Goal: Task Accomplishment & Management: Manage account settings

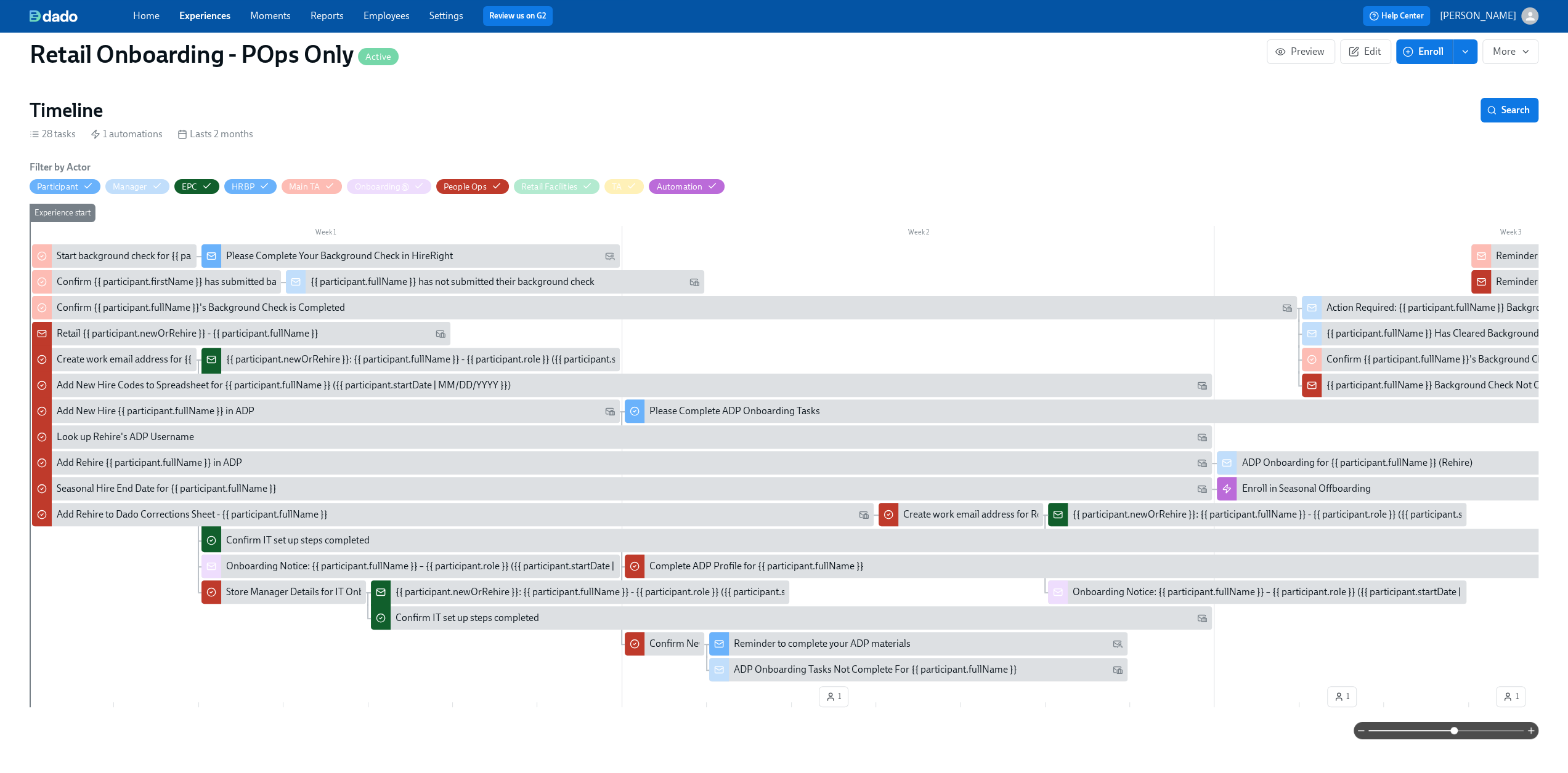
scroll to position [0, 12453]
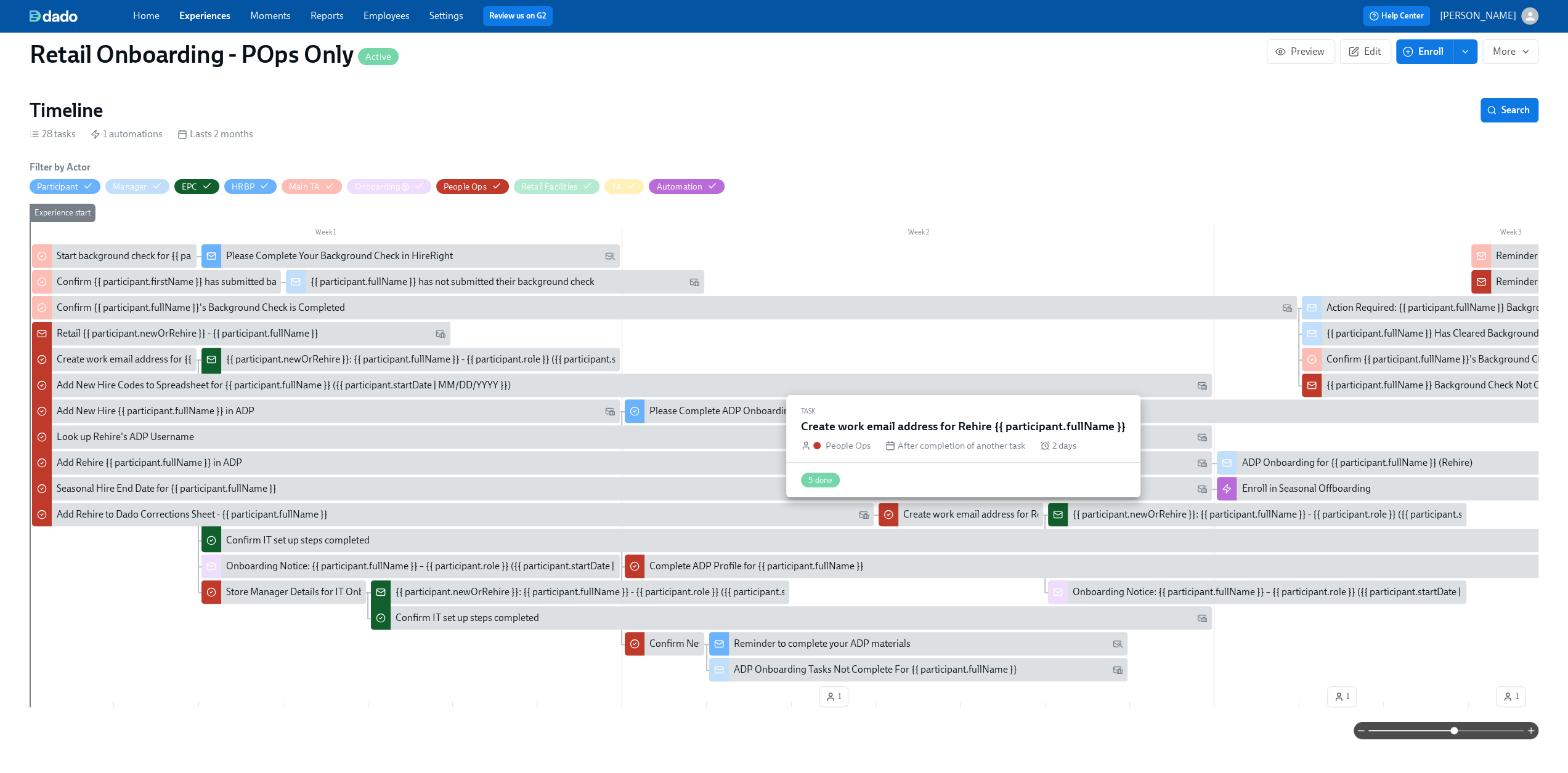
click at [971, 511] on div "Create work email address for Rehire {{ participant.fullName }}" at bounding box center [1034, 514] width 263 height 13
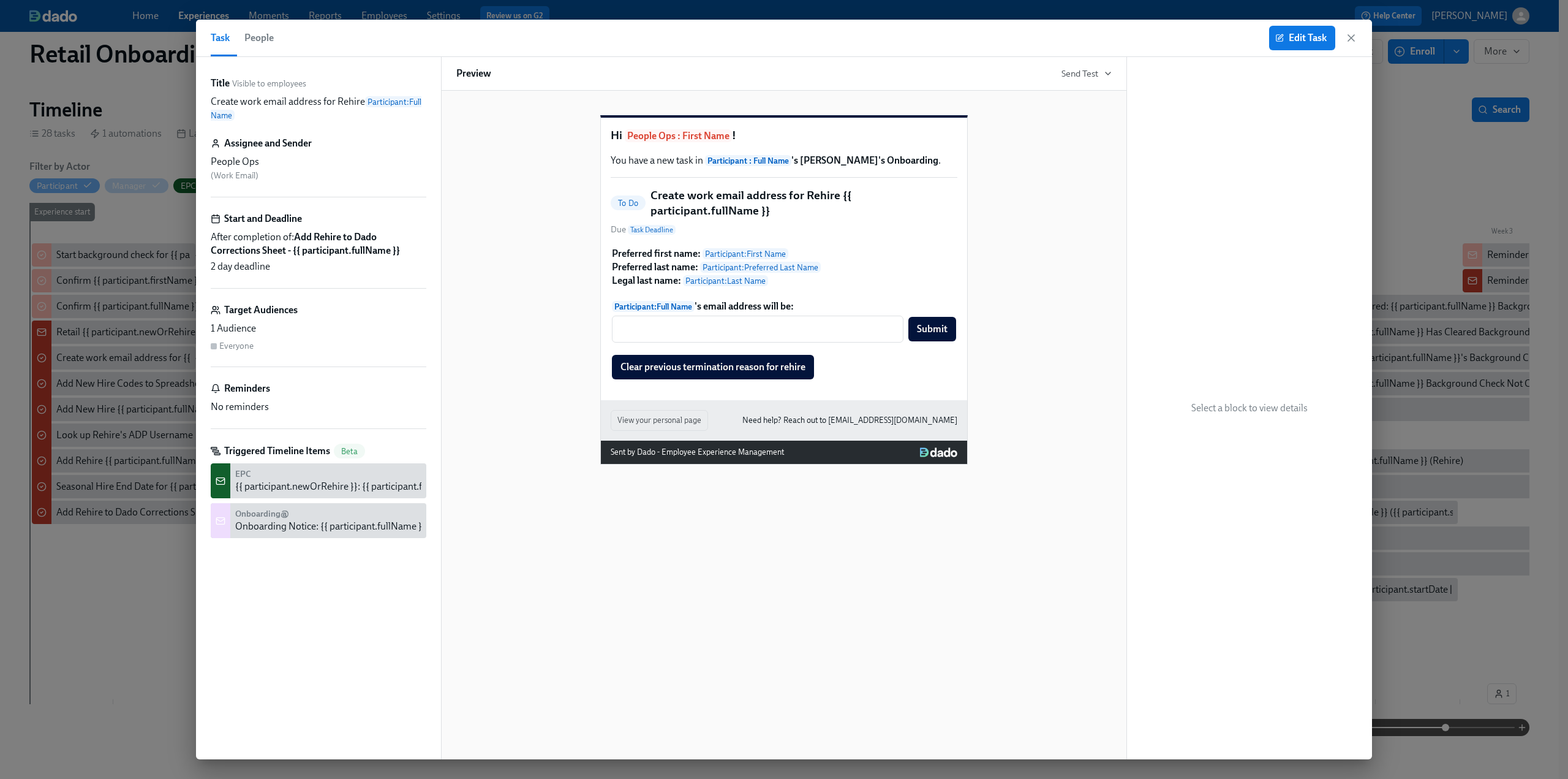
click at [957, 505] on div "Hi People Ops : First Name ! You have a new task in Participant : Full Name 's …" at bounding box center [783, 424] width 686 height 669
click at [760, 380] on div "Clear previous termination reason for rehire" at bounding box center [783, 367] width 346 height 27
drag, startPoint x: 1350, startPoint y: 41, endPoint x: 1388, endPoint y: 36, distance: 38.3
click at [1350, 41] on icon "button" at bounding box center [1352, 39] width 13 height 13
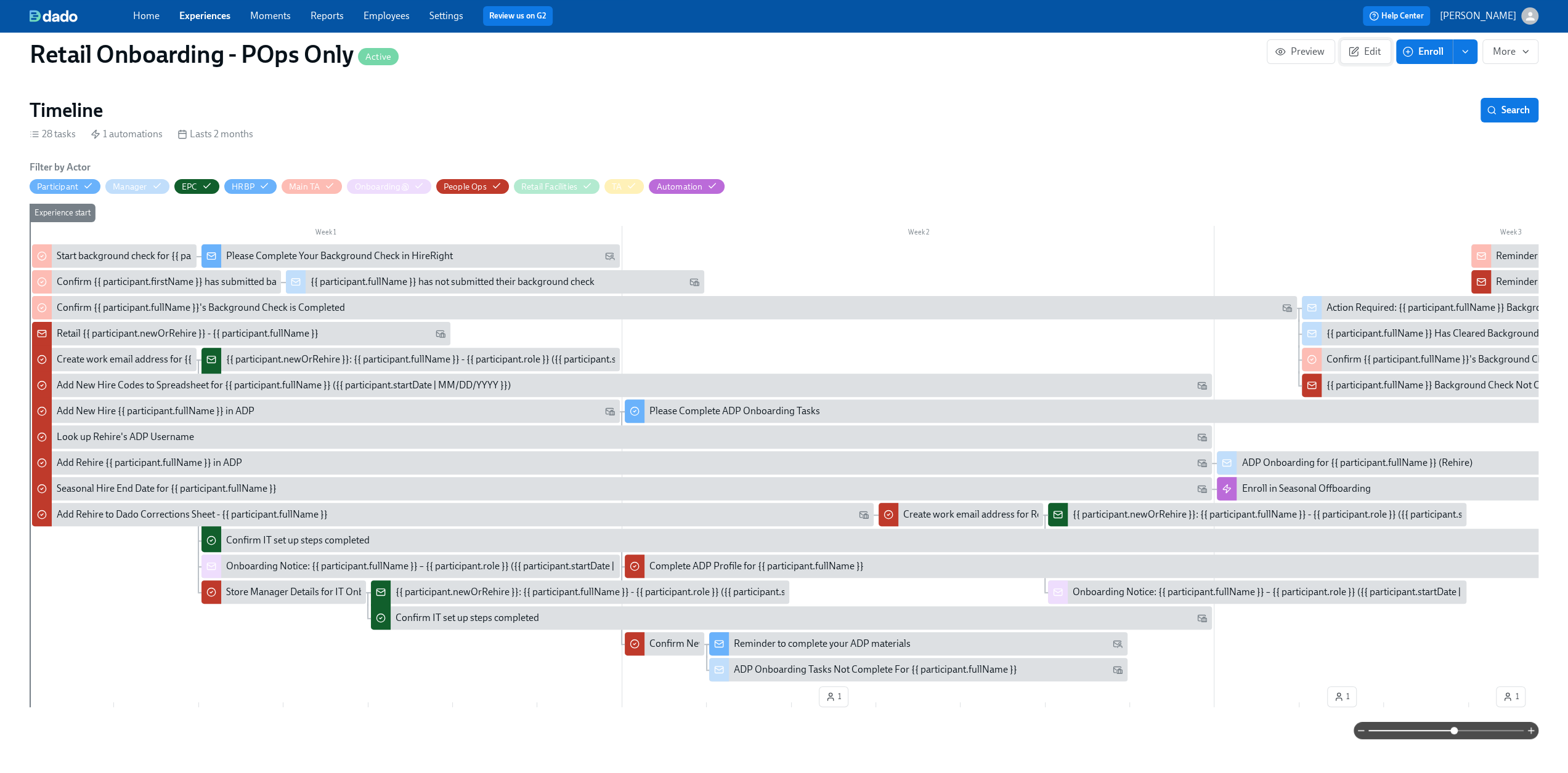
click at [1371, 50] on span "Edit" at bounding box center [1365, 52] width 30 height 13
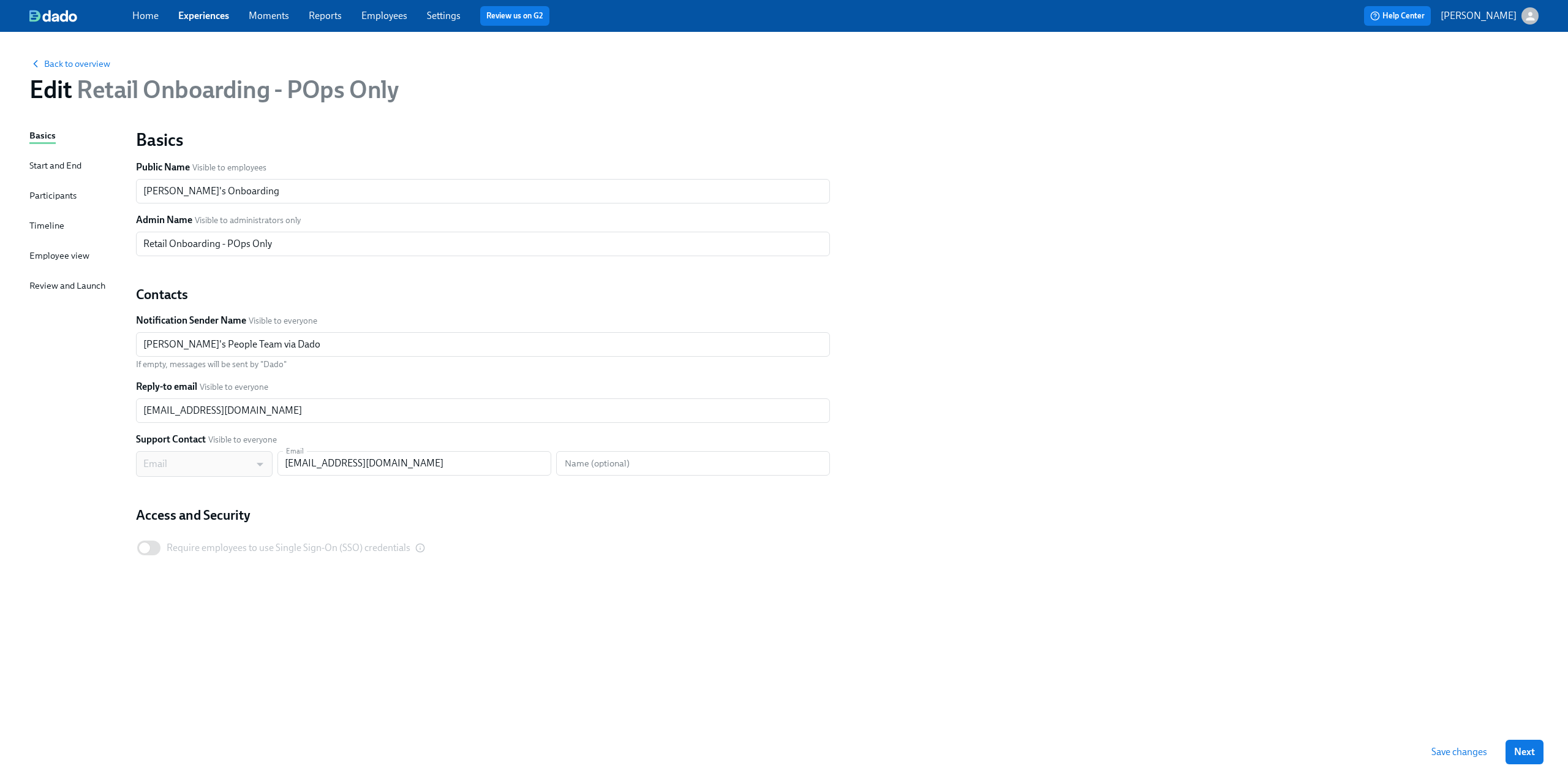
click at [57, 222] on div "Timeline" at bounding box center [46, 225] width 35 height 13
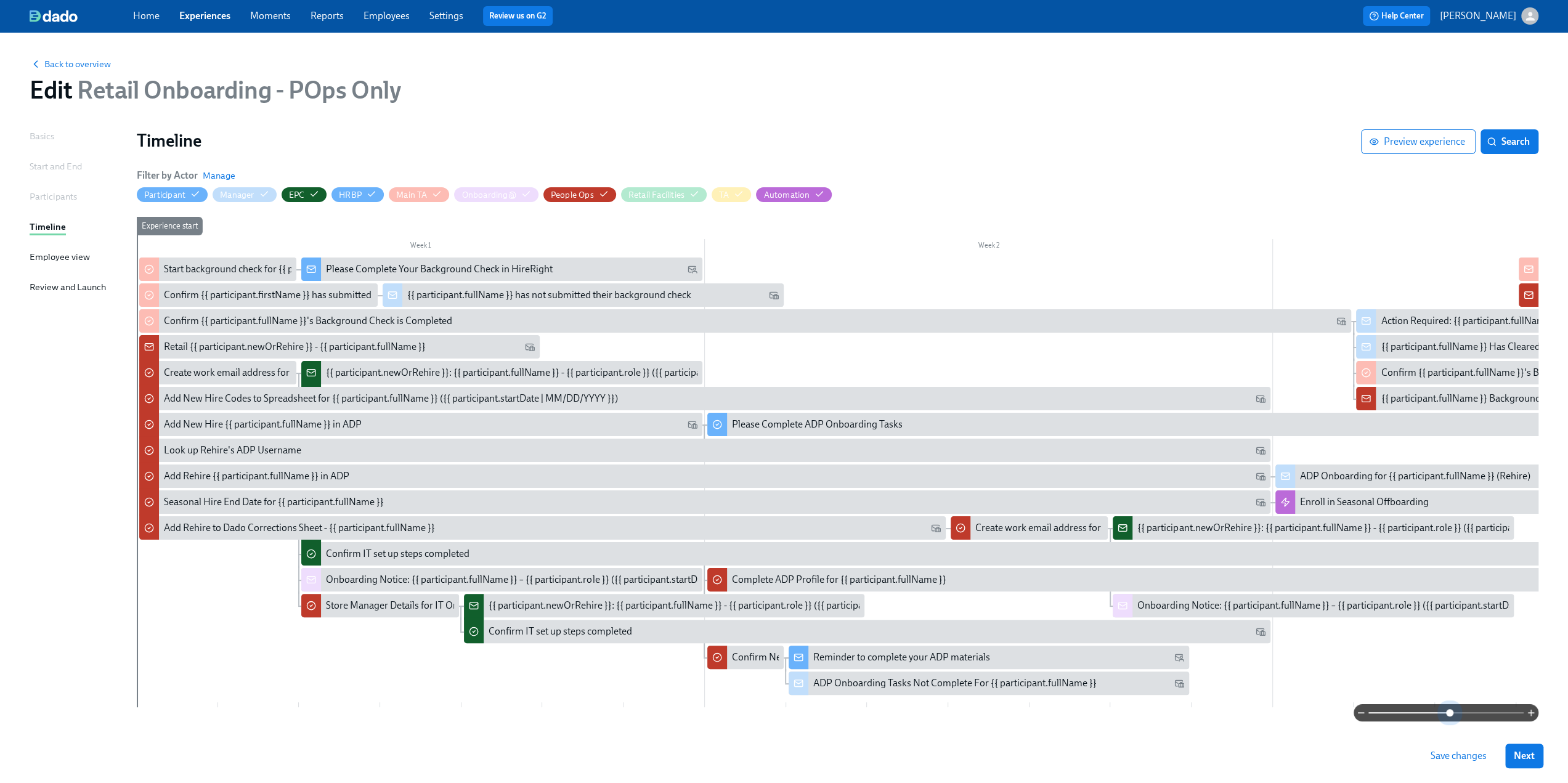
click at [1449, 712] on span at bounding box center [1446, 713] width 156 height 17
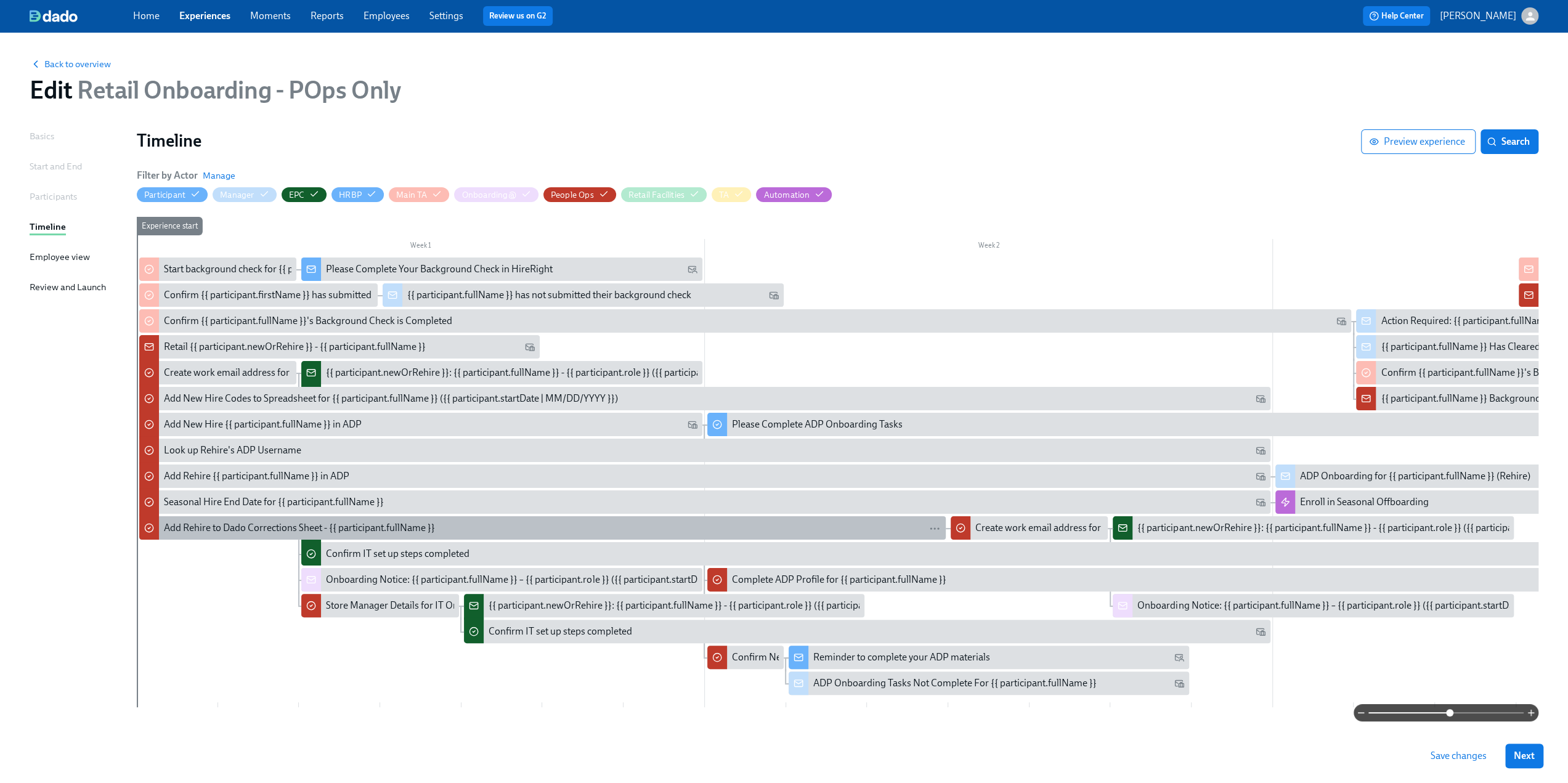
click at [247, 527] on div "Add Rehire to Dado Corrections Sheet - {{ participant.fullName }}" at bounding box center [299, 528] width 271 height 13
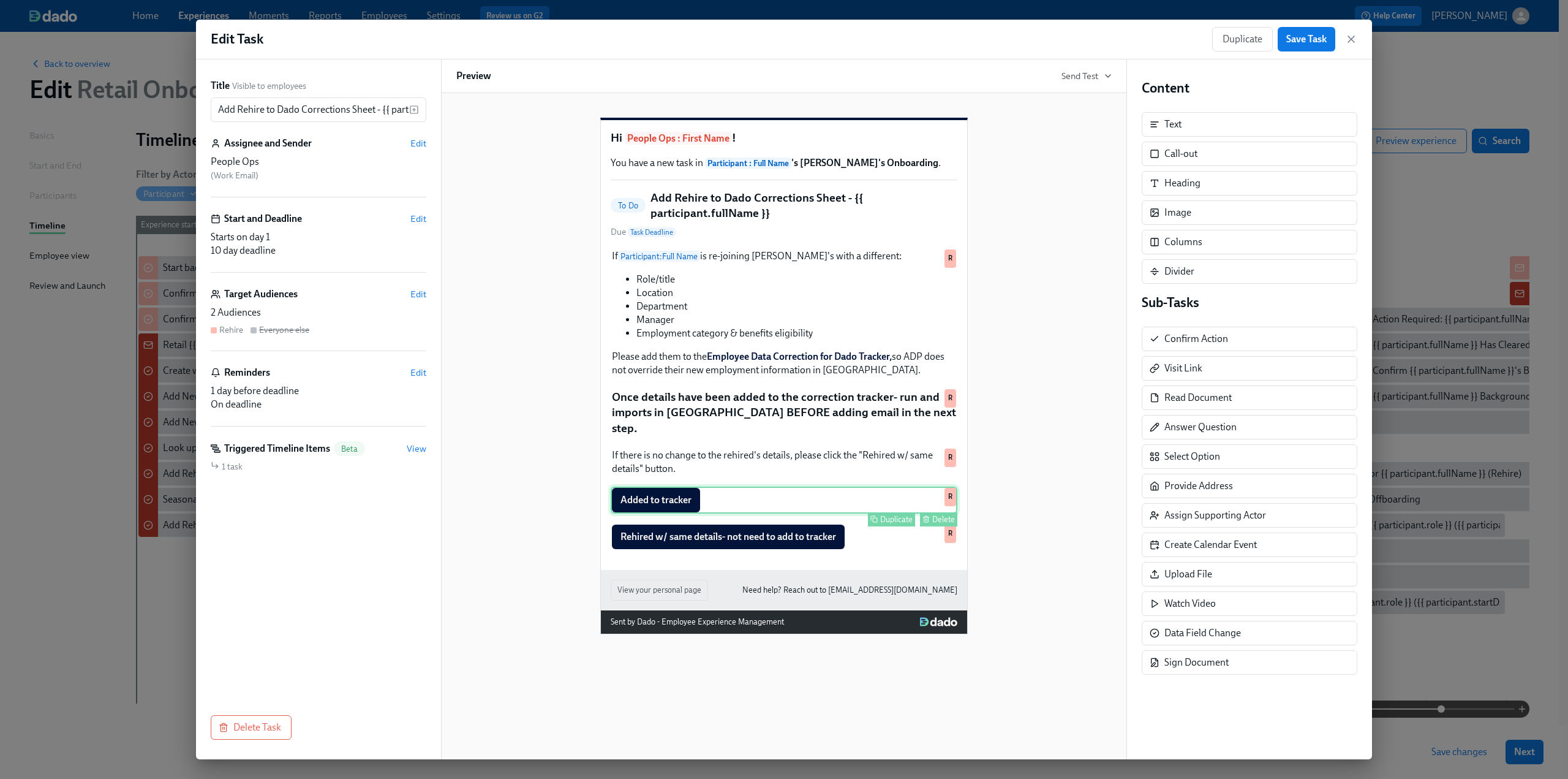
click at [664, 511] on div "Added to tracker Duplicate Delete R" at bounding box center [783, 500] width 346 height 27
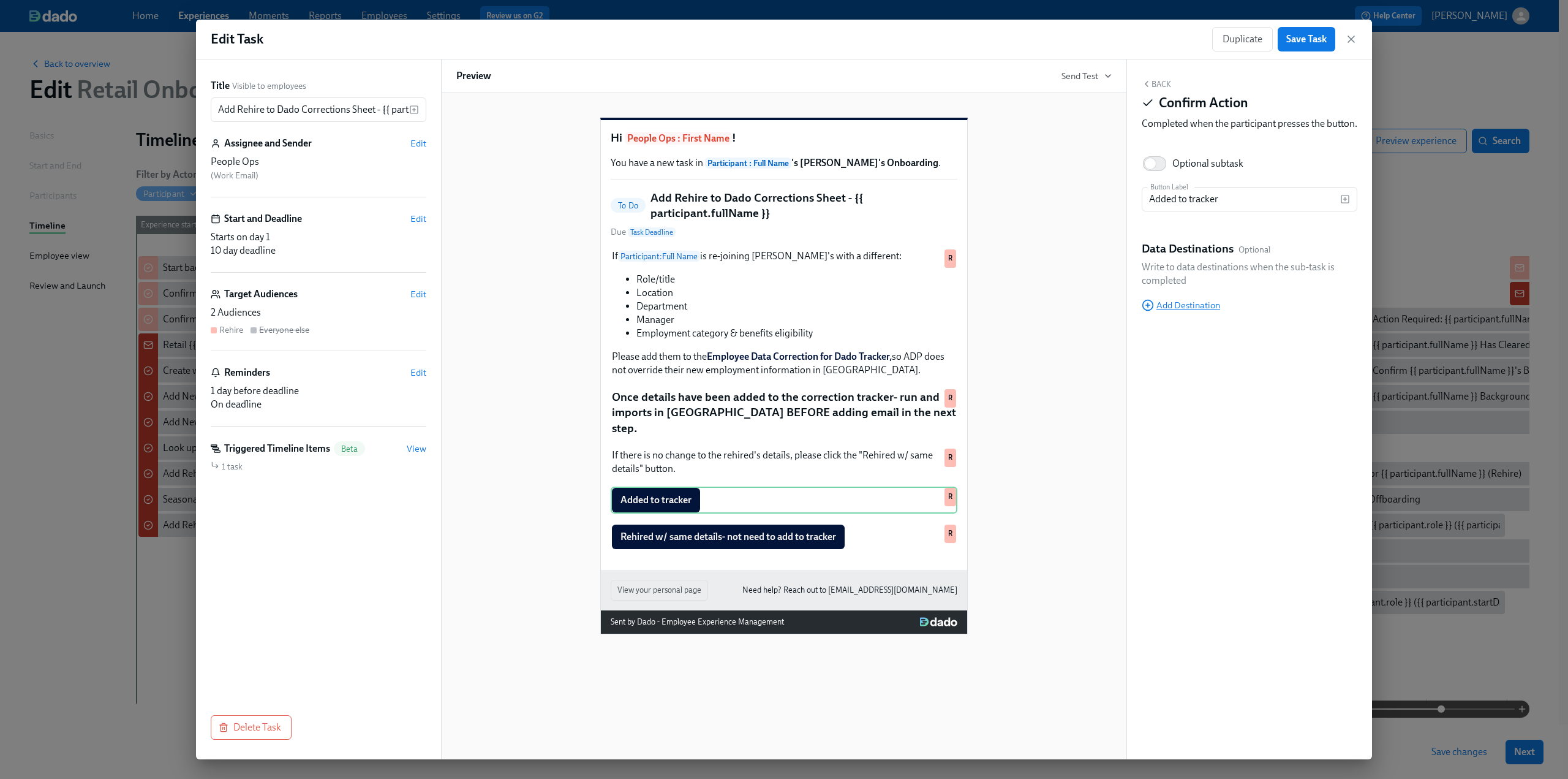
click at [1203, 311] on span "Add Destination" at bounding box center [1181, 306] width 79 height 13
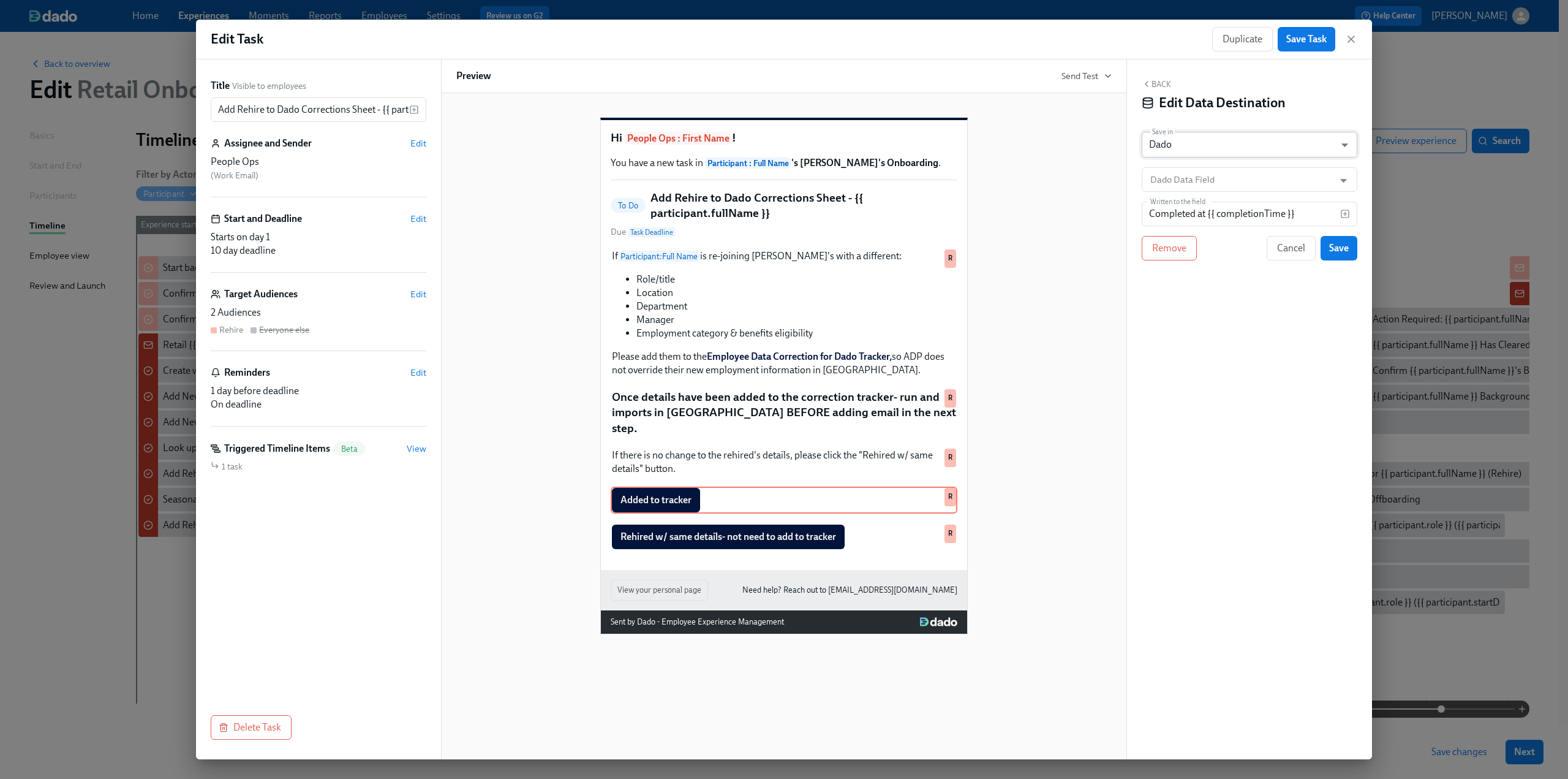
click at [1191, 149] on body "Home Experiences Moments Reports Employees Settings Review us on G2 Help Center…" at bounding box center [784, 404] width 1568 height 809
click at [1191, 149] on li "Dado" at bounding box center [1250, 145] width 216 height 21
click at [1198, 176] on input "Dado Data Field" at bounding box center [1240, 179] width 185 height 24
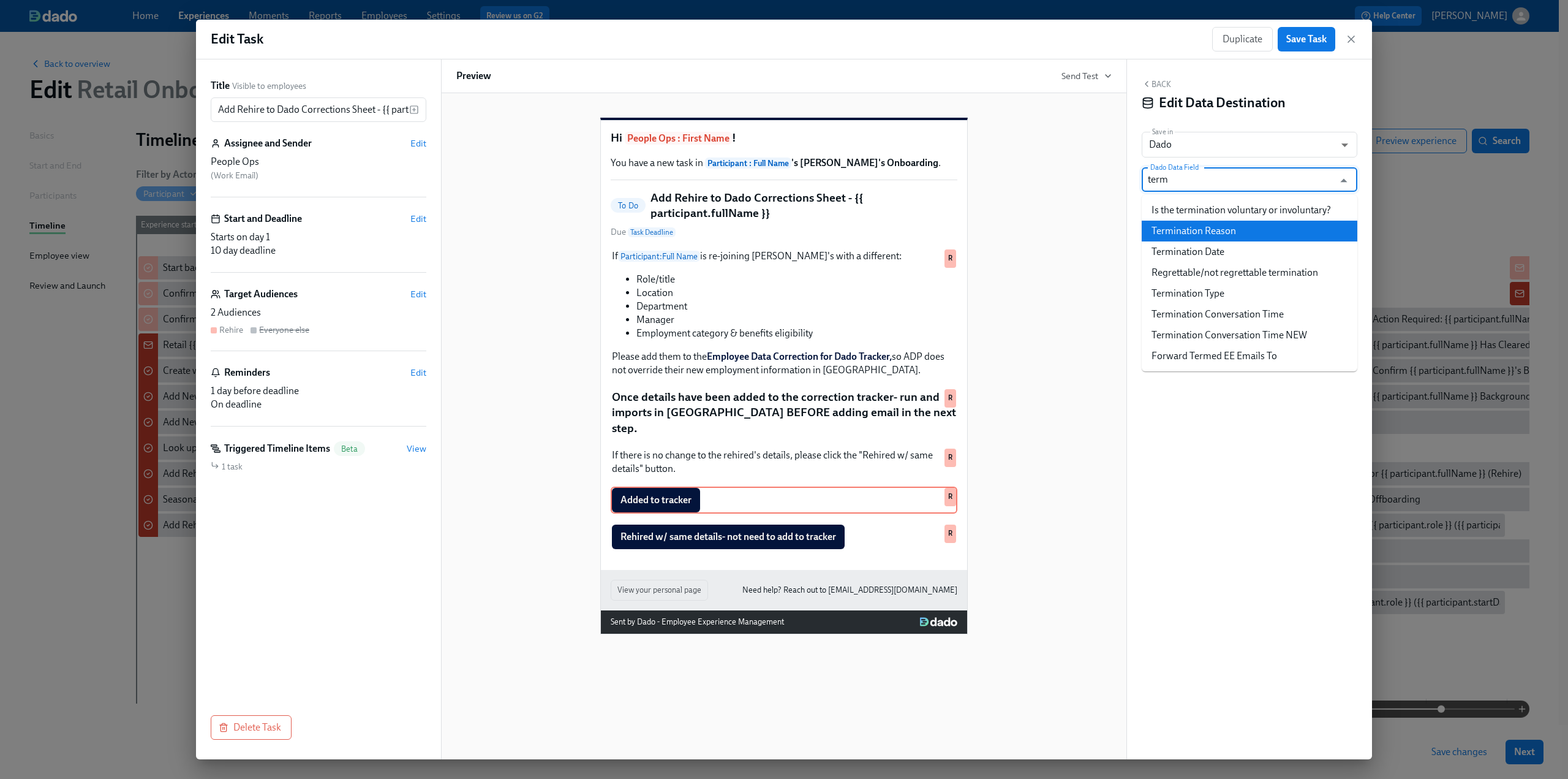
click at [1192, 226] on li "Termination Reason" at bounding box center [1250, 231] width 216 height 21
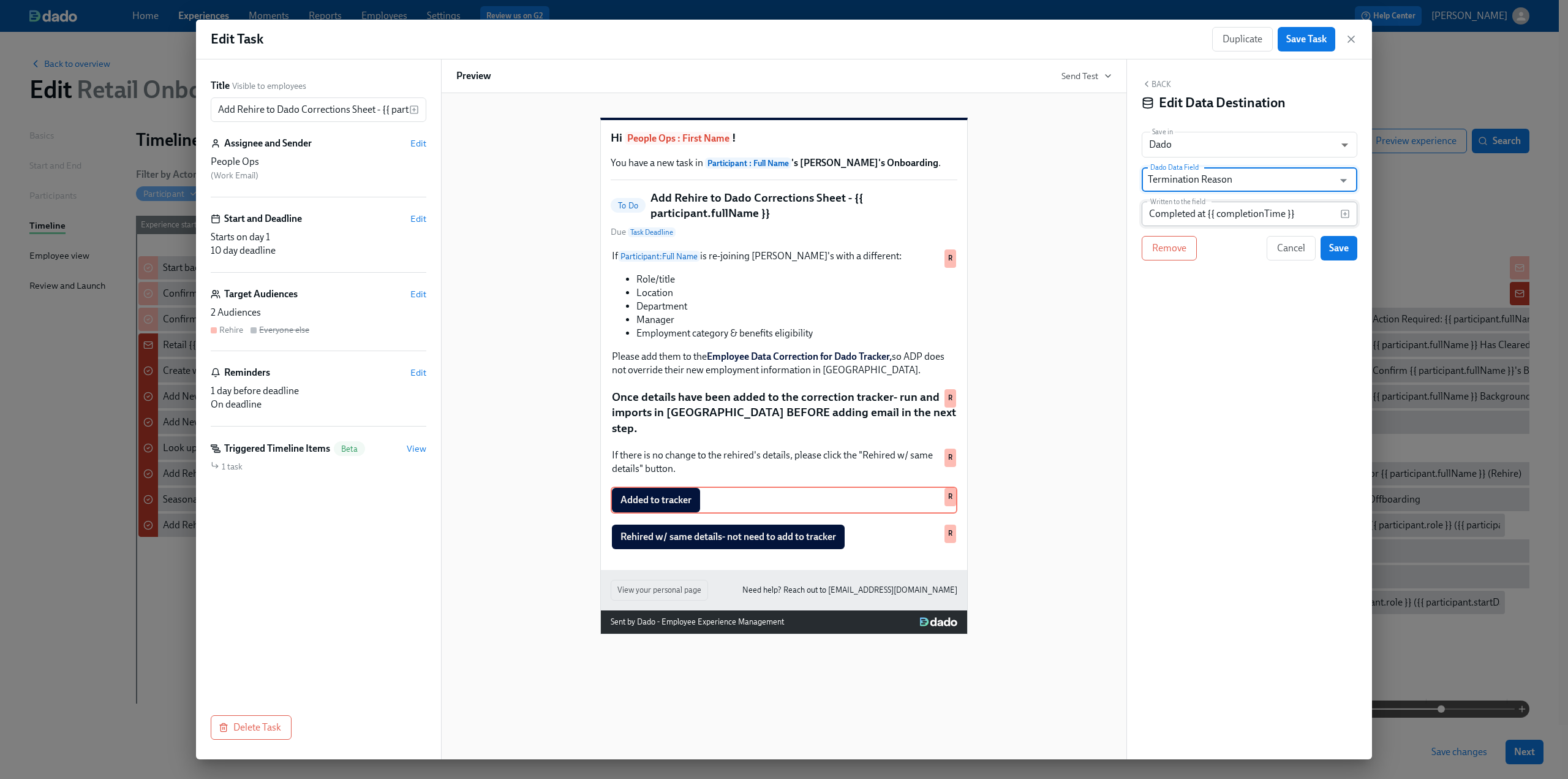
type input "Termination Reason"
click at [1192, 221] on input "Completed at {{ completionTime }}" at bounding box center [1241, 214] width 199 height 24
drag, startPoint x: 1306, startPoint y: 219, endPoint x: 1099, endPoint y: 237, distance: 207.8
click at [1099, 237] on div "Title Visible to employees Add Rehire to Dado Corrections Sheet - {{ participan…" at bounding box center [784, 410] width 1176 height 700
type input "Data cleared"
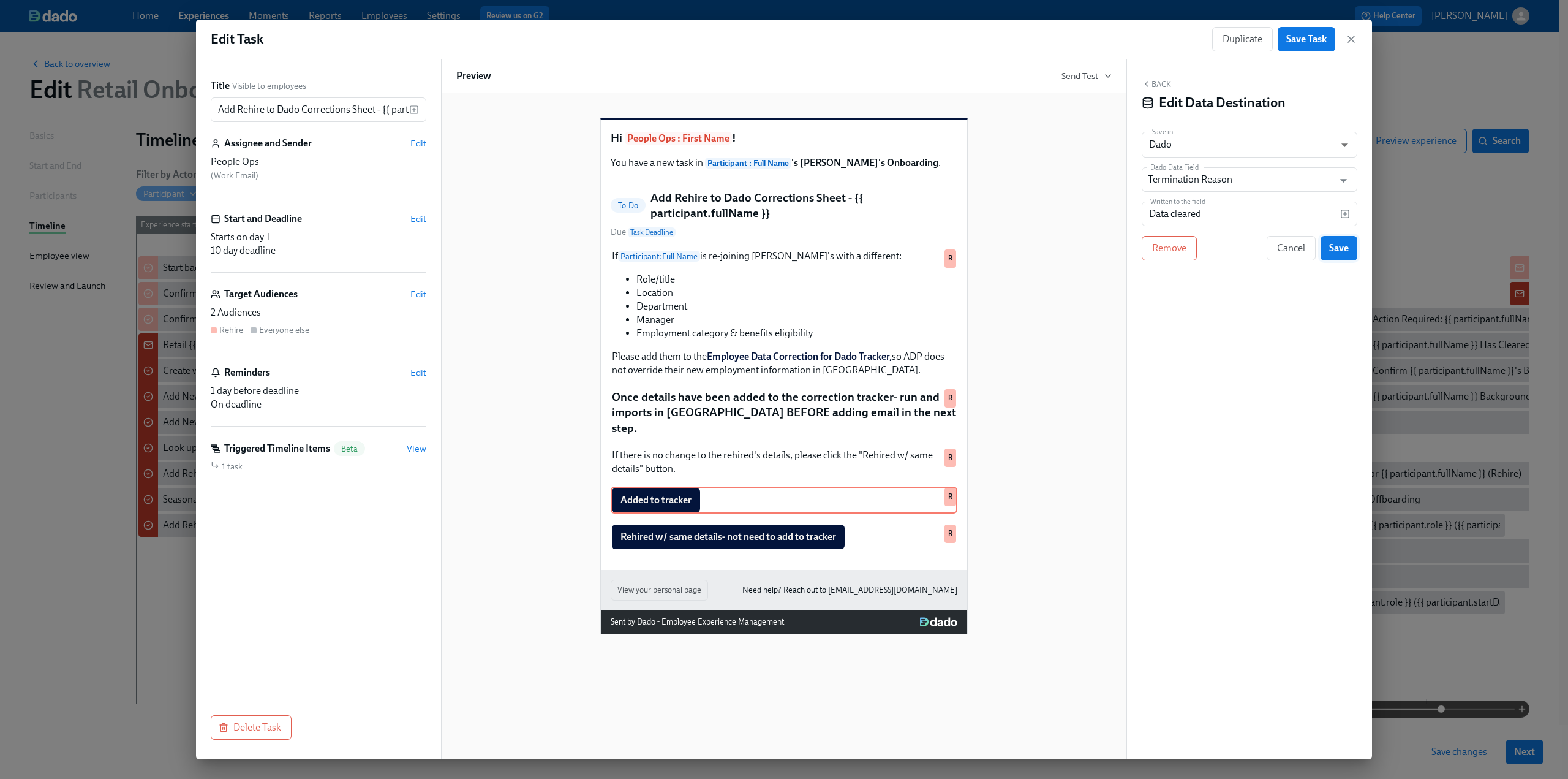
click at [1336, 250] on span "Save" at bounding box center [1339, 248] width 20 height 13
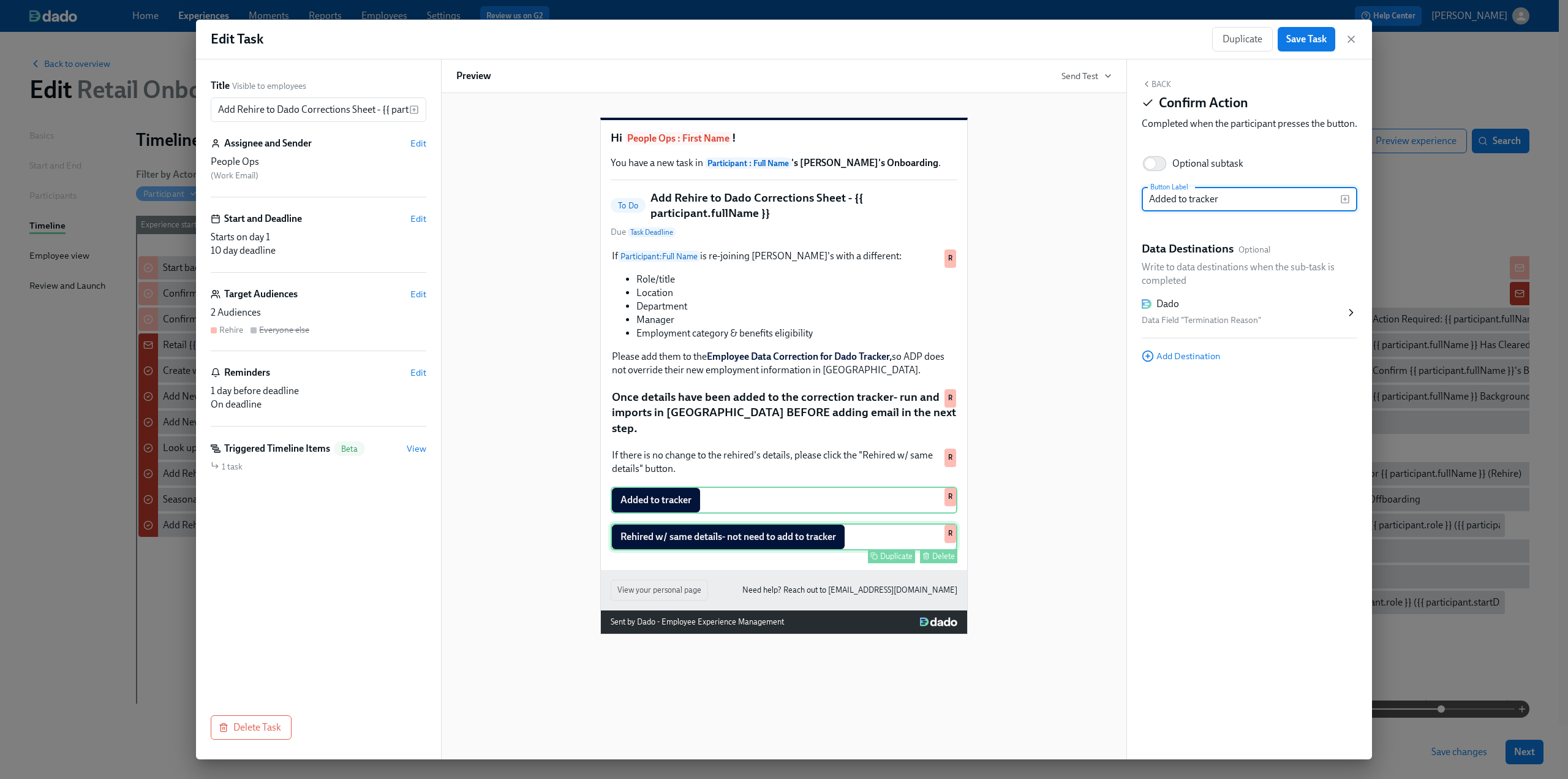
click at [852, 539] on div "Rehired w/ same details- not need to add to tracker Duplicate Delete R" at bounding box center [783, 537] width 346 height 27
click at [1184, 310] on div "Add Destination" at bounding box center [1250, 303] width 216 height 13
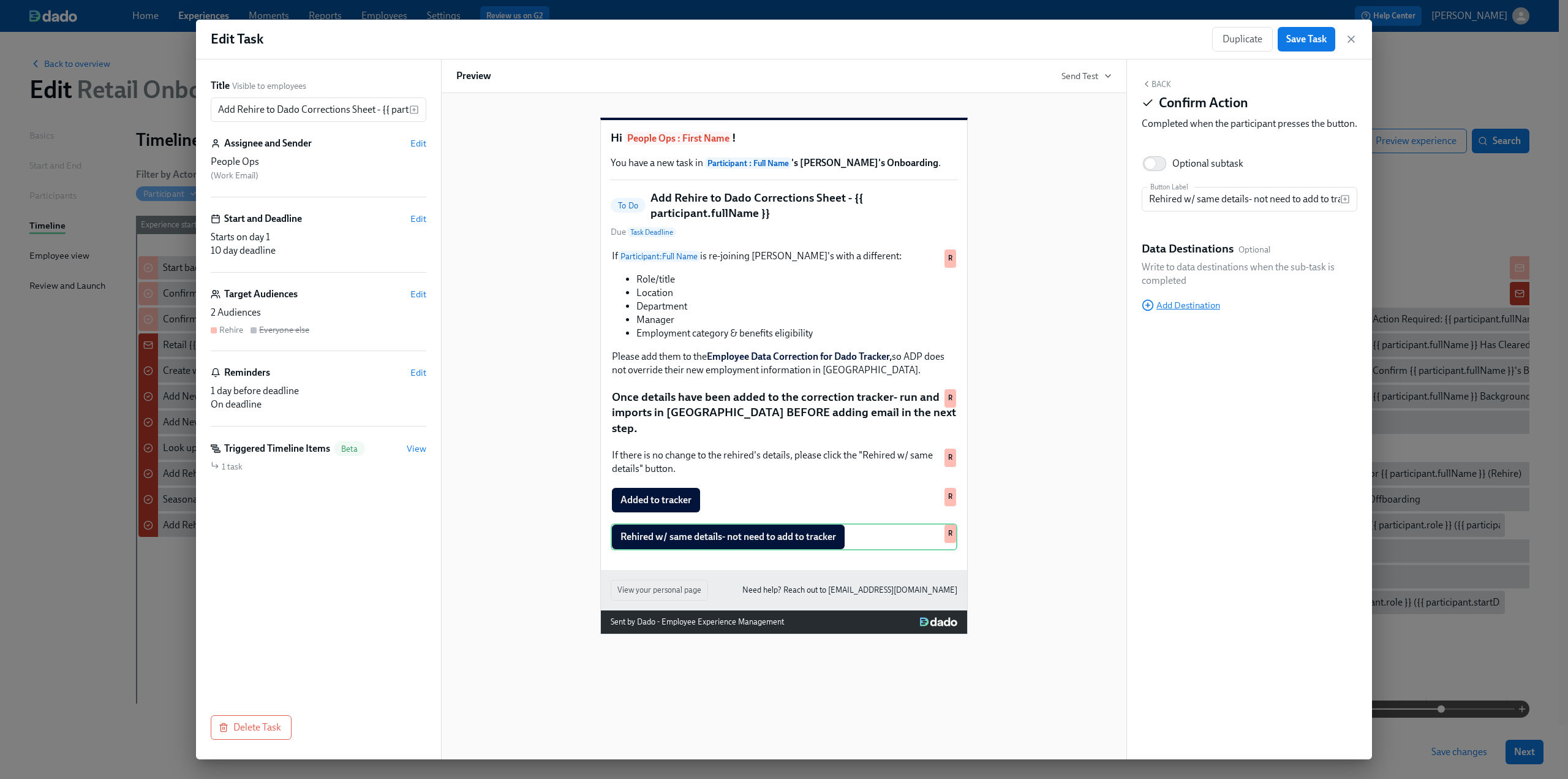
click at [1185, 311] on span "Add Destination" at bounding box center [1181, 306] width 79 height 13
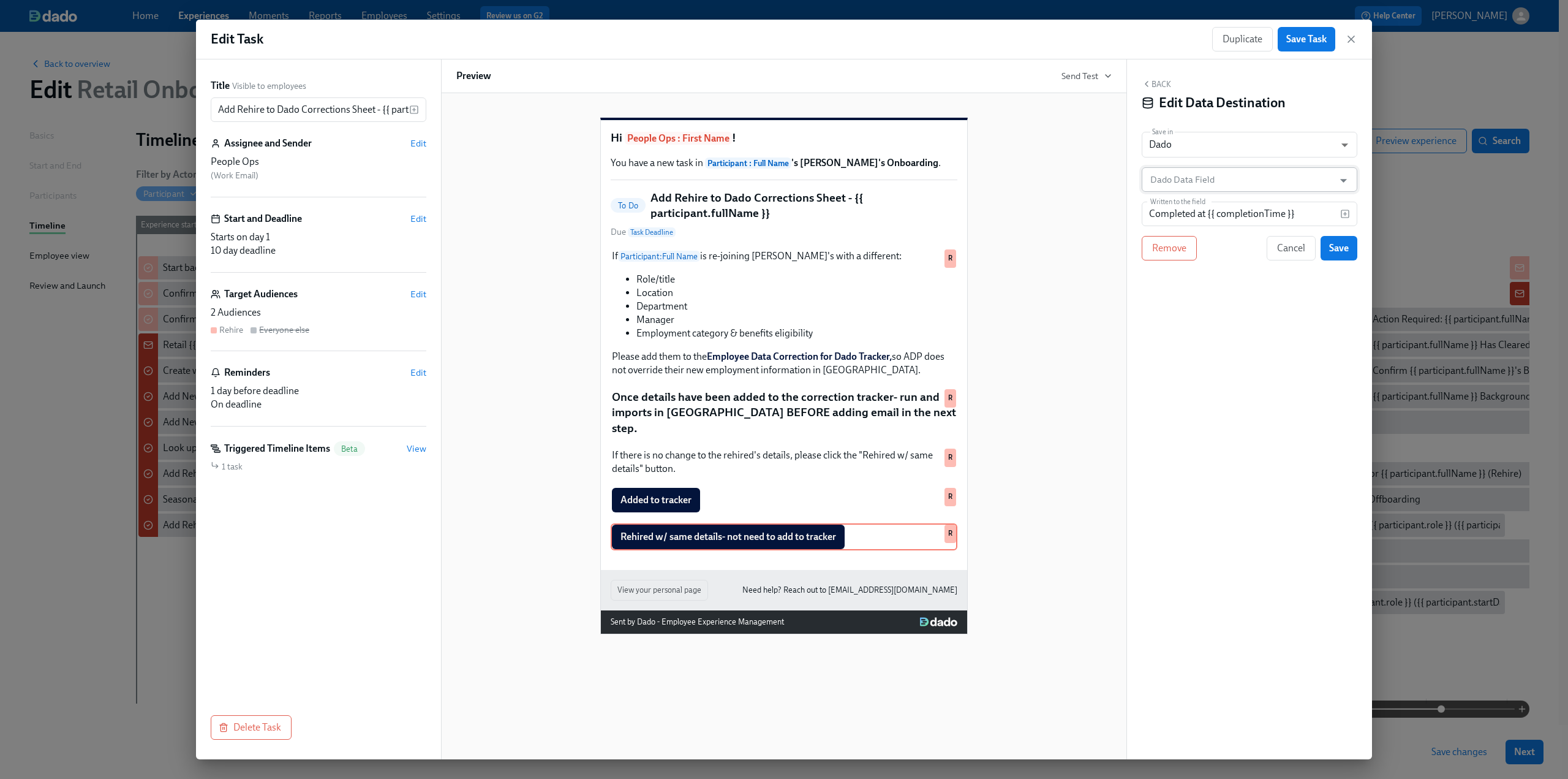
click at [1182, 180] on input "Dado Data Field" at bounding box center [1240, 179] width 185 height 24
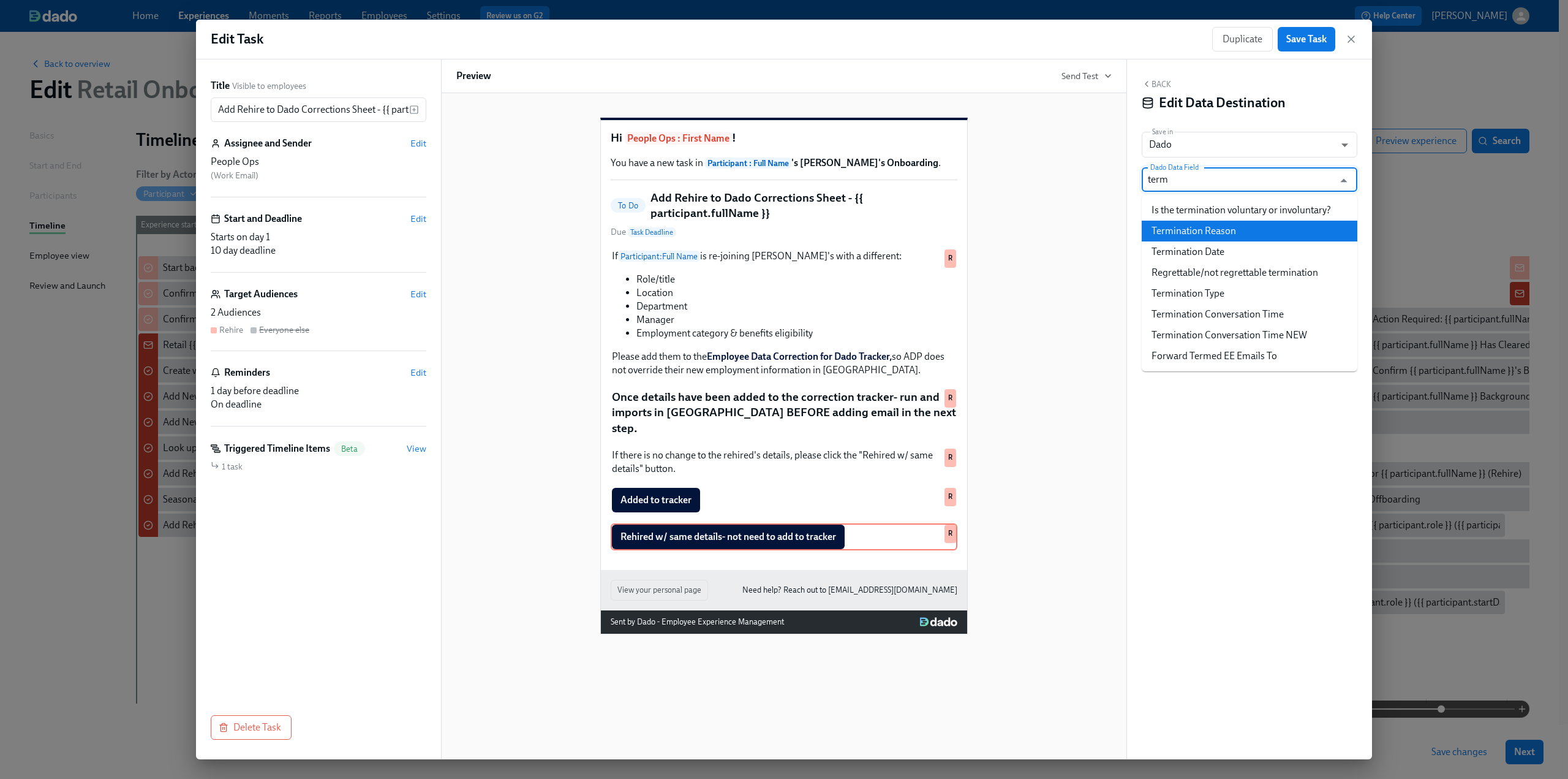
click at [1191, 226] on li "Termination Reason" at bounding box center [1250, 231] width 216 height 21
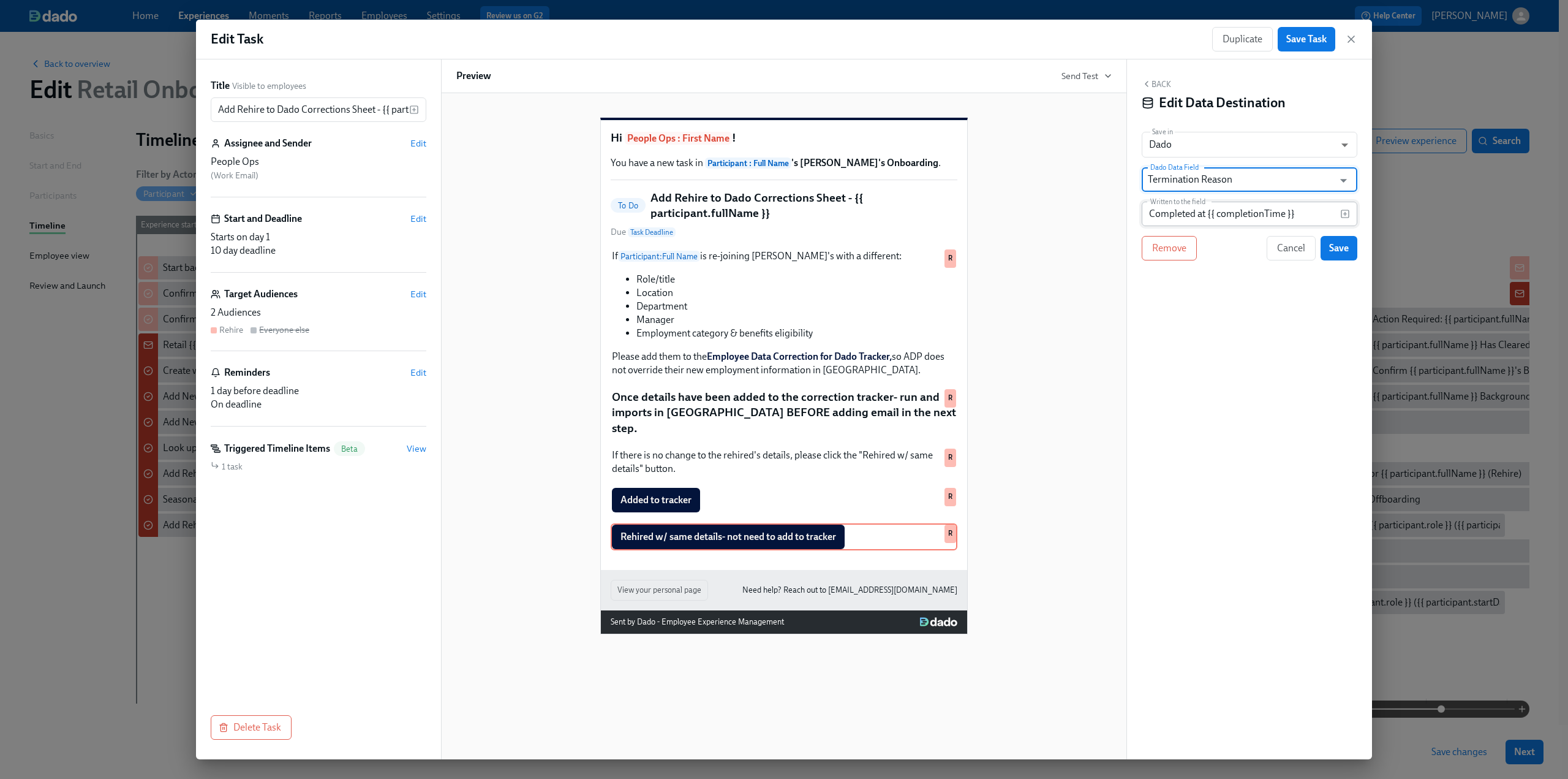
type input "Termination Reason"
drag, startPoint x: 1303, startPoint y: 212, endPoint x: 1120, endPoint y: 233, distance: 184.2
click at [1120, 233] on div "Title Visible to employees Add Rehire to Dado Corrections Sheet - {{ participan…" at bounding box center [784, 410] width 1176 height 700
type input "Data cleared"
click at [1331, 249] on span "Save" at bounding box center [1339, 248] width 20 height 13
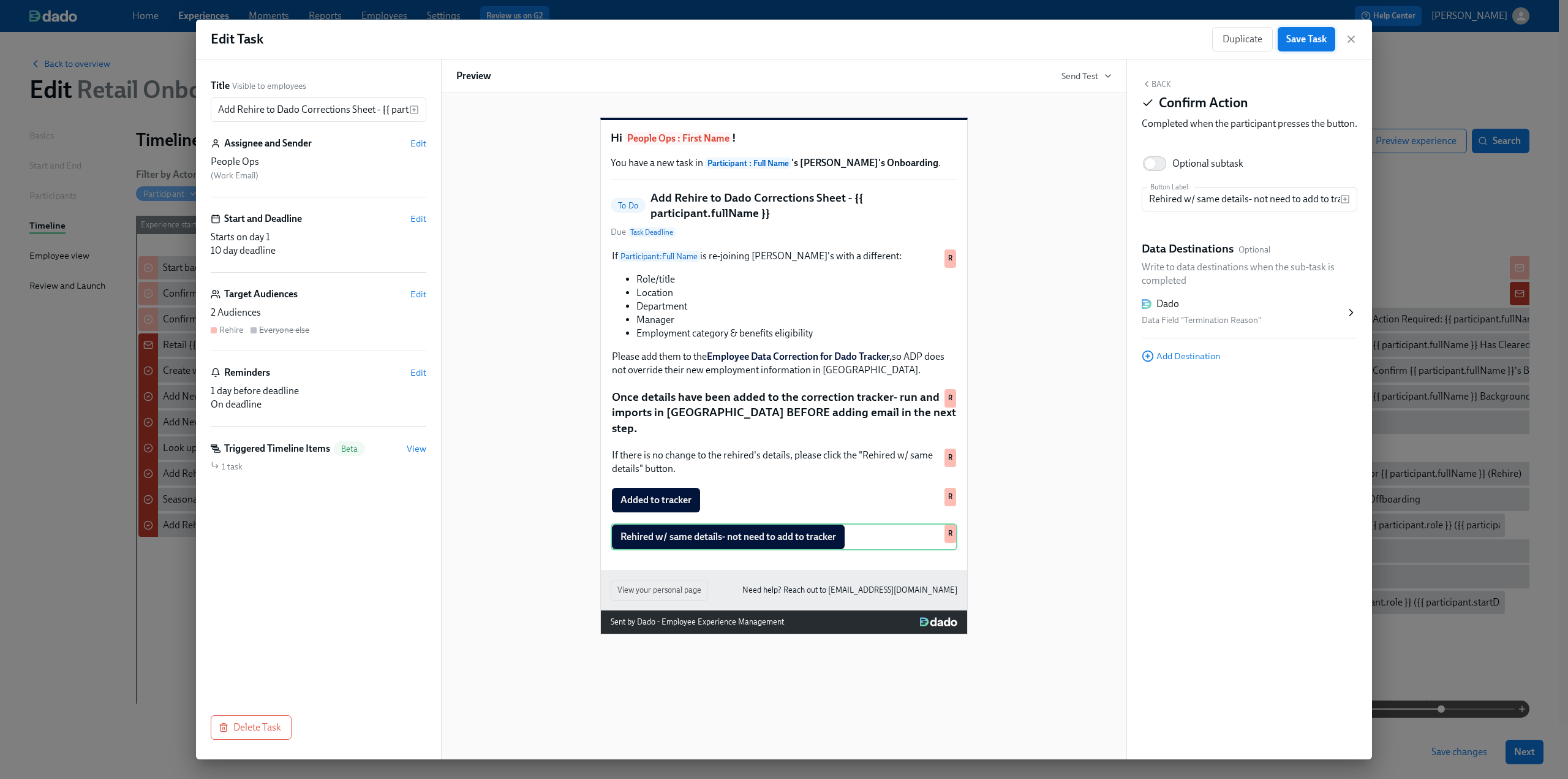
click at [1301, 40] on span "Save Task" at bounding box center [1306, 39] width 40 height 13
click at [1351, 41] on icon "button" at bounding box center [1352, 39] width 13 height 13
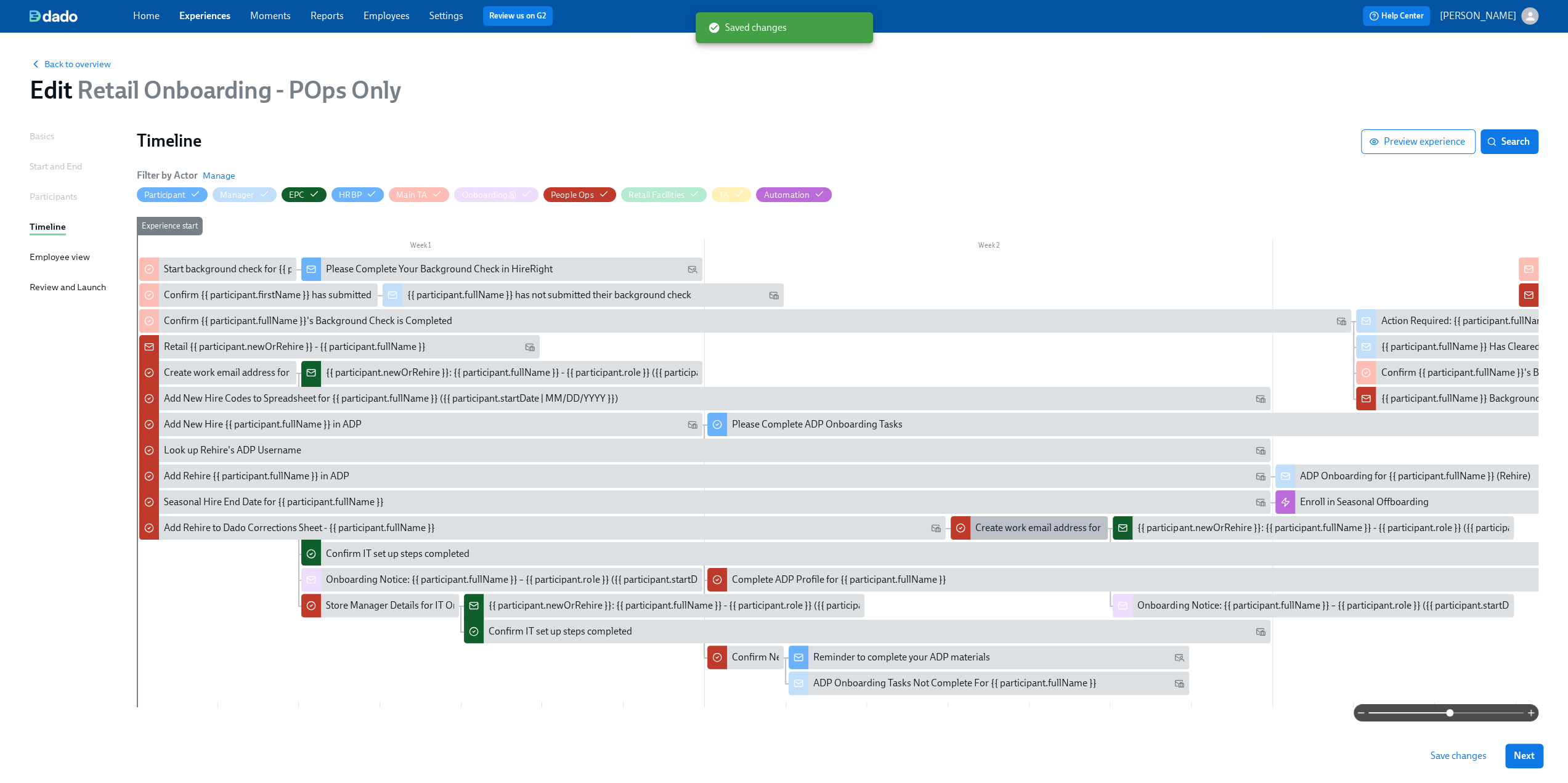
click at [1054, 525] on div "Create work email address for Rehire {{ participant.fullName }}" at bounding box center [1106, 528] width 263 height 13
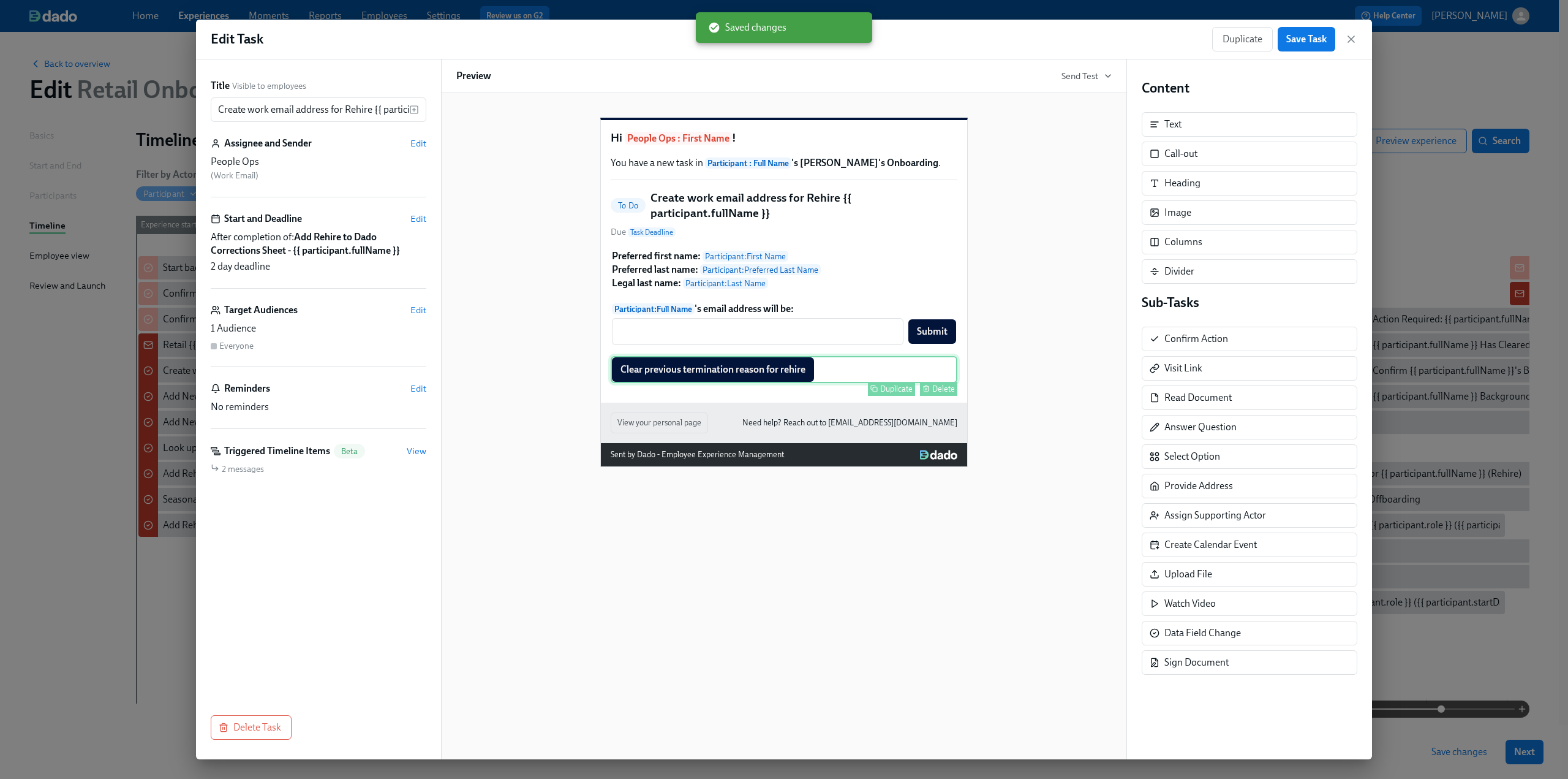
click at [941, 394] on div "Delete" at bounding box center [943, 389] width 23 height 9
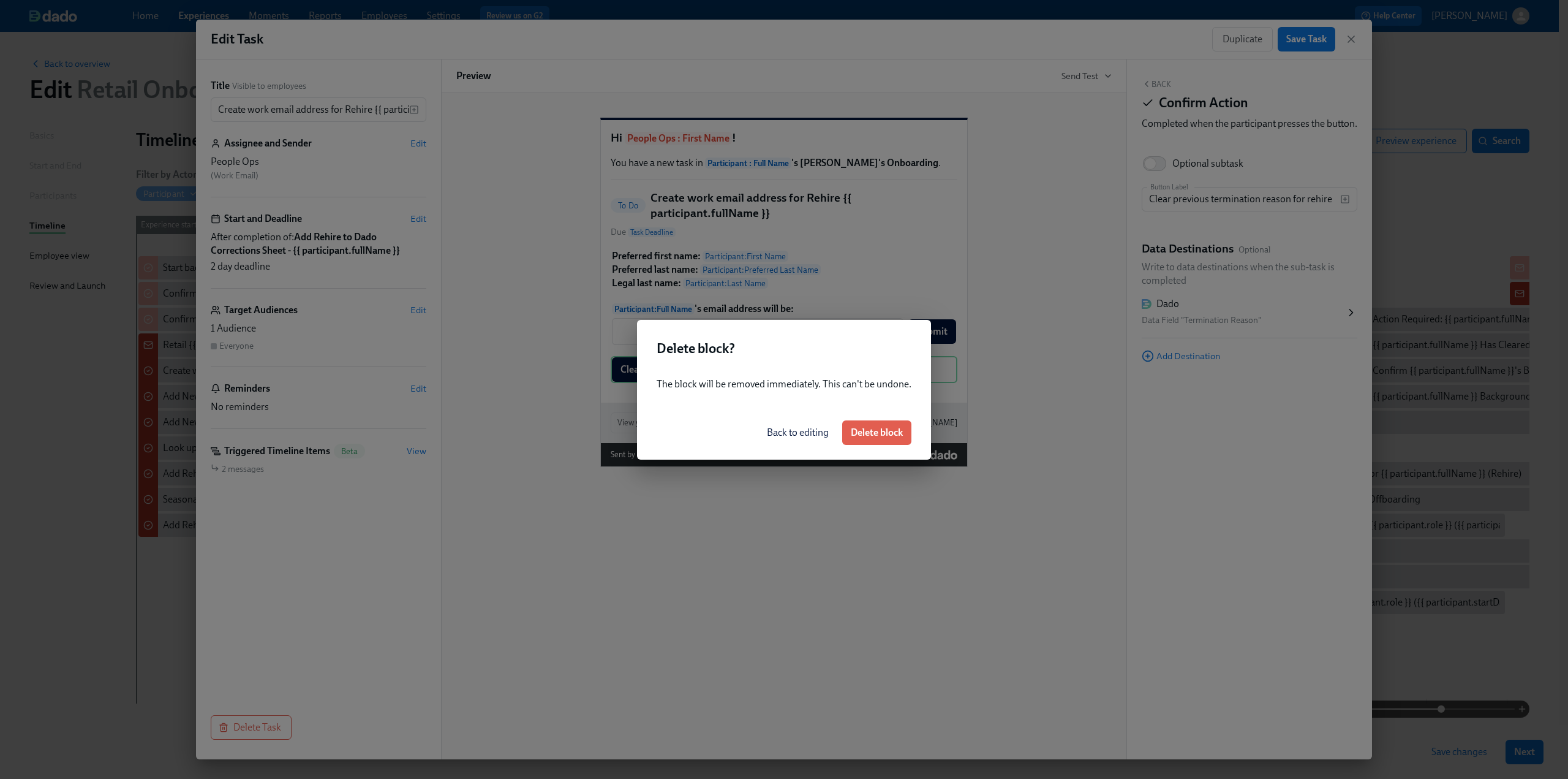
click at [877, 430] on span "Delete block" at bounding box center [877, 433] width 52 height 13
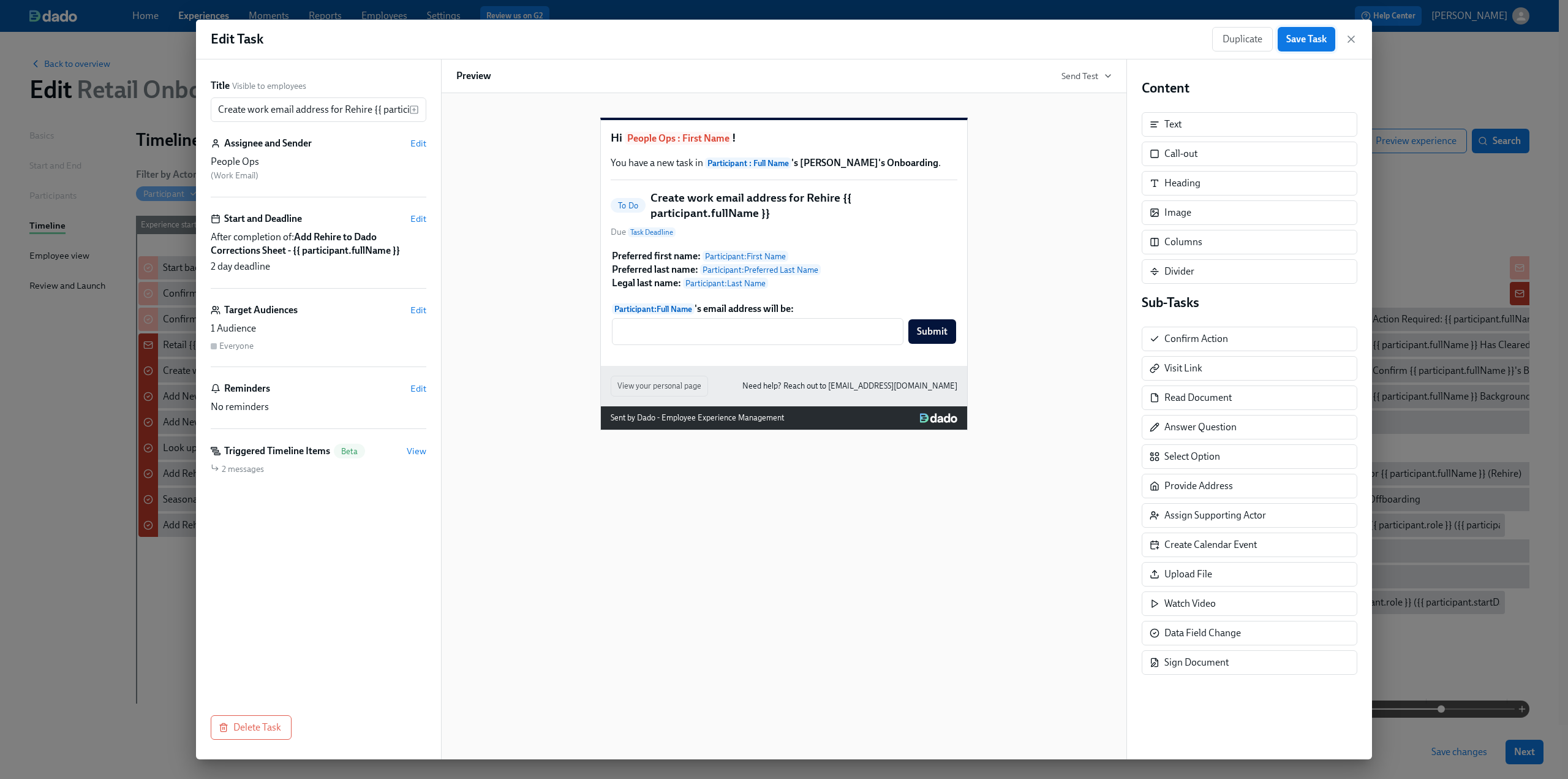
click at [1310, 43] on span "Save Task" at bounding box center [1306, 39] width 40 height 13
click at [1351, 41] on icon "button" at bounding box center [1352, 39] width 13 height 13
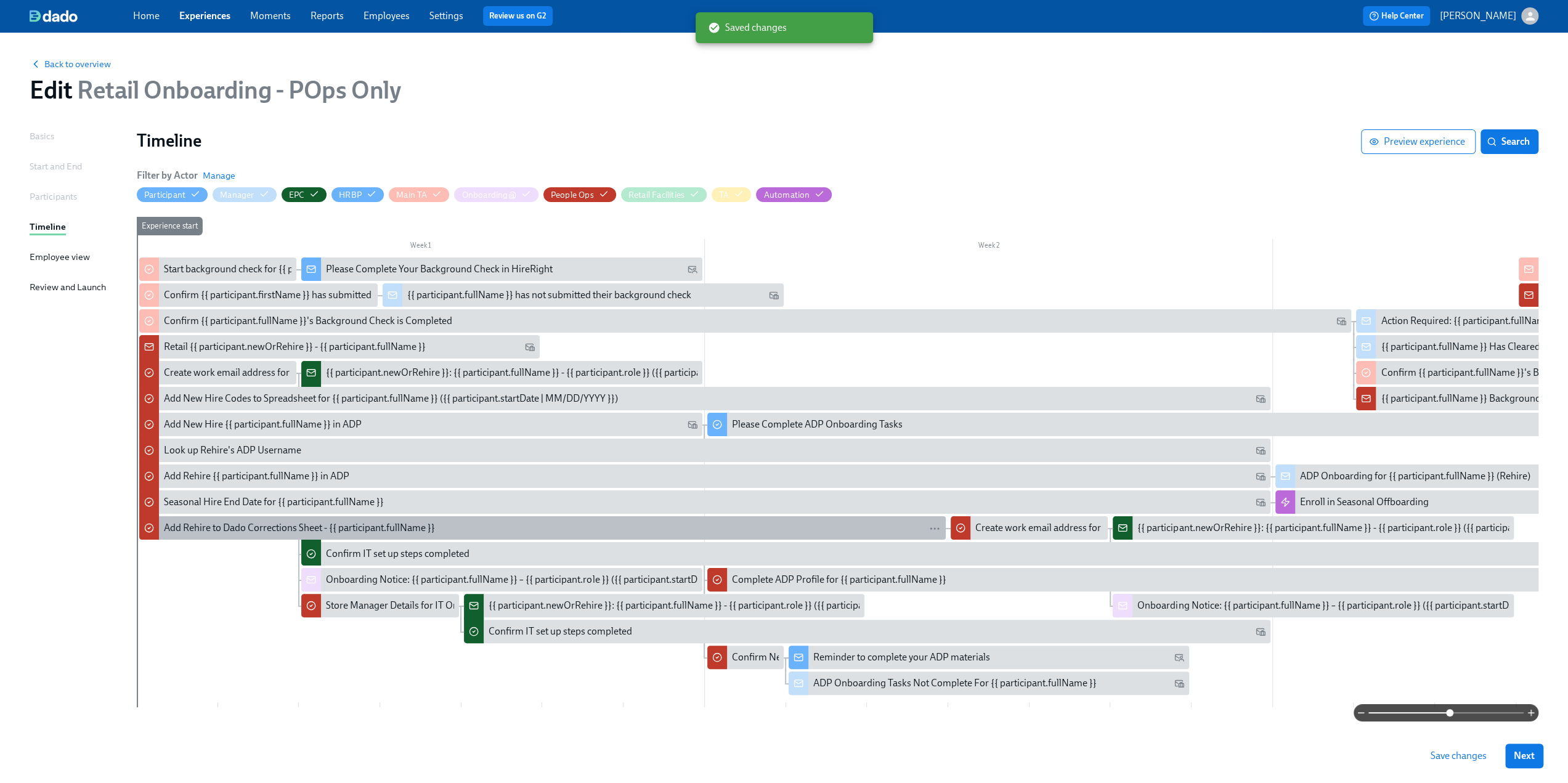
click at [438, 522] on div "Add Rehire to Dado Corrections Sheet - {{ participant.fullName }}" at bounding box center [551, 528] width 776 height 13
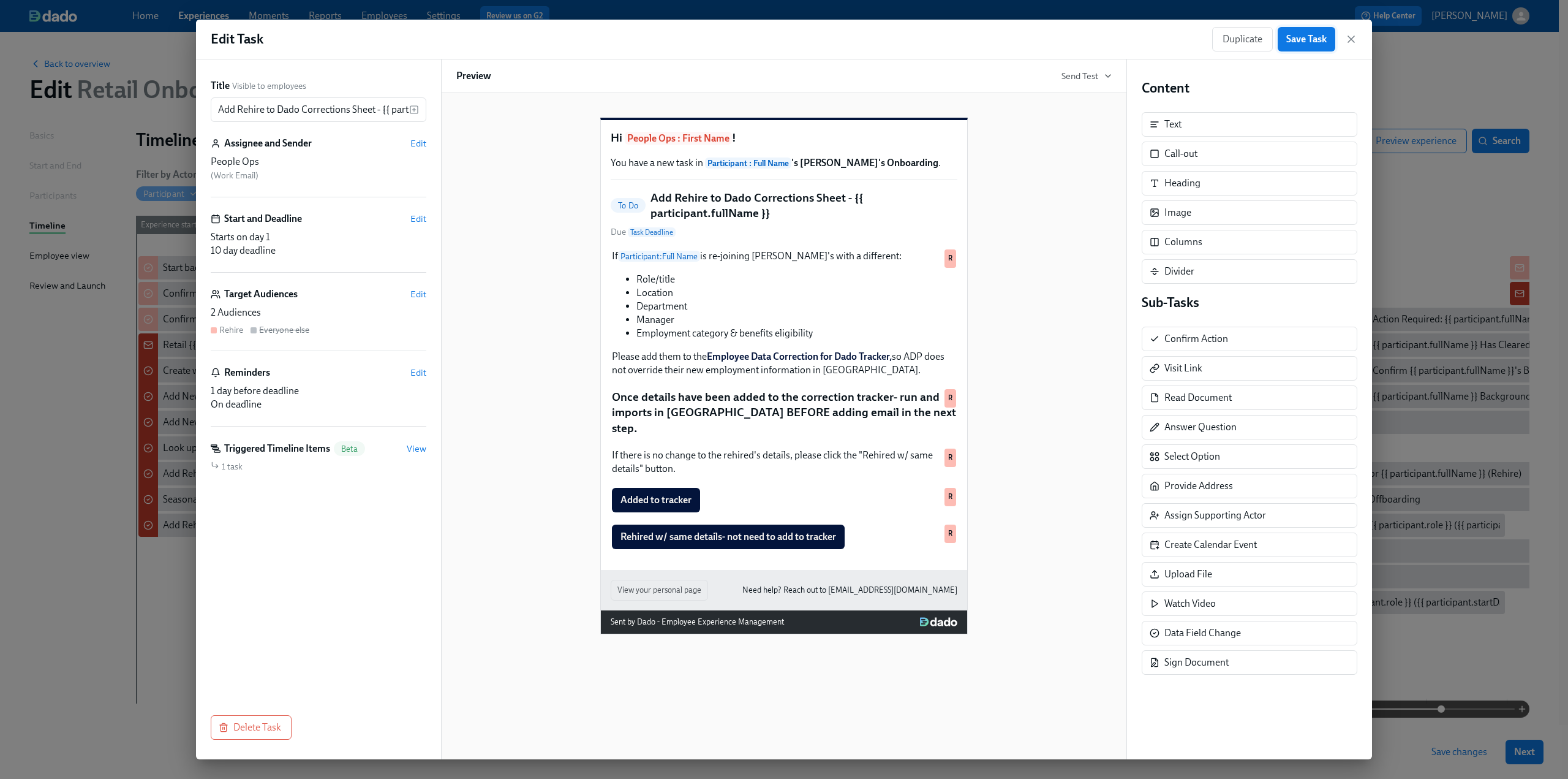
click at [1306, 45] on span "Save Task" at bounding box center [1306, 39] width 40 height 13
click at [1350, 38] on icon "button" at bounding box center [1351, 39] width 6 height 6
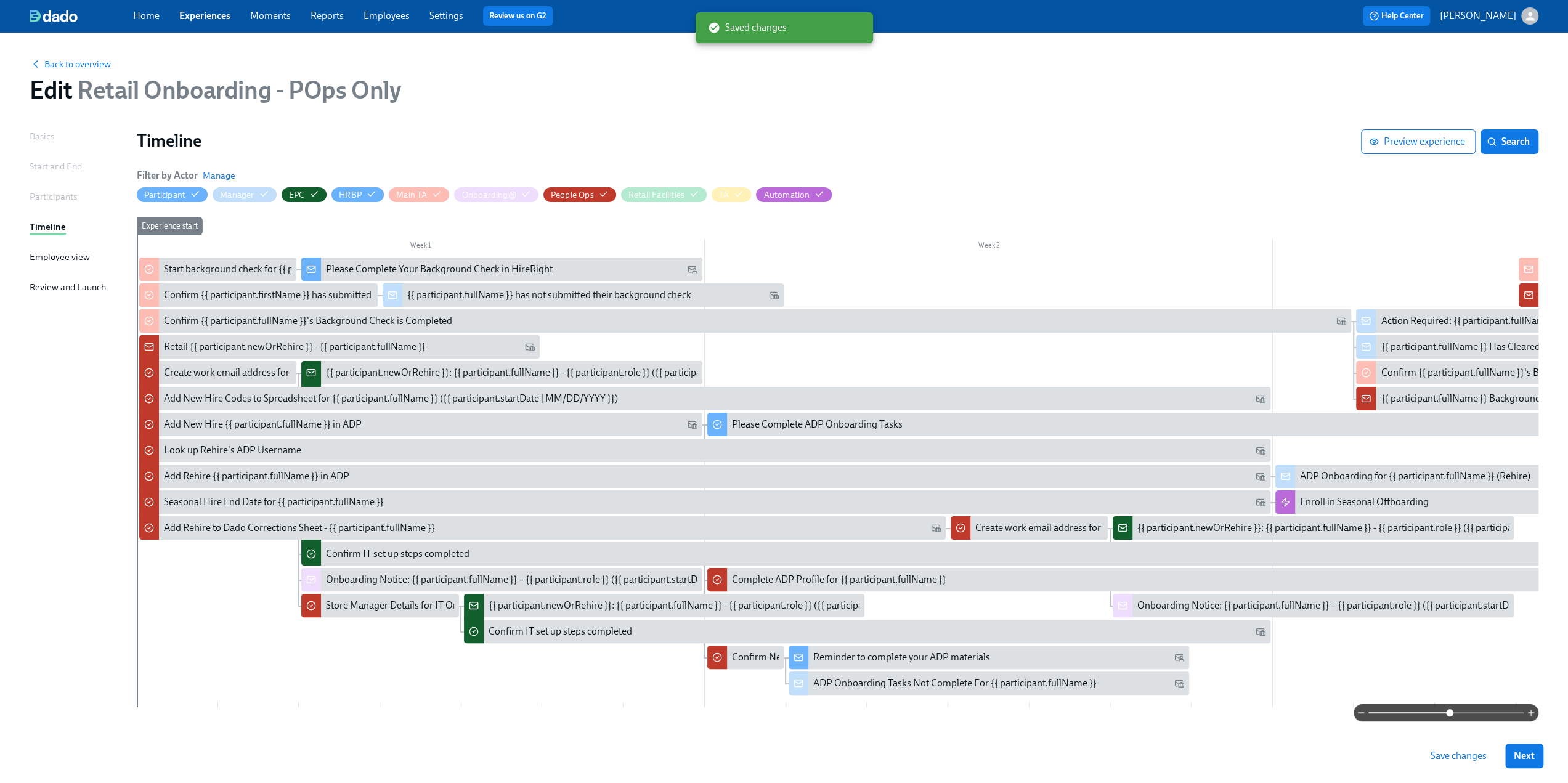
click at [1461, 752] on span "Save changes" at bounding box center [1458, 756] width 56 height 13
click at [1468, 755] on span "Save changes" at bounding box center [1458, 756] width 56 height 13
click at [1466, 760] on span "Save changes" at bounding box center [1458, 756] width 56 height 13
click at [1480, 755] on span "Save changes" at bounding box center [1458, 756] width 56 height 13
click at [290, 129] on div "Back to overview Edit Retail Onboarding - POps Only Basics Start and End Partic…" at bounding box center [784, 415] width 1509 height 737
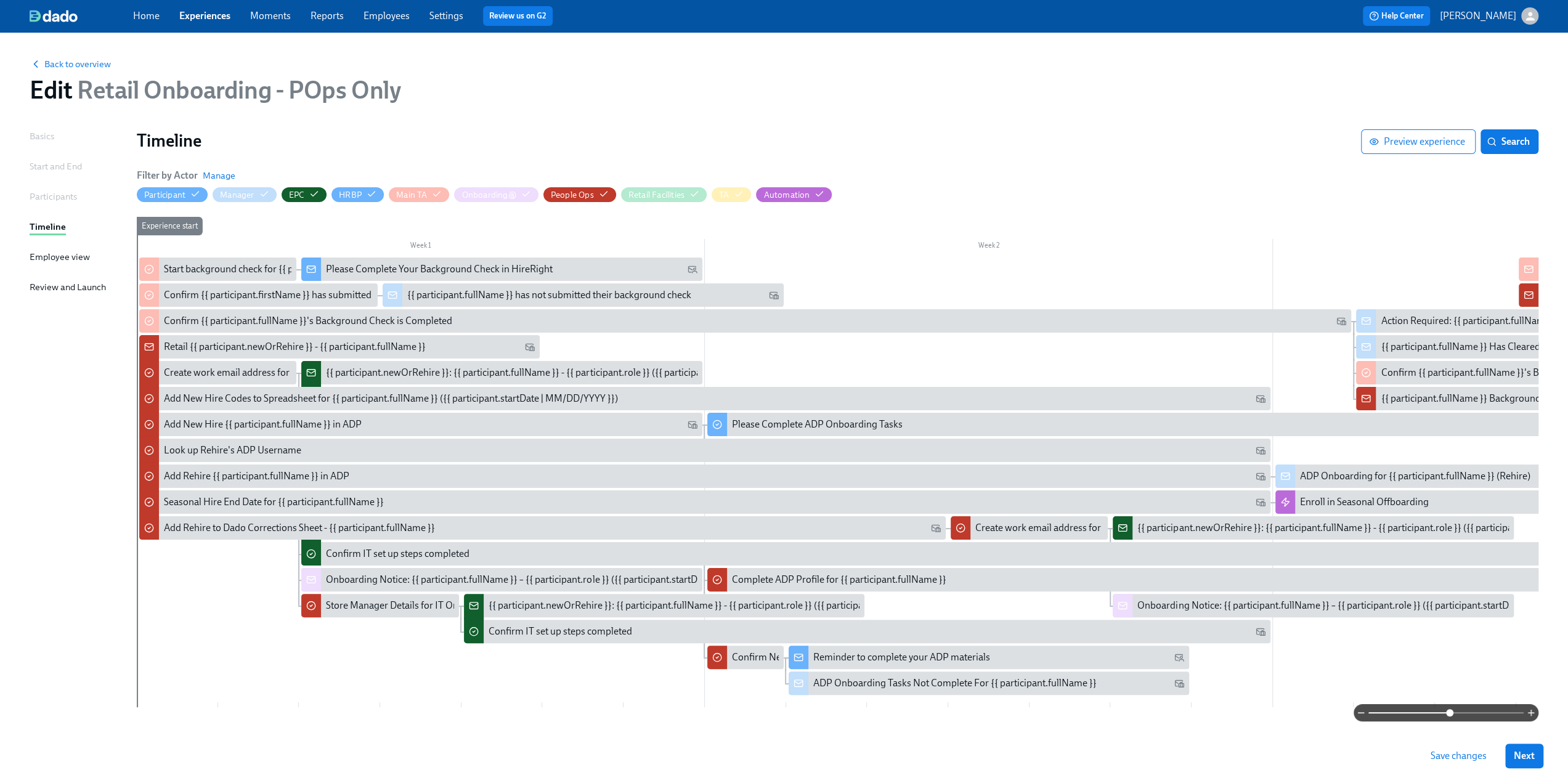
click at [208, 13] on link "Experiences" at bounding box center [205, 15] width 51 height 12
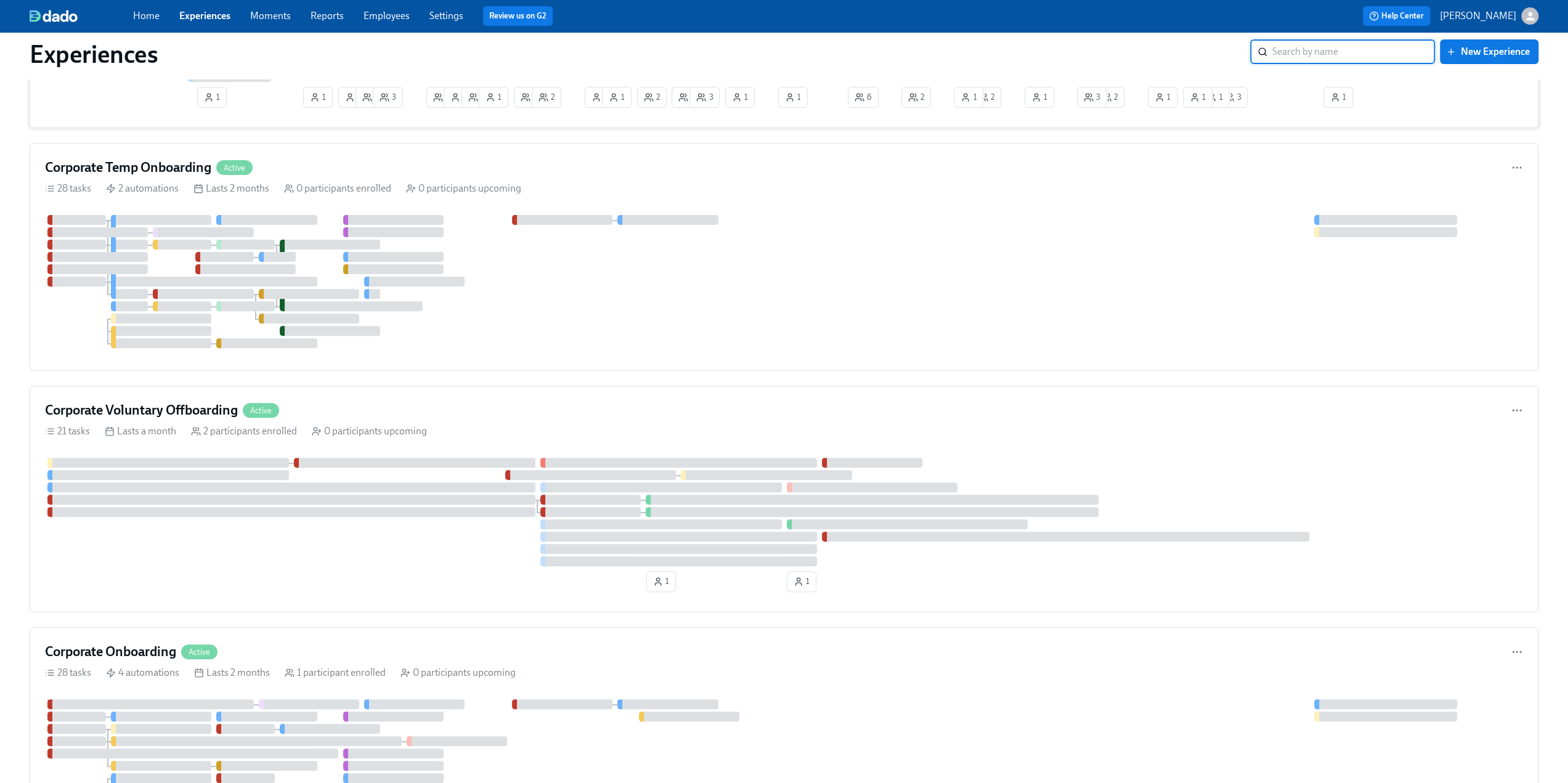
scroll to position [247, 0]
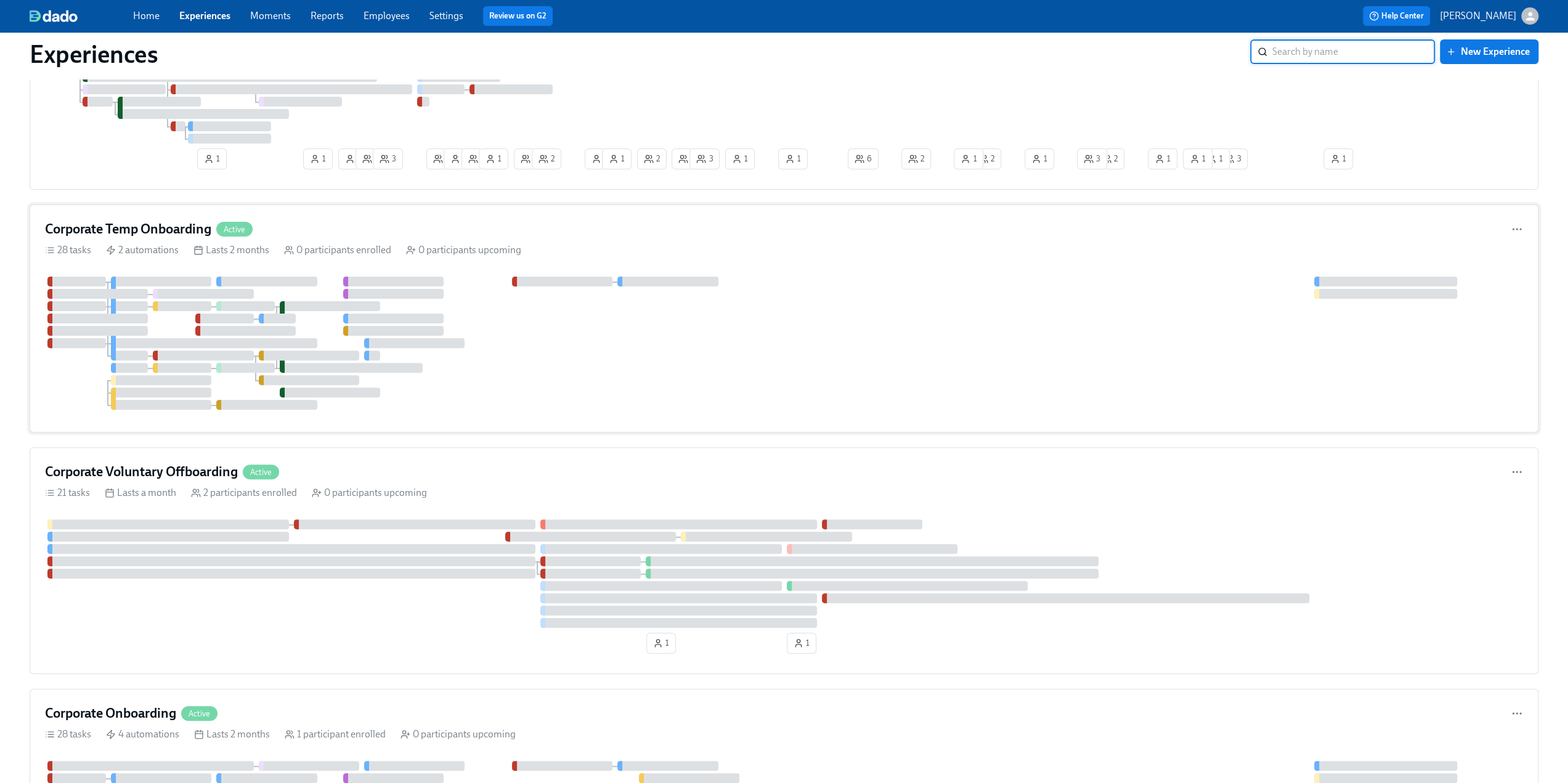
click at [179, 248] on div "28 tasks 2 automations Lasts 2 months 0 participants enrolled 0 participants up…" at bounding box center [784, 250] width 1478 height 13
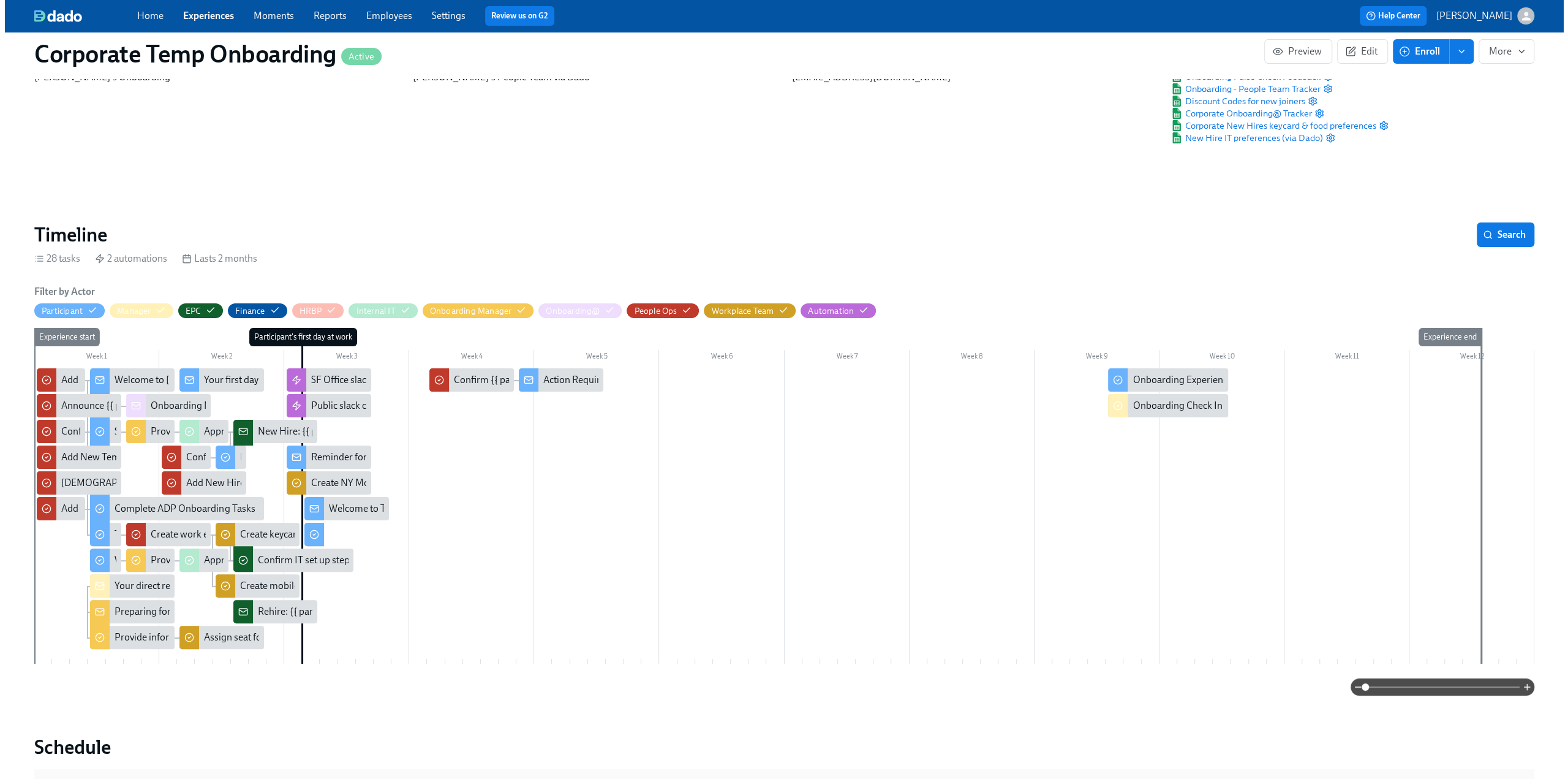
scroll to position [123, 0]
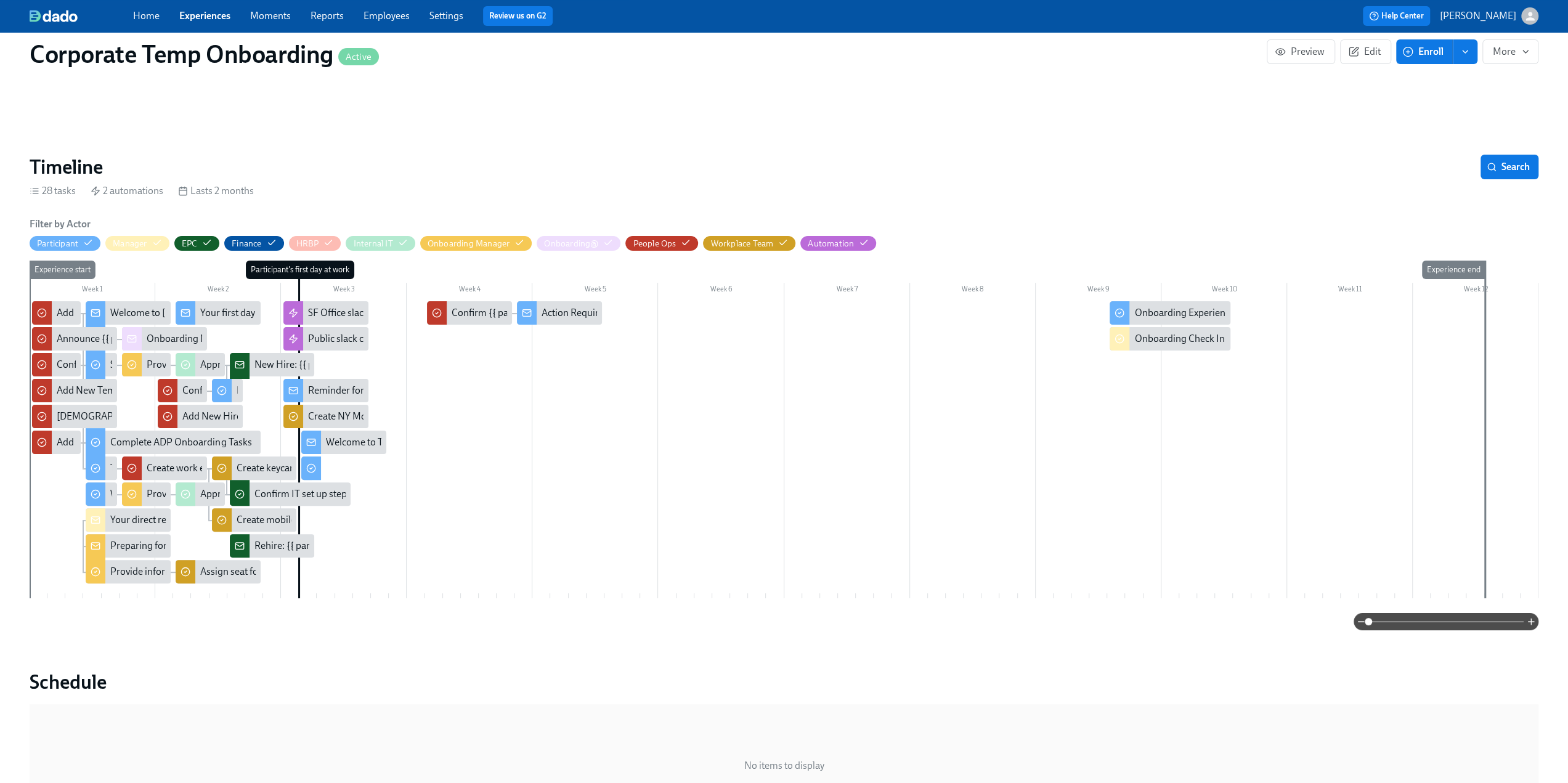
click at [1442, 618] on span at bounding box center [1446, 622] width 156 height 17
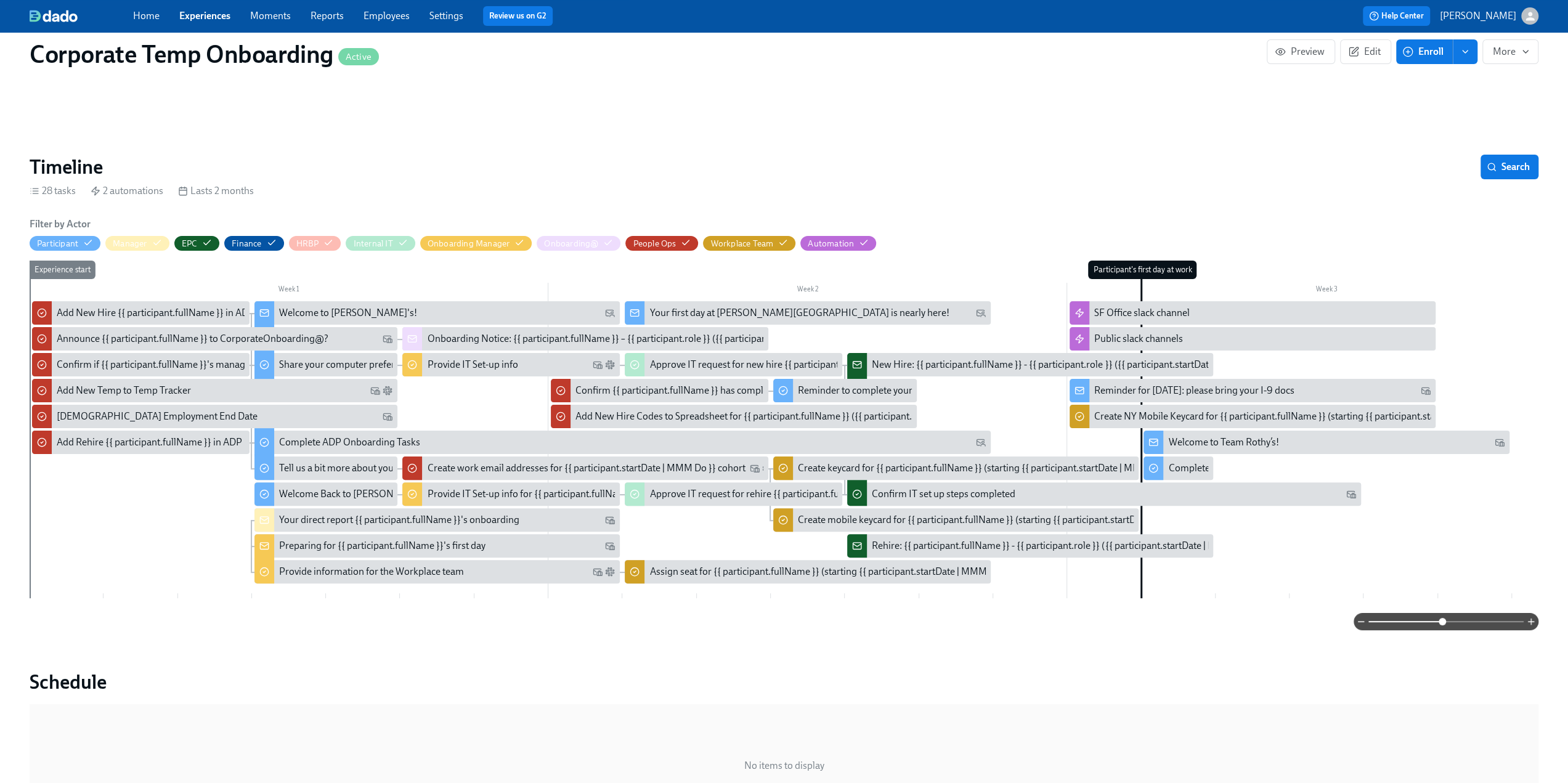
click at [1478, 622] on span at bounding box center [1446, 622] width 156 height 17
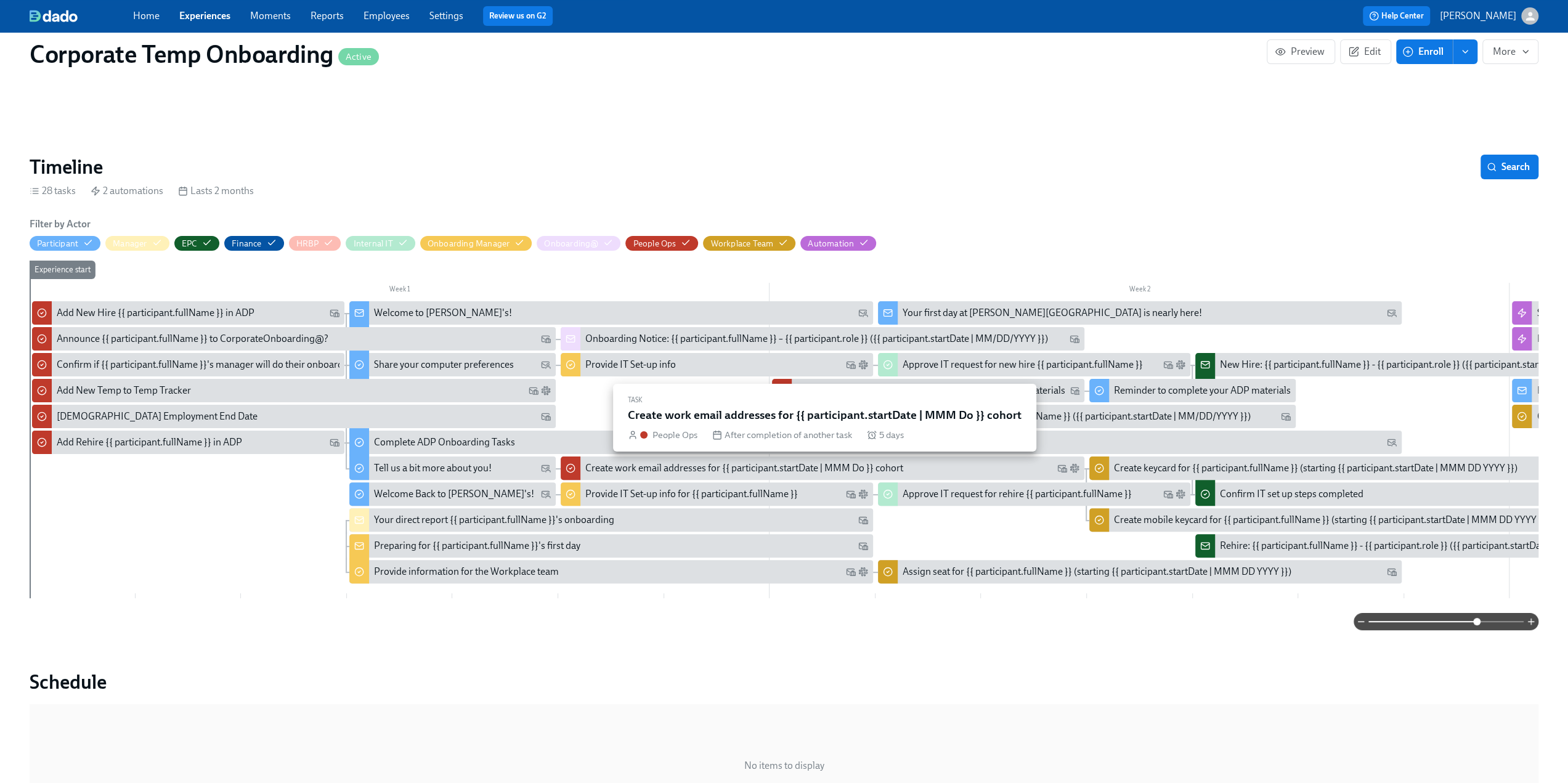
click at [643, 465] on div "Create work email addresses for {{ participant.startDate | MMM Do }} cohort" at bounding box center [744, 468] width 318 height 13
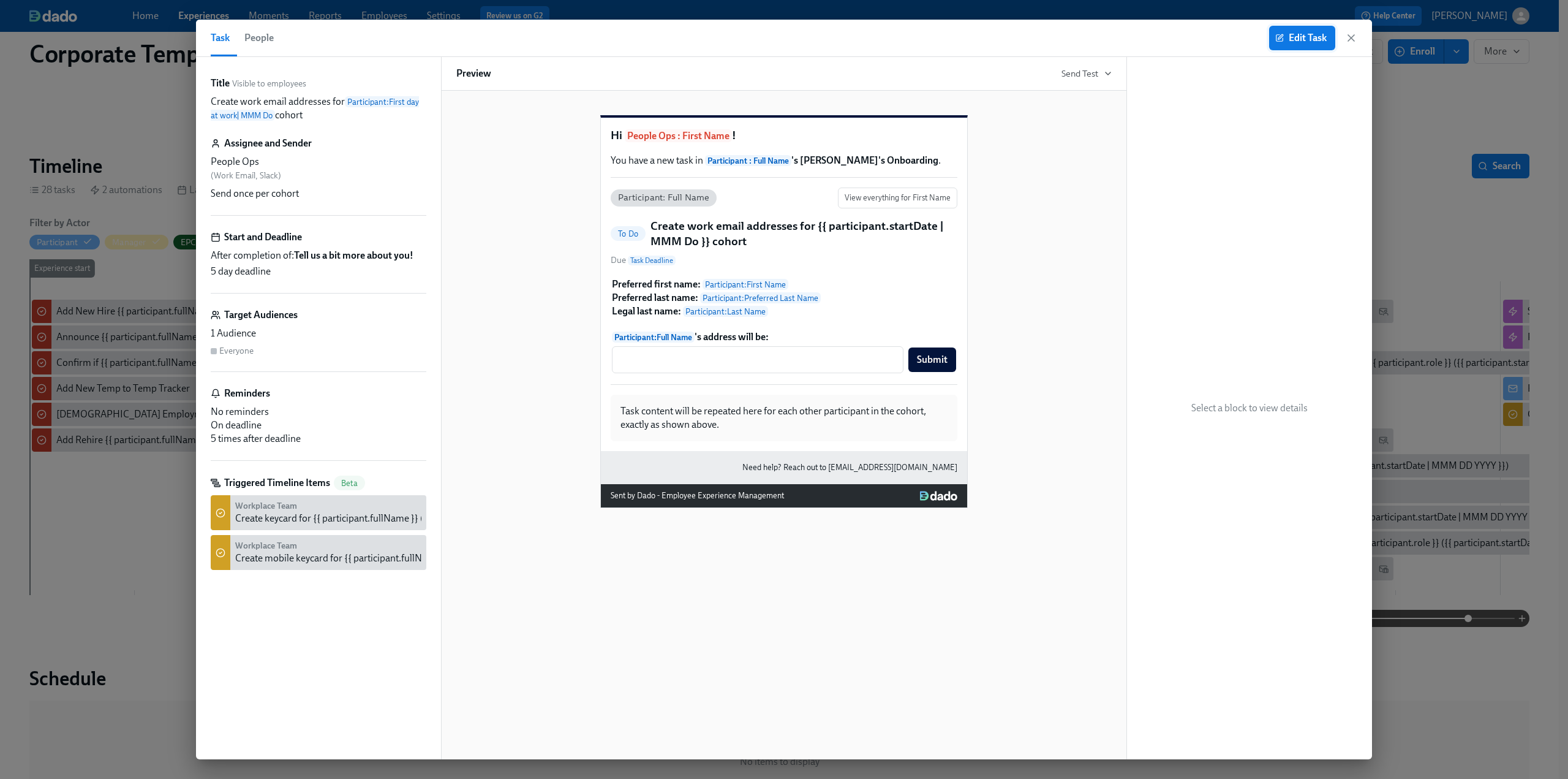
click at [1300, 33] on span "Edit Task" at bounding box center [1302, 39] width 49 height 13
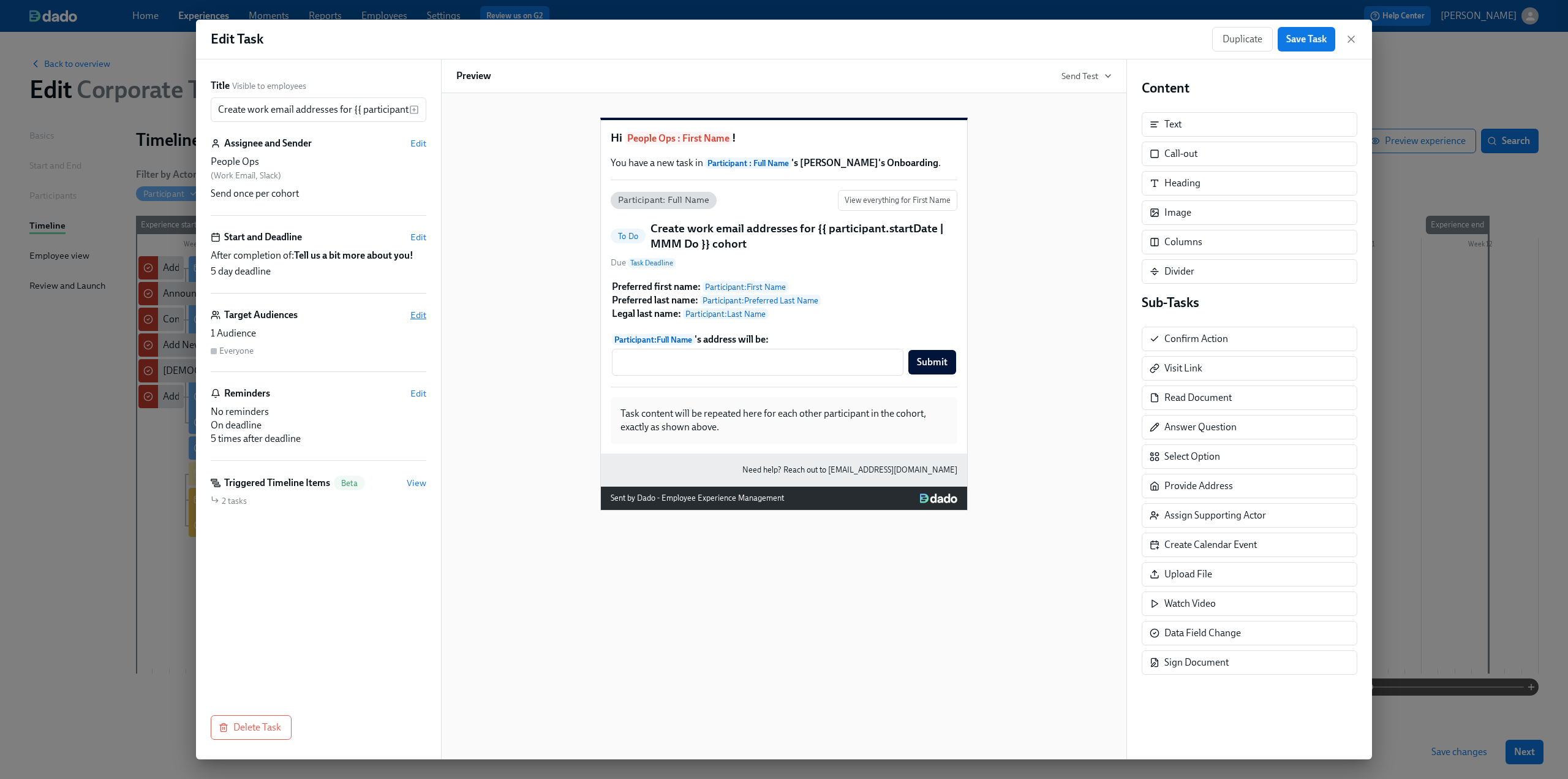
click at [419, 316] on span "Edit" at bounding box center [418, 315] width 16 height 13
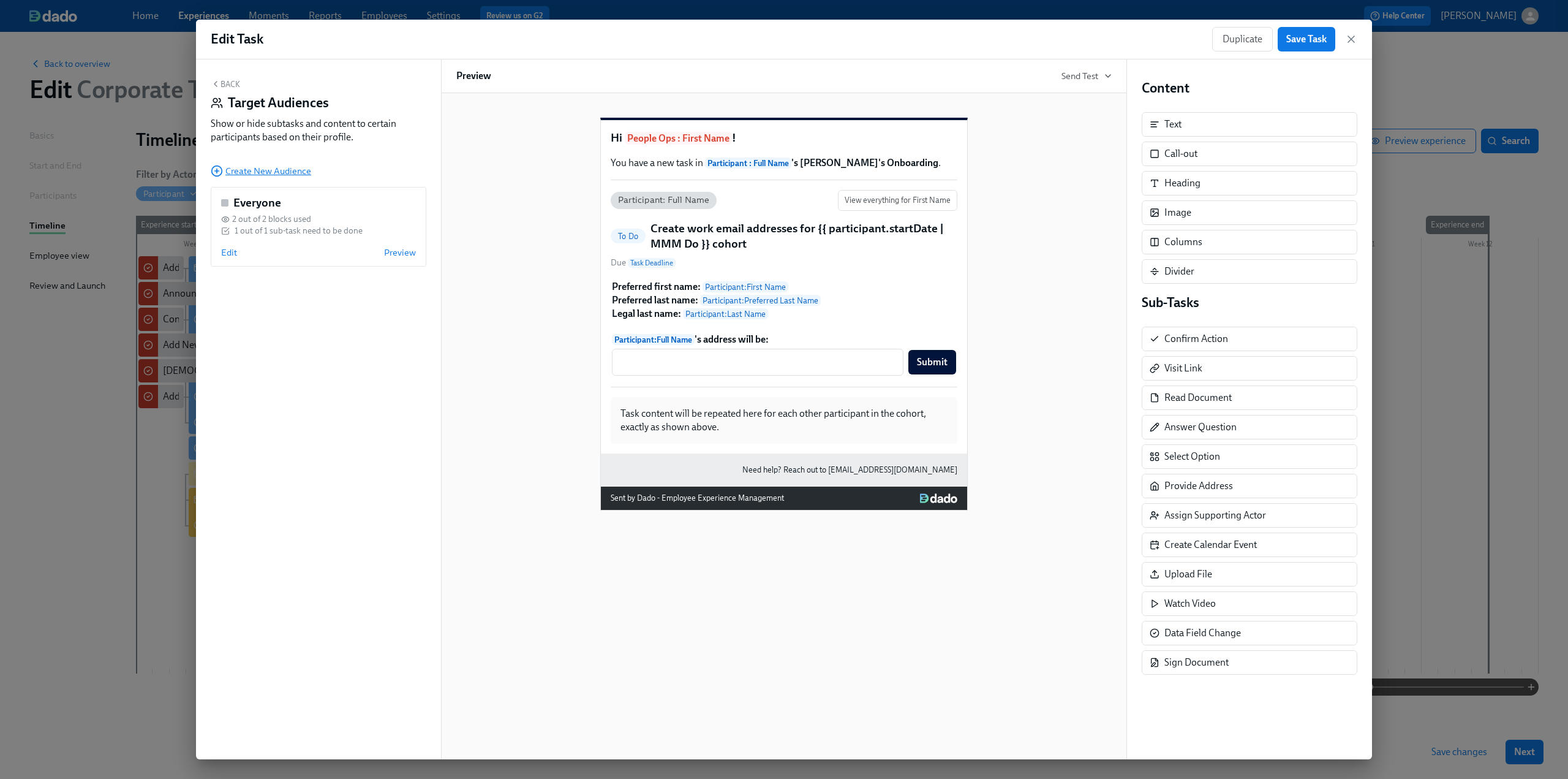
click at [233, 169] on span "Create New Audience" at bounding box center [261, 171] width 101 height 13
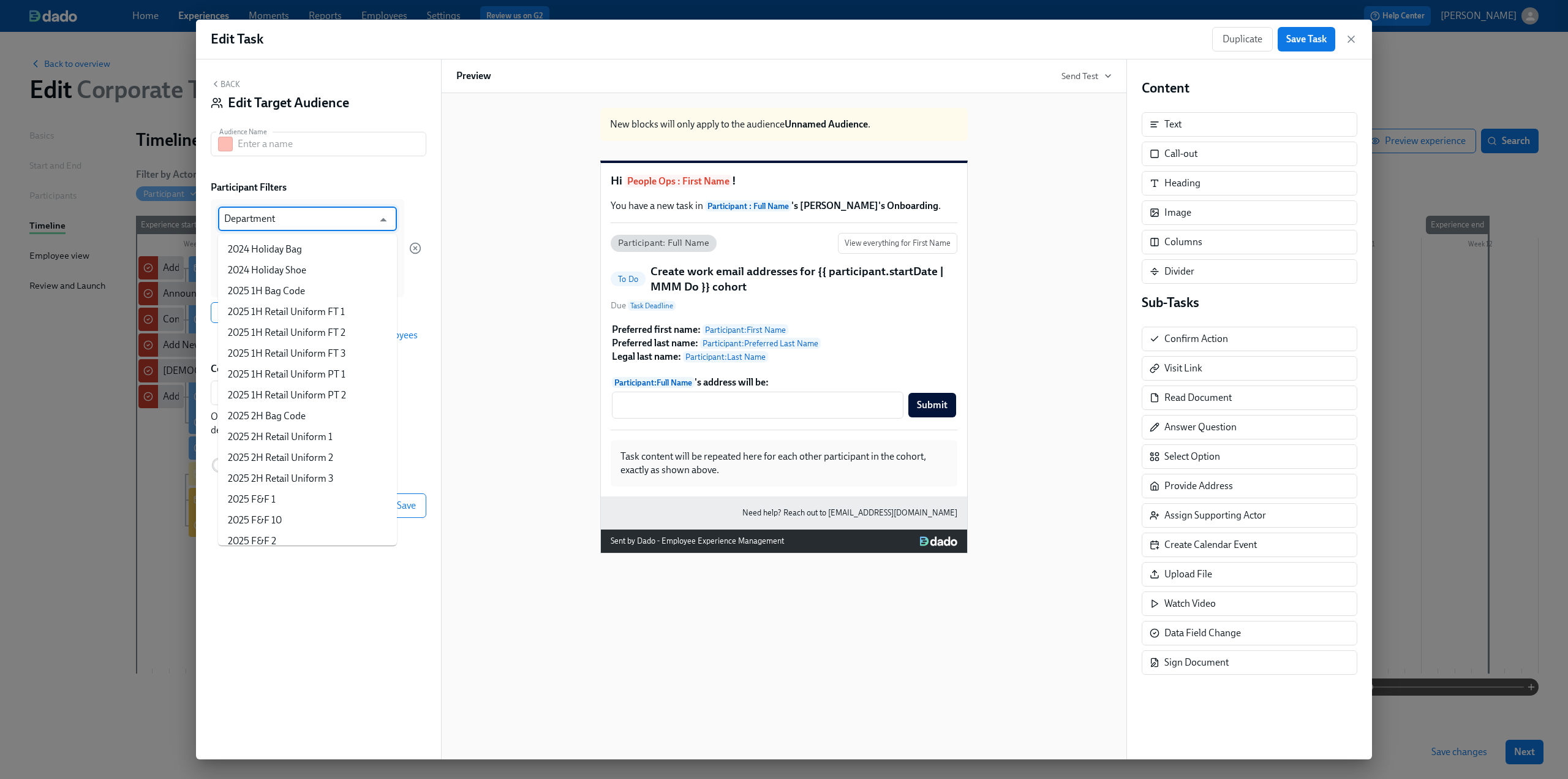
click at [288, 219] on input "Department" at bounding box center [299, 219] width 149 height 24
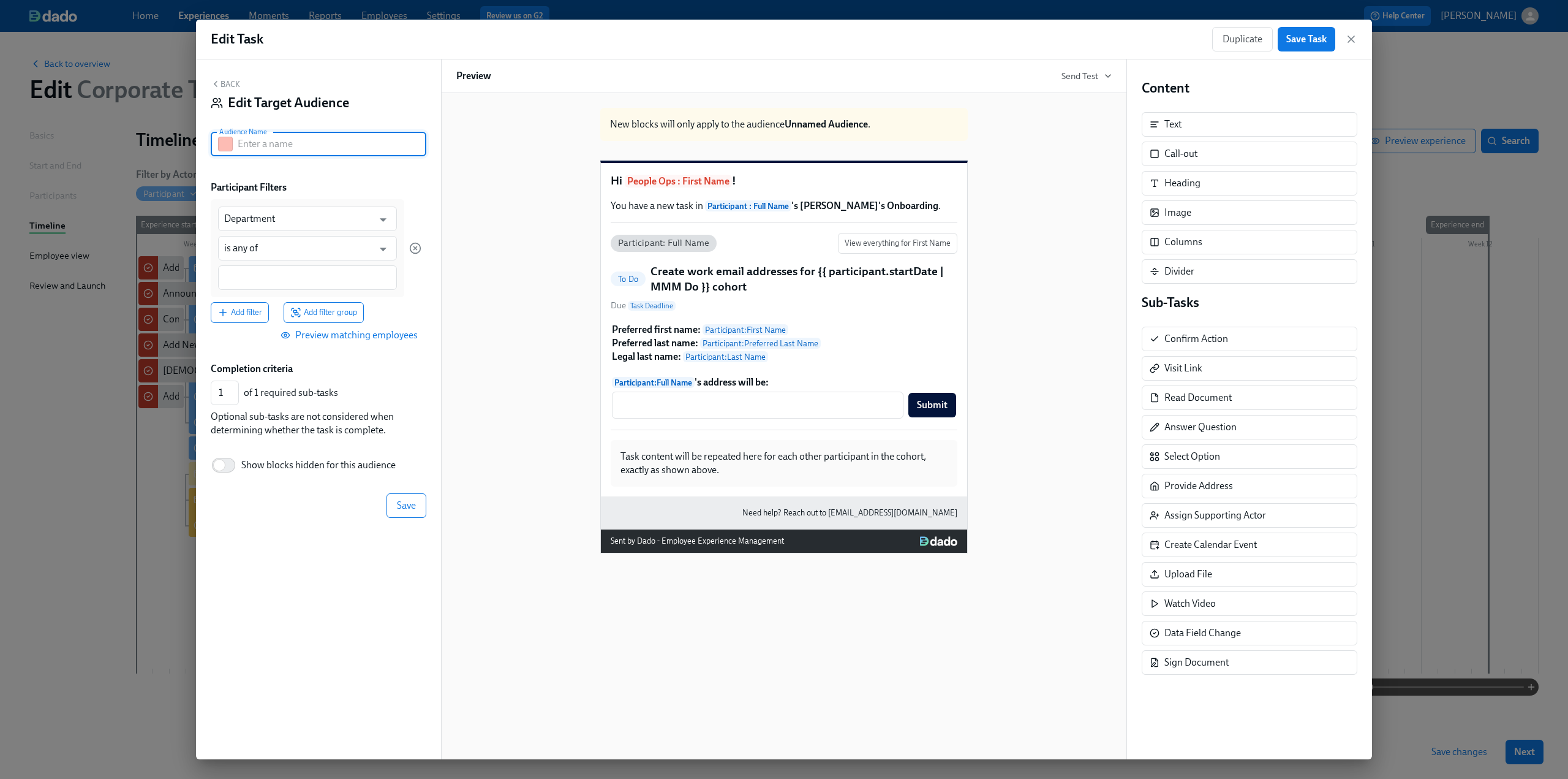
click at [269, 151] on input "text" at bounding box center [332, 144] width 189 height 24
type input "New Hire"
click at [291, 215] on input "Department" at bounding box center [299, 219] width 149 height 24
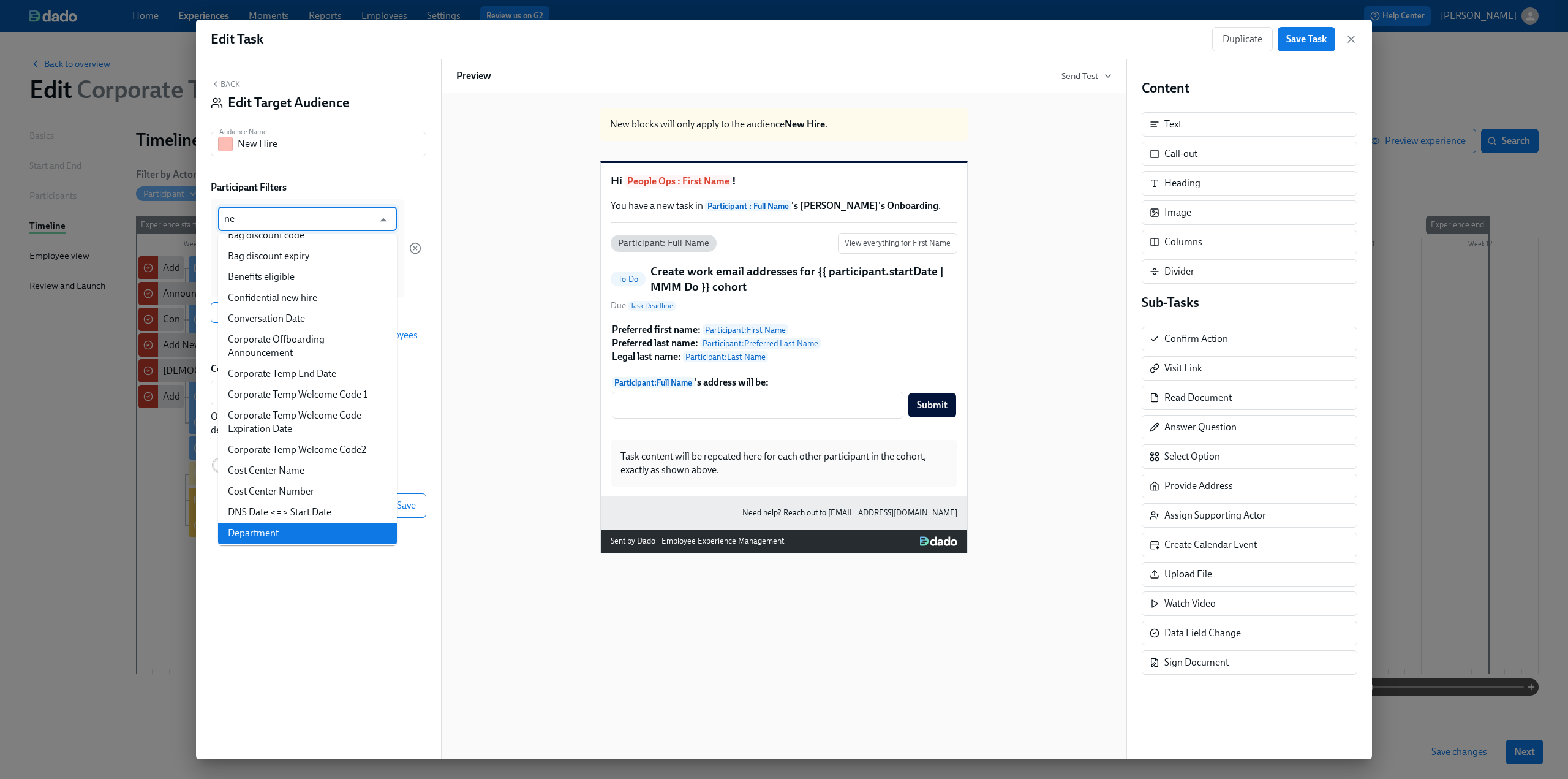
scroll to position [0, 0]
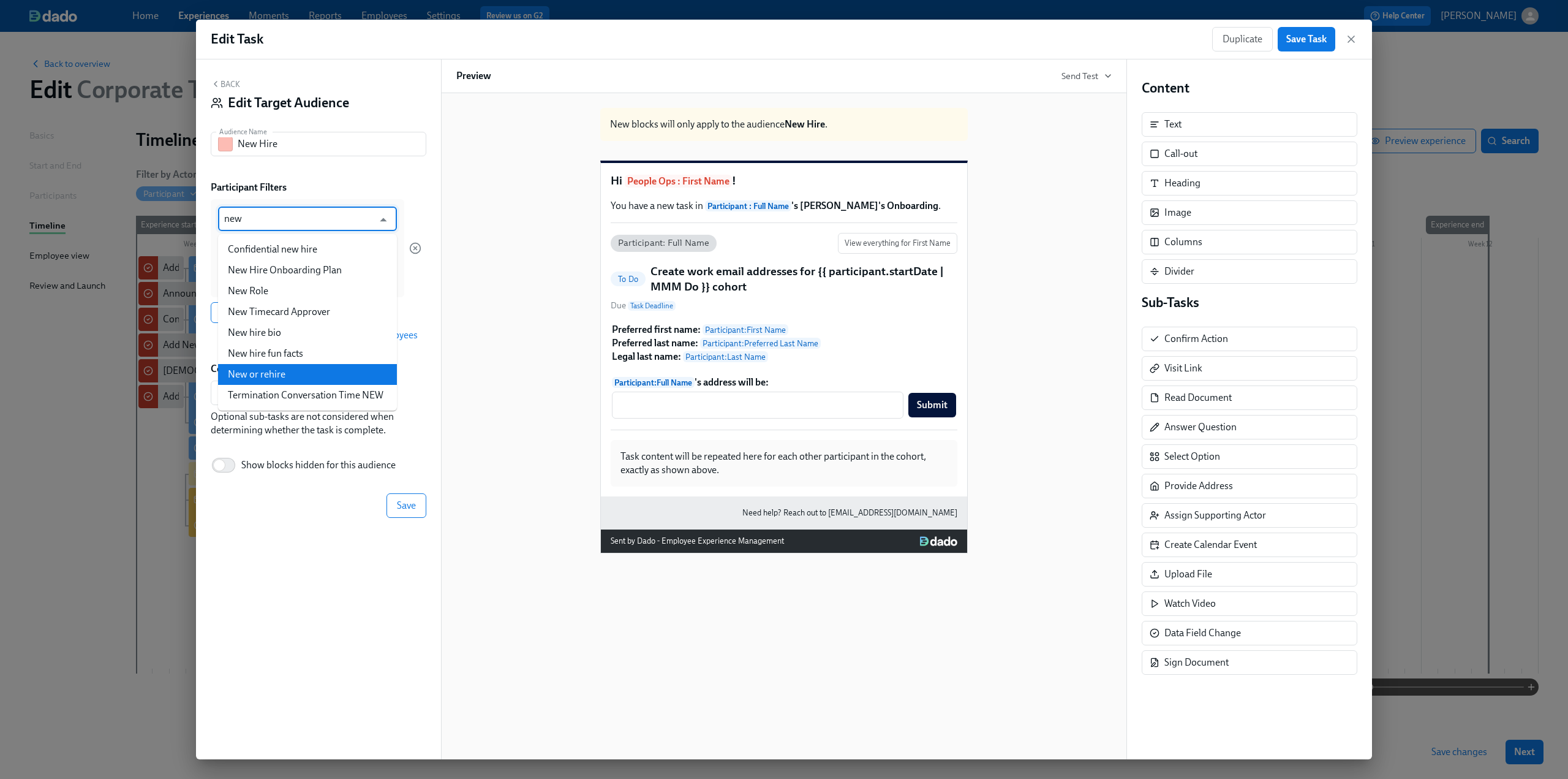
click at [304, 369] on li "New or rehire" at bounding box center [308, 374] width 179 height 21
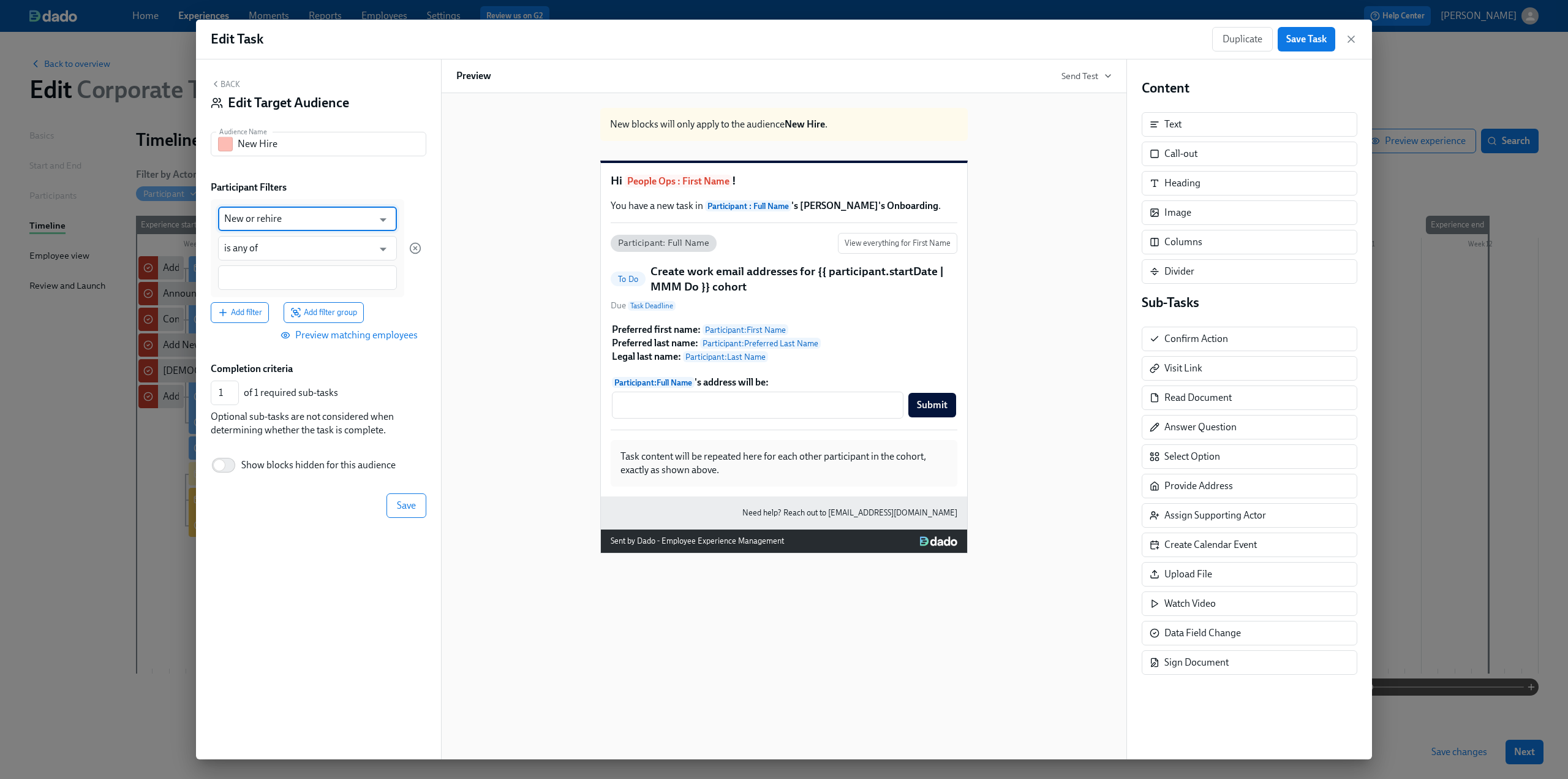
type input "New or rehire"
click at [263, 279] on input at bounding box center [307, 277] width 167 height 13
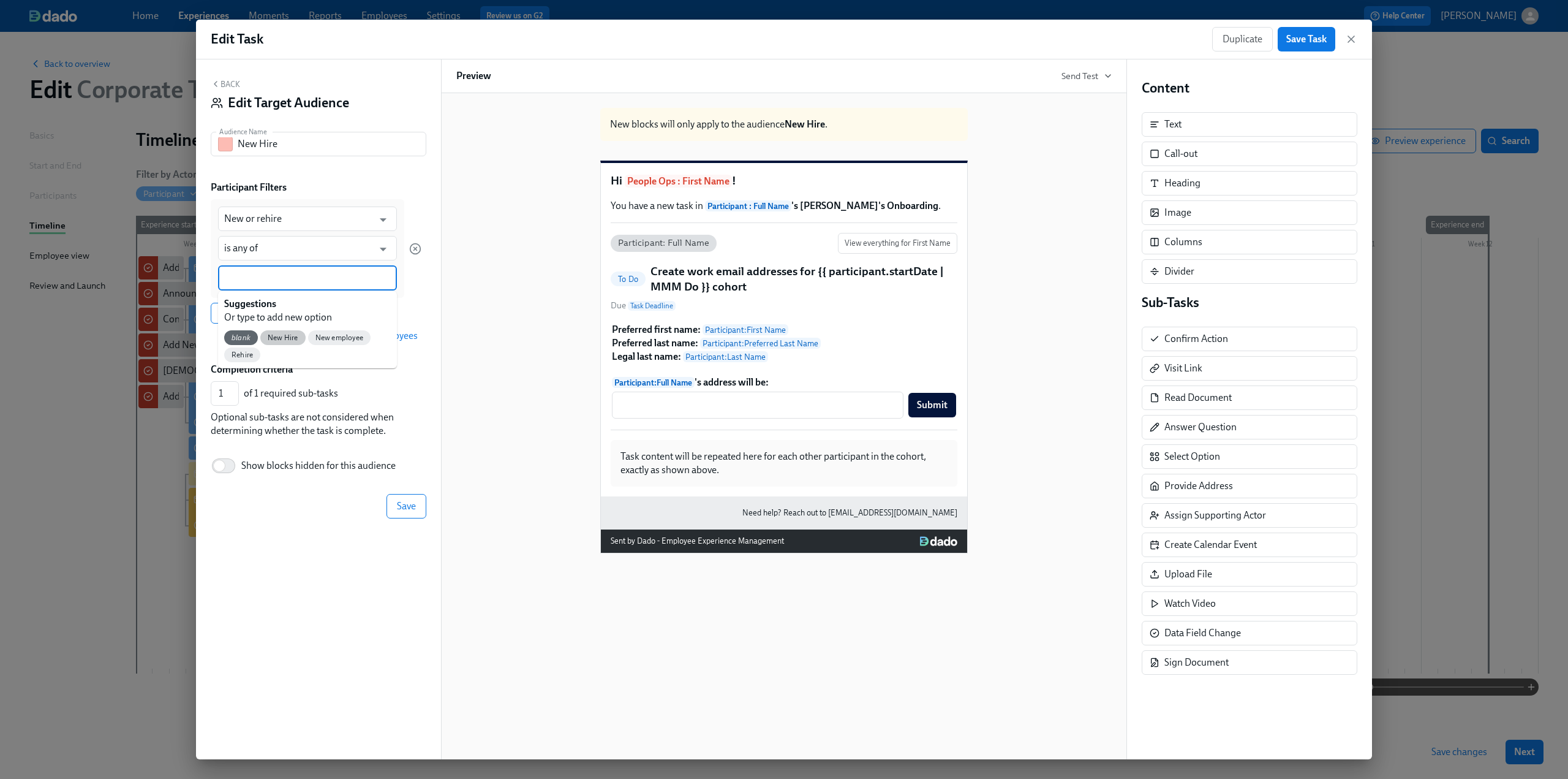
click at [284, 336] on span "New Hire" at bounding box center [283, 338] width 46 height 9
click at [283, 276] on input at bounding box center [338, 277] width 120 height 13
click at [295, 339] on span "New employee" at bounding box center [284, 340] width 63 height 9
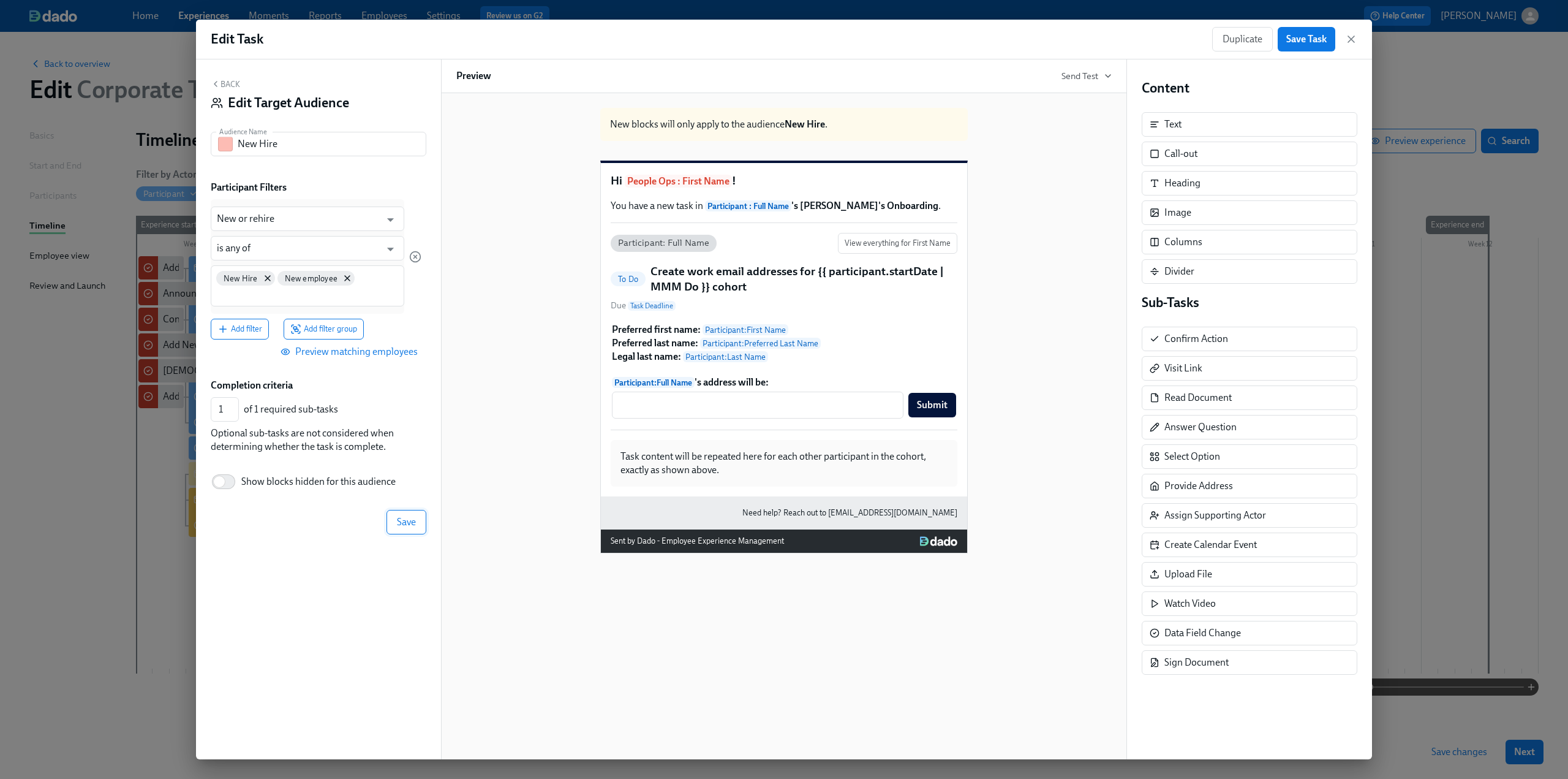
click at [411, 520] on span "Save" at bounding box center [406, 523] width 19 height 13
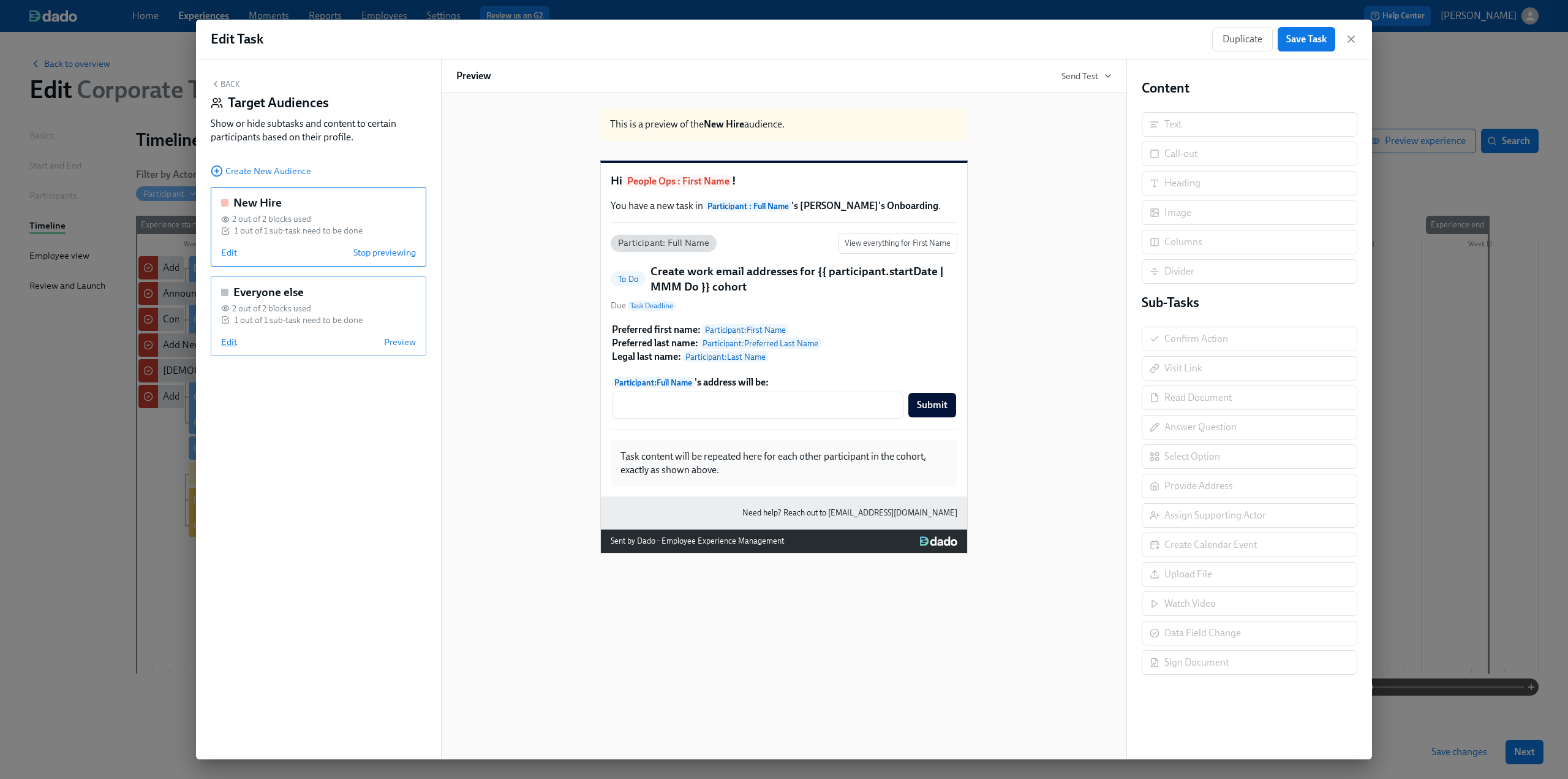
click at [235, 344] on span "Edit" at bounding box center [229, 342] width 16 height 13
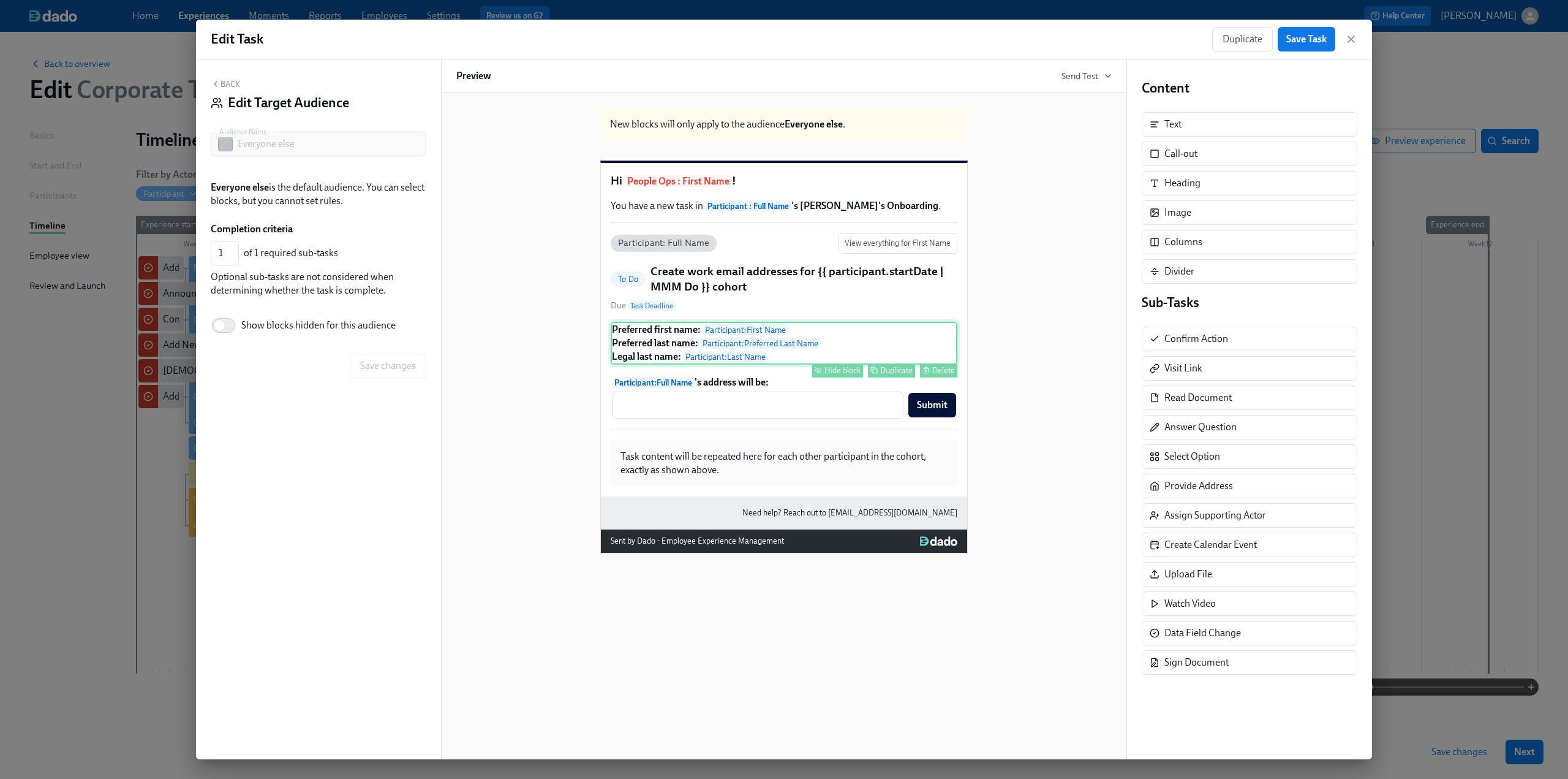
click at [822, 374] on icon "button" at bounding box center [818, 369] width 7 height 7
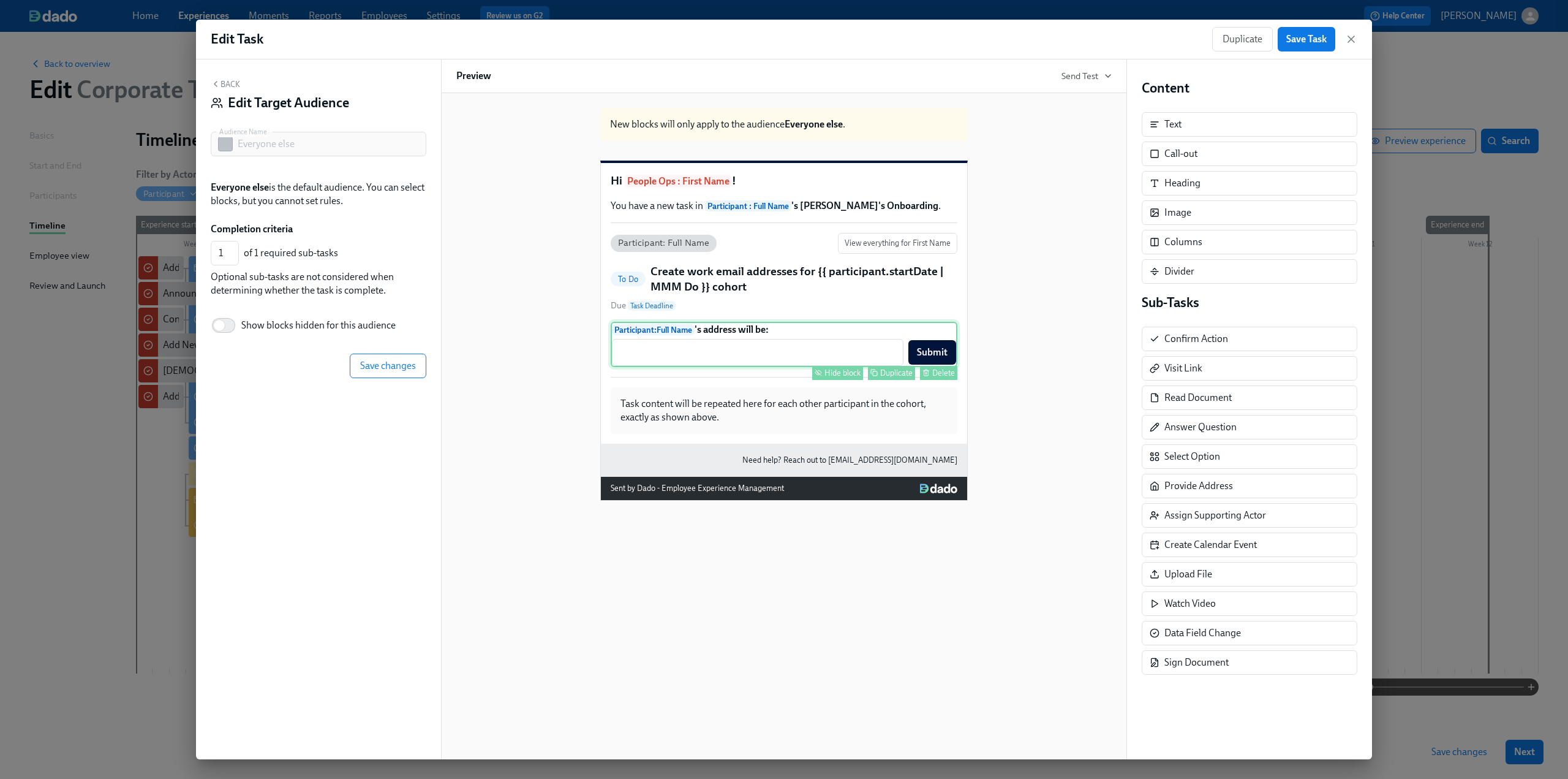
click at [846, 377] on div "Hide block" at bounding box center [843, 373] width 36 height 9
type input "0"
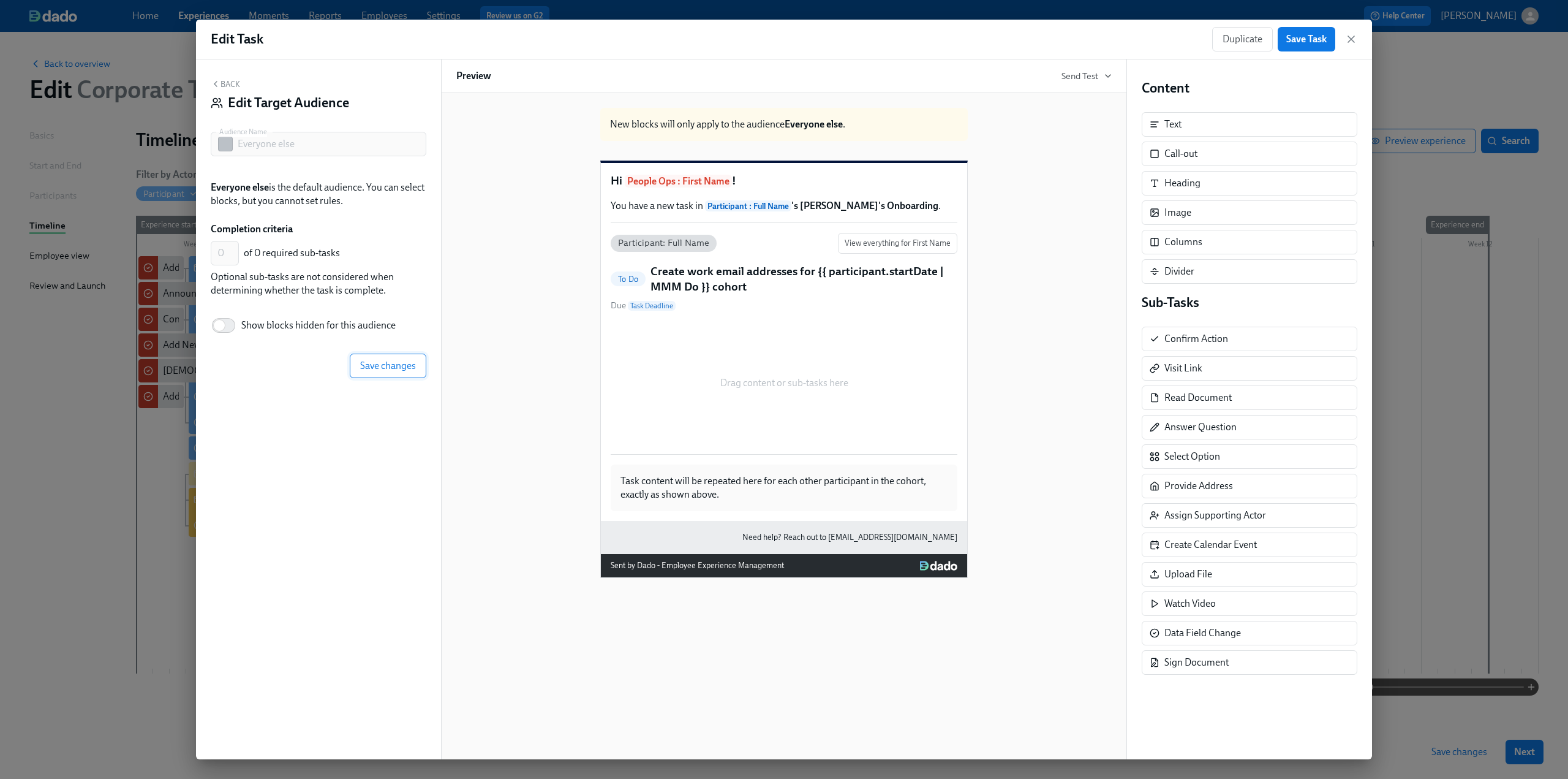
click at [390, 361] on span "Save changes" at bounding box center [388, 366] width 56 height 13
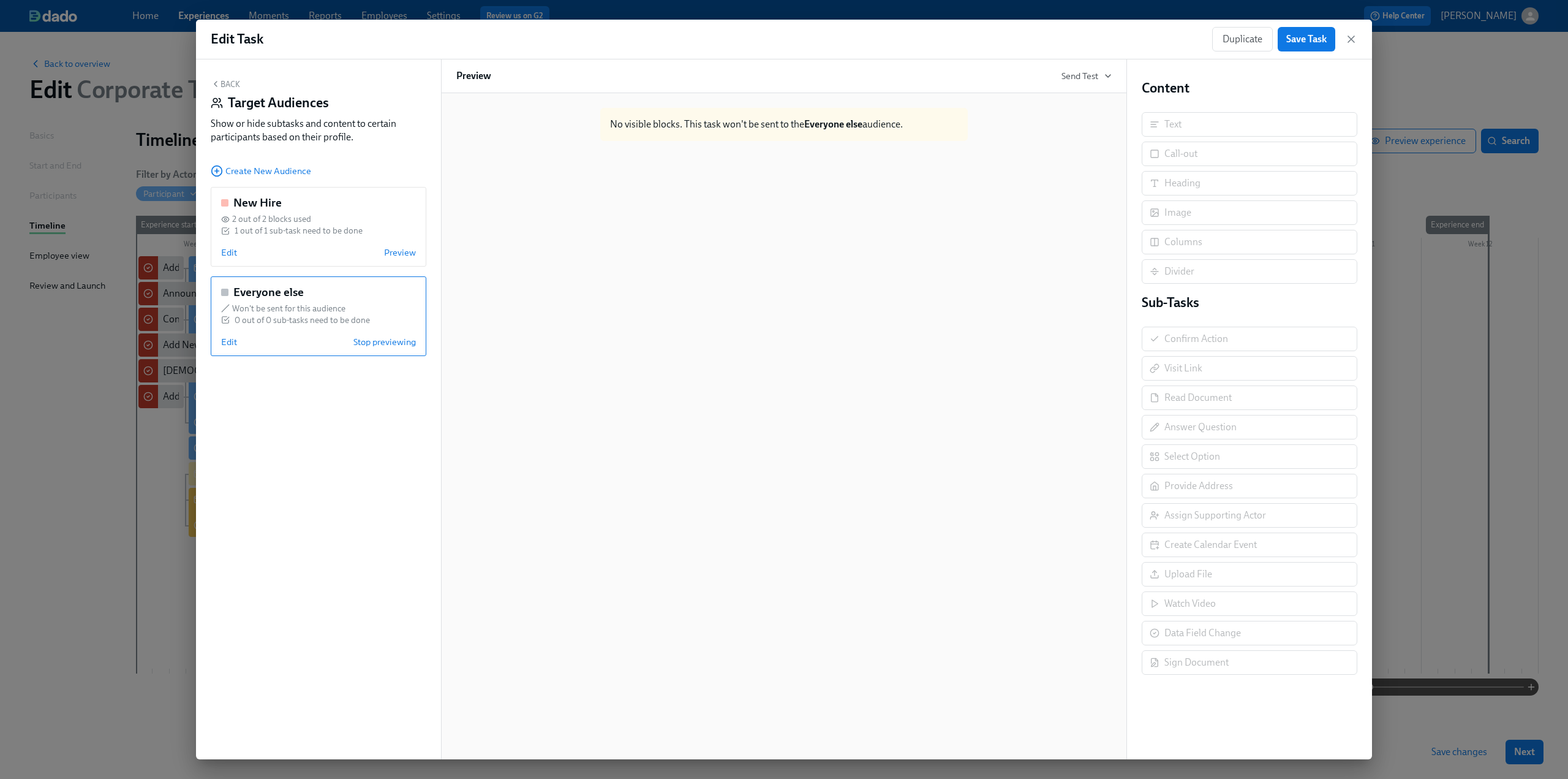
click at [235, 85] on button "Back" at bounding box center [225, 84] width 29 height 9
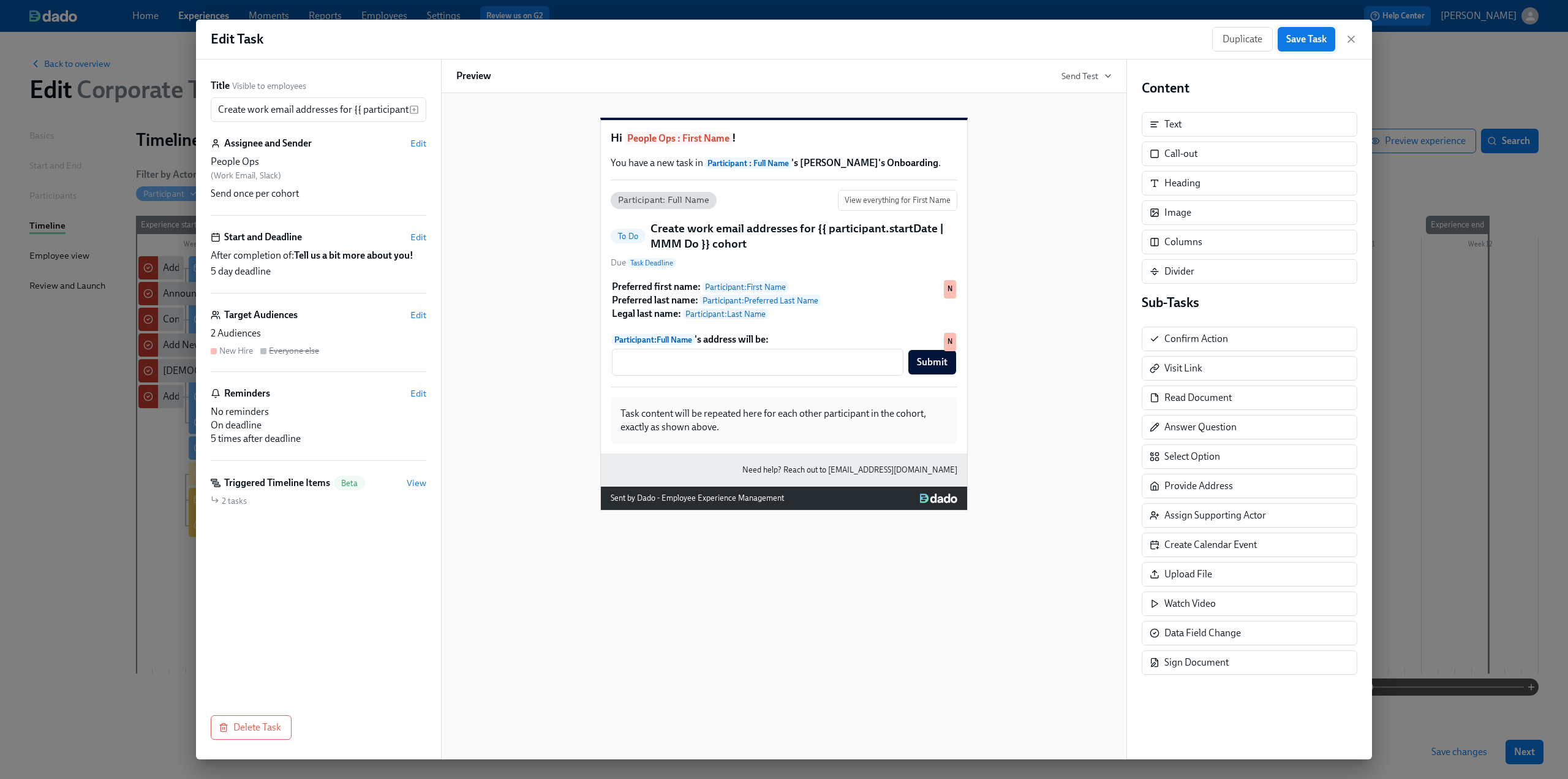
click at [1295, 45] on span "Save Task" at bounding box center [1306, 39] width 40 height 13
click at [1309, 31] on button "Save Task" at bounding box center [1306, 39] width 57 height 24
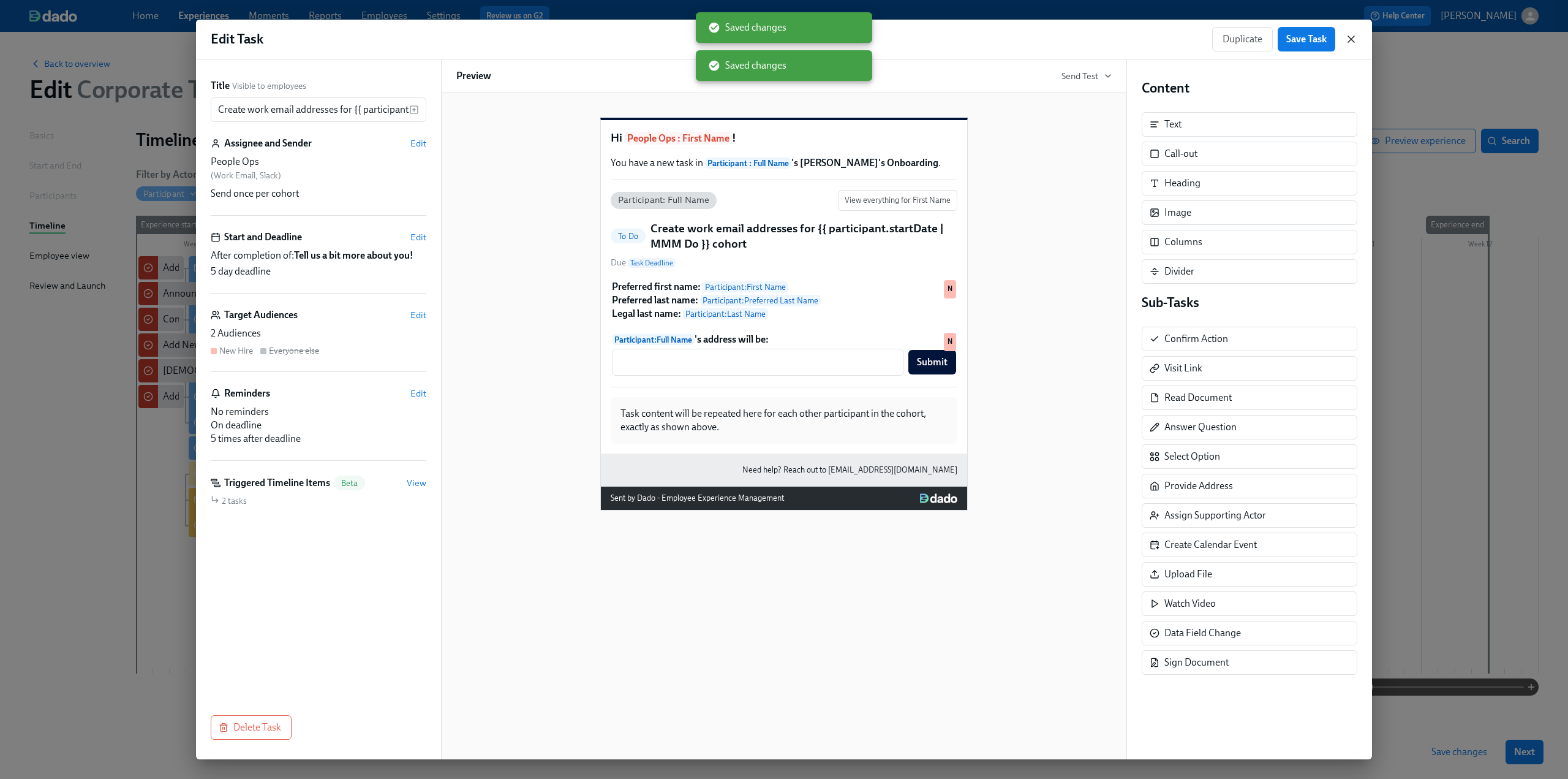
click at [1348, 40] on icon "button" at bounding box center [1352, 39] width 13 height 13
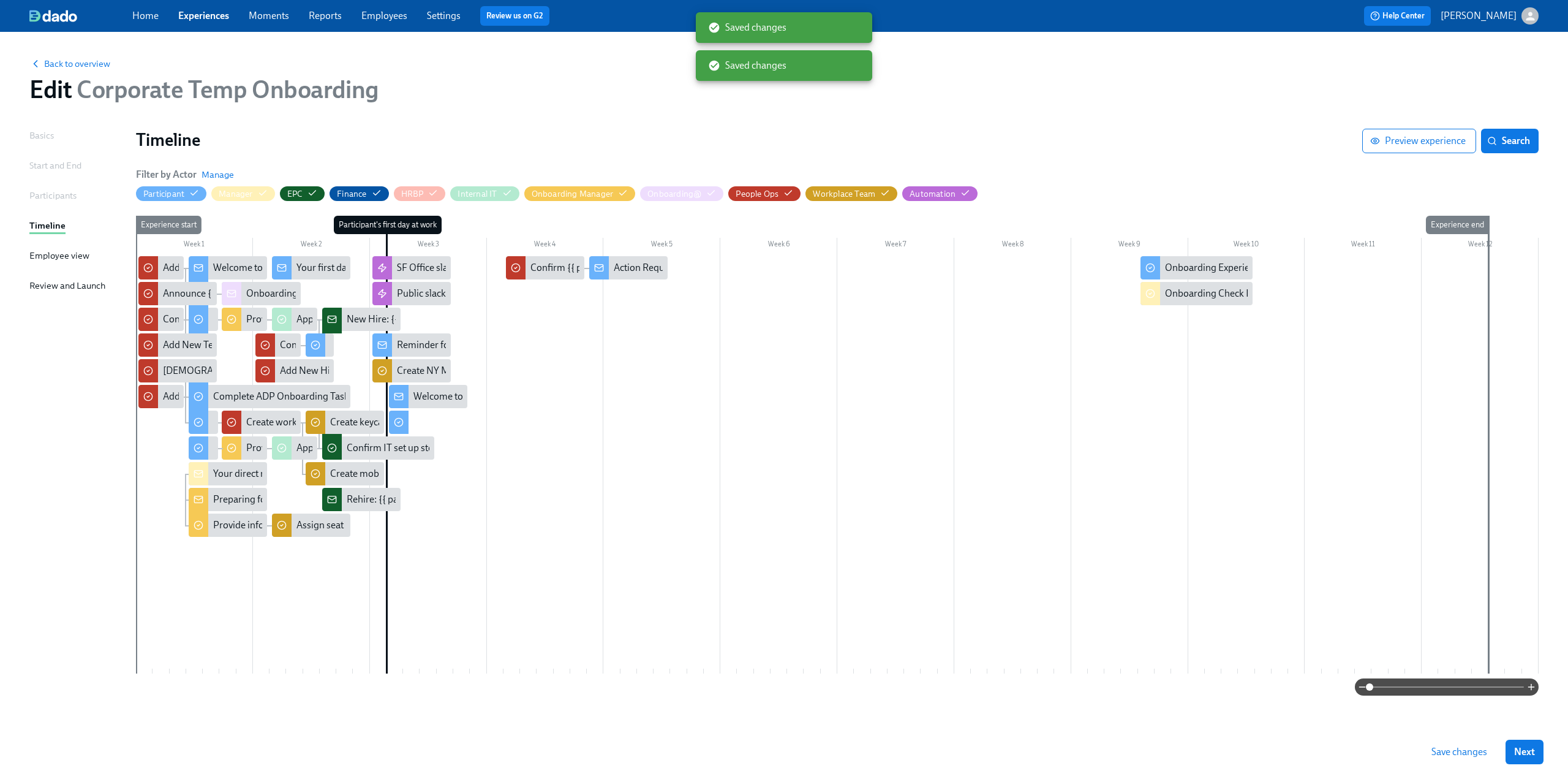
click at [1464, 687] on span at bounding box center [1447, 687] width 155 height 17
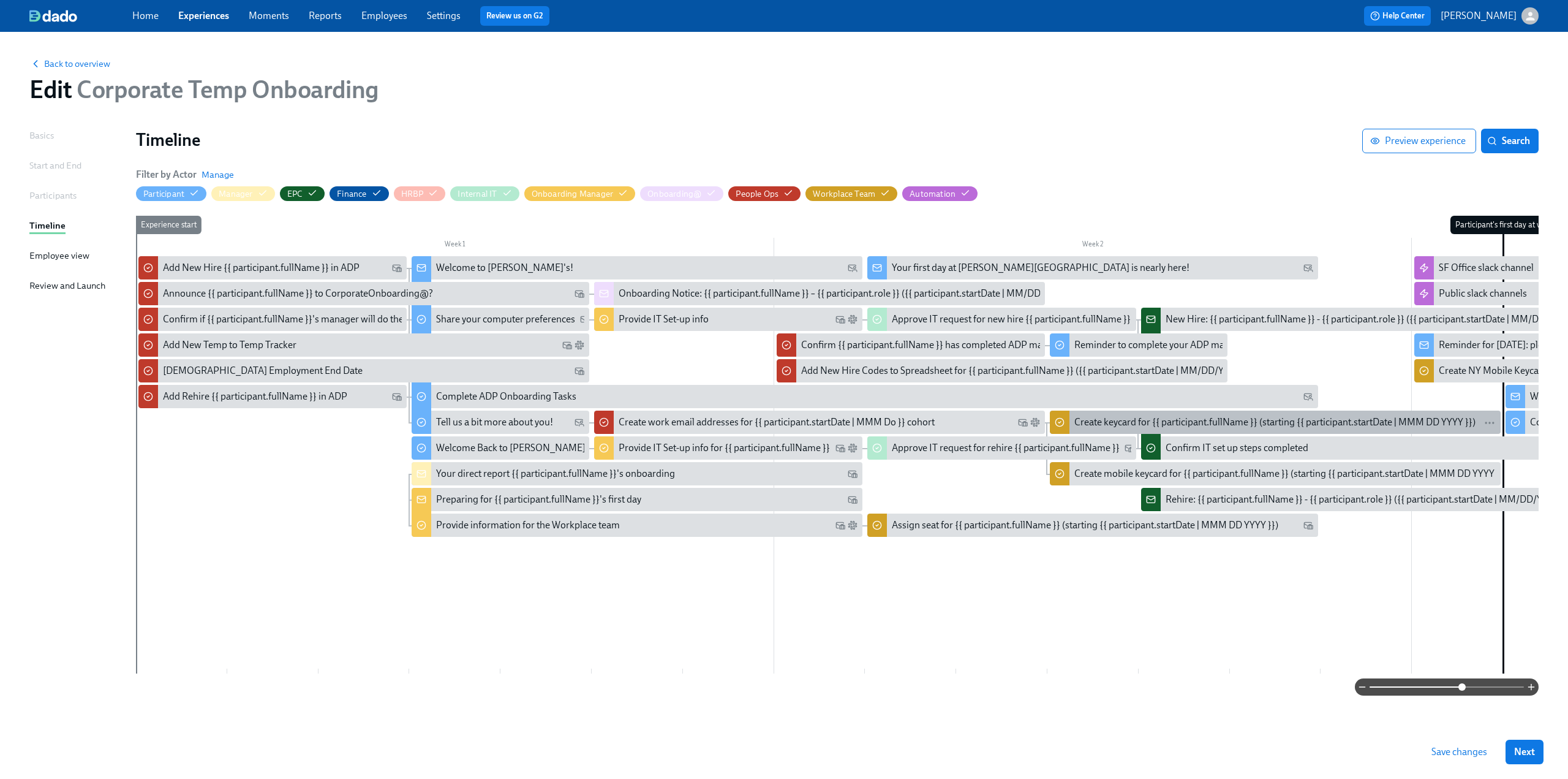
click at [1133, 419] on div "Create keycard for {{ participant.fullName }} (starting {{ participant.startDat…" at bounding box center [1275, 422] width 401 height 13
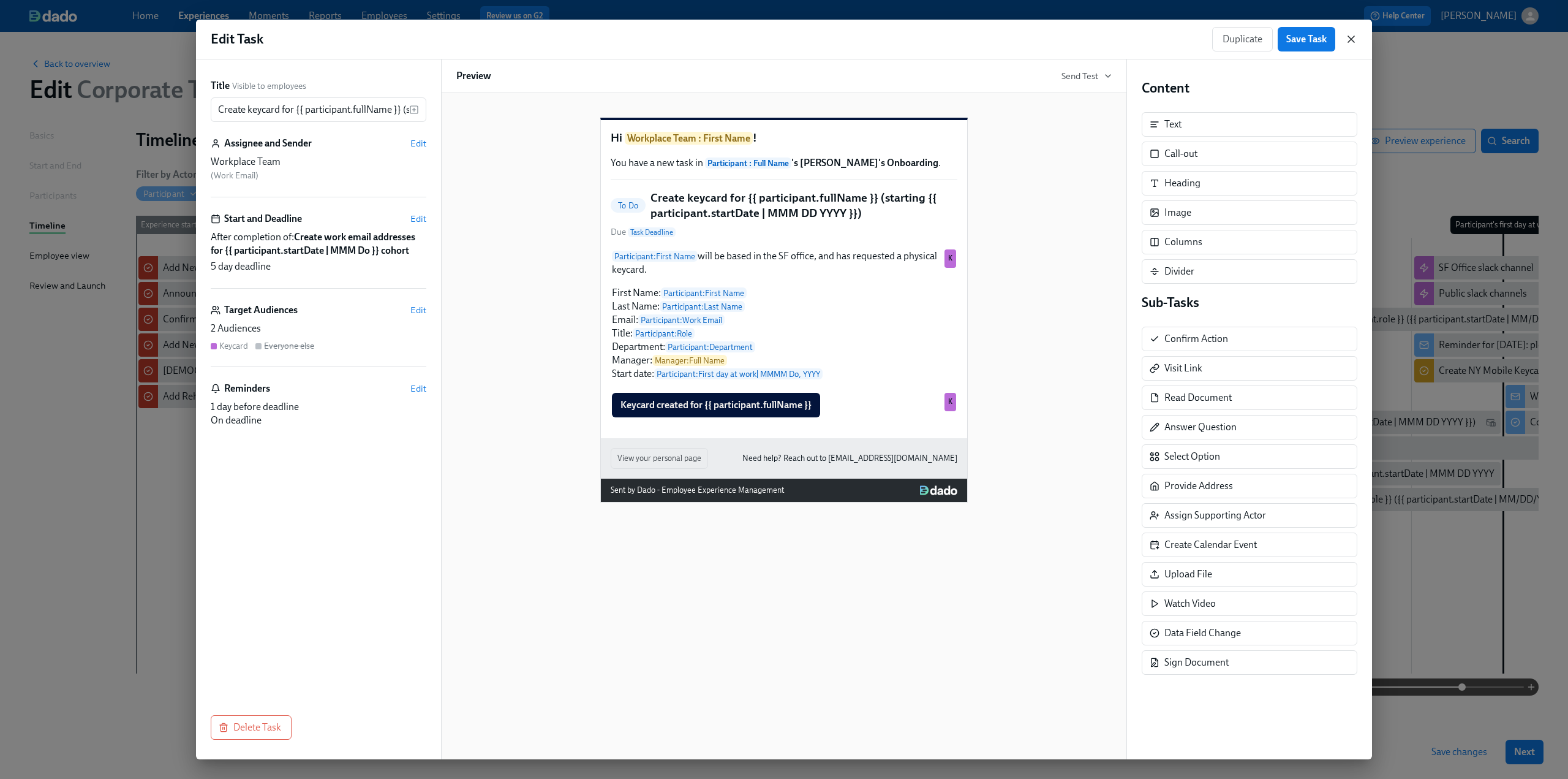
click at [1352, 39] on icon "button" at bounding box center [1351, 39] width 6 height 6
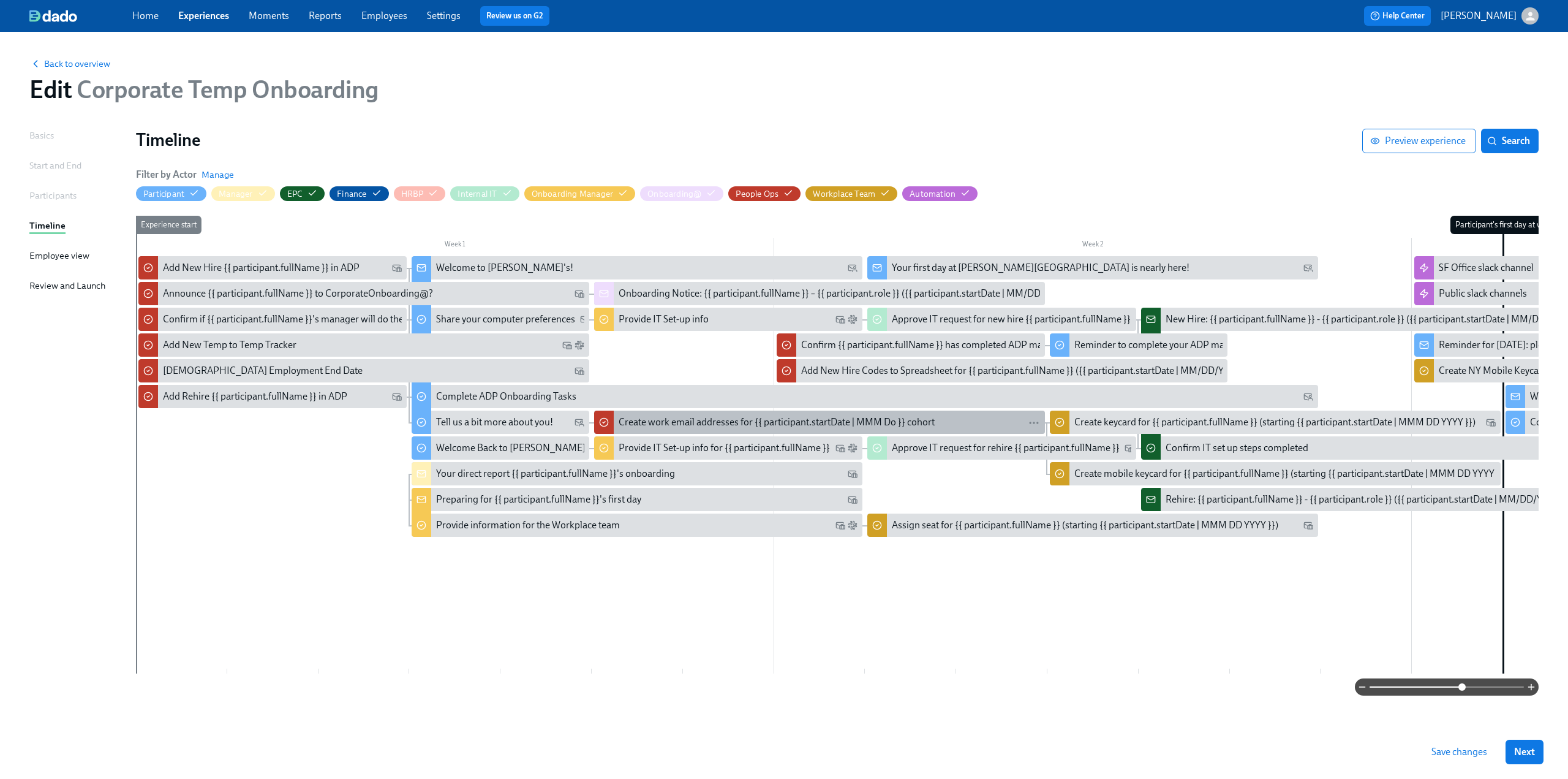
click at [647, 420] on div "Create work email addresses for {{ participant.startDate | MMM Do }} cohort" at bounding box center [777, 422] width 316 height 13
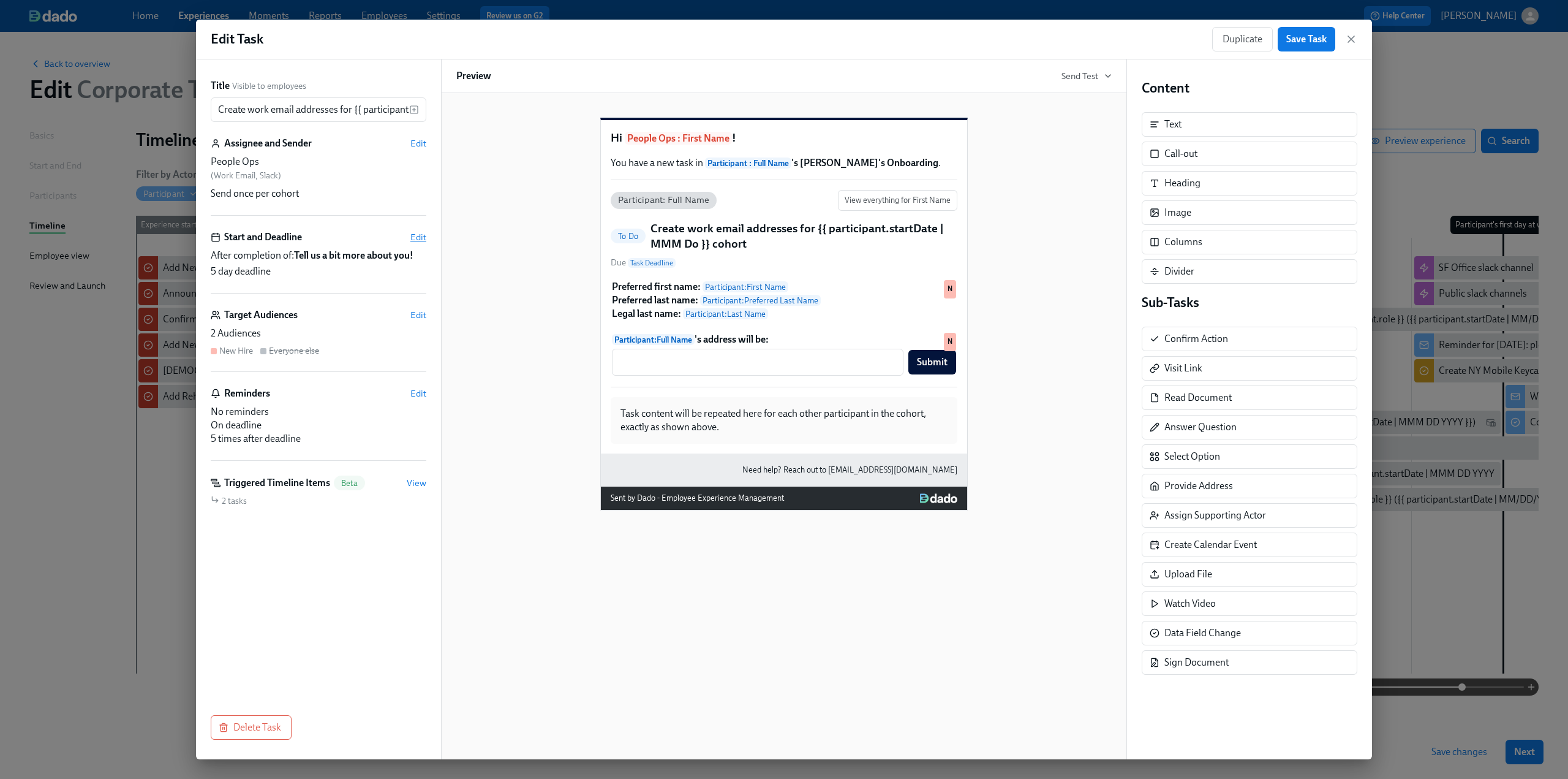
click at [413, 235] on span "Edit" at bounding box center [418, 237] width 16 height 13
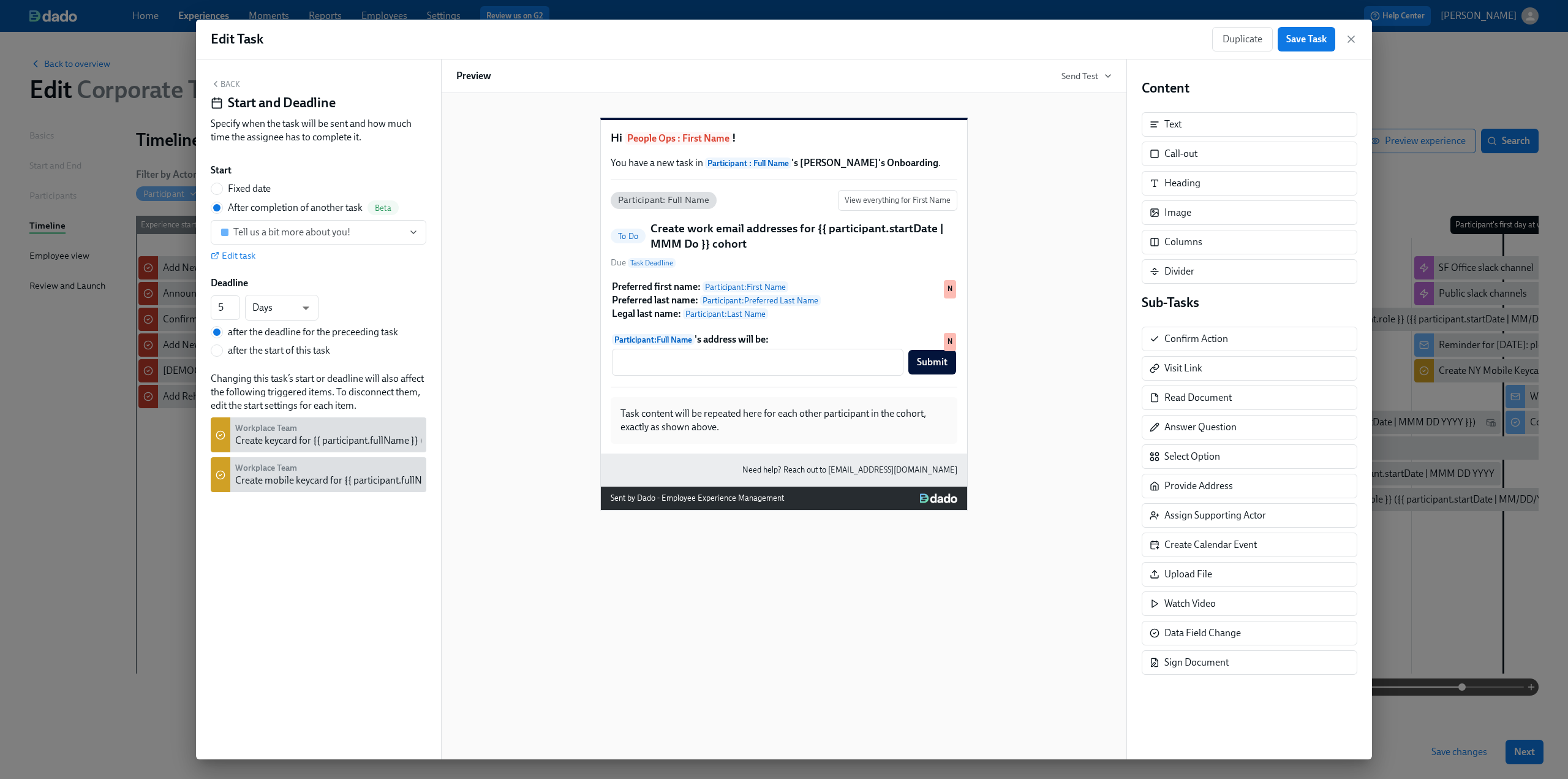
click at [227, 84] on button "Back" at bounding box center [225, 84] width 29 height 9
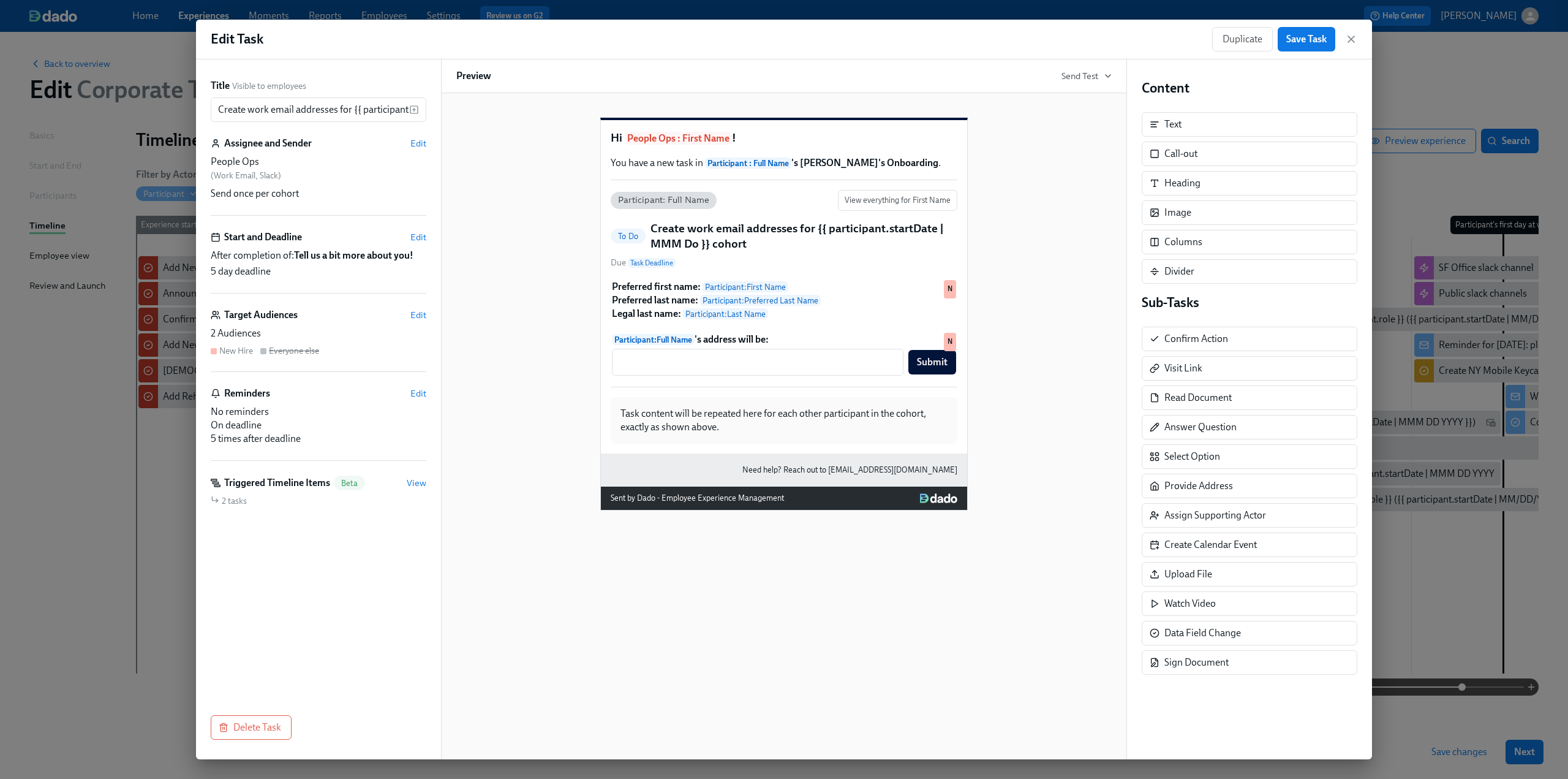
click at [235, 498] on span "2 tasks" at bounding box center [234, 501] width 25 height 12
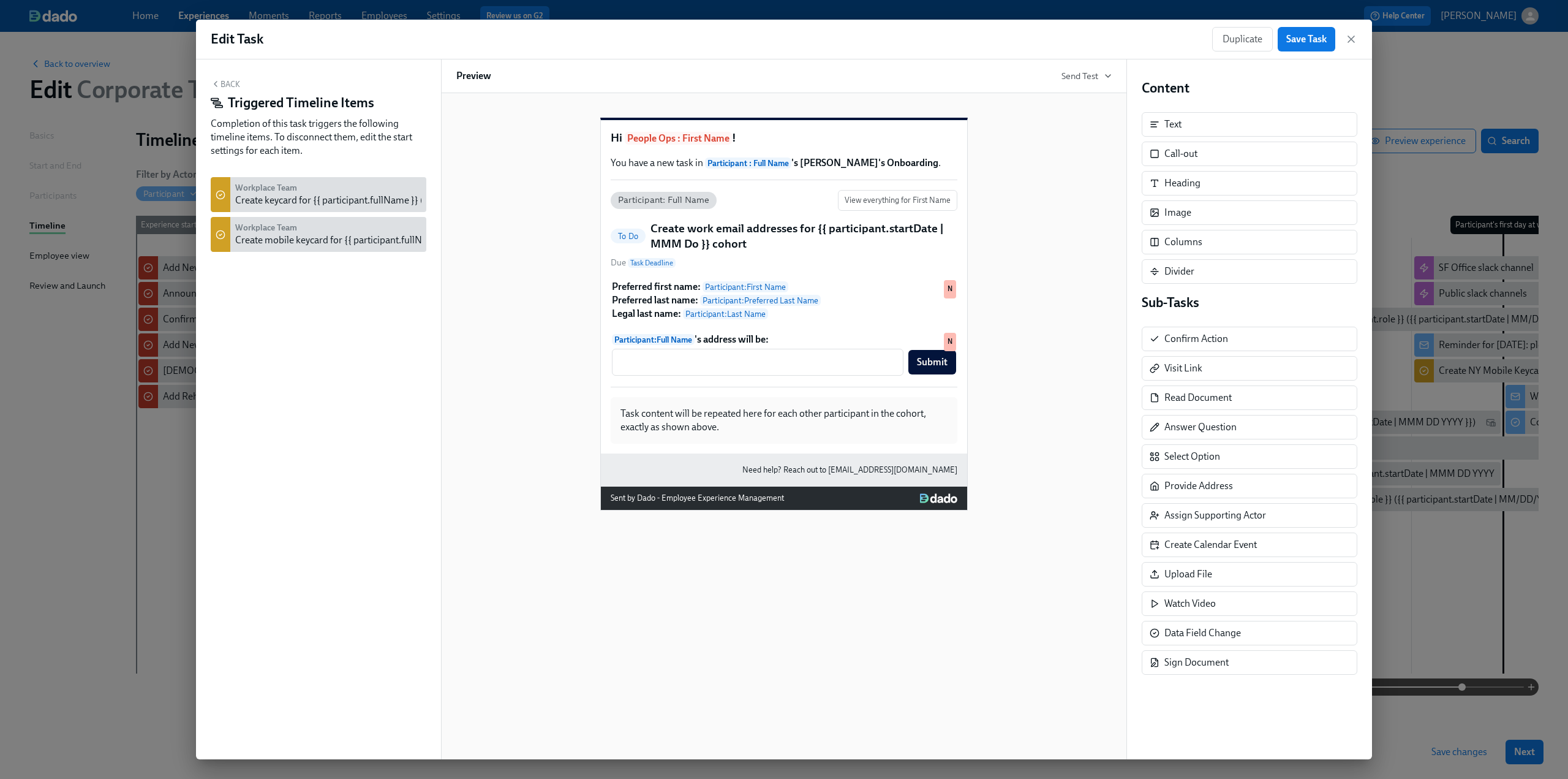
click at [225, 82] on button "Back" at bounding box center [225, 84] width 29 height 9
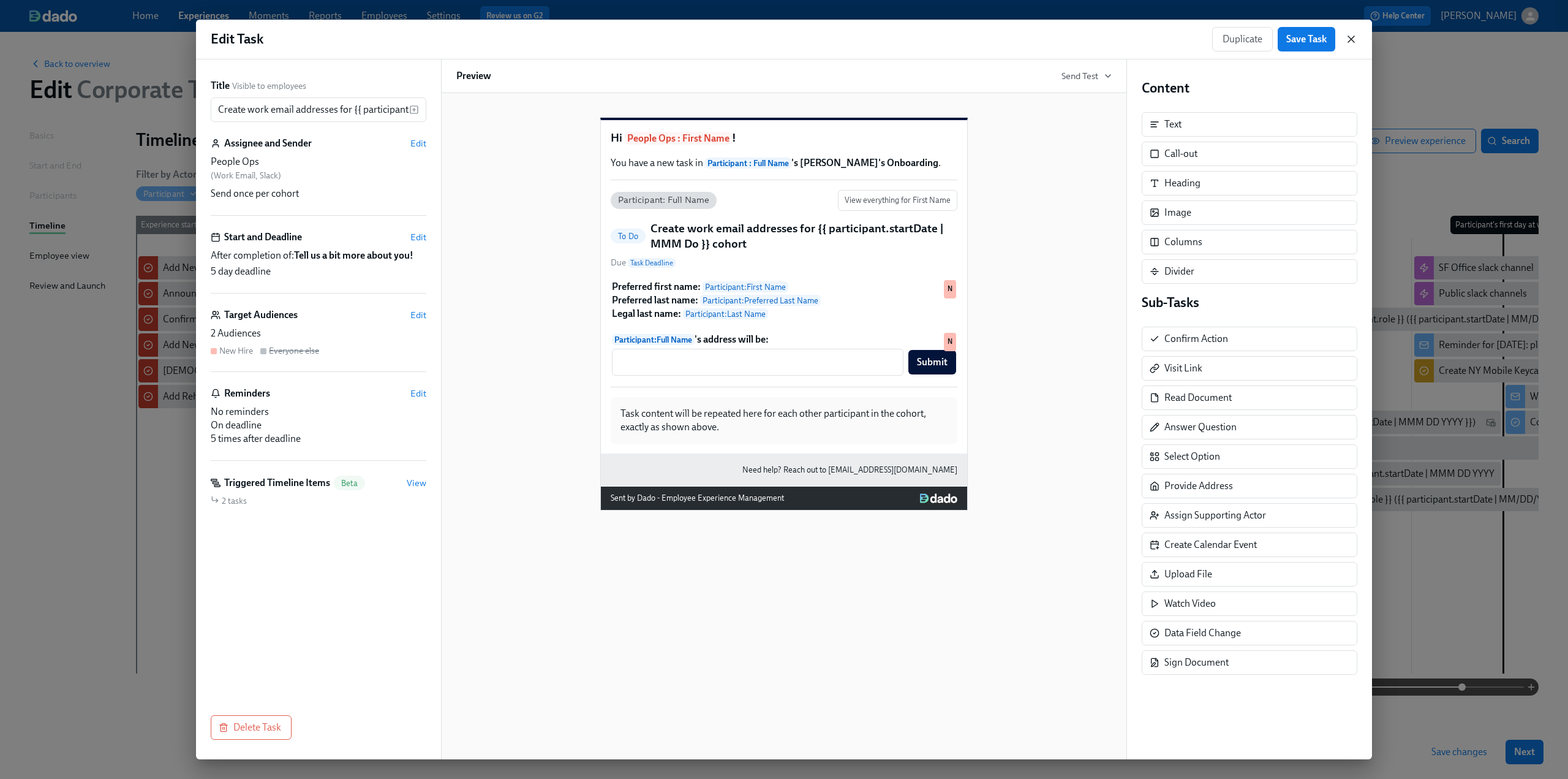
click at [1352, 35] on icon "button" at bounding box center [1352, 39] width 13 height 13
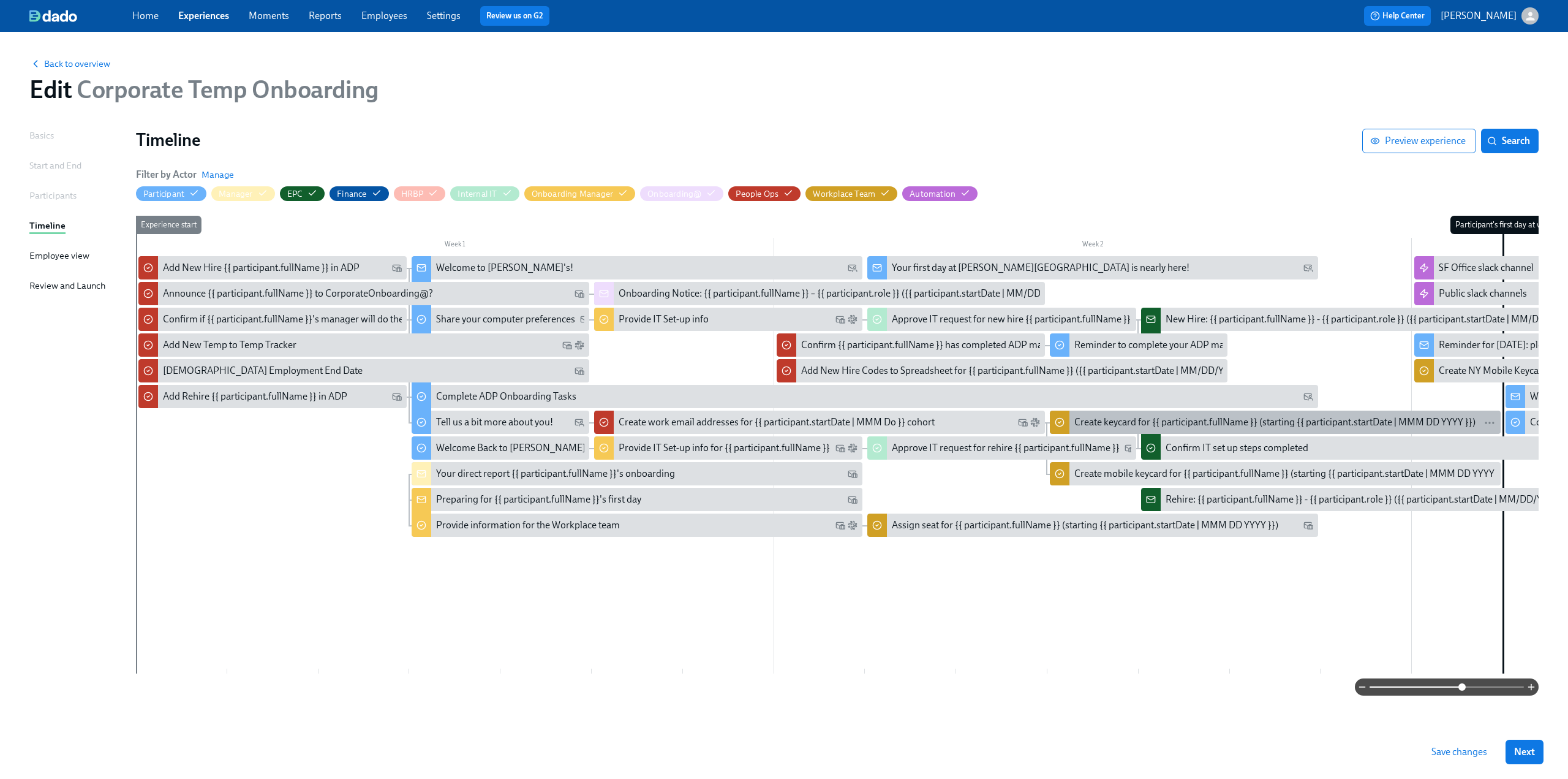
click at [1151, 420] on div "Create keycard for {{ participant.fullName }} (starting {{ participant.startDat…" at bounding box center [1275, 422] width 401 height 13
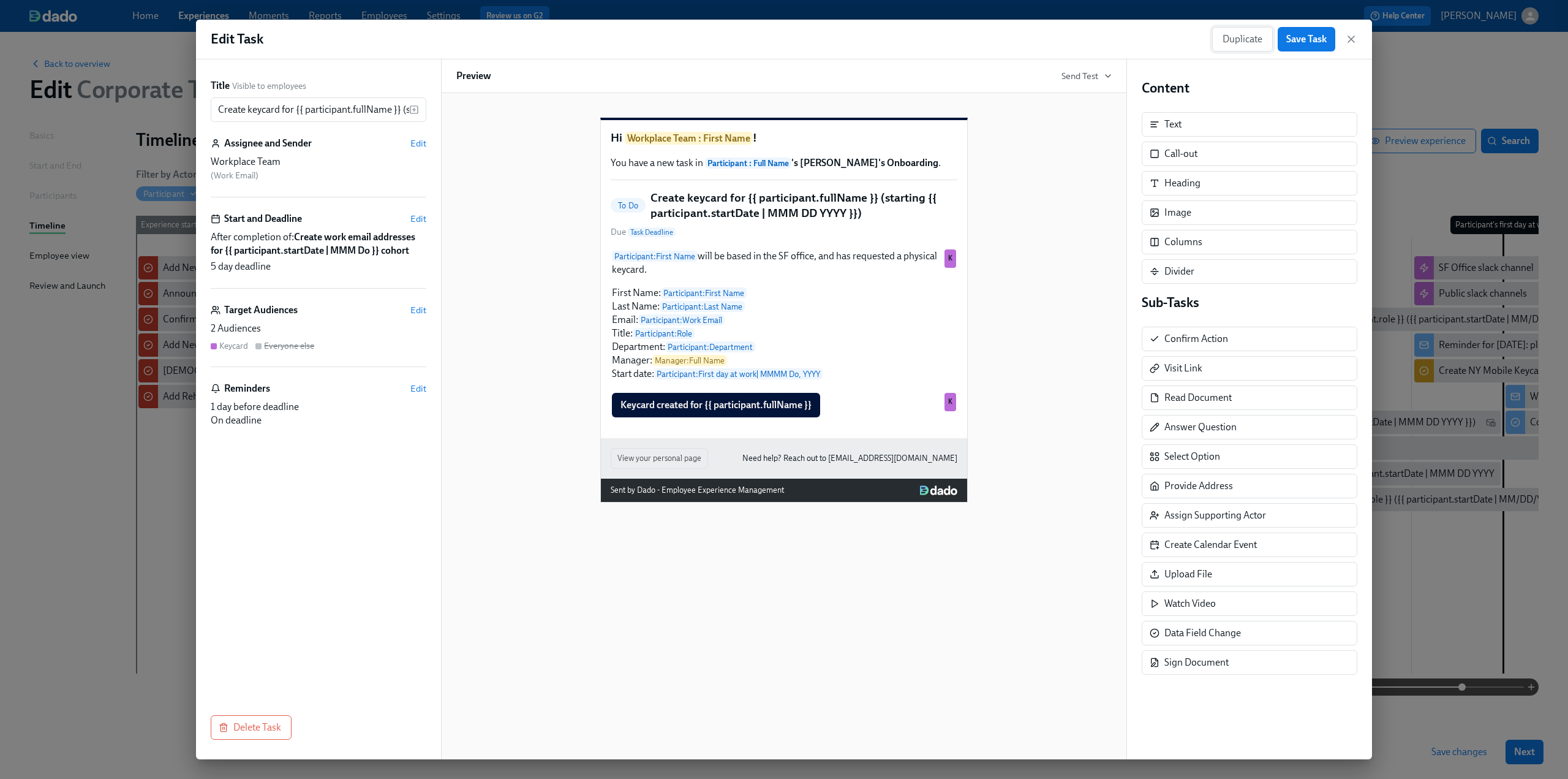
click at [1243, 40] on span "Duplicate" at bounding box center [1243, 39] width 40 height 13
click at [412, 218] on span "Edit" at bounding box center [418, 219] width 16 height 13
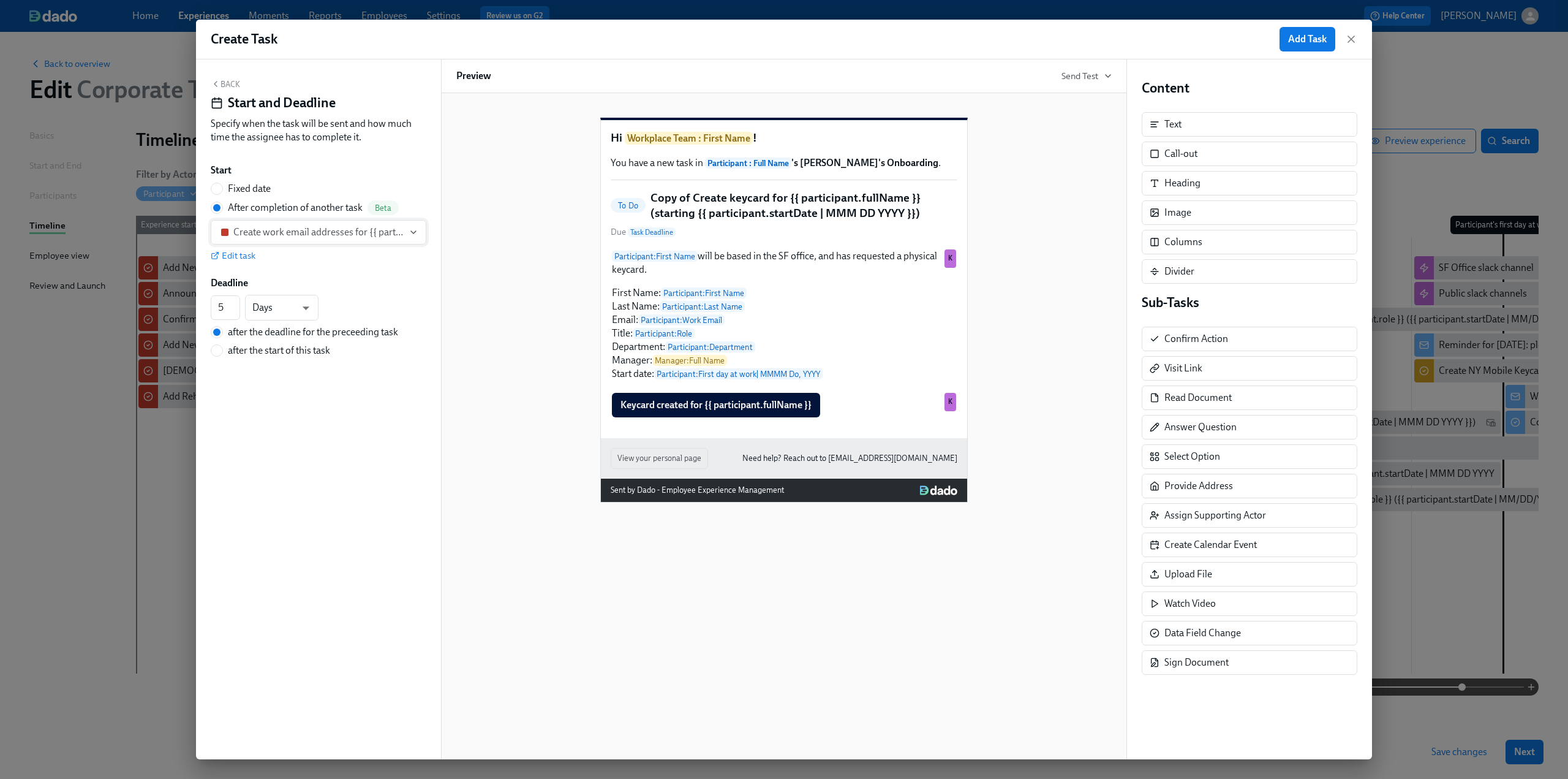
click at [255, 226] on div "Create work email addresses for {{ participant.startDate | MMM Do }} cohort" at bounding box center [318, 233] width 170 height 13
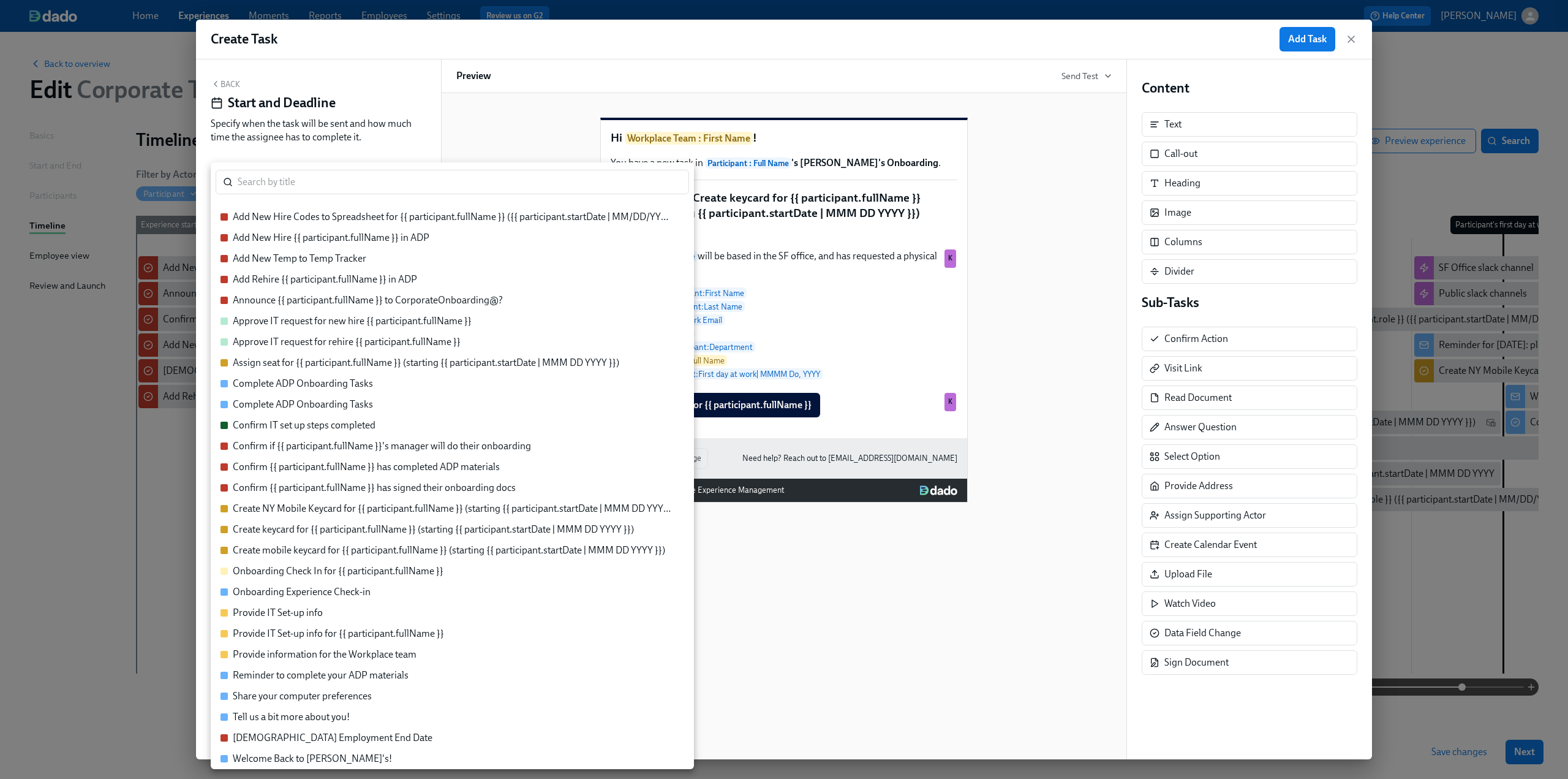
click at [365, 720] on div "Tell us a bit more about you!" at bounding box center [446, 717] width 452 height 13
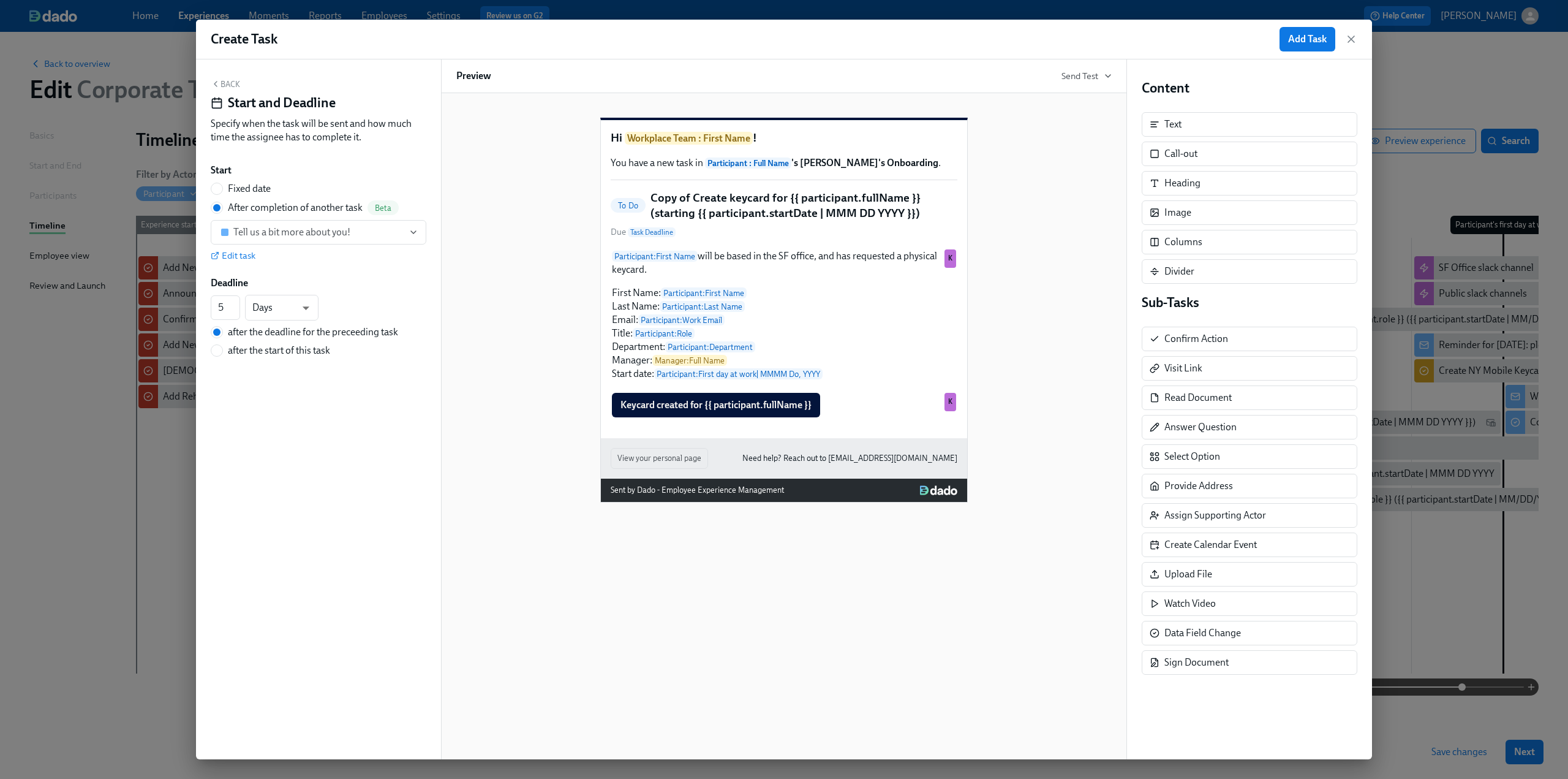
click at [229, 88] on button "Back" at bounding box center [225, 84] width 29 height 9
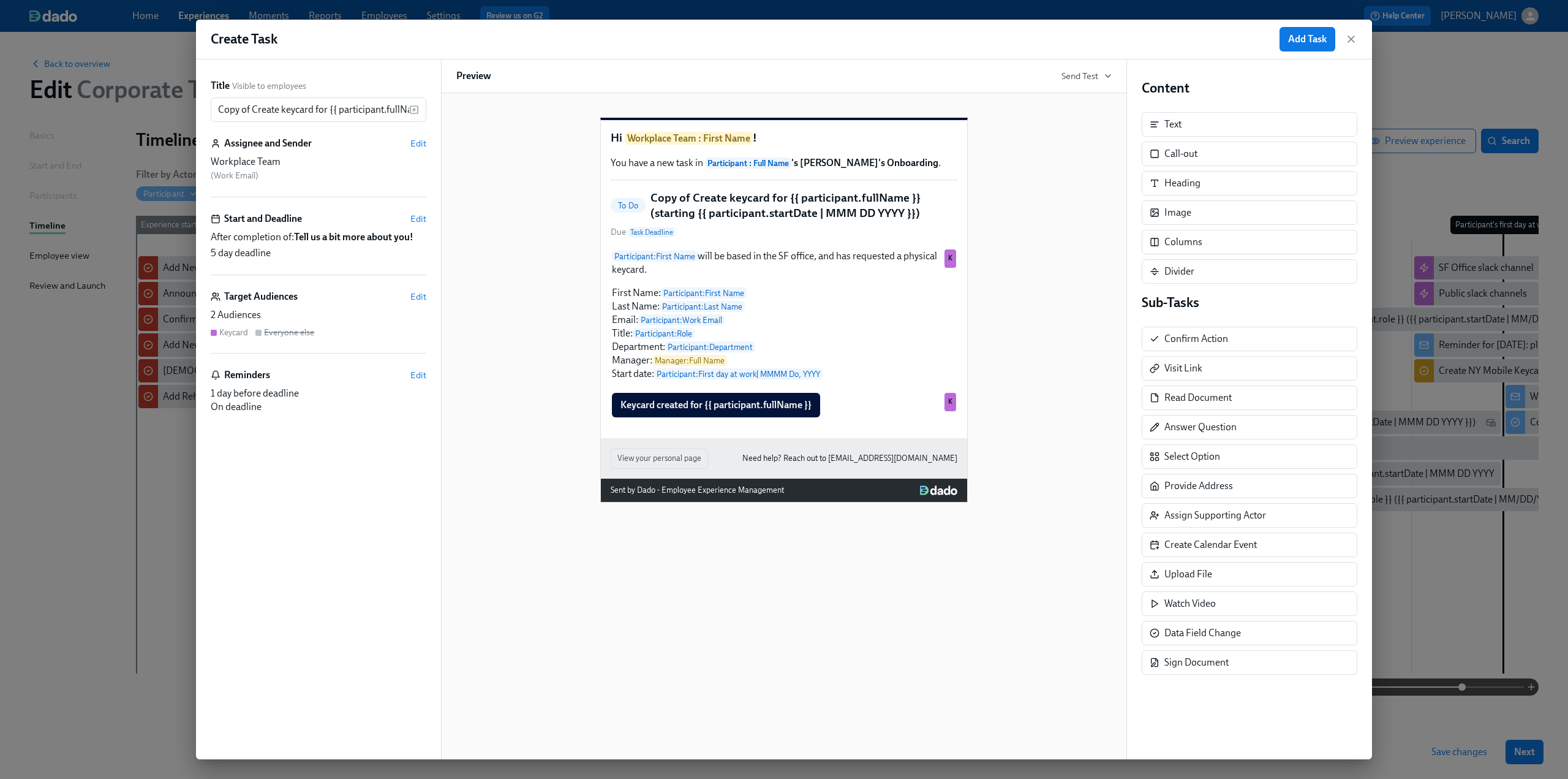
click at [243, 333] on div "Keycard" at bounding box center [233, 333] width 29 height 12
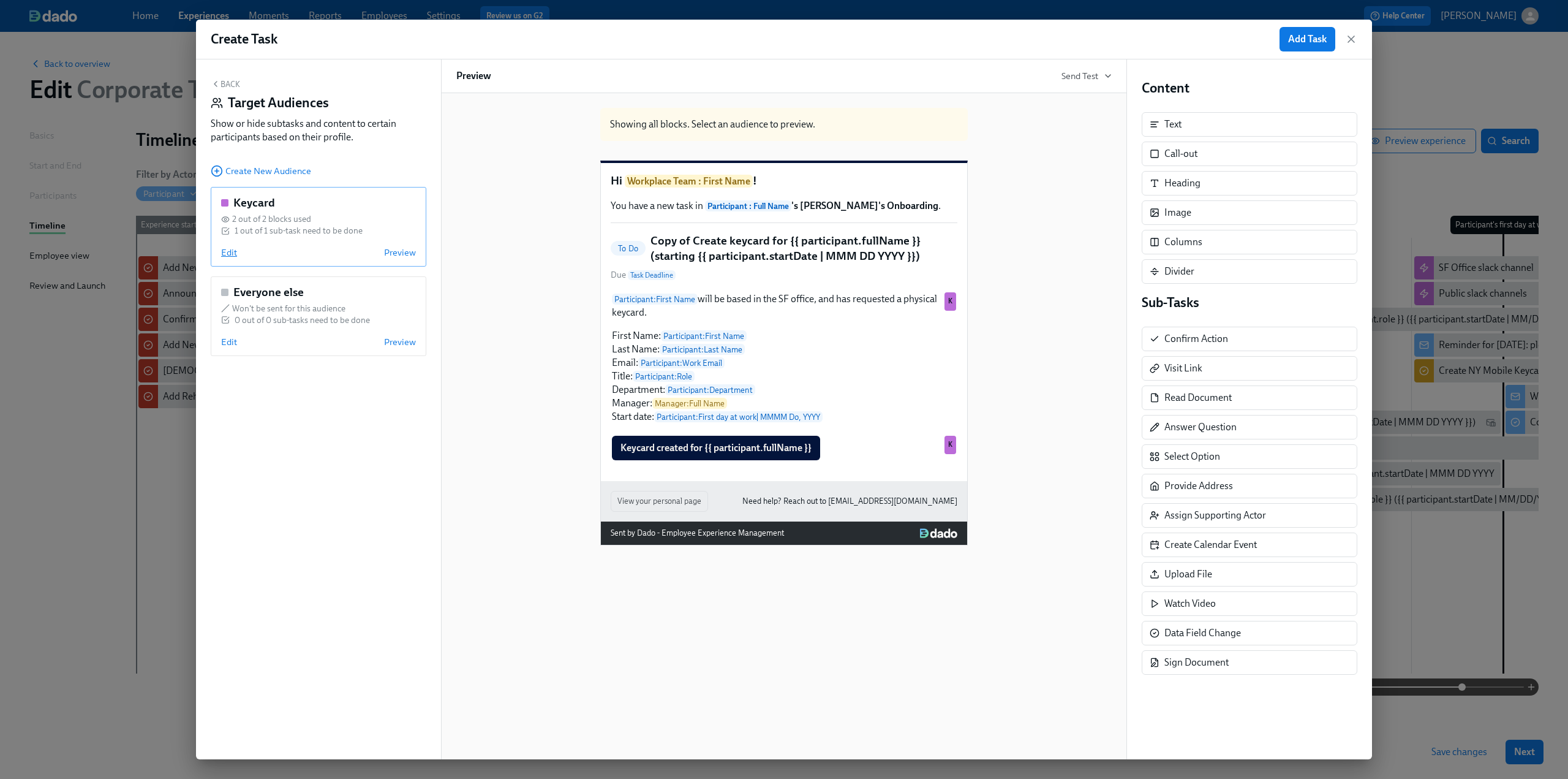
click at [231, 253] on span "Edit" at bounding box center [229, 252] width 16 height 13
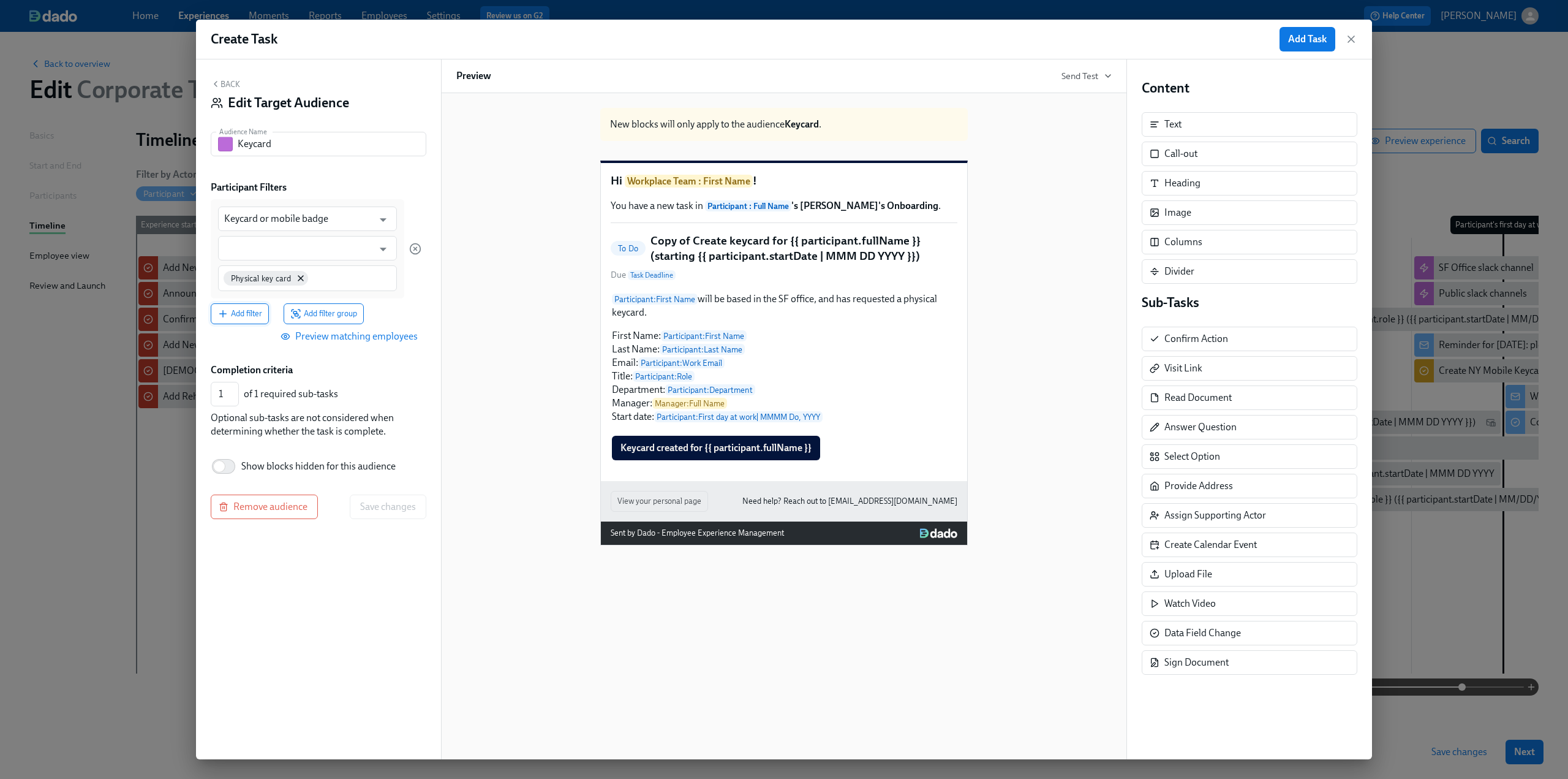
click at [249, 314] on span "Add filter" at bounding box center [240, 314] width 45 height 13
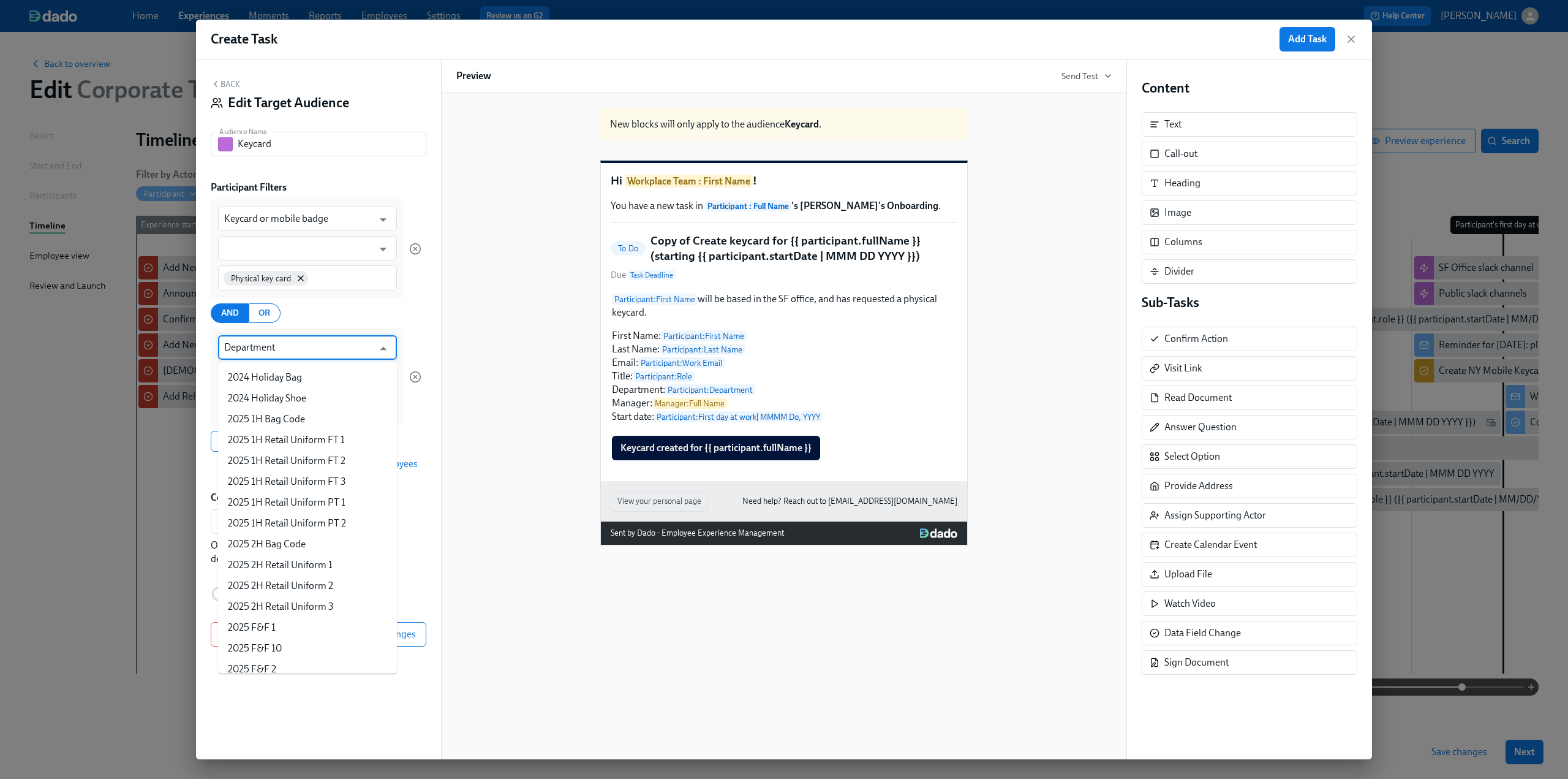
click at [293, 353] on input "Department" at bounding box center [299, 347] width 149 height 24
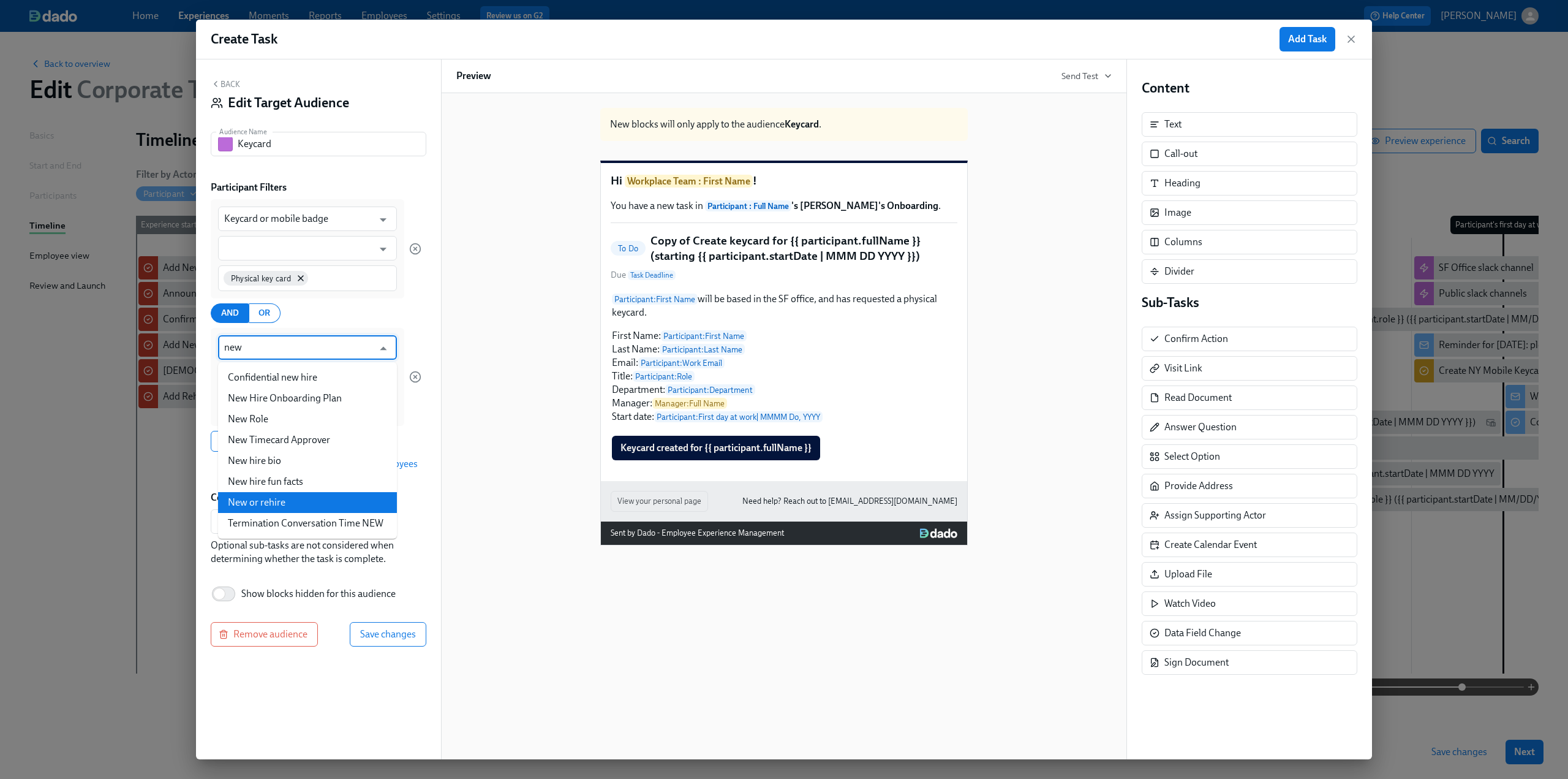
click at [314, 502] on li "New or rehire" at bounding box center [308, 502] width 179 height 21
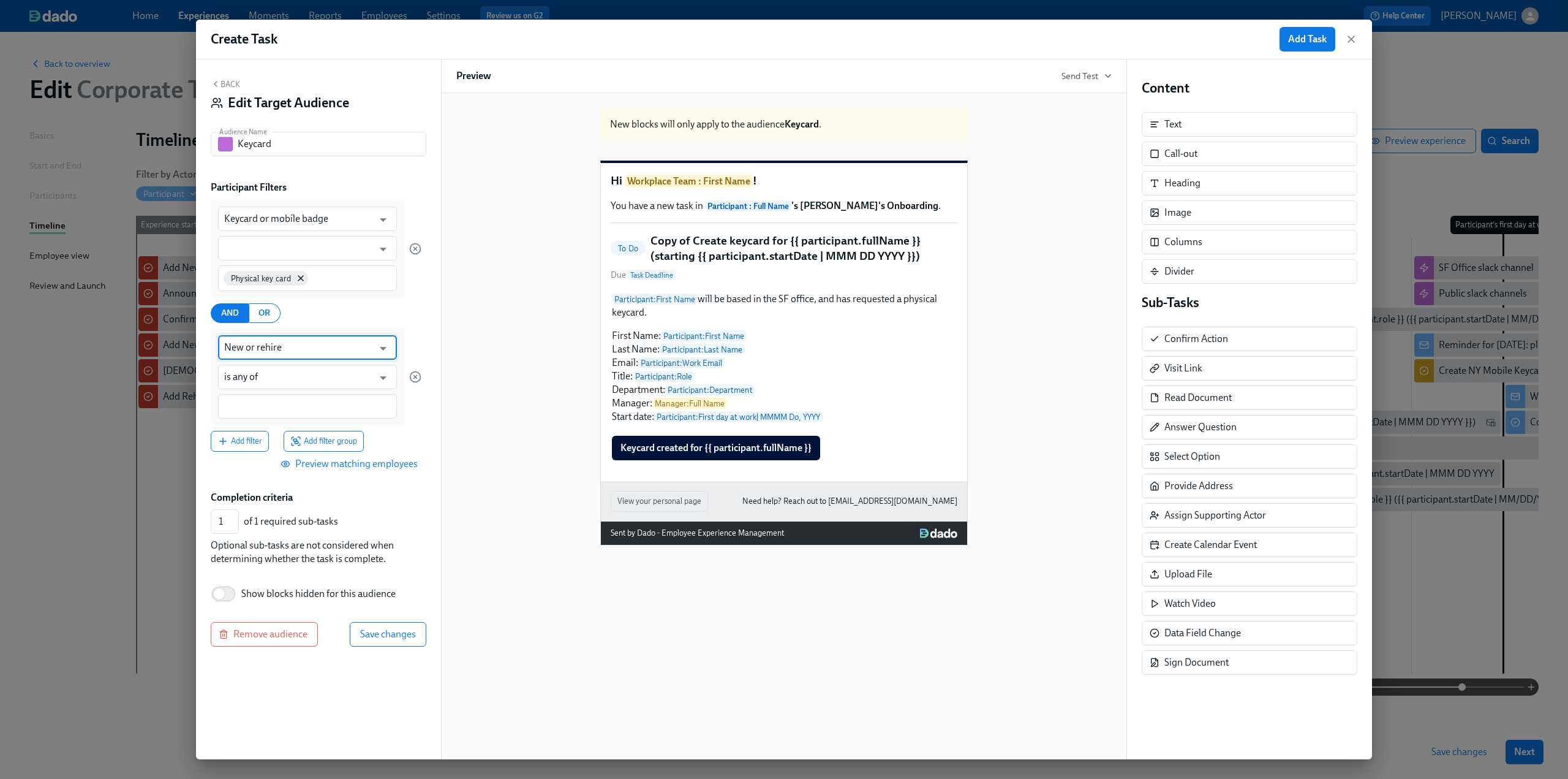
type input "New or rehire"
click at [278, 408] on input at bounding box center [307, 406] width 167 height 13
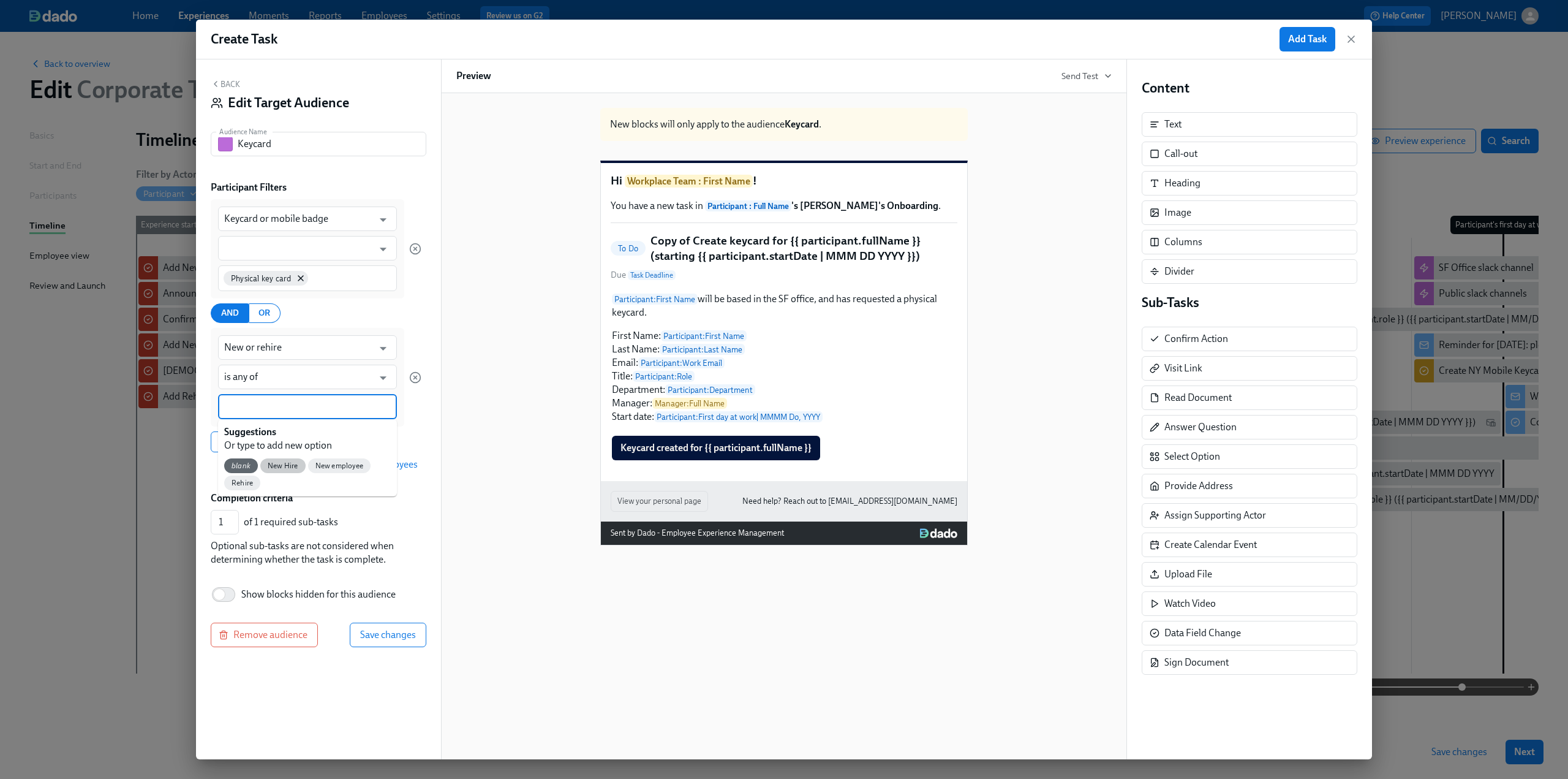
click at [282, 466] on span "New Hire" at bounding box center [283, 466] width 46 height 9
click at [302, 409] on input at bounding box center [338, 406] width 120 height 13
click at [296, 466] on span "New employee" at bounding box center [284, 469] width 63 height 9
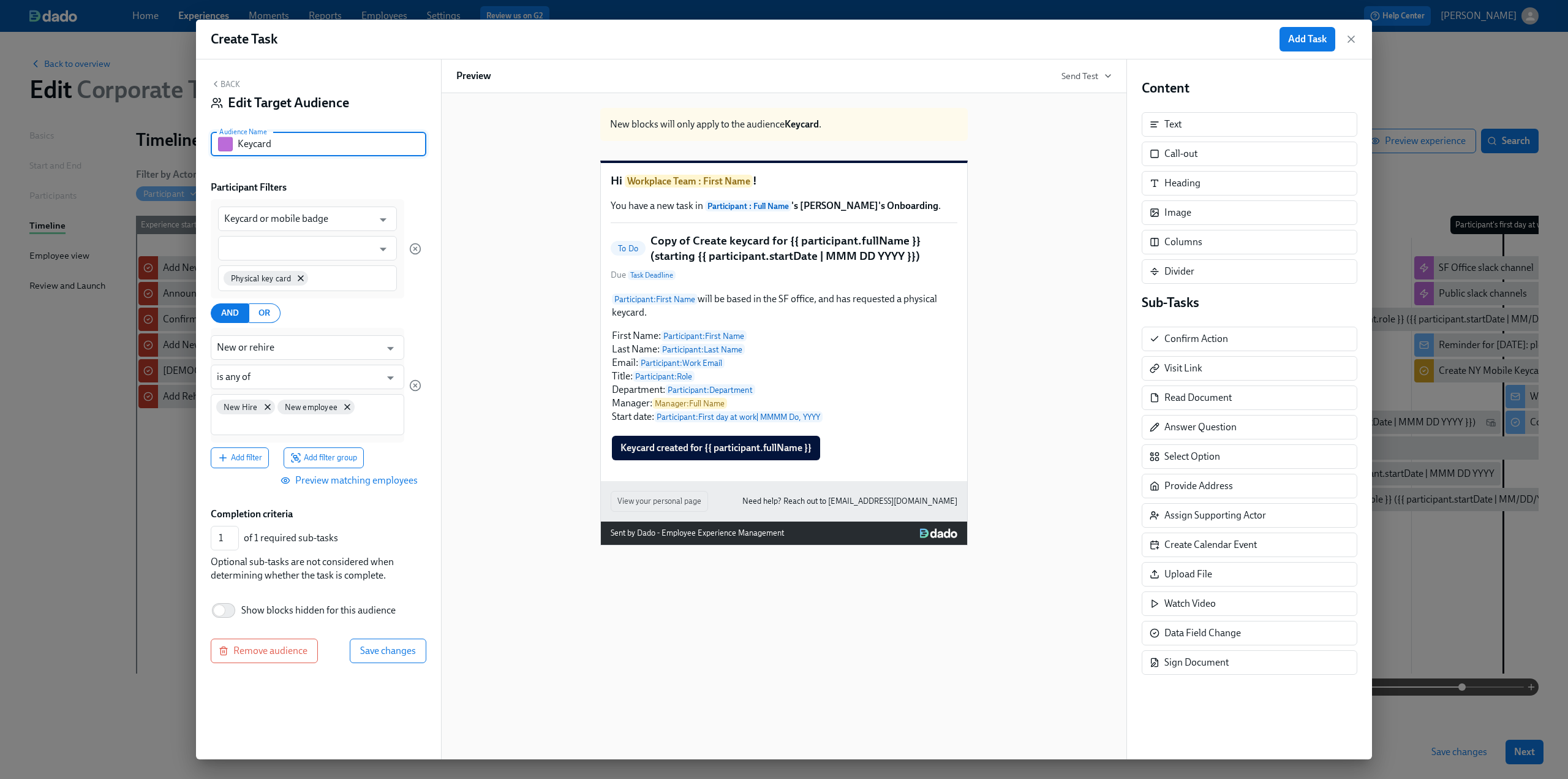
click at [283, 150] on input "Keycard" at bounding box center [332, 144] width 189 height 24
type input "Keycard rehire"
click at [375, 654] on span "Save changes" at bounding box center [388, 651] width 56 height 13
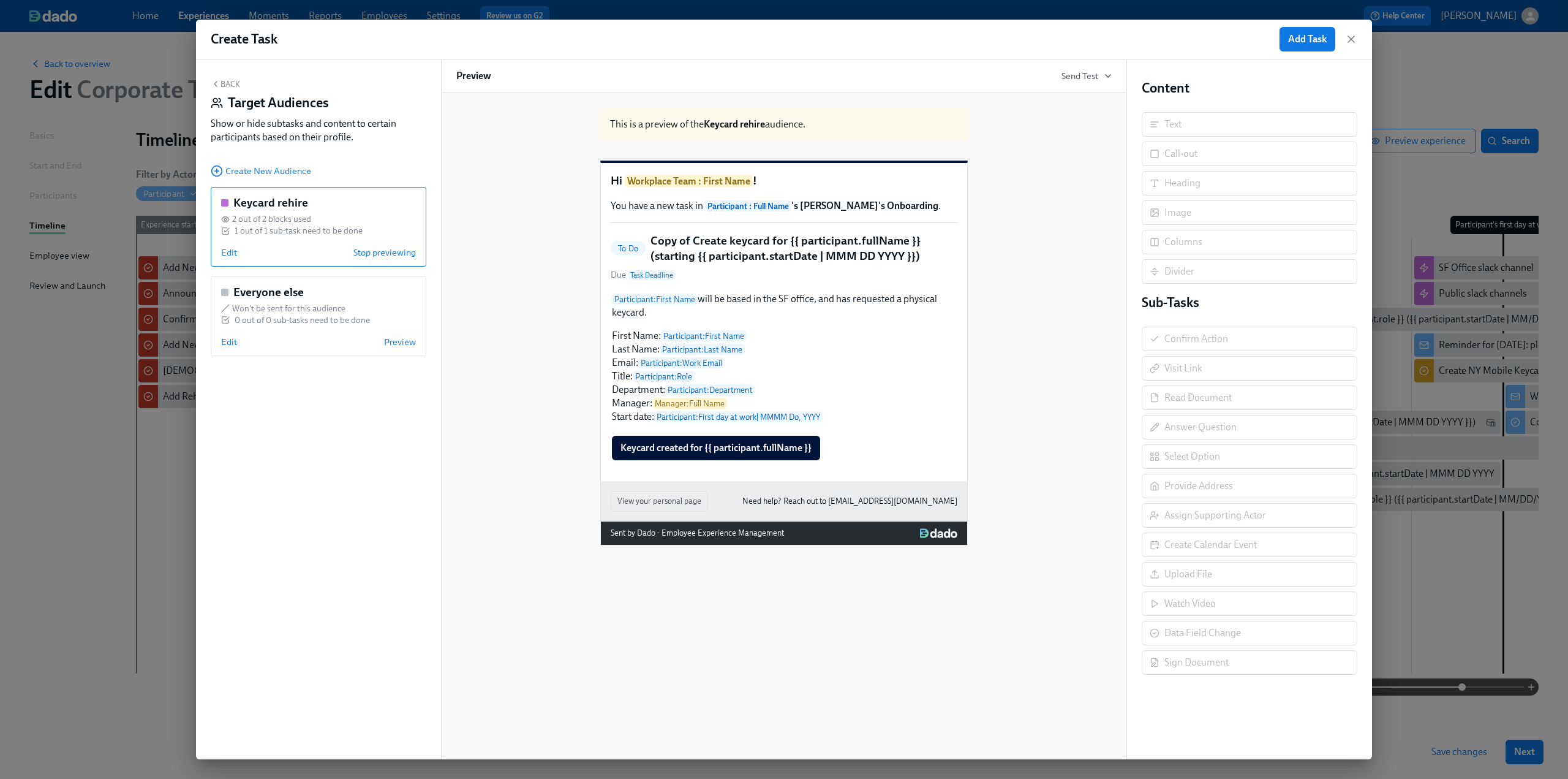
click at [222, 82] on button "Back" at bounding box center [225, 84] width 29 height 9
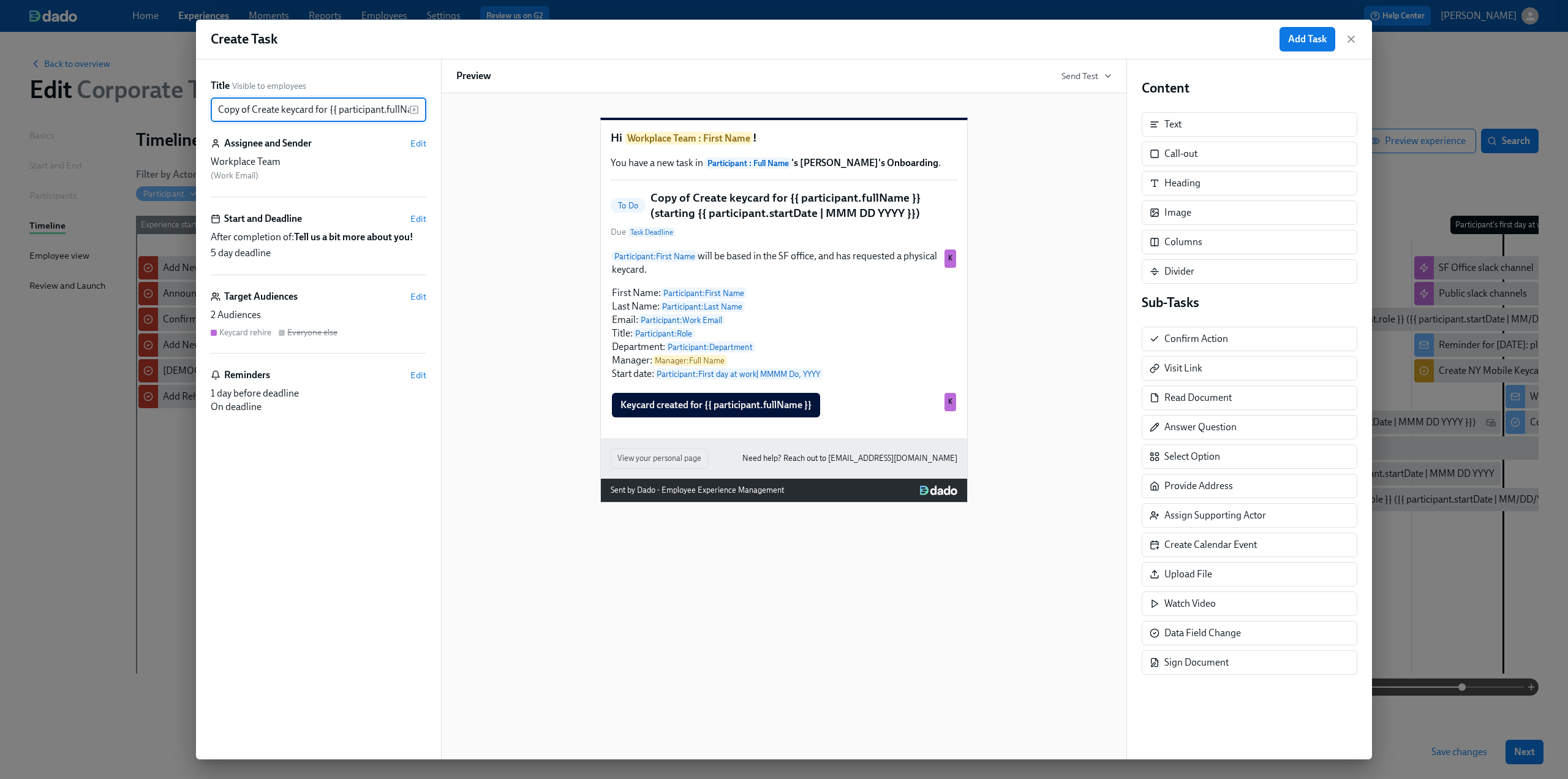
drag, startPoint x: 252, startPoint y: 108, endPoint x: 203, endPoint y: 108, distance: 49.0
click at [203, 108] on div "Title Visible to employees Copy of Create keycard for {{ participant.fullName }…" at bounding box center [319, 410] width 245 height 700
type input "Create keycard for {{ participant.fullName }} (starting {{ participant.startDat…"
click at [1291, 41] on span "Add Task" at bounding box center [1307, 39] width 38 height 13
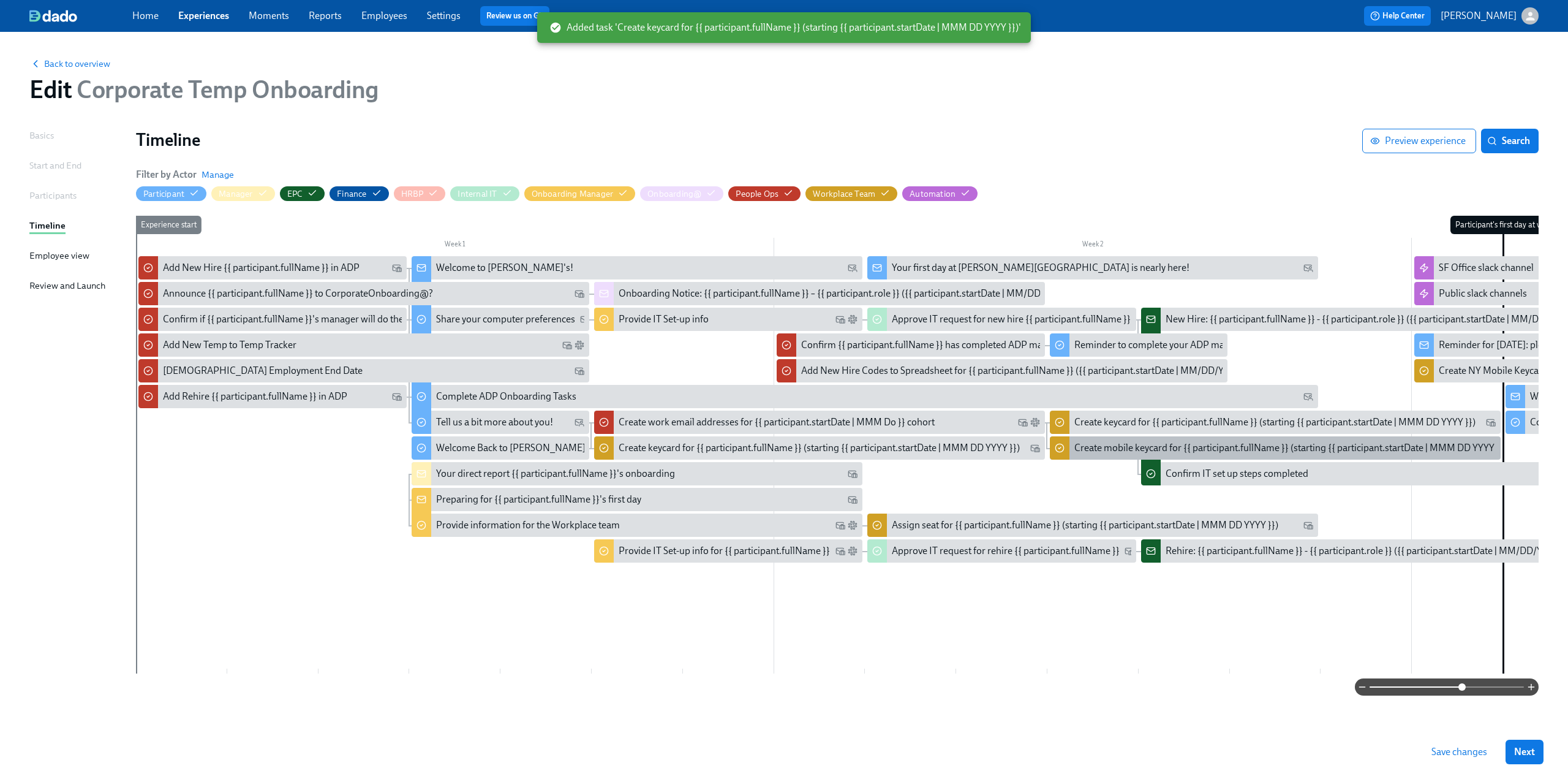
click at [1141, 449] on div "Create mobile keycard for {{ participant.fullName }} (starting {{ participant.s…" at bounding box center [1291, 447] width 433 height 13
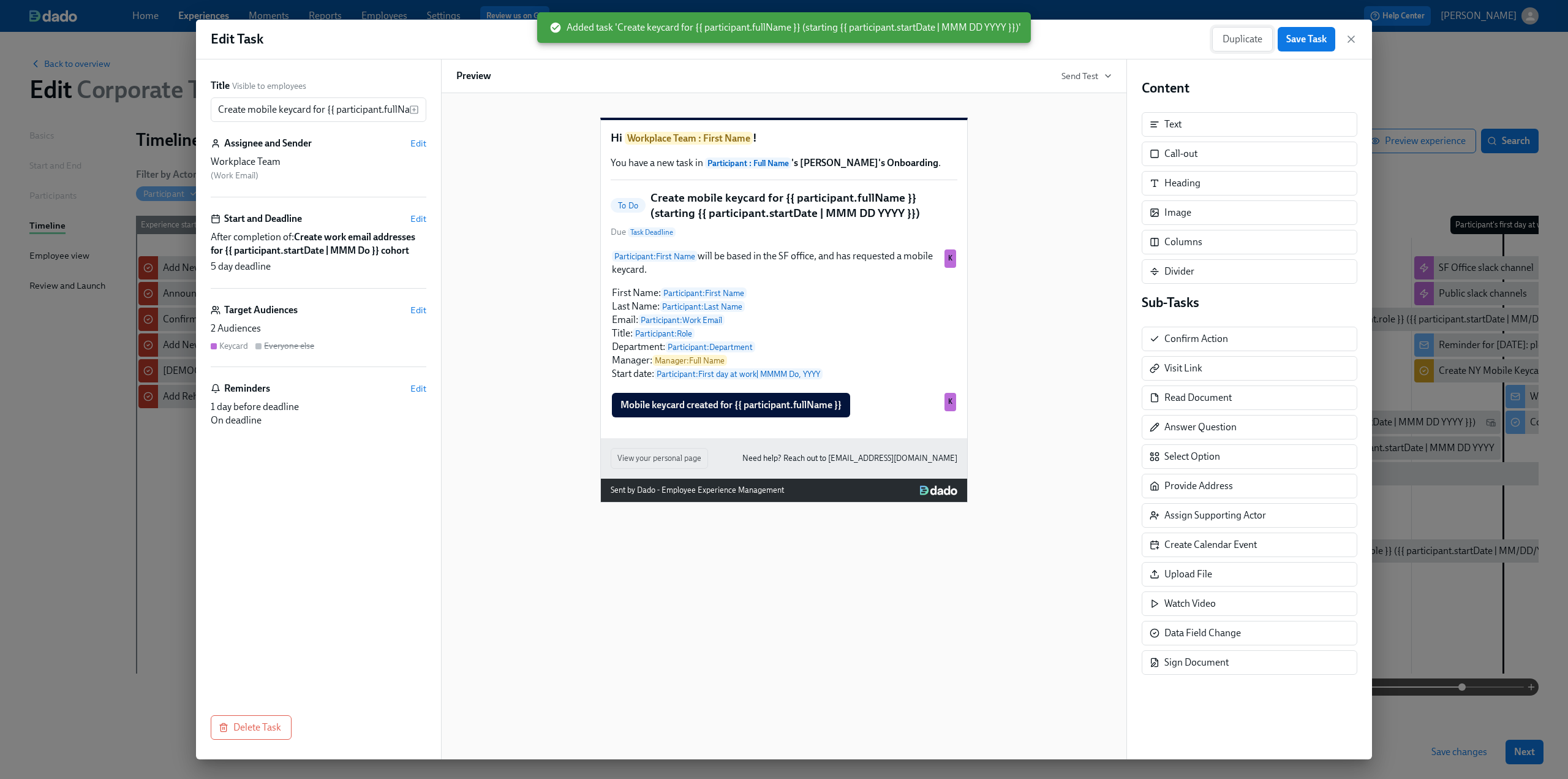
click at [1250, 44] on span "Duplicate" at bounding box center [1243, 39] width 40 height 13
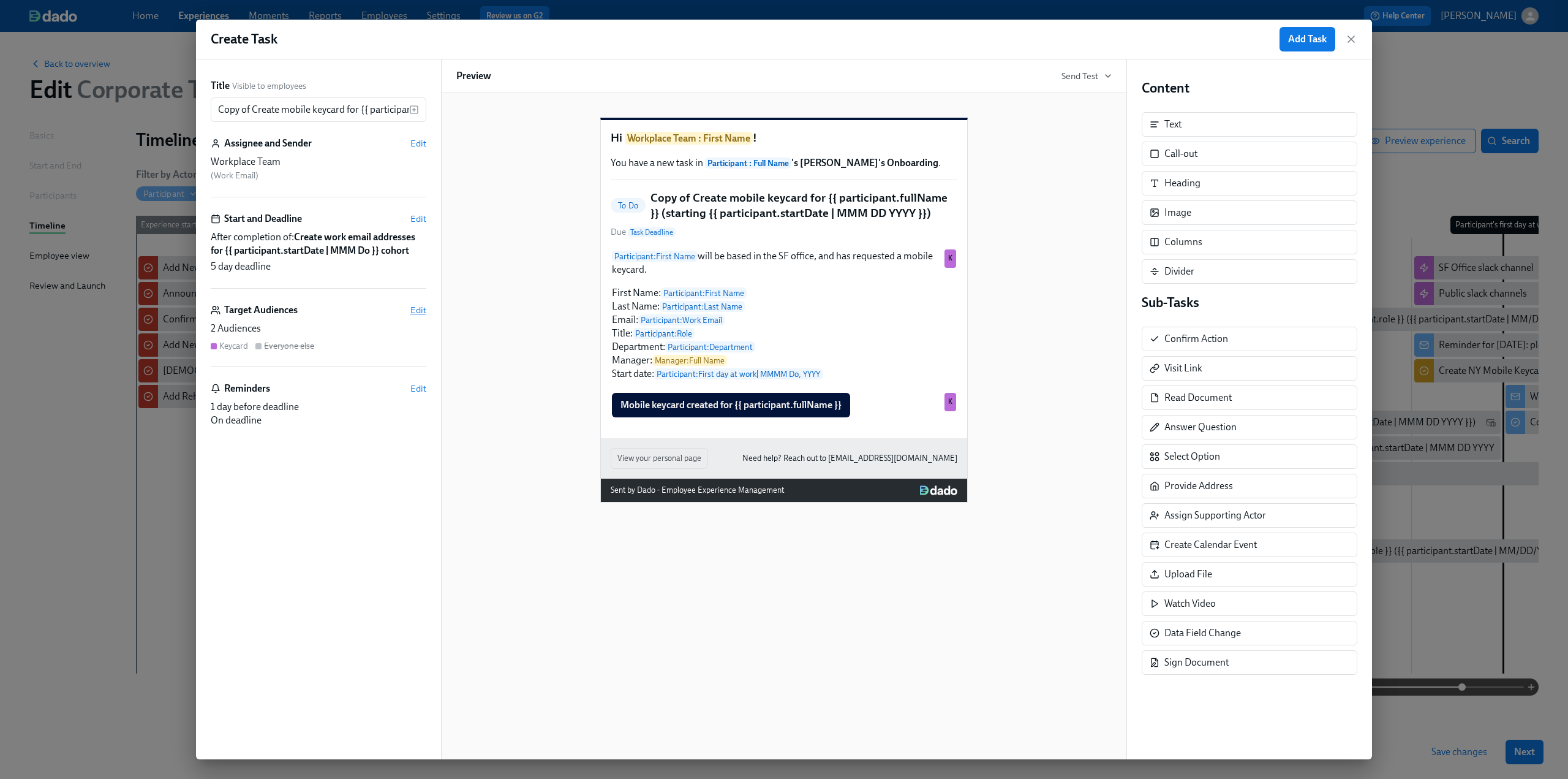
click at [416, 307] on span "Edit" at bounding box center [418, 310] width 16 height 13
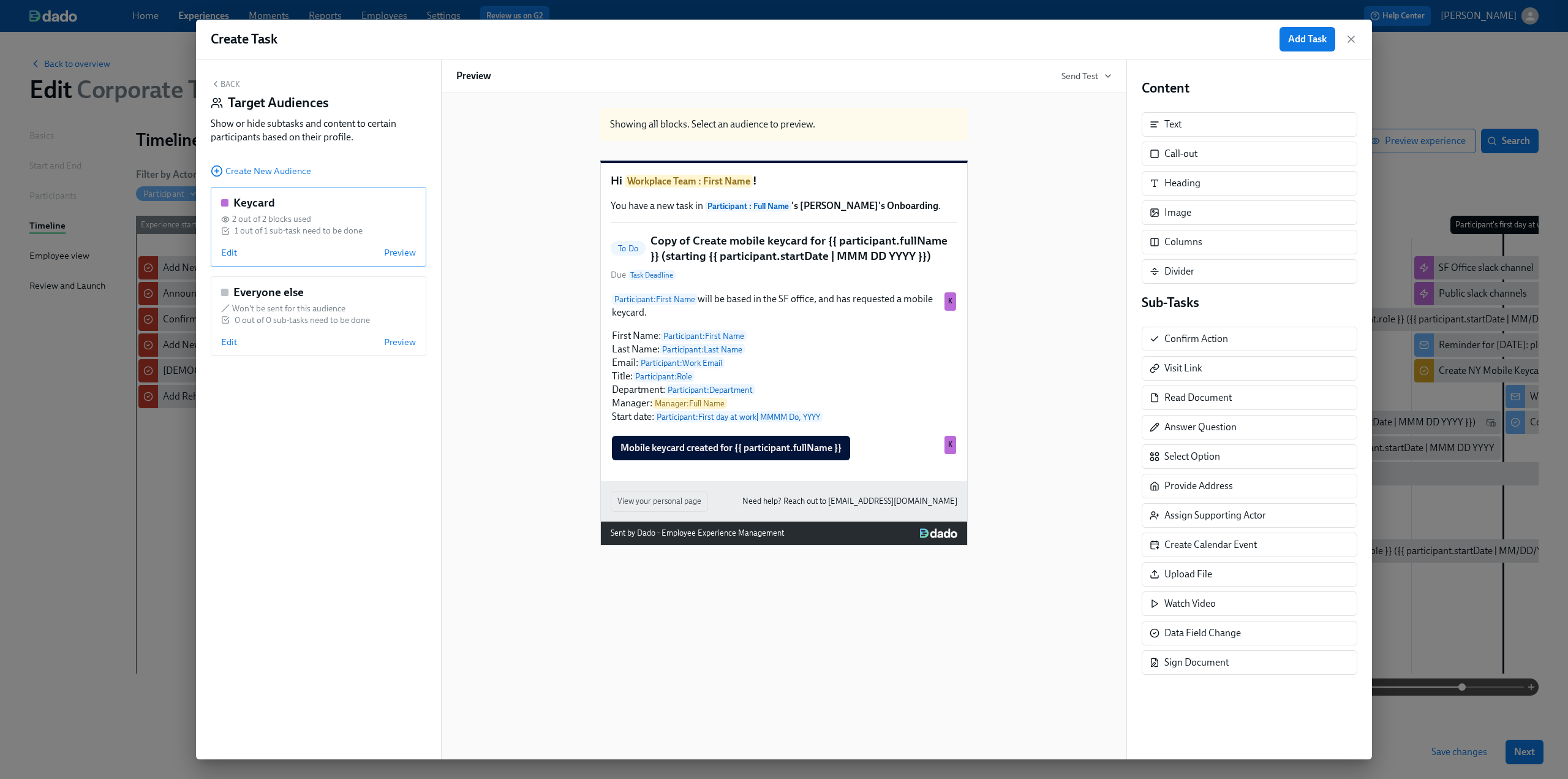
click at [227, 244] on div "Keycard 2 out of 2 blocks used 1 out of 1 sub-task need to be done Edit Preview" at bounding box center [318, 226] width 216 height 79
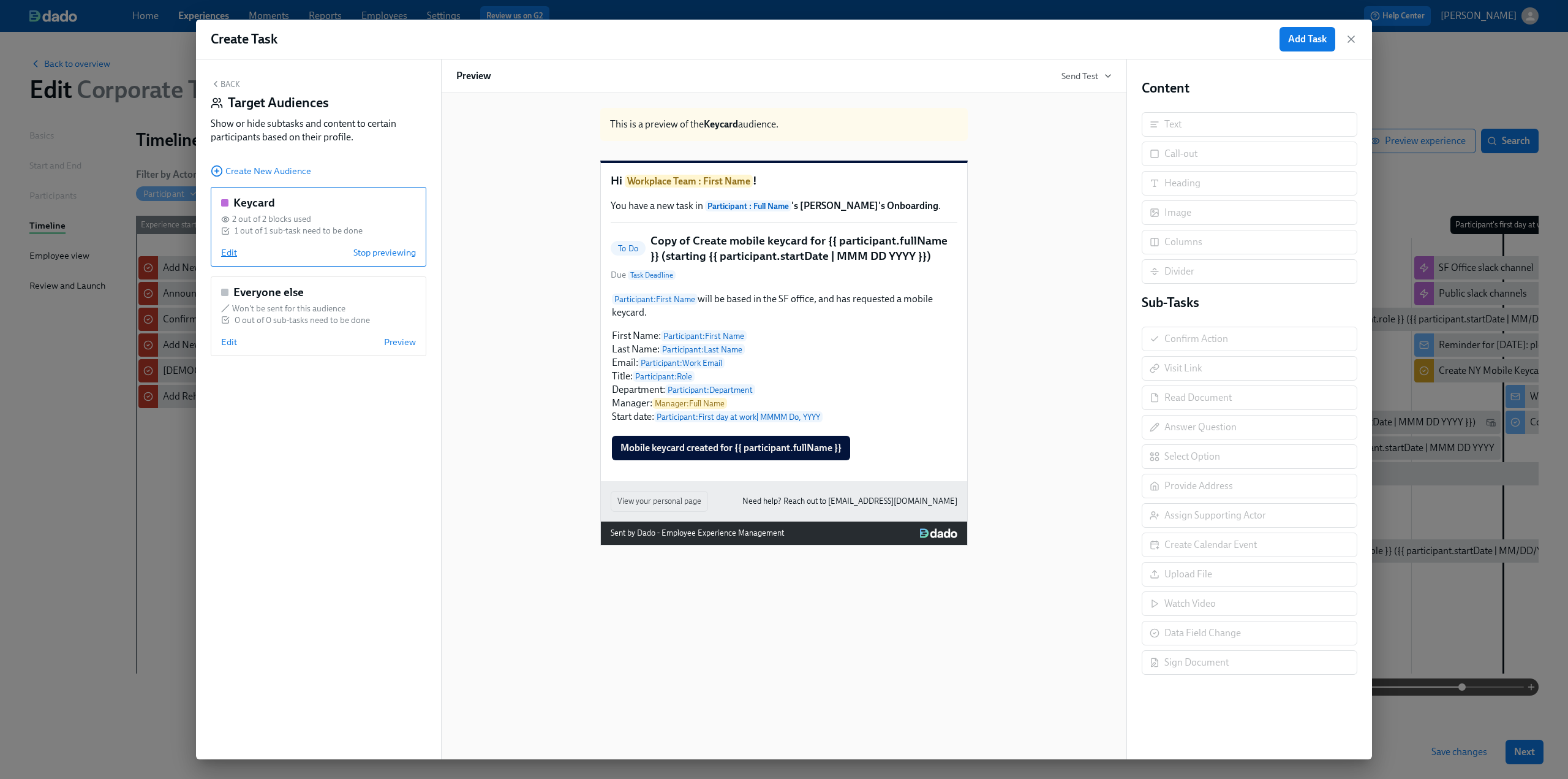
click at [225, 252] on span "Edit" at bounding box center [229, 252] width 16 height 13
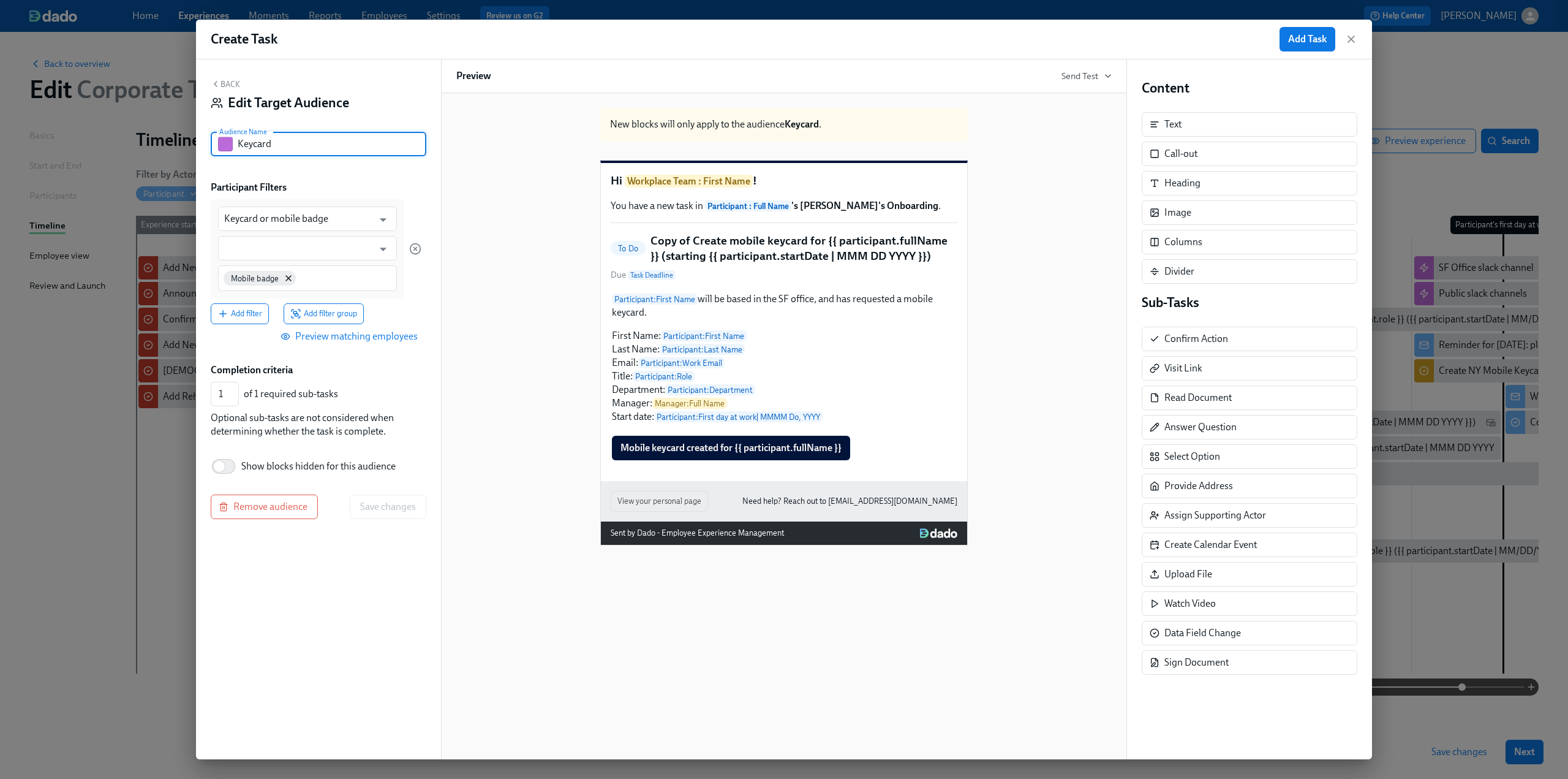
drag, startPoint x: 266, startPoint y: 146, endPoint x: 223, endPoint y: 145, distance: 43.0
click at [223, 145] on div "Keycard Audience Name" at bounding box center [318, 144] width 216 height 24
type input "Mobile Badge rehire"
click at [243, 313] on span "Add filter" at bounding box center [240, 314] width 45 height 13
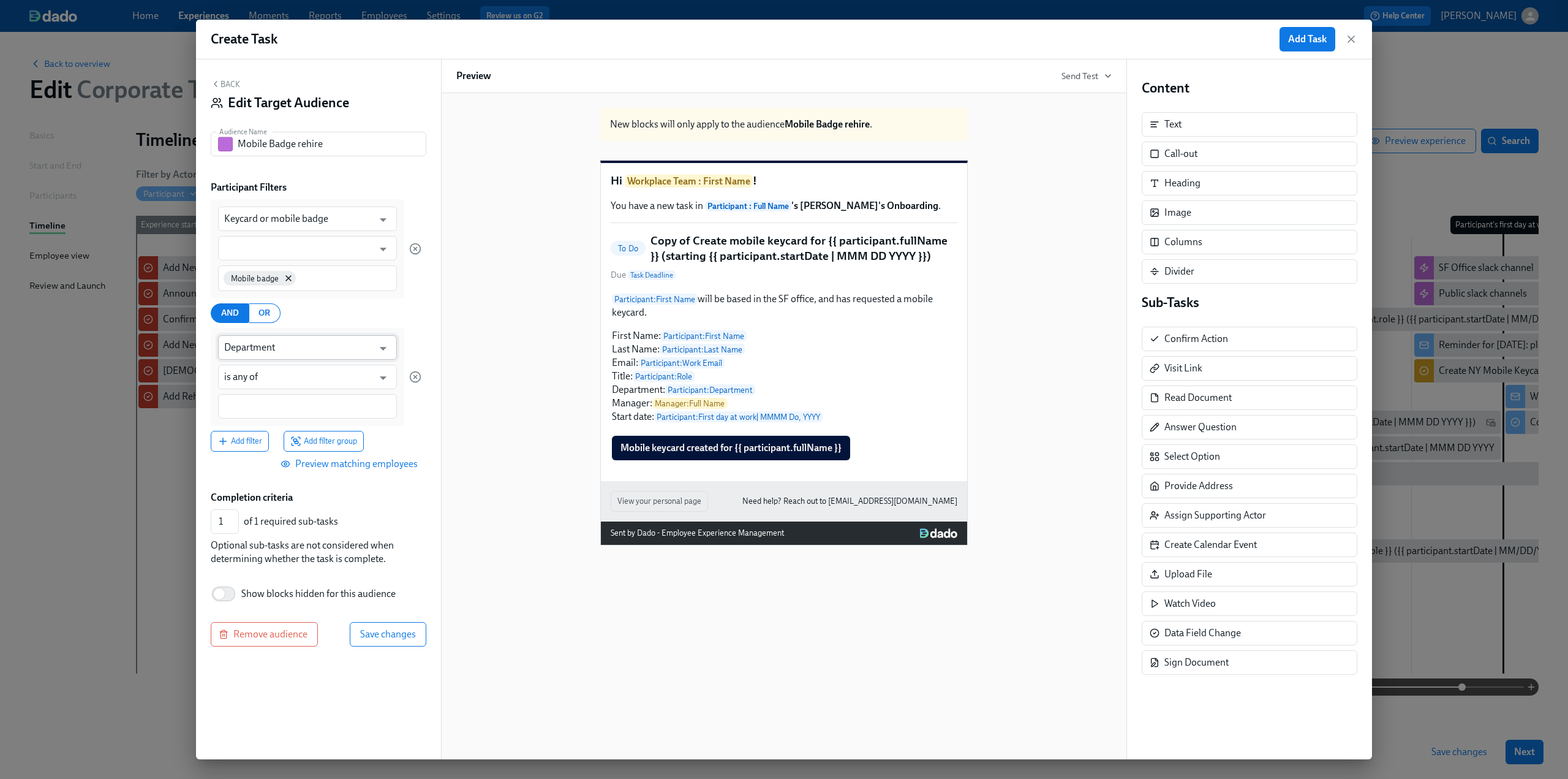
click at [288, 348] on input "Department" at bounding box center [299, 347] width 149 height 24
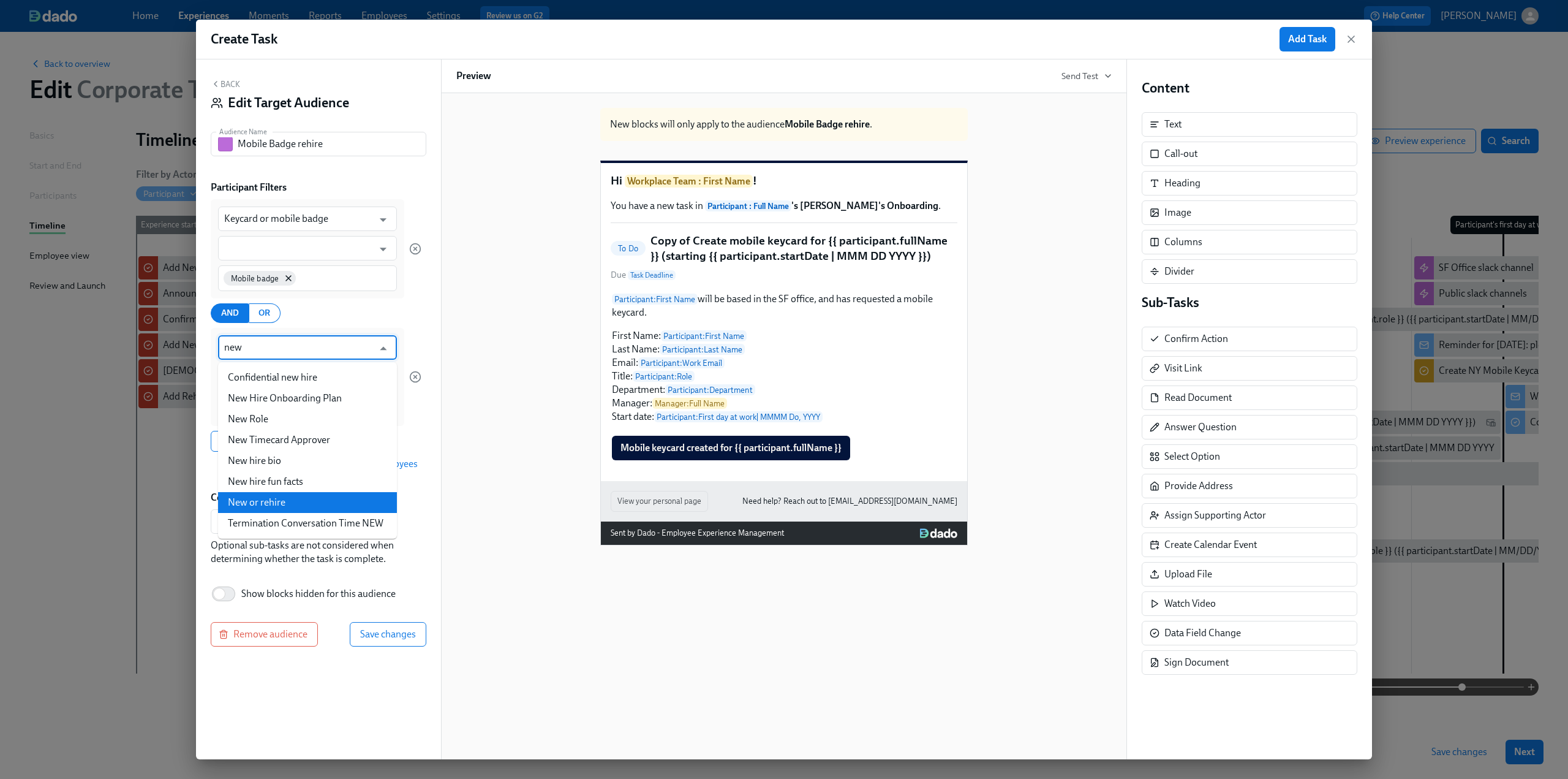
click at [288, 498] on li "New or rehire" at bounding box center [308, 502] width 179 height 21
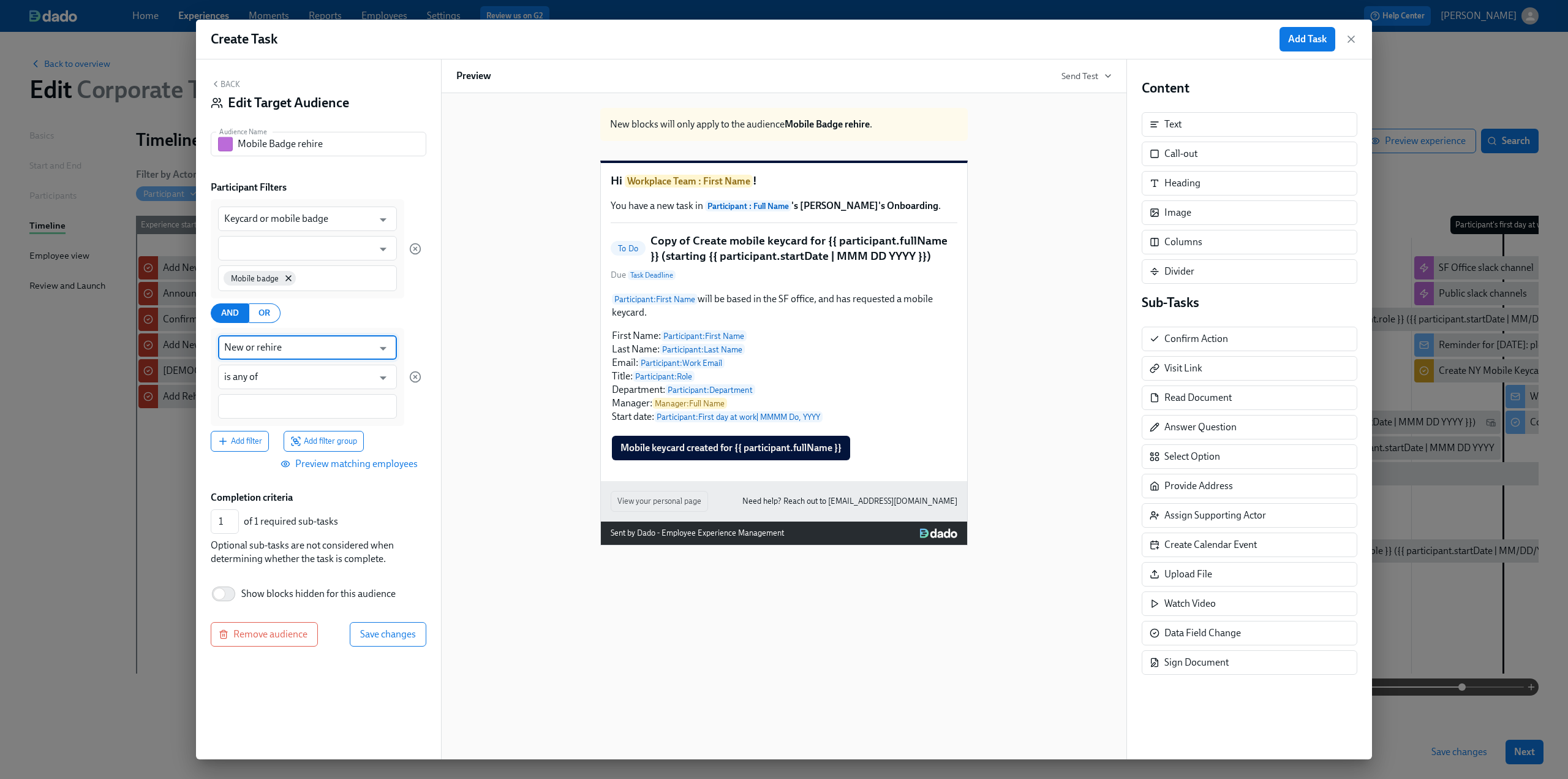
type input "New or rehire"
click at [260, 406] on input at bounding box center [307, 406] width 167 height 13
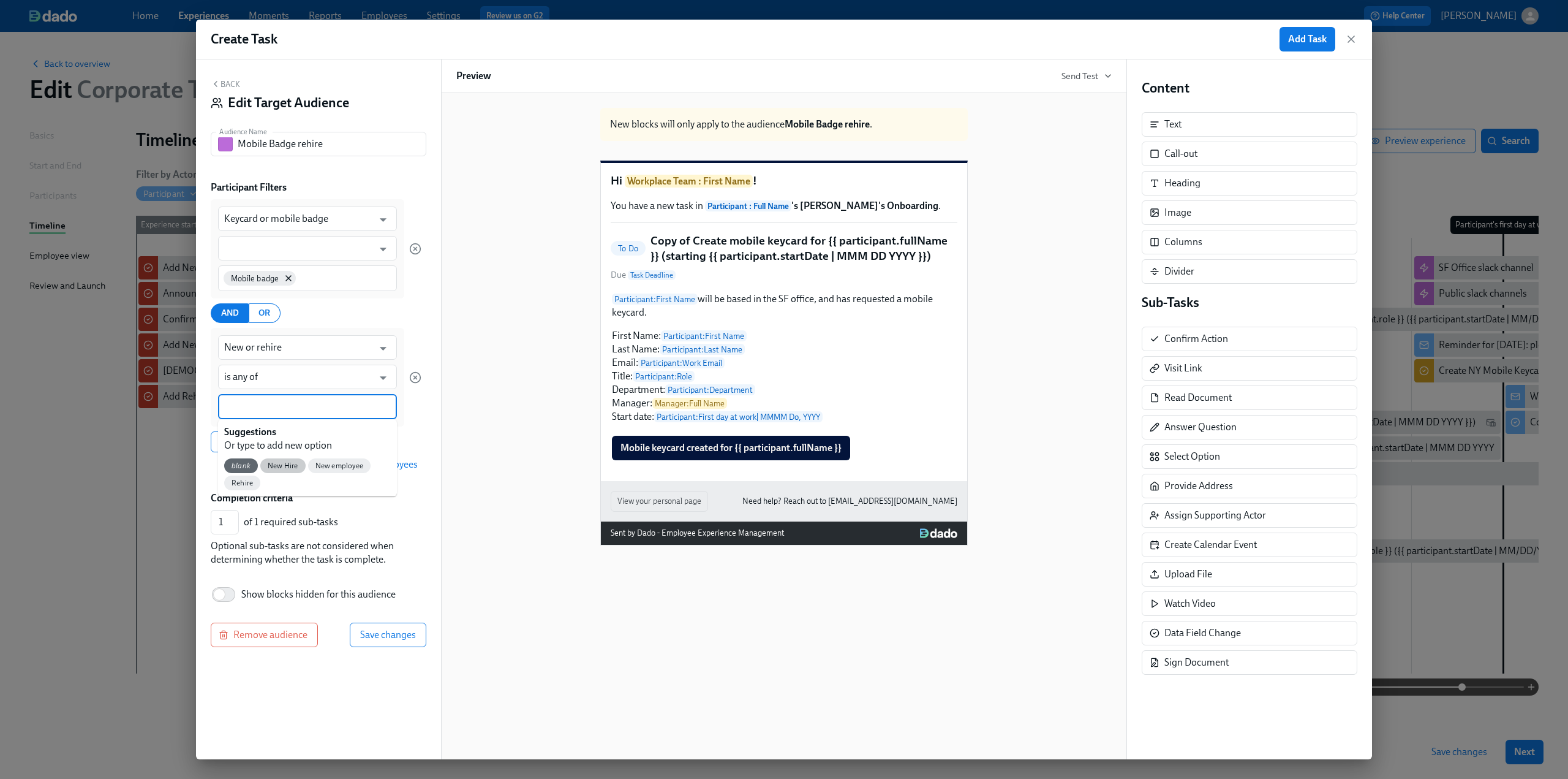
click at [276, 459] on div "New Hire" at bounding box center [283, 465] width 46 height 15
click at [296, 411] on input at bounding box center [338, 406] width 120 height 13
click at [332, 464] on span "Rehire" at bounding box center [336, 469] width 36 height 9
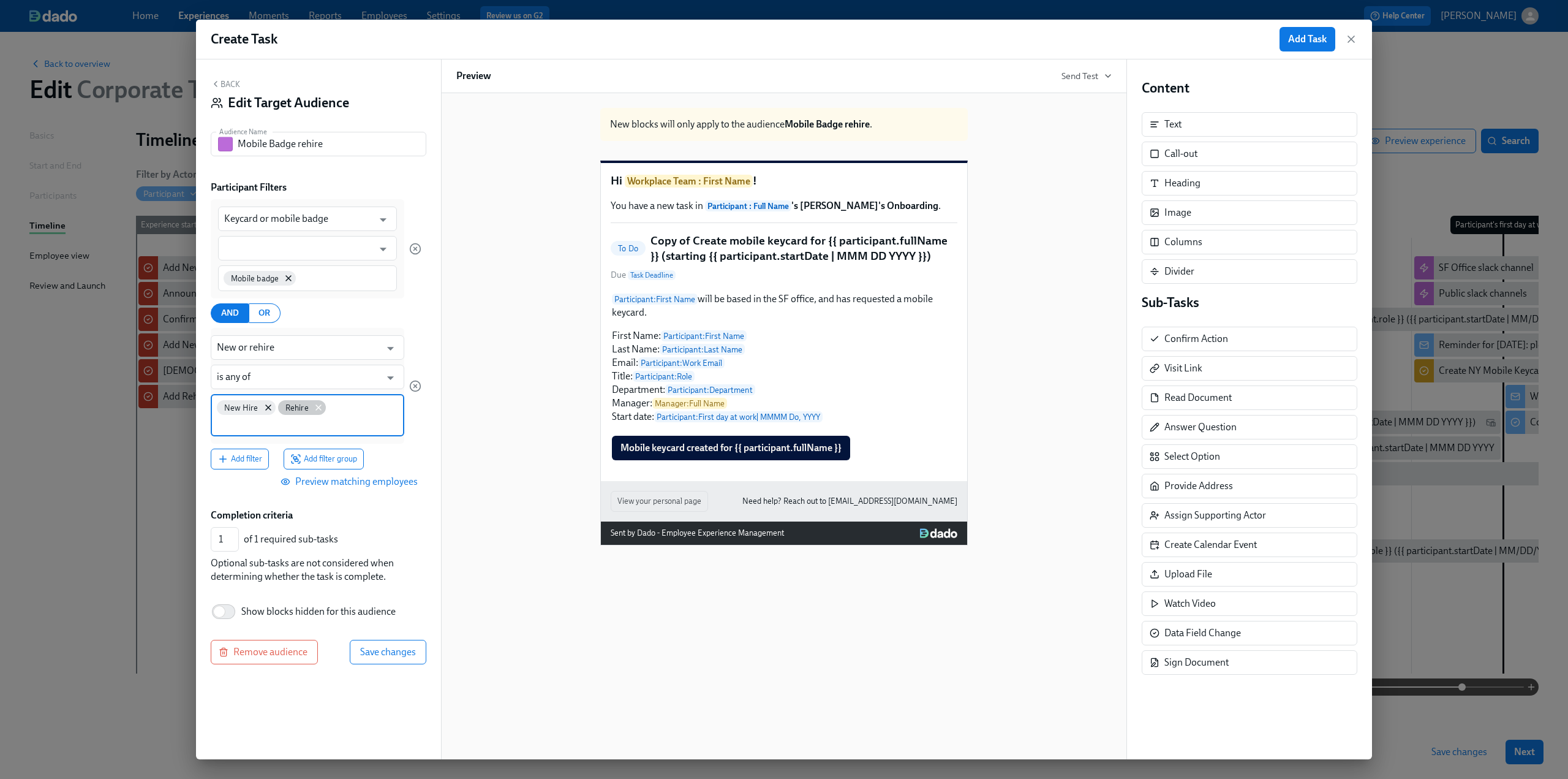
click at [316, 410] on icon at bounding box center [318, 407] width 9 height 9
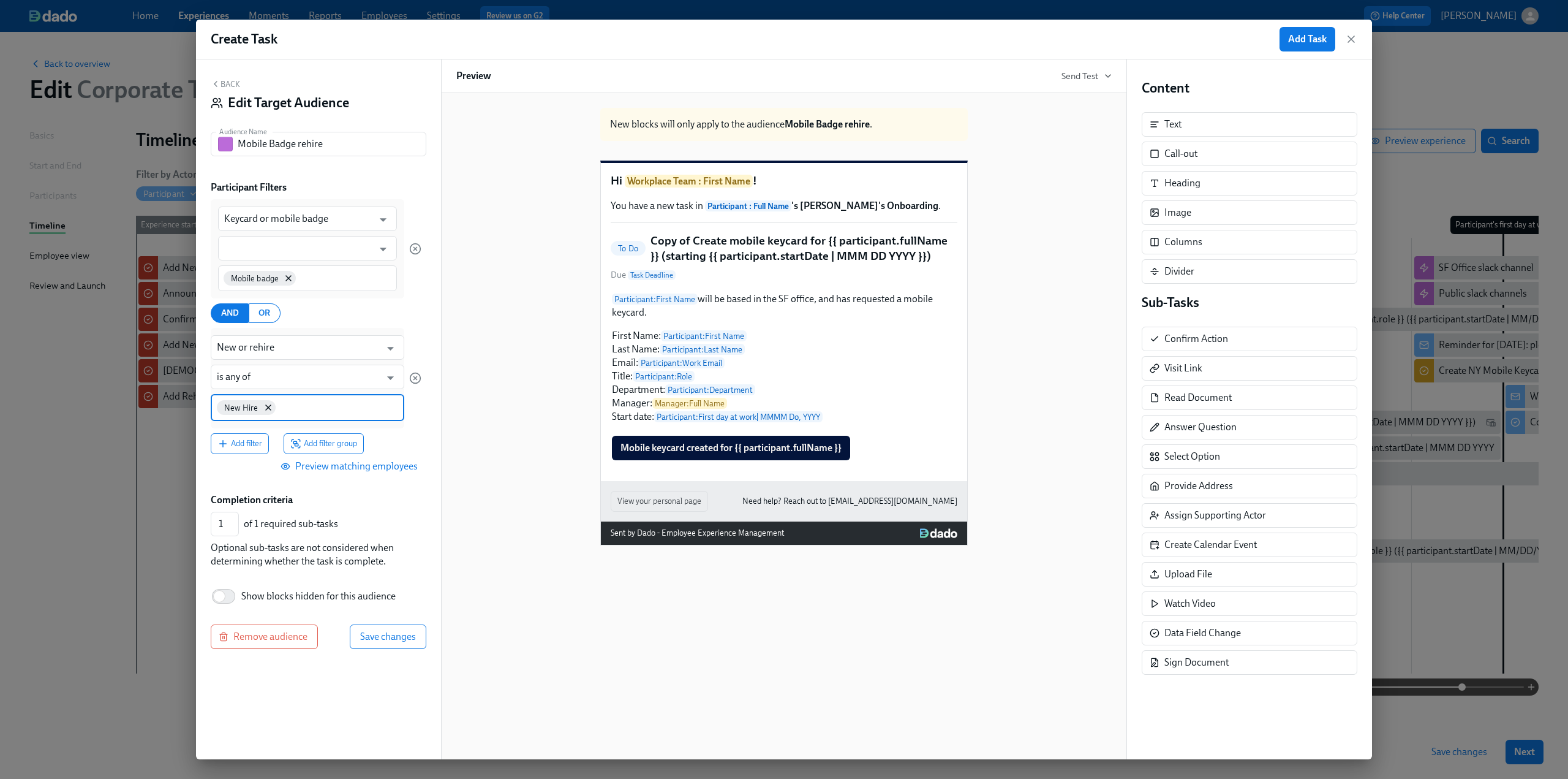
click at [299, 408] on input at bounding box center [338, 406] width 120 height 13
click at [267, 408] on icon at bounding box center [268, 407] width 5 height 5
click at [286, 405] on input at bounding box center [307, 406] width 167 height 13
click at [234, 483] on span "Rehire" at bounding box center [242, 483] width 36 height 9
click at [372, 630] on span "Save changes" at bounding box center [388, 636] width 56 height 13
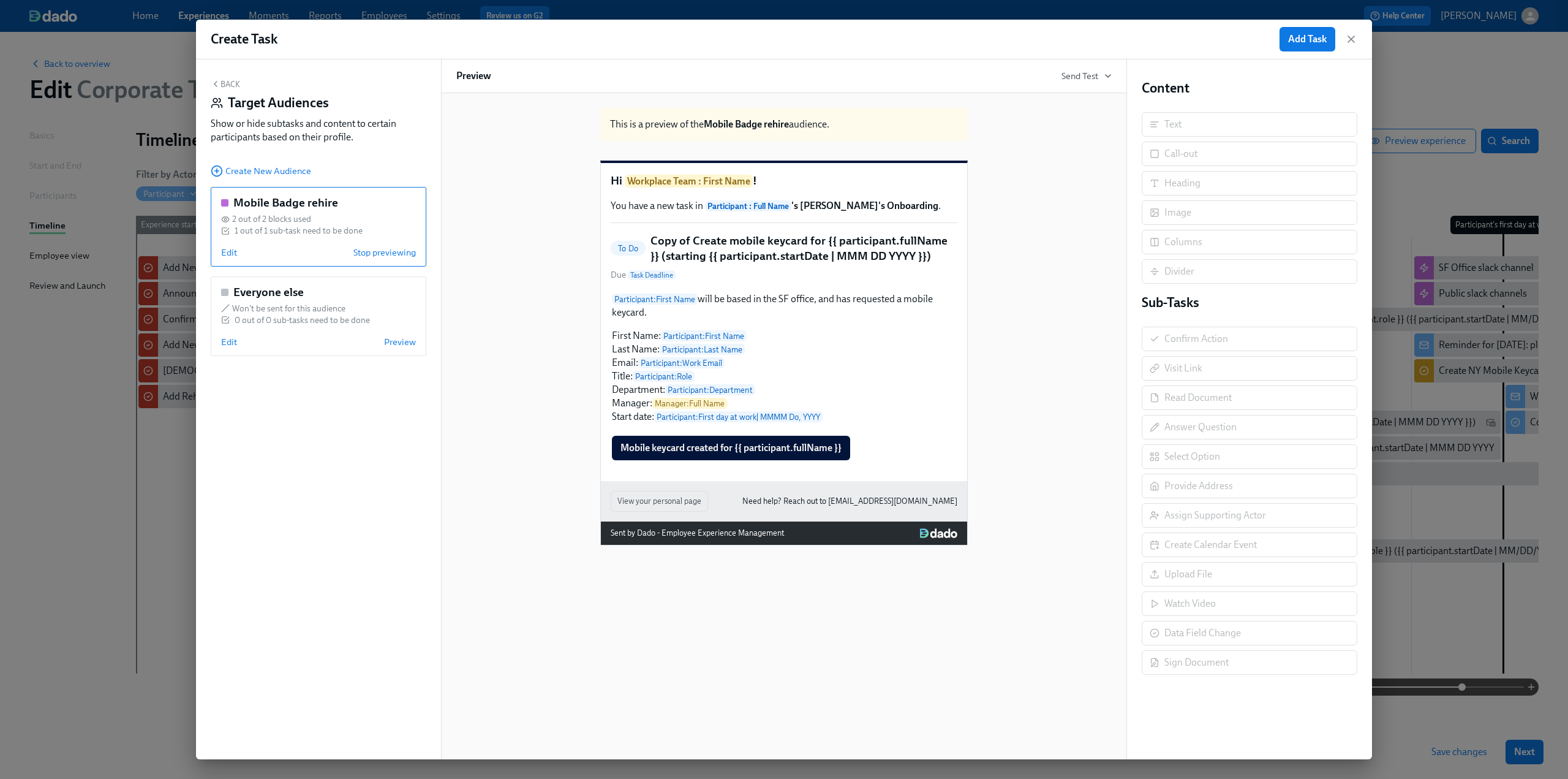
click at [221, 79] on button "Back" at bounding box center [225, 84] width 29 height 9
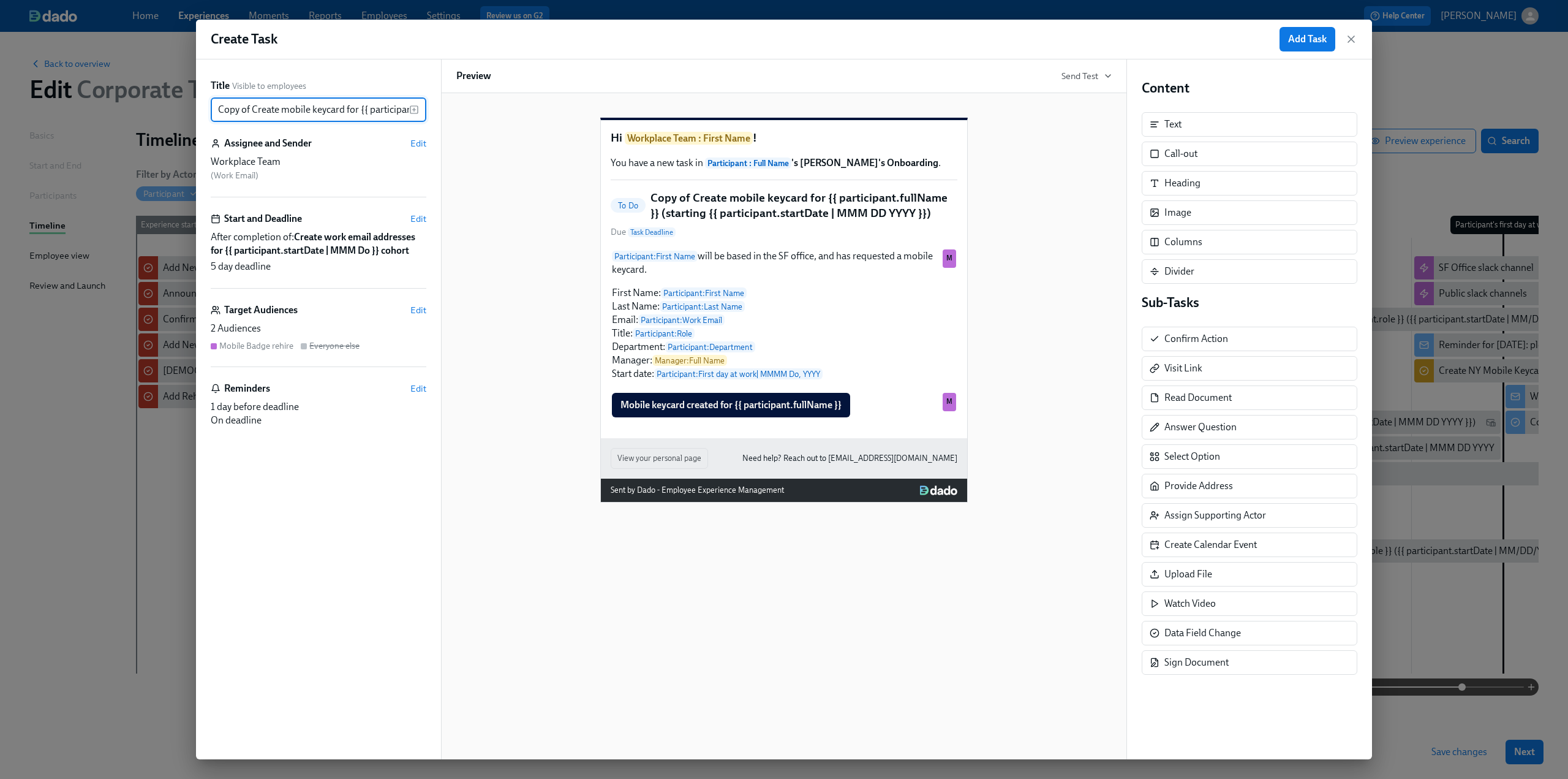
drag, startPoint x: 254, startPoint y: 108, endPoint x: 210, endPoint y: 108, distance: 44.0
click at [210, 108] on div "Title Visible to employees Copy of Create mobile keycard for {{ participant.ful…" at bounding box center [319, 410] width 245 height 700
type input "Create mobile keycard for {{ participant.fullName }} (starting {{ participant.s…"
click at [1308, 38] on span "Add Task" at bounding box center [1307, 39] width 38 height 13
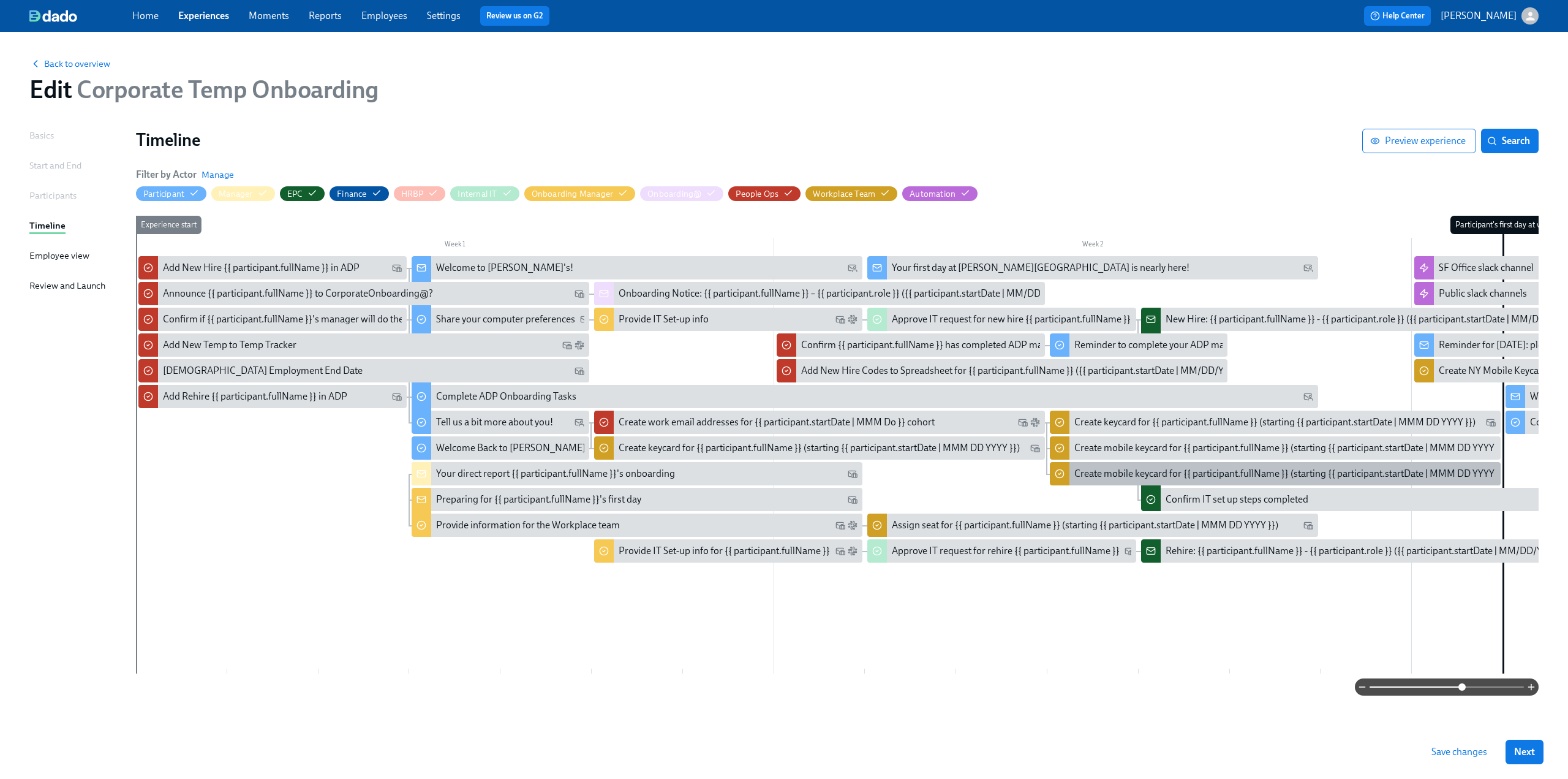
click at [1141, 474] on div "Create mobile keycard for {{ participant.fullName }} (starting {{ participant.s…" at bounding box center [1291, 473] width 433 height 13
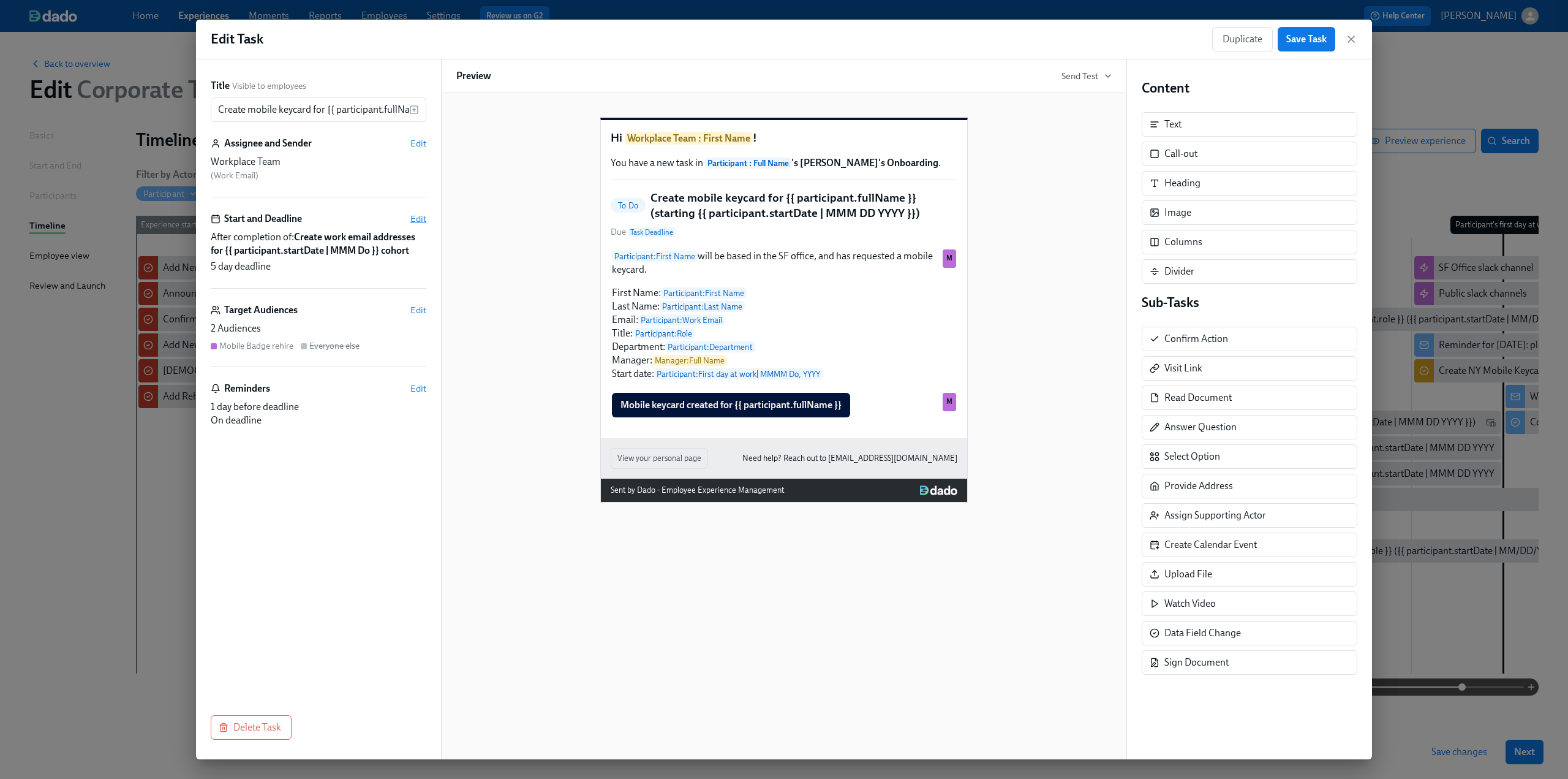
click at [416, 219] on span "Edit" at bounding box center [418, 219] width 16 height 13
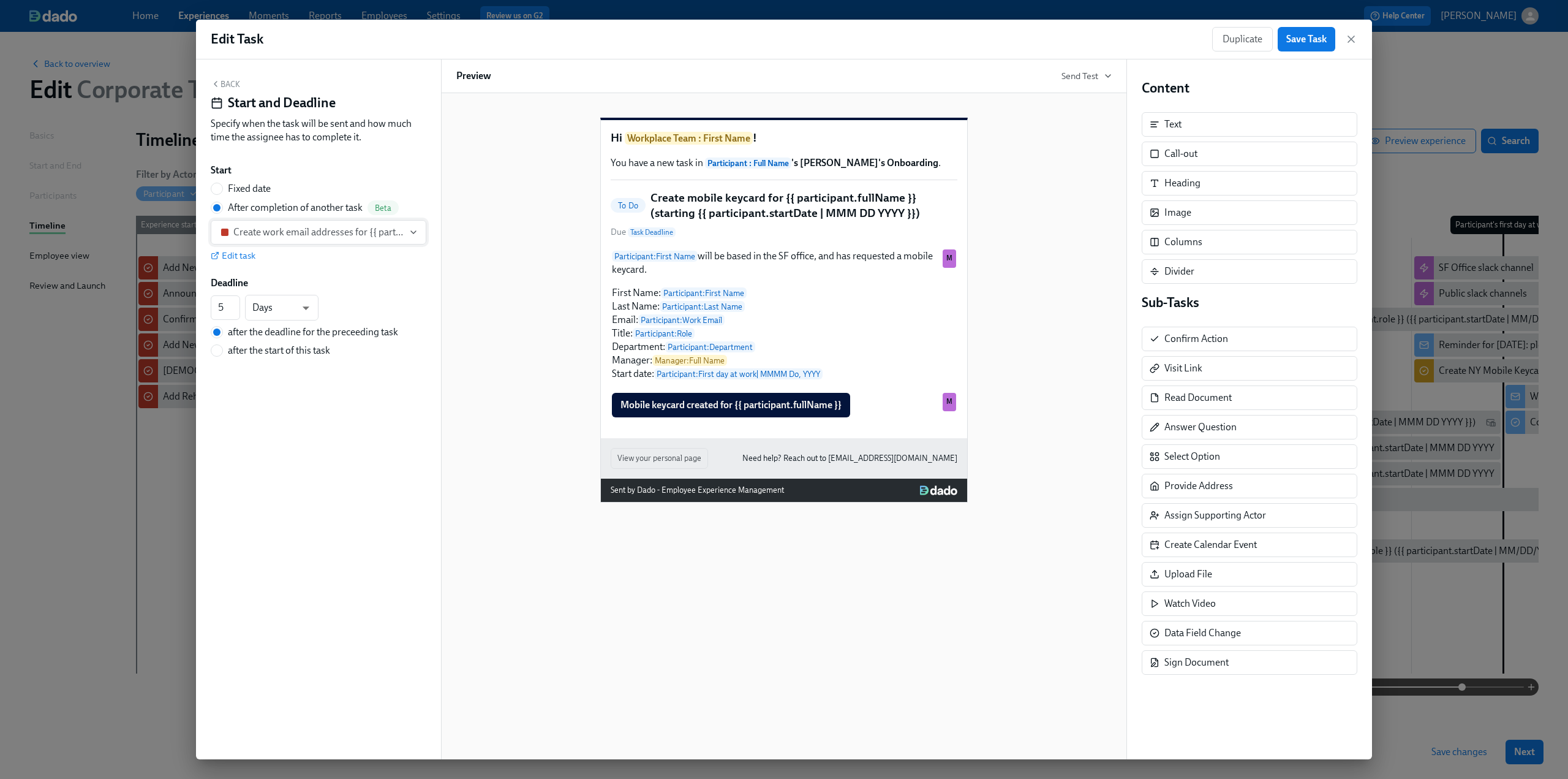
click at [241, 233] on div "Create work email addresses for {{ participant.startDate | MMM Do }} cohort" at bounding box center [318, 233] width 170 height 13
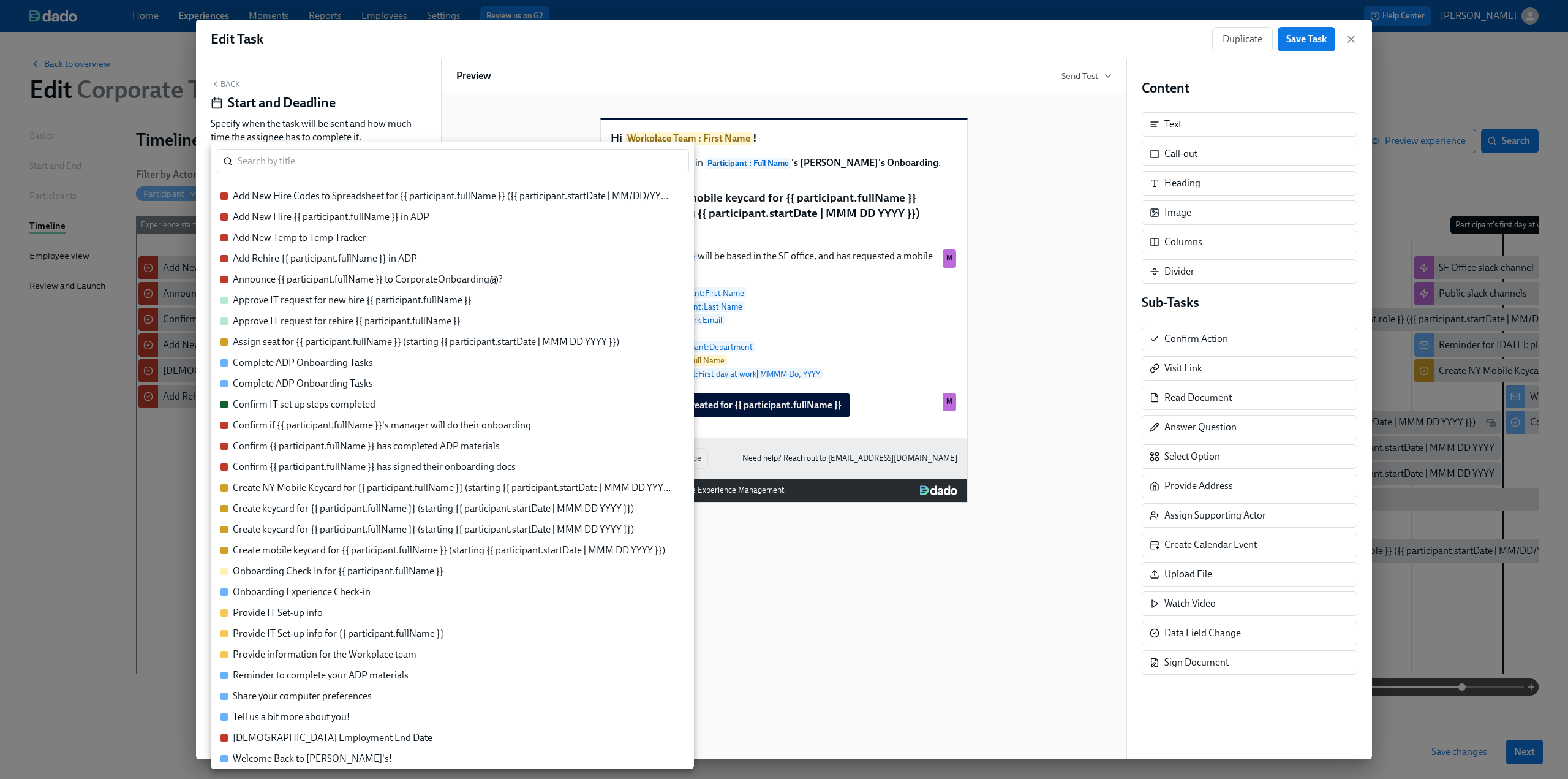
click at [335, 718] on div "Tell us a bit more about you!" at bounding box center [291, 717] width 117 height 13
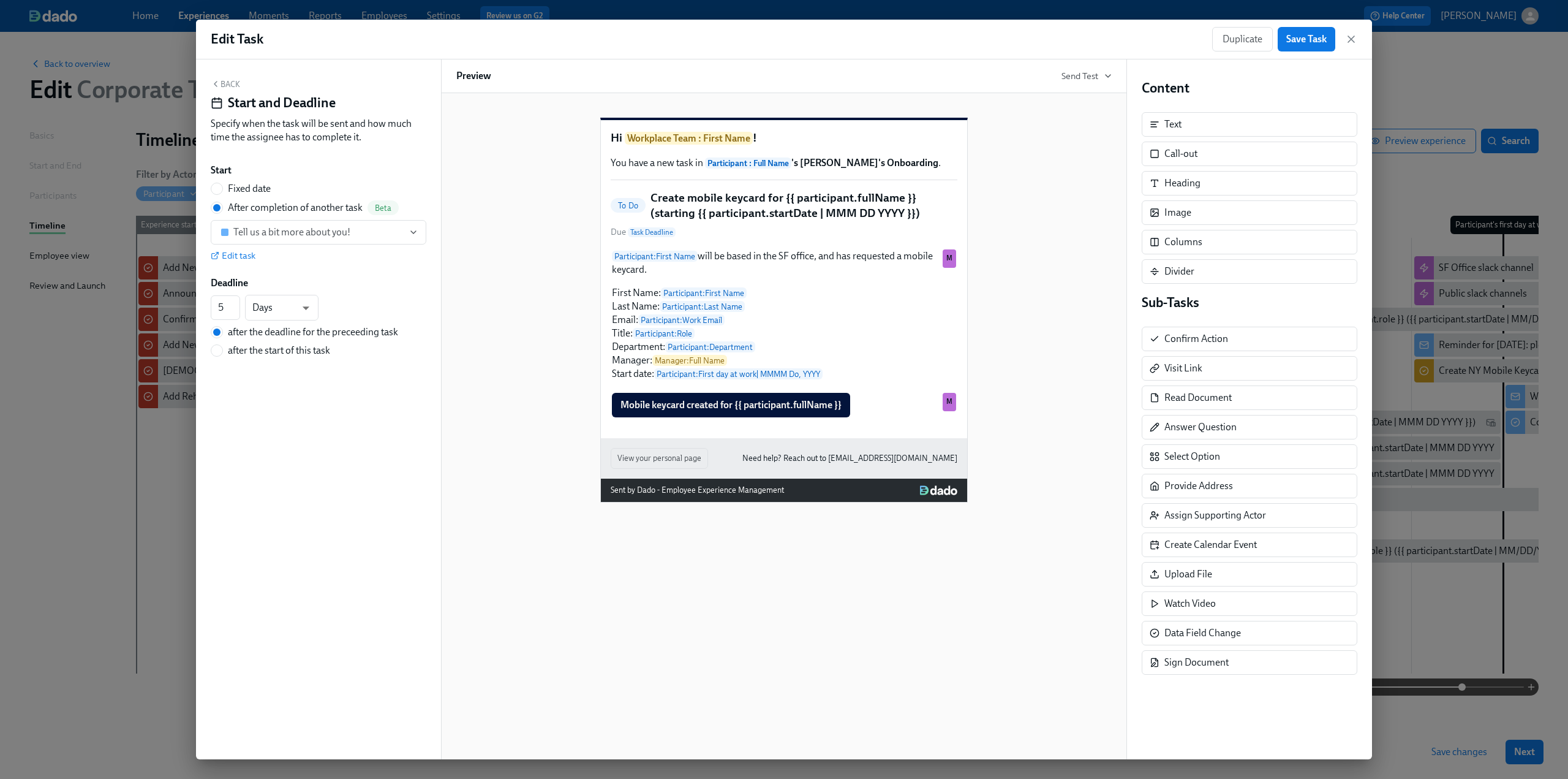
click at [235, 83] on button "Back" at bounding box center [225, 84] width 29 height 9
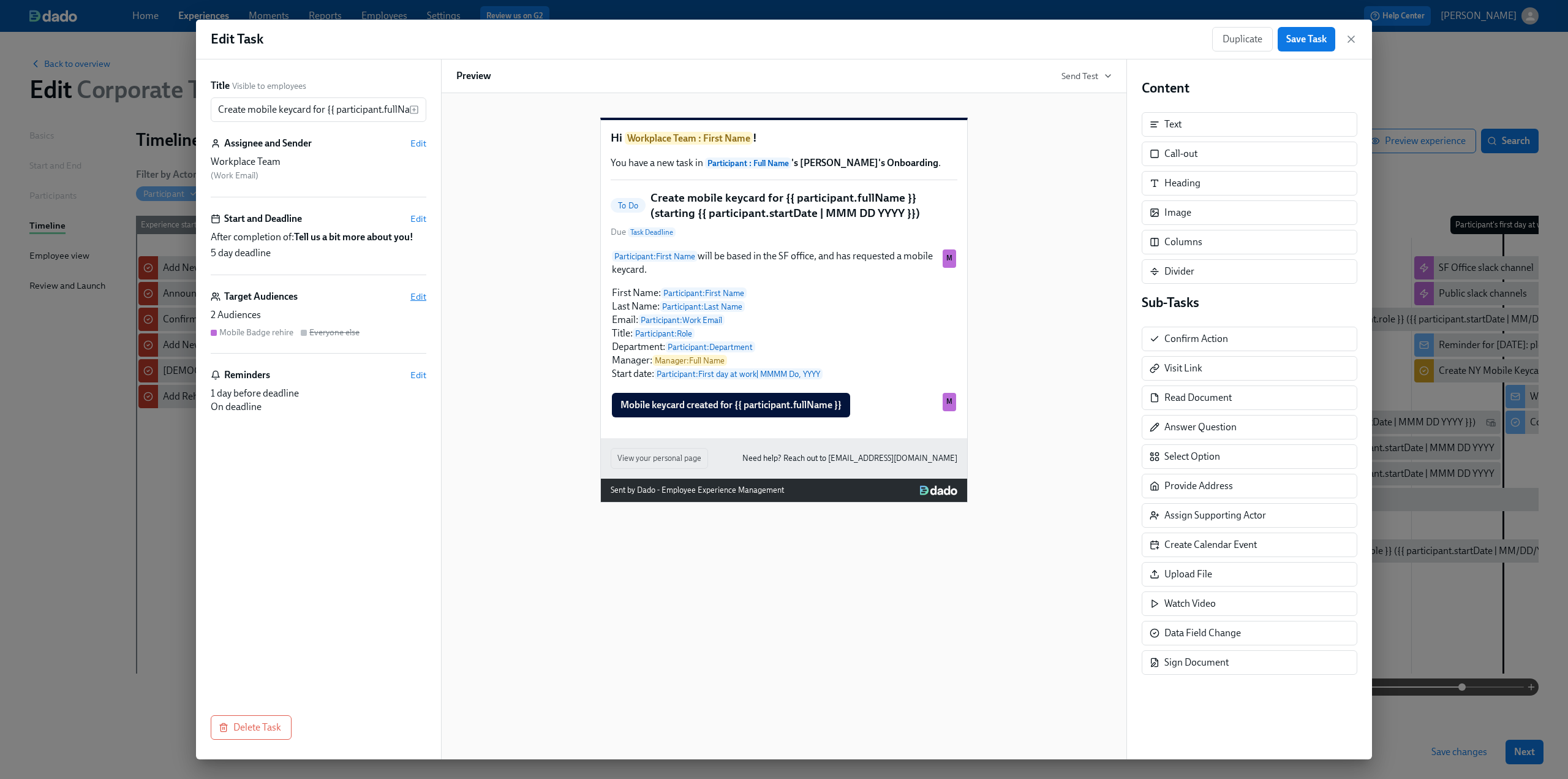
click at [422, 294] on span "Edit" at bounding box center [418, 297] width 16 height 13
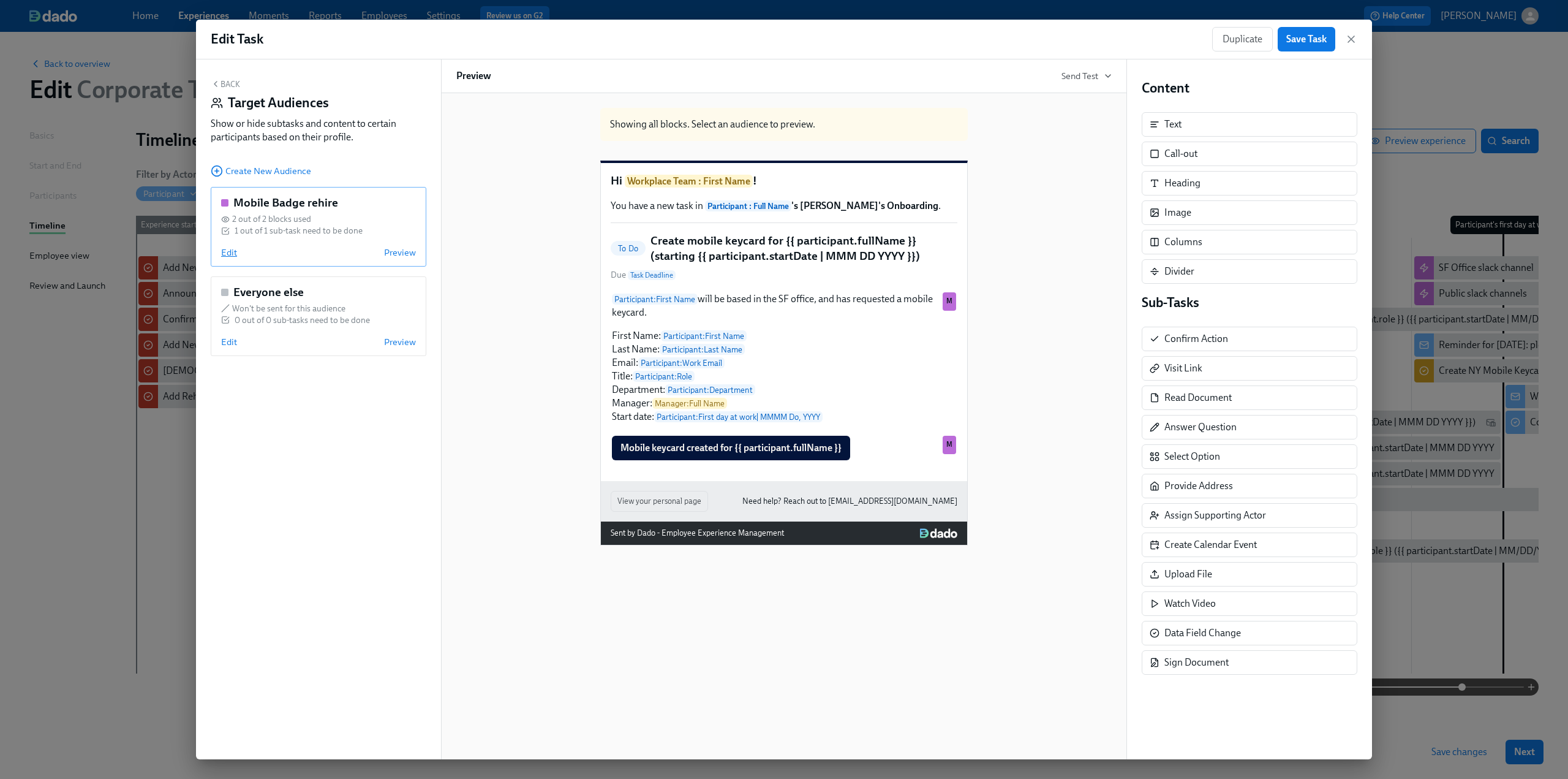
click at [234, 249] on span "Edit" at bounding box center [229, 252] width 16 height 13
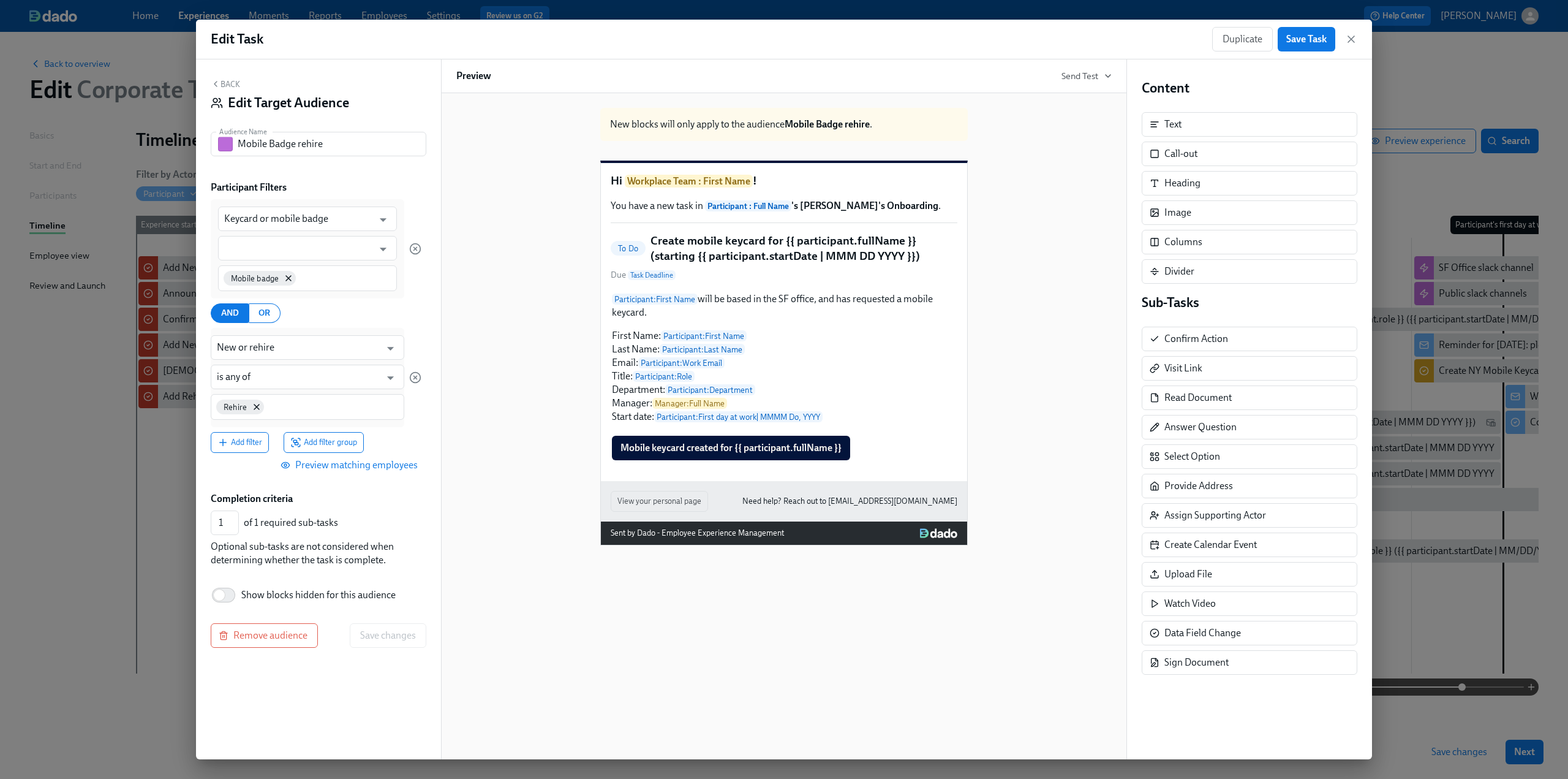
click at [230, 86] on button "Back" at bounding box center [225, 84] width 29 height 9
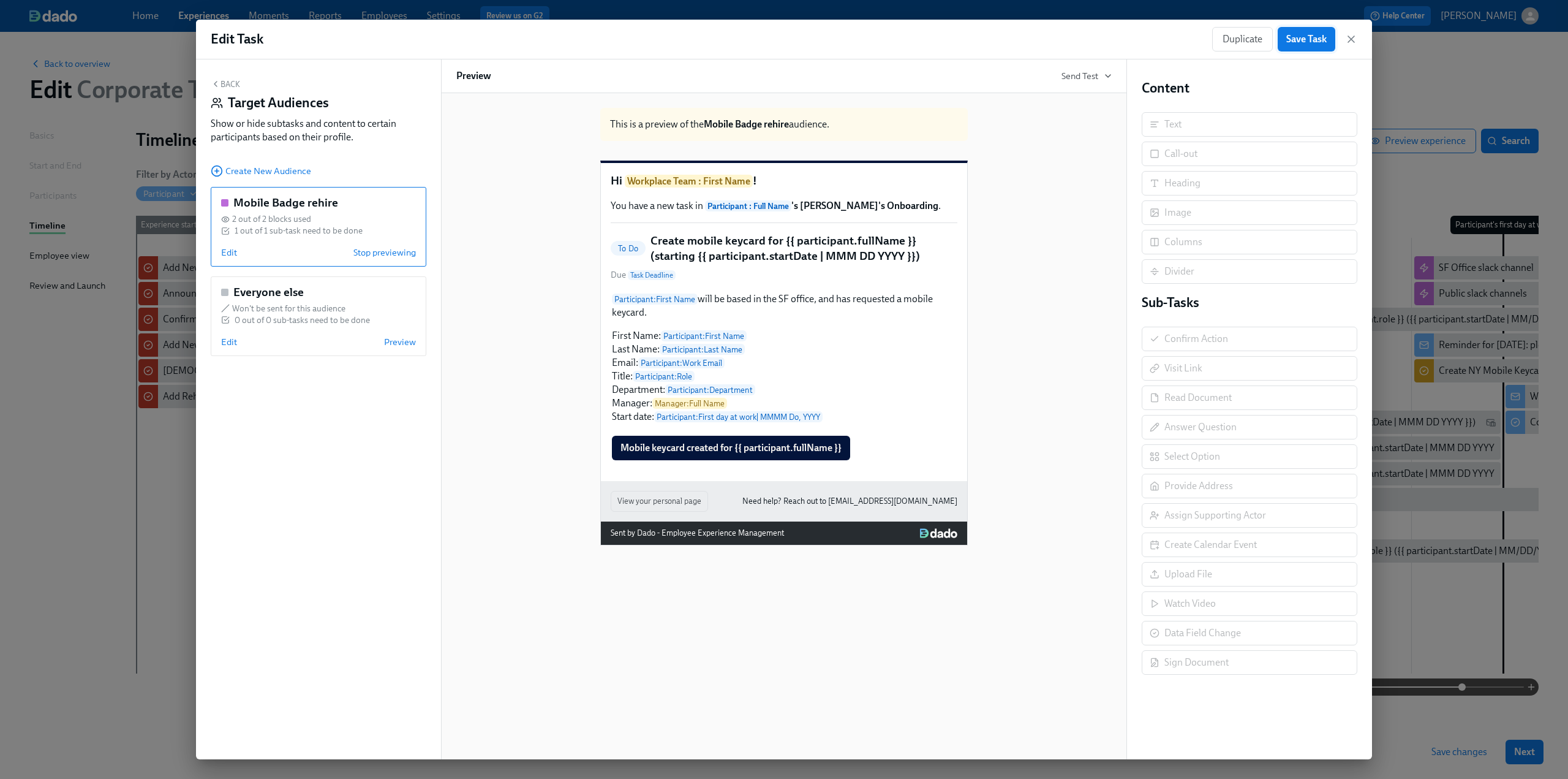
click at [1311, 32] on button "Save Task" at bounding box center [1306, 39] width 57 height 24
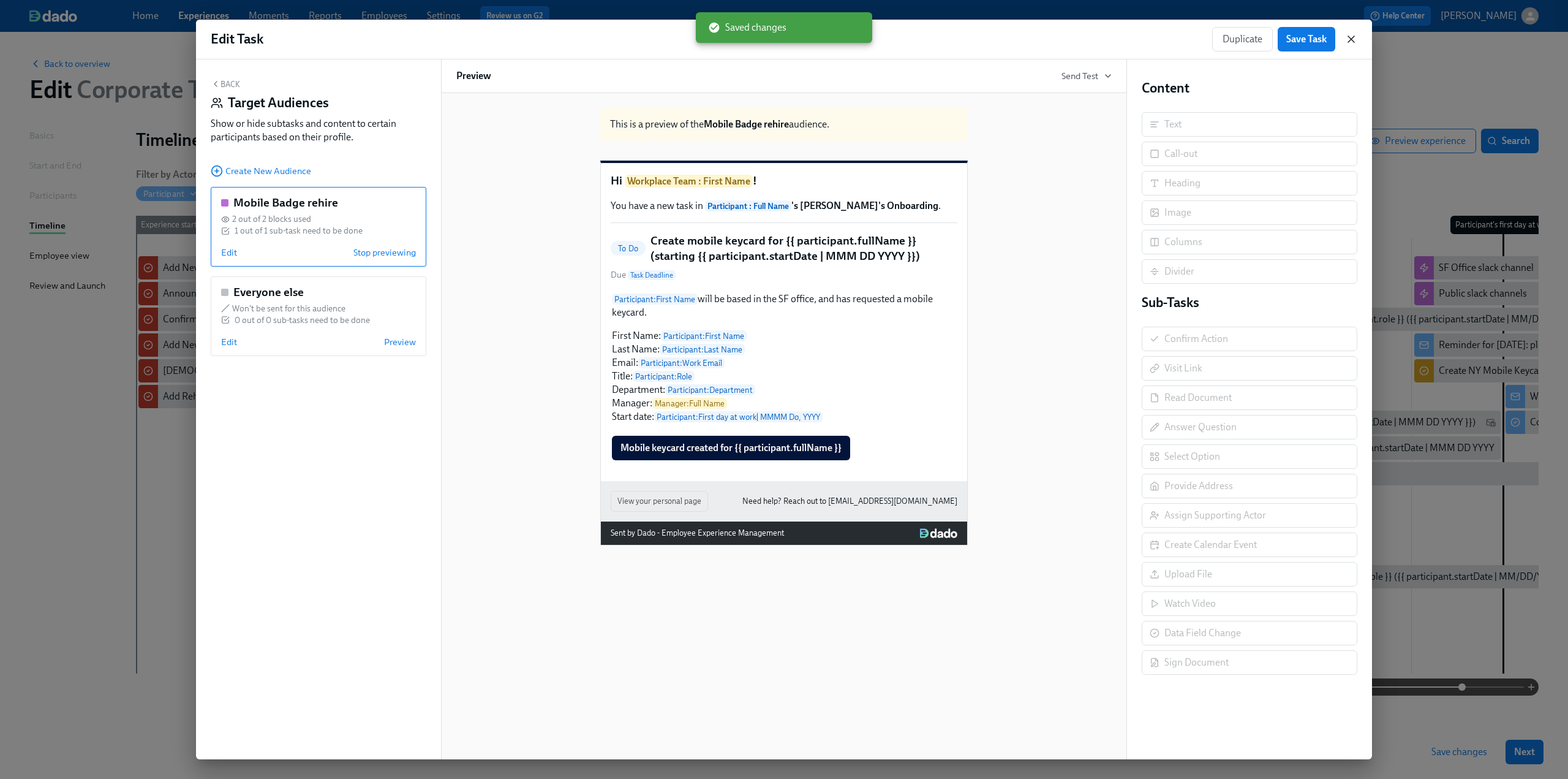
click at [1351, 39] on icon "button" at bounding box center [1351, 39] width 6 height 6
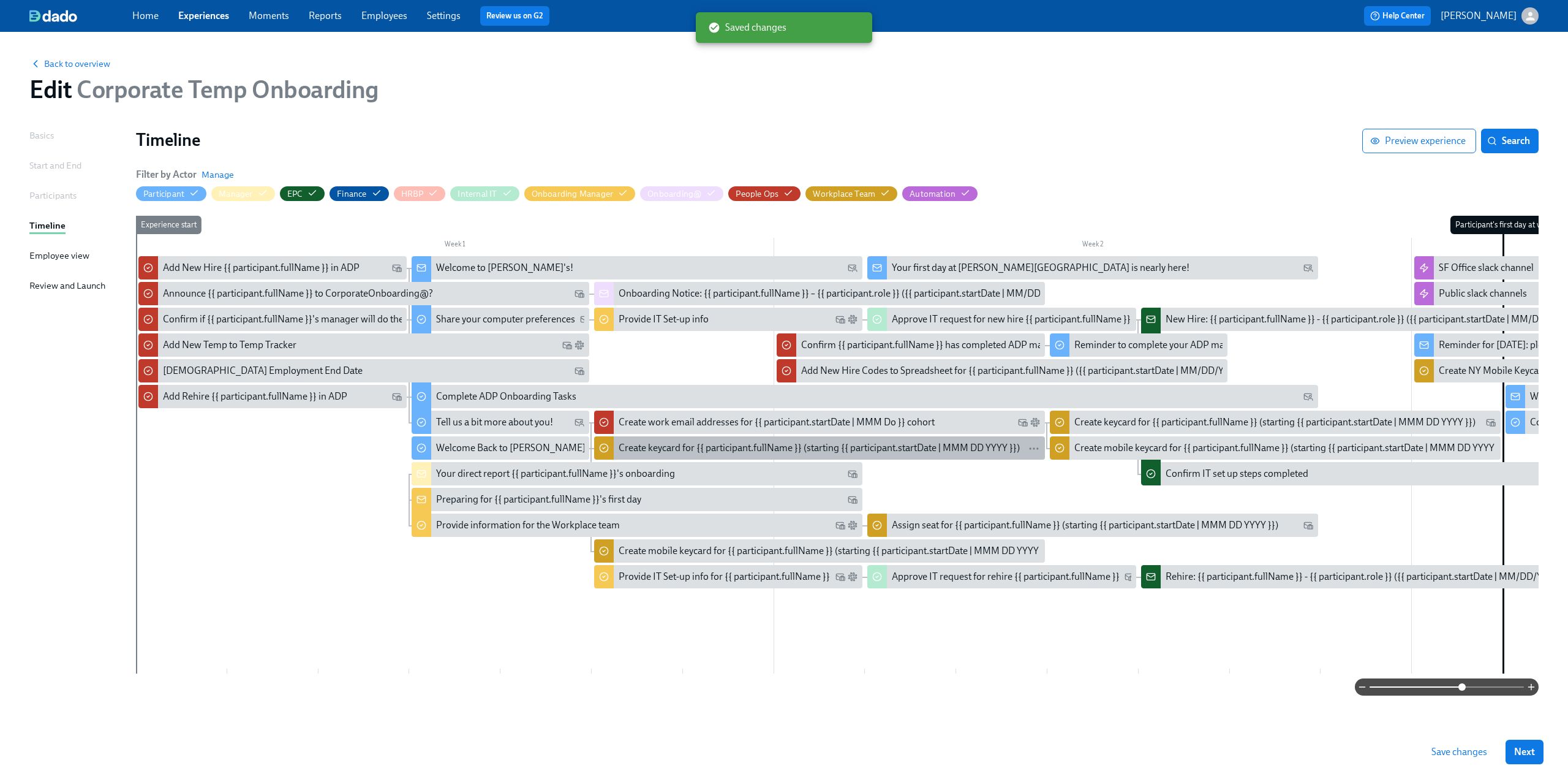
click at [682, 451] on div "Create keycard for {{ participant.fullName }} (starting {{ participant.startDat…" at bounding box center [819, 447] width 401 height 13
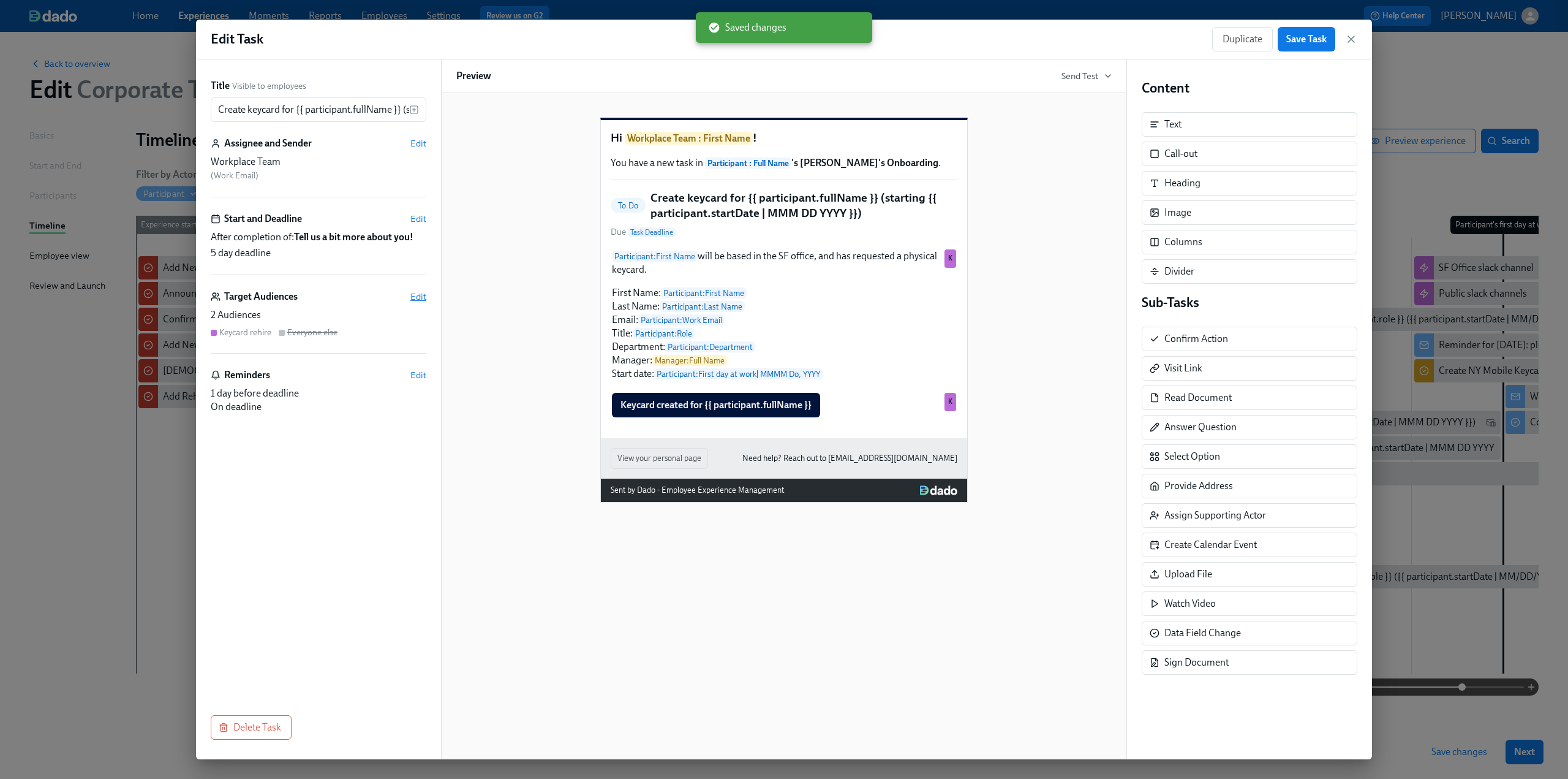
click at [419, 299] on span "Edit" at bounding box center [418, 297] width 16 height 13
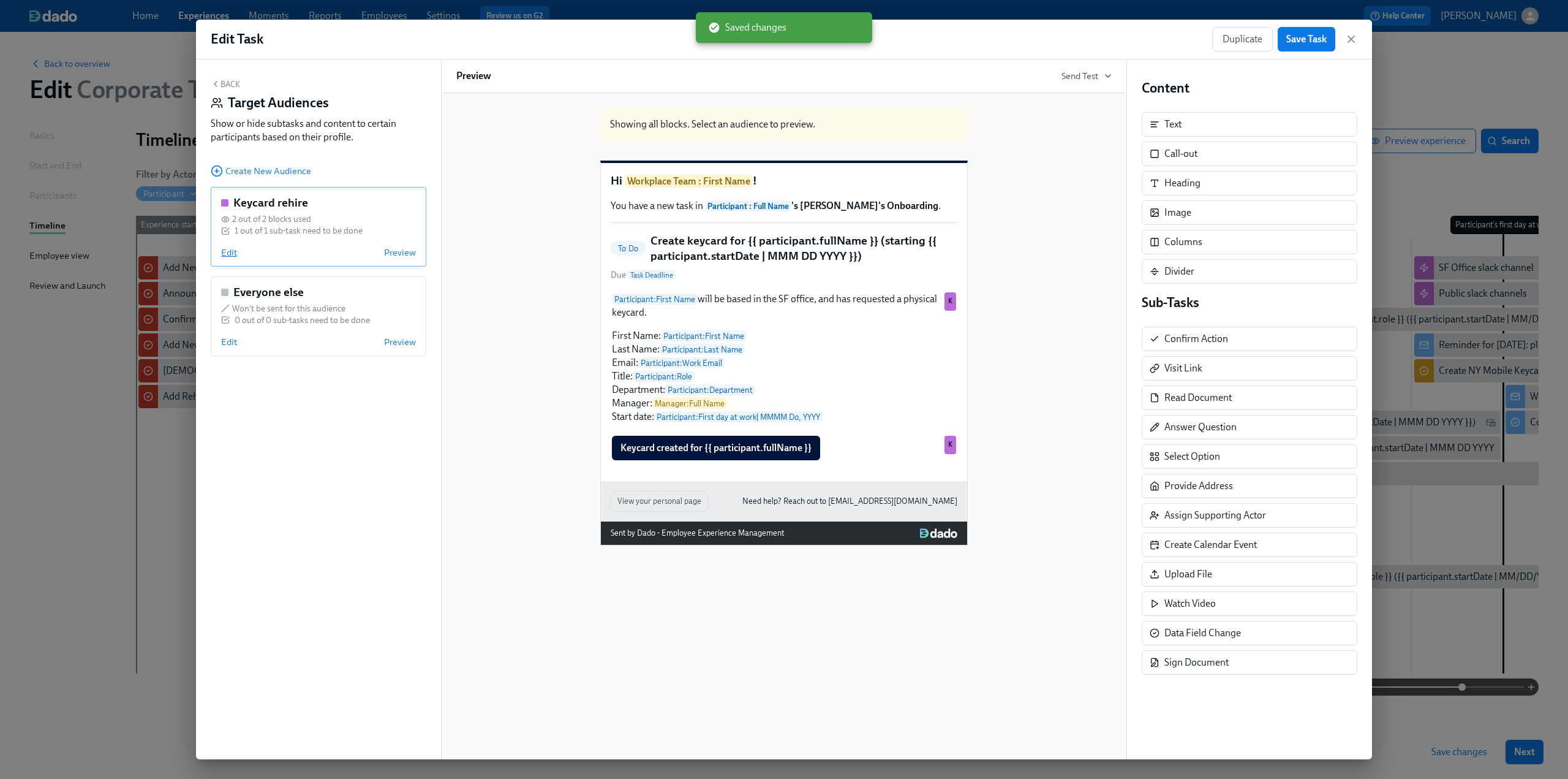
click at [232, 249] on span "Edit" at bounding box center [229, 252] width 16 height 13
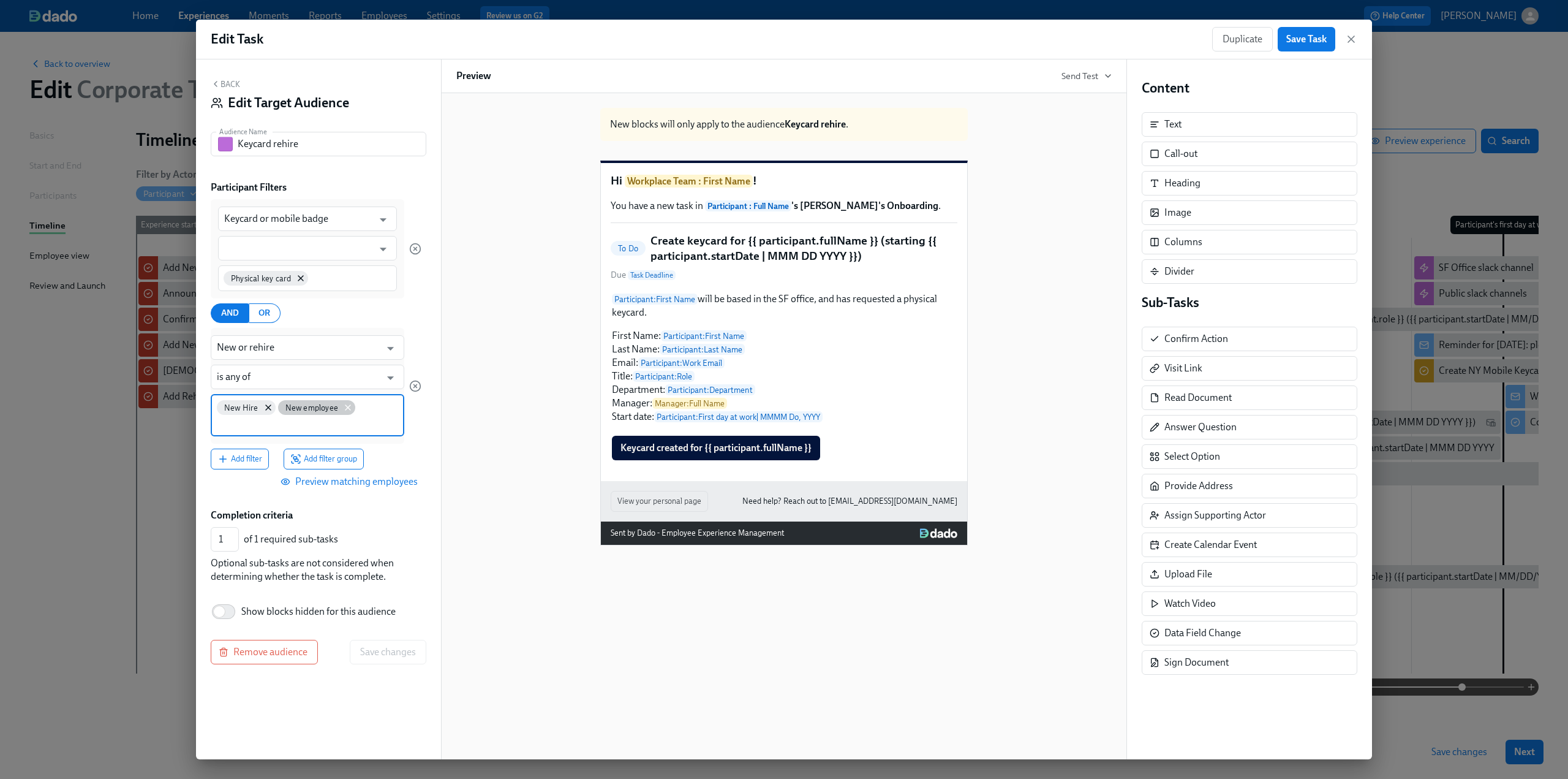
click at [349, 411] on icon at bounding box center [348, 407] width 9 height 9
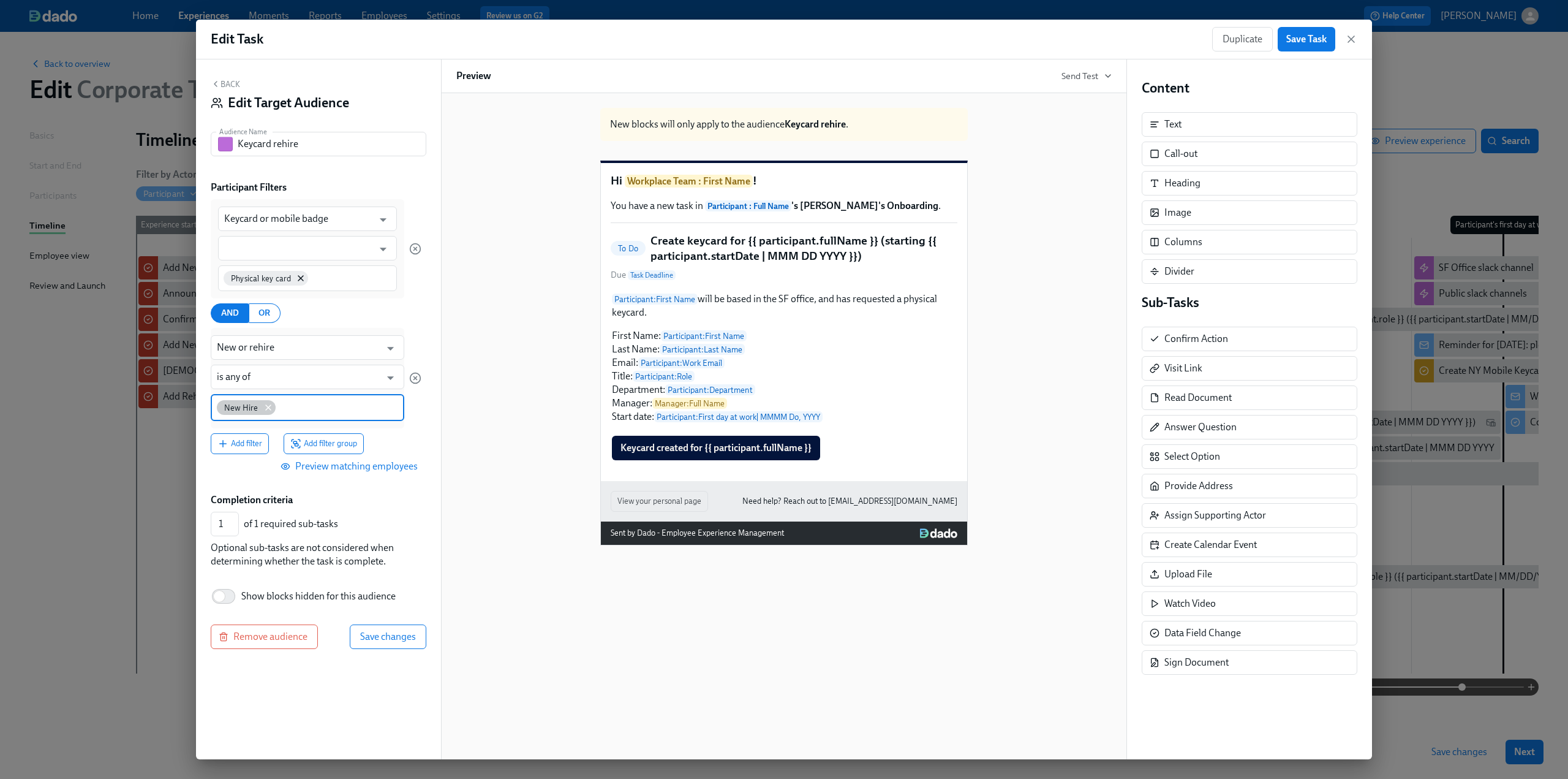
click at [268, 406] on icon at bounding box center [268, 407] width 9 height 9
click at [269, 406] on input at bounding box center [307, 406] width 167 height 13
type input "re"
click at [289, 465] on span "Rehire" at bounding box center [290, 466] width 36 height 9
click at [379, 616] on div "Back Edit Target Audience Audience Name Keycard rehire Audience Name Participan…" at bounding box center [319, 410] width 245 height 700
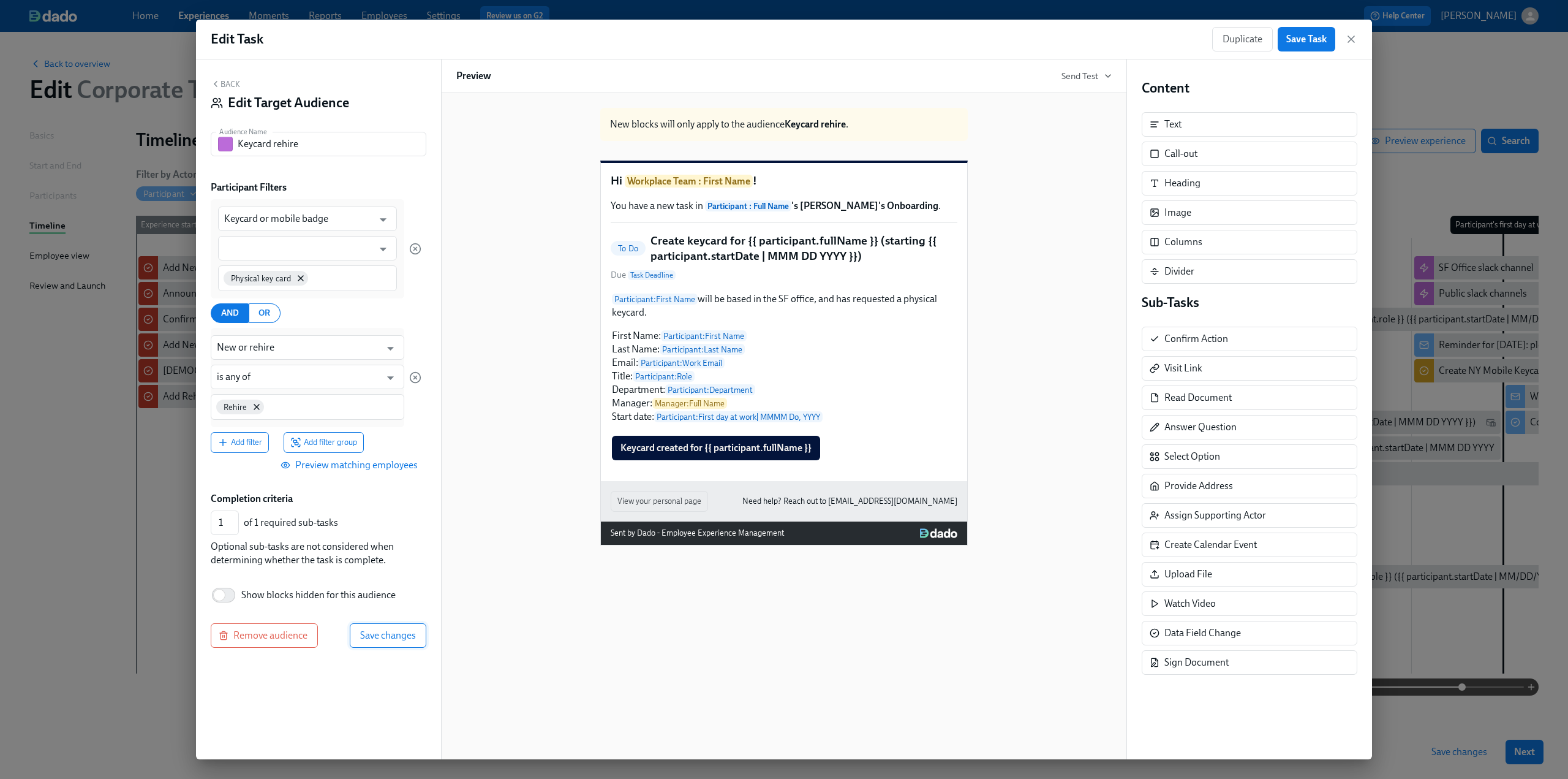
click at [383, 640] on span "Save changes" at bounding box center [388, 636] width 56 height 13
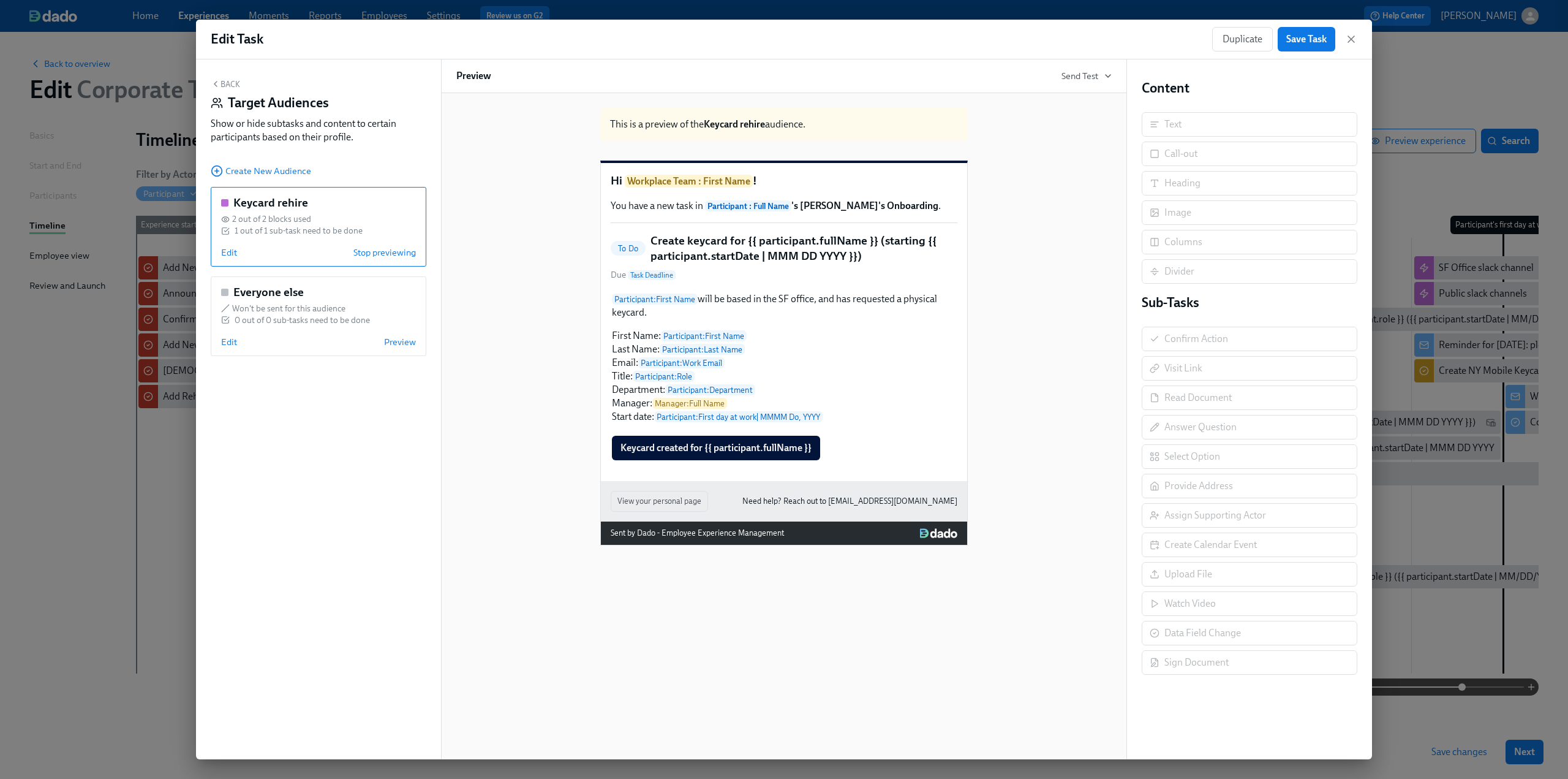
click at [223, 82] on button "Back" at bounding box center [225, 84] width 29 height 9
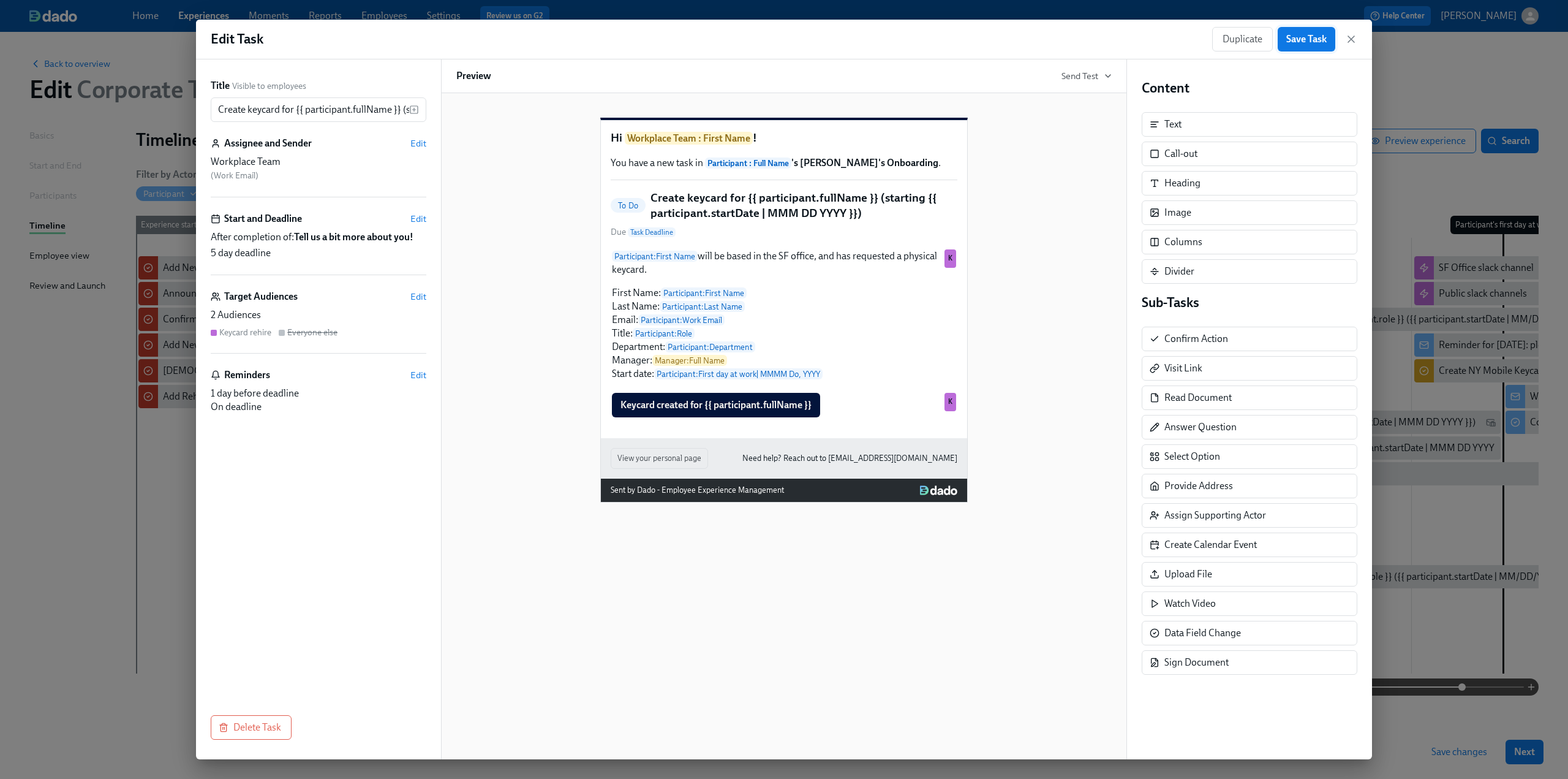
click at [1307, 30] on button "Save Task" at bounding box center [1306, 39] width 57 height 24
click at [1353, 39] on icon "button" at bounding box center [1352, 39] width 13 height 13
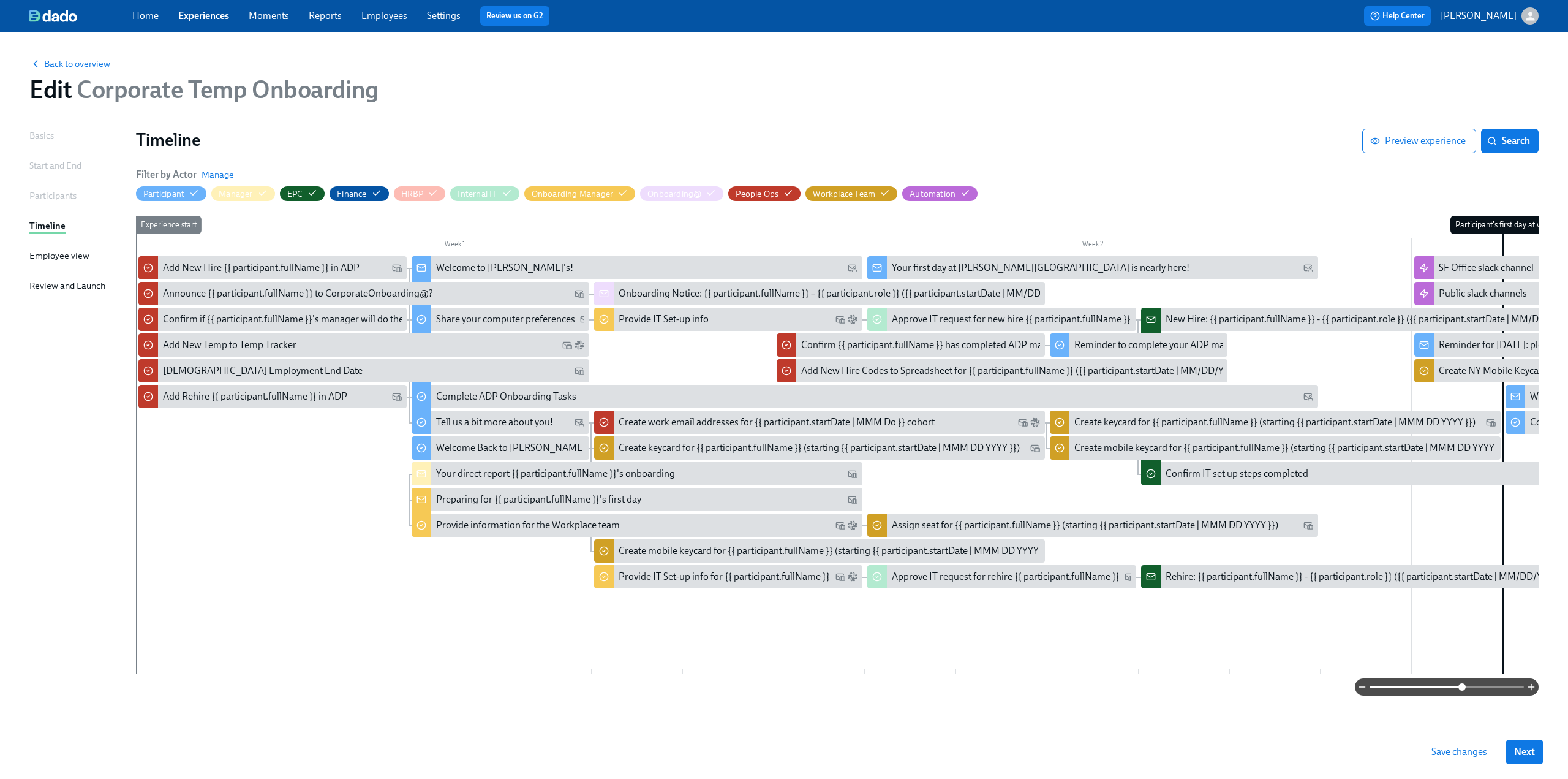
click at [161, 432] on div "Experience start" at bounding box center [181, 445] width 92 height 458
click at [200, 477] on div "Experience start" at bounding box center [181, 445] width 92 height 458
click at [169, 500] on div "Experience start" at bounding box center [181, 445] width 92 height 458
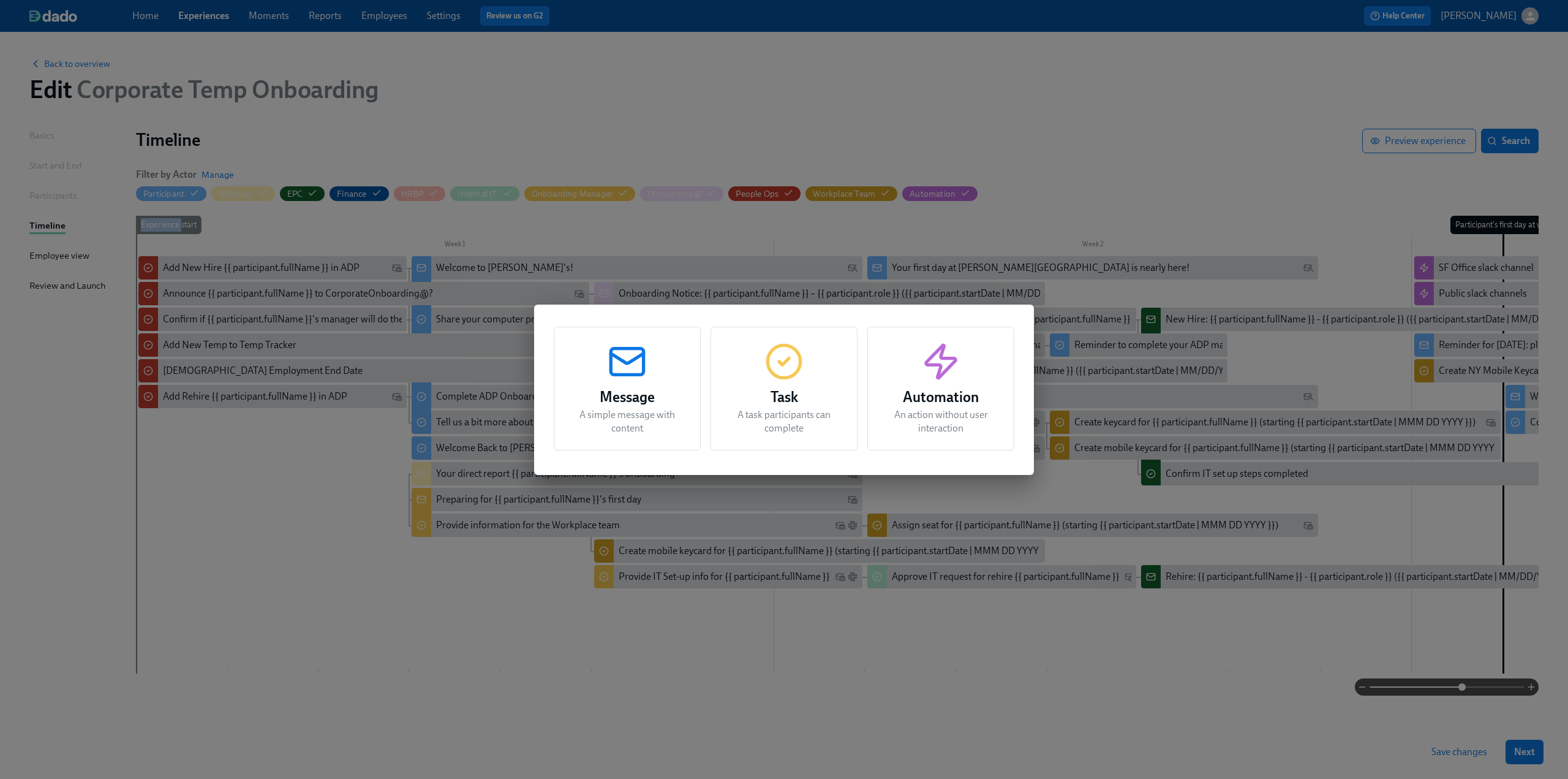
click at [794, 361] on icon "button" at bounding box center [784, 362] width 39 height 39
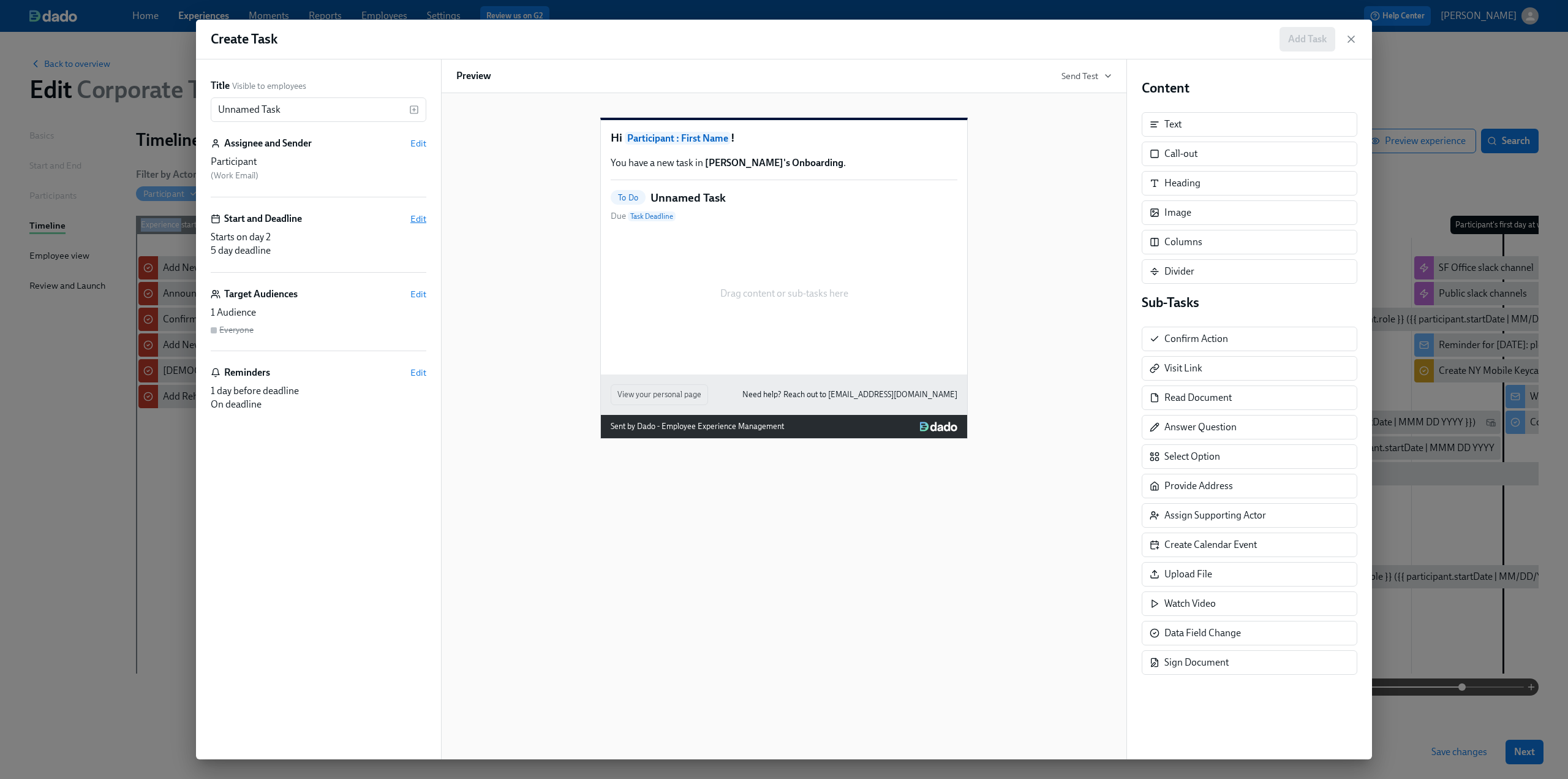
click at [423, 214] on span "Edit" at bounding box center [418, 219] width 16 height 13
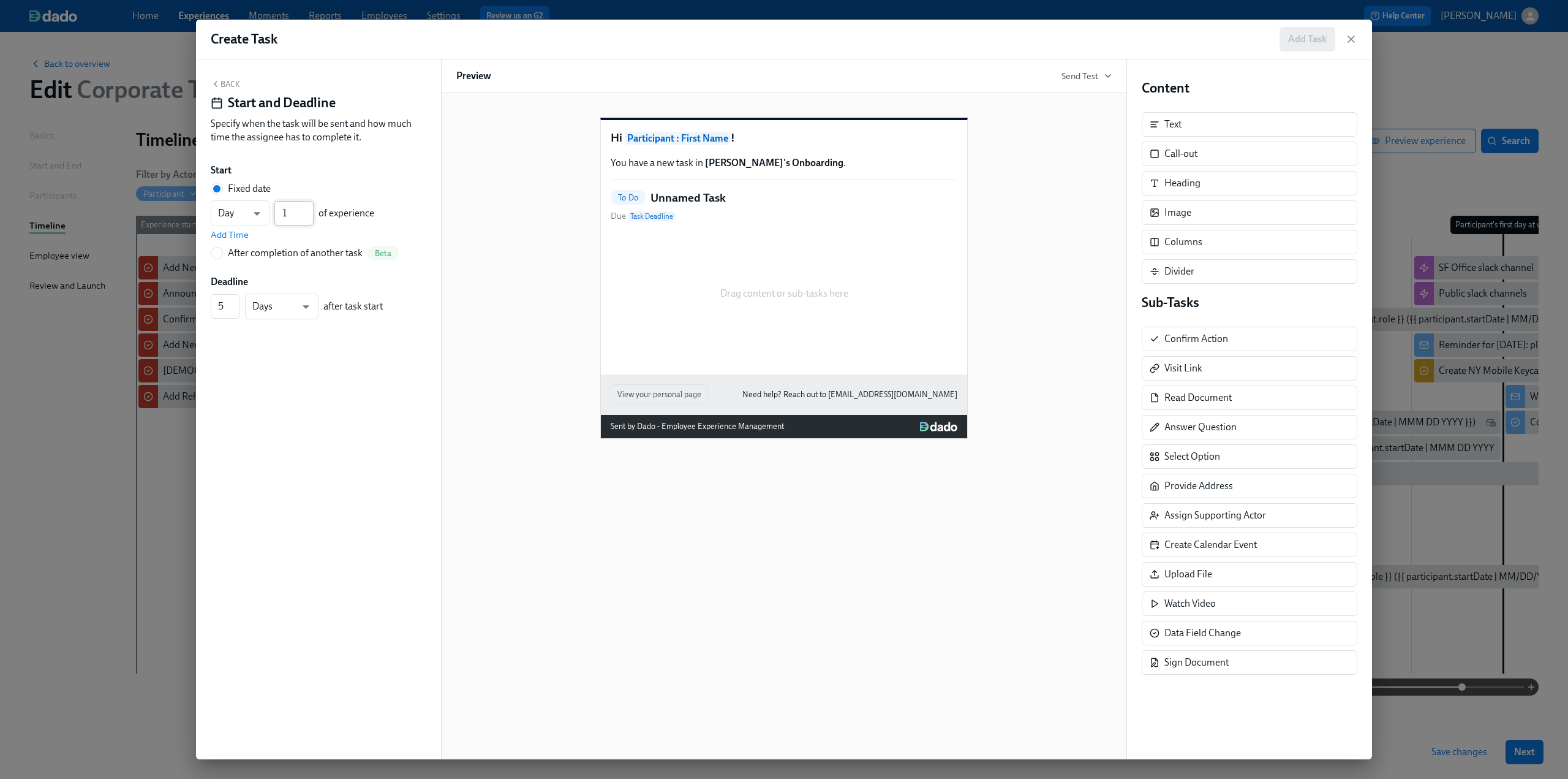
type input "1"
click at [310, 219] on input "1" at bounding box center [294, 213] width 39 height 24
click at [225, 83] on button "Back" at bounding box center [225, 84] width 29 height 9
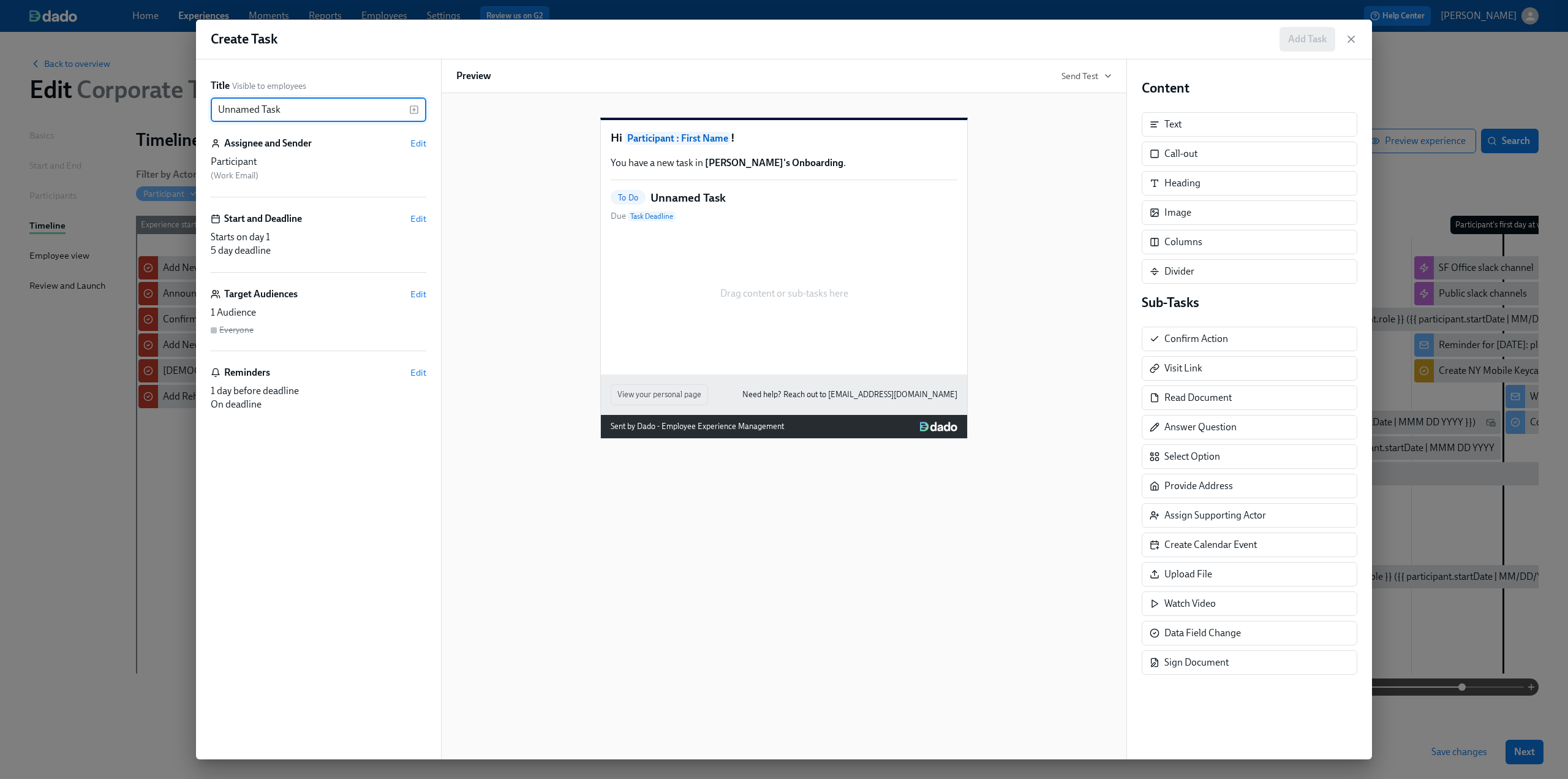
drag, startPoint x: 313, startPoint y: 105, endPoint x: 177, endPoint y: 112, distance: 136.2
click at [176, 111] on div "Create Task Add Task Title Visible to employees Unnamed Task ​ Assignee and Sen…" at bounding box center [784, 389] width 1568 height 779
paste input "Add Rehire to Dado Corrections Sheet - {{ participant.fullName }}"
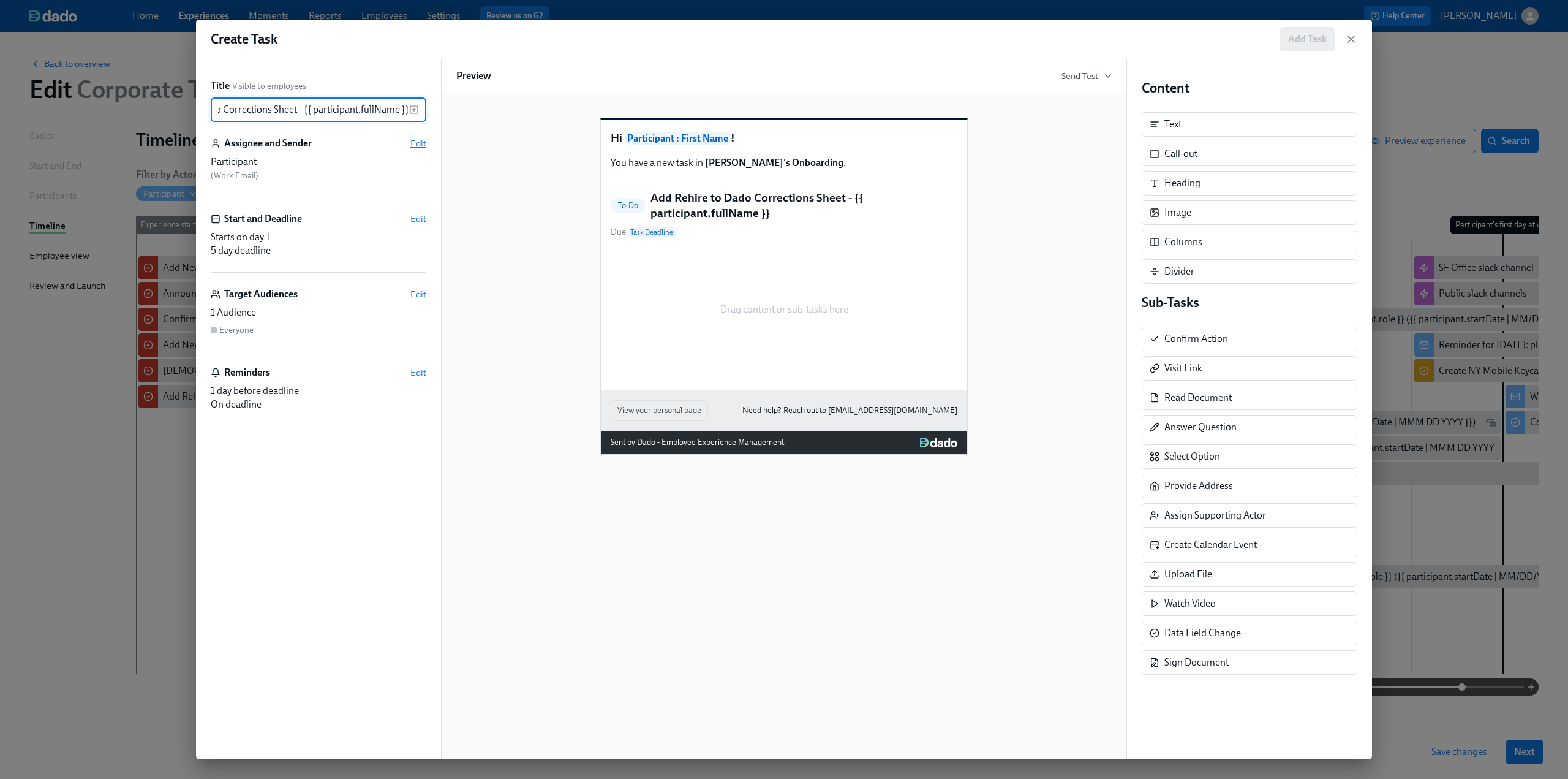
type input "Add Rehire to Dado Corrections Sheet - {{ participant.fullName }}"
click at [416, 144] on span "Edit" at bounding box center [418, 144] width 16 height 13
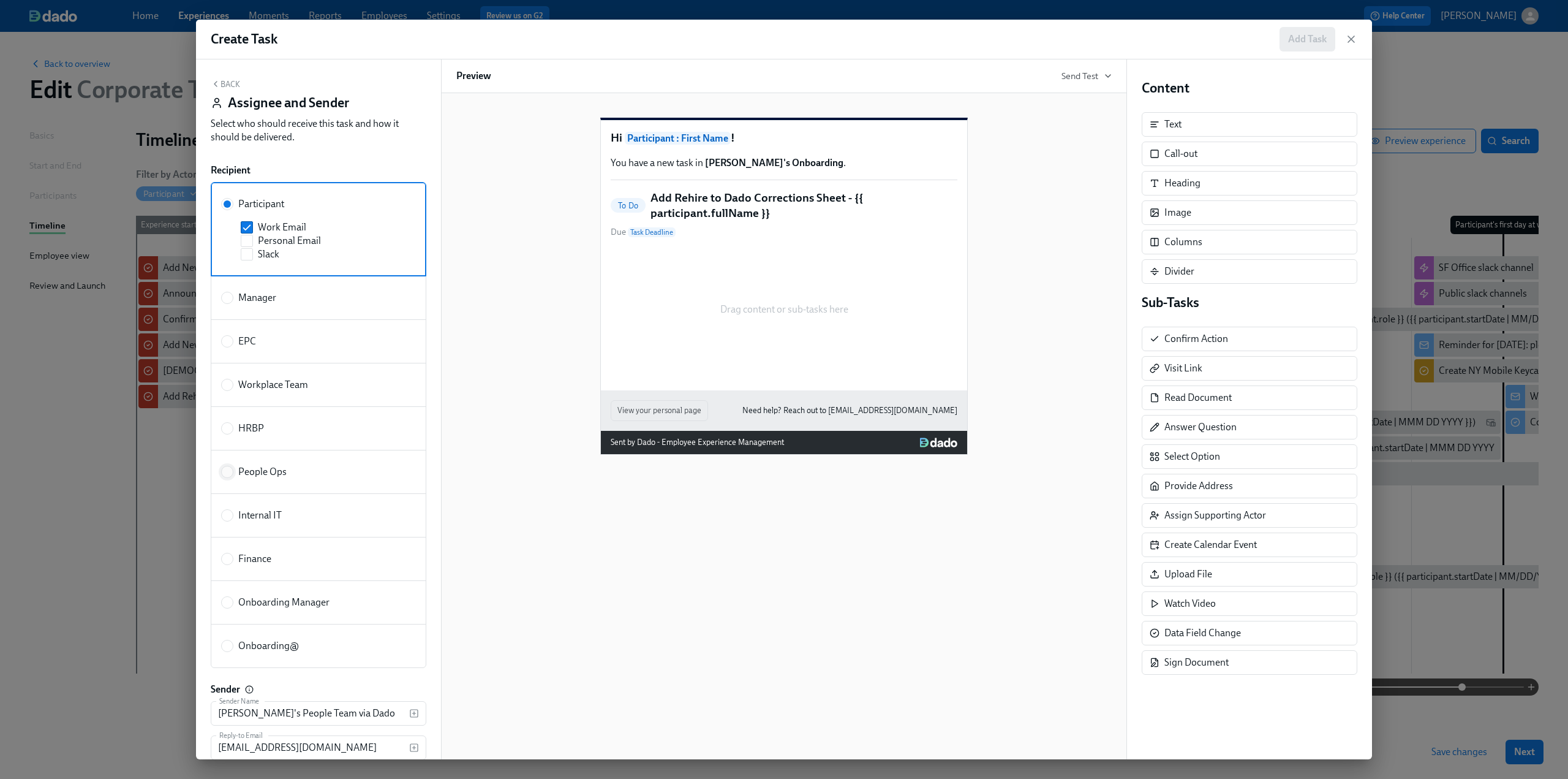
click at [229, 473] on input "People Ops" at bounding box center [227, 472] width 11 height 11
radio input "true"
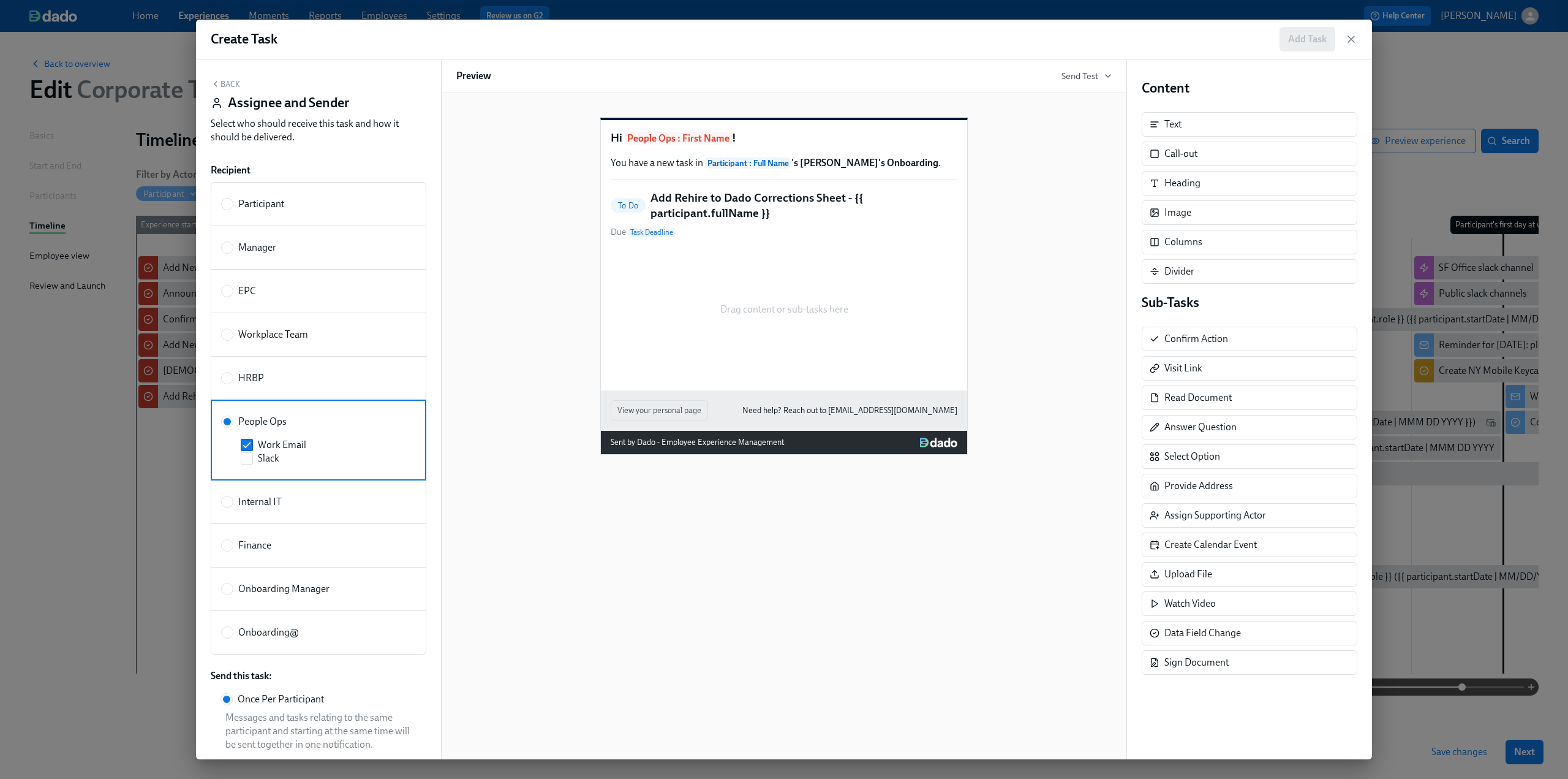
click at [228, 80] on button "Back" at bounding box center [225, 84] width 29 height 9
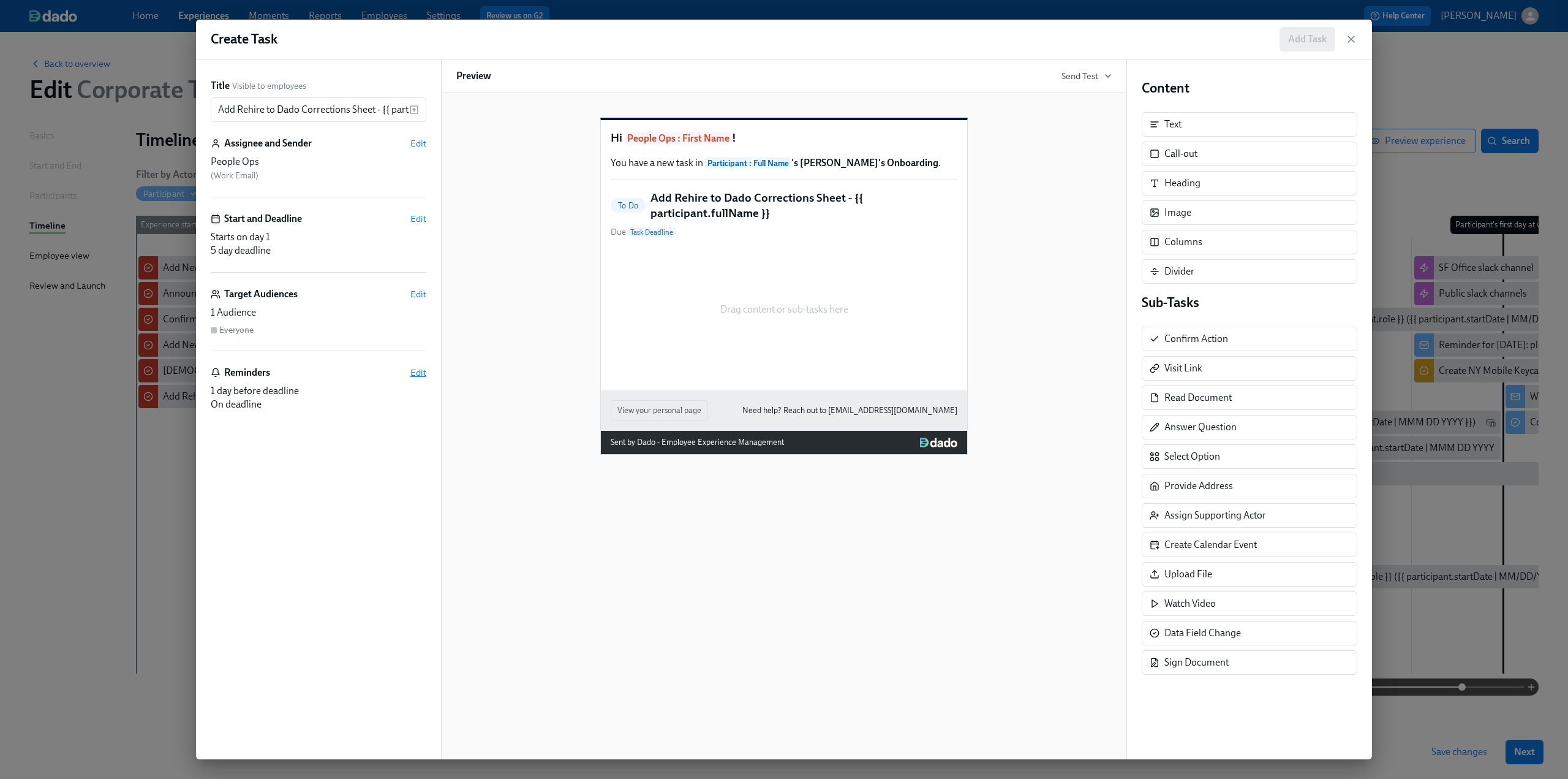
click at [416, 367] on span "Edit" at bounding box center [418, 373] width 16 height 13
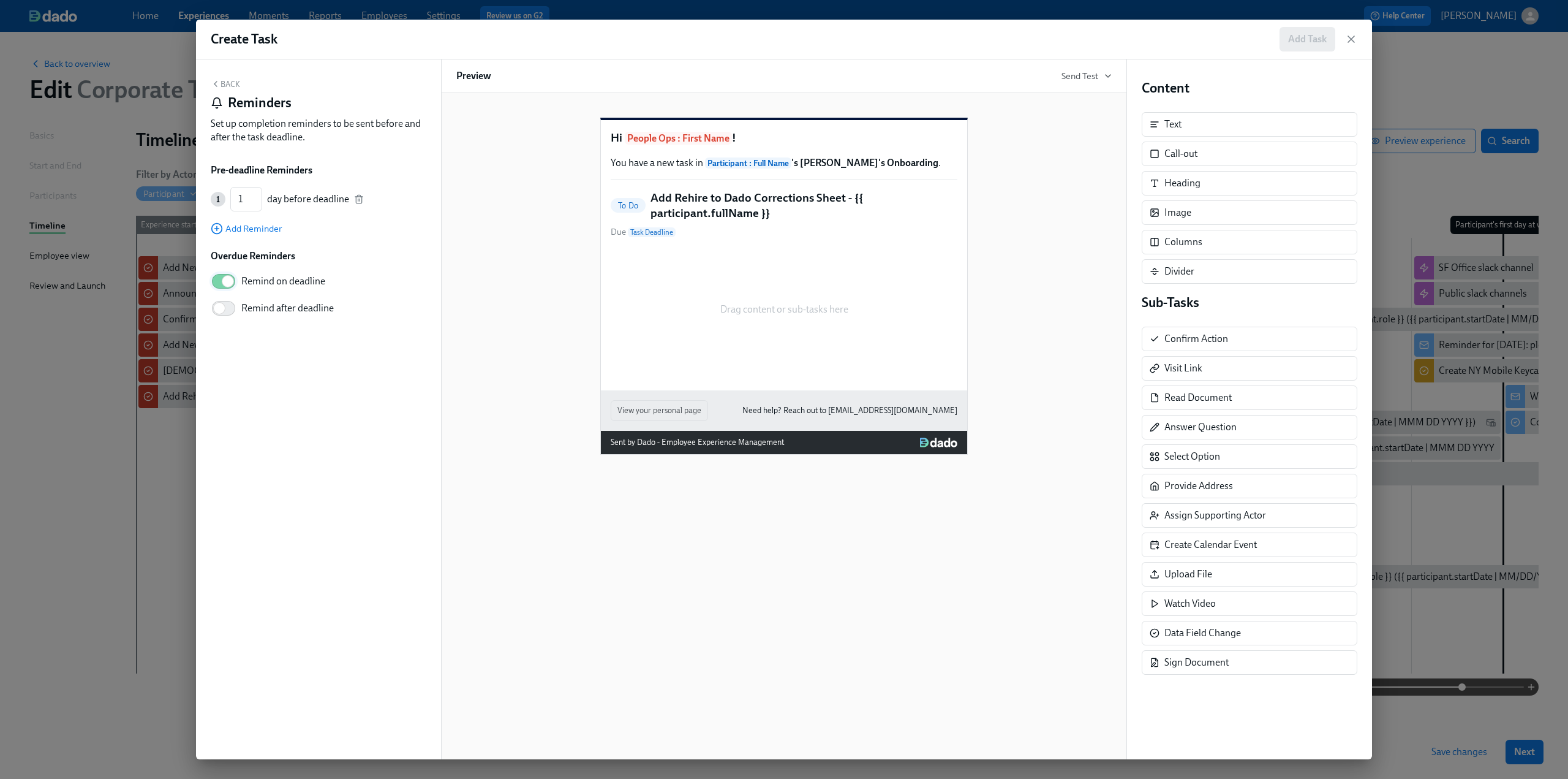
click at [216, 275] on input "Remind on deadline" at bounding box center [228, 281] width 81 height 27
checkbox input "false"
click at [357, 202] on icon "button" at bounding box center [359, 199] width 9 height 9
click at [227, 83] on button "Back" at bounding box center [225, 84] width 29 height 9
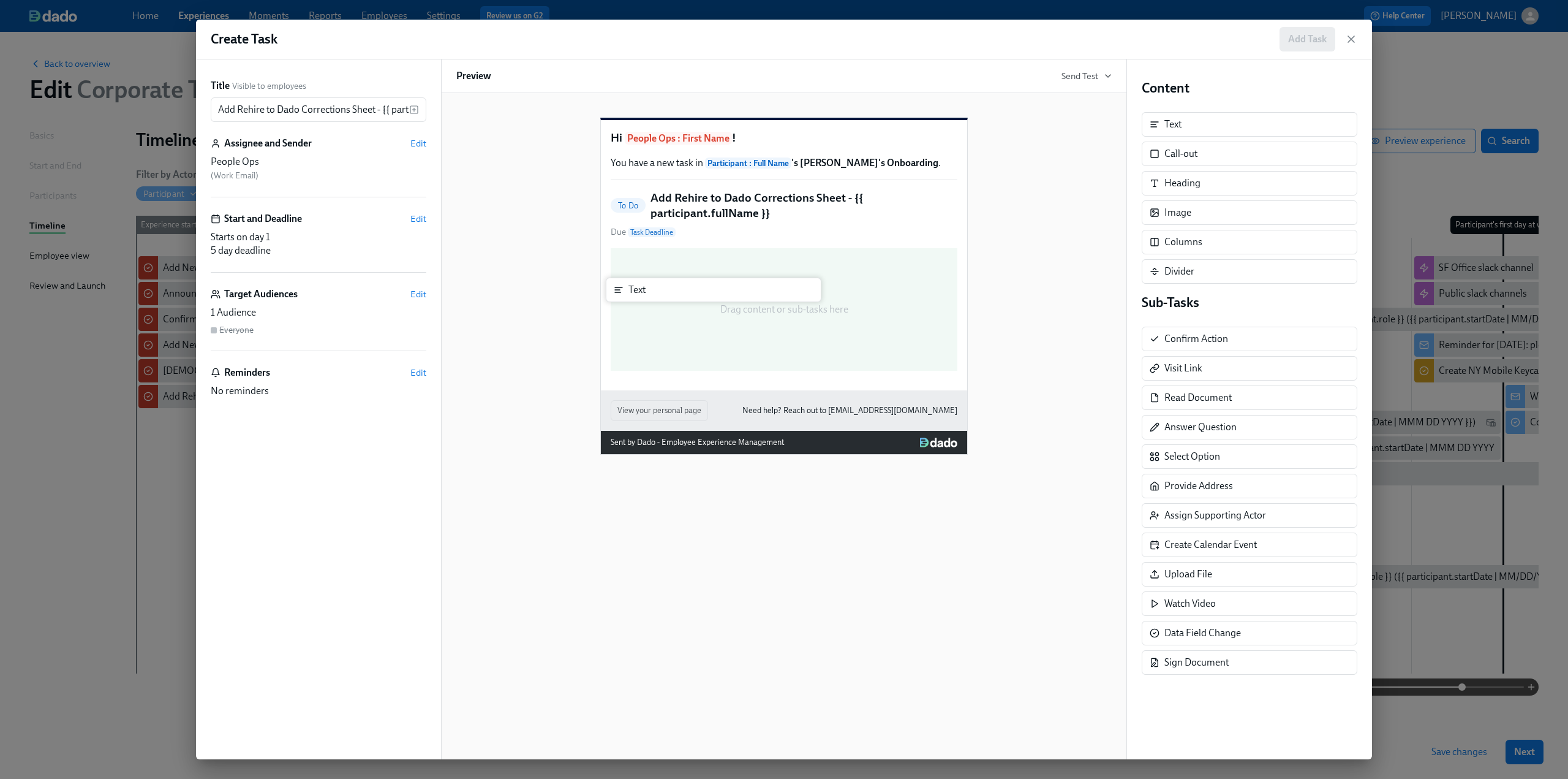
drag, startPoint x: 1193, startPoint y: 119, endPoint x: 635, endPoint y: 294, distance: 584.8
click at [635, 294] on div "Title Visible to employees Add Rehire to Dado Corrections Sheet - {{ participan…" at bounding box center [784, 410] width 1176 height 700
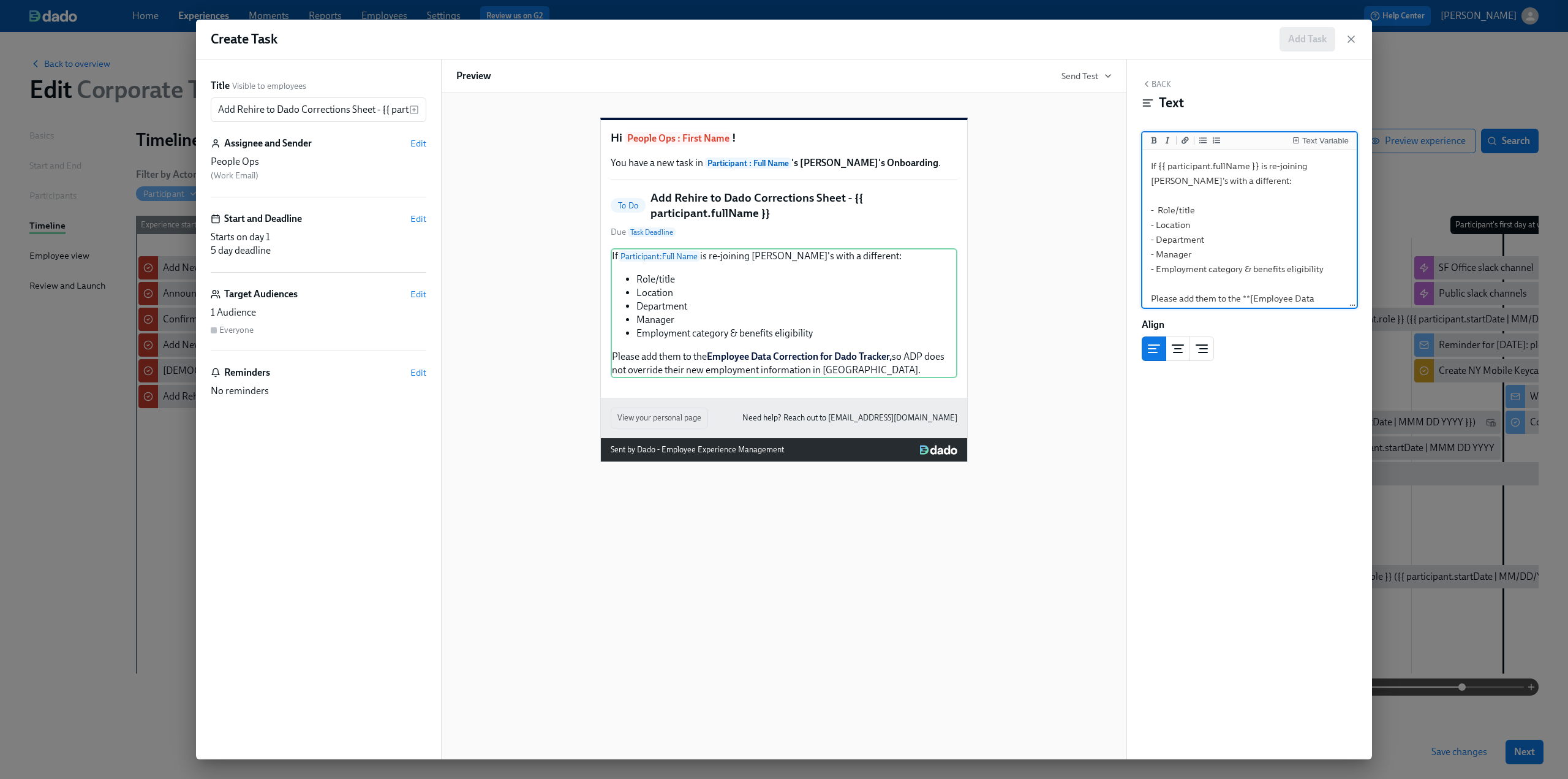
scroll to position [86, 0]
type textarea "If {{ participant.fullName }} is re-joining [PERSON_NAME]'s with a different: -…"
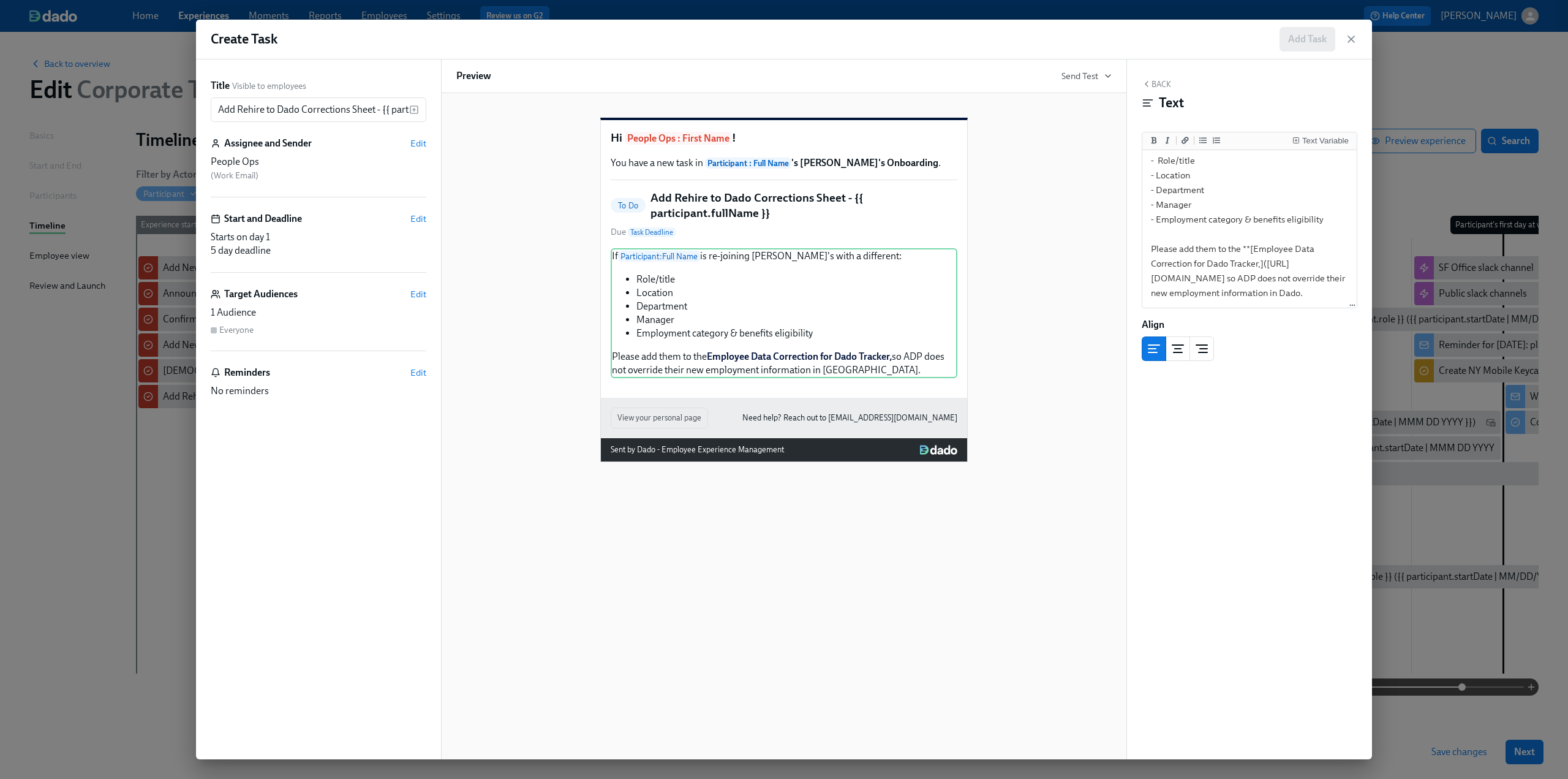
click at [1164, 82] on button "Back" at bounding box center [1156, 84] width 29 height 9
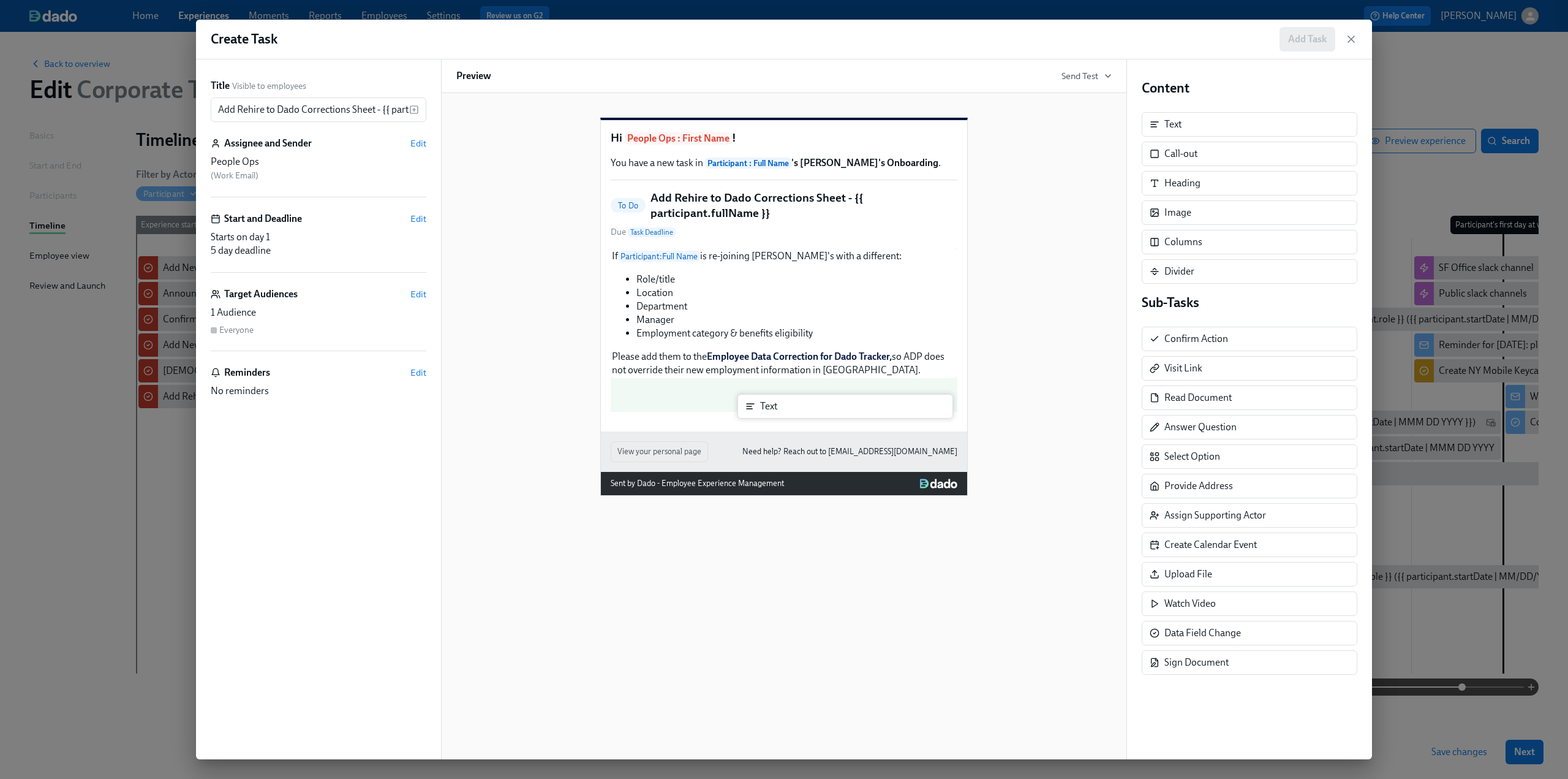
drag, startPoint x: 1190, startPoint y: 129, endPoint x: 779, endPoint y: 411, distance: 498.4
click at [779, 411] on div "Title Visible to employees Add Rehire to Dado Corrections Sheet - {{ participan…" at bounding box center [784, 410] width 1176 height 700
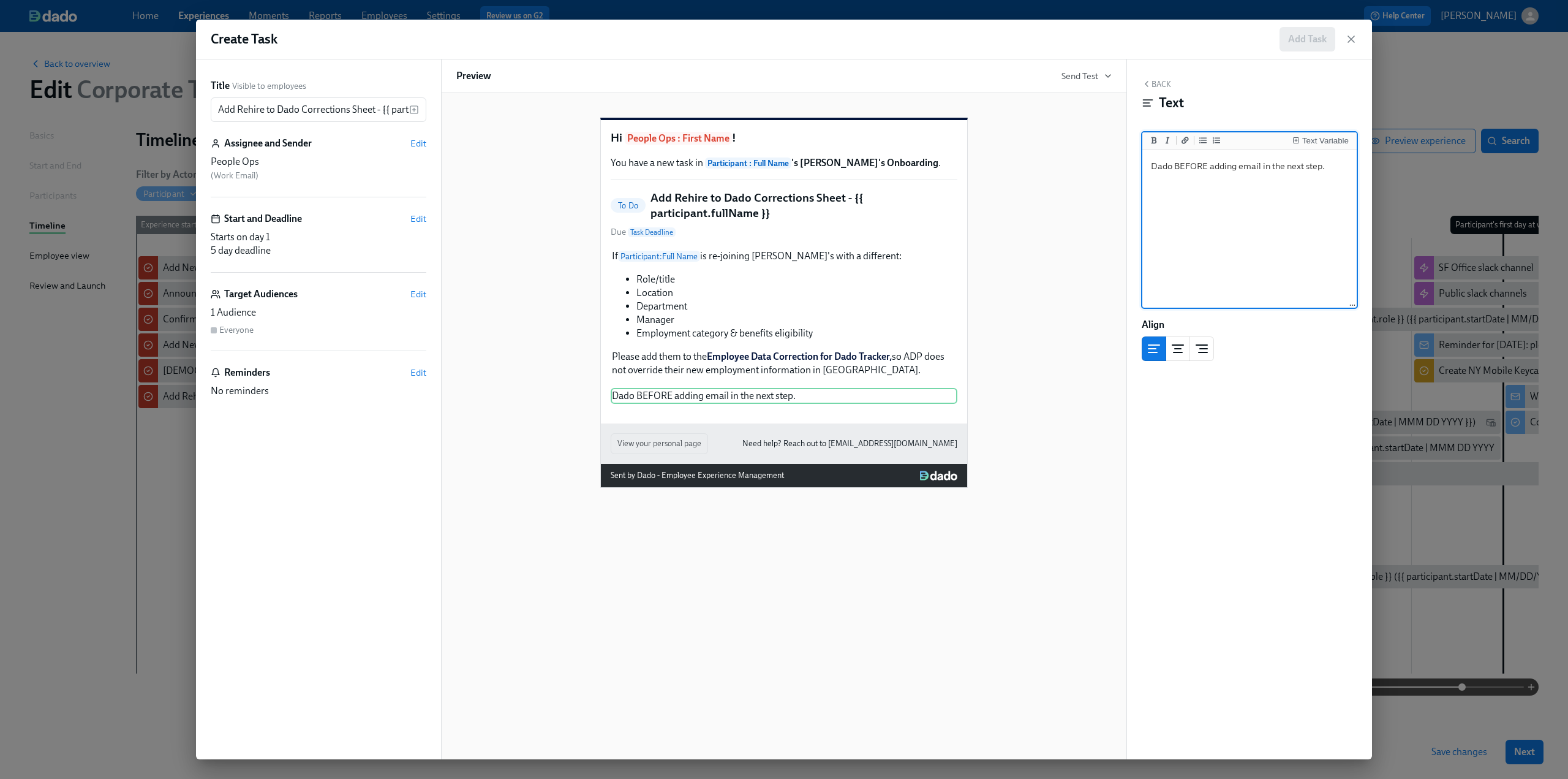
drag, startPoint x: 1333, startPoint y: 168, endPoint x: 1138, endPoint y: 167, distance: 195.0
click at [1138, 167] on div "Back Text Text Variable Dado BEFORE adding email in the next step. Dado BEFORE …" at bounding box center [1250, 410] width 245 height 700
click at [1152, 144] on icon "Add bold text" at bounding box center [1154, 140] width 7 height 7
click at [1328, 177] on textarea "**Dado BEFORE adding email in the next step.**" at bounding box center [1250, 230] width 210 height 154
drag, startPoint x: 1344, startPoint y: 171, endPoint x: 1138, endPoint y: 168, distance: 206.0
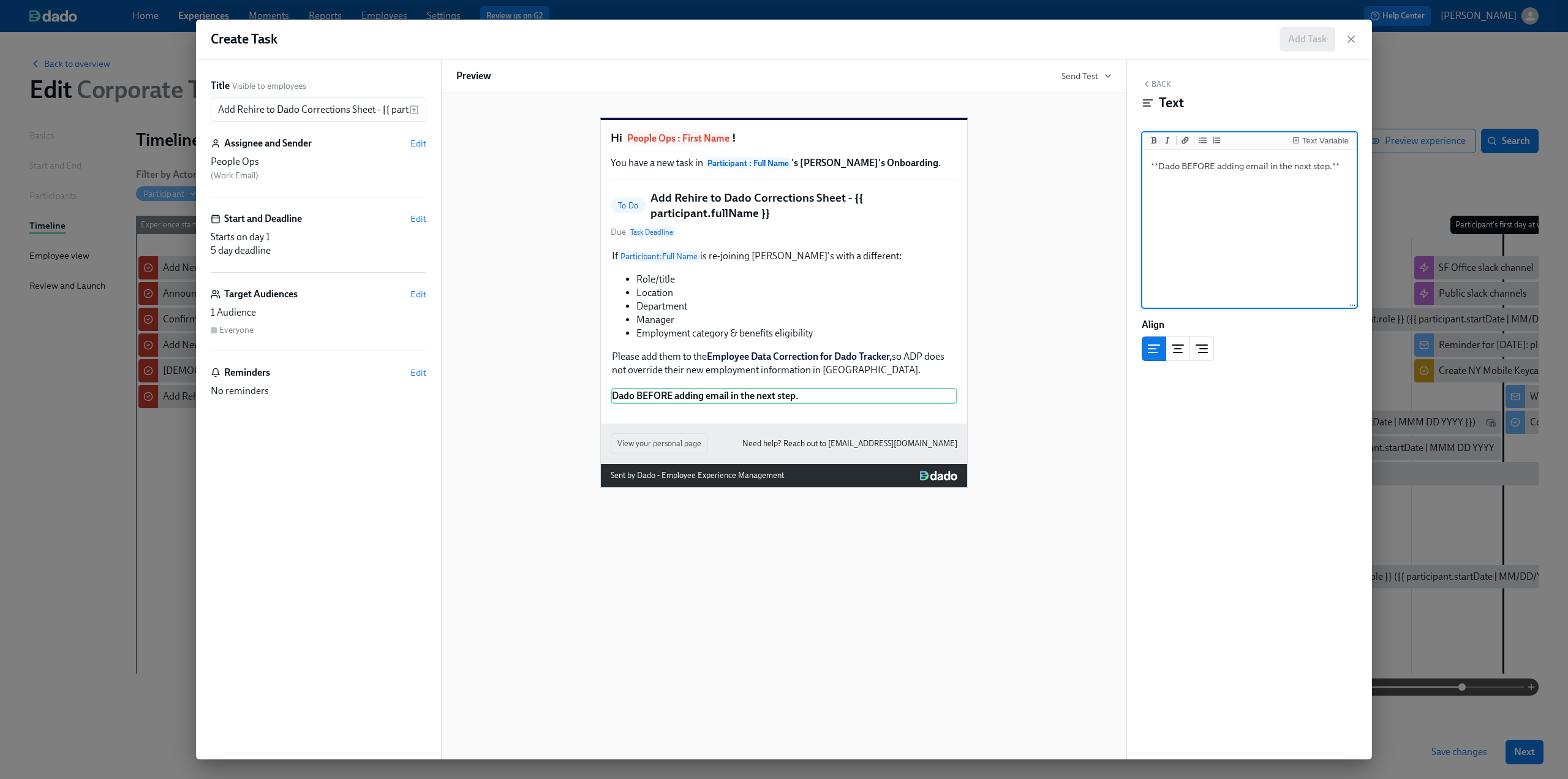
click at [1138, 168] on div "Back Text Text Variable **Dado BEFORE adding email in the next step.** **Dado B…" at bounding box center [1250, 410] width 245 height 700
type textarea "**Dado BEFORE adding email in the next step.**"
click at [1153, 88] on button "Back" at bounding box center [1156, 84] width 29 height 9
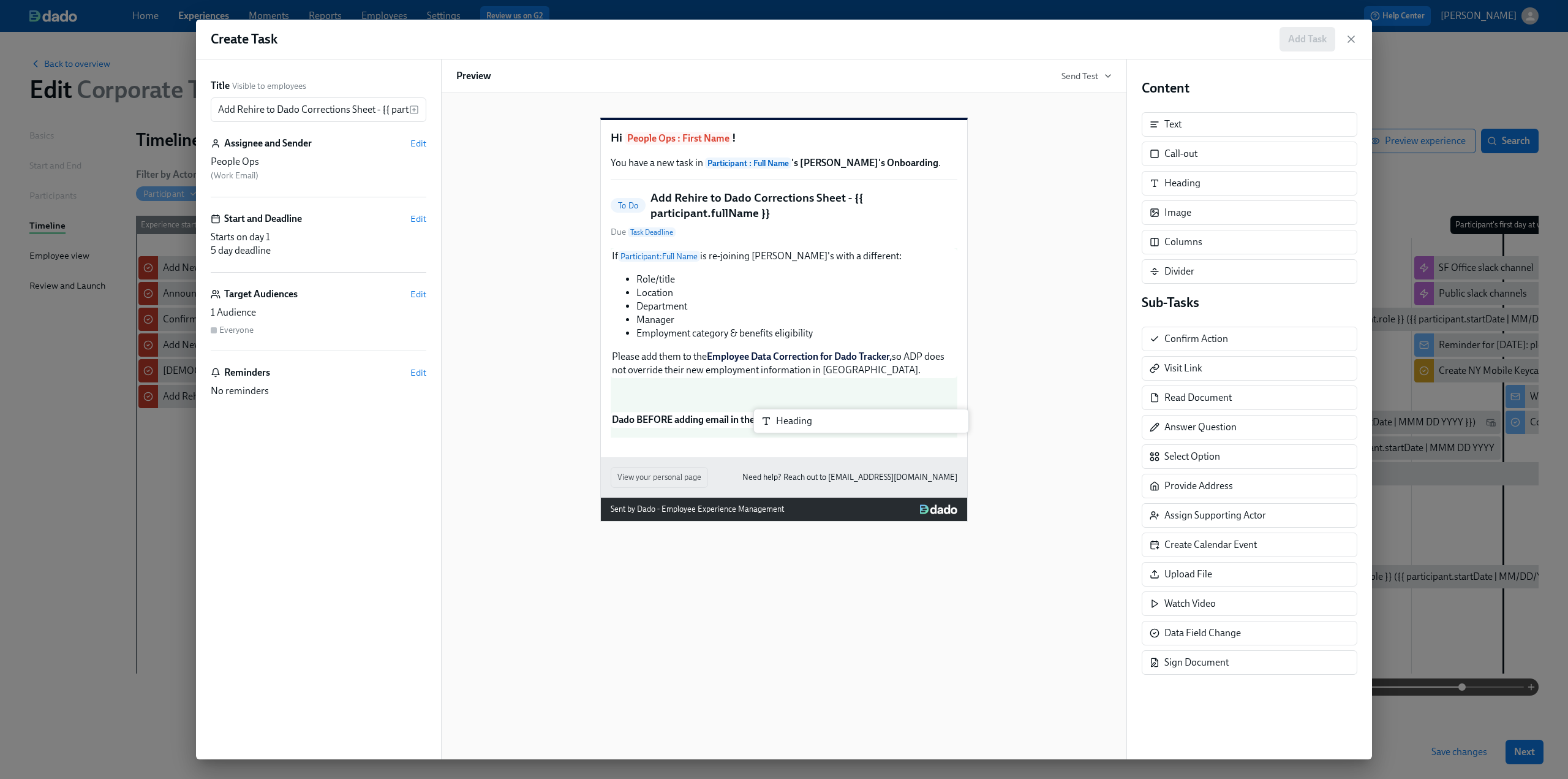
drag, startPoint x: 1192, startPoint y: 185, endPoint x: 797, endPoint y: 424, distance: 461.7
click at [797, 424] on div "Title Visible to employees Add Rehire to Dado Corrections Sheet - {{ participan…" at bounding box center [784, 410] width 1176 height 700
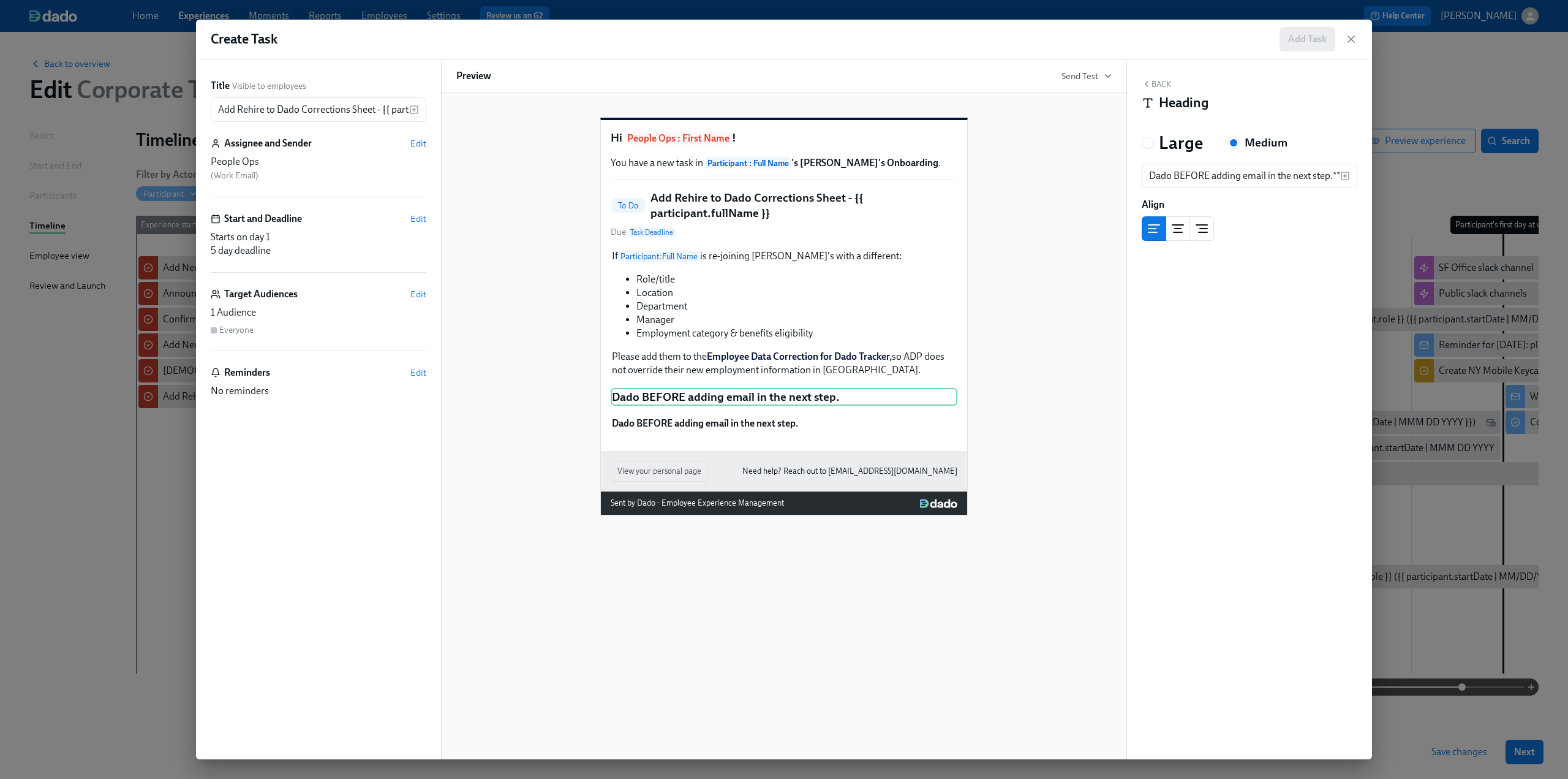
scroll to position [0, 0]
drag, startPoint x: 1148, startPoint y: 175, endPoint x: 1434, endPoint y: 168, distance: 286.1
click at [1434, 168] on div "Create Task Add Task Title Visible to employees Add Rehire to Dado Corrections …" at bounding box center [784, 389] width 1568 height 779
paste input "Once details have been added to the correction tracker- run and imports in"
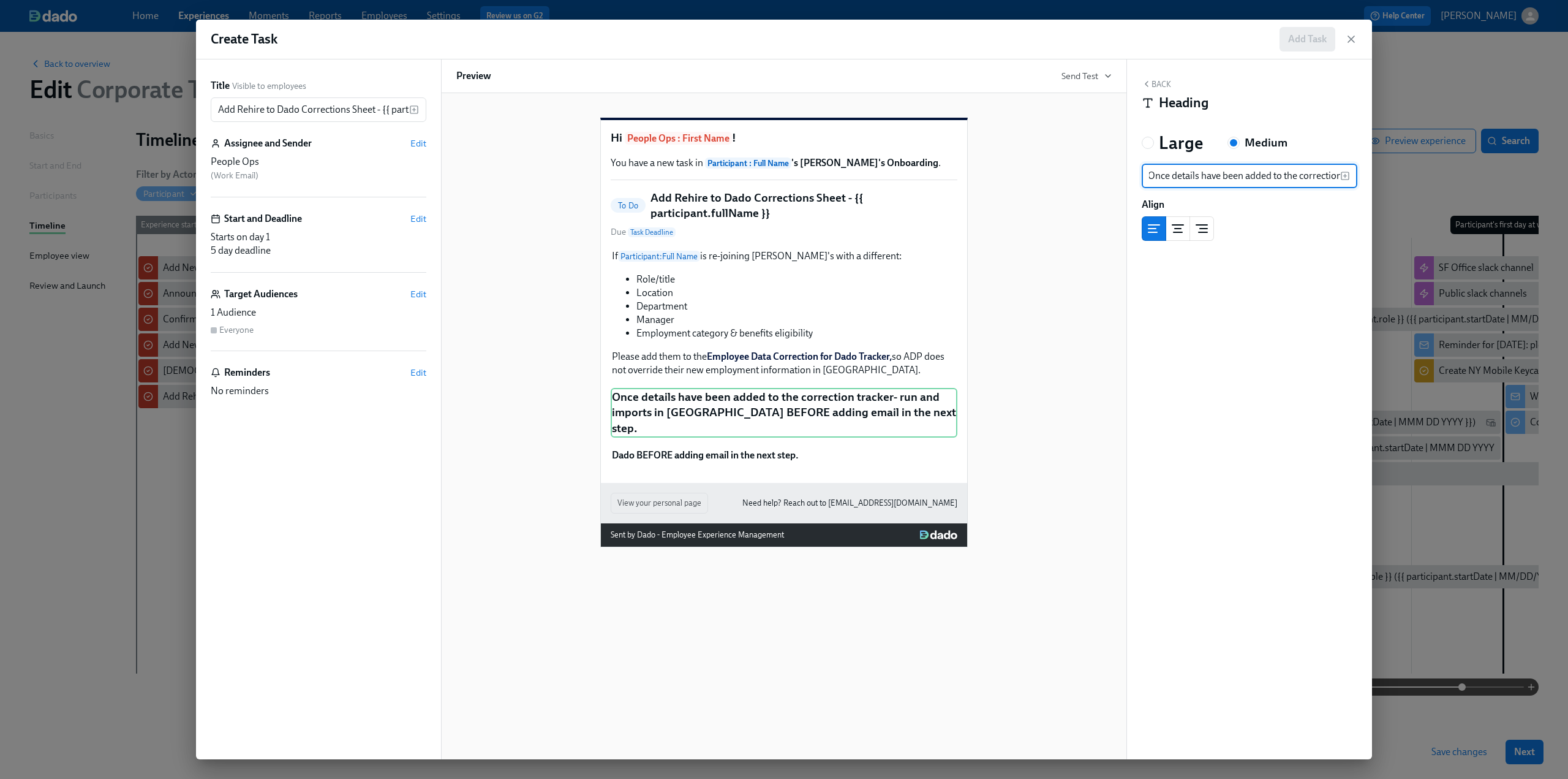
scroll to position [0, 319]
type input "**Once details have been added to the correction tracker- run and imports in [G…"
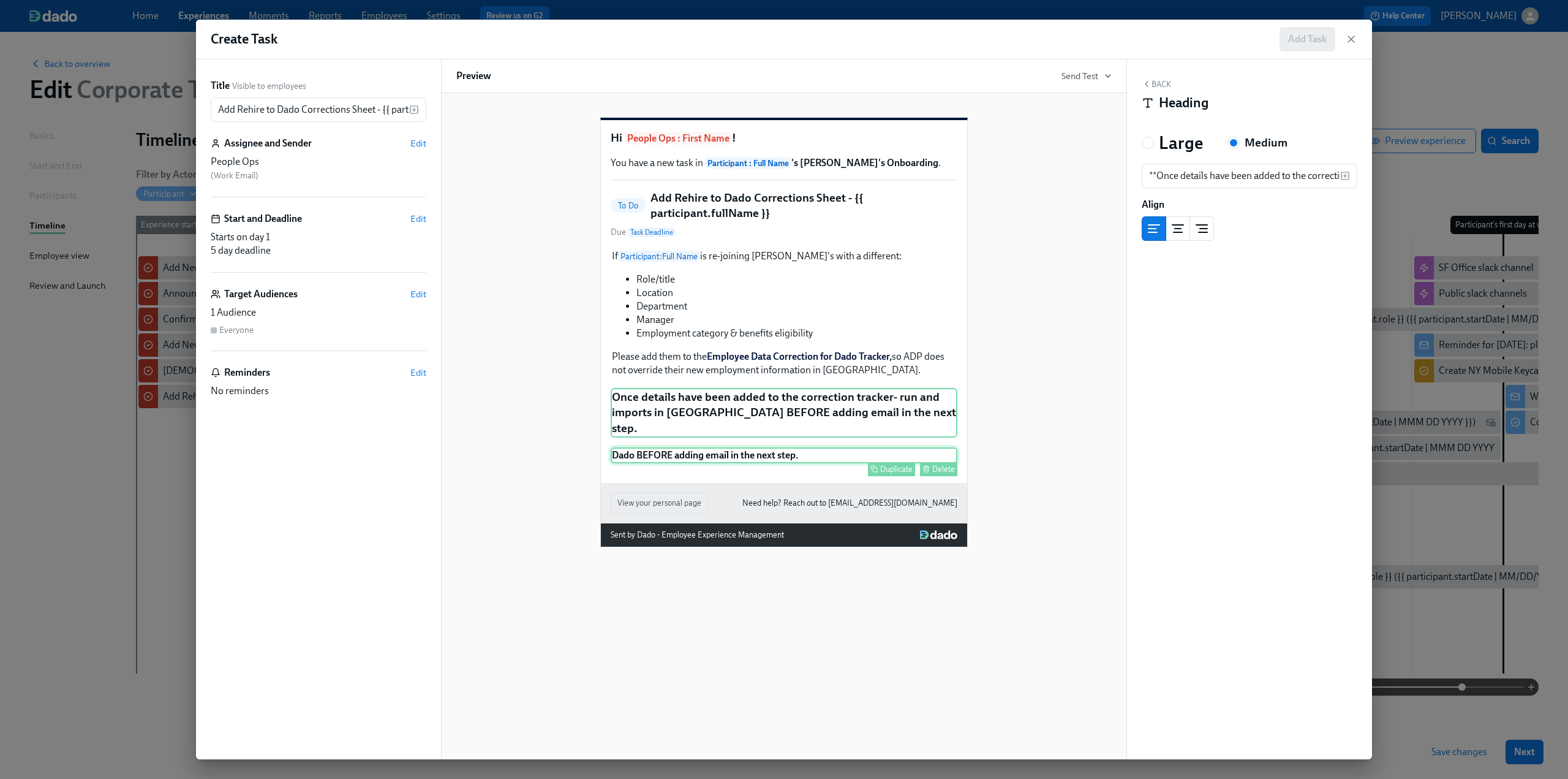
click at [786, 458] on div "Dado BEFORE adding email in the next step. Duplicate Delete" at bounding box center [783, 455] width 346 height 16
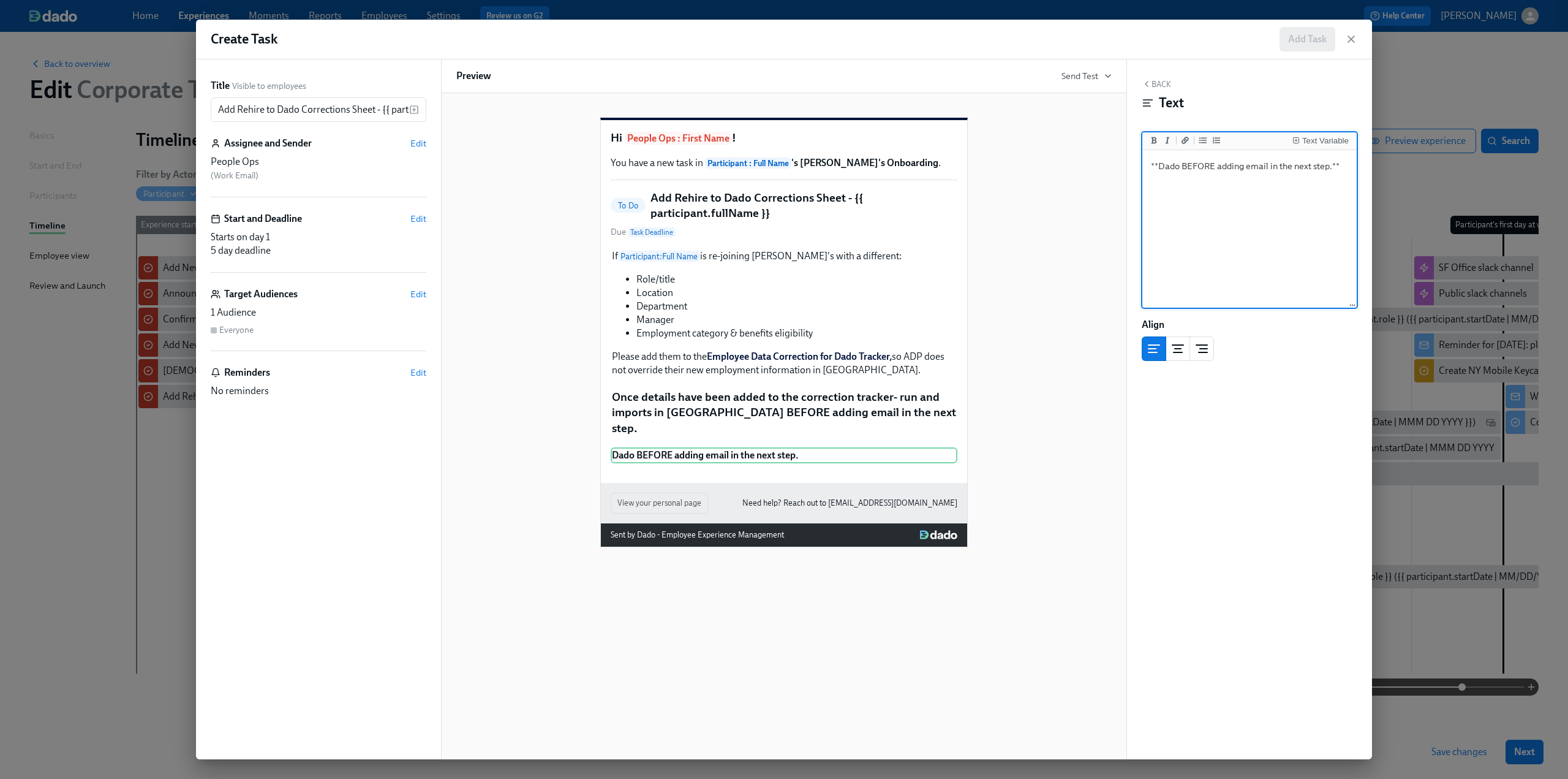
drag, startPoint x: 1343, startPoint y: 167, endPoint x: 1078, endPoint y: 168, distance: 265.0
click at [1078, 168] on div "Title Visible to employees Add Rehire to Dado Corrections Sheet - {{ participan…" at bounding box center [784, 410] width 1176 height 700
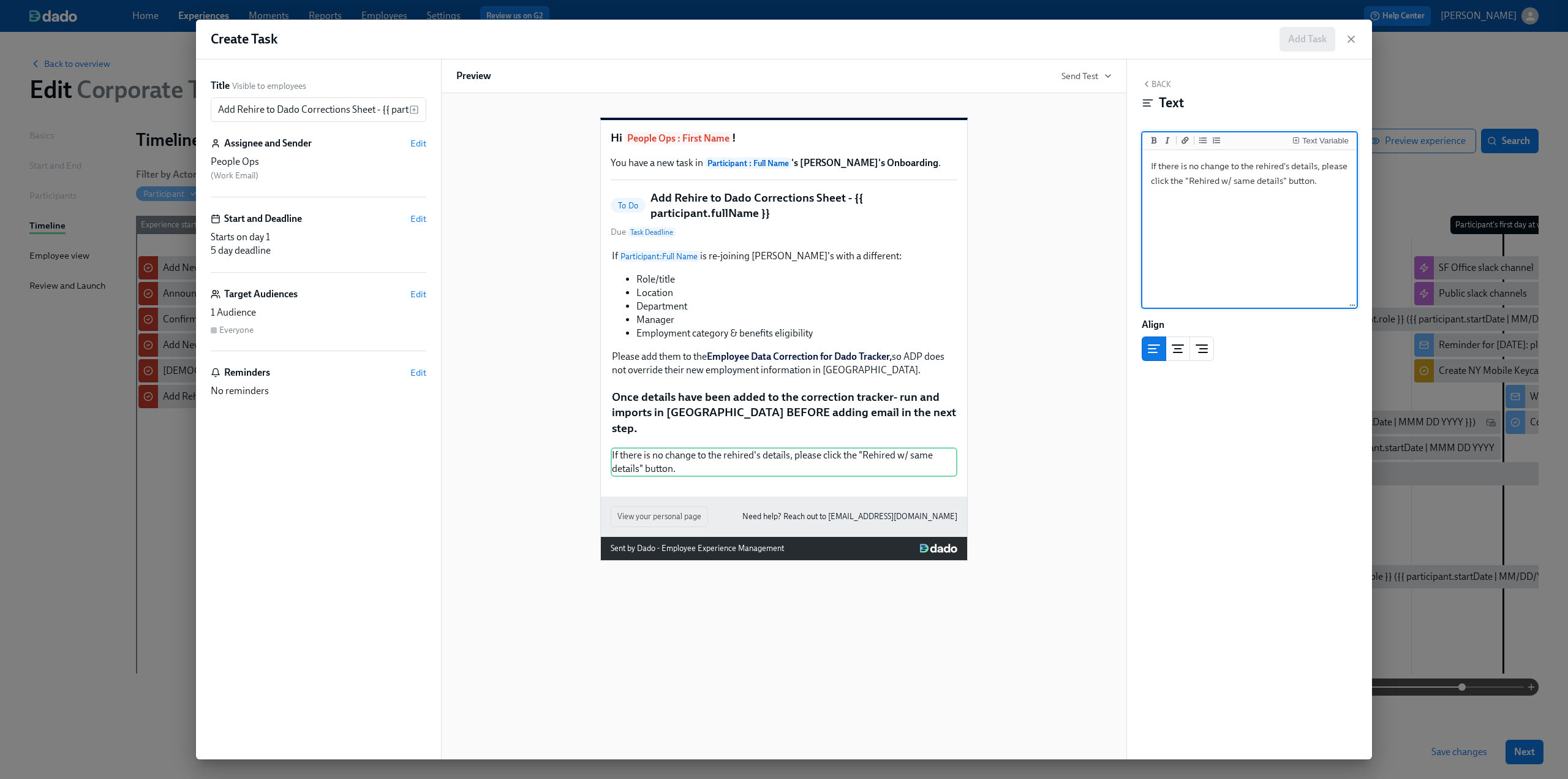
type textarea "If there is no change to the rehired's details, please click the "Rehired w/ sa…"
click at [1107, 350] on div "Hi People Ops : First Name ! You have a new task in Participant : Full Name 's …" at bounding box center [784, 329] width 655 height 463
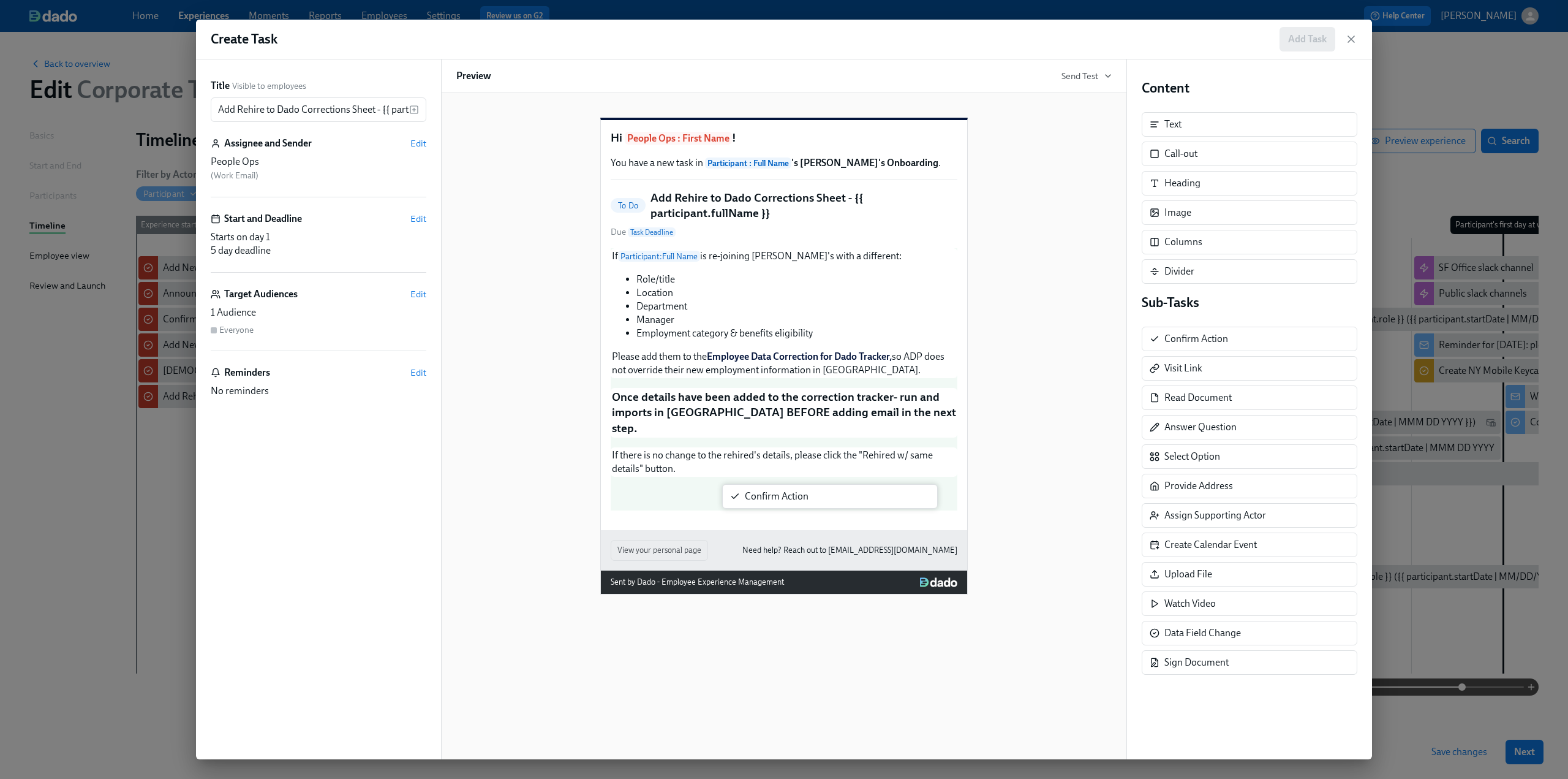
drag, startPoint x: 1180, startPoint y: 333, endPoint x: 756, endPoint y: 494, distance: 453.5
click at [756, 494] on div "Title Visible to employees Add Rehire to Dado Corrections Sheet - {{ participan…" at bounding box center [784, 410] width 1176 height 700
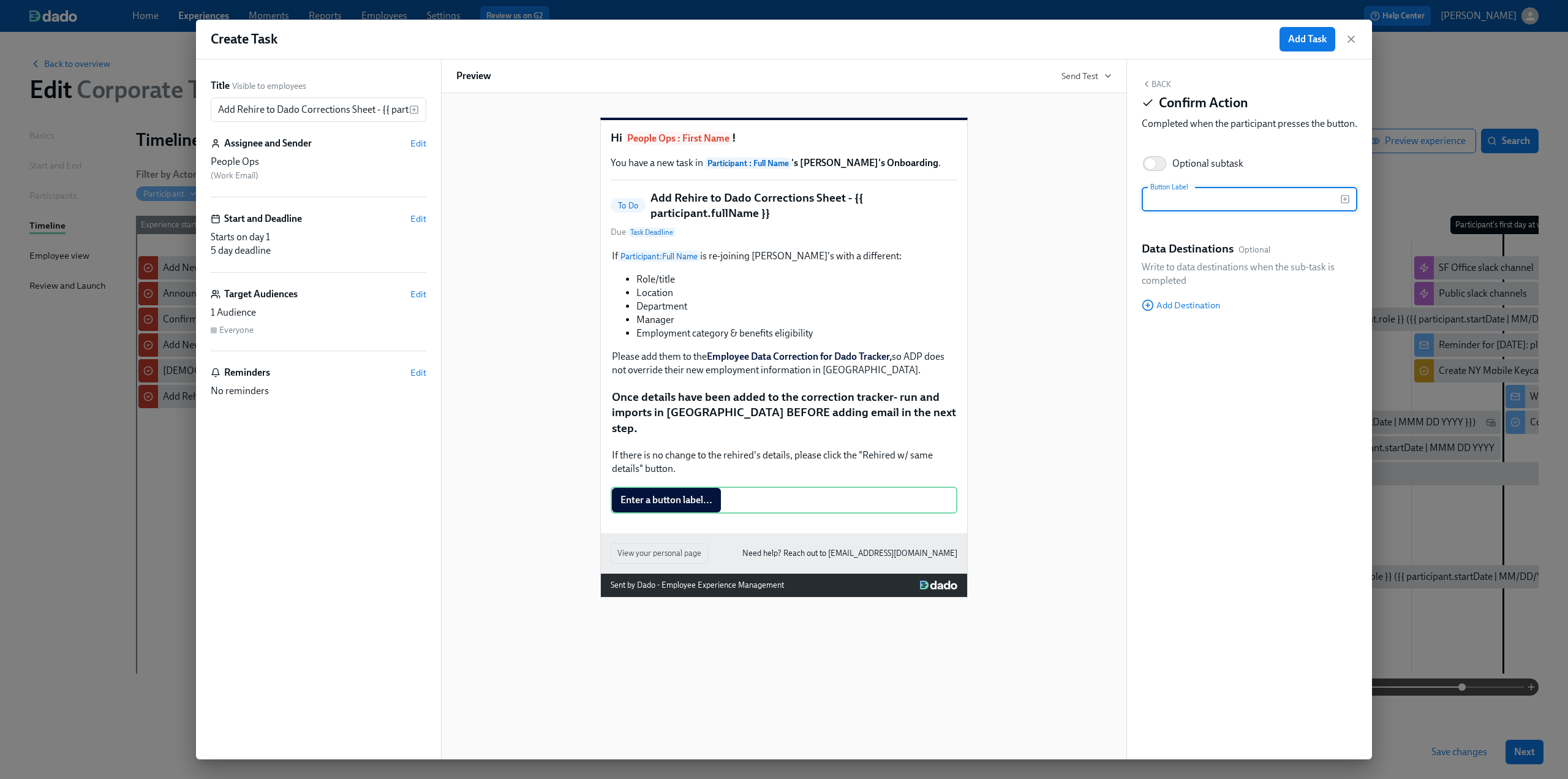
click at [427, 292] on div "Title Visible to employees Add Rehire to Dado Corrections Sheet - {{ participan…" at bounding box center [319, 410] width 245 height 700
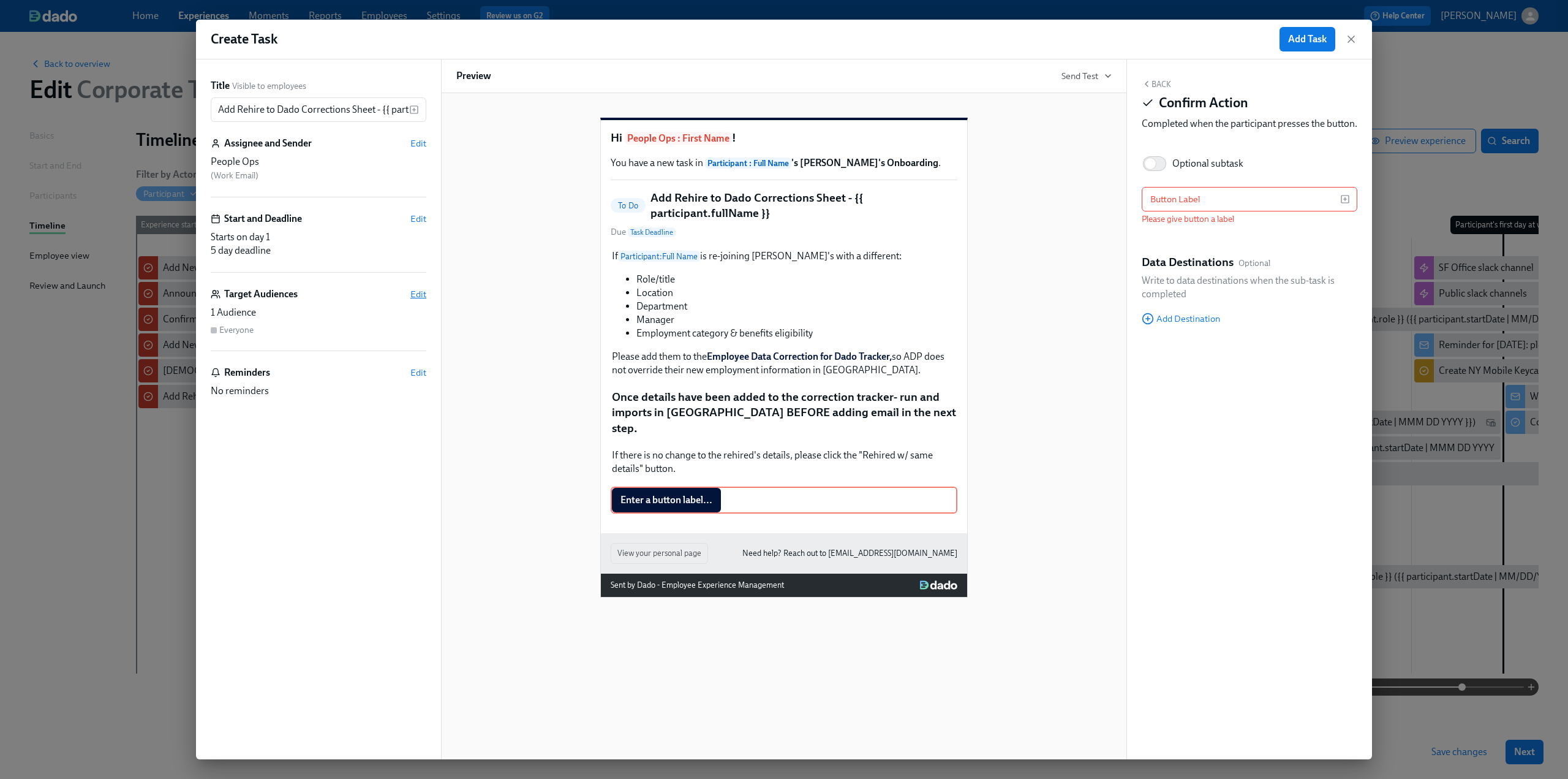
click at [414, 292] on span "Edit" at bounding box center [418, 295] width 16 height 13
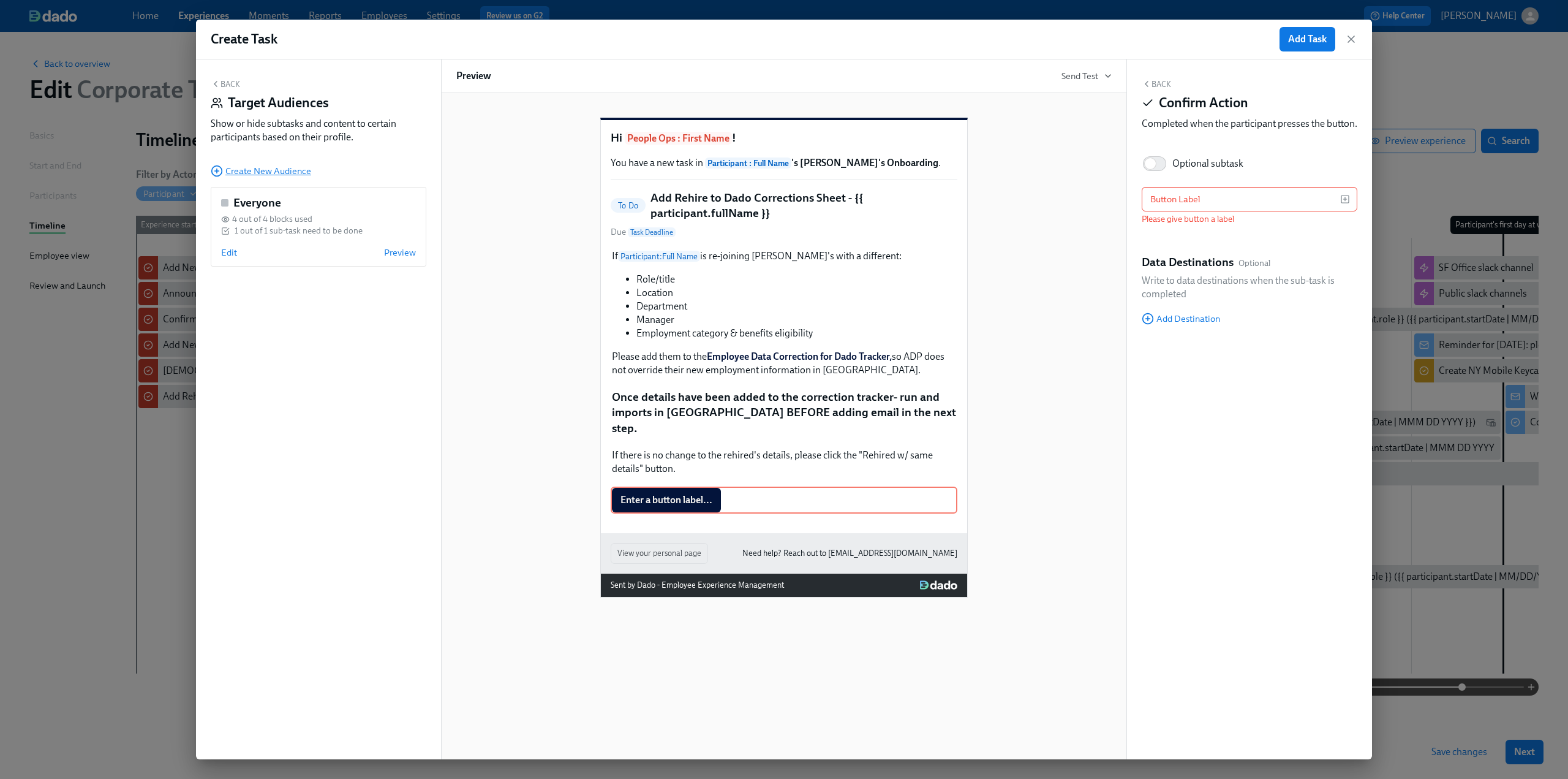
click at [249, 175] on span "Create New Audience" at bounding box center [261, 171] width 101 height 13
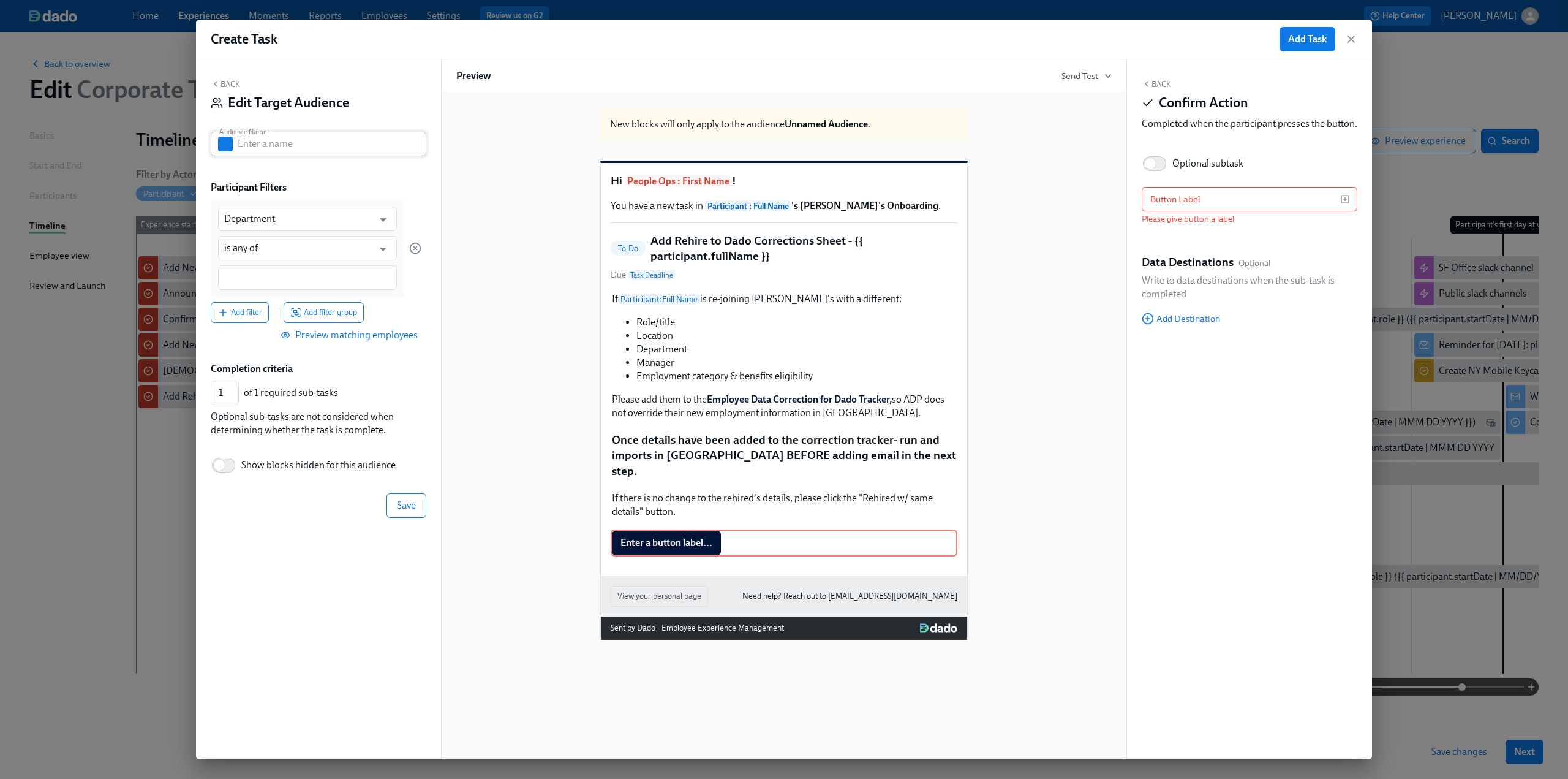
click at [263, 143] on input "text" at bounding box center [332, 144] width 189 height 24
type input "Rehire"
click at [317, 219] on input "Department" at bounding box center [299, 219] width 149 height 24
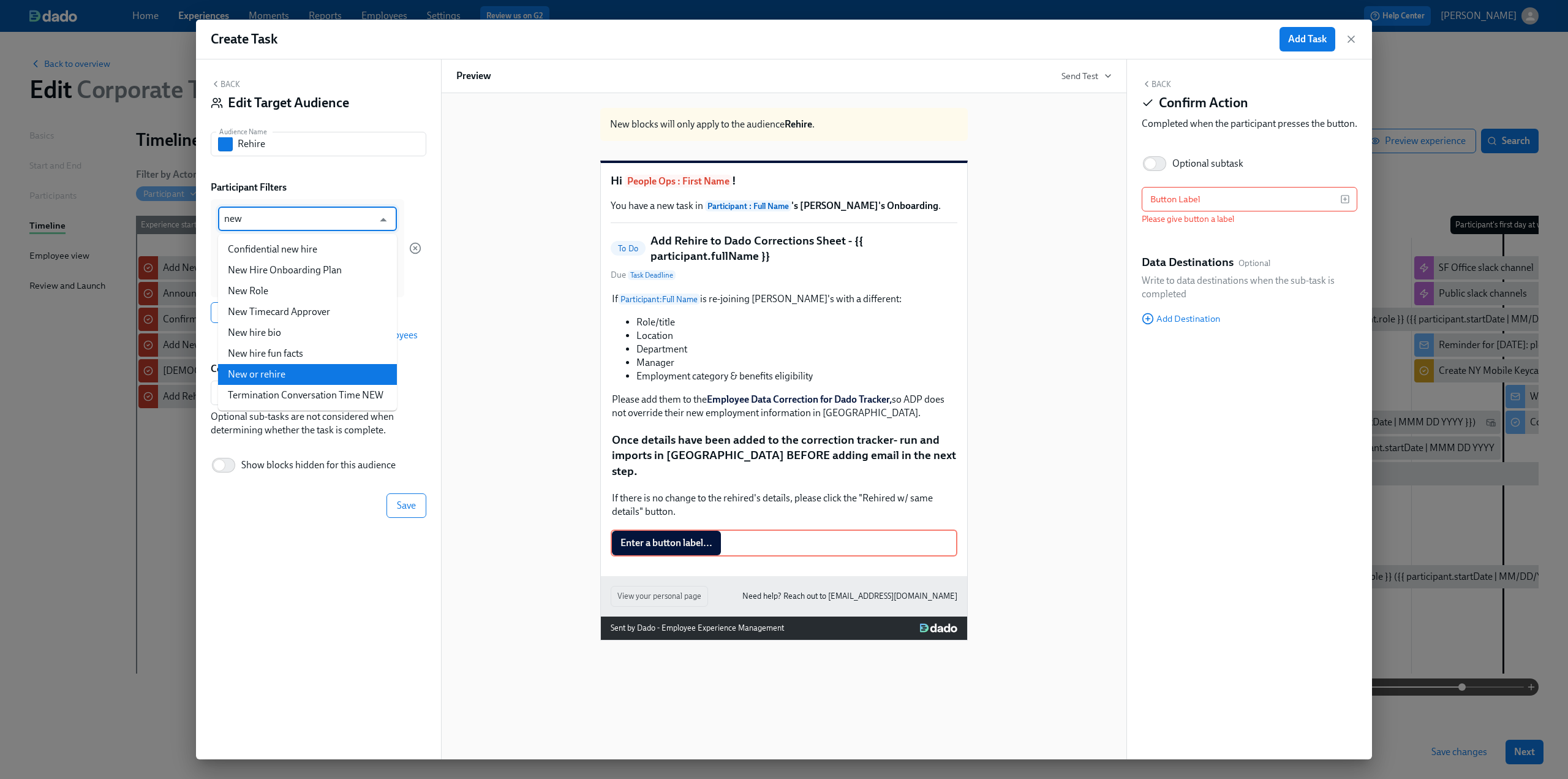
click at [310, 367] on li "New or rehire" at bounding box center [308, 374] width 179 height 21
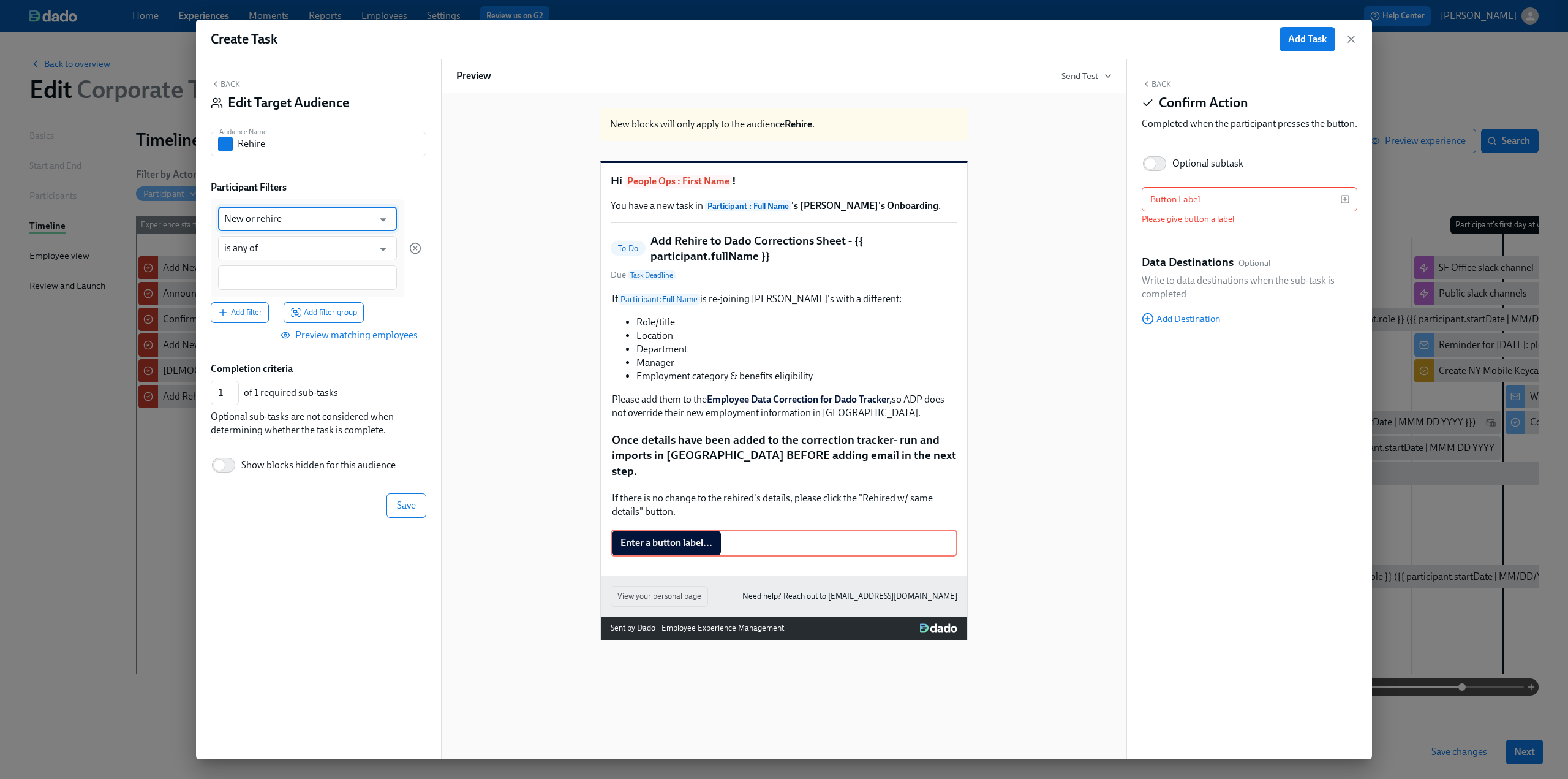
type input "New or rehire"
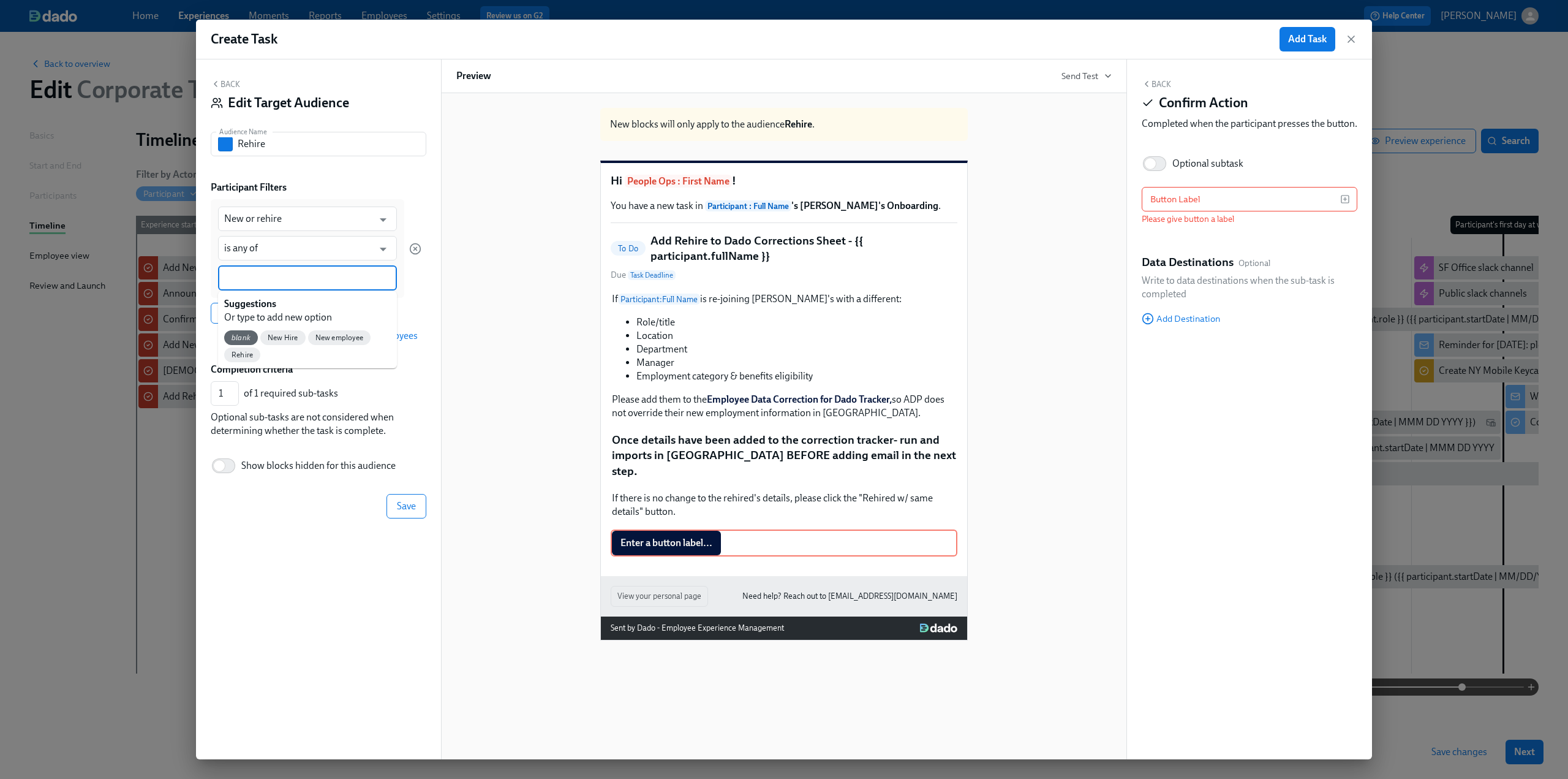
click at [262, 277] on input at bounding box center [307, 277] width 167 height 13
type input "r"
click at [287, 337] on span "Rehire" at bounding box center [290, 338] width 36 height 9
click at [416, 507] on button "Save" at bounding box center [406, 506] width 40 height 24
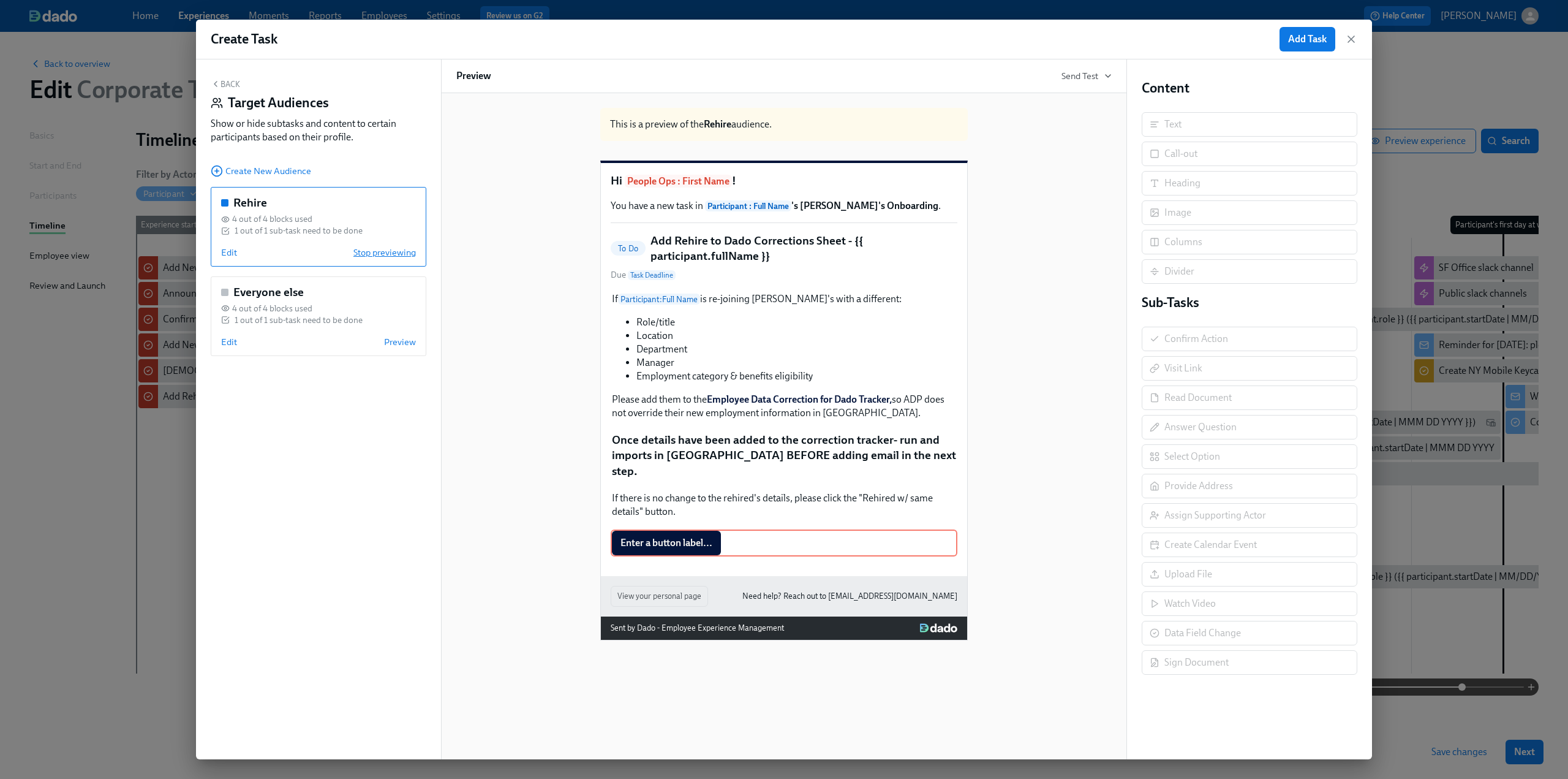
click at [383, 251] on span "Stop previewing" at bounding box center [385, 252] width 63 height 13
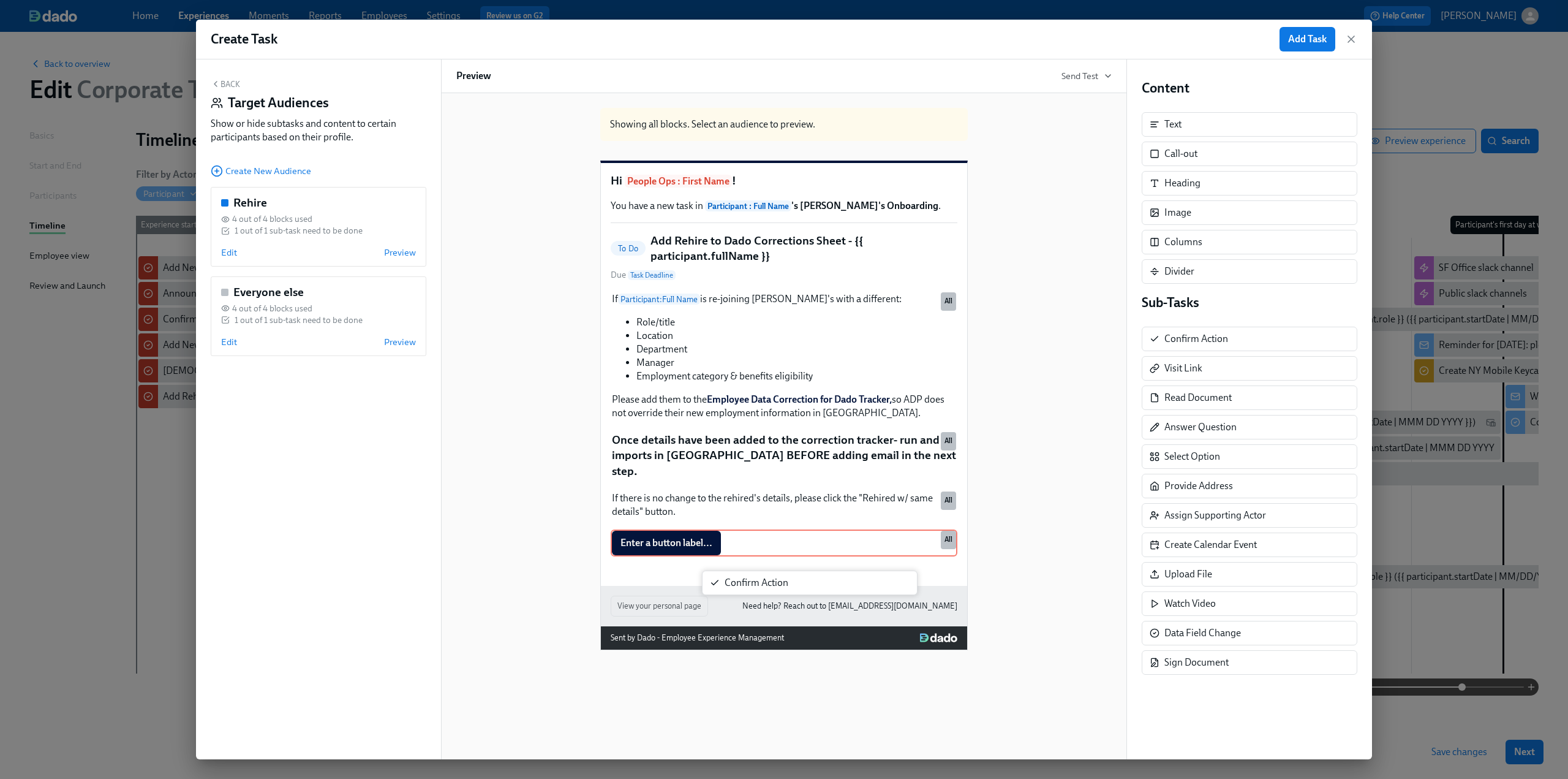
drag, startPoint x: 1206, startPoint y: 339, endPoint x: 758, endPoint y: 586, distance: 511.6
click at [758, 586] on div "Back Target Audiences Show or hide subtasks and content to certain participants…" at bounding box center [784, 410] width 1176 height 700
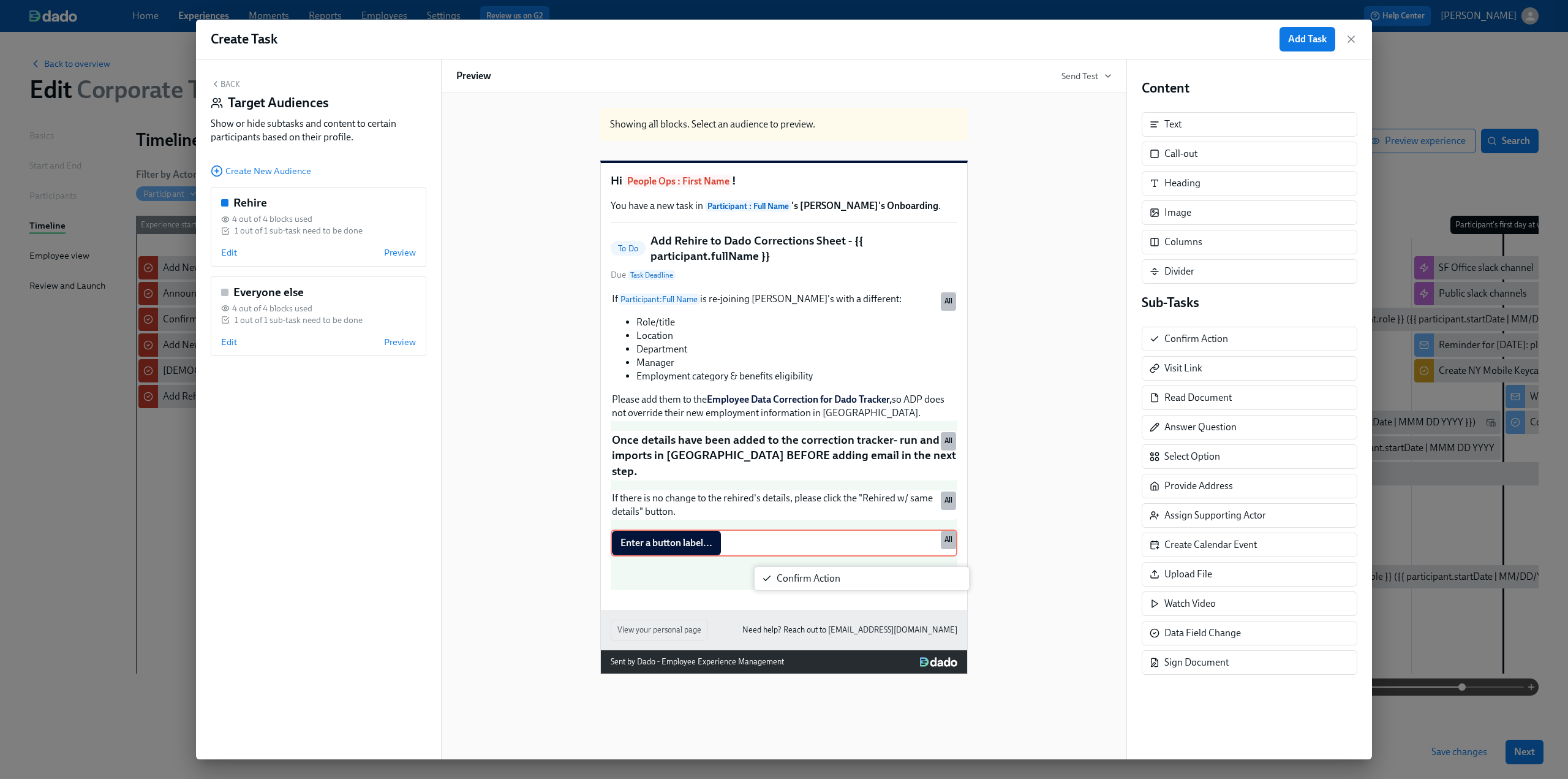
drag, startPoint x: 1175, startPoint y: 336, endPoint x: 773, endPoint y: 586, distance: 473.4
click at [773, 586] on div "Back Target Audiences Show or hide subtasks and content to certain participants…" at bounding box center [784, 410] width 1176 height 700
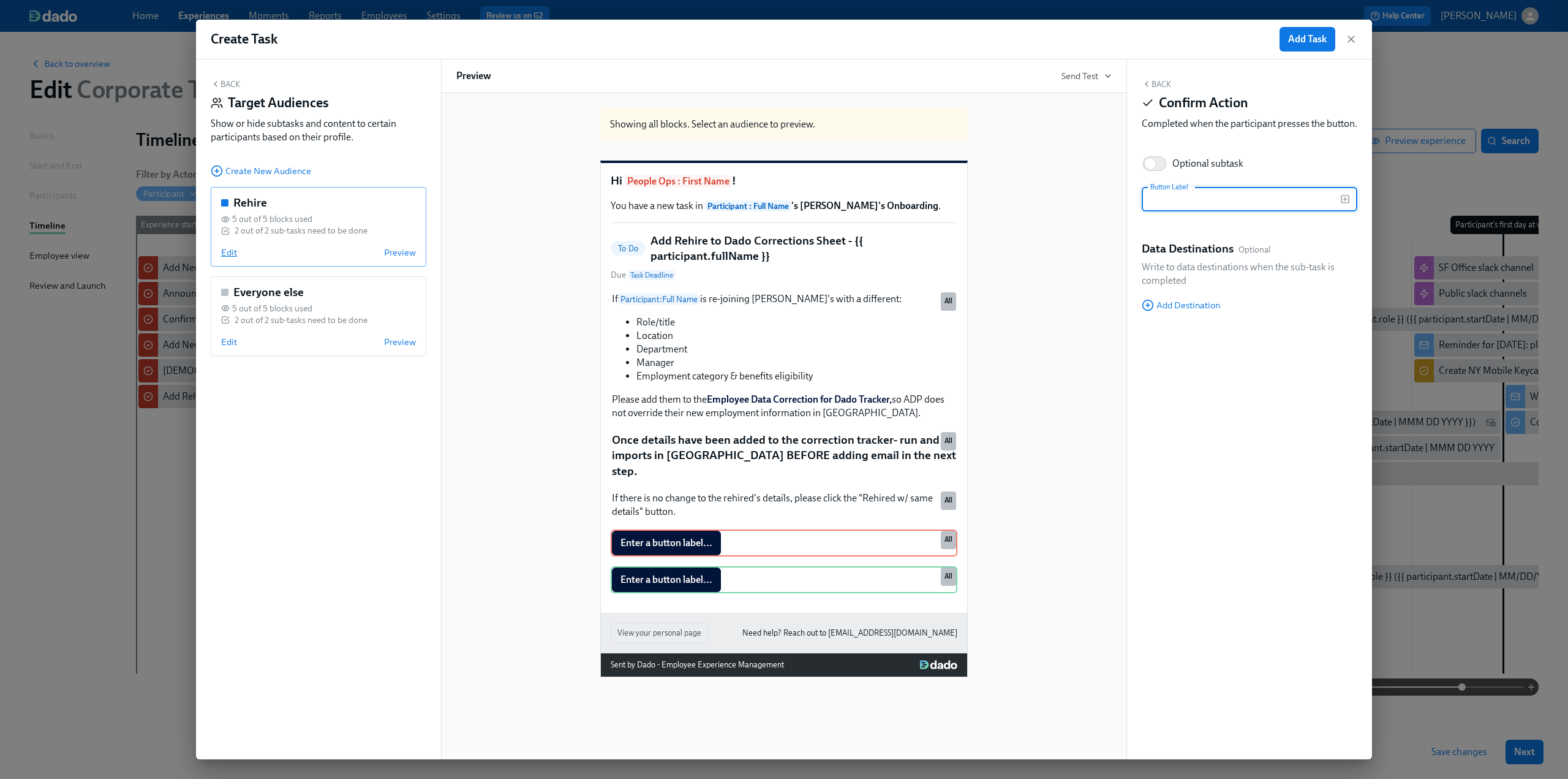
click at [235, 250] on span "Edit" at bounding box center [229, 252] width 16 height 13
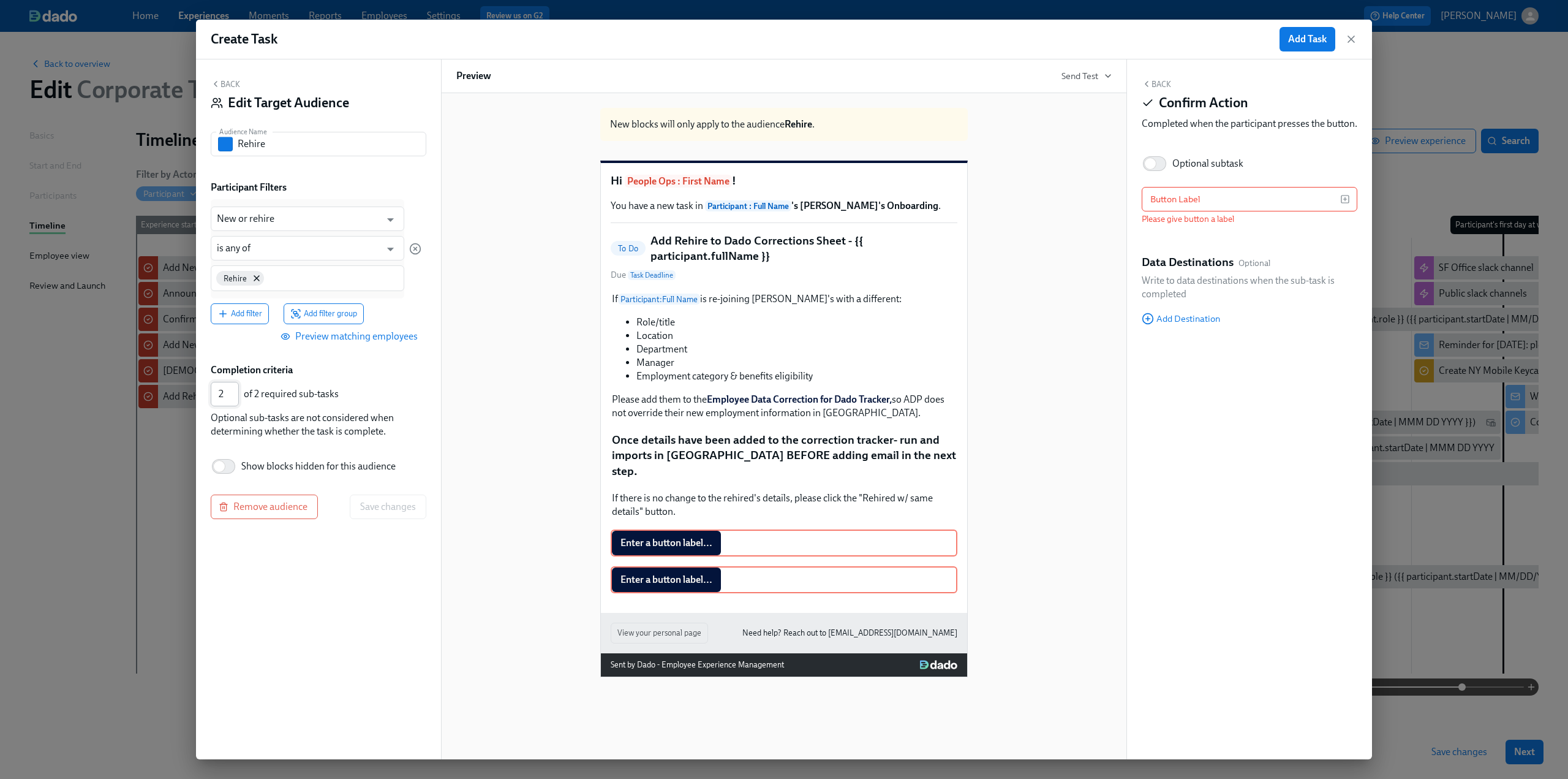
click at [234, 389] on input "2" at bounding box center [225, 394] width 28 height 24
type input "1"
click at [234, 399] on input "1" at bounding box center [225, 394] width 28 height 24
click at [408, 516] on button "Save changes" at bounding box center [387, 506] width 76 height 24
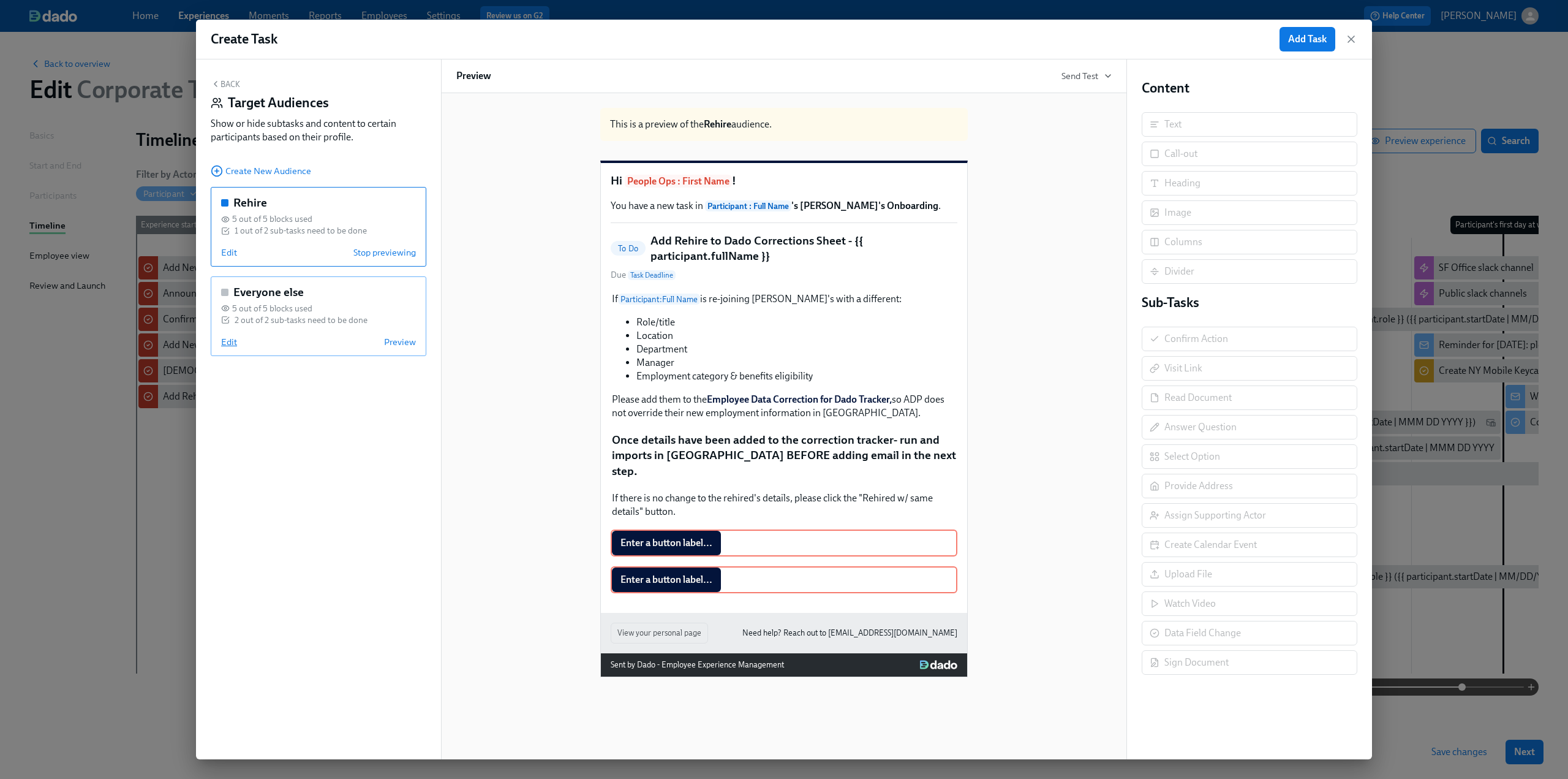
click at [229, 338] on span "Edit" at bounding box center [229, 342] width 16 height 13
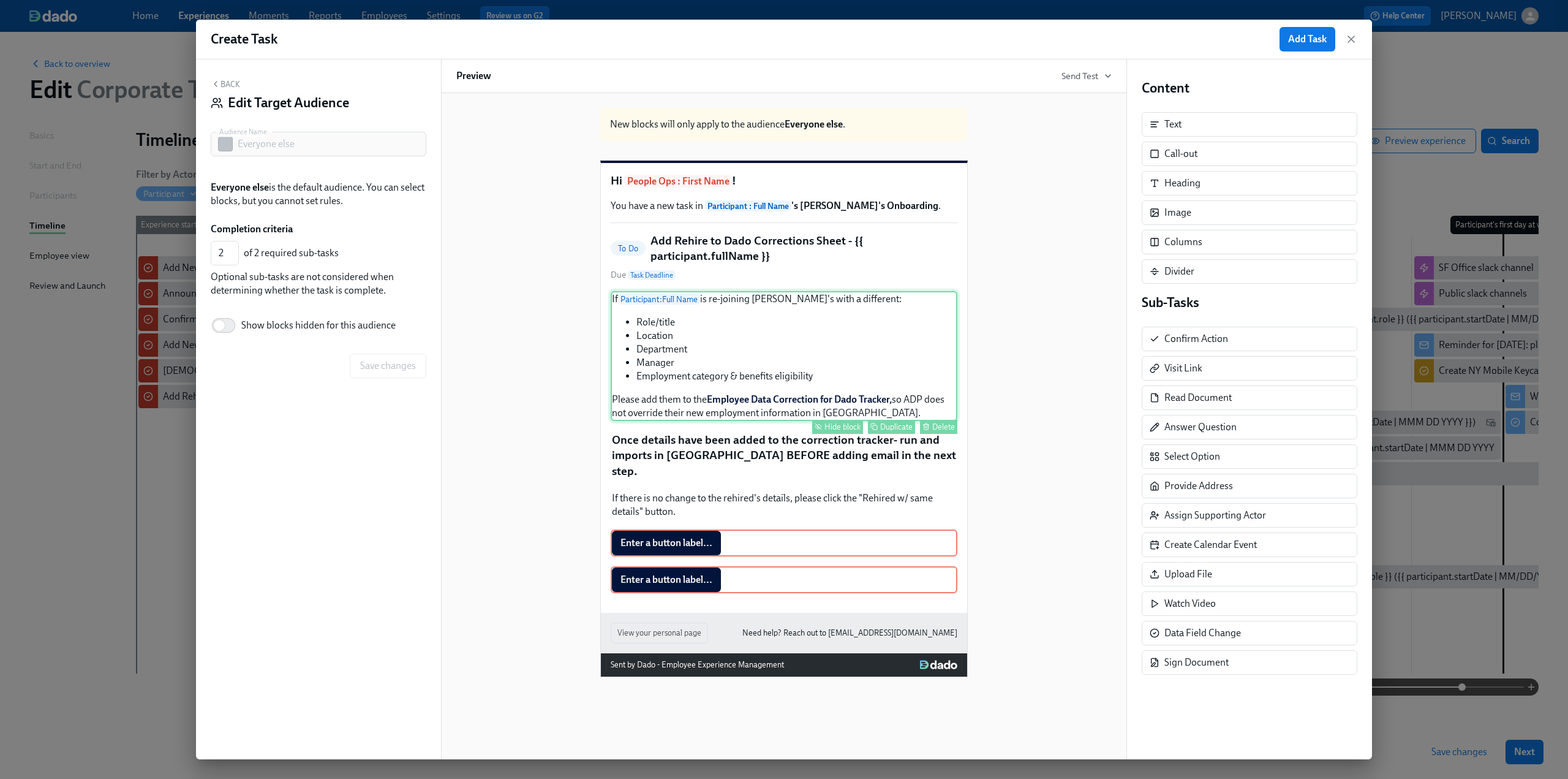
click at [838, 432] on div "Hide block" at bounding box center [843, 427] width 36 height 9
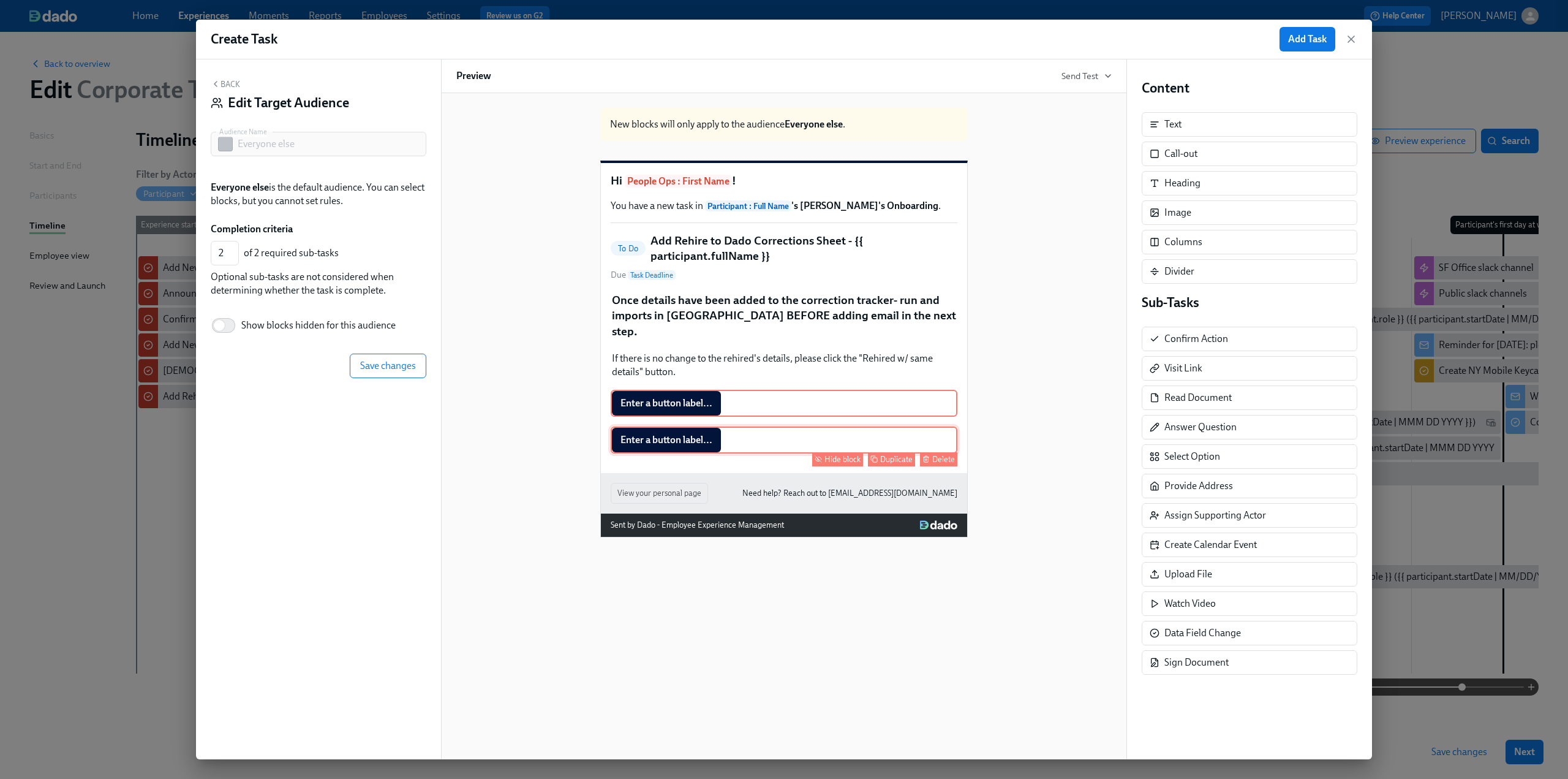
click at [842, 461] on div "Hide block" at bounding box center [843, 460] width 36 height 9
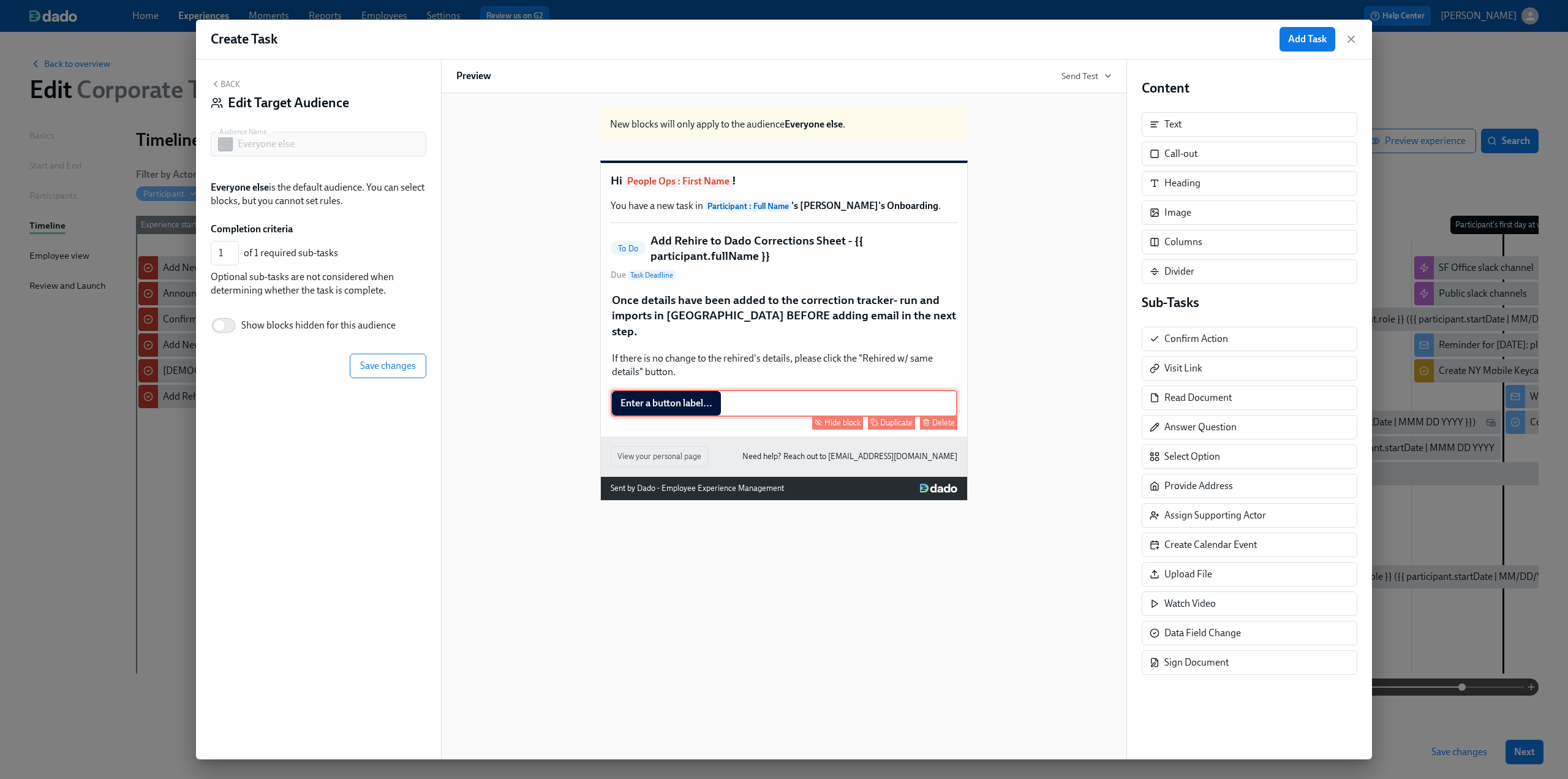
click at [841, 424] on div "Hide block" at bounding box center [843, 423] width 36 height 9
type input "0"
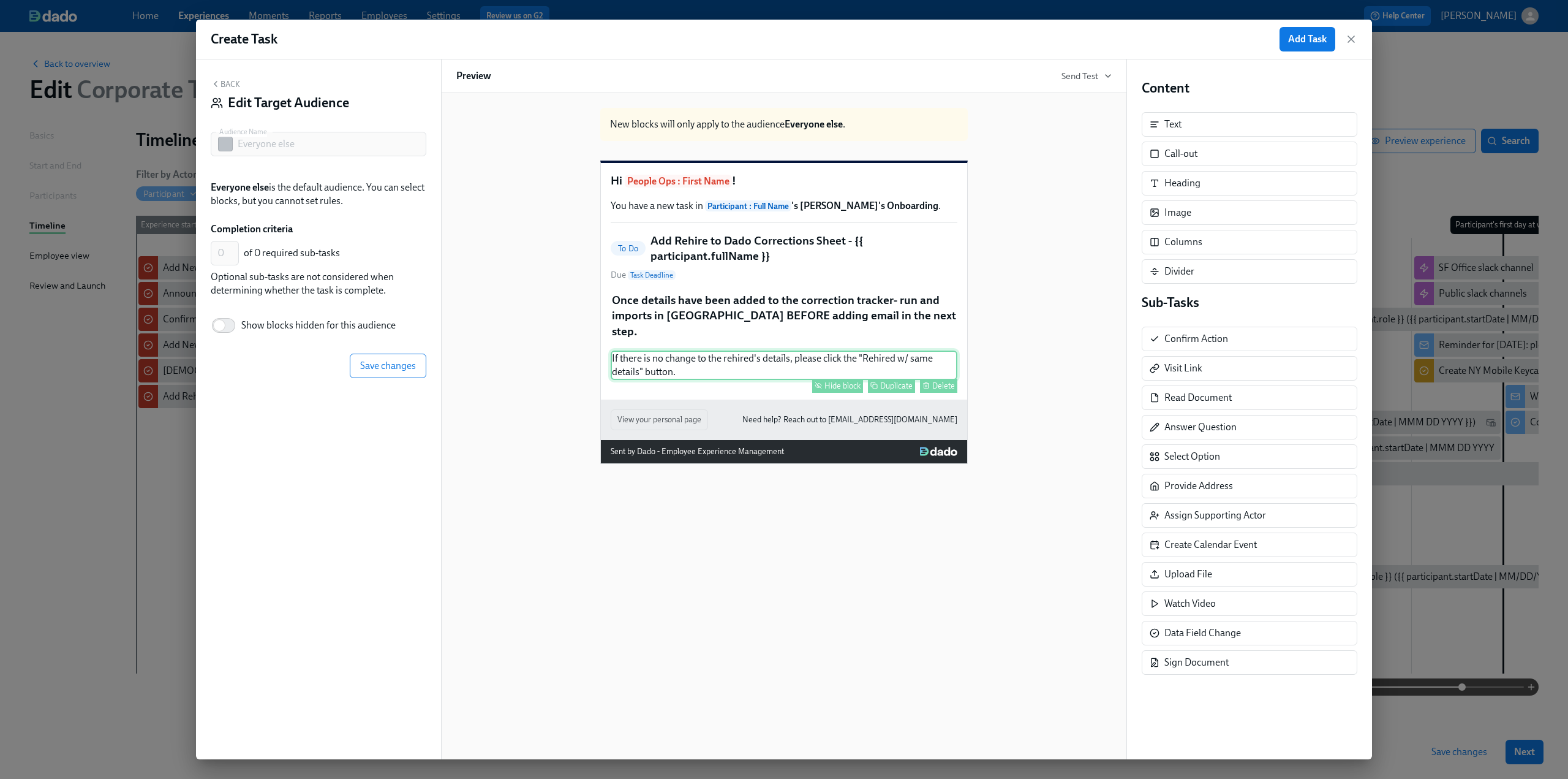
click at [841, 387] on div "Hide block" at bounding box center [843, 386] width 36 height 9
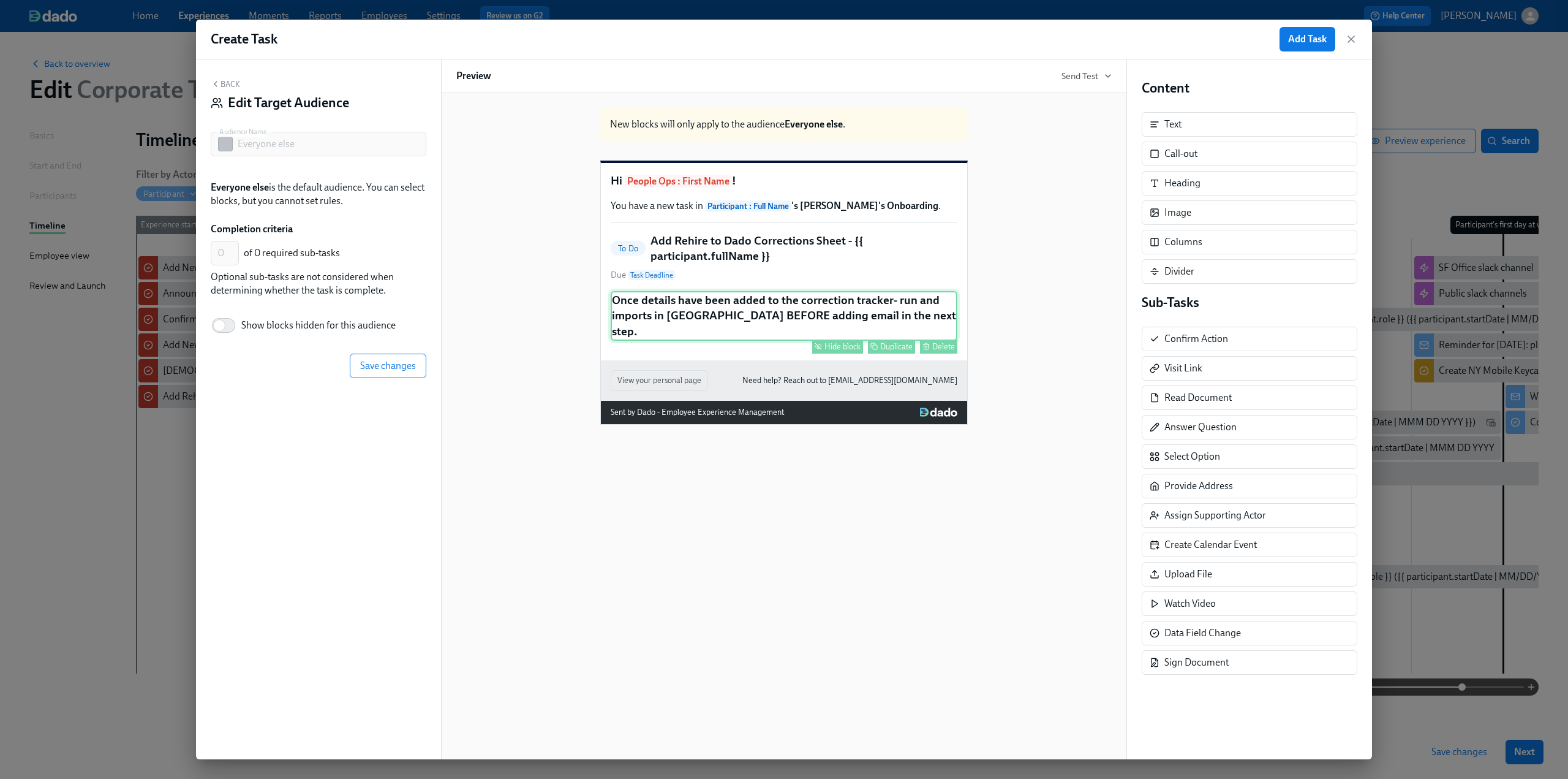
click at [844, 347] on div "Hide block" at bounding box center [843, 347] width 36 height 9
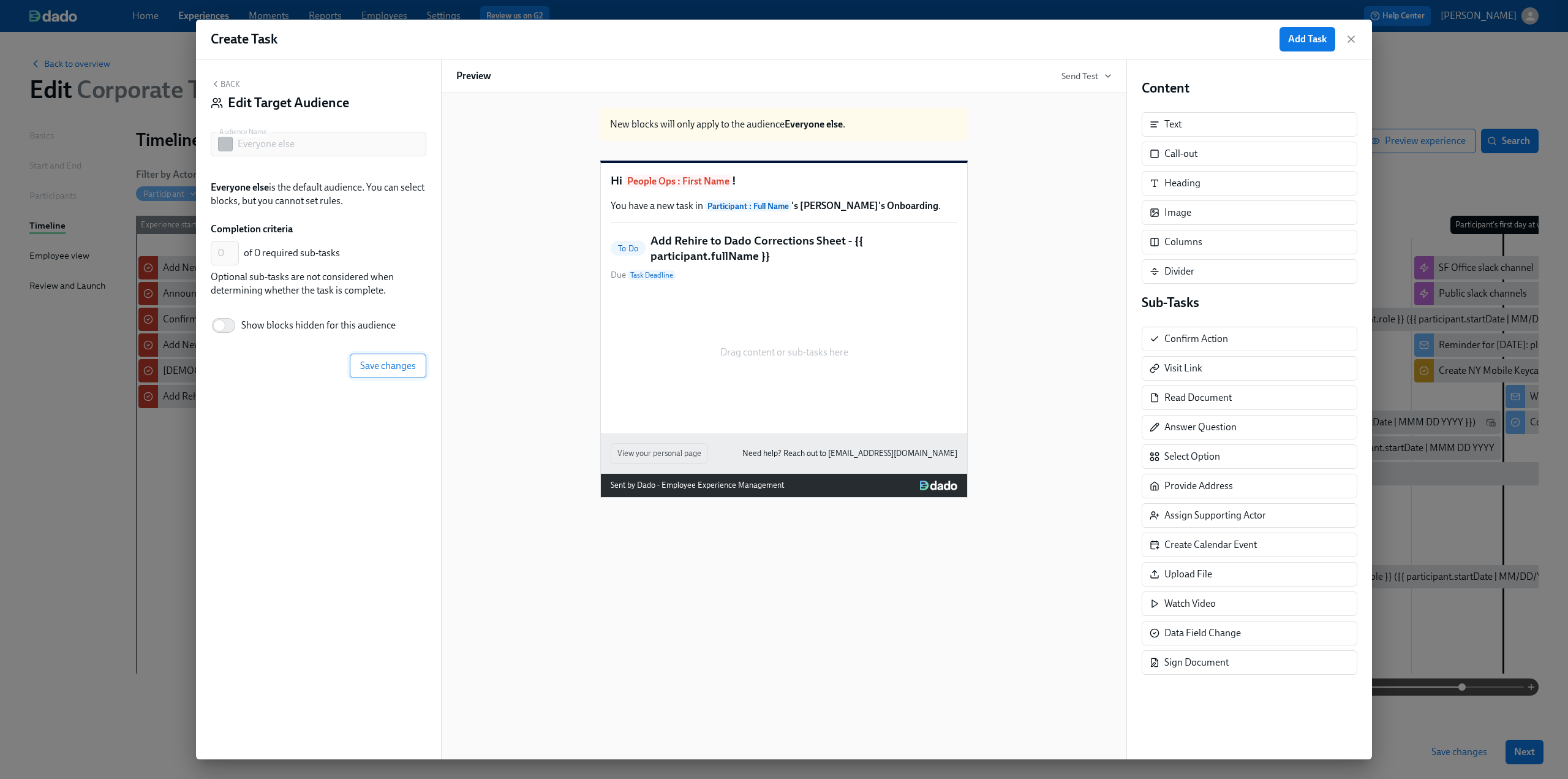
click at [374, 369] on span "Save changes" at bounding box center [388, 366] width 56 height 13
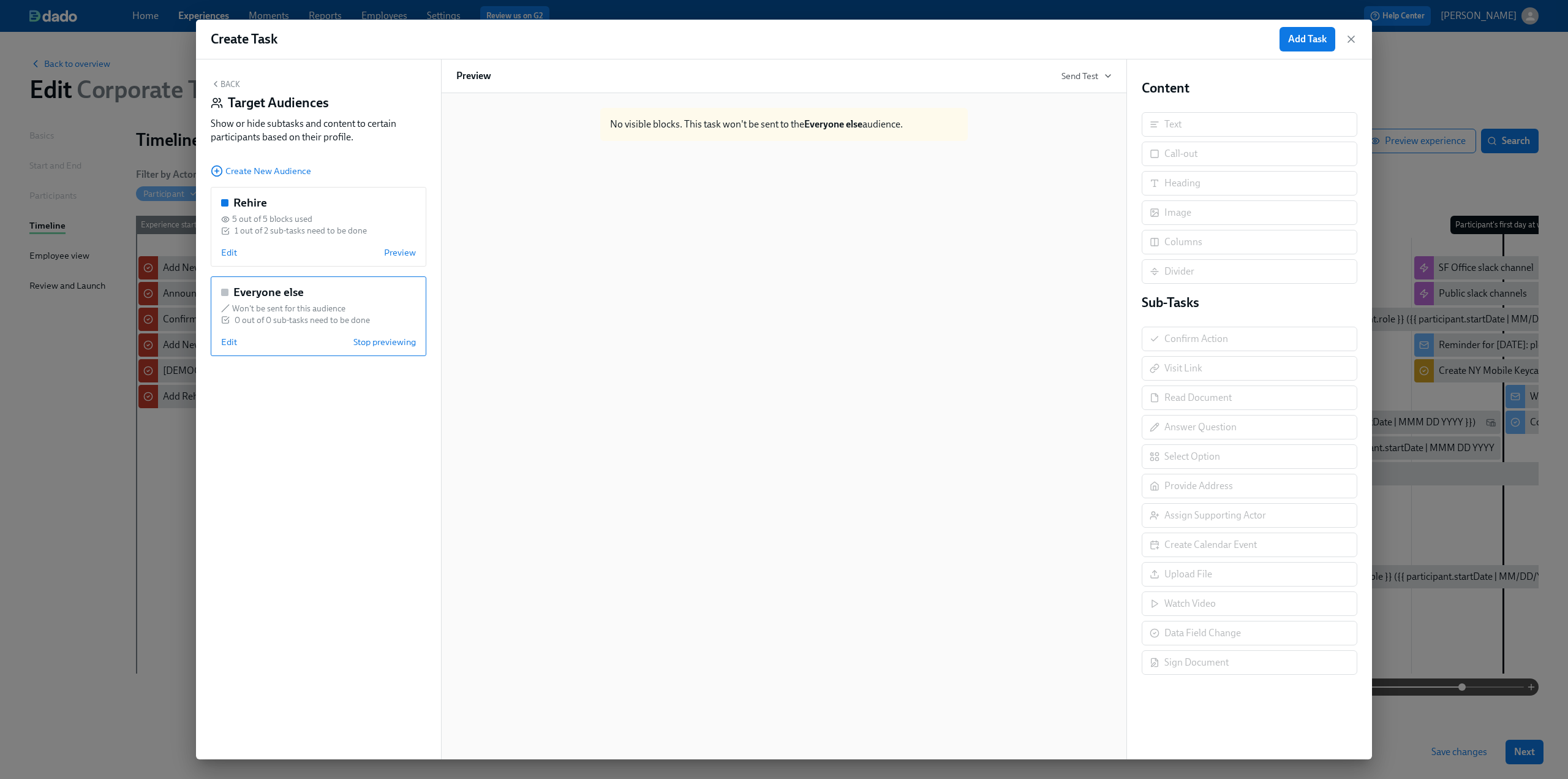
click at [222, 84] on button "Back" at bounding box center [225, 84] width 29 height 9
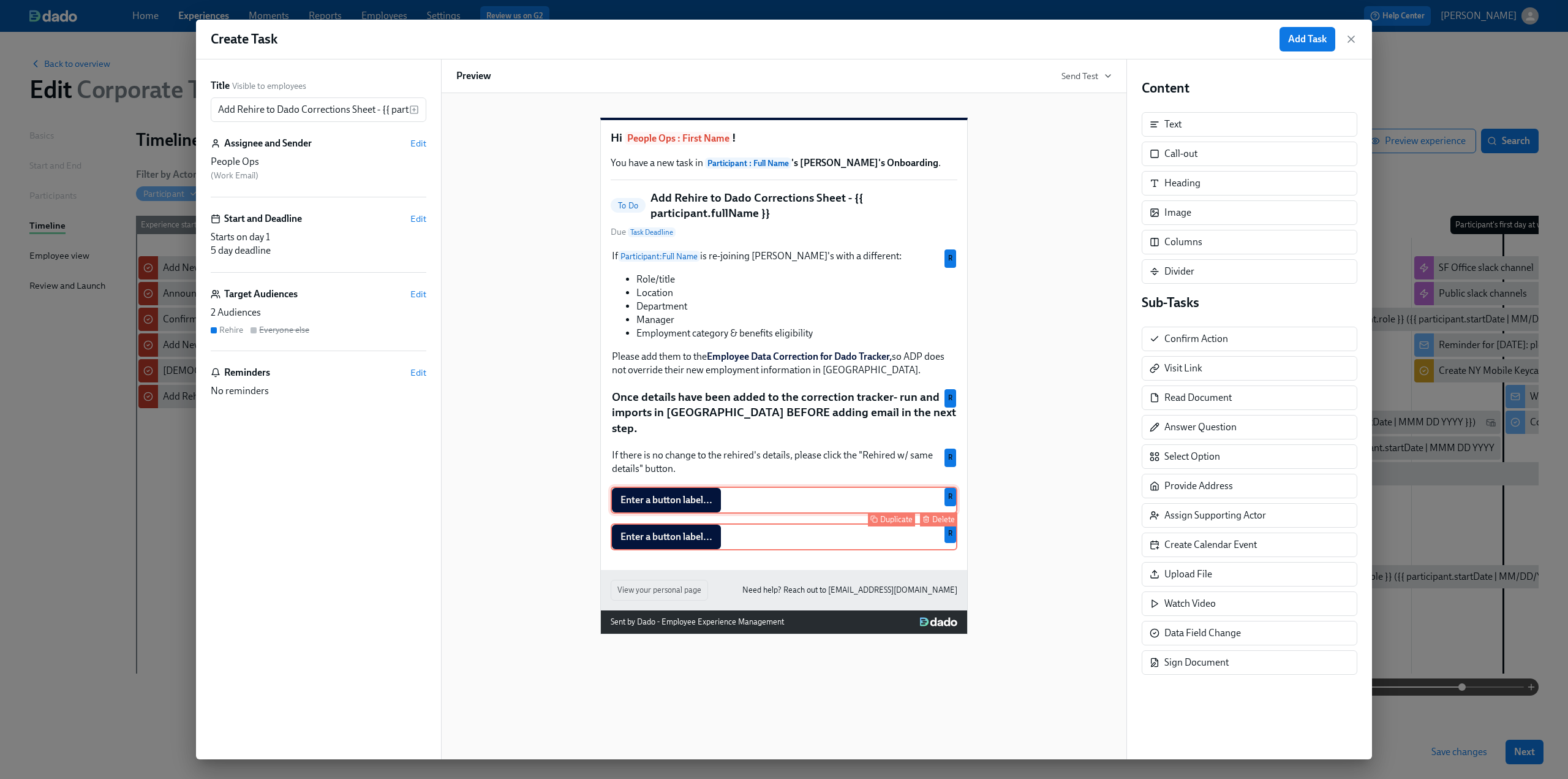
click at [762, 511] on div "Enter a button label... Duplicate Delete R" at bounding box center [783, 500] width 346 height 27
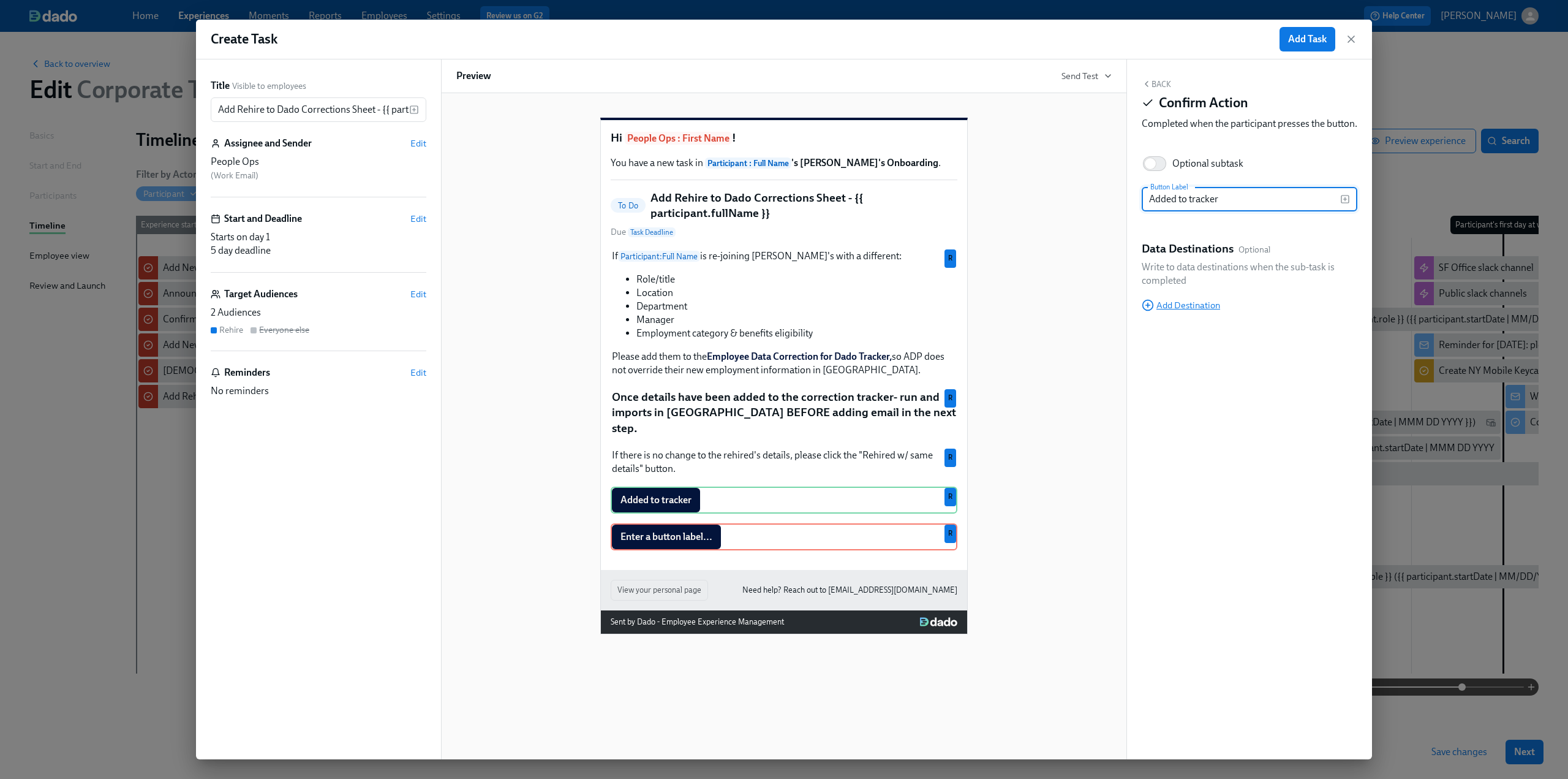
type input "Added to tracker"
click at [1198, 311] on span "Add Destination" at bounding box center [1181, 306] width 79 height 13
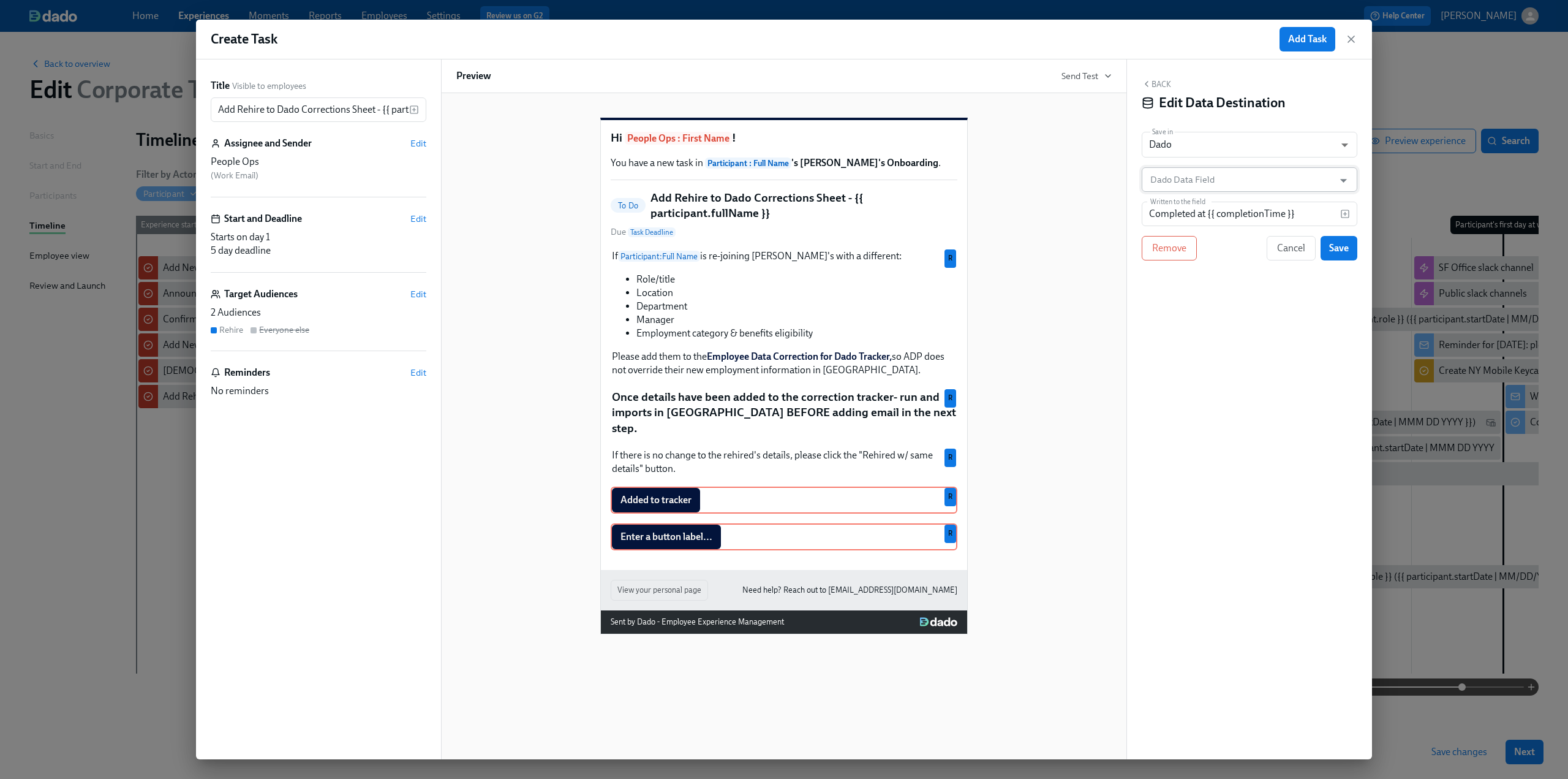
click at [1200, 178] on input "Dado Data Field" at bounding box center [1240, 179] width 185 height 24
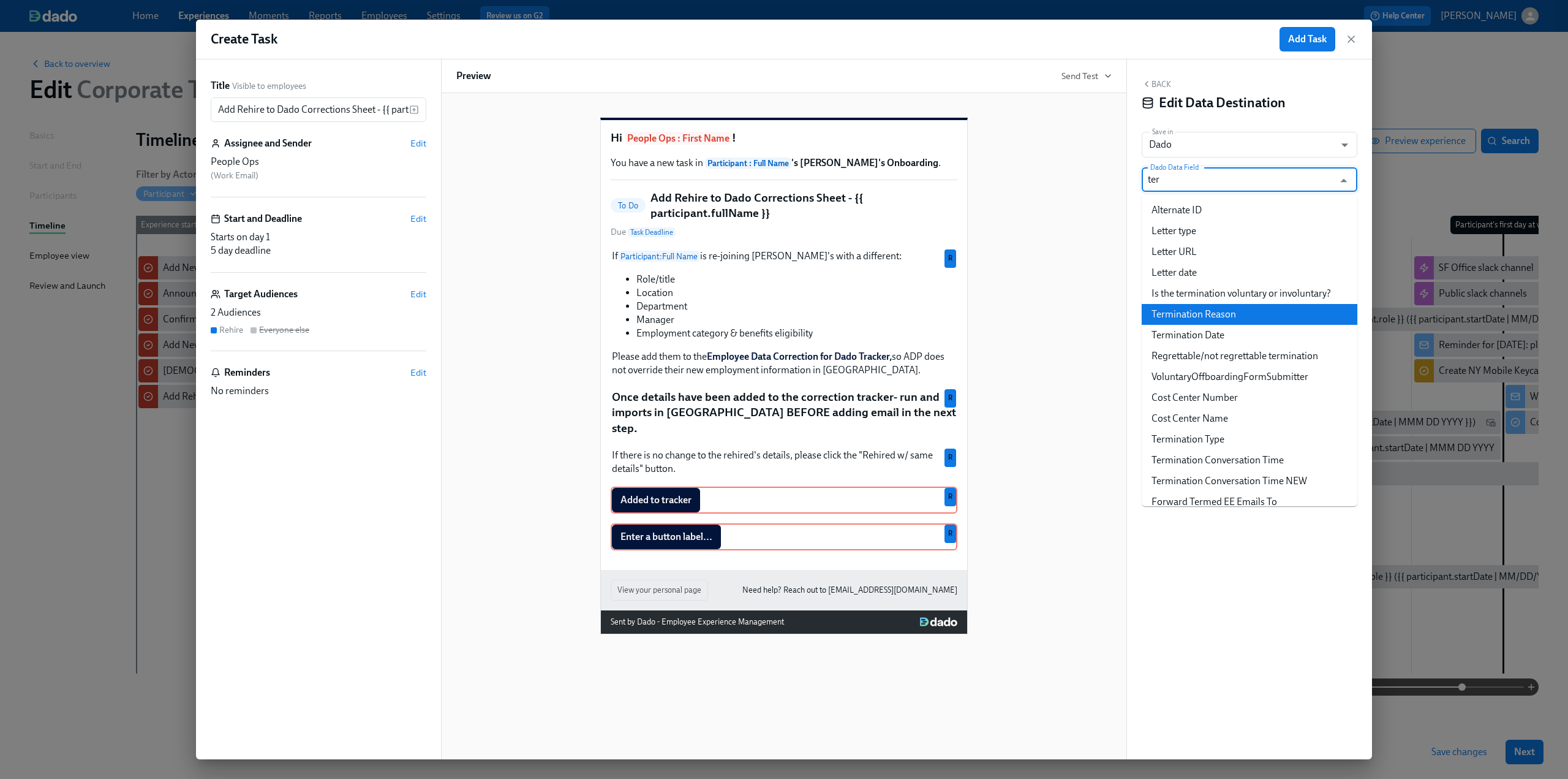
click at [1248, 318] on li "Termination Reason" at bounding box center [1250, 314] width 216 height 21
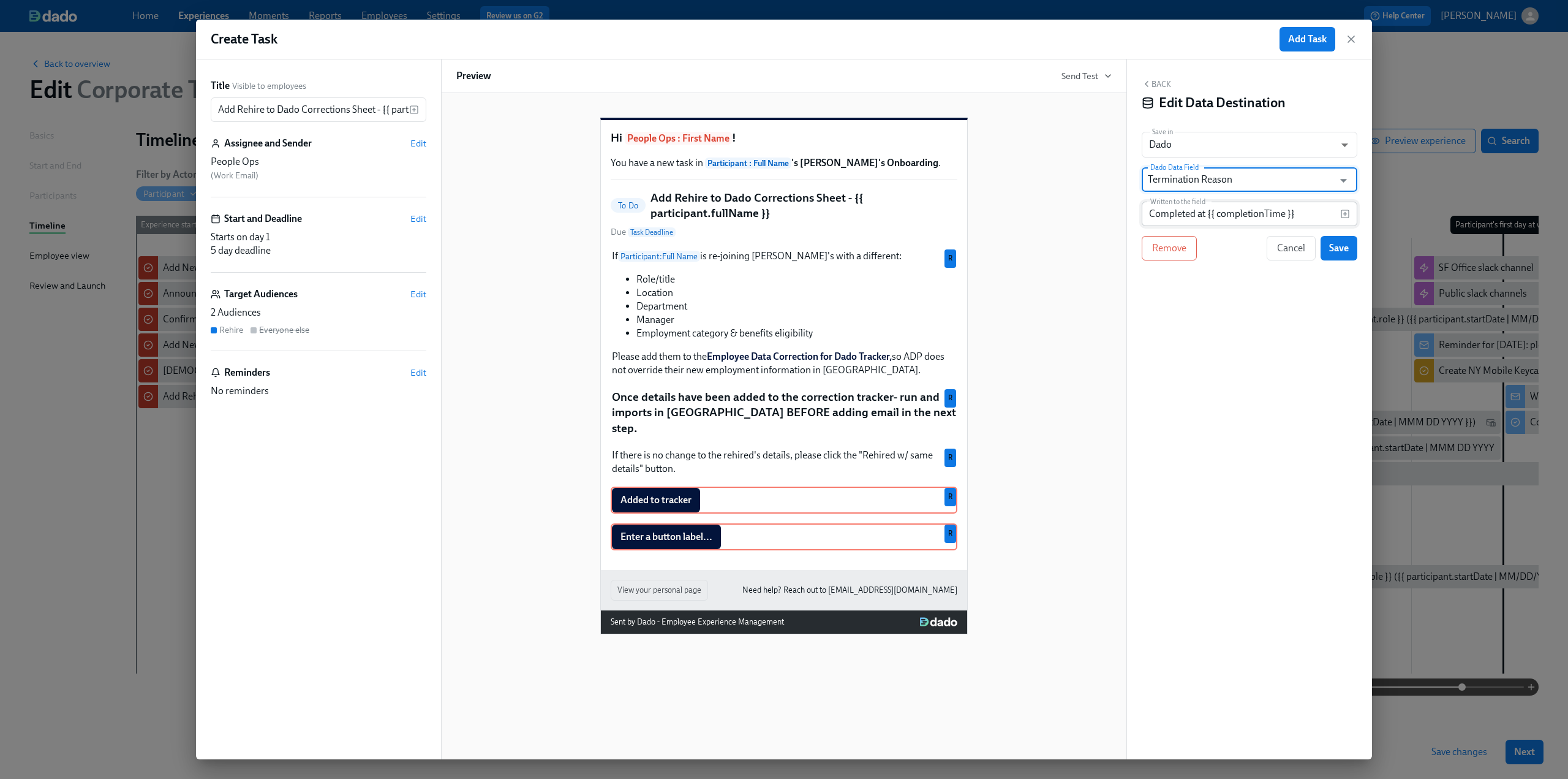
type input "Termination Reason"
drag, startPoint x: 1323, startPoint y: 216, endPoint x: 1088, endPoint y: 225, distance: 235.2
click at [1088, 225] on div "Title Visible to employees Add Rehire to Dado Corrections Sheet - {{ participan…" at bounding box center [784, 410] width 1176 height 700
type input "Data cleared"
click at [1334, 248] on span "Save" at bounding box center [1339, 248] width 20 height 13
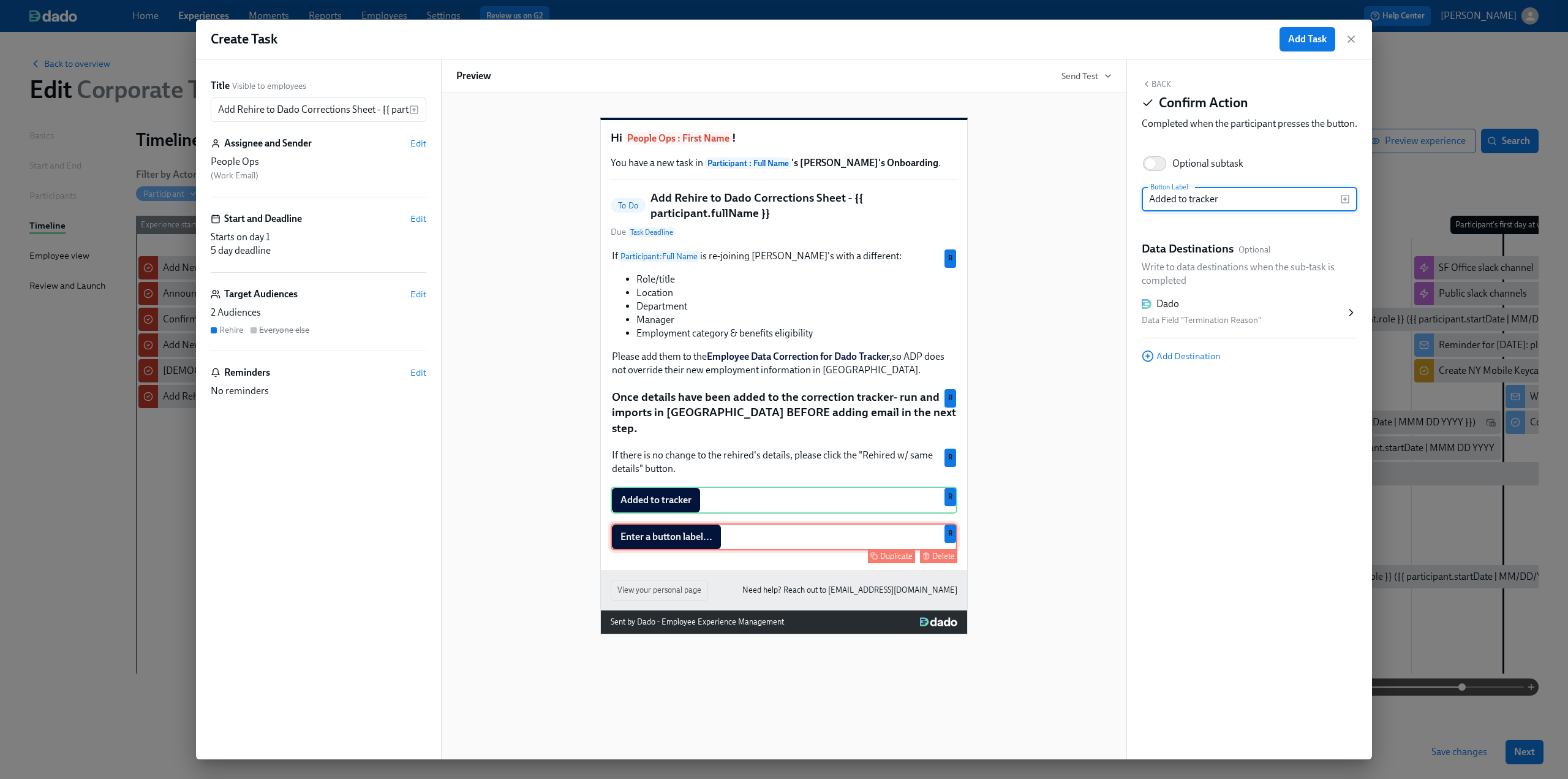
click at [693, 547] on div "Enter a button label... Duplicate Delete R" at bounding box center [783, 537] width 346 height 27
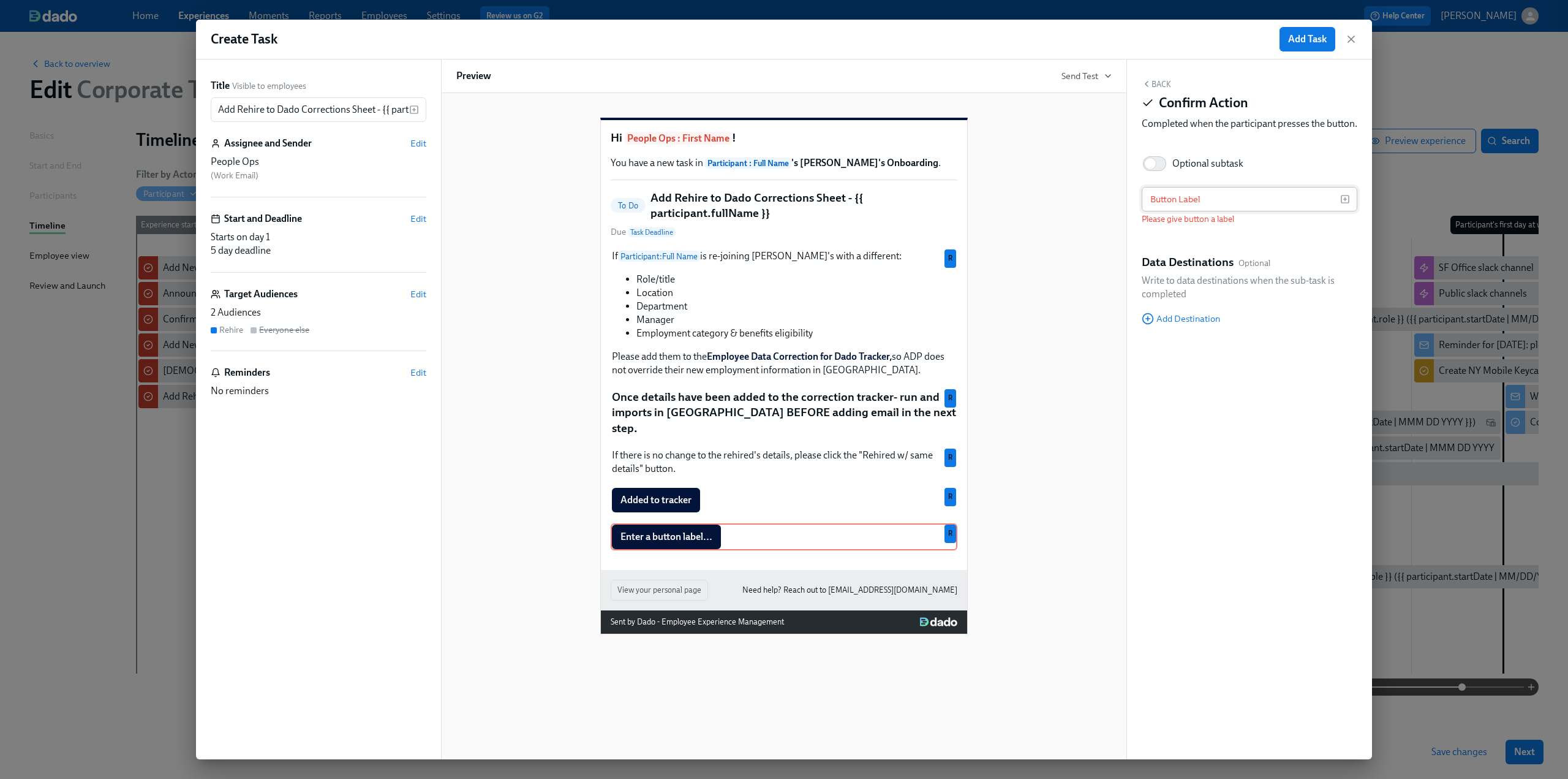
click at [1195, 211] on input "text" at bounding box center [1241, 199] width 199 height 24
paste input "Rehired w/ same details- not need to add to tracke"
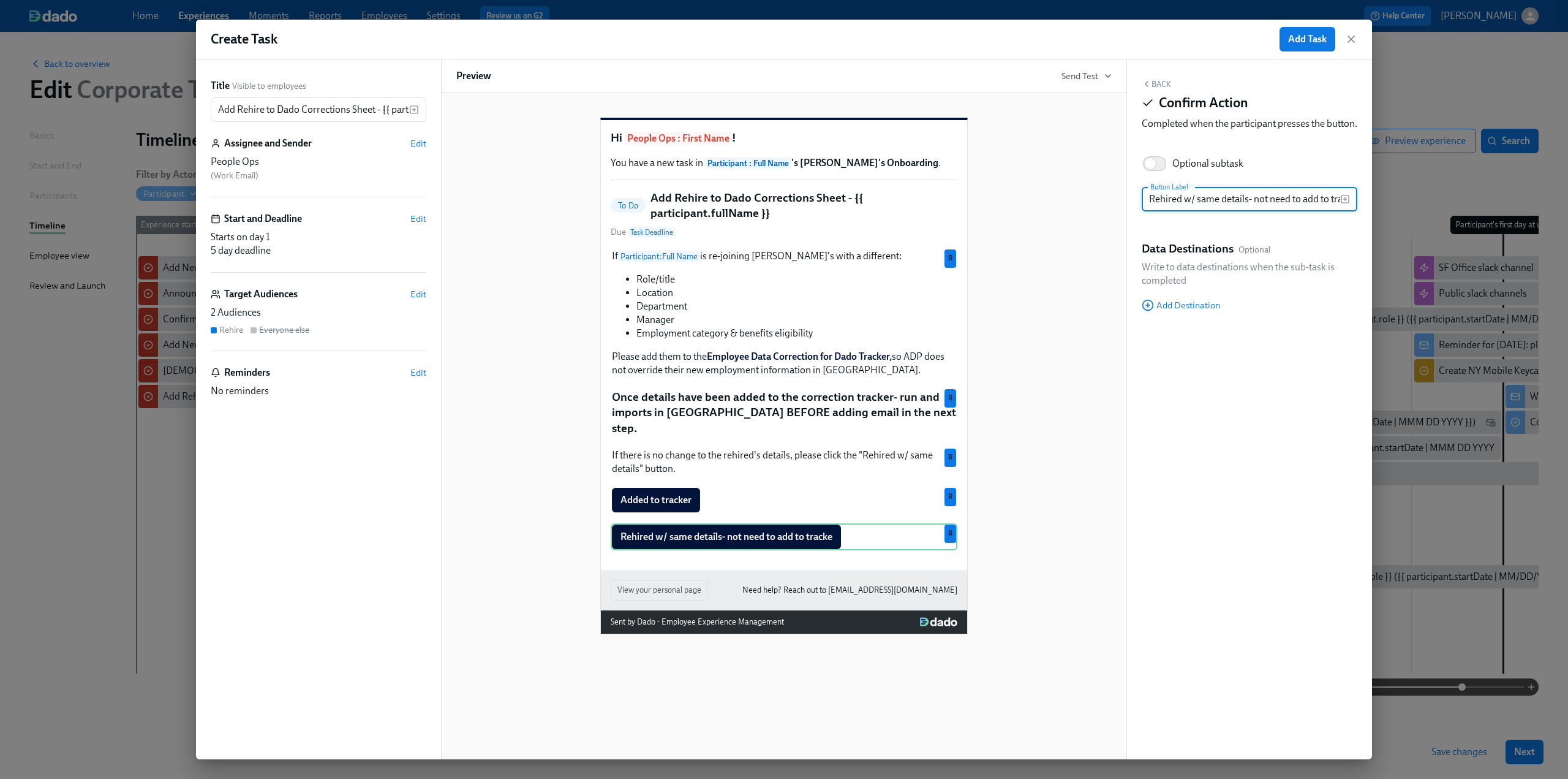
scroll to position [0, 16]
type input "Rehired w/ same details- not need to add to tracke"
click at [1182, 311] on span "Add Destination" at bounding box center [1181, 306] width 79 height 13
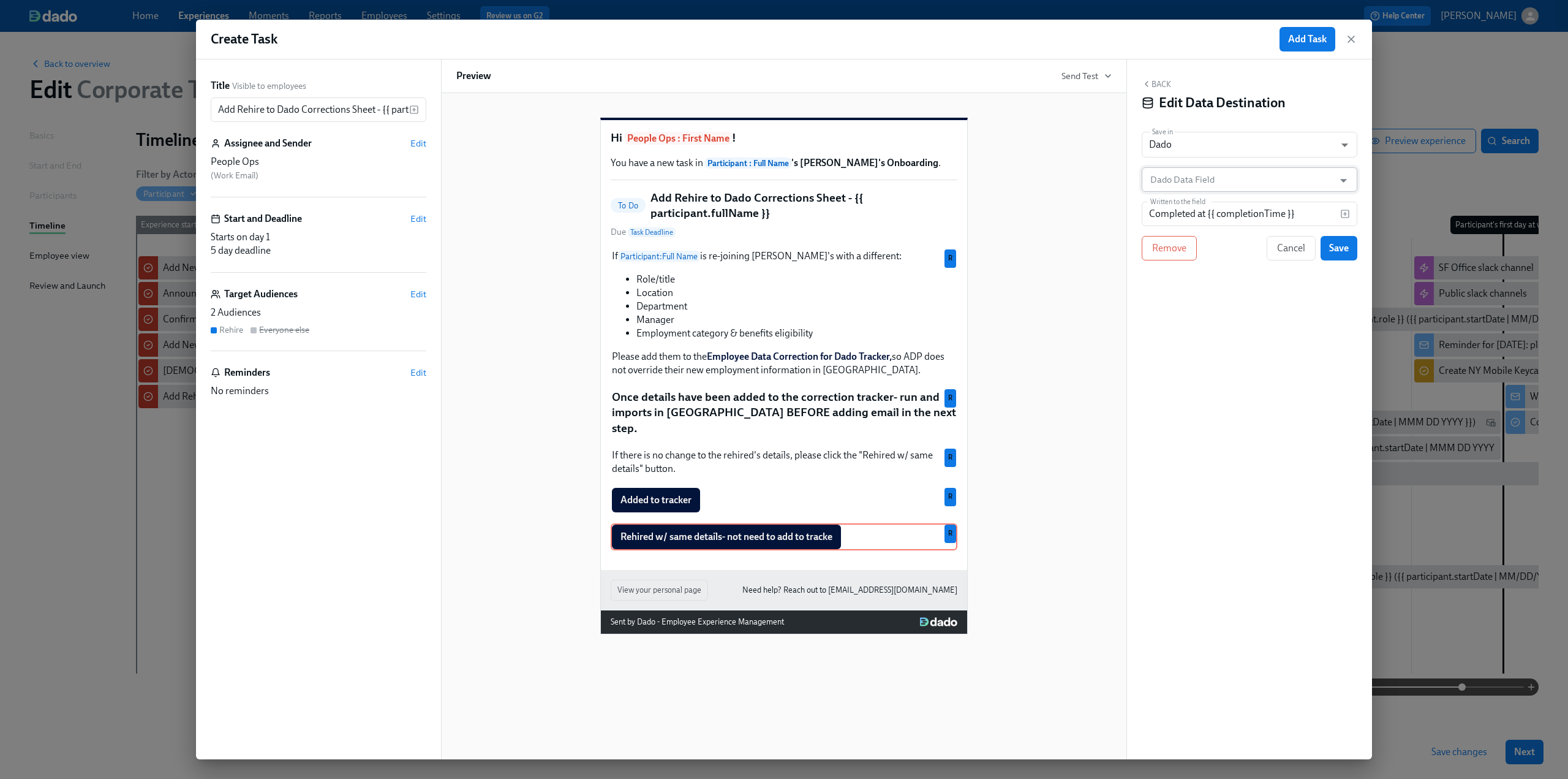
click at [1178, 188] on input "Dado Data Field" at bounding box center [1240, 179] width 185 height 24
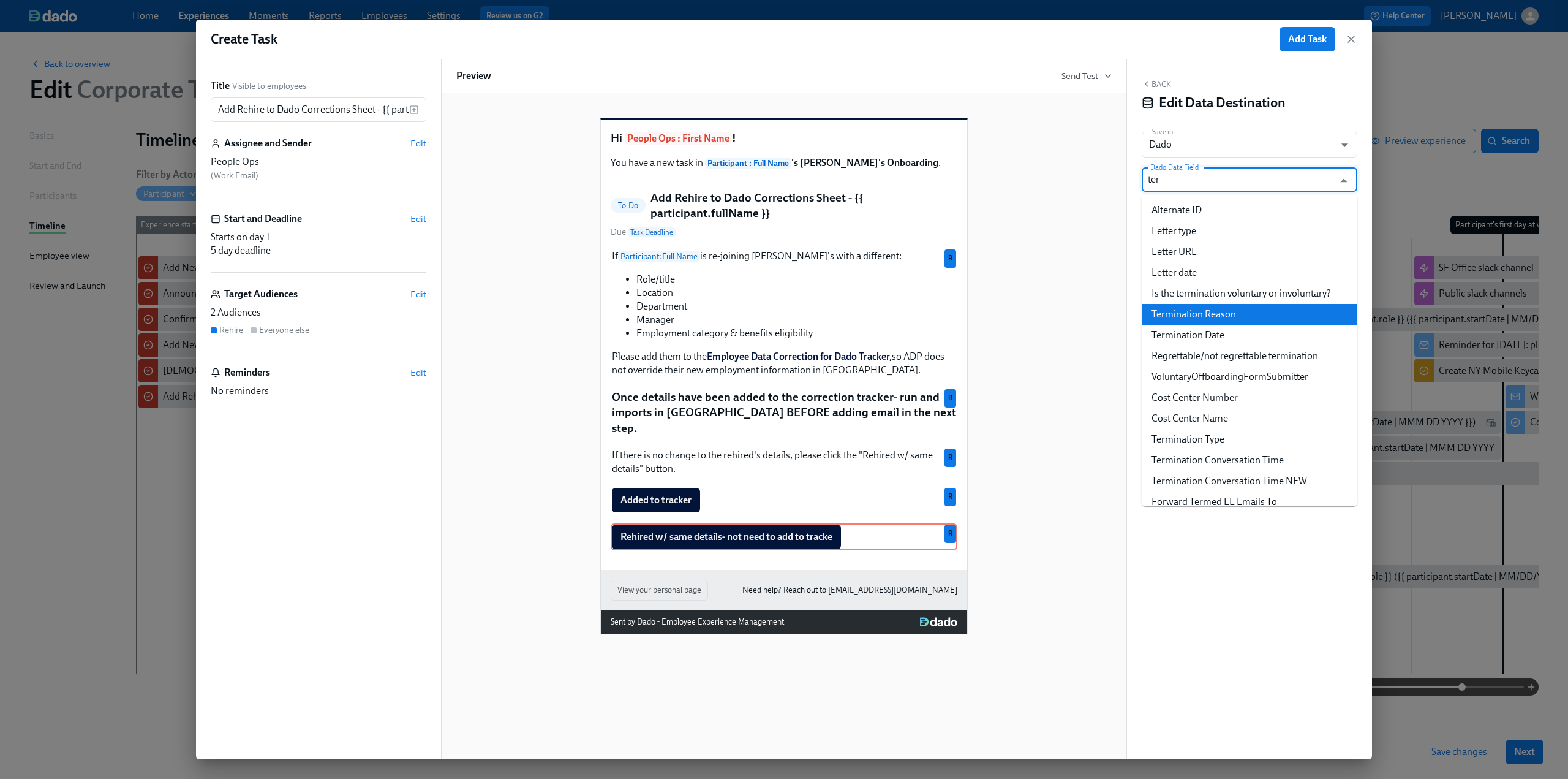
click at [1218, 314] on li "Termination Reason" at bounding box center [1250, 314] width 216 height 21
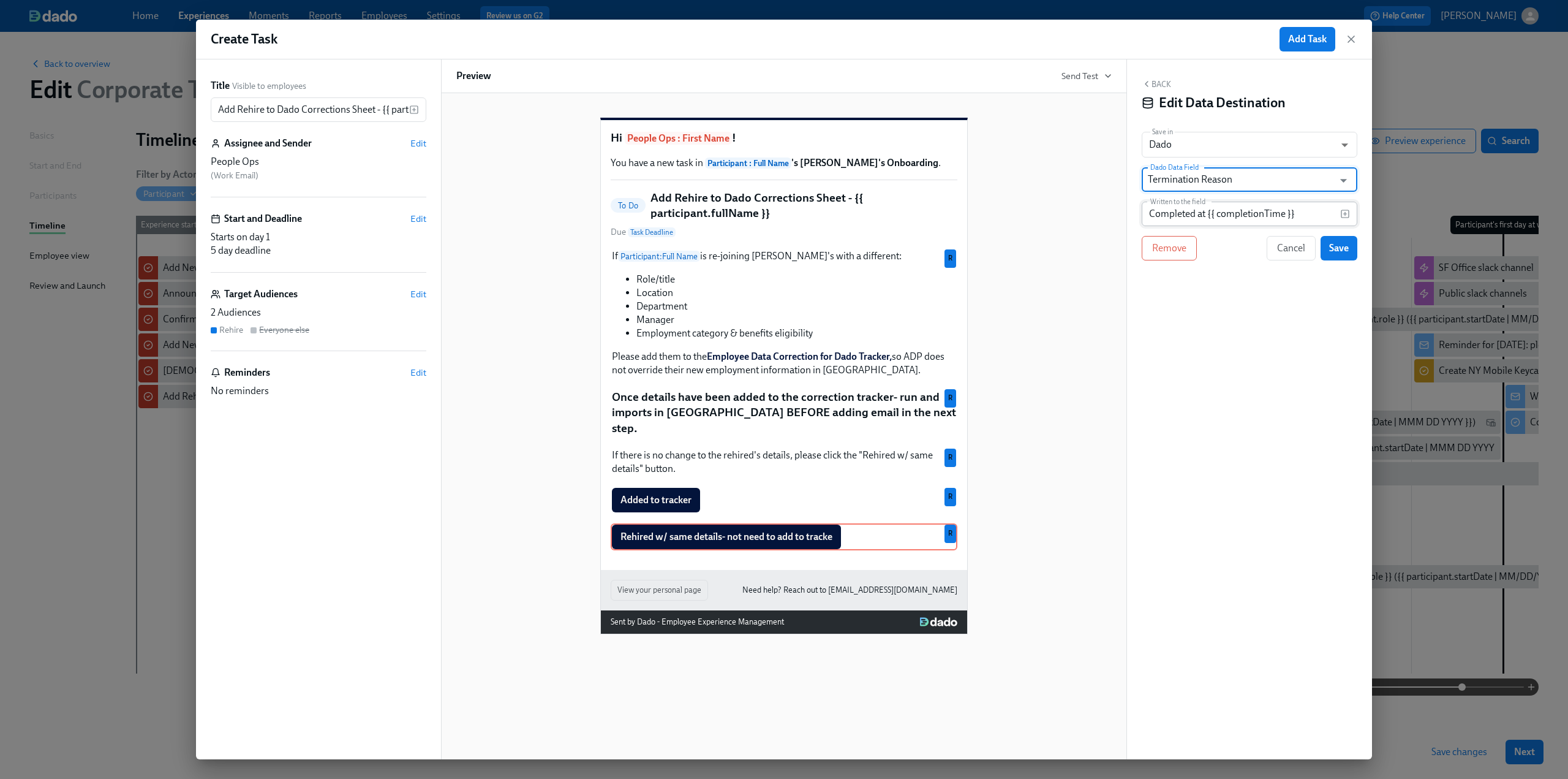
type input "Termination Reason"
drag, startPoint x: 1299, startPoint y: 213, endPoint x: 1124, endPoint y: 223, distance: 175.3
click at [1124, 223] on div "Title Visible to employees Add Rehire to Dado Corrections Sheet - {{ participan…" at bounding box center [784, 410] width 1176 height 700
type input "Data cleared"
click at [1332, 251] on span "Save" at bounding box center [1339, 248] width 20 height 13
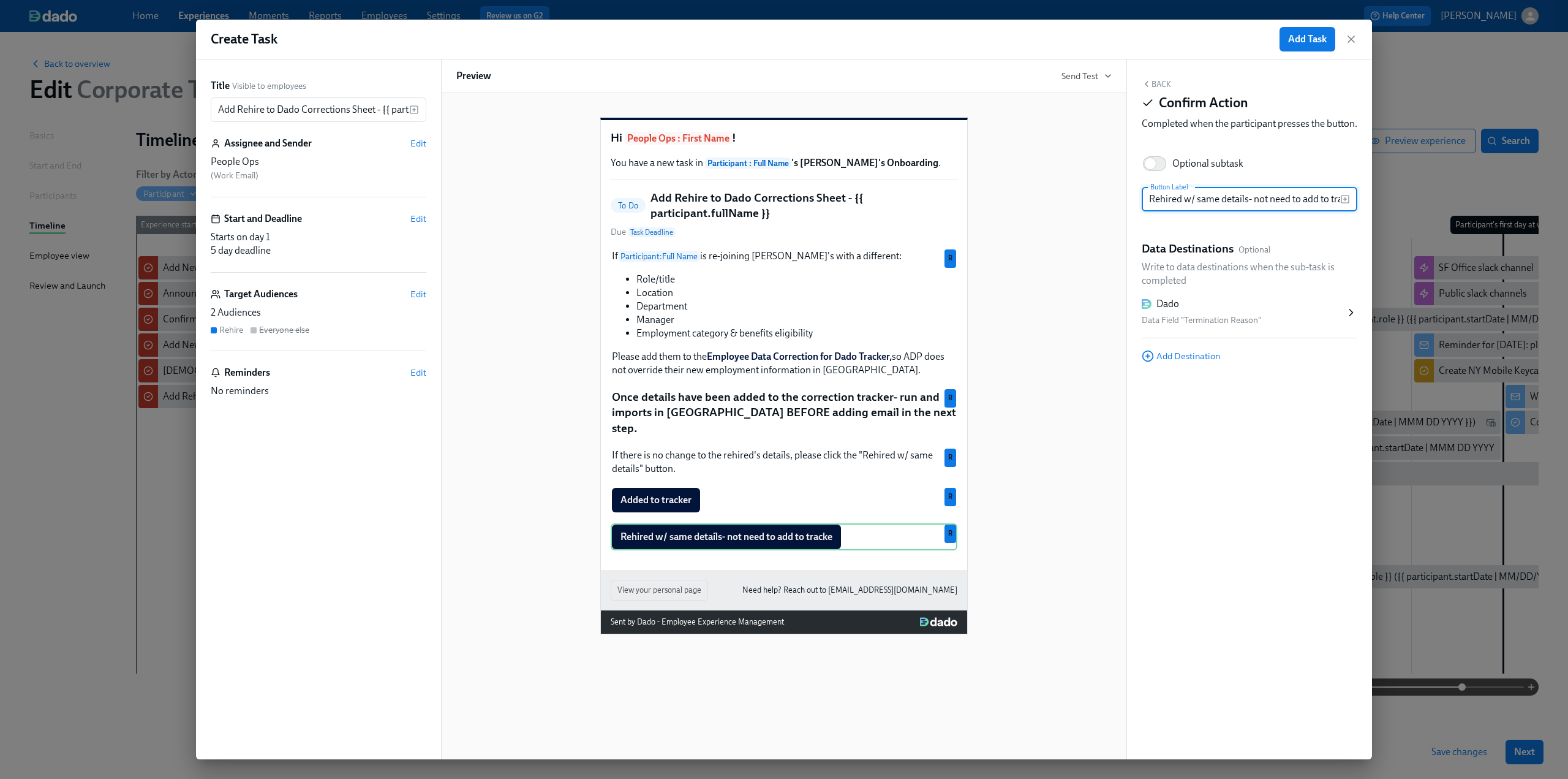
click at [1161, 86] on button "Back" at bounding box center [1156, 84] width 29 height 9
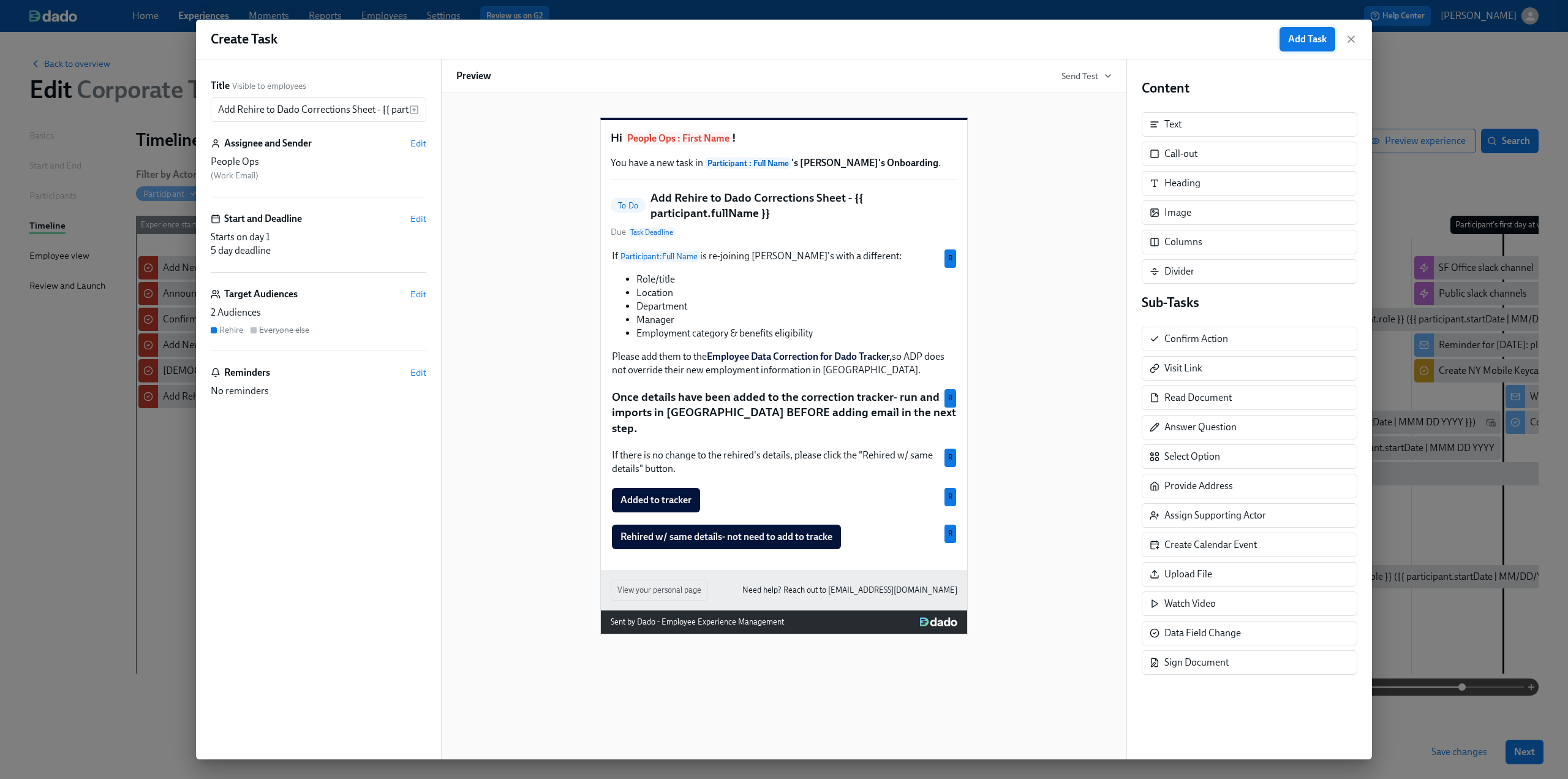
click at [1299, 40] on span "Add Task" at bounding box center [1307, 39] width 38 height 13
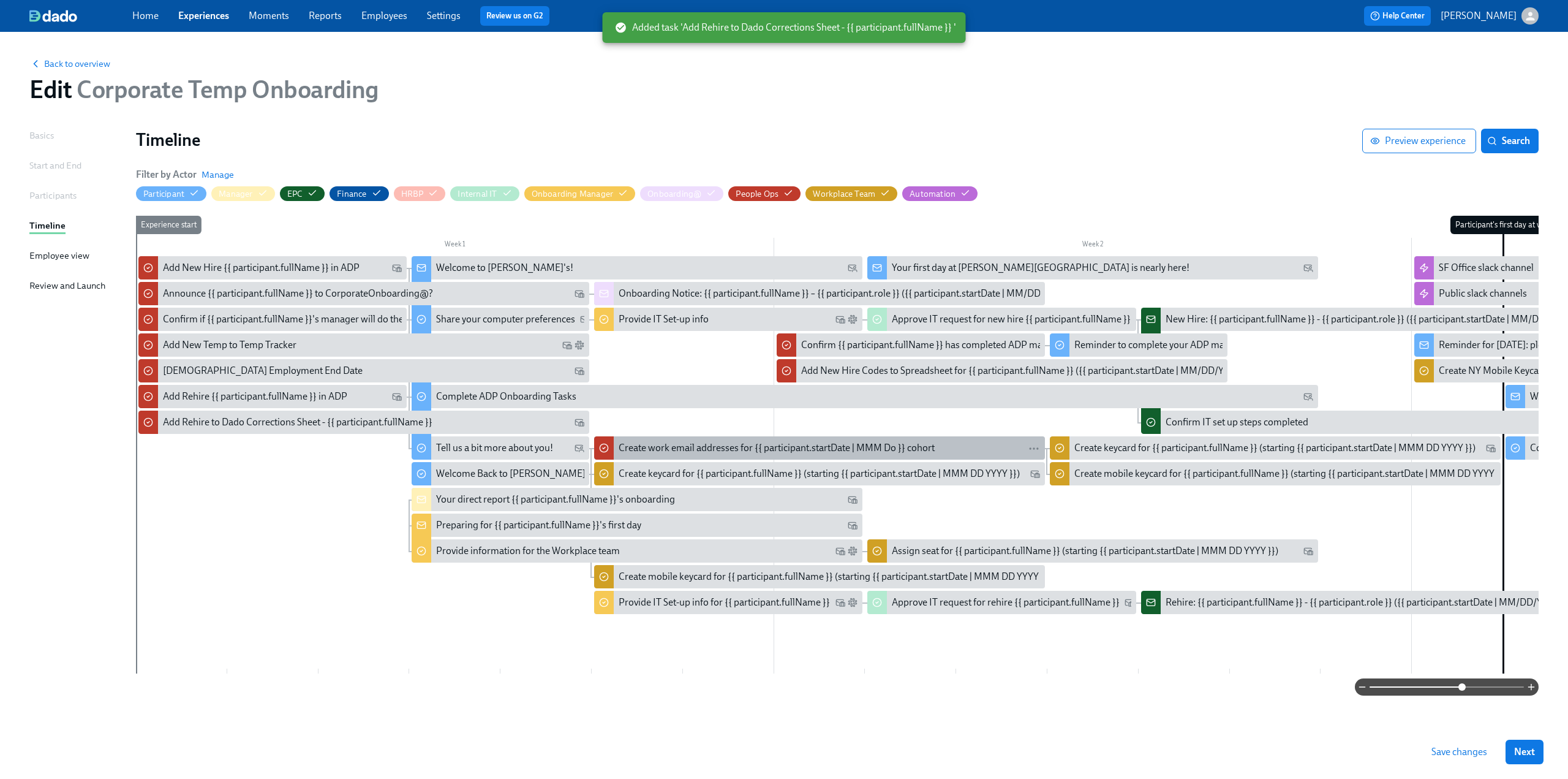
click at [669, 452] on div "Create work email addresses for {{ participant.startDate | MMM Do }} cohort" at bounding box center [777, 447] width 316 height 13
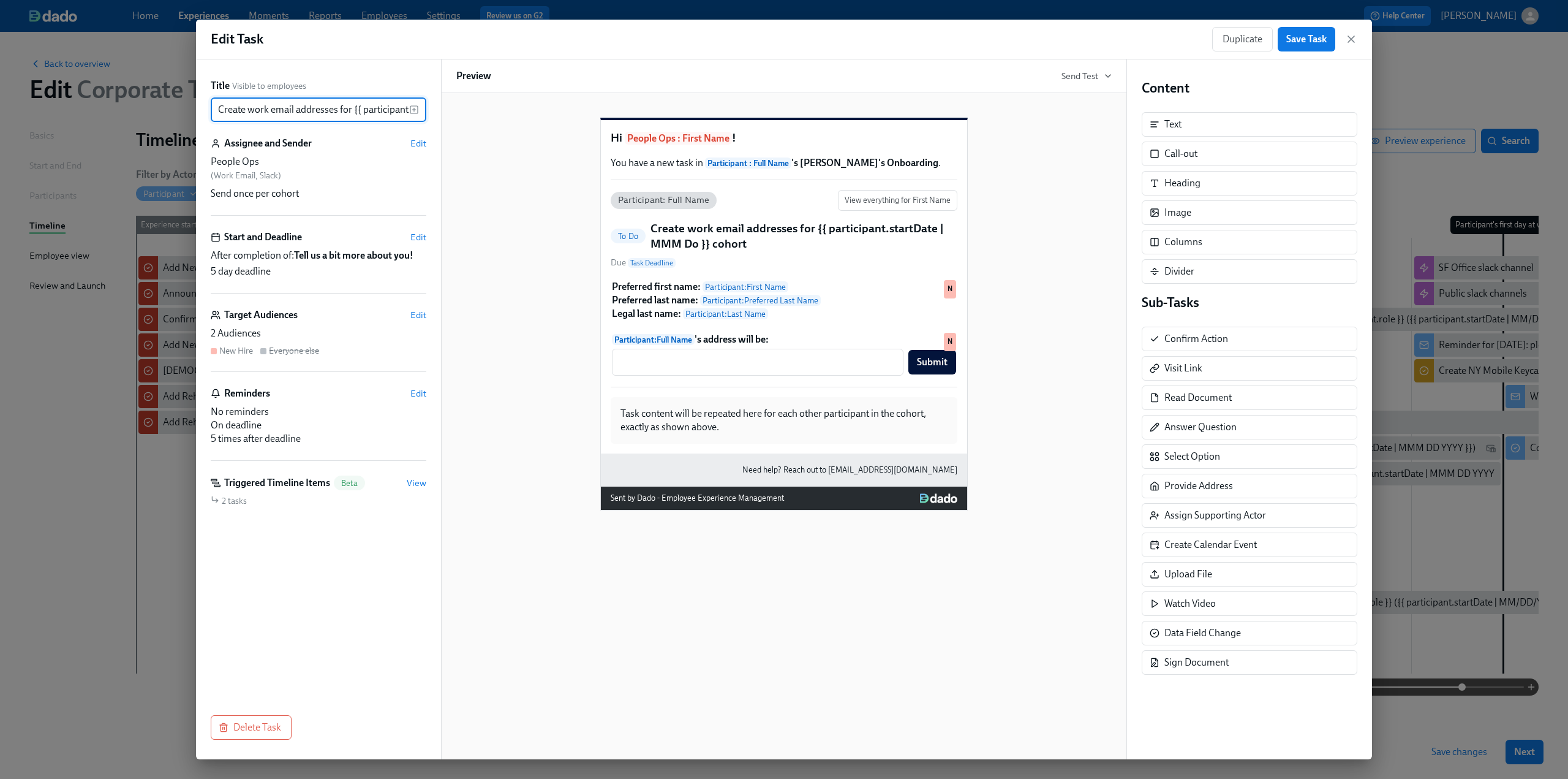
scroll to position [0, 124]
drag, startPoint x: 345, startPoint y: 109, endPoint x: 438, endPoint y: 119, distance: 93.5
click at [438, 119] on div "Title Visible to employees Create work email addresses for {{ participant.start…" at bounding box center [319, 410] width 245 height 700
click at [328, 105] on input "Create work email addresses for {{ participant.startDate | MMM Do }} cohort" at bounding box center [310, 109] width 199 height 24
drag, startPoint x: 379, startPoint y: 112, endPoint x: 457, endPoint y: 123, distance: 78.8
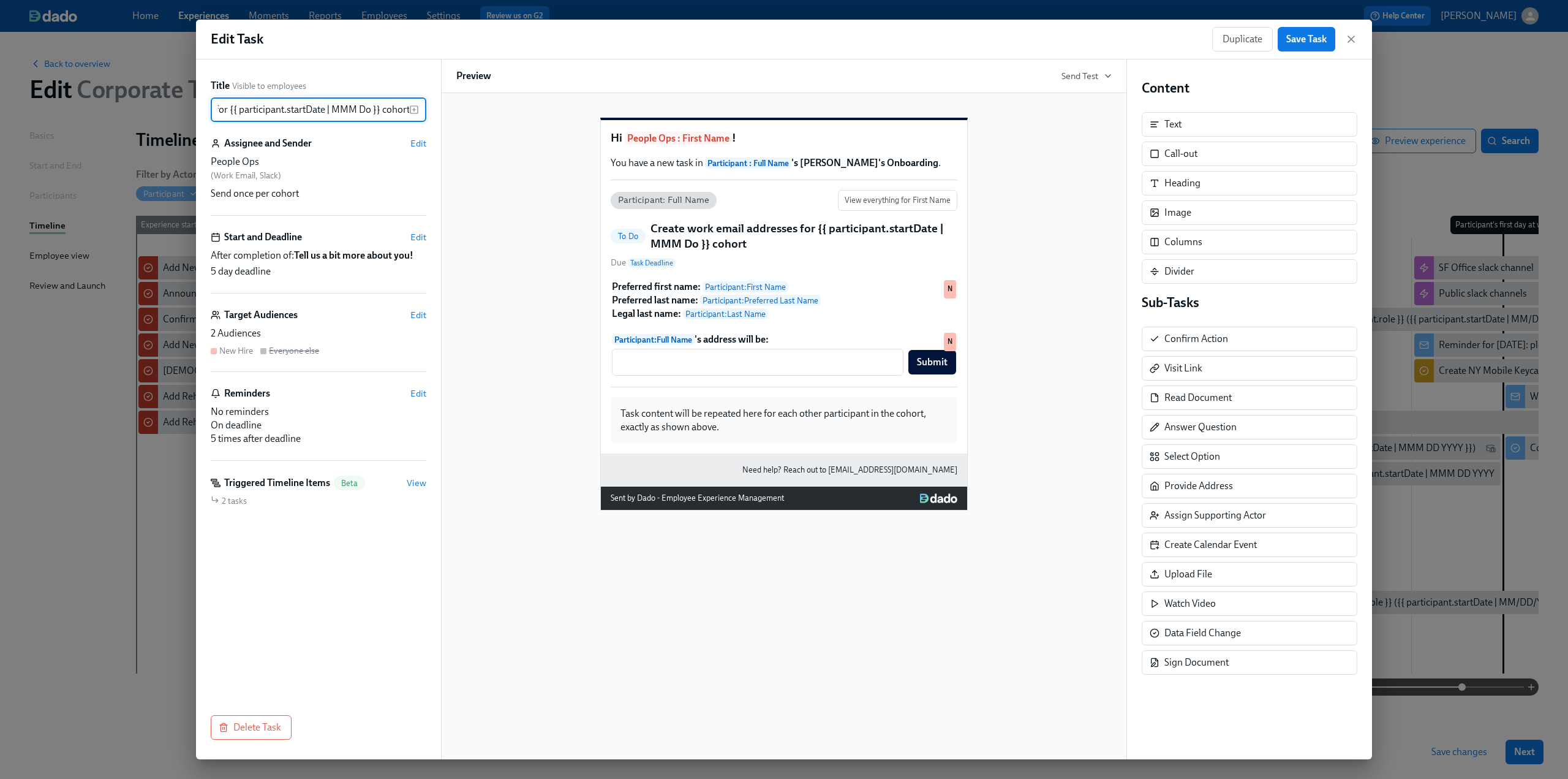
click at [457, 123] on div "Title Visible to employees Create work email addresses for {{ participant.start…" at bounding box center [784, 410] width 1176 height 700
click at [260, 112] on input "Create work email addresses for {{ participant.startDate | MMM Do }}" at bounding box center [310, 109] width 199 height 24
drag, startPoint x: 256, startPoint y: 111, endPoint x: 419, endPoint y: 116, distance: 163.1
click at [419, 116] on div "Create work email addresses for {{ participant.startDate | MMM Do }} ​" at bounding box center [318, 109] width 216 height 24
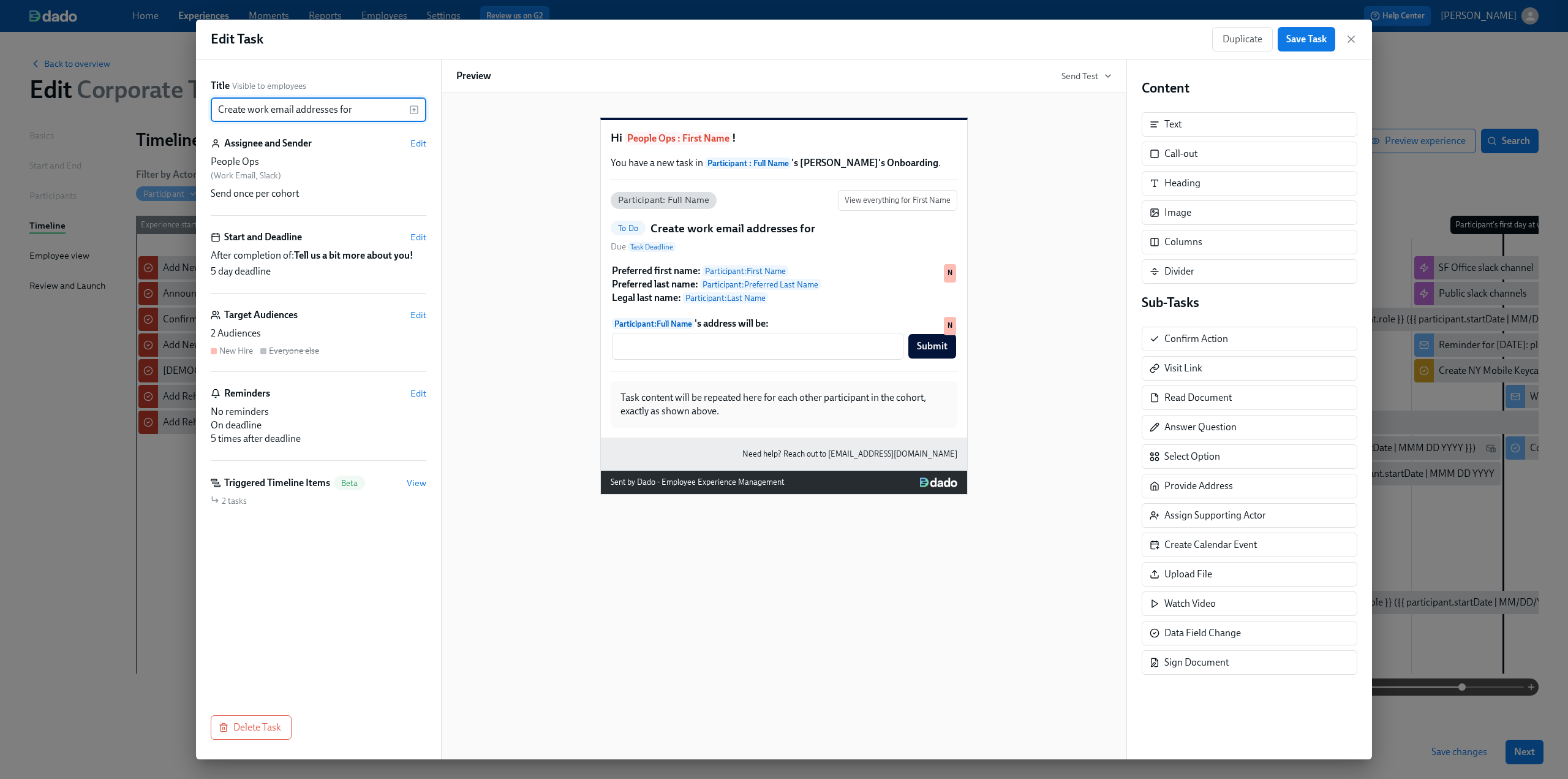
scroll to position [0, 0]
type input "Create work email addresses for"
click at [414, 108] on icon "button" at bounding box center [414, 109] width 0 height 3
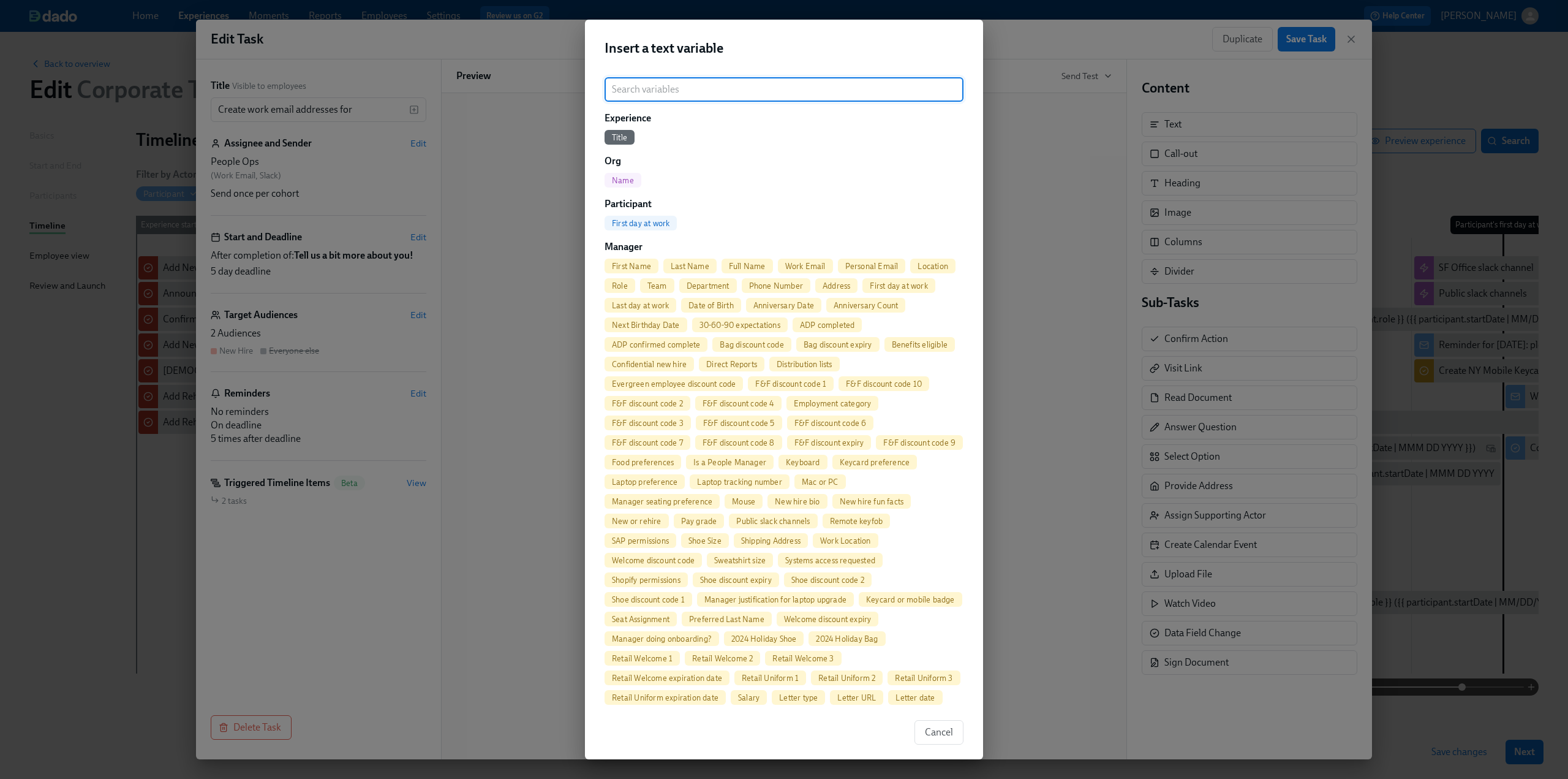
click at [383, 109] on div "Insert a text variable ​ Experience Title Org Name Participant First day at wor…" at bounding box center [784, 389] width 1568 height 779
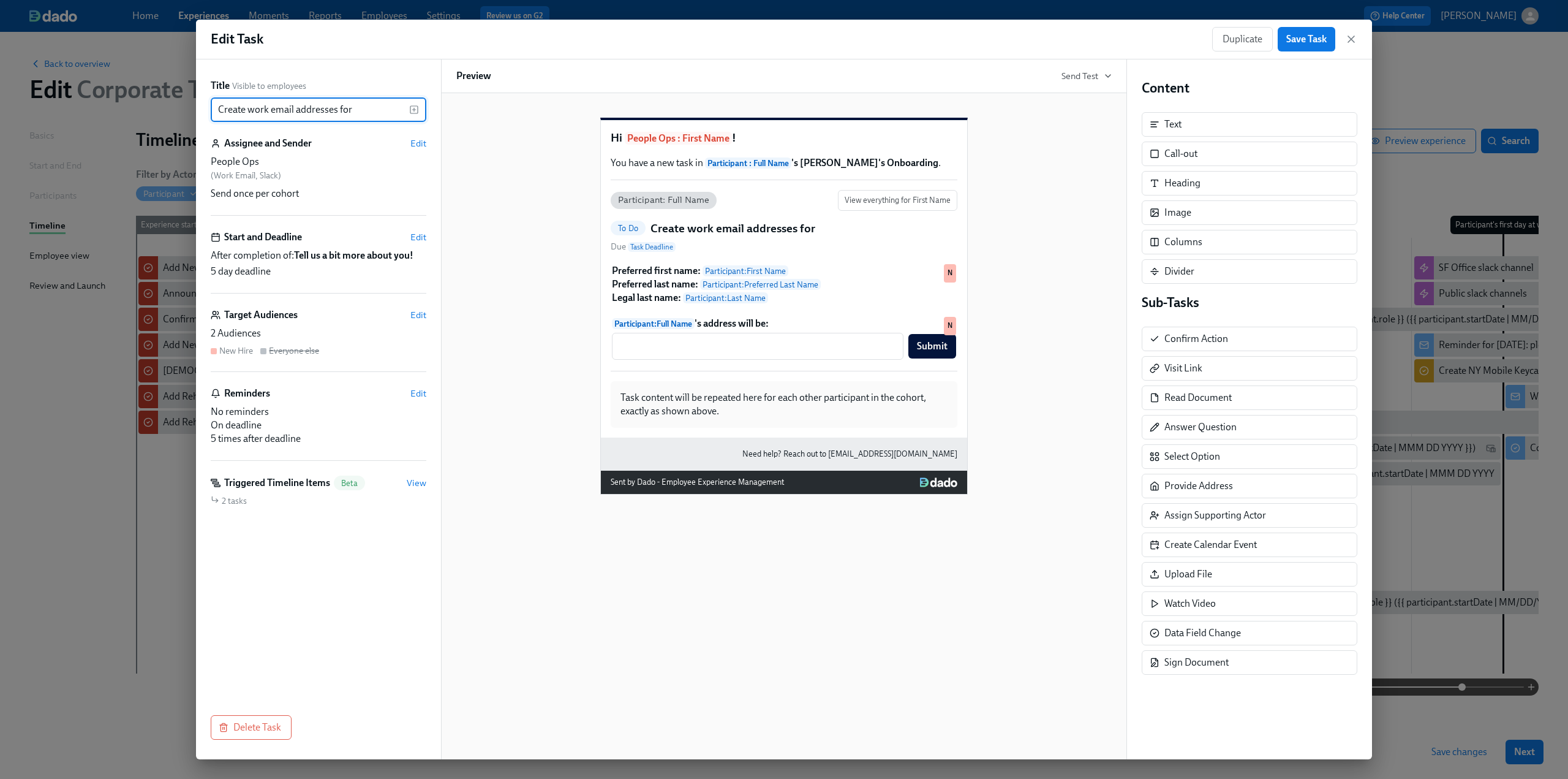
click at [366, 111] on input "Create work email addresses for" at bounding box center [310, 109] width 199 height 24
click at [416, 108] on icon "button" at bounding box center [414, 109] width 9 height 9
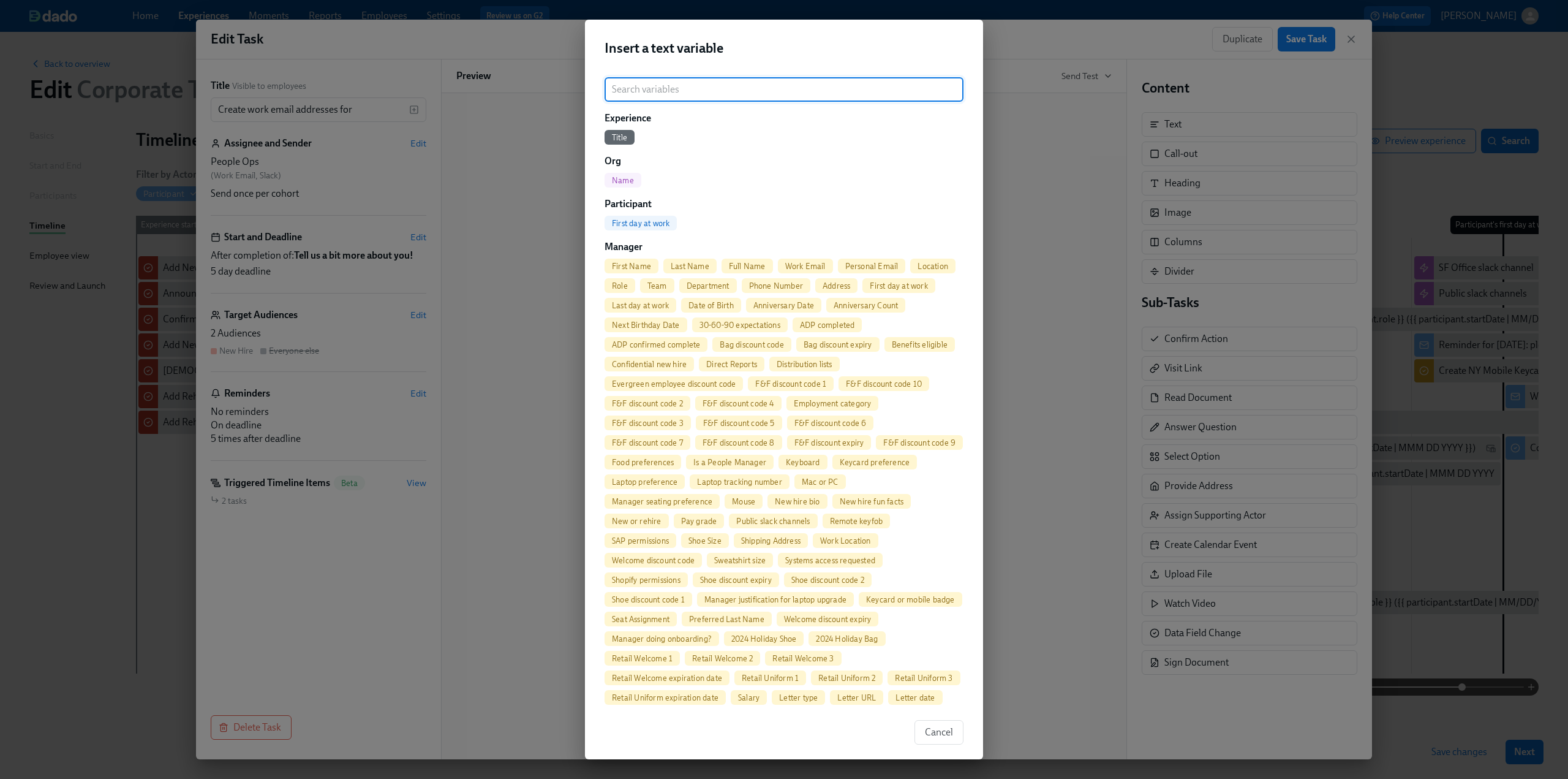
click at [686, 86] on input "search" at bounding box center [784, 89] width 359 height 24
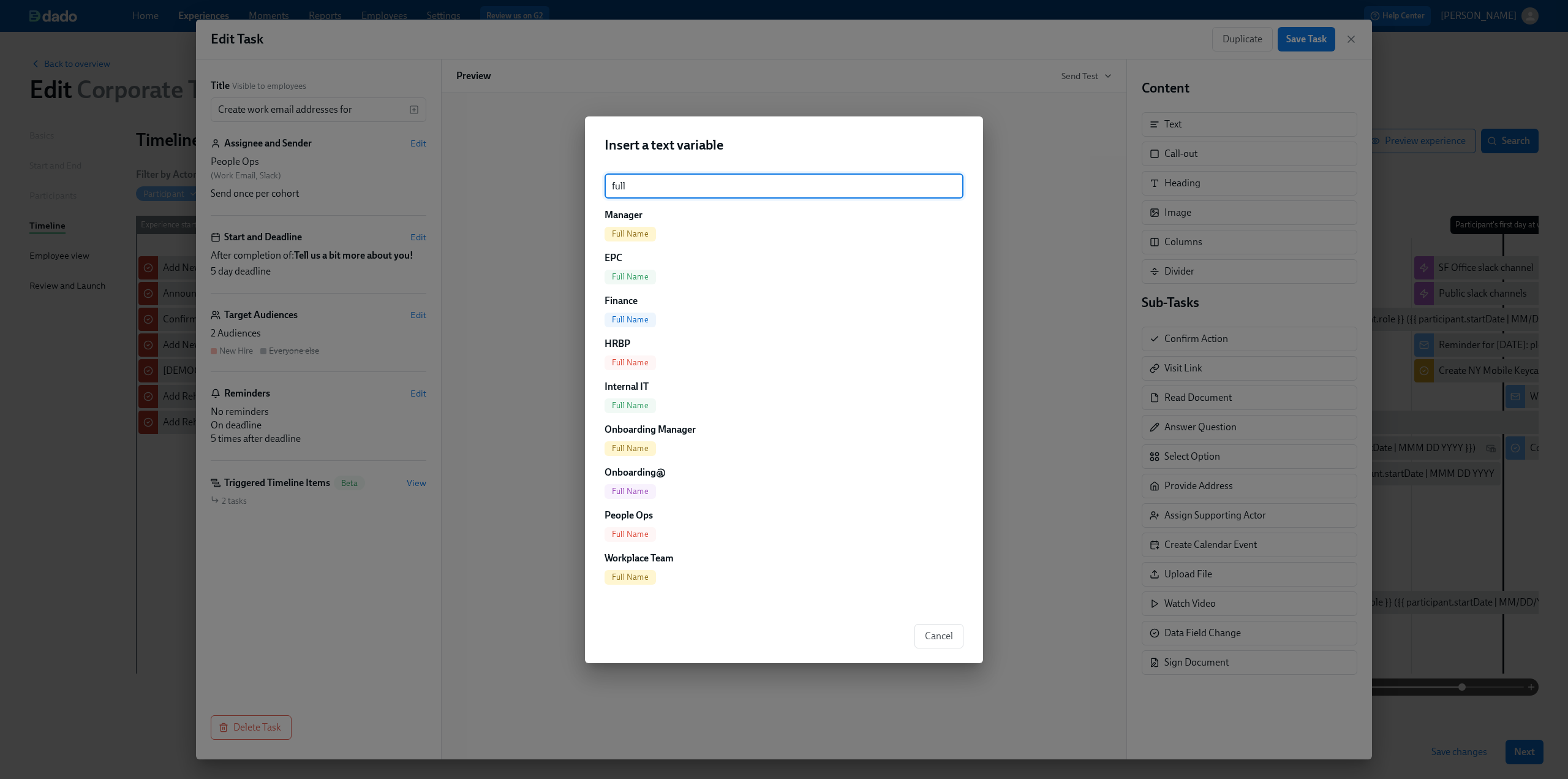
type input "full"
click at [379, 188] on div "Insert a text variable full ​ Manager Full Name EPC Full Name Finance Full Name…" at bounding box center [784, 389] width 1568 height 779
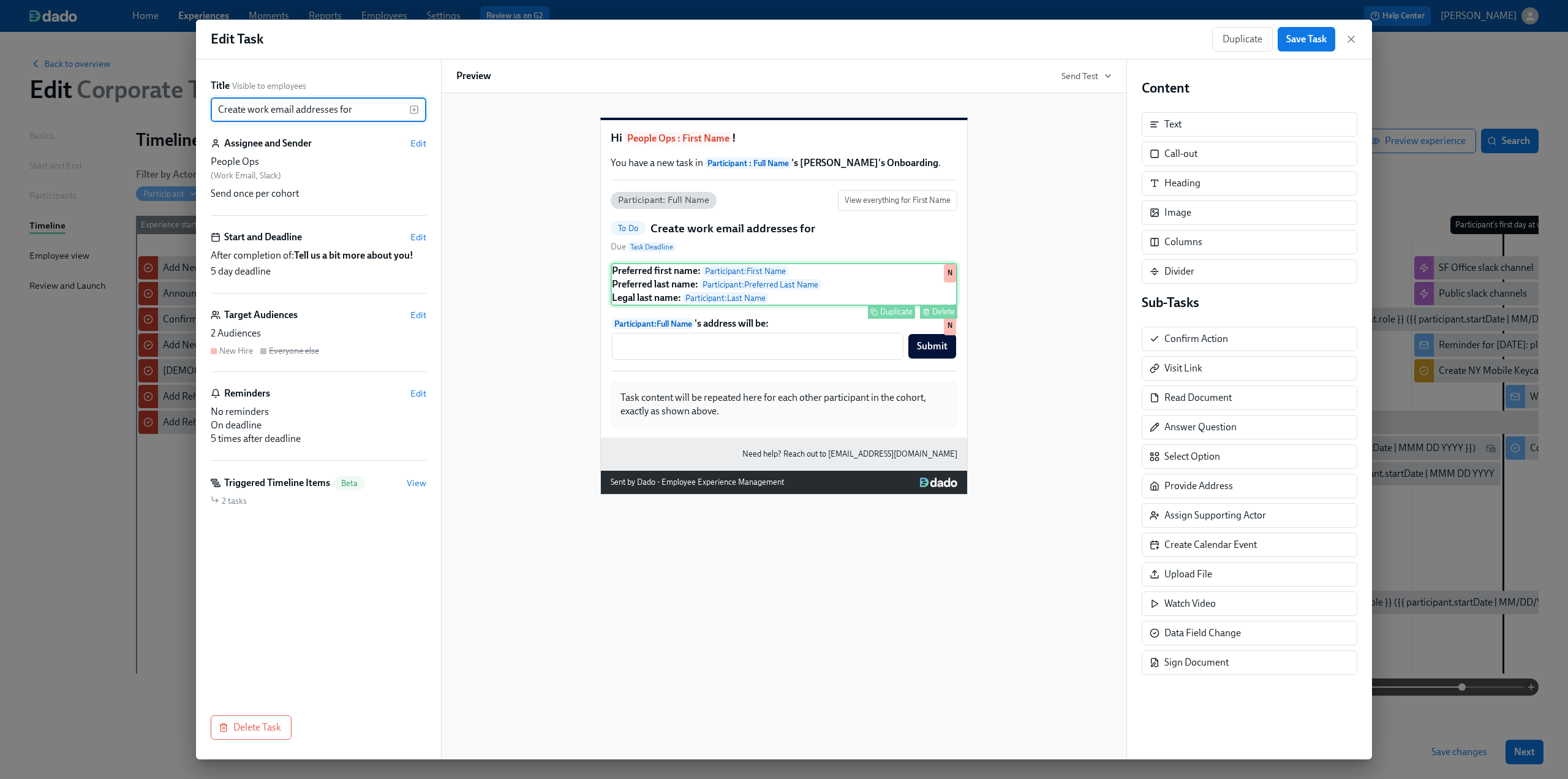
click at [740, 292] on div "Preferred first name: Participant : First Name Preferred last name: Participant…" at bounding box center [783, 285] width 346 height 43
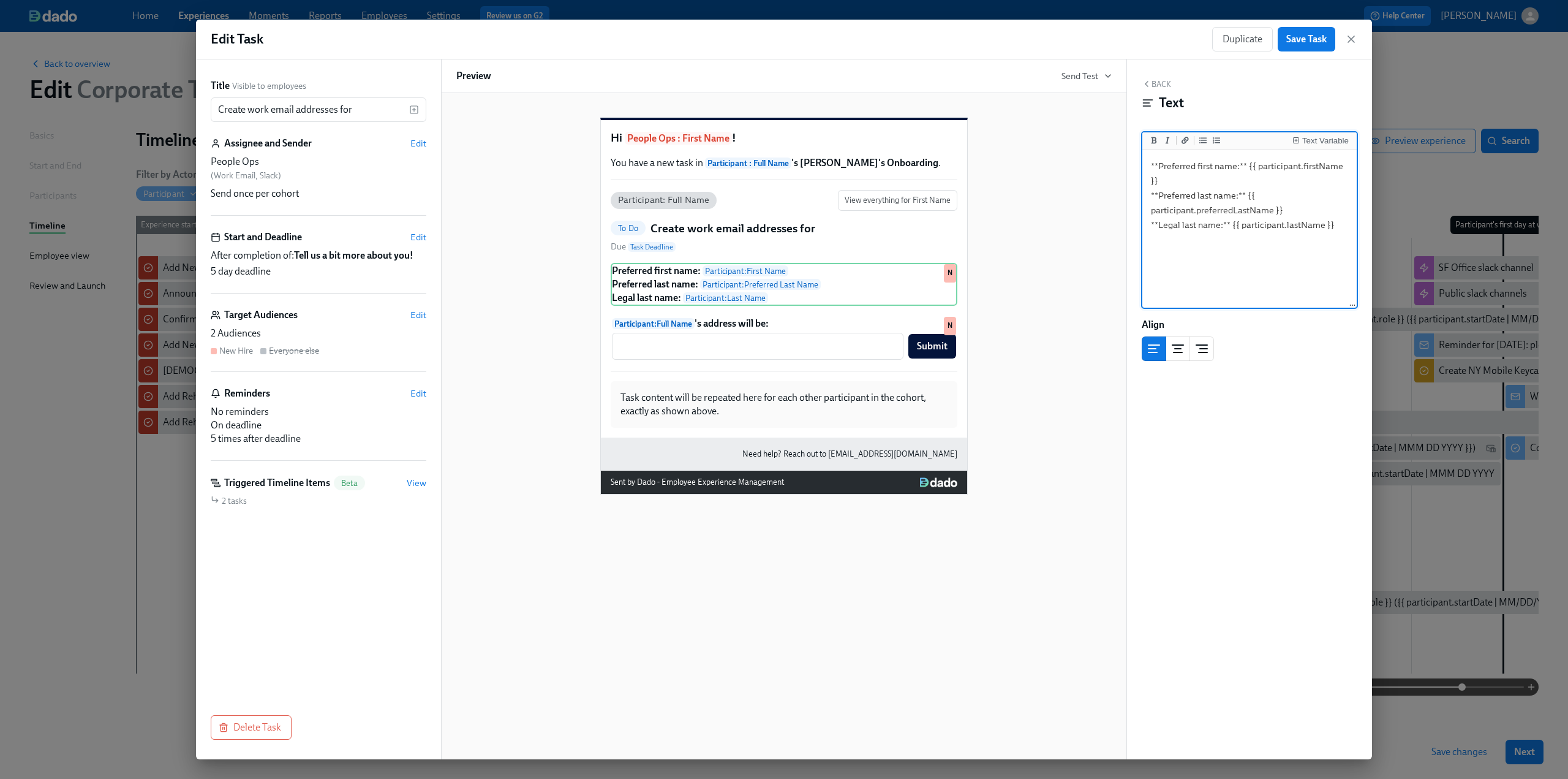
drag, startPoint x: 1184, startPoint y: 183, endPoint x: 1251, endPoint y: 168, distance: 68.7
click at [1251, 168] on textarea "**Preferred first name:** {{ participant.firstName }} **Preferred last name:** …" at bounding box center [1250, 230] width 210 height 154
click at [1247, 252] on textarea "**Preferred first name:** {{ participant.firstName }} **Preferred last name:** …" at bounding box center [1250, 230] width 210 height 154
click at [686, 347] on div "Participant : Full Name 's address will be: ​ Submit Duplicate Delete N" at bounding box center [783, 339] width 346 height 46
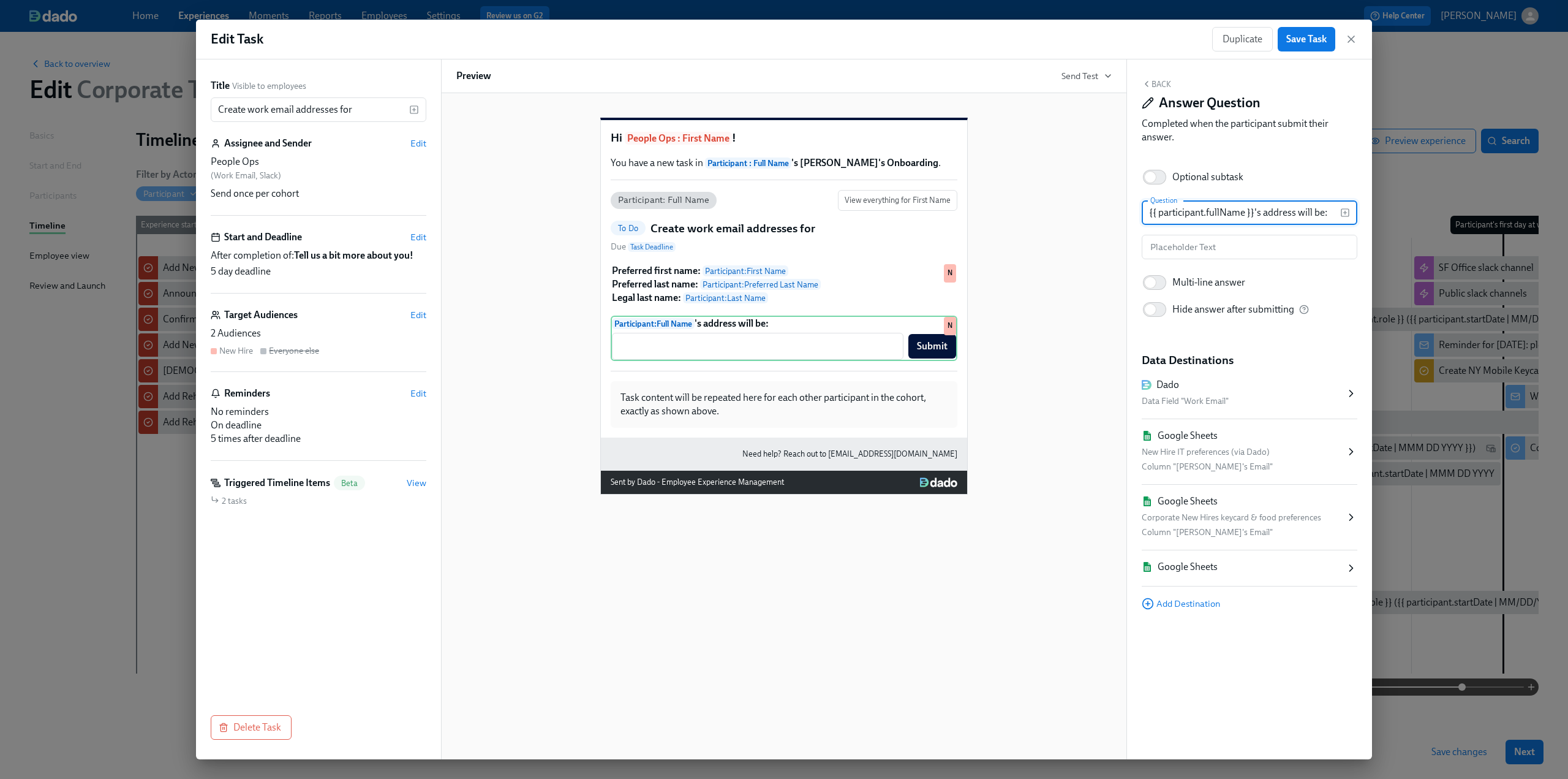
drag, startPoint x: 1255, startPoint y: 214, endPoint x: 1130, endPoint y: 211, distance: 125.0
click at [1130, 211] on div "Back Answer Question Completed when the participant submit their answer. Option…" at bounding box center [1250, 410] width 245 height 700
click at [361, 108] on input "Create work email addresses for" at bounding box center [310, 109] width 199 height 24
click at [422, 139] on span "Edit" at bounding box center [418, 144] width 16 height 13
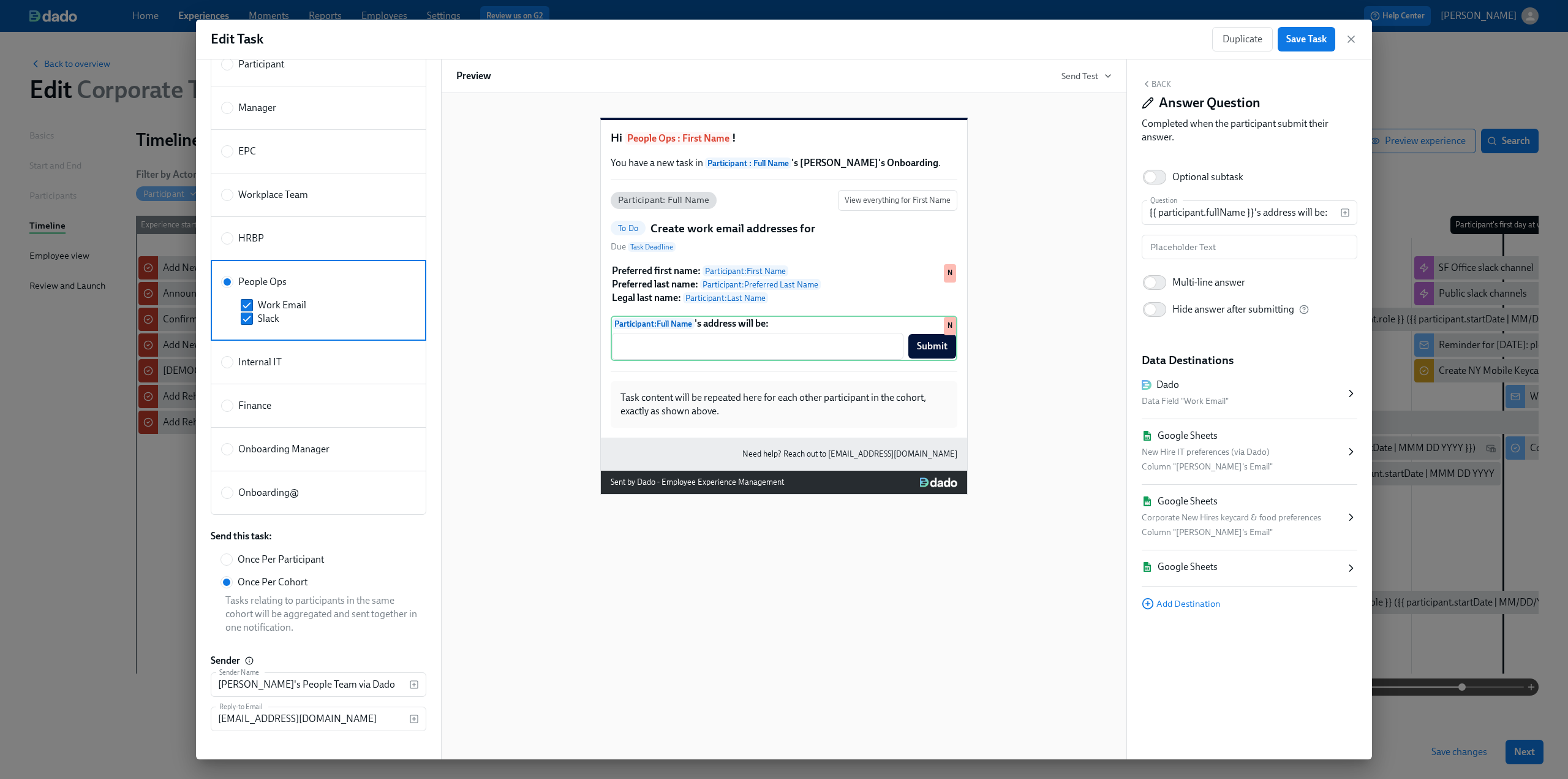
scroll to position [152, 0]
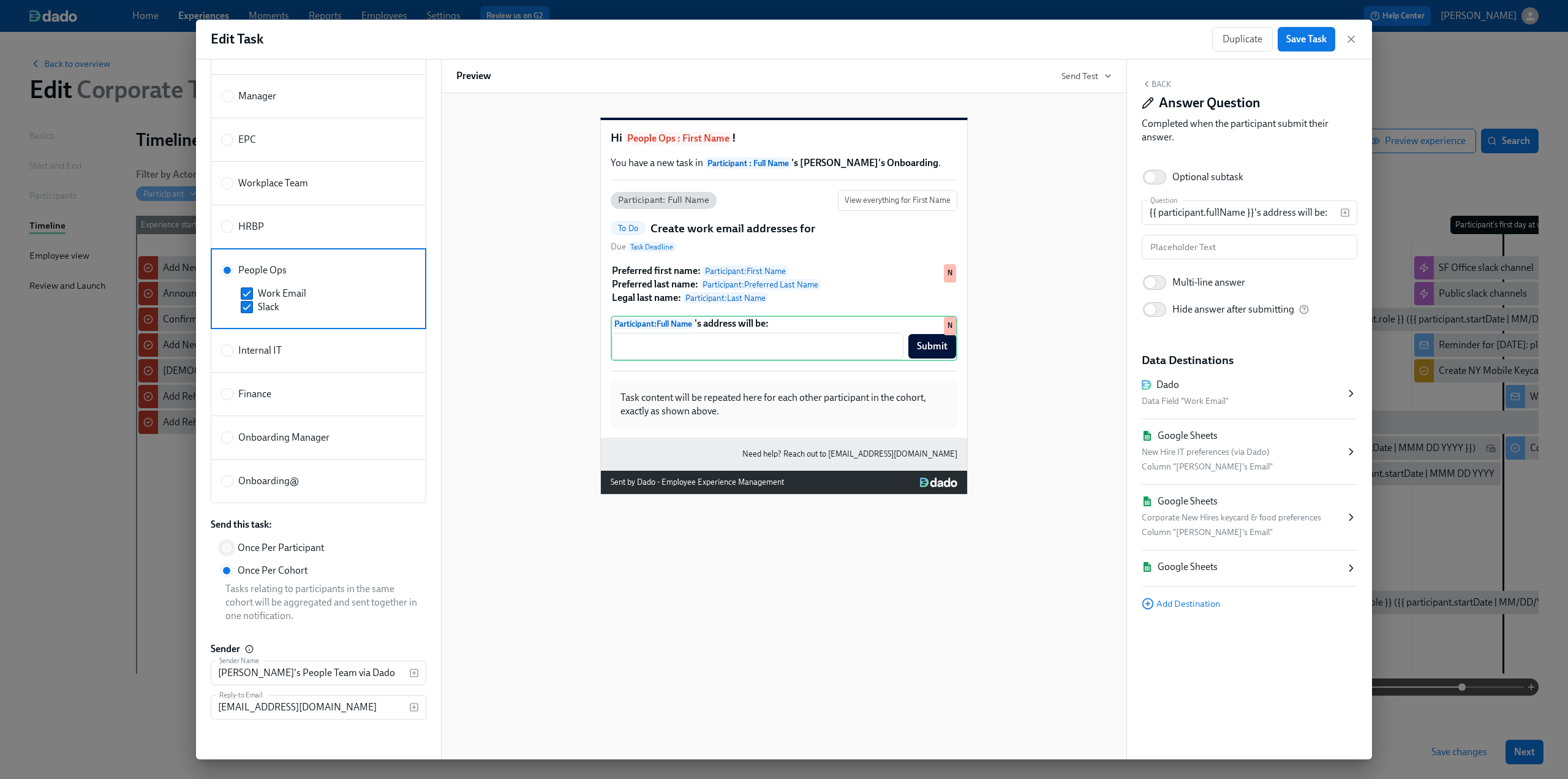
click at [229, 545] on input "Once Per Participant" at bounding box center [227, 548] width 11 height 11
radio input "true"
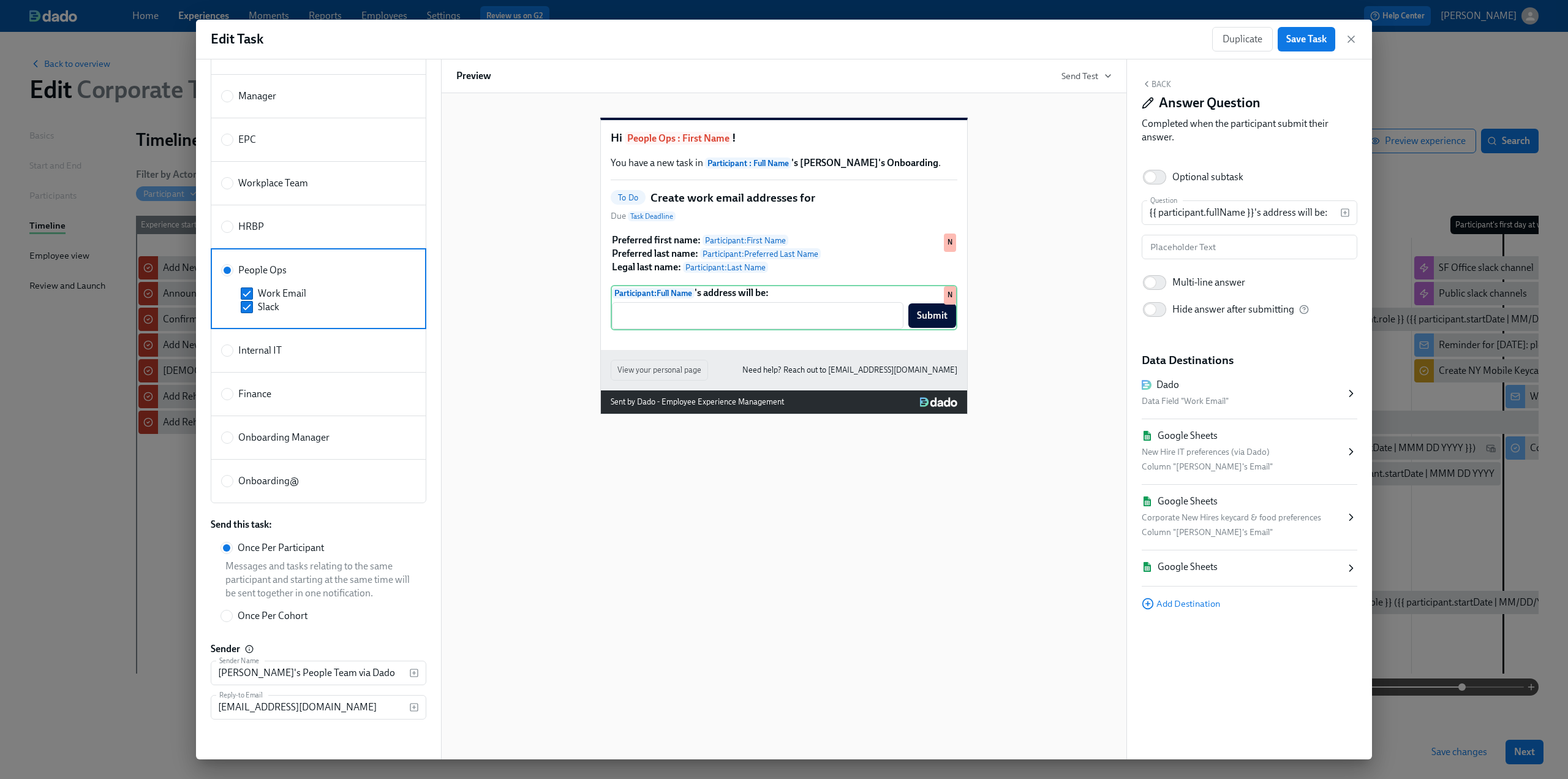
scroll to position [0, 0]
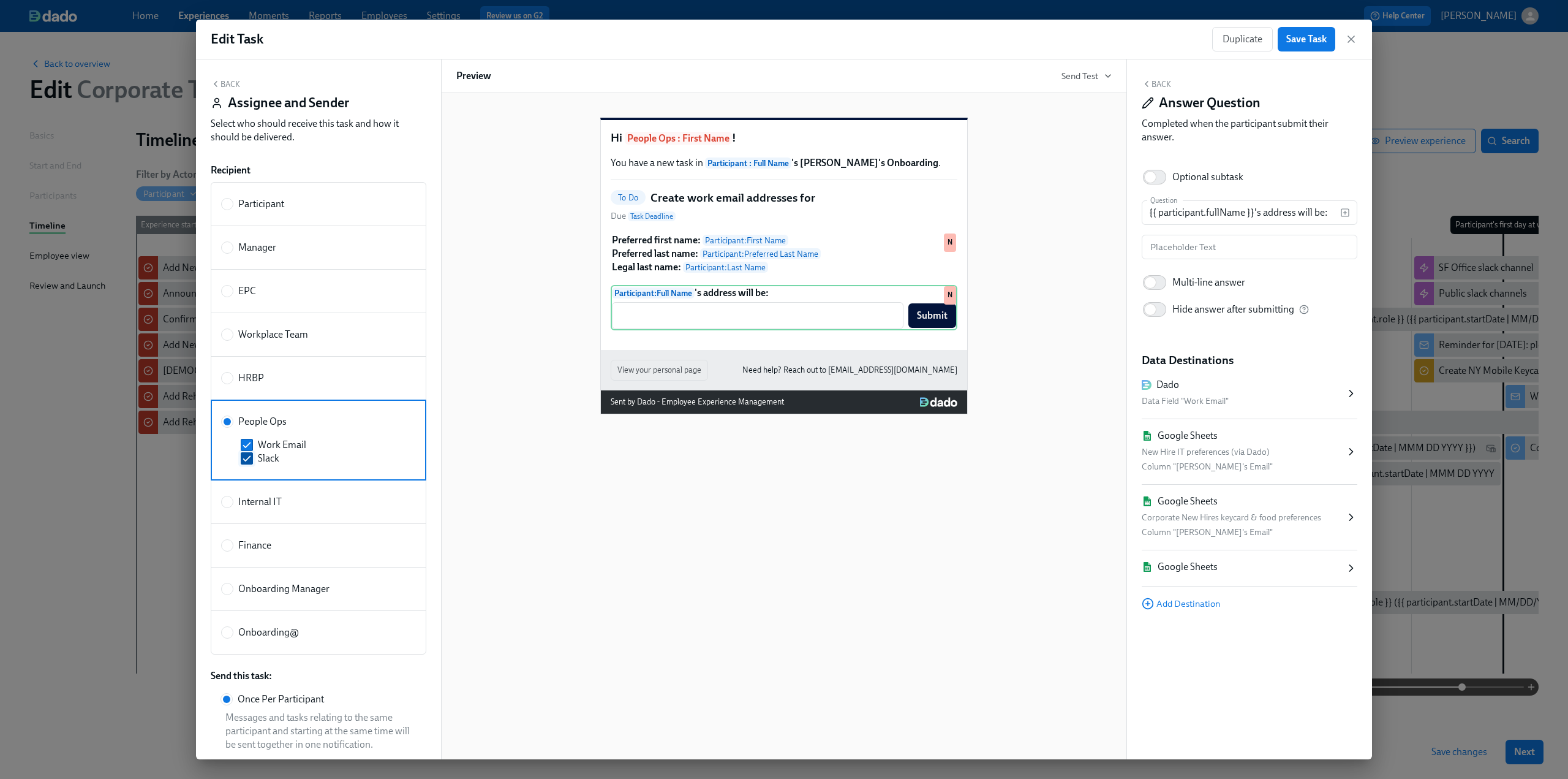
click at [251, 458] on input "Slack" at bounding box center [247, 458] width 11 height 11
checkbox input "false"
click at [229, 75] on div "Back Assignee and Sender Select who should receive this task and how it should …" at bounding box center [319, 410] width 245 height 700
click at [222, 78] on div "Back Assignee and Sender Select who should receive this task and how it should …" at bounding box center [319, 410] width 245 height 700
click at [223, 84] on button "Back" at bounding box center [225, 84] width 29 height 9
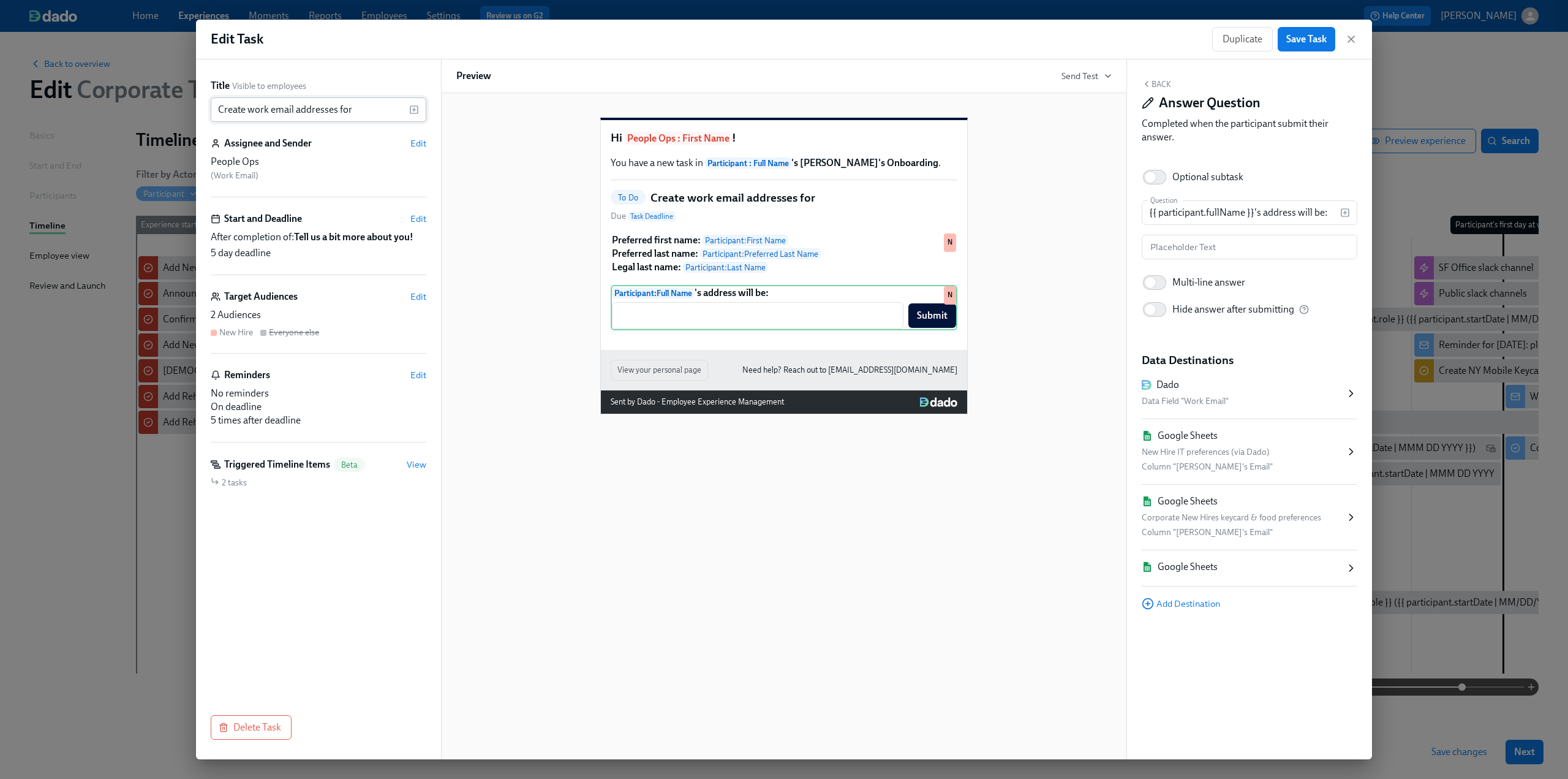
click at [359, 106] on input "Create work email addresses for" at bounding box center [310, 109] width 199 height 24
click at [410, 107] on icon "button" at bounding box center [414, 109] width 9 height 9
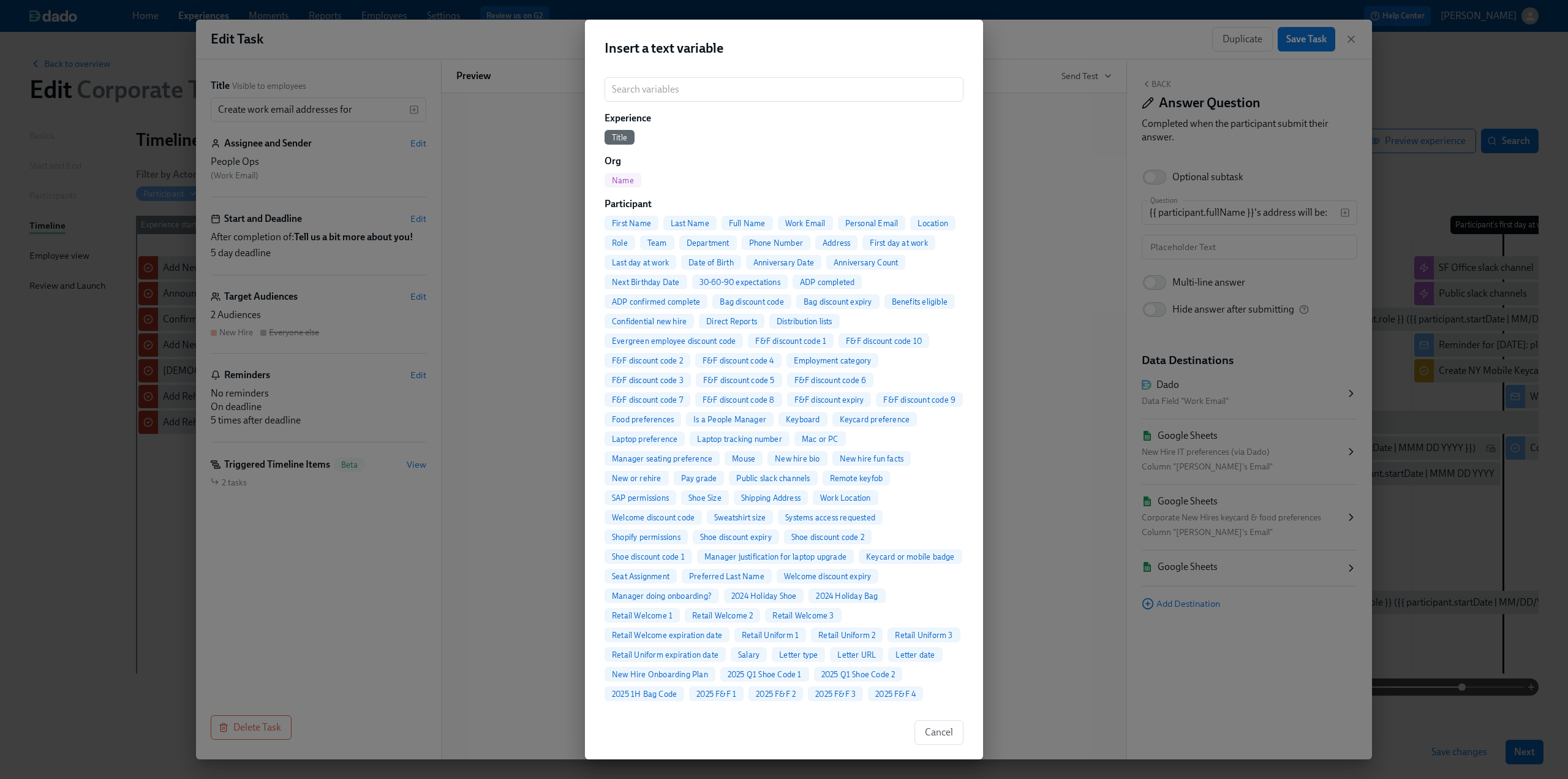
click at [739, 220] on span "Full Name" at bounding box center [748, 223] width 52 height 9
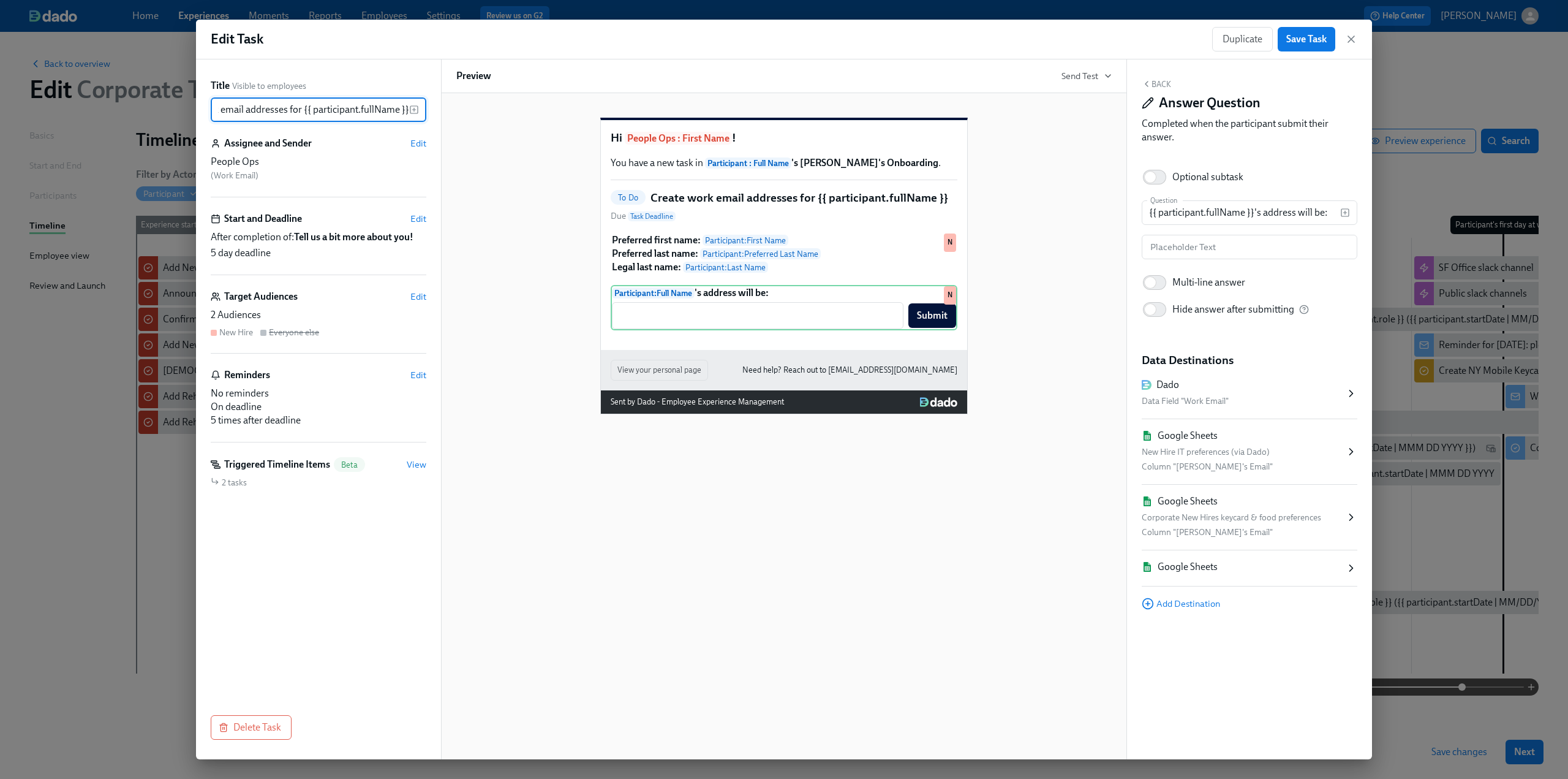
scroll to position [0, 54]
type input "Create work email addresses for {{ participant.fullName }} ("
click at [413, 116] on div "Create work email addresses for {{ participant.fullName }} ( ​" at bounding box center [318, 109] width 216 height 24
click at [409, 109] on icon "button" at bounding box center [414, 109] width 9 height 9
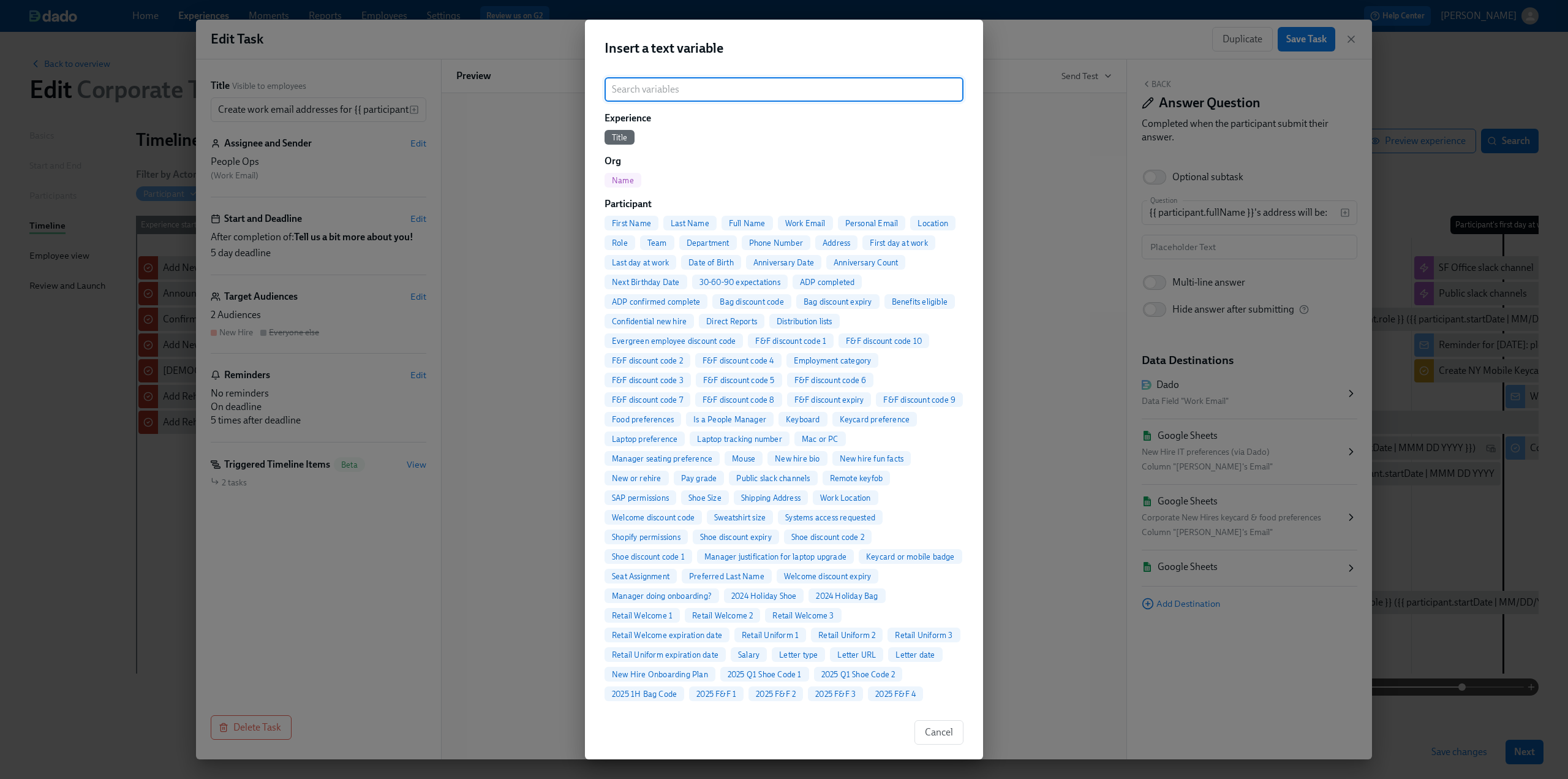
click at [669, 89] on input "search" at bounding box center [784, 89] width 359 height 24
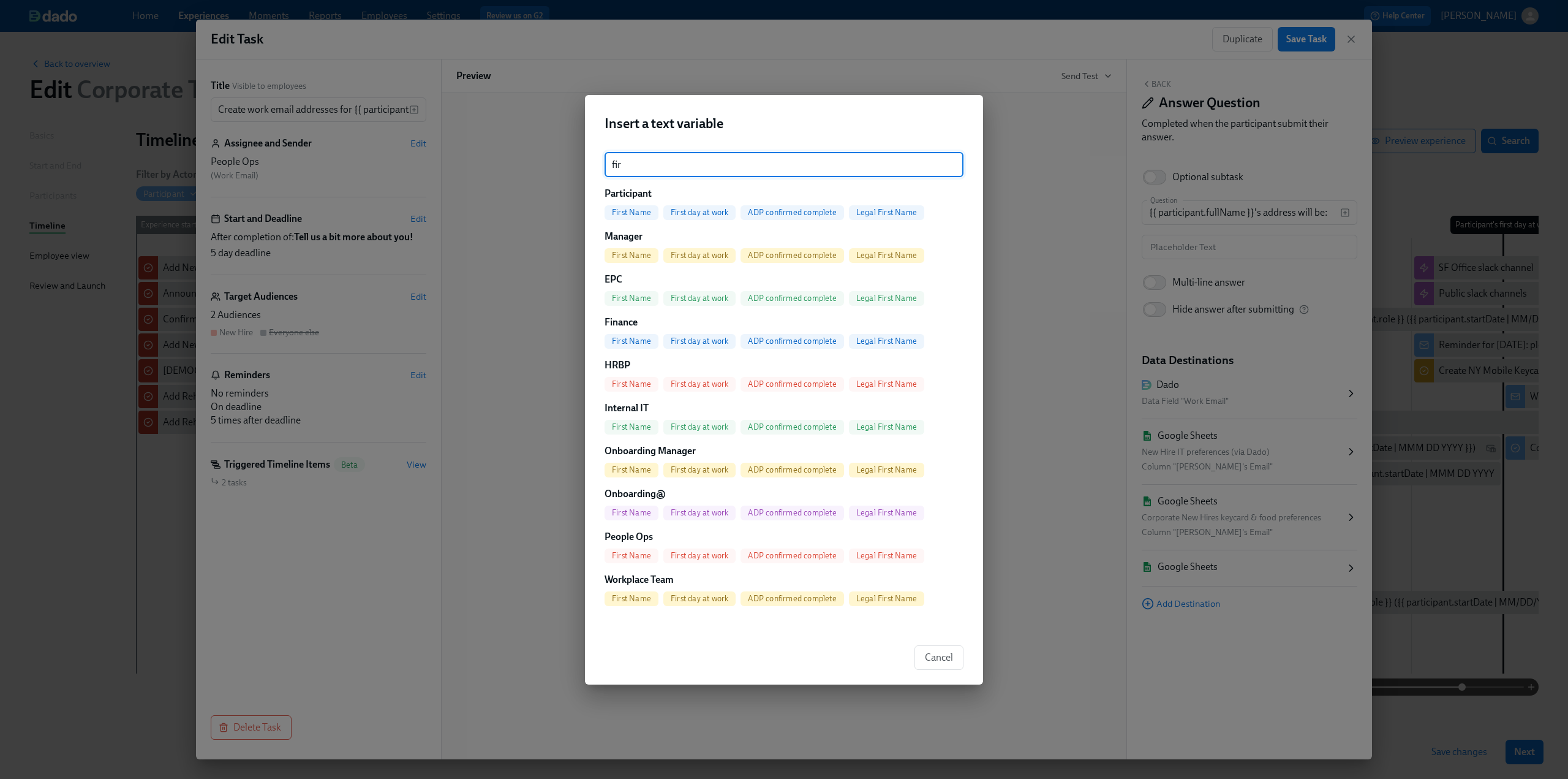
type input "fir"
click at [720, 214] on span "First day at work" at bounding box center [700, 212] width 72 height 9
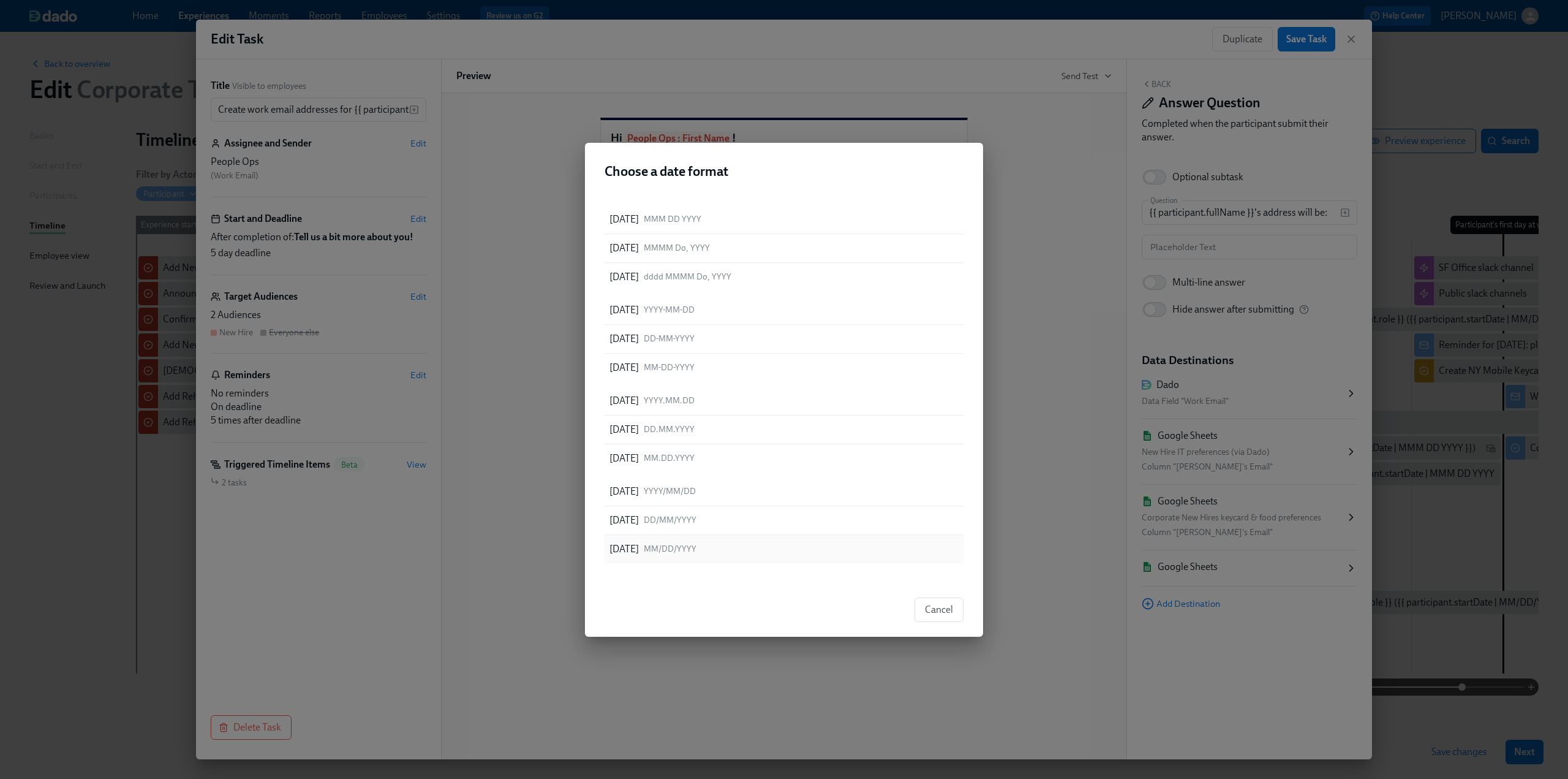
click at [742, 542] on div "[DATE] MM/DD/YYYY" at bounding box center [784, 549] width 359 height 28
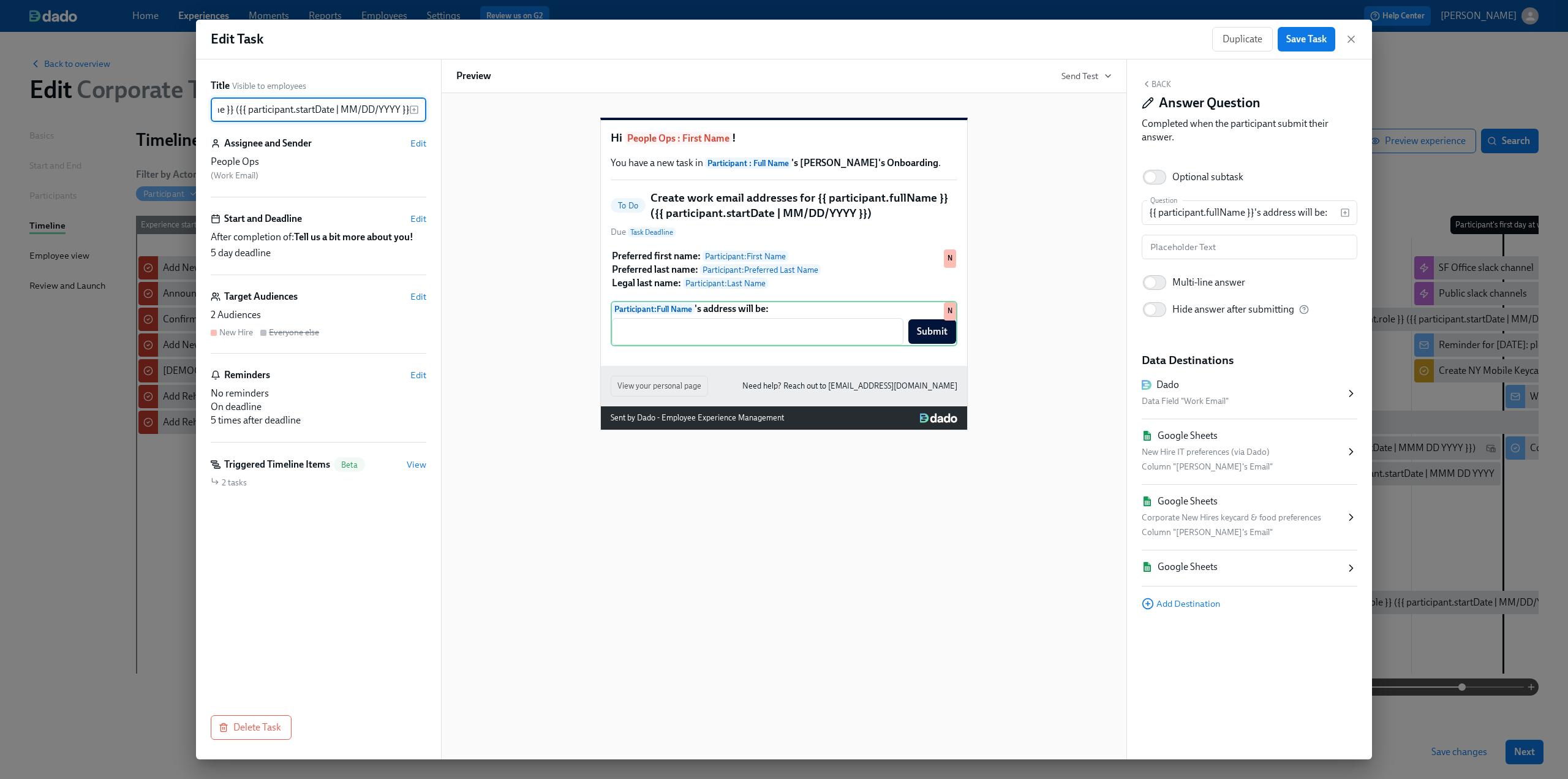
scroll to position [0, 229]
type input "Create work email addresses for {{ participant.fullName }} ({{ participant.star…"
click at [1311, 38] on span "Save Task" at bounding box center [1306, 39] width 40 height 13
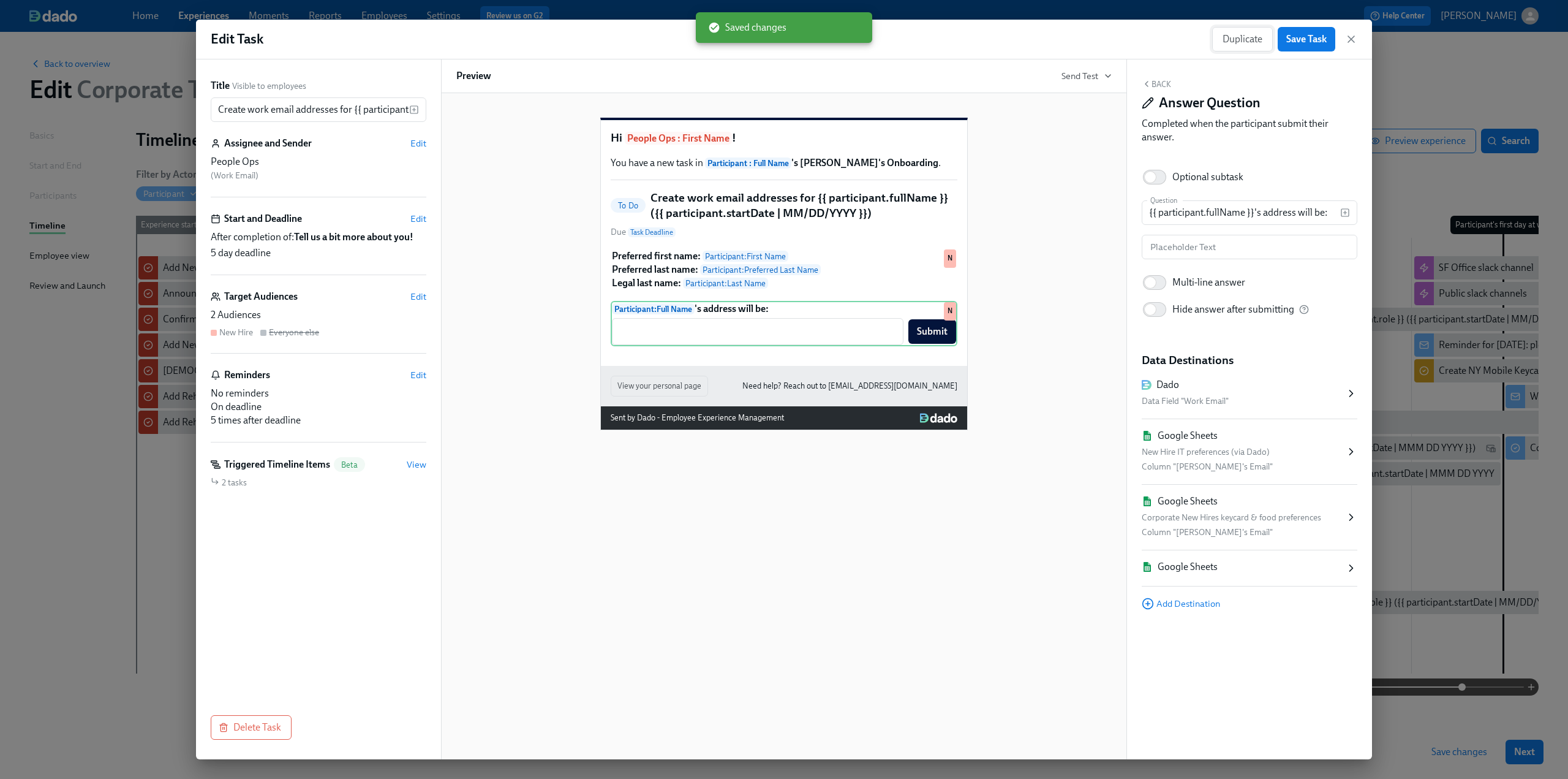
click at [1254, 40] on span "Duplicate" at bounding box center [1243, 39] width 40 height 13
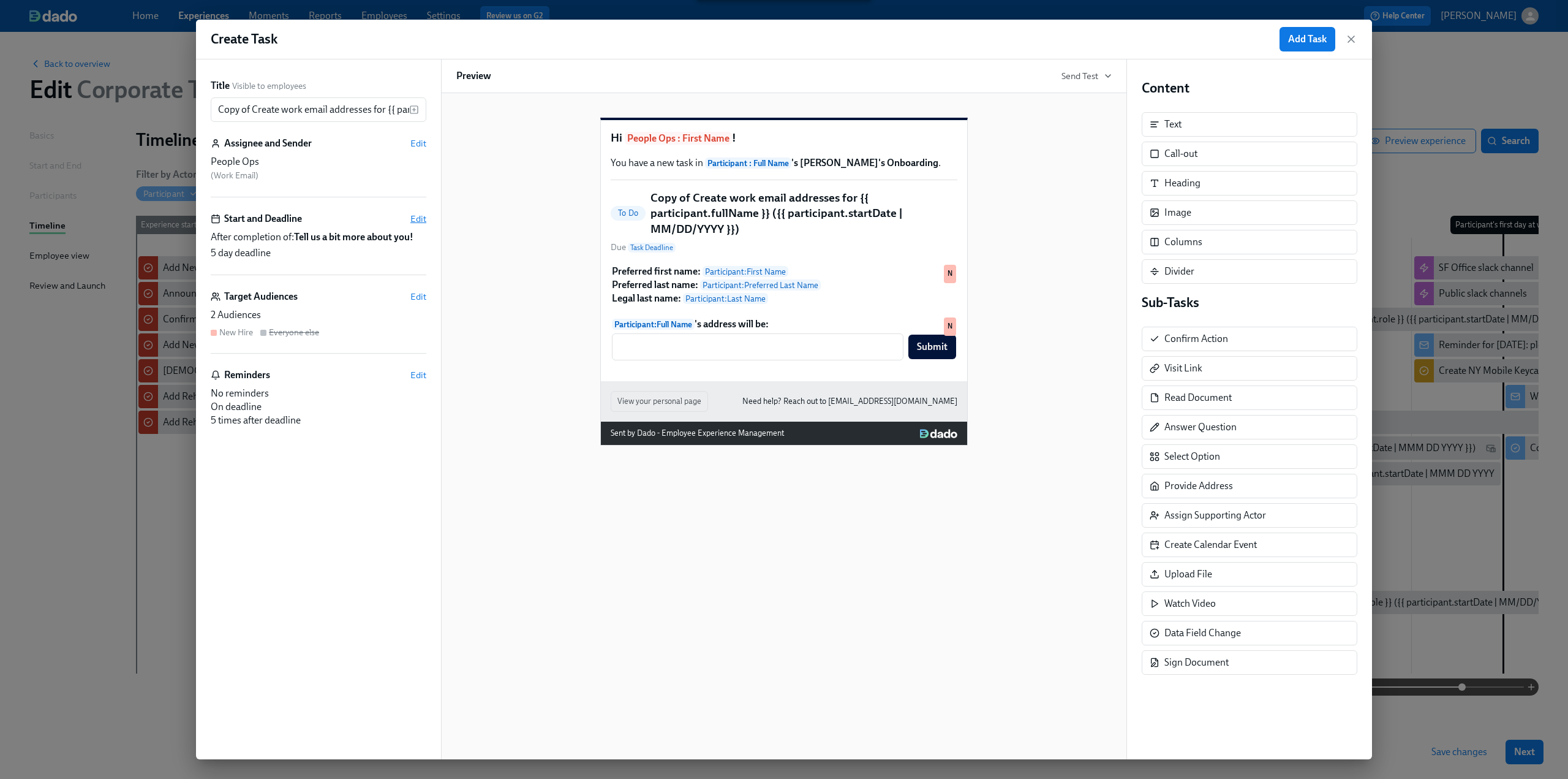
click at [416, 216] on span "Edit" at bounding box center [418, 219] width 16 height 13
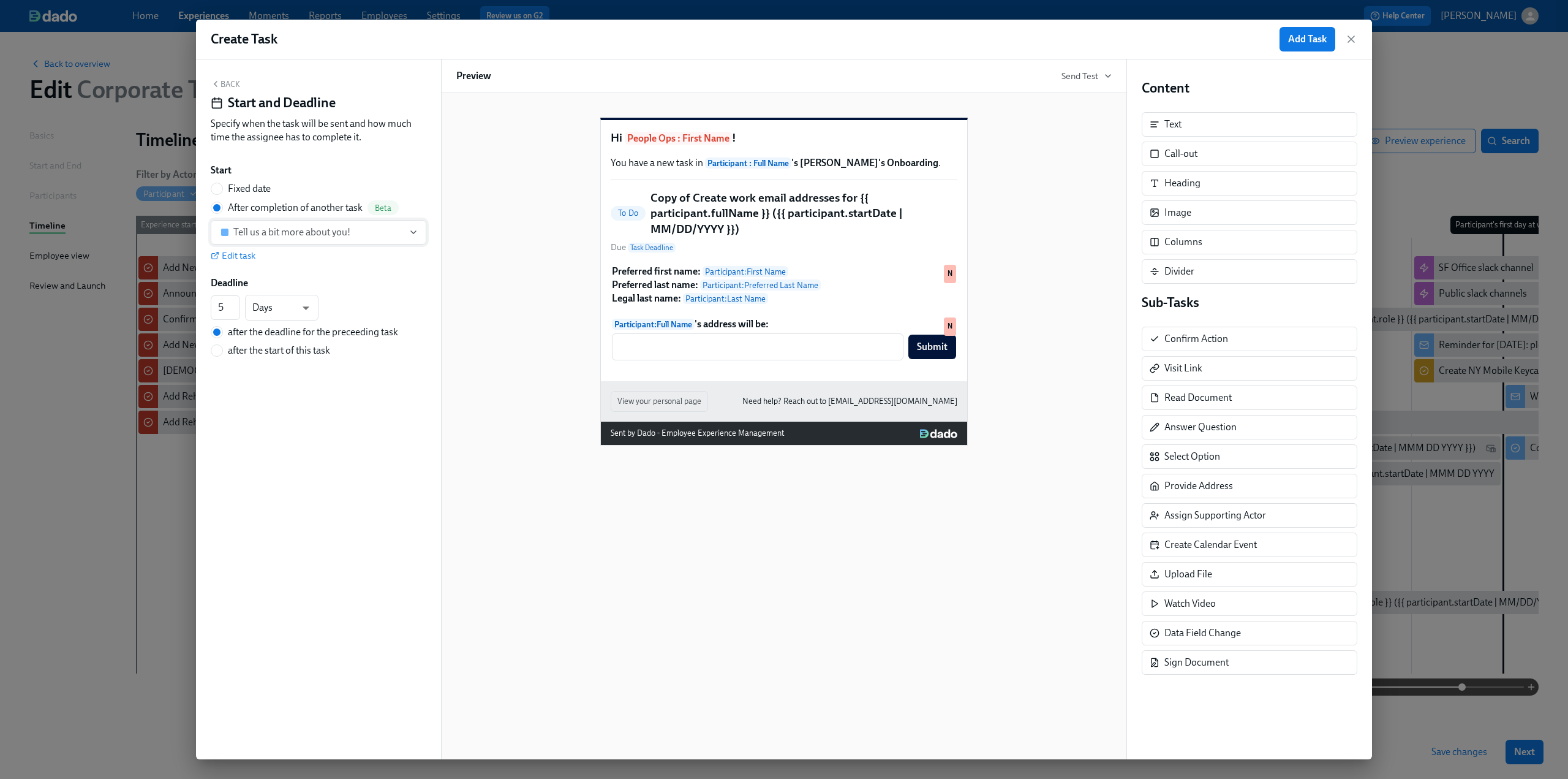
click at [288, 225] on button "Tell us a bit more about you!" at bounding box center [318, 232] width 216 height 24
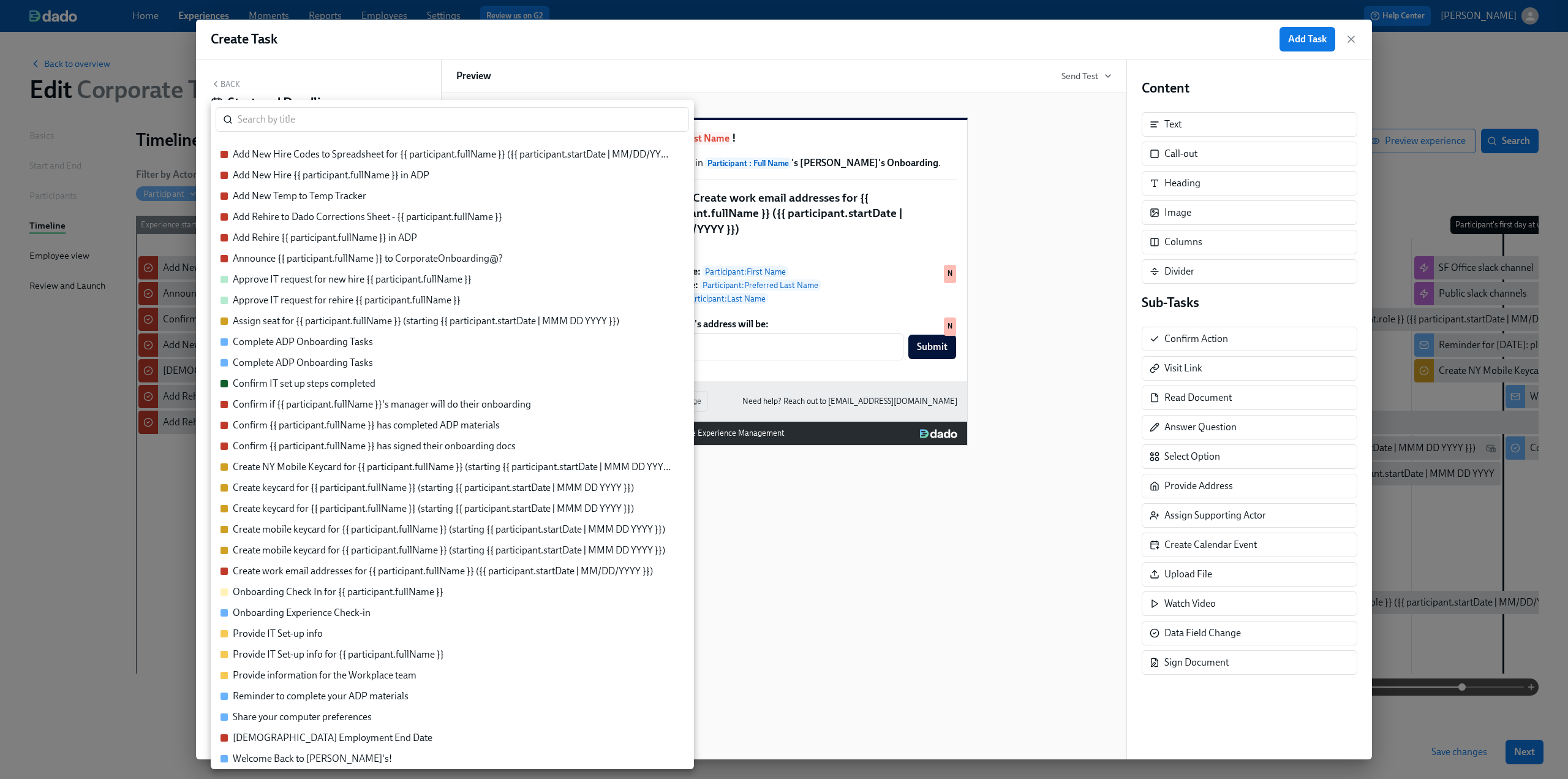
click at [293, 216] on div "Add Rehire to Dado Corrections Sheet - {{ participant.fullName }}" at bounding box center [367, 216] width 269 height 13
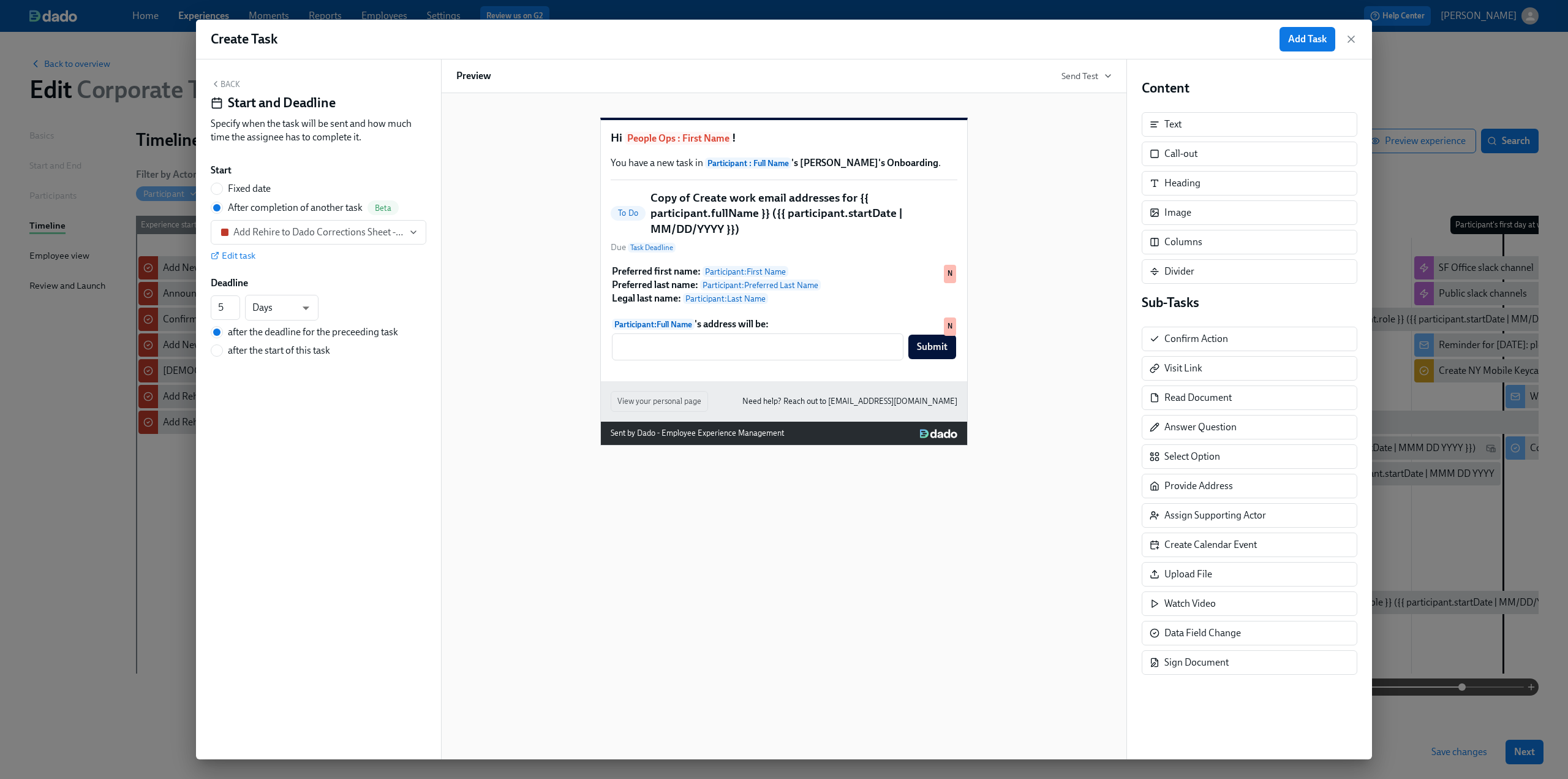
click at [222, 83] on button "Back" at bounding box center [225, 84] width 29 height 9
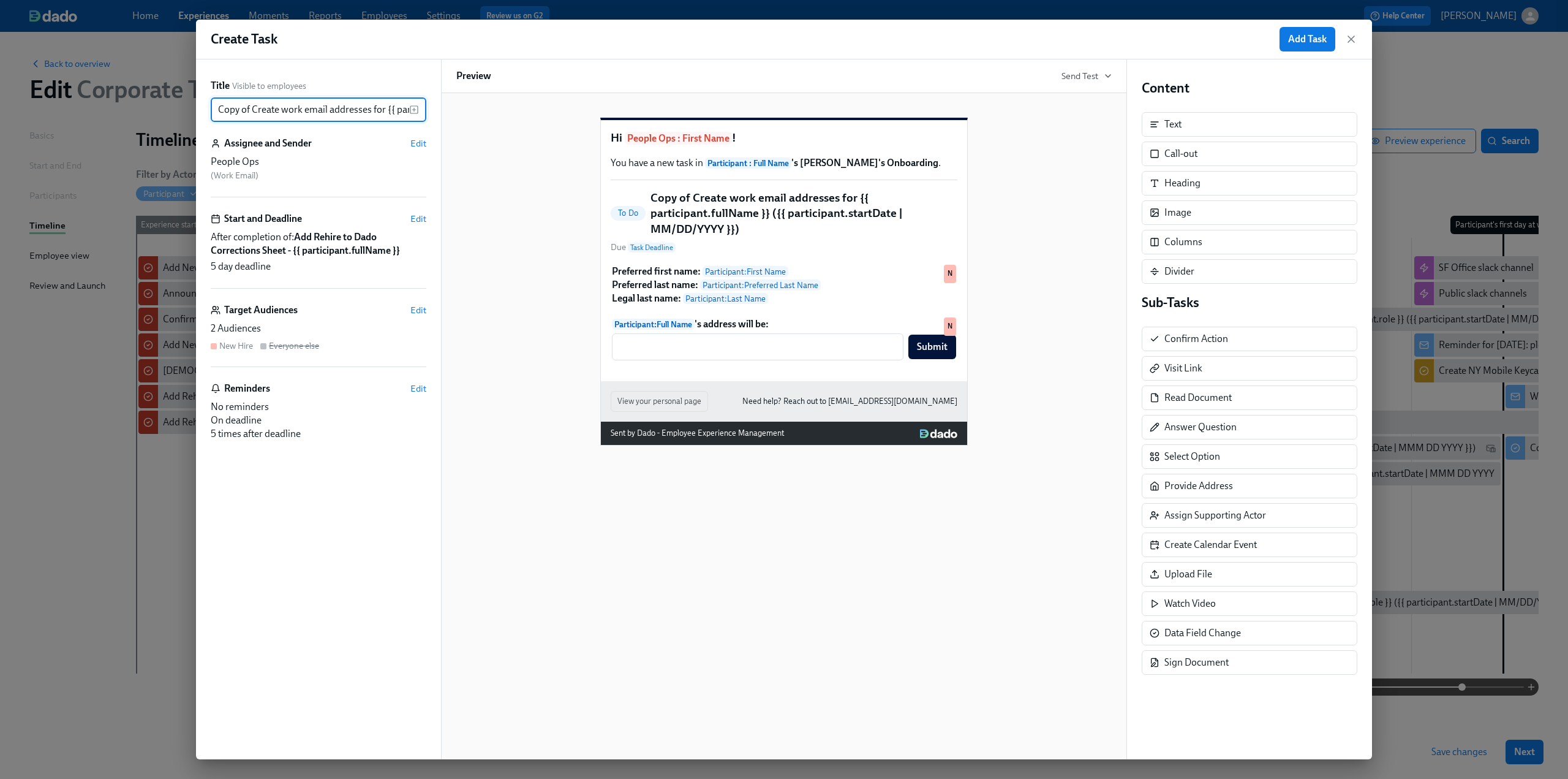
drag, startPoint x: 252, startPoint y: 111, endPoint x: 200, endPoint y: 110, distance: 52.0
click at [200, 110] on div "Title Visible to employees Copy of Create work email addresses for {{ participa…" at bounding box center [319, 410] width 245 height 700
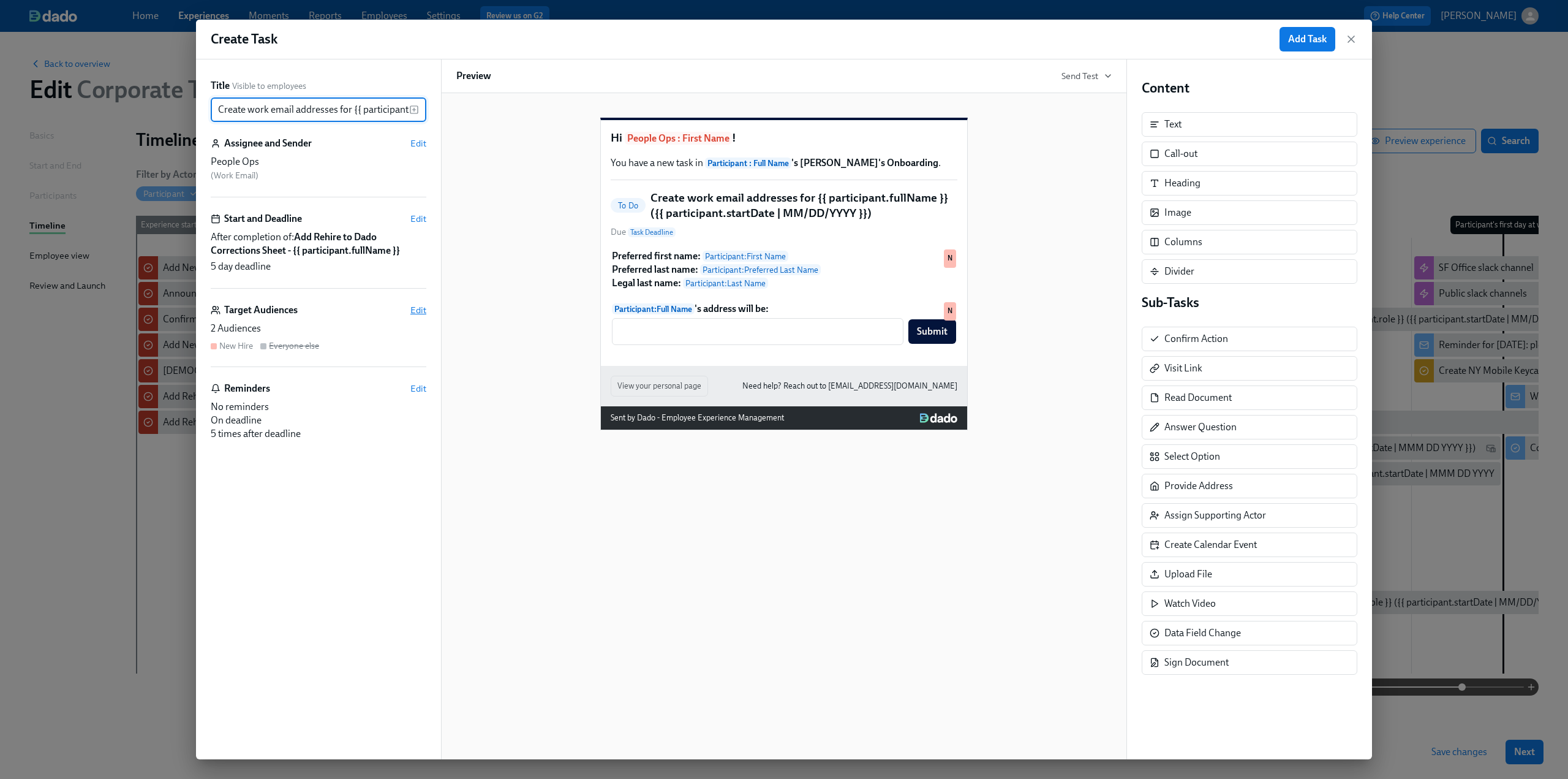
type input "Create work email addresses for {{ participant.fullName }} ({{ participant.star…"
click at [420, 310] on span "Edit" at bounding box center [418, 310] width 16 height 13
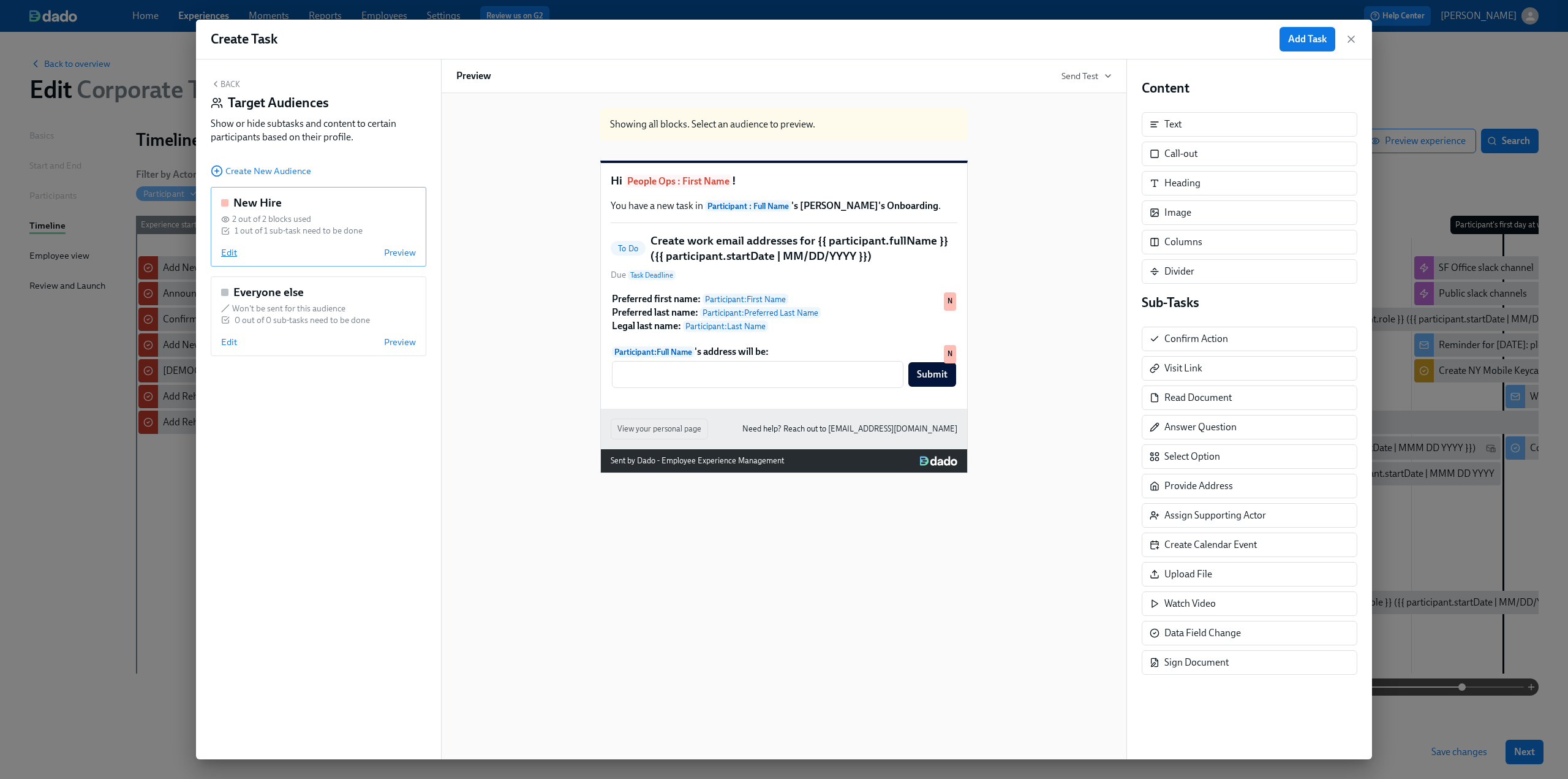
click at [226, 249] on span "Edit" at bounding box center [229, 252] width 16 height 13
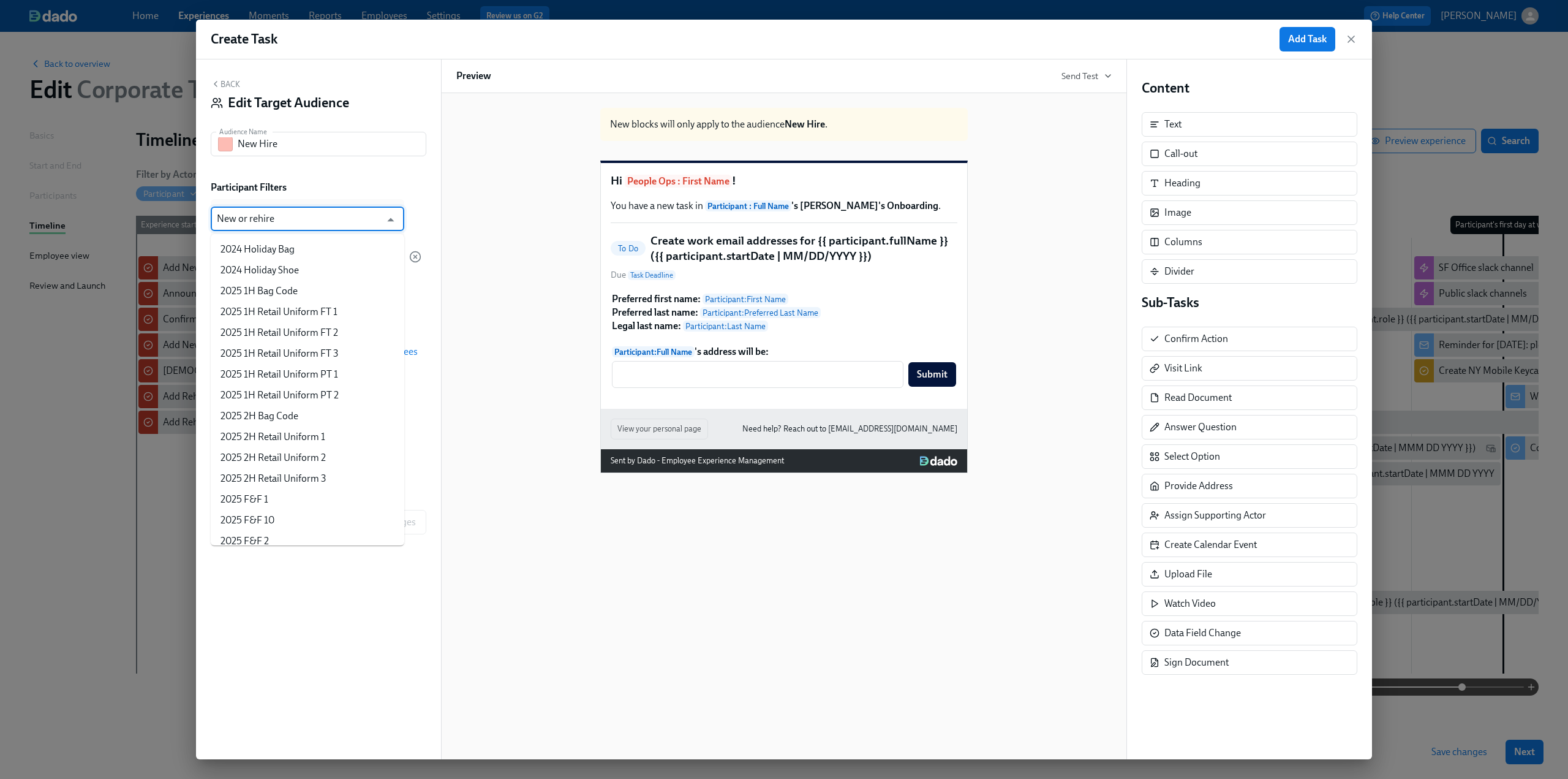
scroll to position [1917, 0]
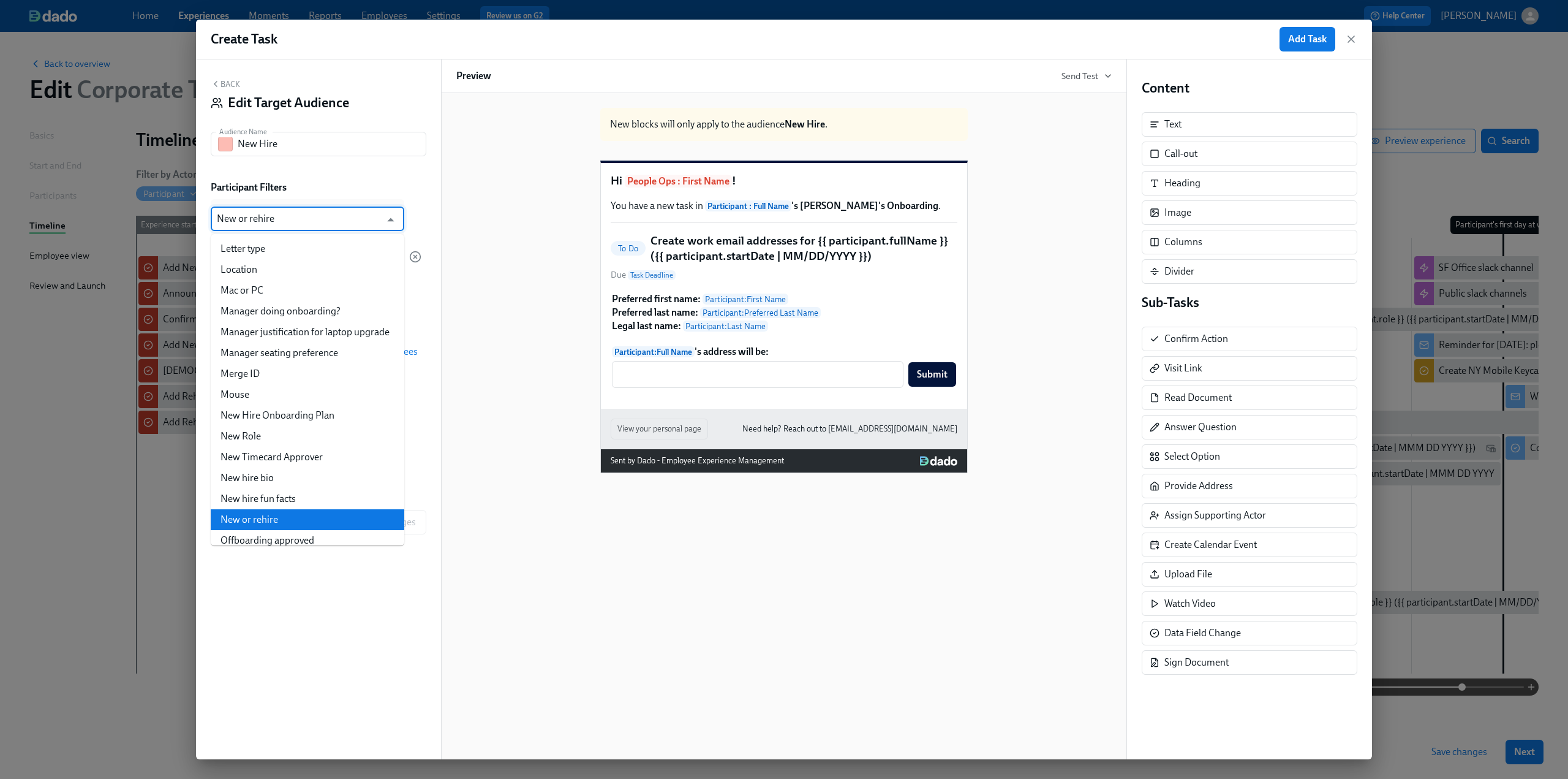
drag, startPoint x: 288, startPoint y: 218, endPoint x: 191, endPoint y: 216, distance: 97.0
click at [191, 216] on div "Create Task Add Task Back Edit Target Audience Audience Name New Hire Audience …" at bounding box center [784, 389] width 1568 height 779
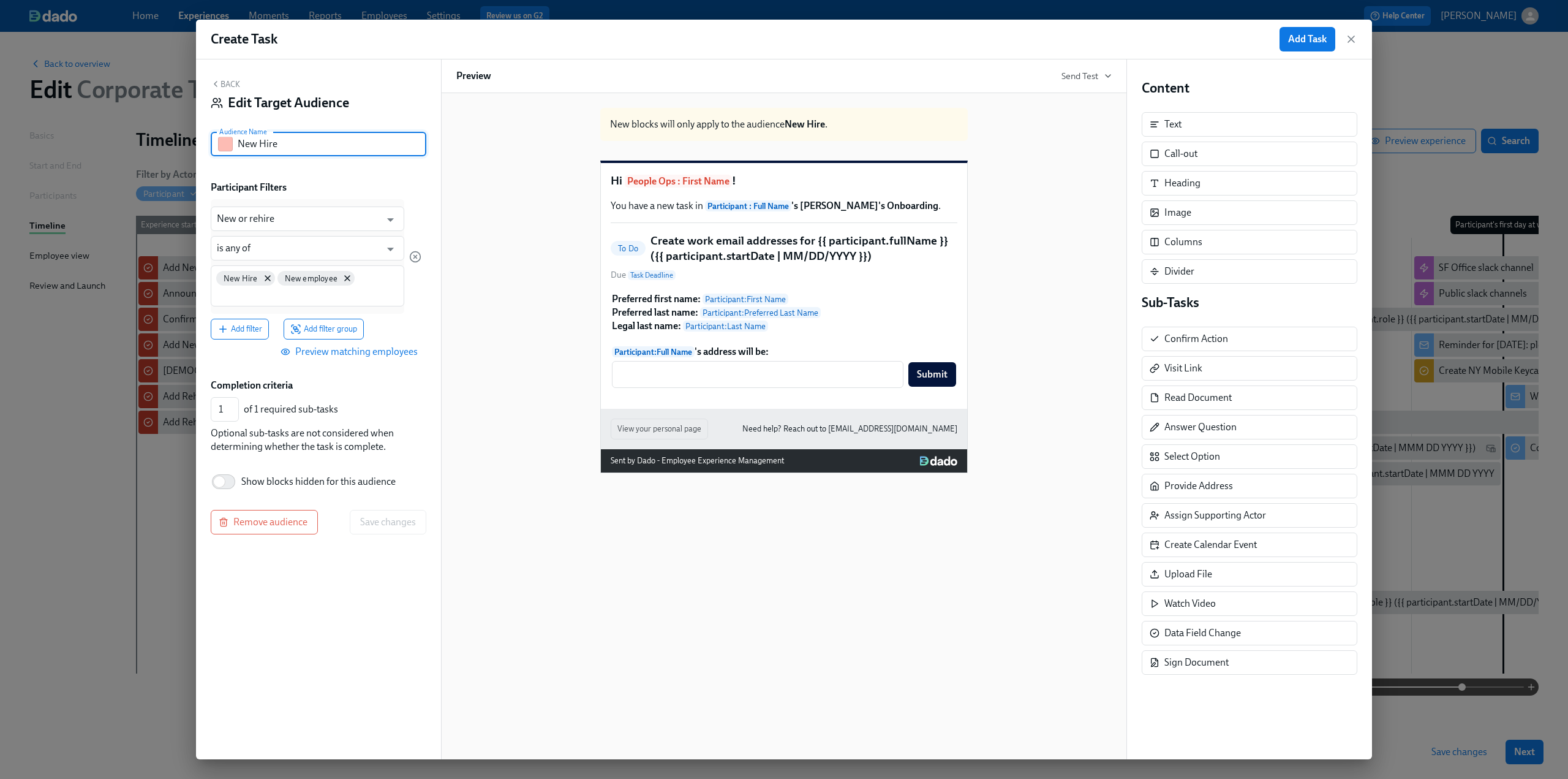
drag, startPoint x: 291, startPoint y: 148, endPoint x: 203, endPoint y: 146, distance: 88.0
click at [203, 146] on div "Back Edit Target Audience Audience Name New Hire Audience Name Participant Filt…" at bounding box center [319, 410] width 245 height 700
type input "Rehire"
click at [266, 280] on icon at bounding box center [268, 279] width 9 height 9
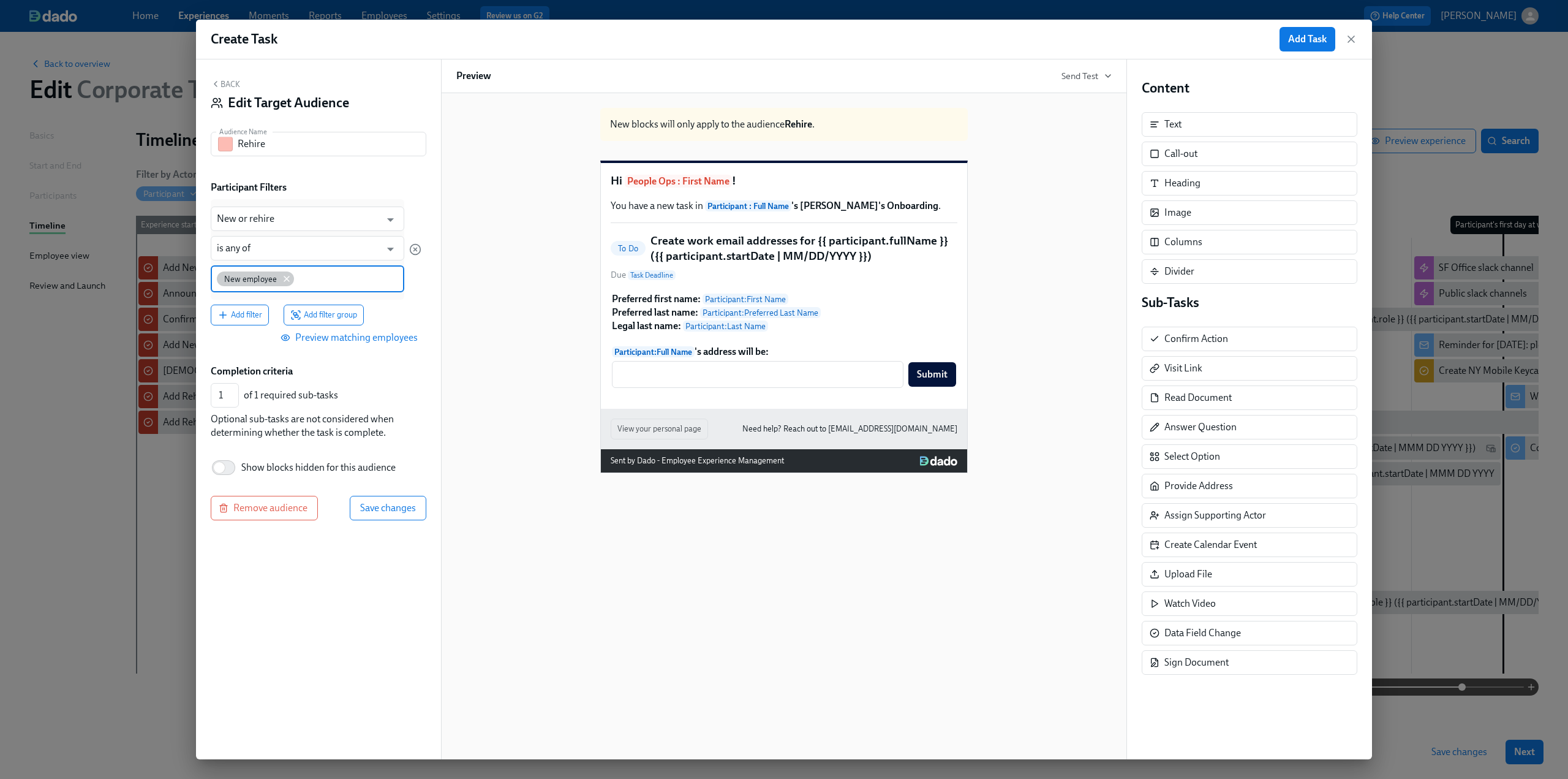
click at [288, 277] on icon at bounding box center [287, 279] width 9 height 9
click at [288, 277] on input at bounding box center [307, 277] width 167 height 13
type input "re"
click at [294, 337] on span "Rehire" at bounding box center [290, 338] width 36 height 9
click at [392, 505] on span "Save changes" at bounding box center [388, 507] width 56 height 13
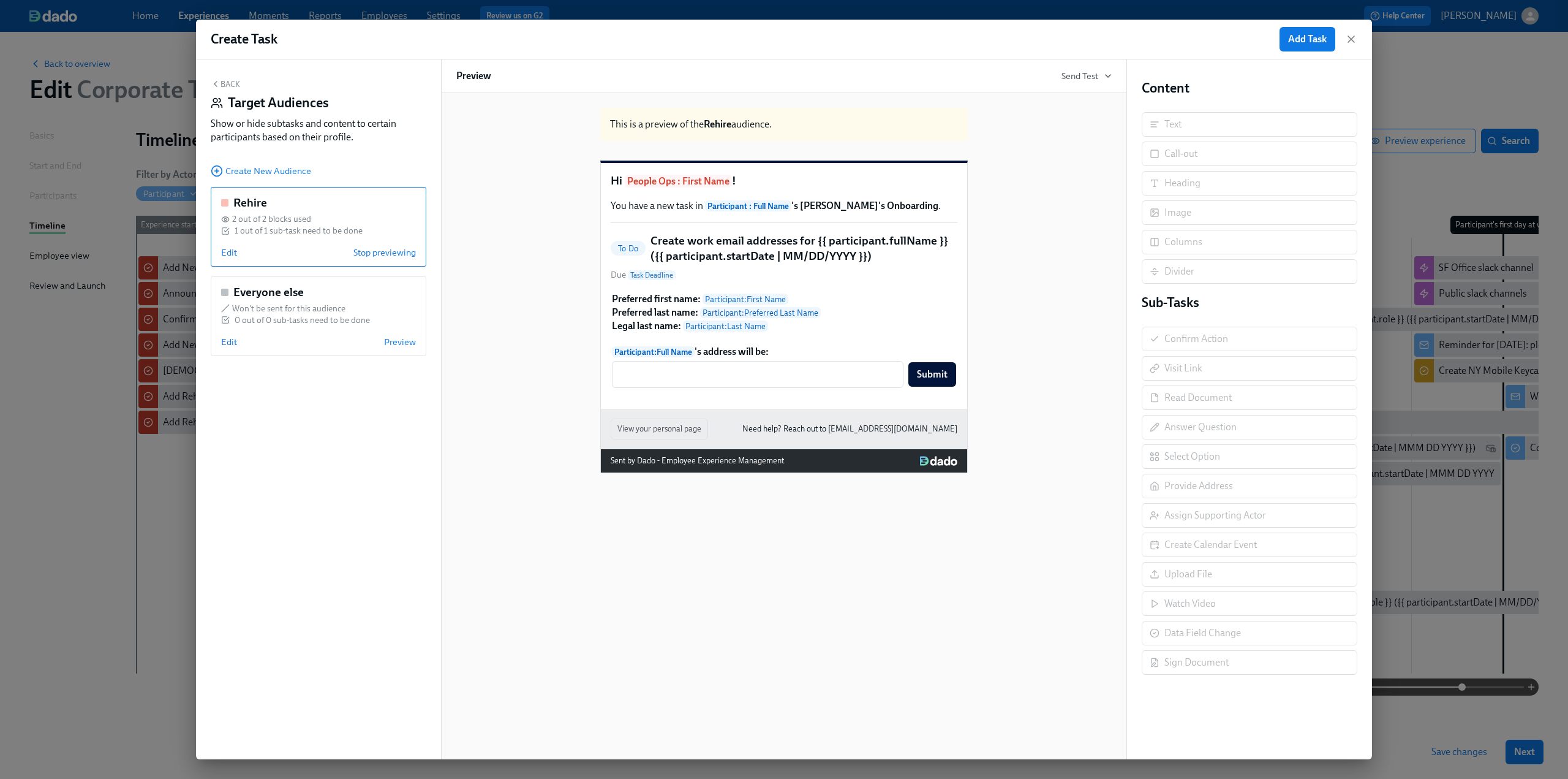
click at [233, 81] on button "Back" at bounding box center [225, 84] width 29 height 9
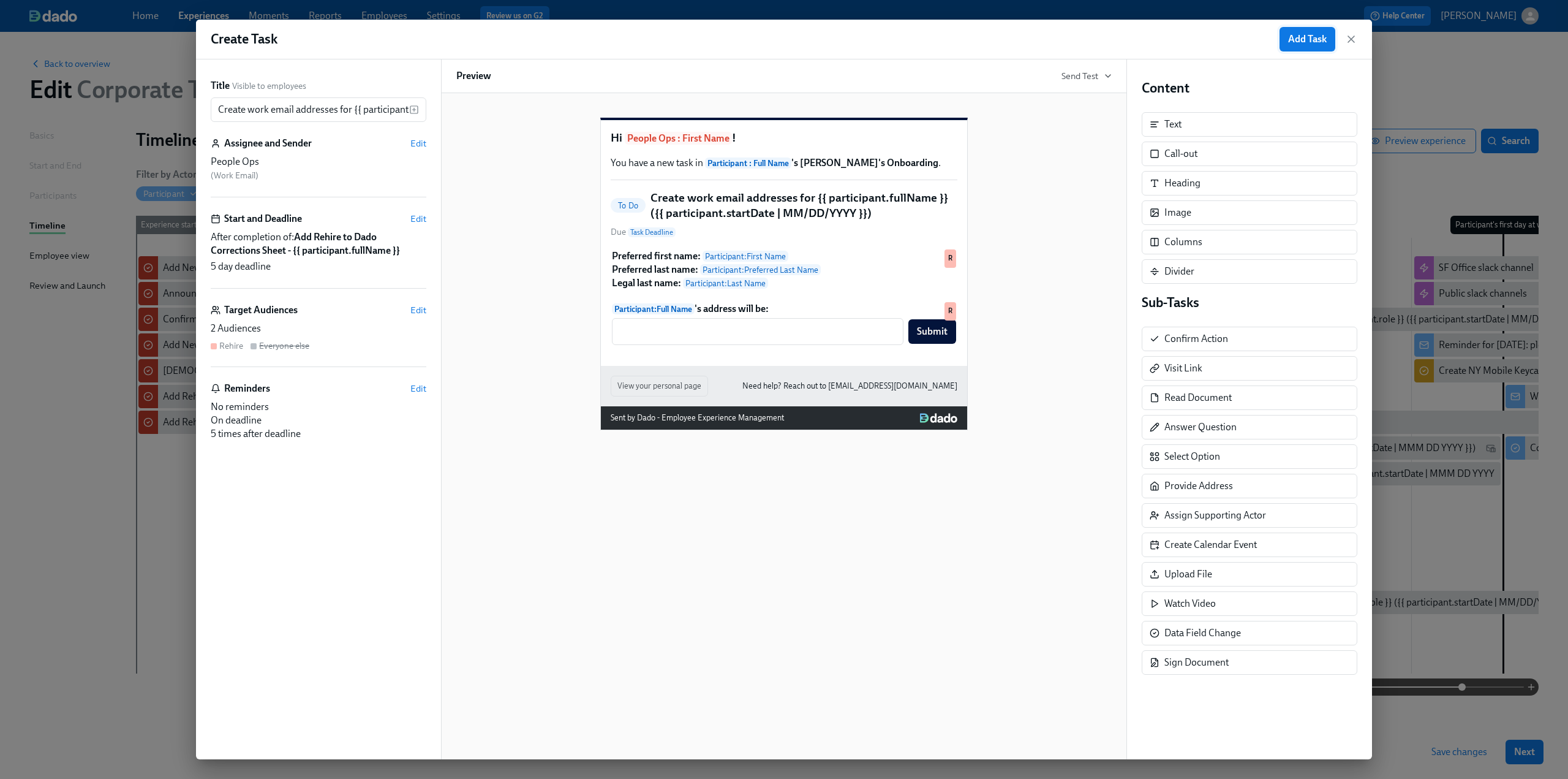
click at [1316, 35] on span "Add Task" at bounding box center [1307, 39] width 38 height 13
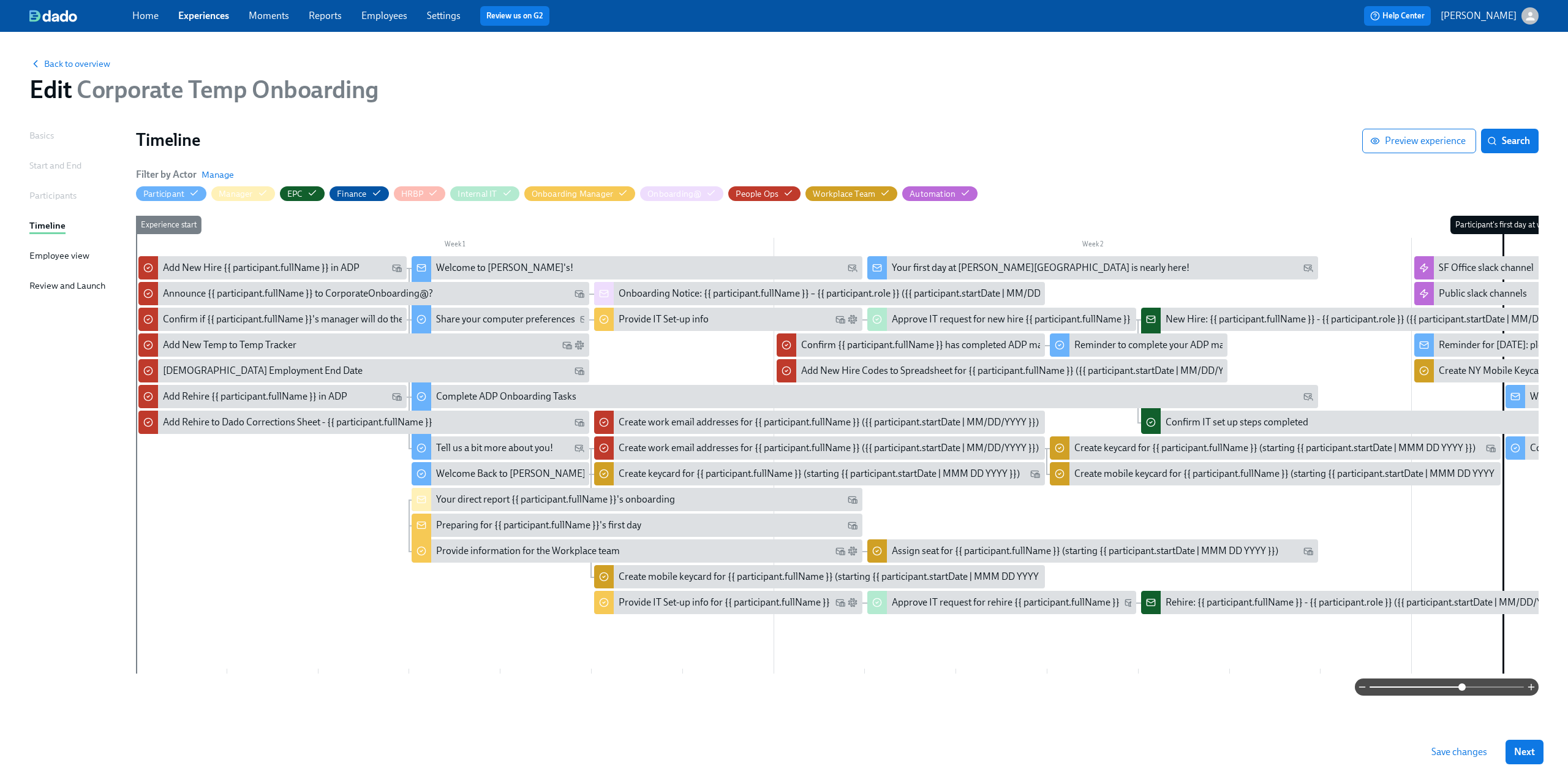
click at [1454, 753] on span "Save changes" at bounding box center [1459, 752] width 56 height 13
click at [299, 421] on div "Add Rehire to Dado Corrections Sheet - {{ participant.fullName }}" at bounding box center [297, 422] width 269 height 13
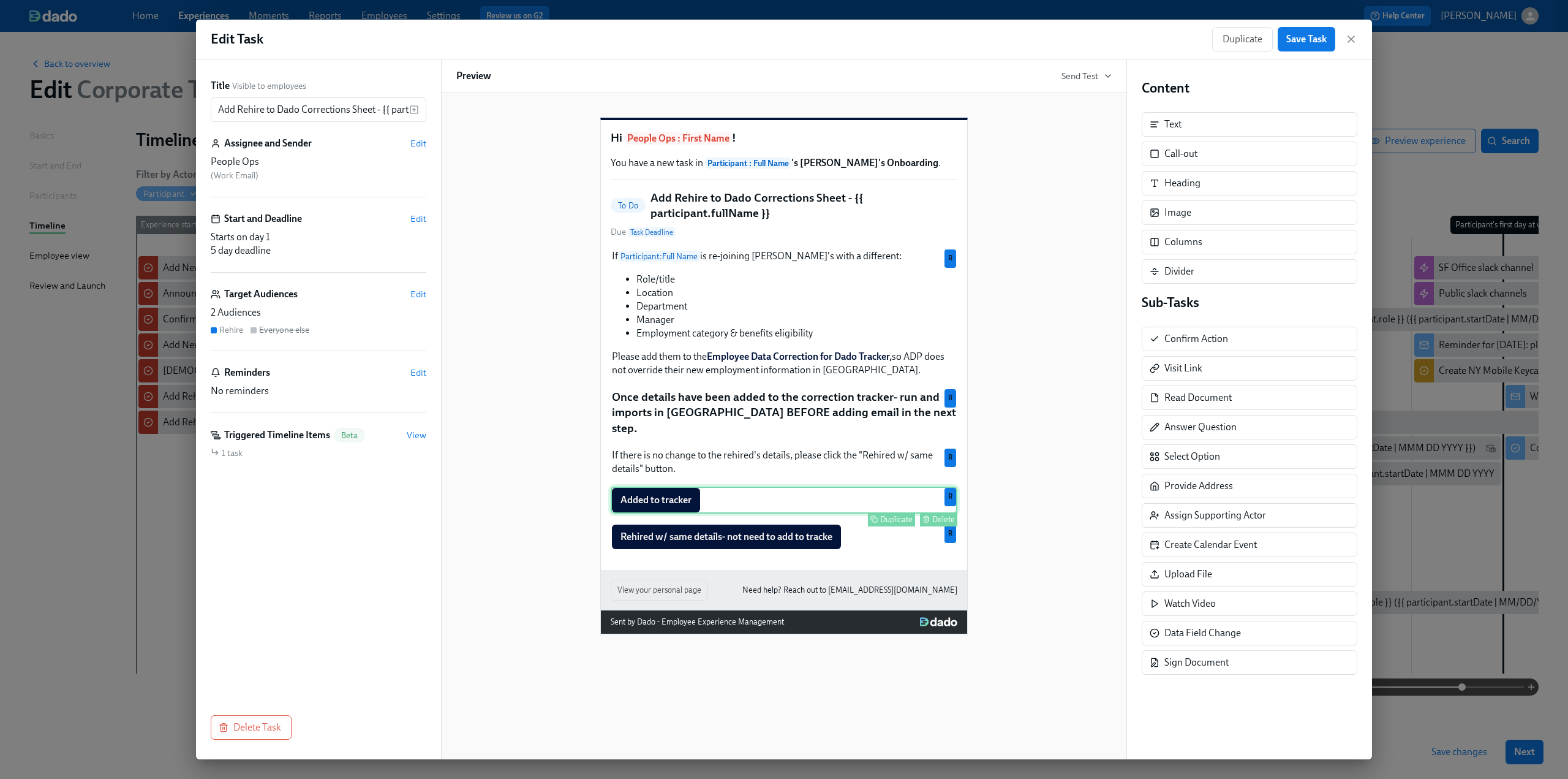
click at [707, 507] on div "Added to tracker Duplicate Delete R" at bounding box center [783, 500] width 346 height 27
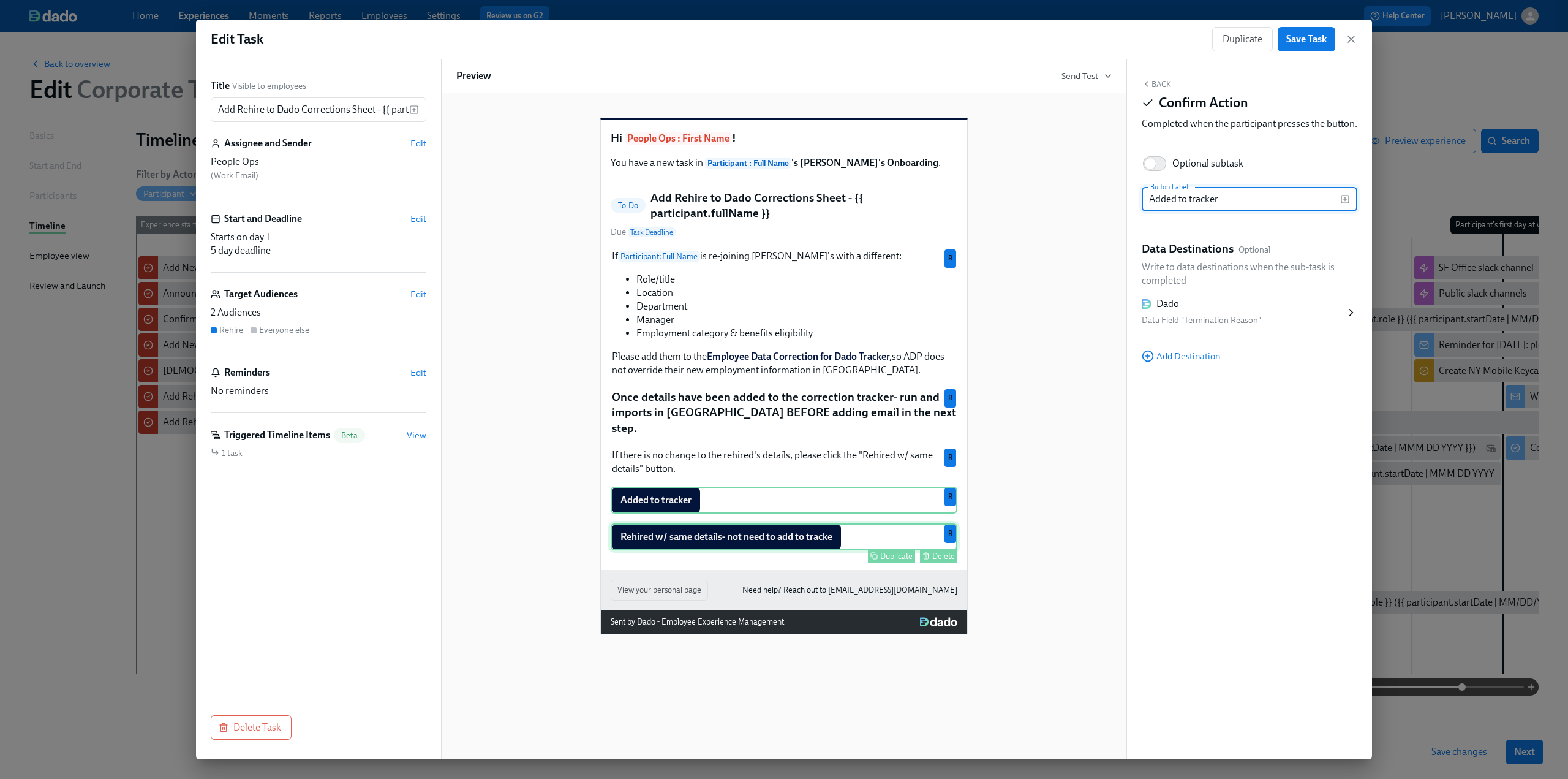
click at [729, 536] on div "Rehired w/ same details- not need to add to tracke Duplicate Delete R" at bounding box center [783, 537] width 346 height 27
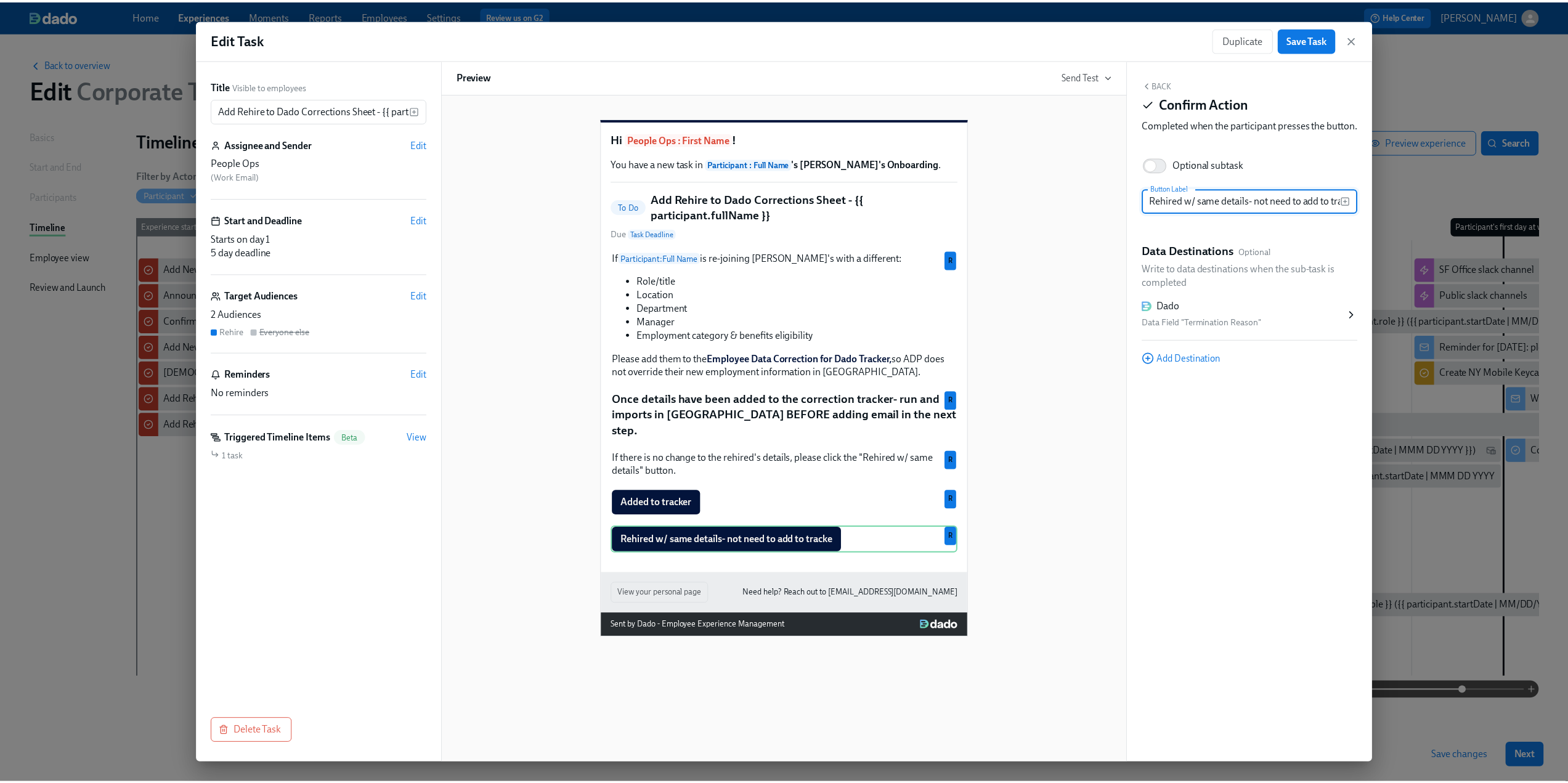
scroll to position [0, 17]
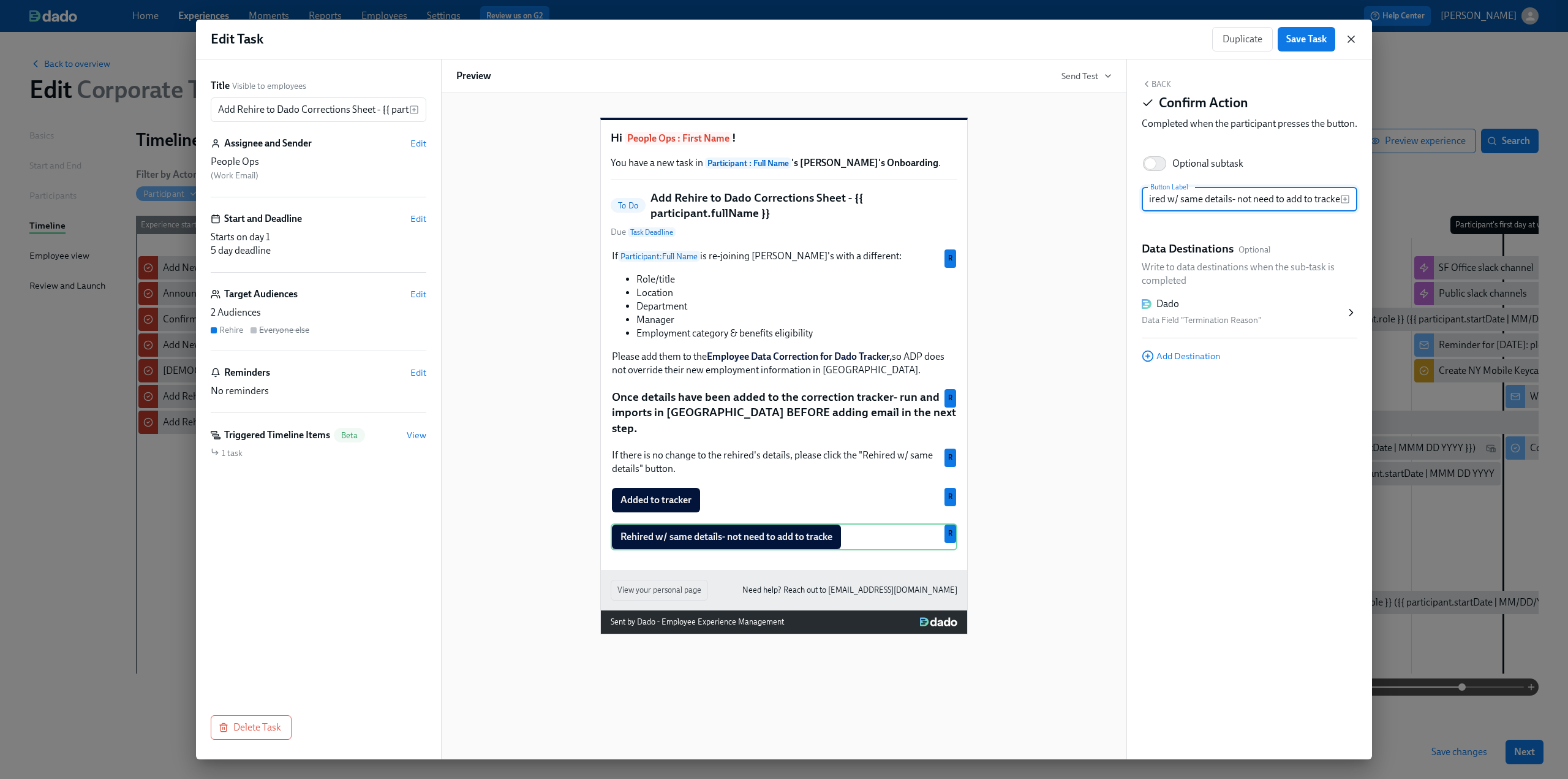
click at [1350, 41] on icon "button" at bounding box center [1352, 39] width 13 height 13
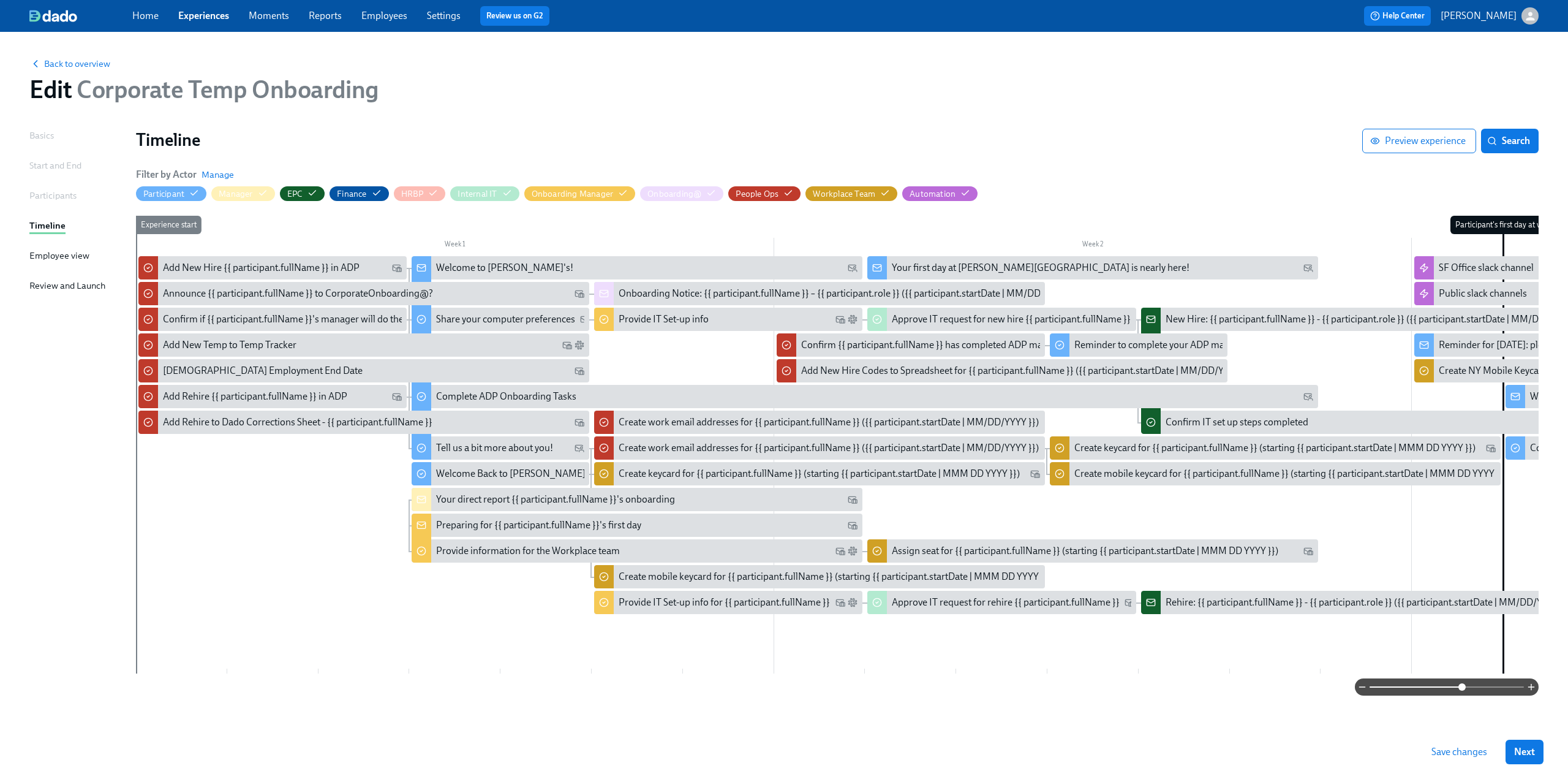
click at [1456, 751] on span "Save changes" at bounding box center [1459, 752] width 56 height 13
click at [87, 64] on span "Back to overview" at bounding box center [69, 64] width 81 height 13
click at [1456, 755] on span "Save changes" at bounding box center [1459, 752] width 56 height 13
click at [1446, 751] on span "Save changes" at bounding box center [1459, 752] width 56 height 13
click at [1519, 749] on span "Next" at bounding box center [1525, 752] width 21 height 13
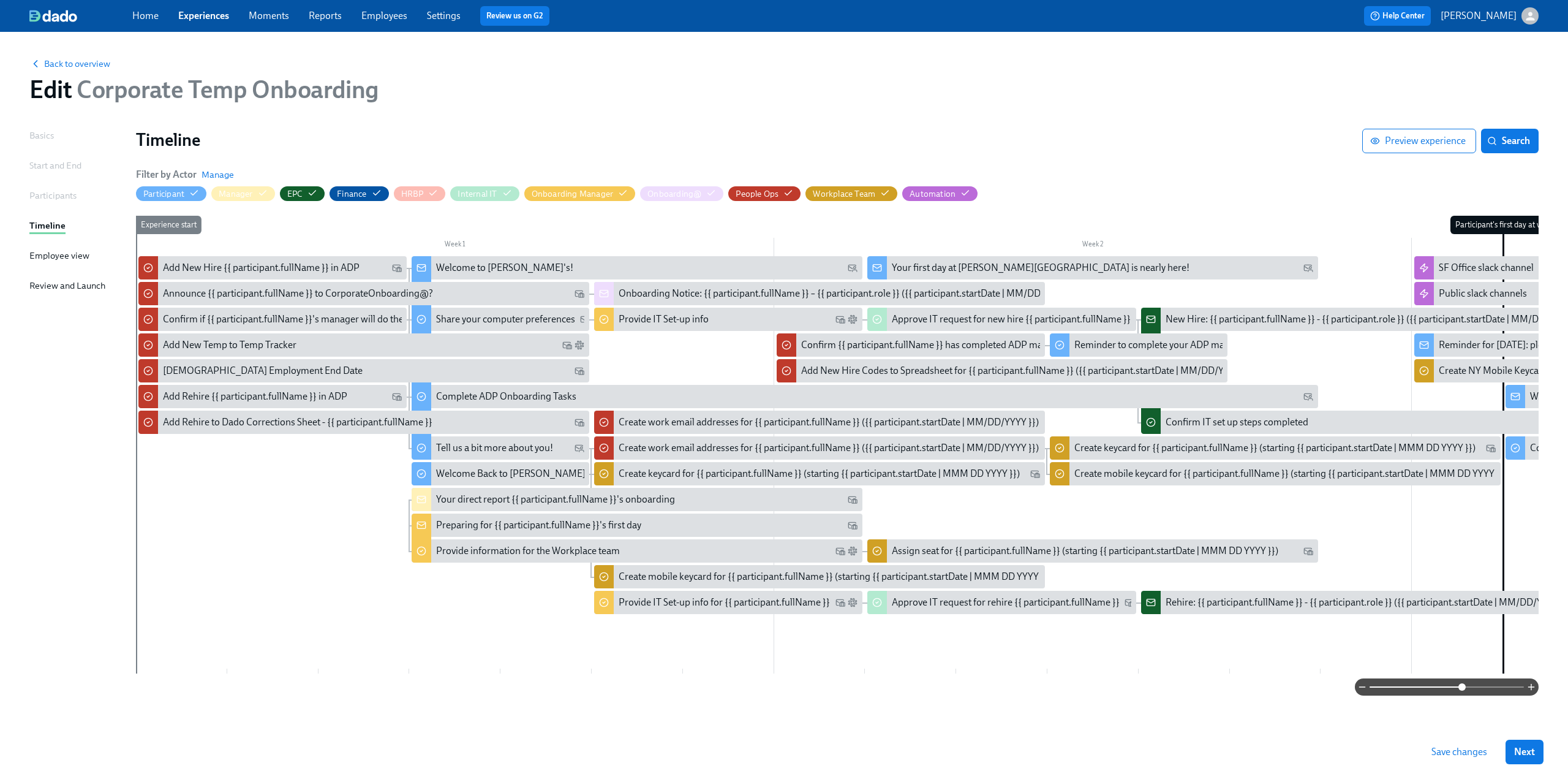
click at [1370, 739] on div "Save changes Next" at bounding box center [784, 752] width 1568 height 54
click at [1454, 753] on span "Save changes" at bounding box center [1459, 752] width 56 height 13
click at [1460, 752] on span "Save changes" at bounding box center [1459, 752] width 56 height 13
click at [1544, 752] on div "Save changes Next" at bounding box center [784, 752] width 1568 height 54
click at [1528, 754] on span "Next" at bounding box center [1525, 752] width 21 height 13
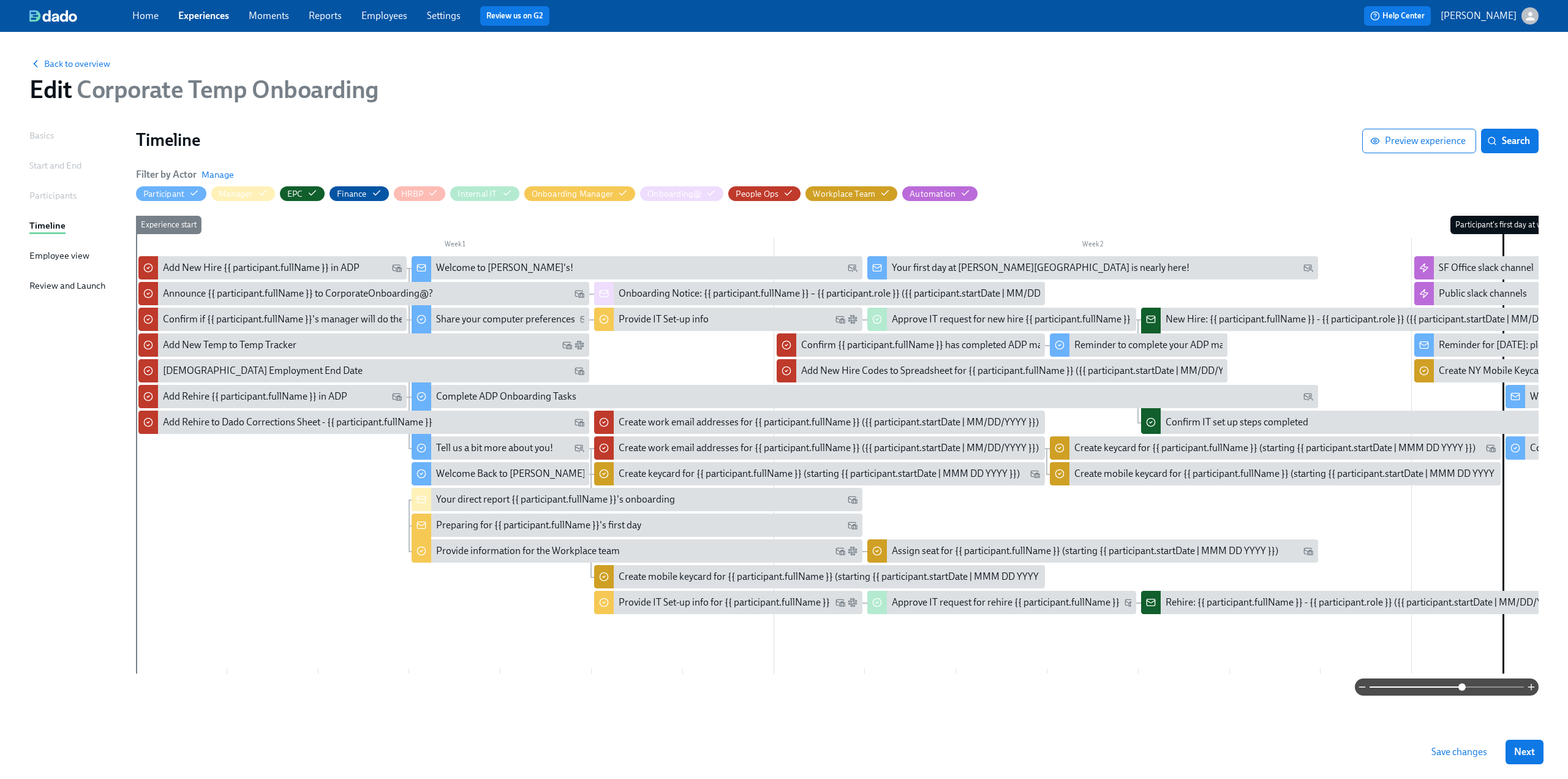
click at [1460, 756] on span "Save changes" at bounding box center [1459, 752] width 56 height 13
click at [44, 263] on div "Employee view" at bounding box center [59, 256] width 60 height 15
click at [43, 202] on div "Participants" at bounding box center [53, 195] width 47 height 13
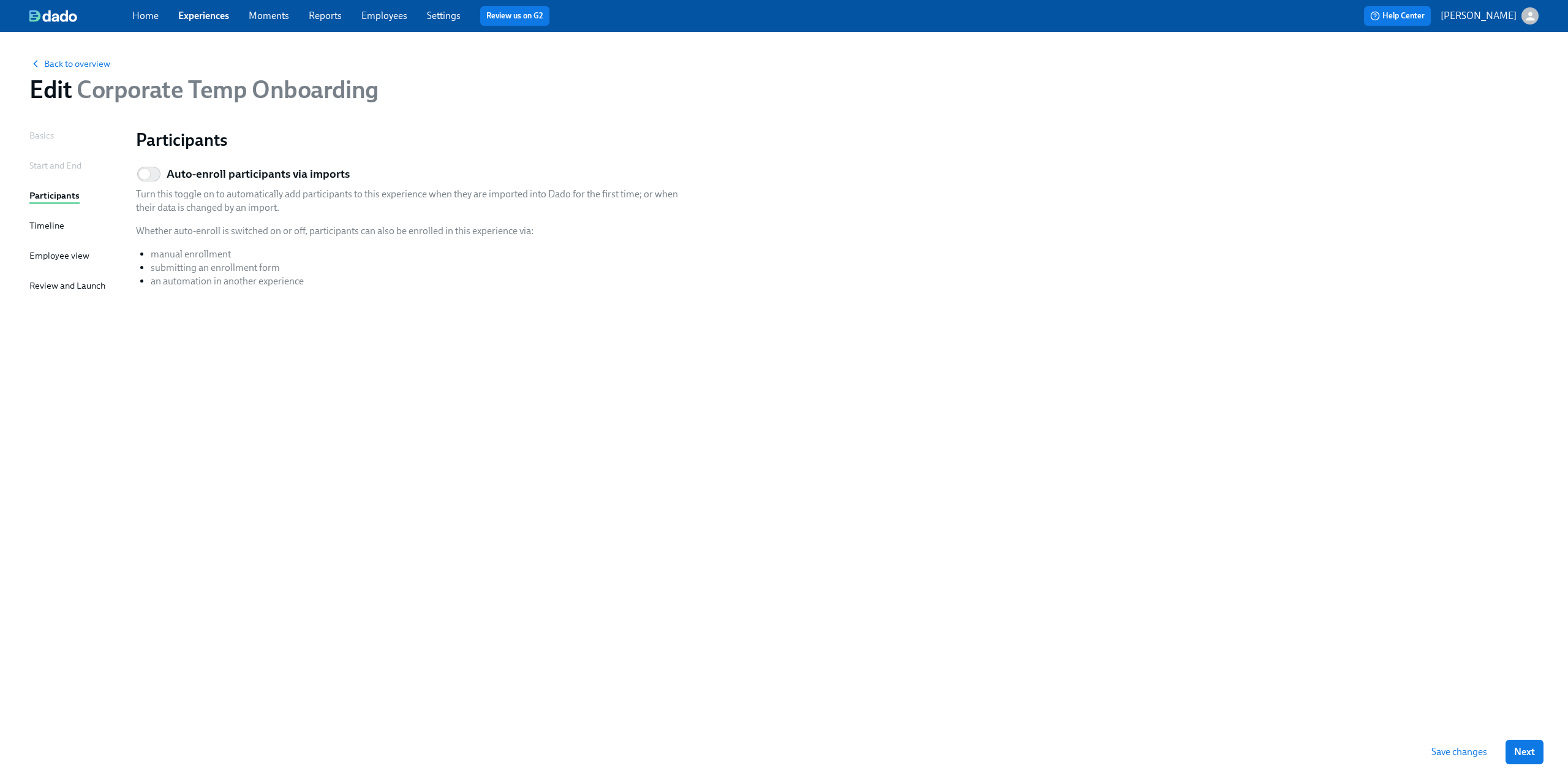
click at [44, 230] on div "Timeline" at bounding box center [46, 225] width 35 height 13
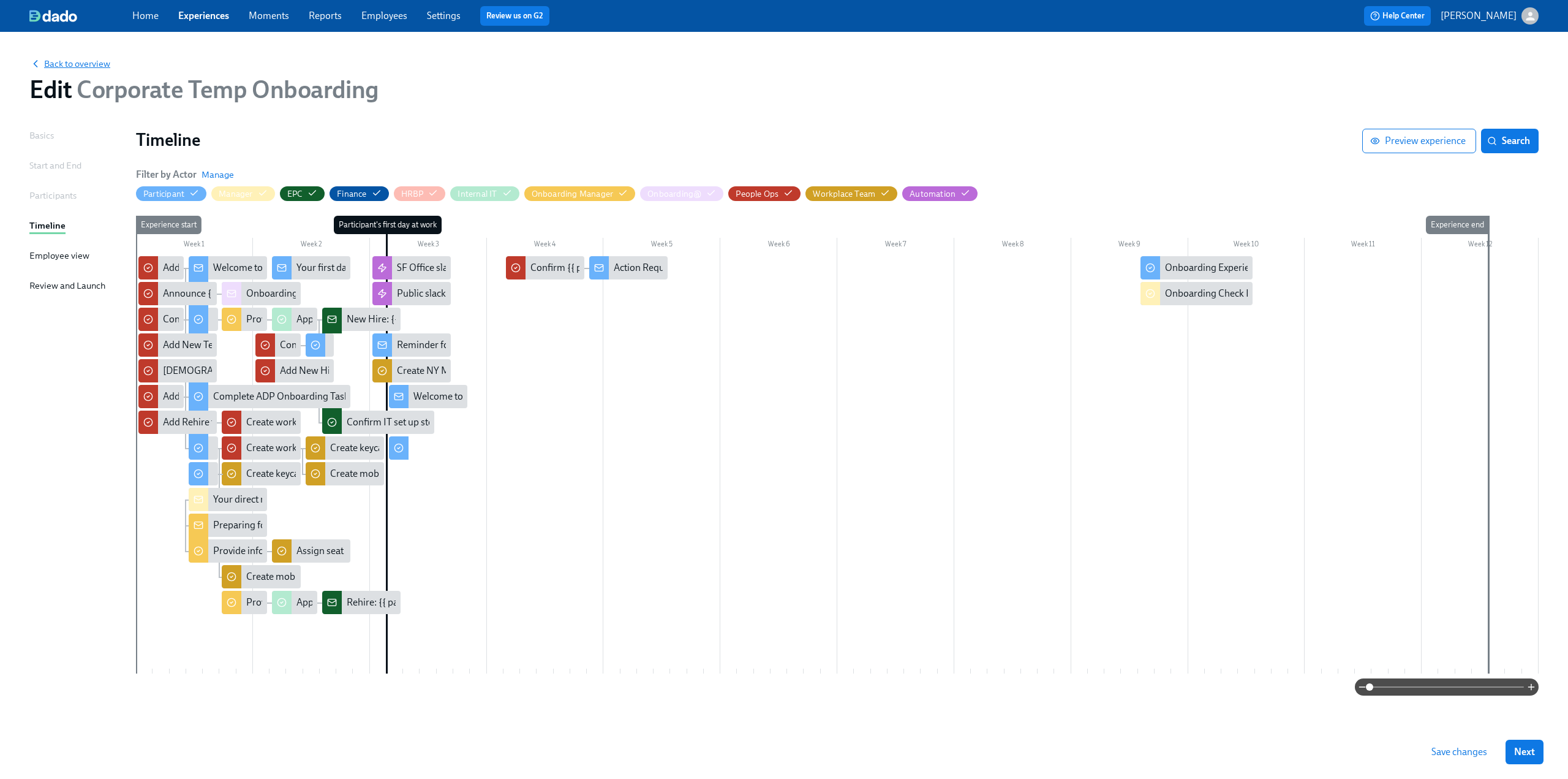
click at [74, 65] on span "Back to overview" at bounding box center [69, 64] width 81 height 13
click at [1445, 757] on span "Save changes" at bounding box center [1459, 752] width 56 height 13
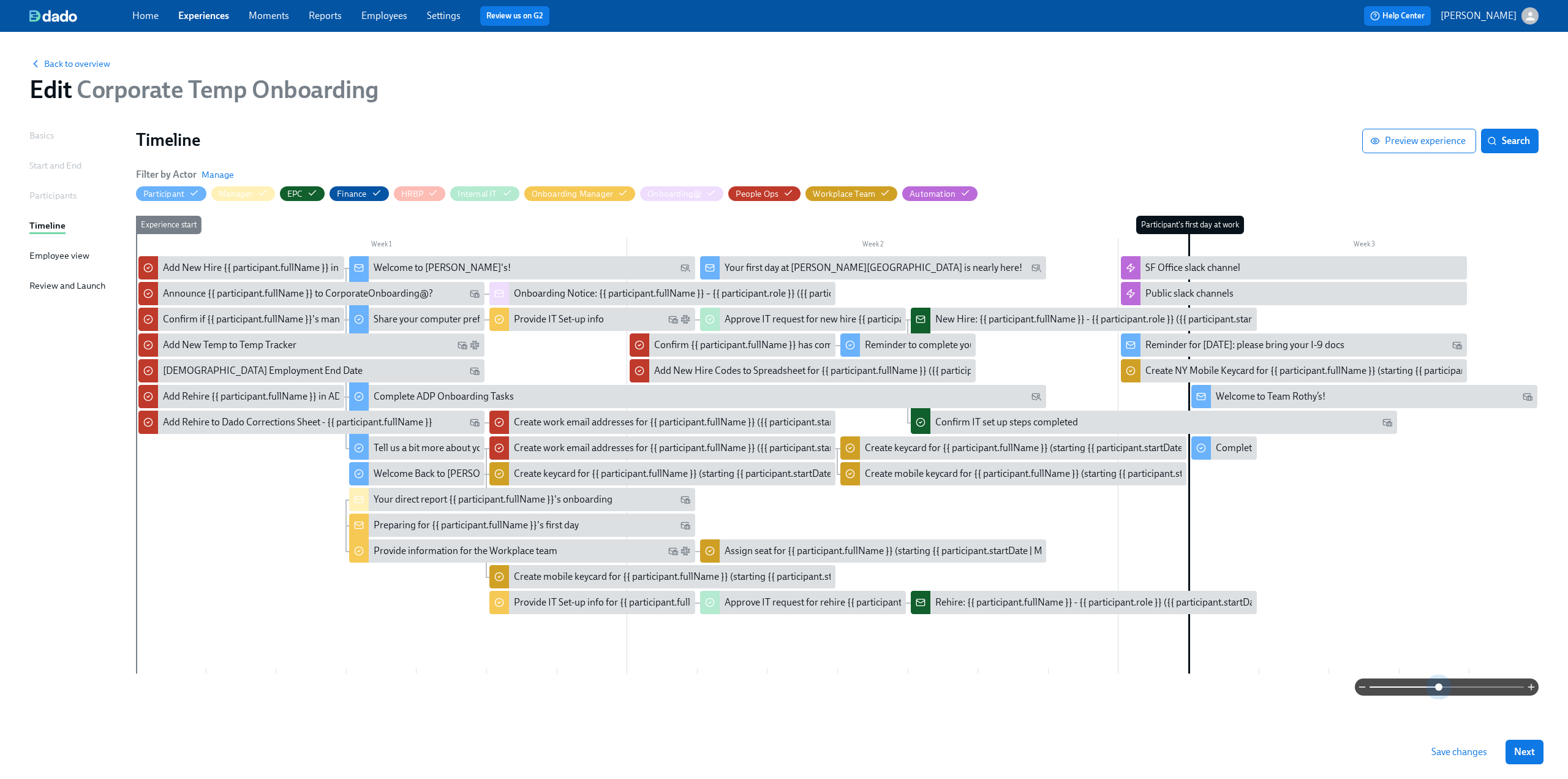
click at [1440, 687] on span at bounding box center [1447, 687] width 155 height 17
click at [1464, 691] on span at bounding box center [1447, 687] width 155 height 17
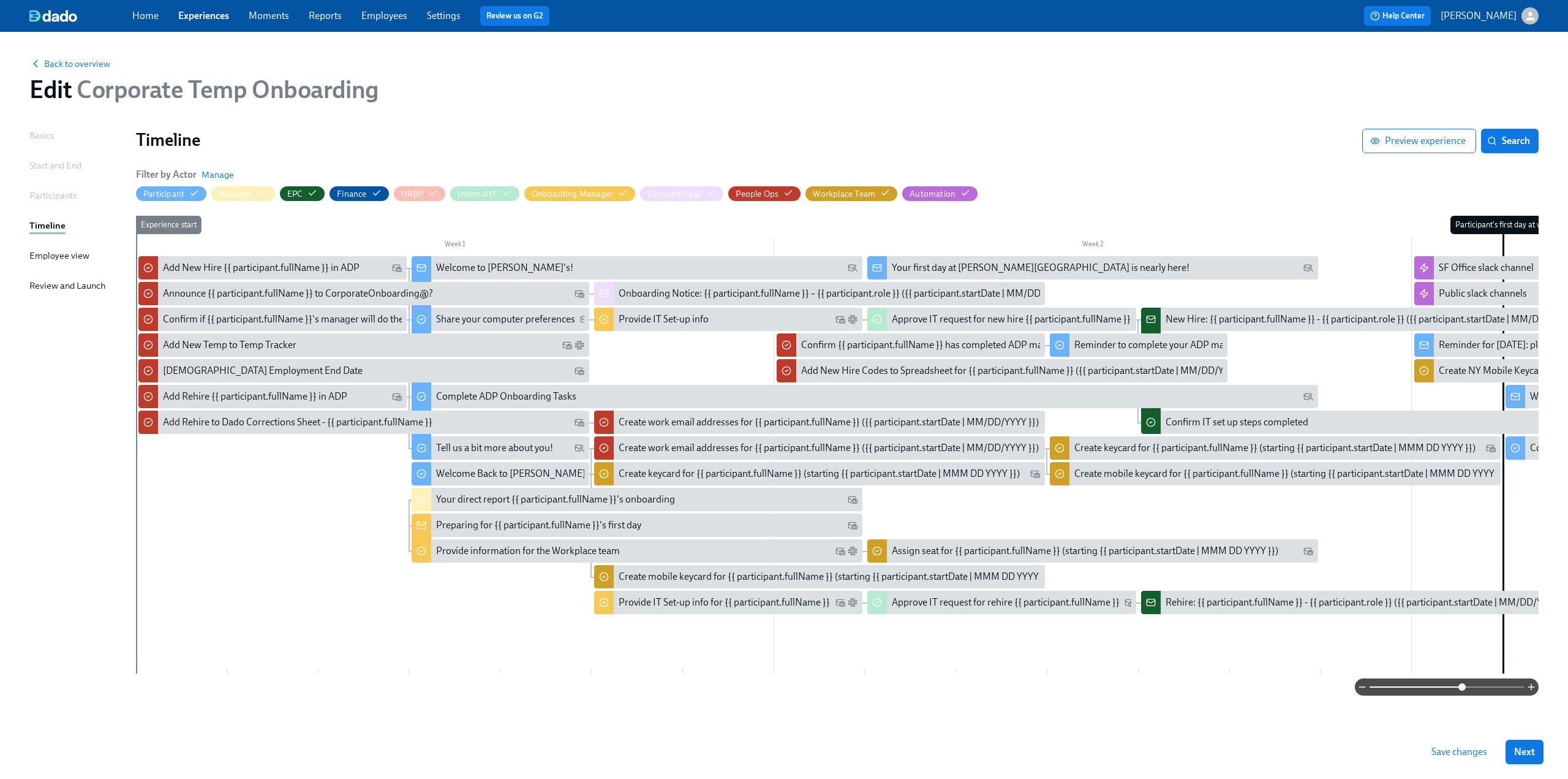
click at [1462, 753] on span "Save changes" at bounding box center [1459, 752] width 56 height 13
click at [1460, 748] on span "Save changes" at bounding box center [1459, 752] width 56 height 13
click at [1463, 750] on span "Save changes" at bounding box center [1459, 752] width 56 height 13
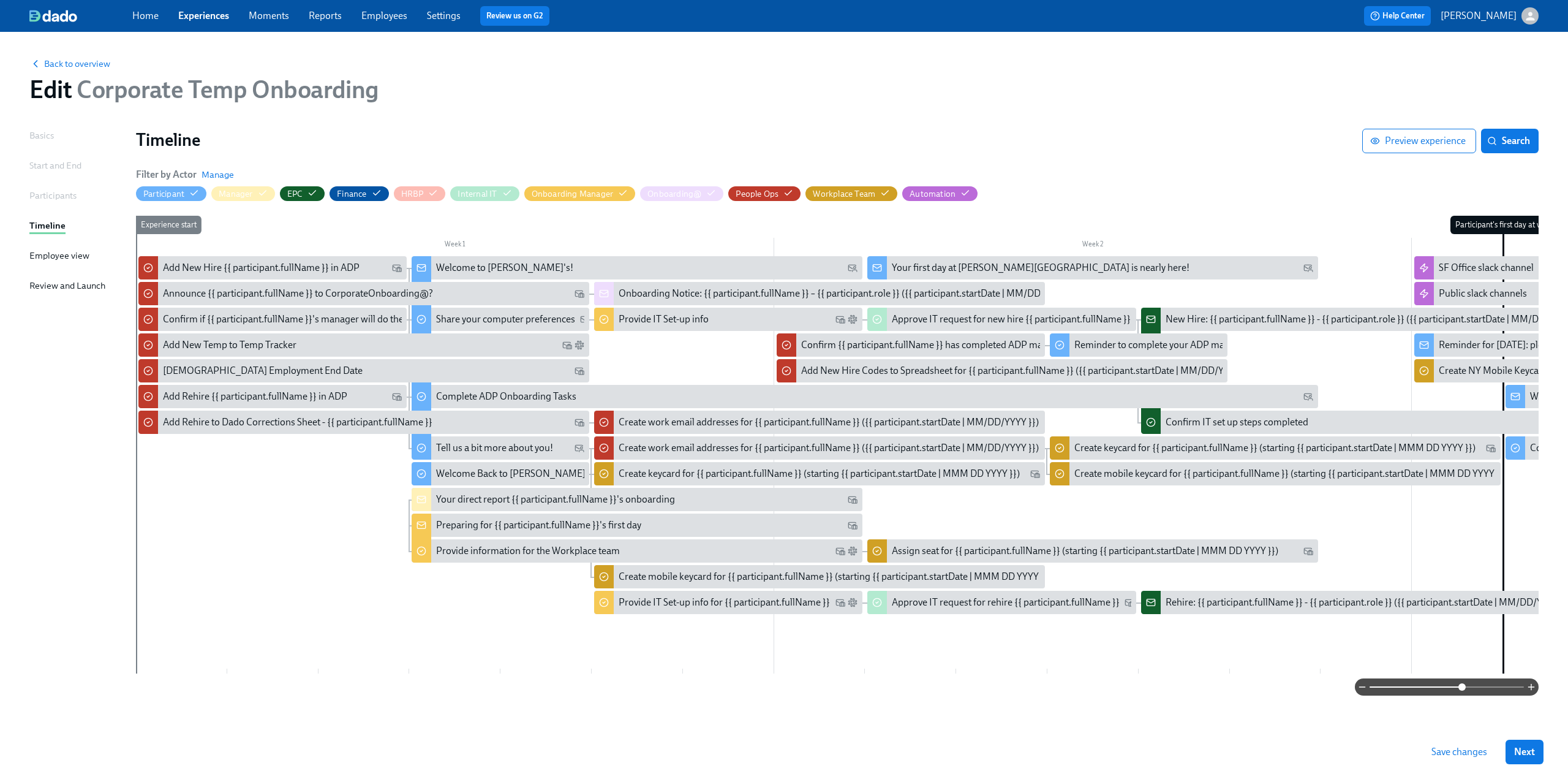
click at [1463, 750] on span "Save changes" at bounding box center [1459, 752] width 56 height 13
click at [1440, 750] on span "Save changes" at bounding box center [1459, 752] width 56 height 13
click at [285, 419] on div "Add Rehire to Dado Corrections Sheet - {{ participant.fullName }}" at bounding box center [297, 422] width 269 height 13
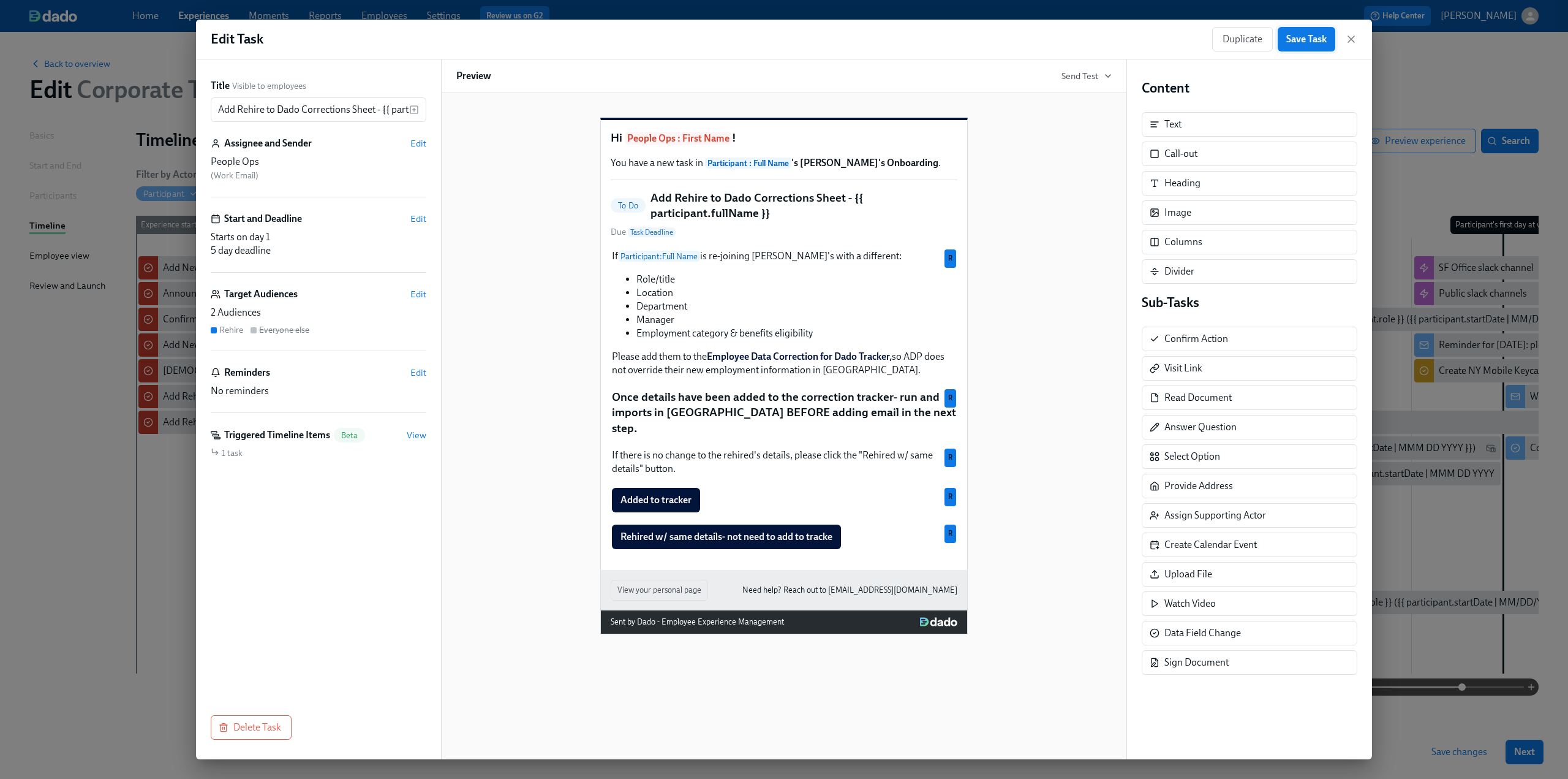
click at [1307, 39] on span "Save Task" at bounding box center [1306, 39] width 40 height 13
click at [1349, 43] on icon "button" at bounding box center [1352, 39] width 13 height 13
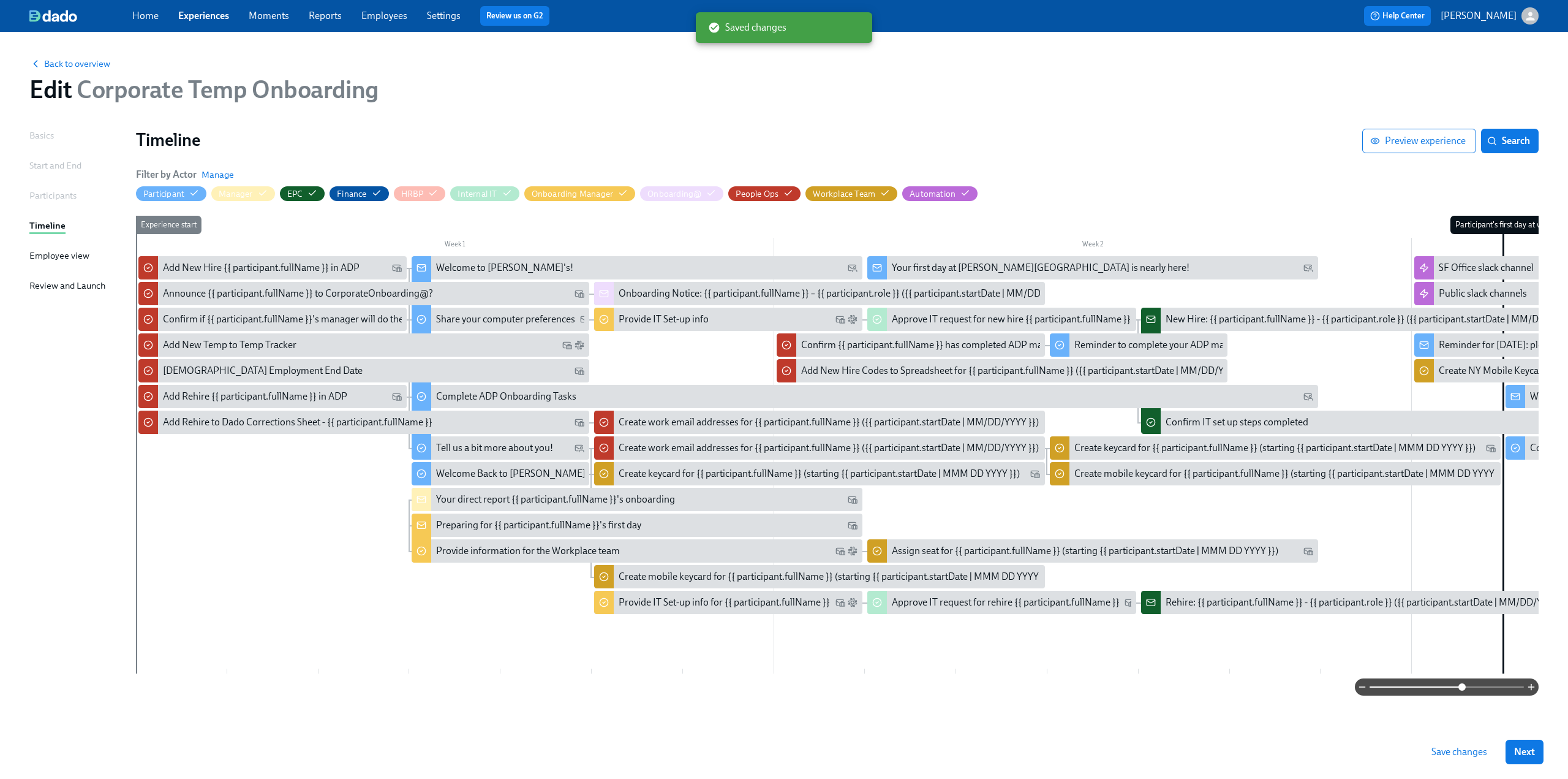
click at [1460, 751] on span "Save changes" at bounding box center [1459, 752] width 56 height 13
click at [216, 13] on link "Experiences" at bounding box center [203, 15] width 51 height 12
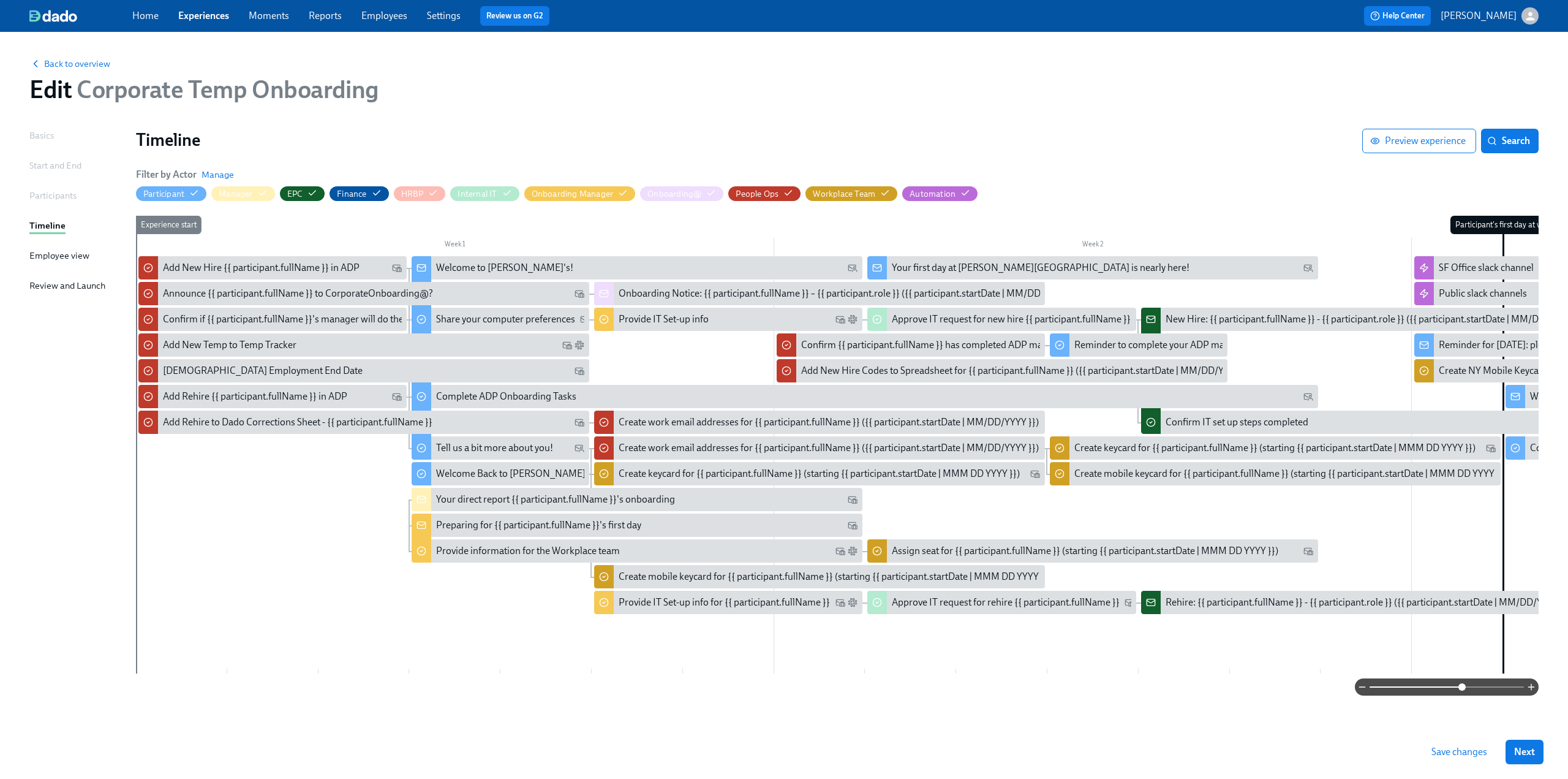
click at [1451, 751] on span "Save changes" at bounding box center [1459, 752] width 56 height 13
click at [189, 18] on link "Experiences" at bounding box center [203, 15] width 51 height 12
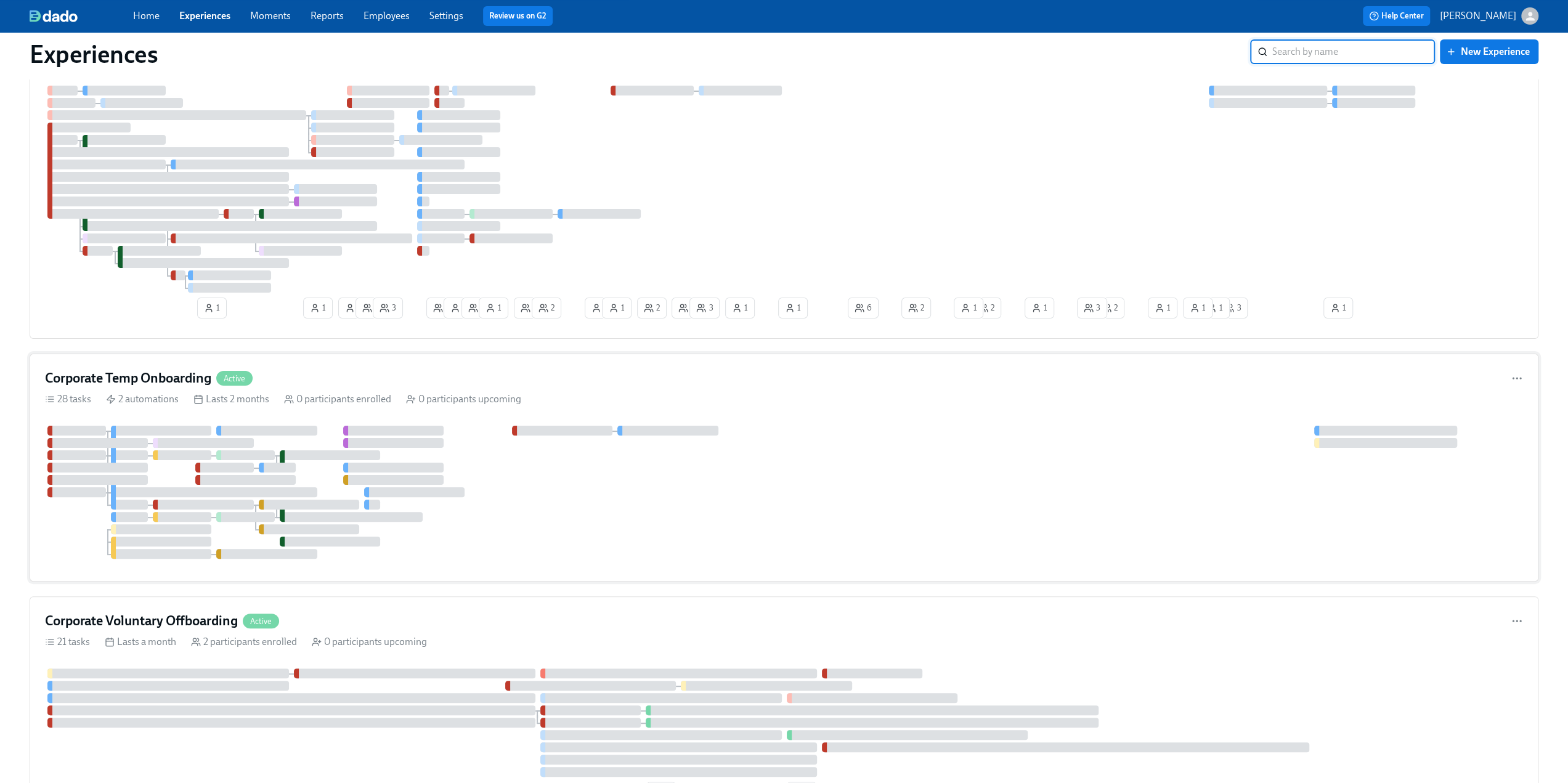
scroll to position [185, 0]
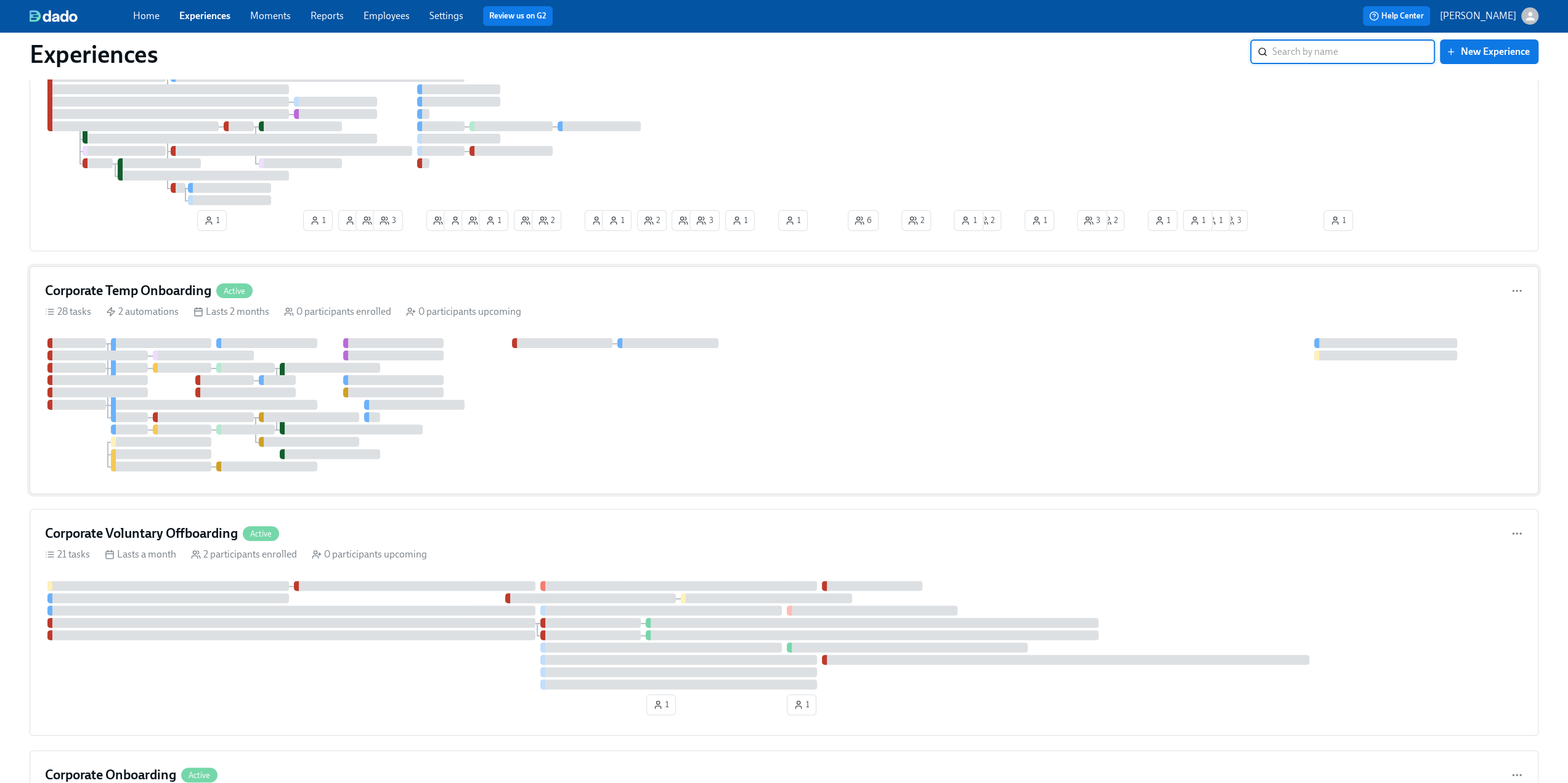
click at [141, 285] on h4 "Corporate Temp Onboarding" at bounding box center [128, 290] width 167 height 18
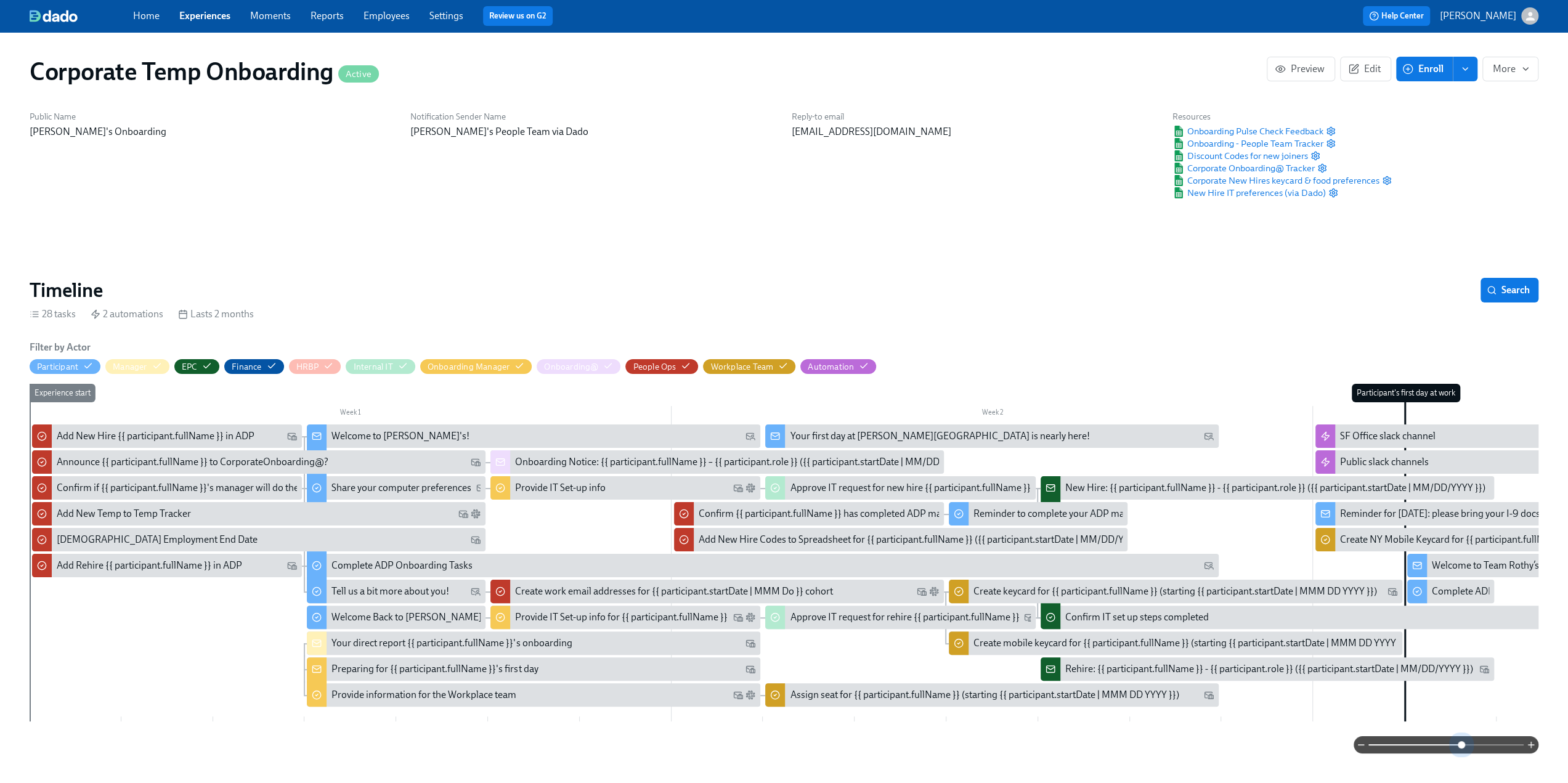
click at [1461, 740] on span at bounding box center [1446, 745] width 156 height 17
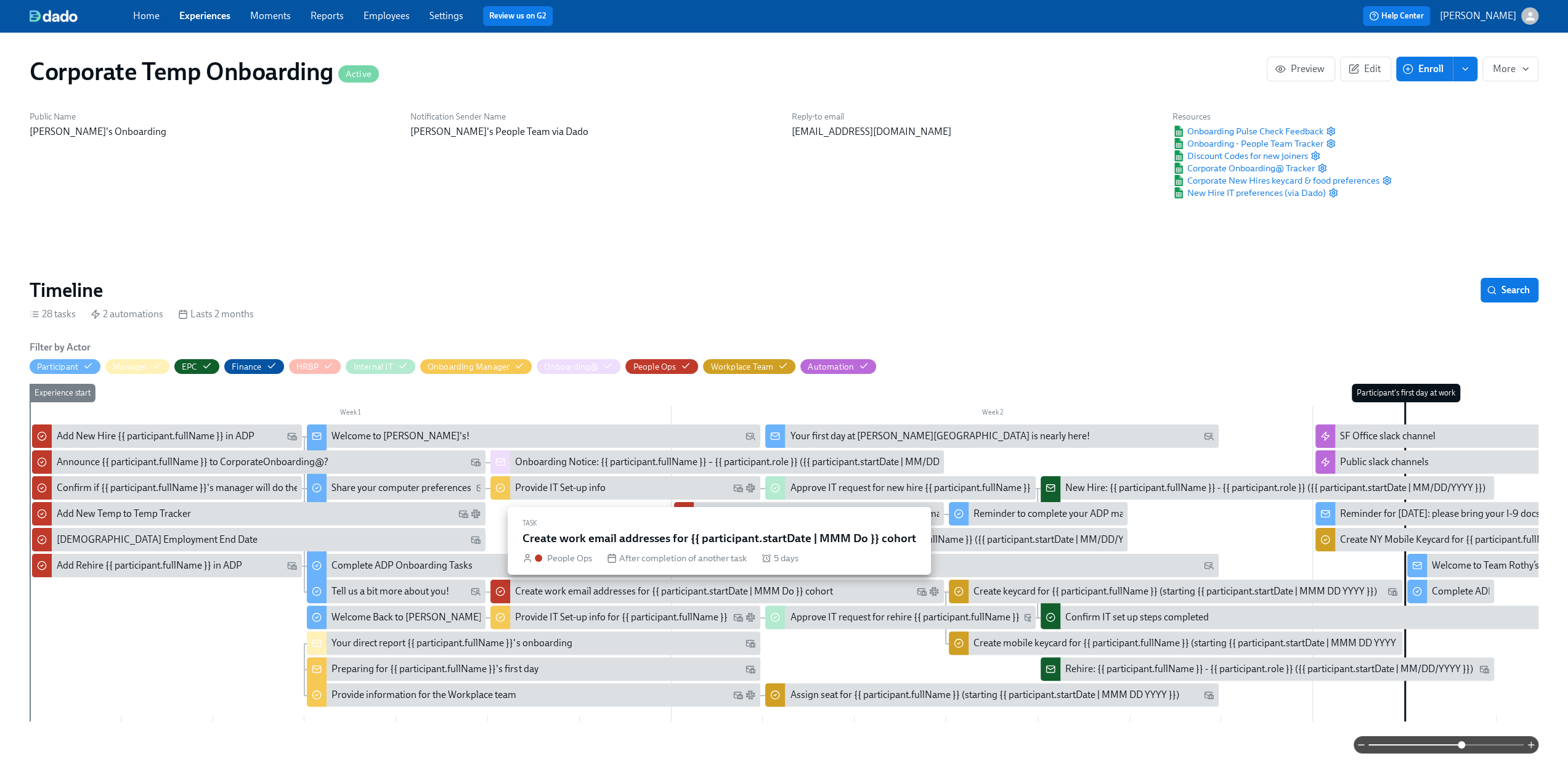
click at [608, 587] on div "Create work email addresses for {{ participant.startDate | MMM Do }} cohort" at bounding box center [674, 591] width 318 height 13
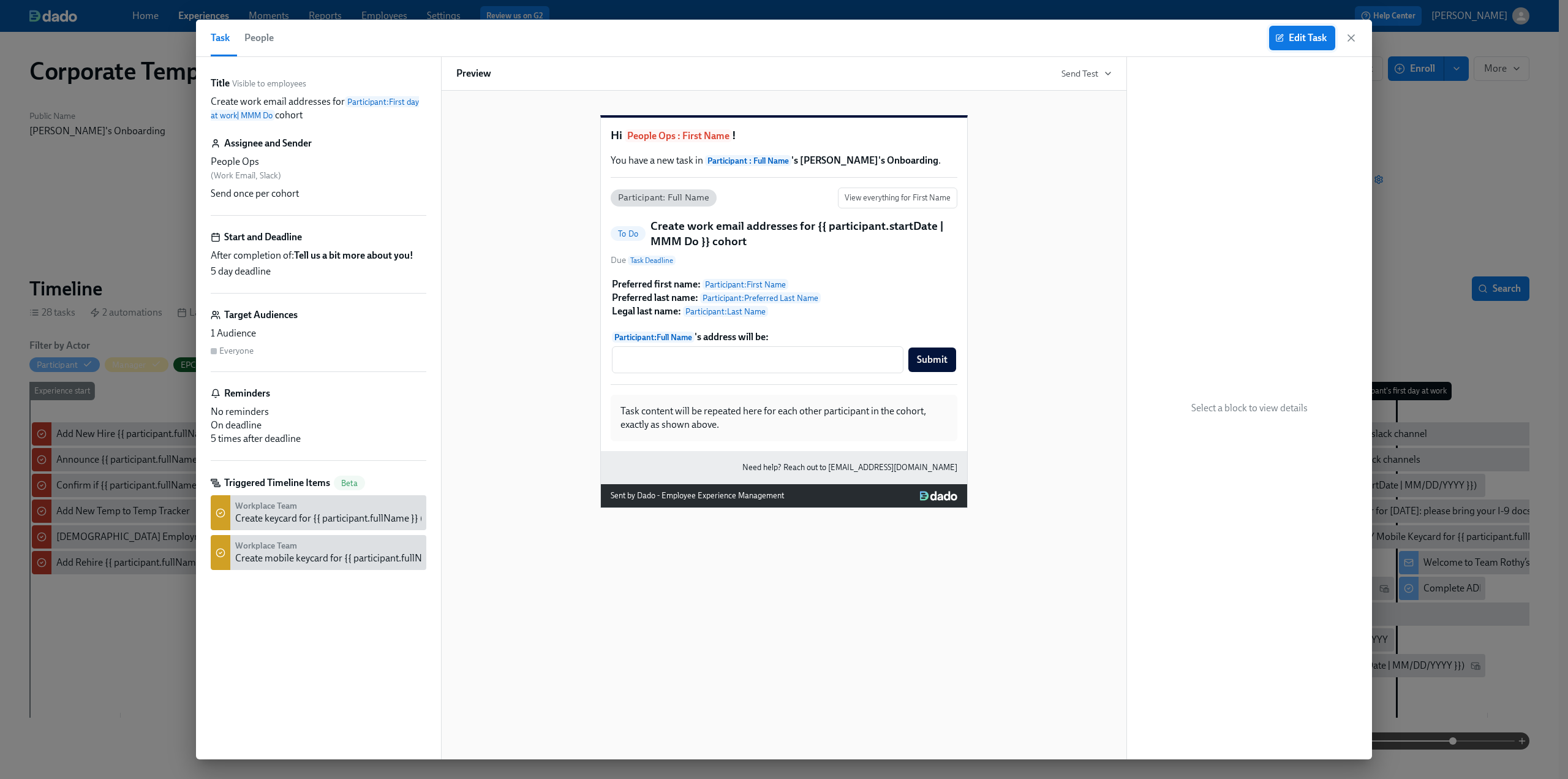
click at [1293, 40] on span "Edit Task" at bounding box center [1302, 39] width 49 height 13
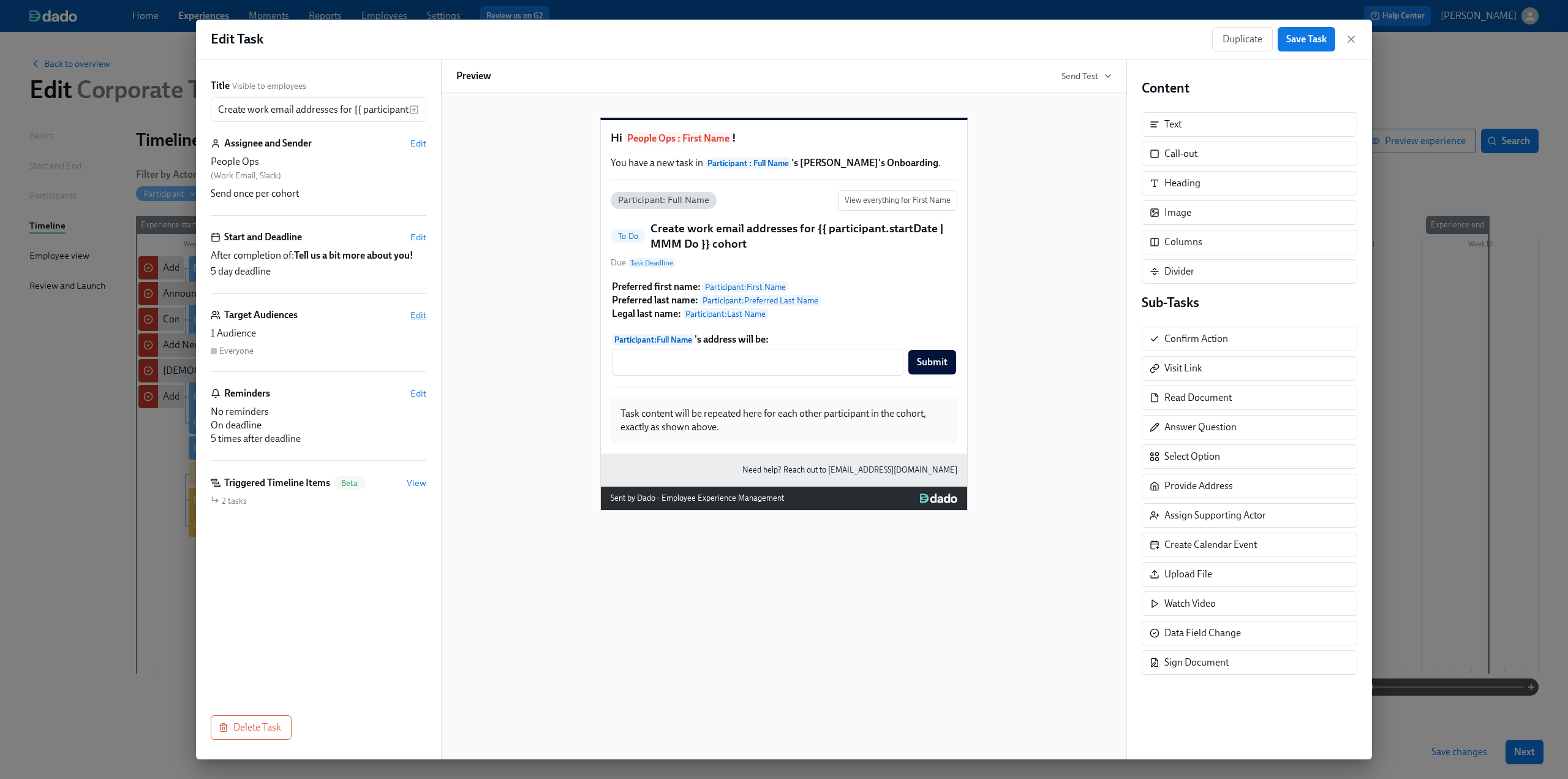
click at [423, 315] on span "Edit" at bounding box center [418, 315] width 16 height 13
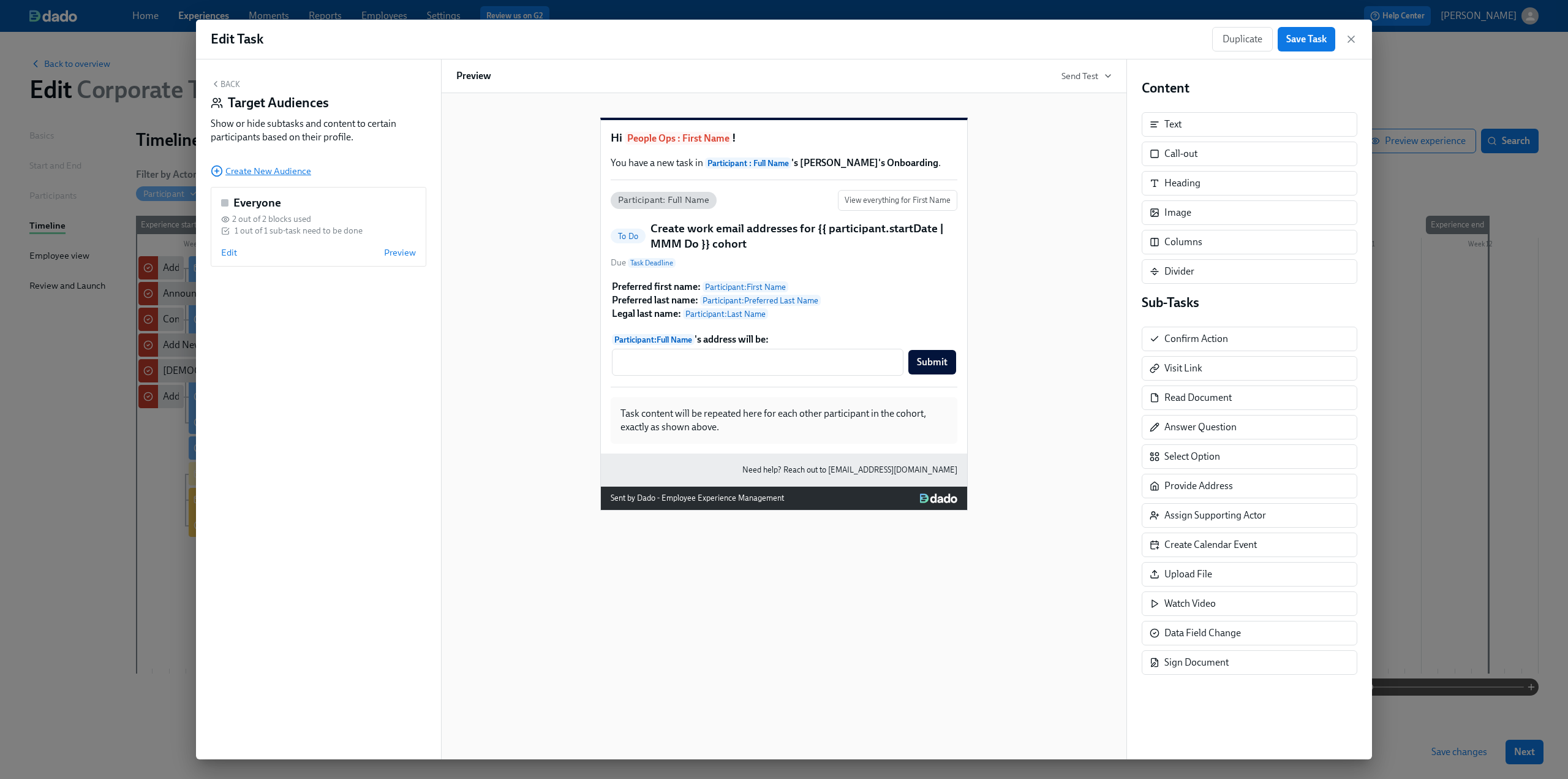
click at [254, 170] on span "Create New Audience" at bounding box center [261, 171] width 101 height 13
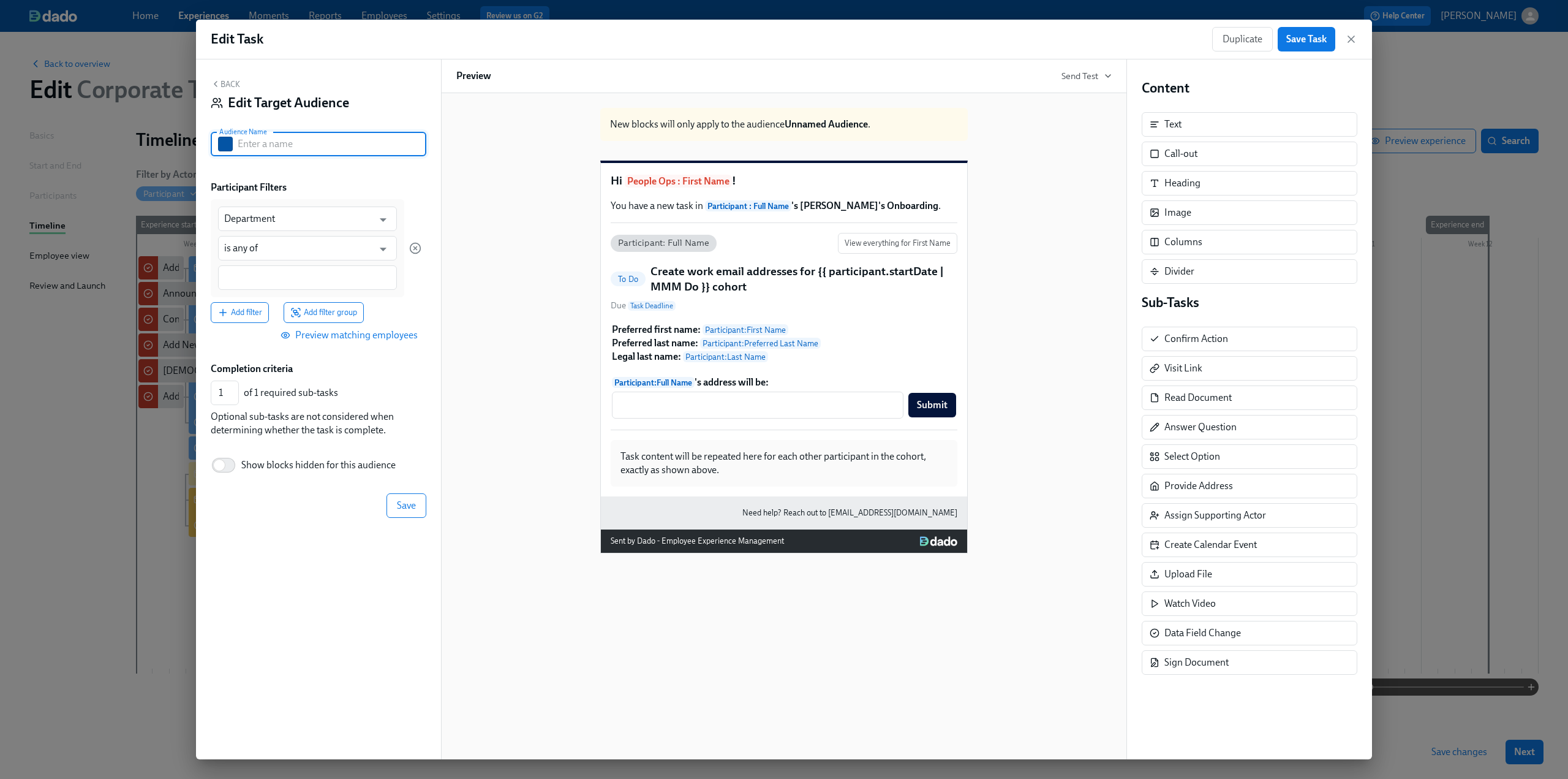
click at [277, 145] on input "text" at bounding box center [332, 144] width 189 height 24
type input "New Hire"
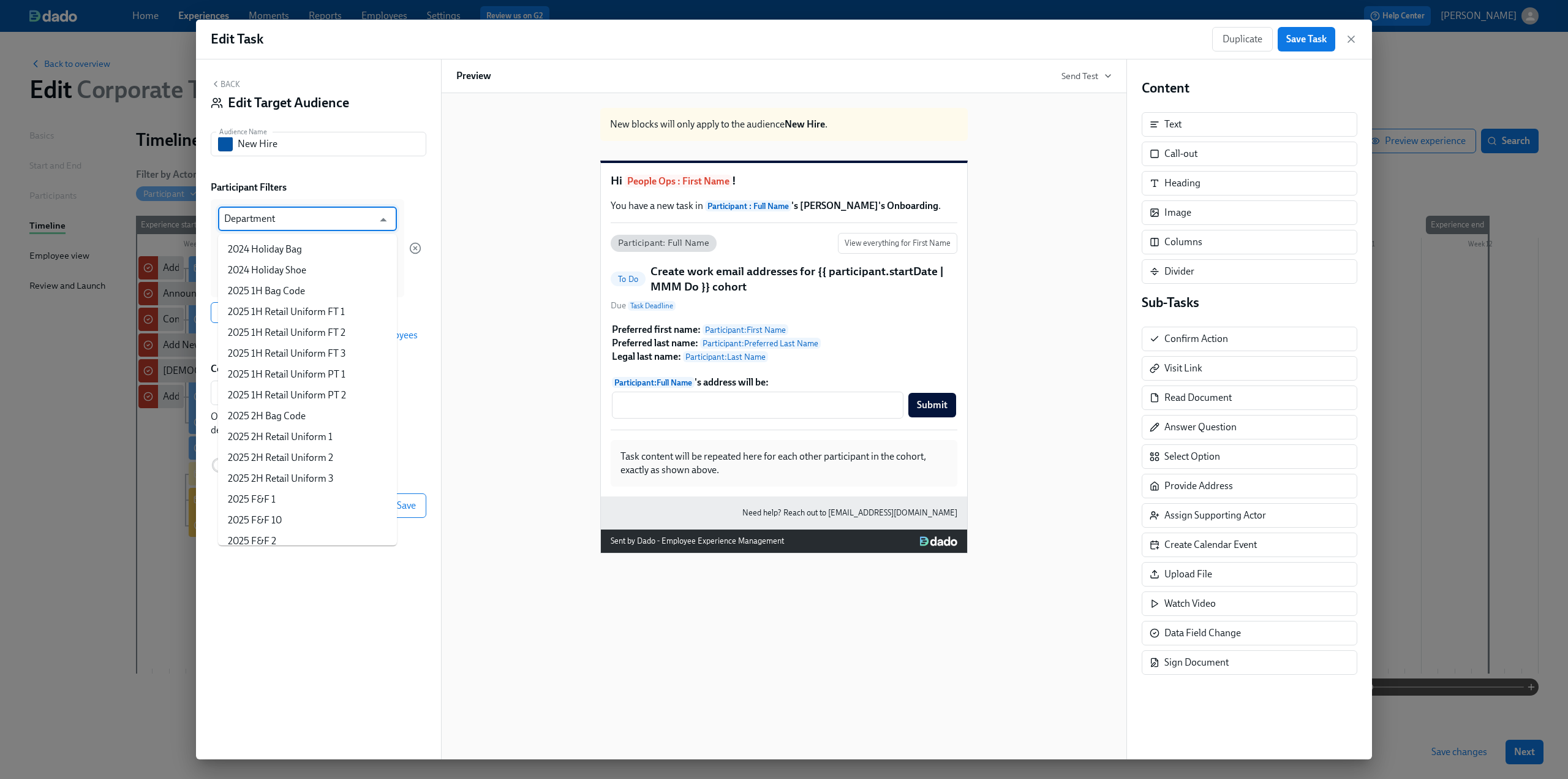
click at [293, 207] on input "Department" at bounding box center [299, 219] width 149 height 24
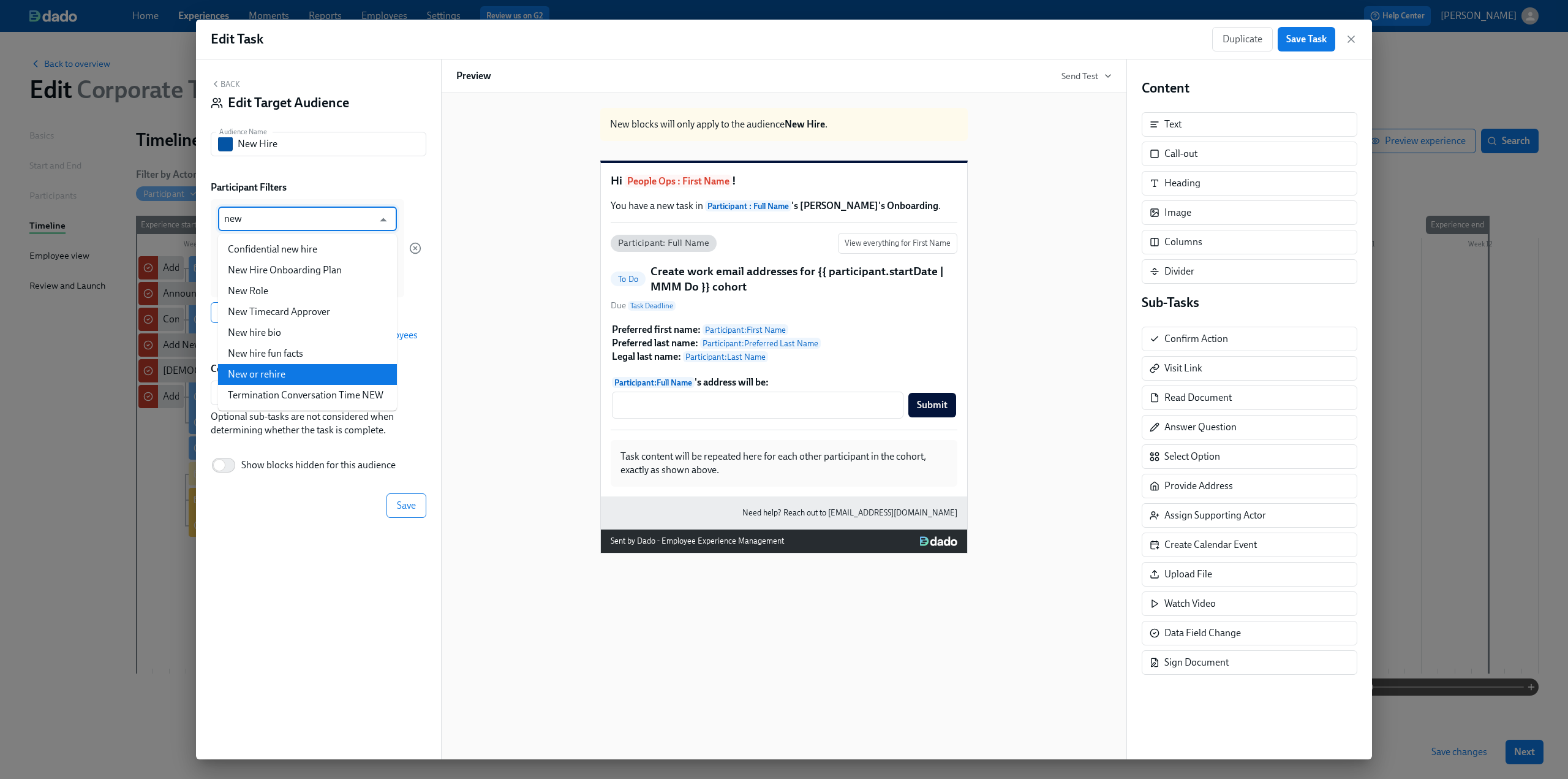
click at [284, 366] on li "New or rehire" at bounding box center [308, 374] width 179 height 21
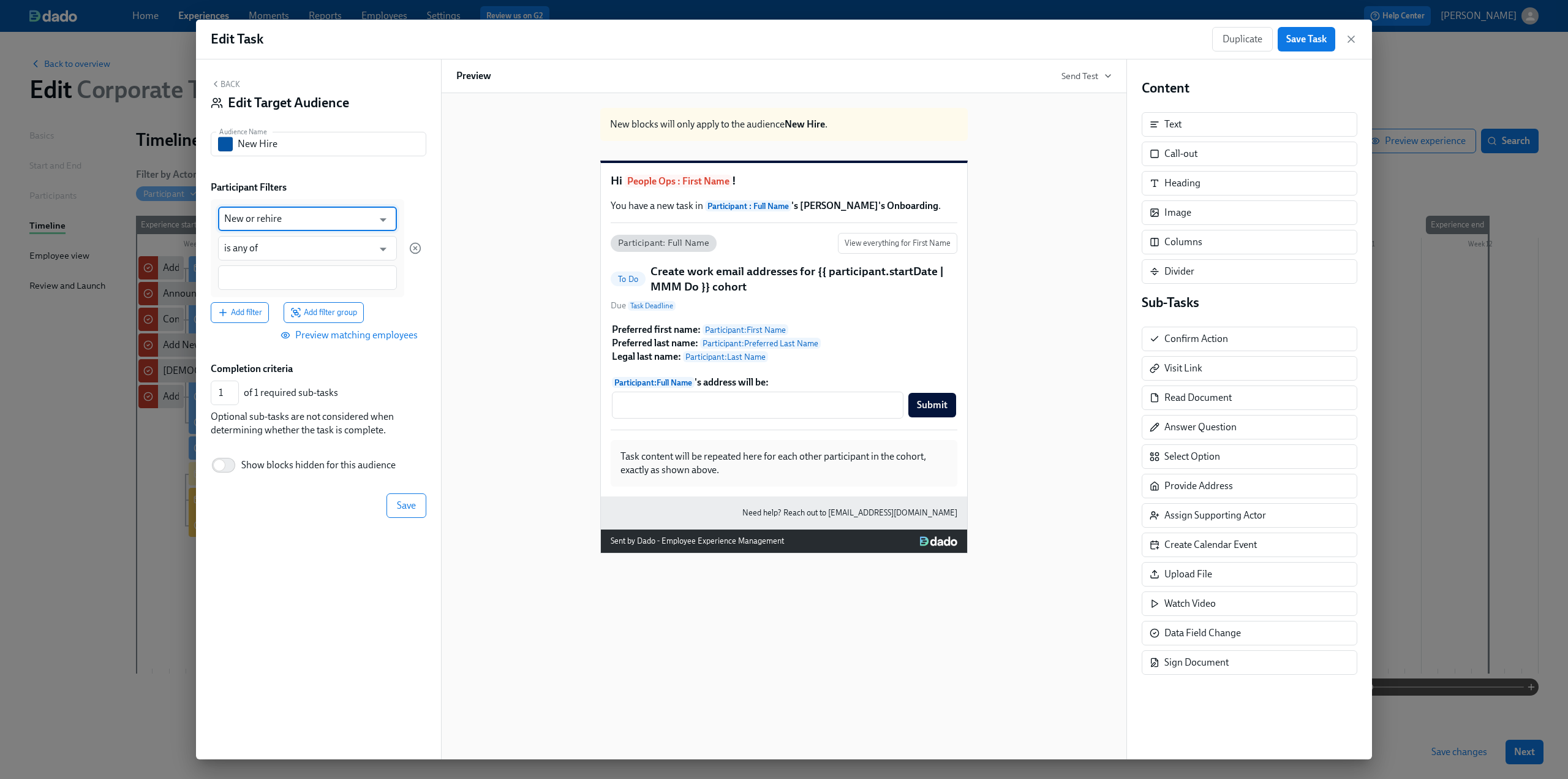
type input "New or rehire"
click at [275, 278] on input at bounding box center [307, 277] width 167 height 13
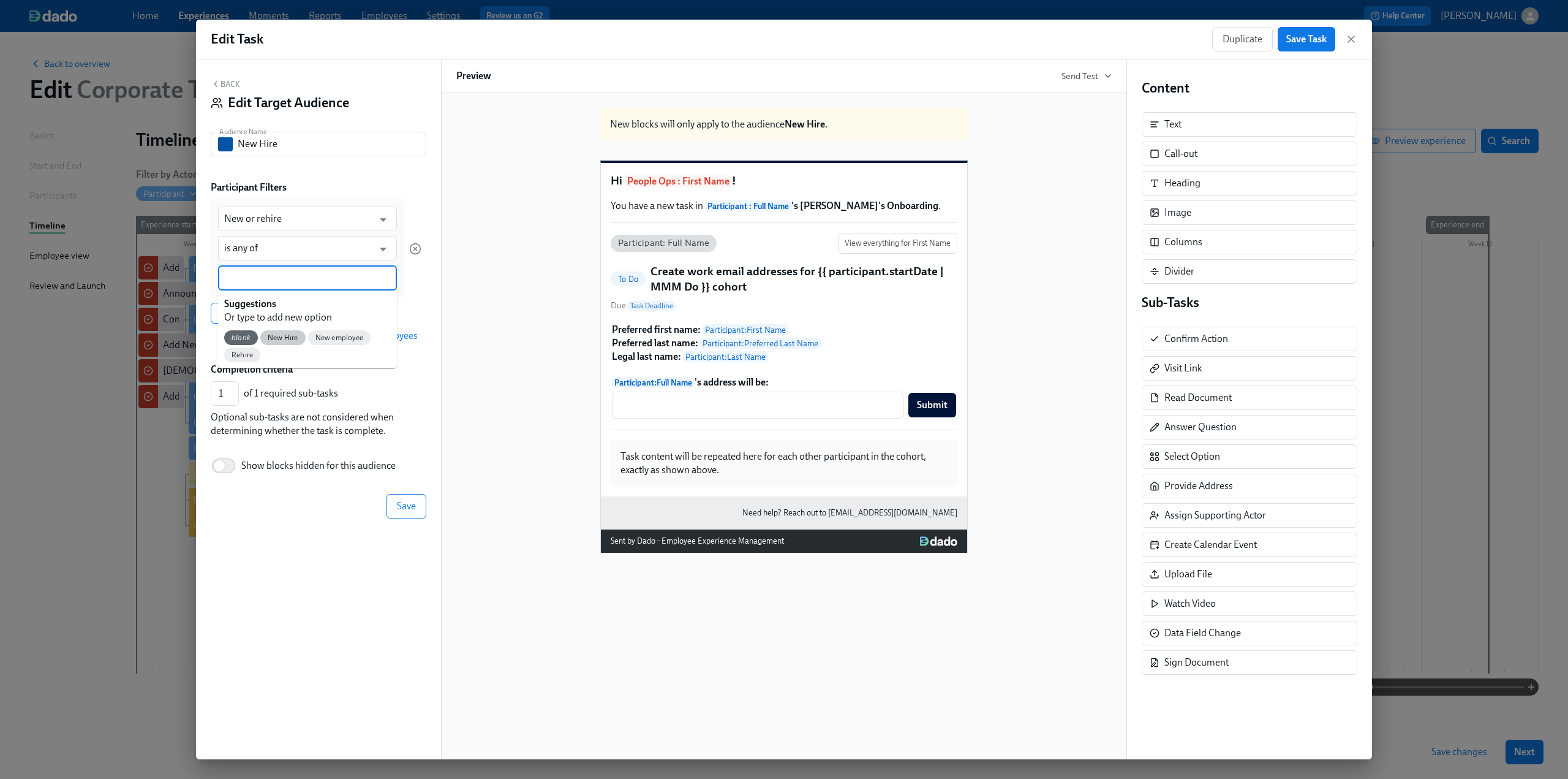
click at [280, 333] on div "New Hire" at bounding box center [283, 337] width 46 height 15
click at [291, 281] on input at bounding box center [338, 277] width 120 height 13
click at [295, 340] on span "New employee" at bounding box center [284, 340] width 63 height 9
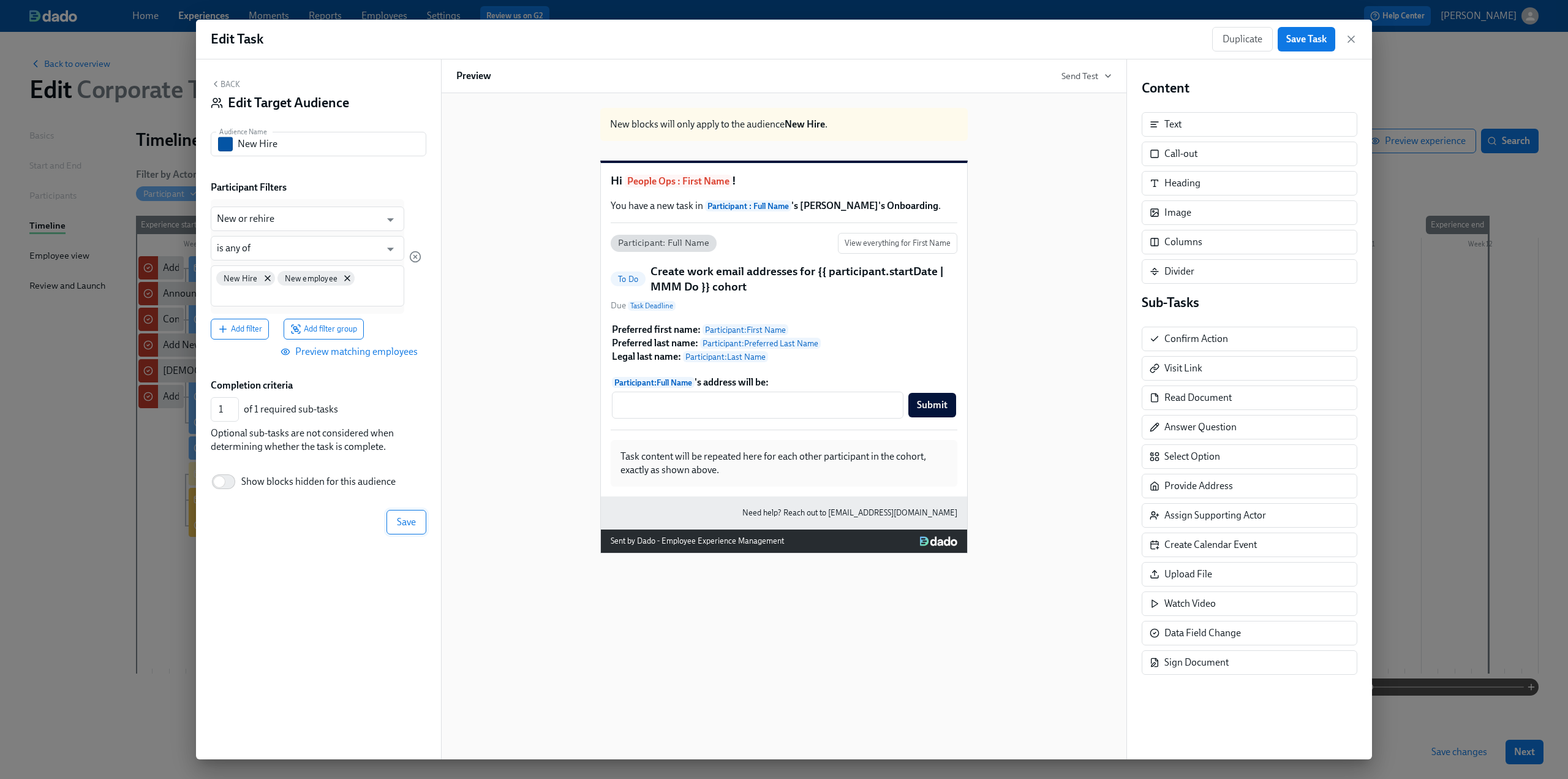
click at [412, 528] on button "Save" at bounding box center [406, 522] width 40 height 24
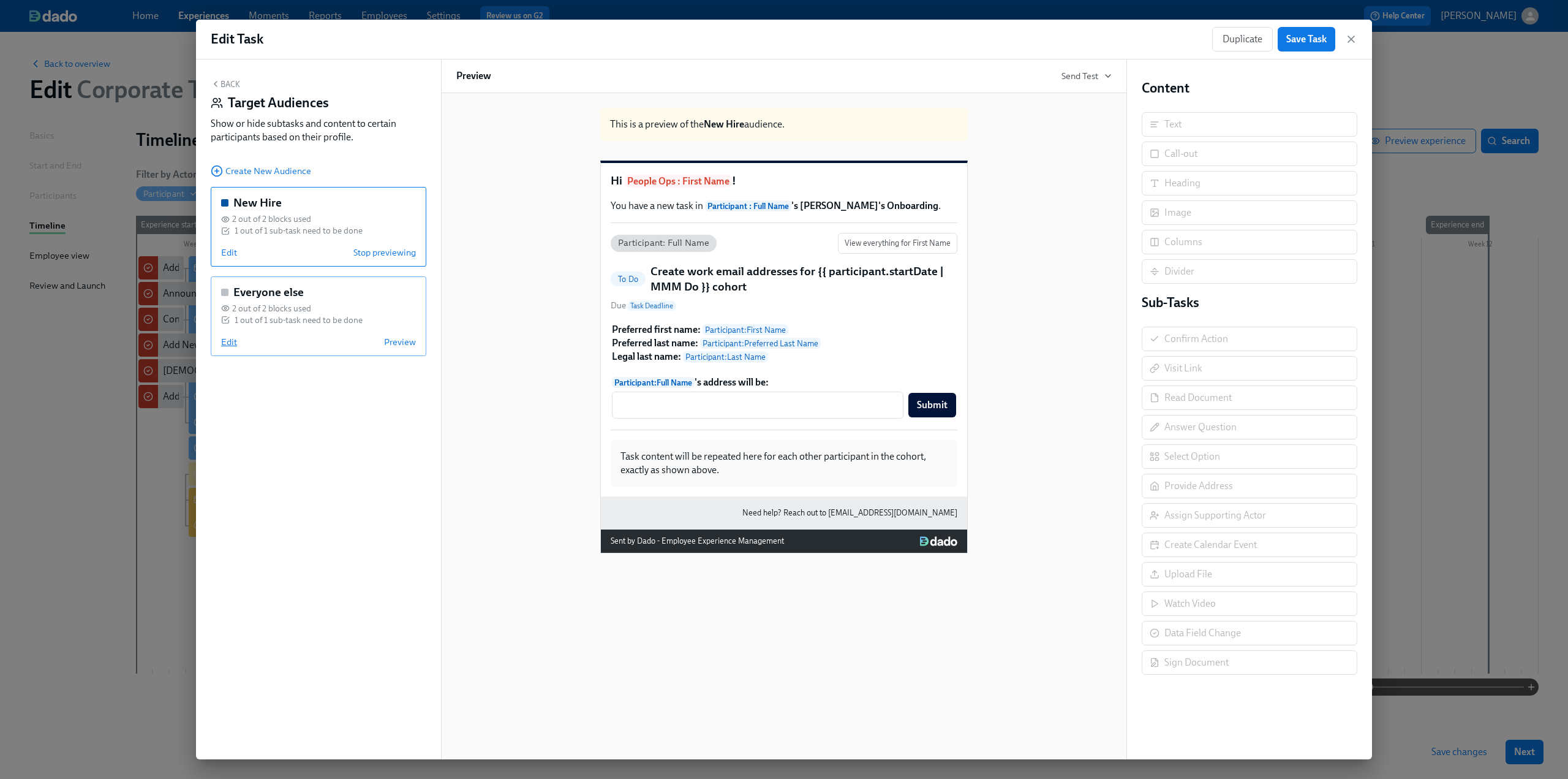
click at [224, 344] on span "Edit" at bounding box center [229, 342] width 16 height 13
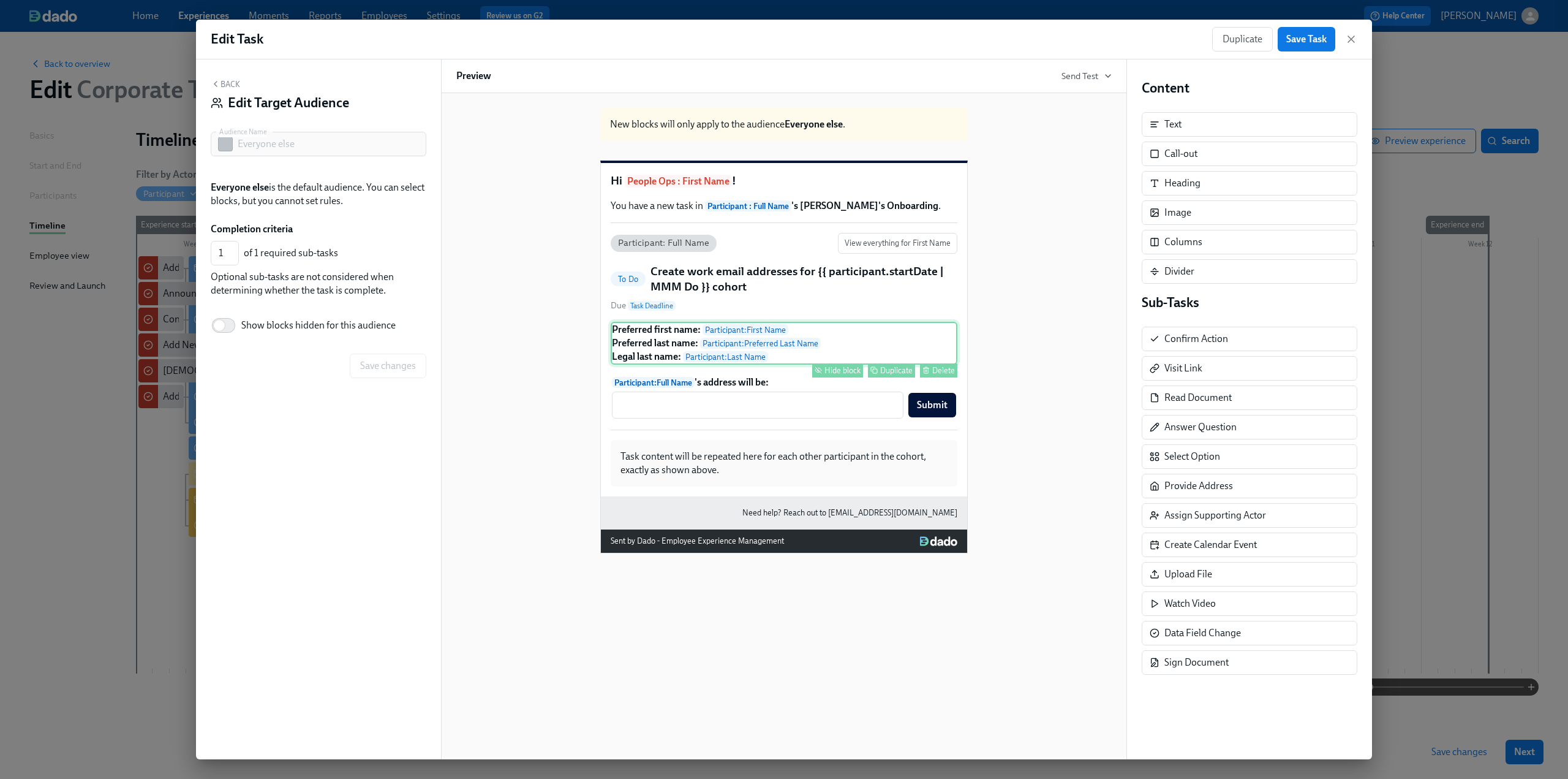
click at [836, 375] on div "Hide block" at bounding box center [843, 371] width 36 height 9
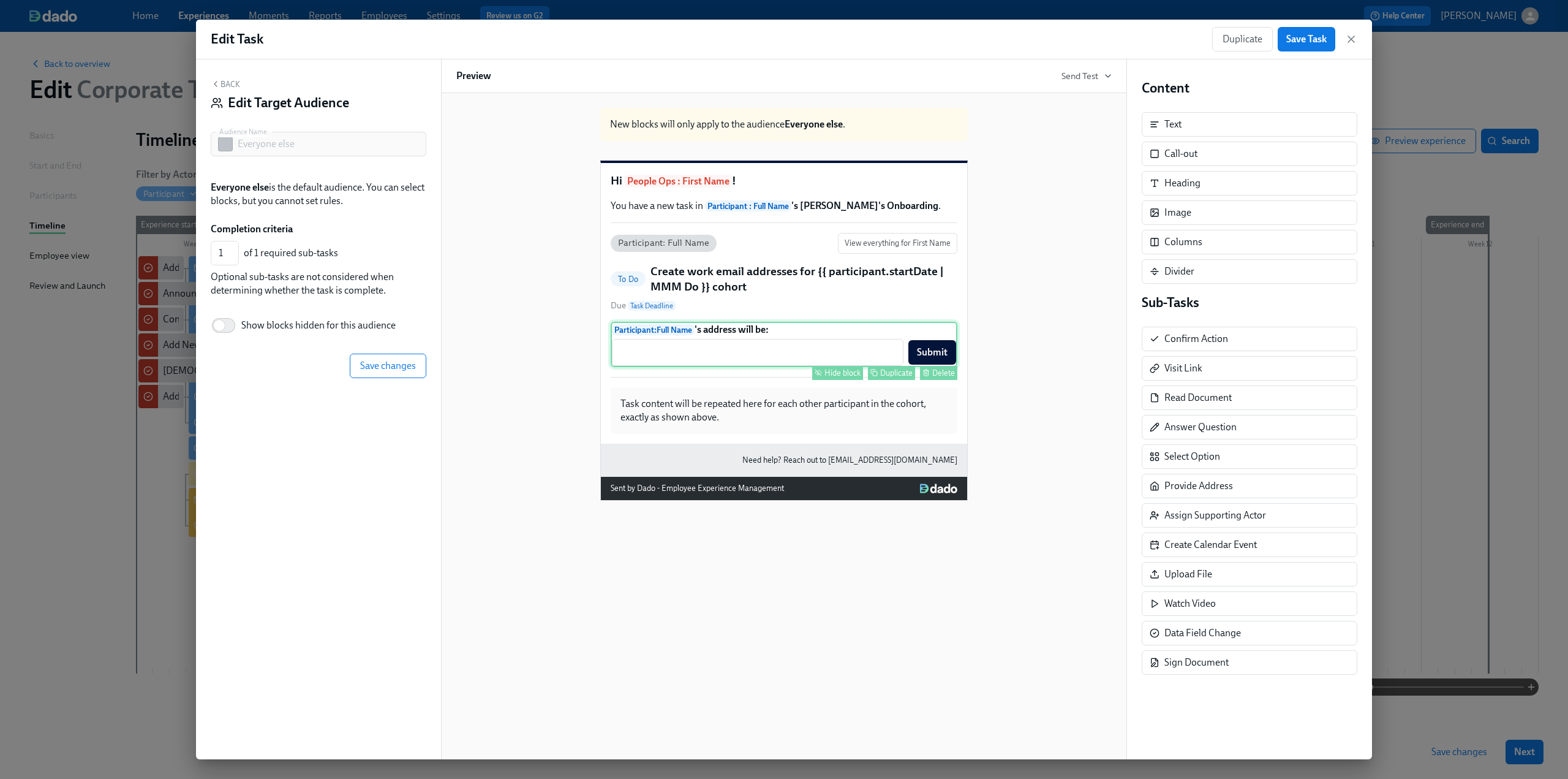
click at [836, 377] on div "Hide block" at bounding box center [843, 373] width 36 height 9
type input "0"
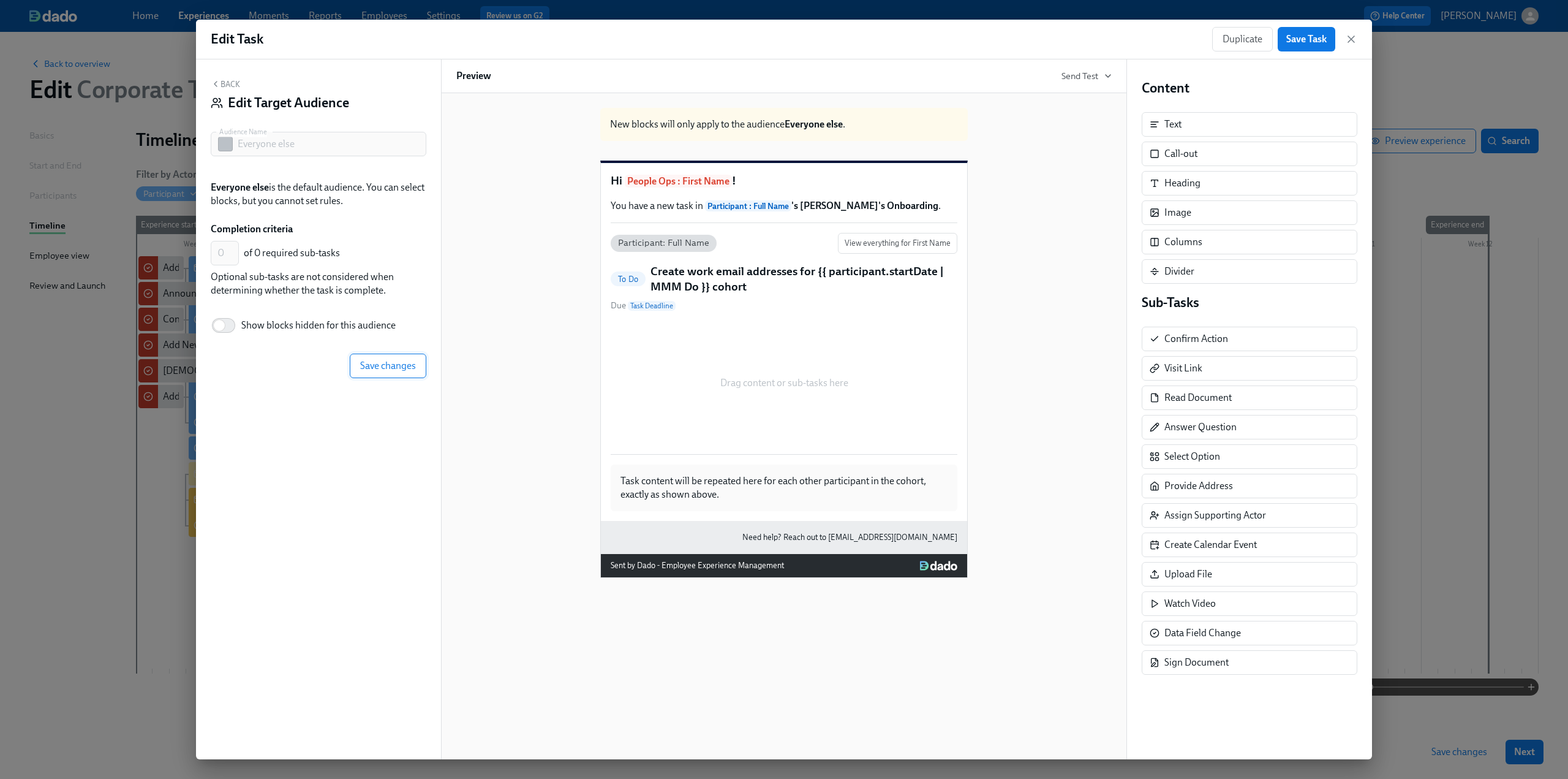
click at [397, 369] on span "Save changes" at bounding box center [388, 366] width 56 height 13
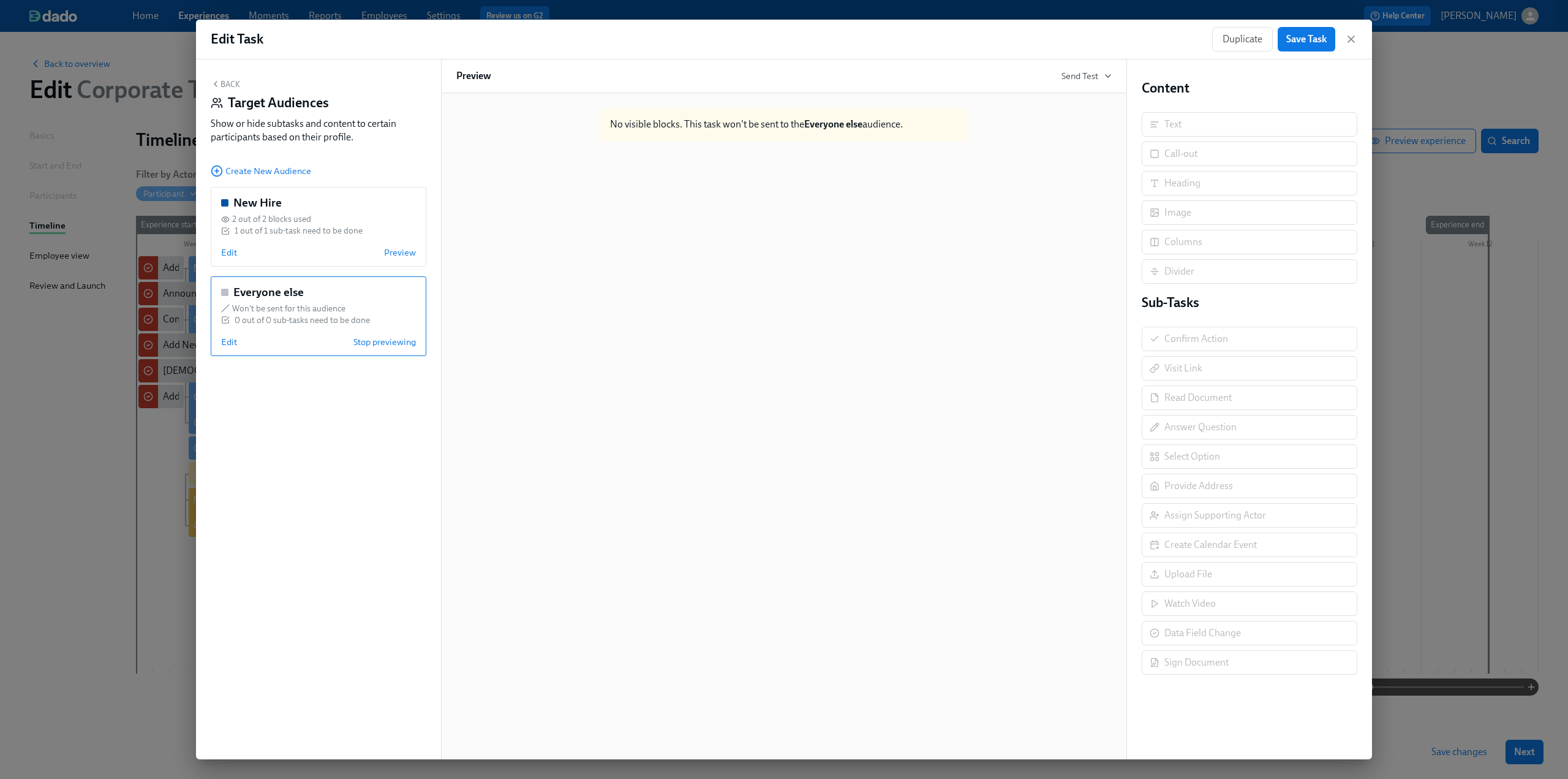
click at [227, 79] on div "Back Target Audiences Show or hide subtasks and content to certain participants…" at bounding box center [318, 114] width 216 height 70
click at [226, 84] on button "Back" at bounding box center [225, 84] width 29 height 9
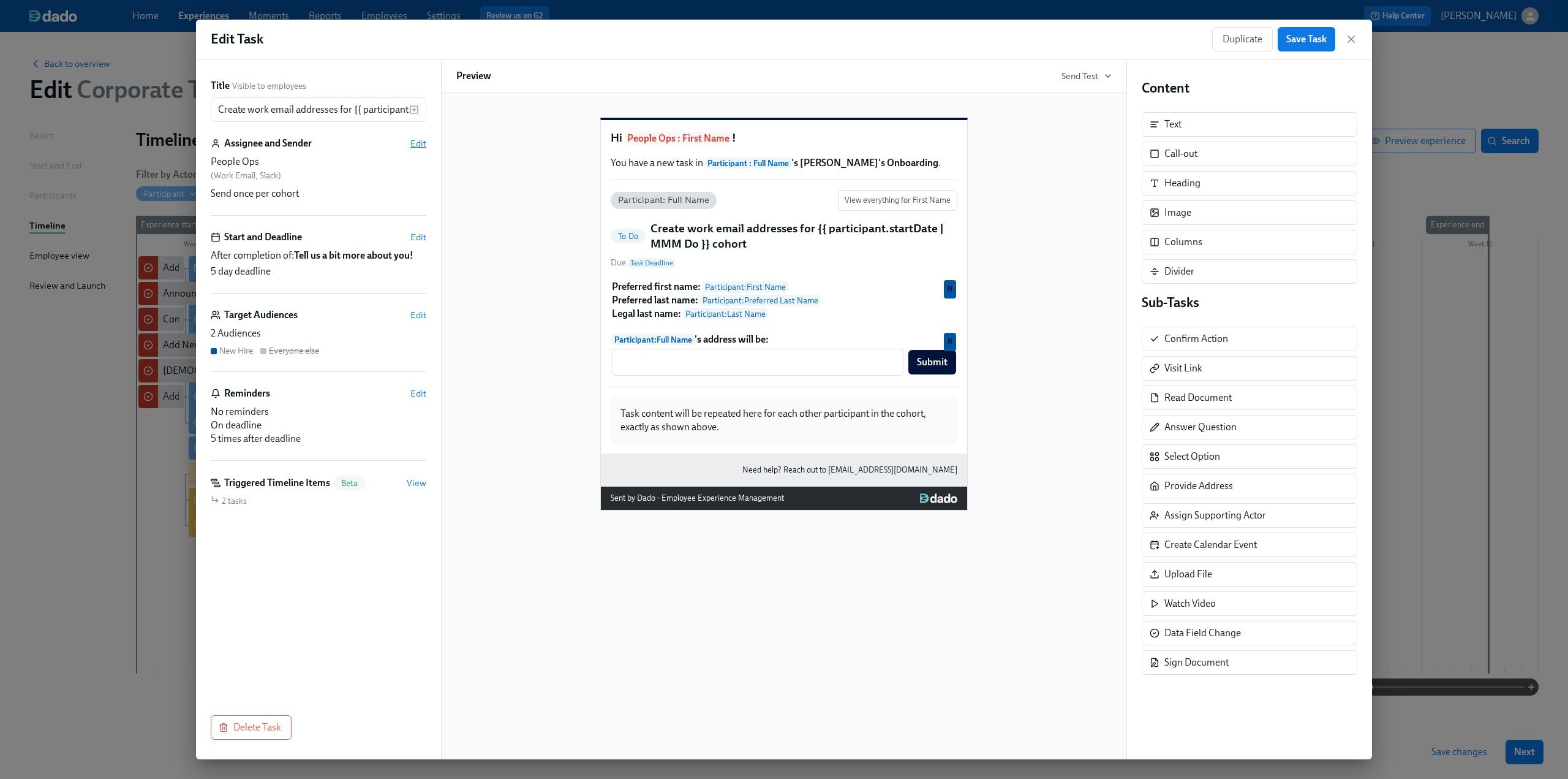
click at [419, 143] on span "Edit" at bounding box center [418, 144] width 16 height 13
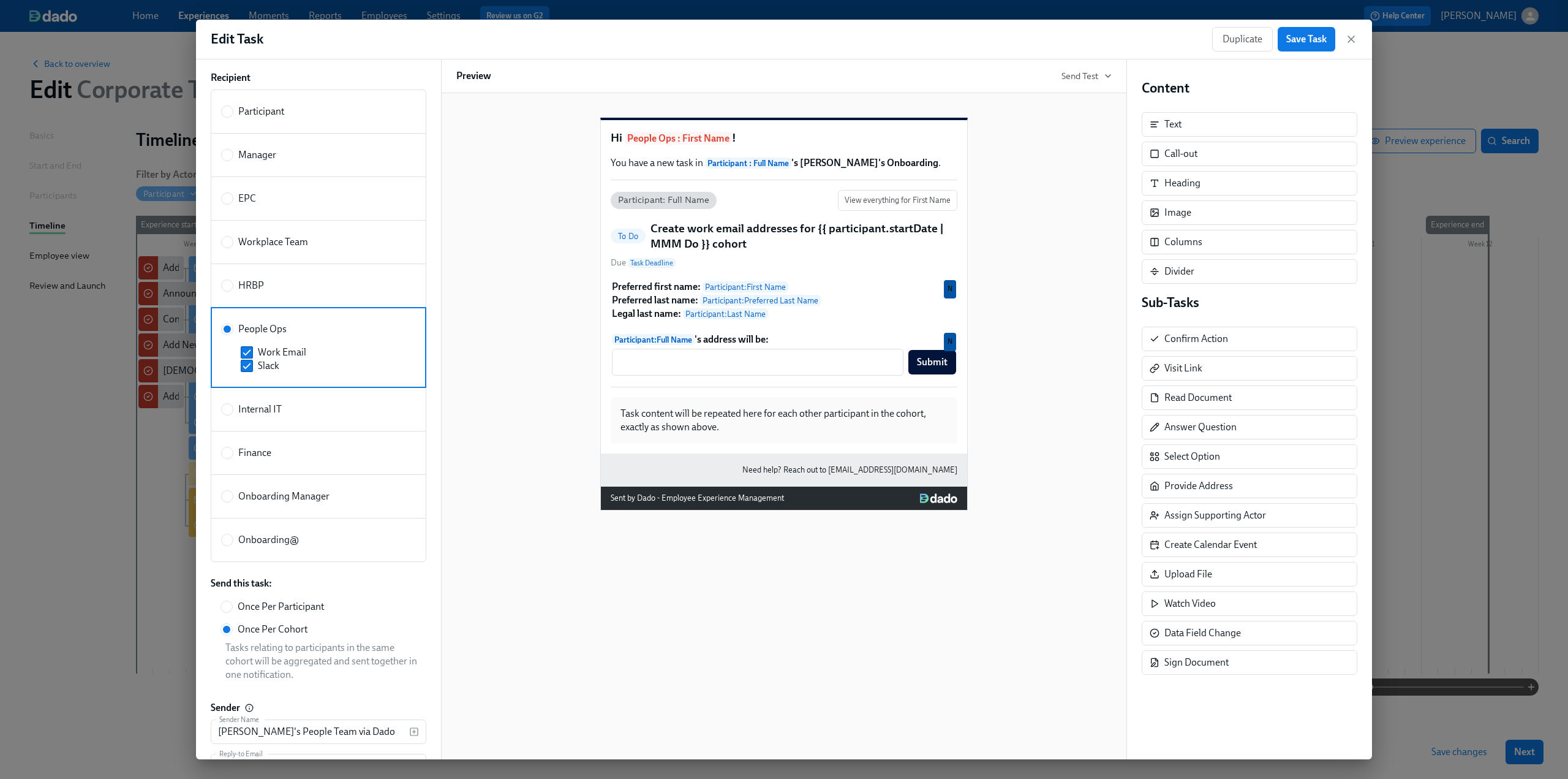
scroll to position [152, 0]
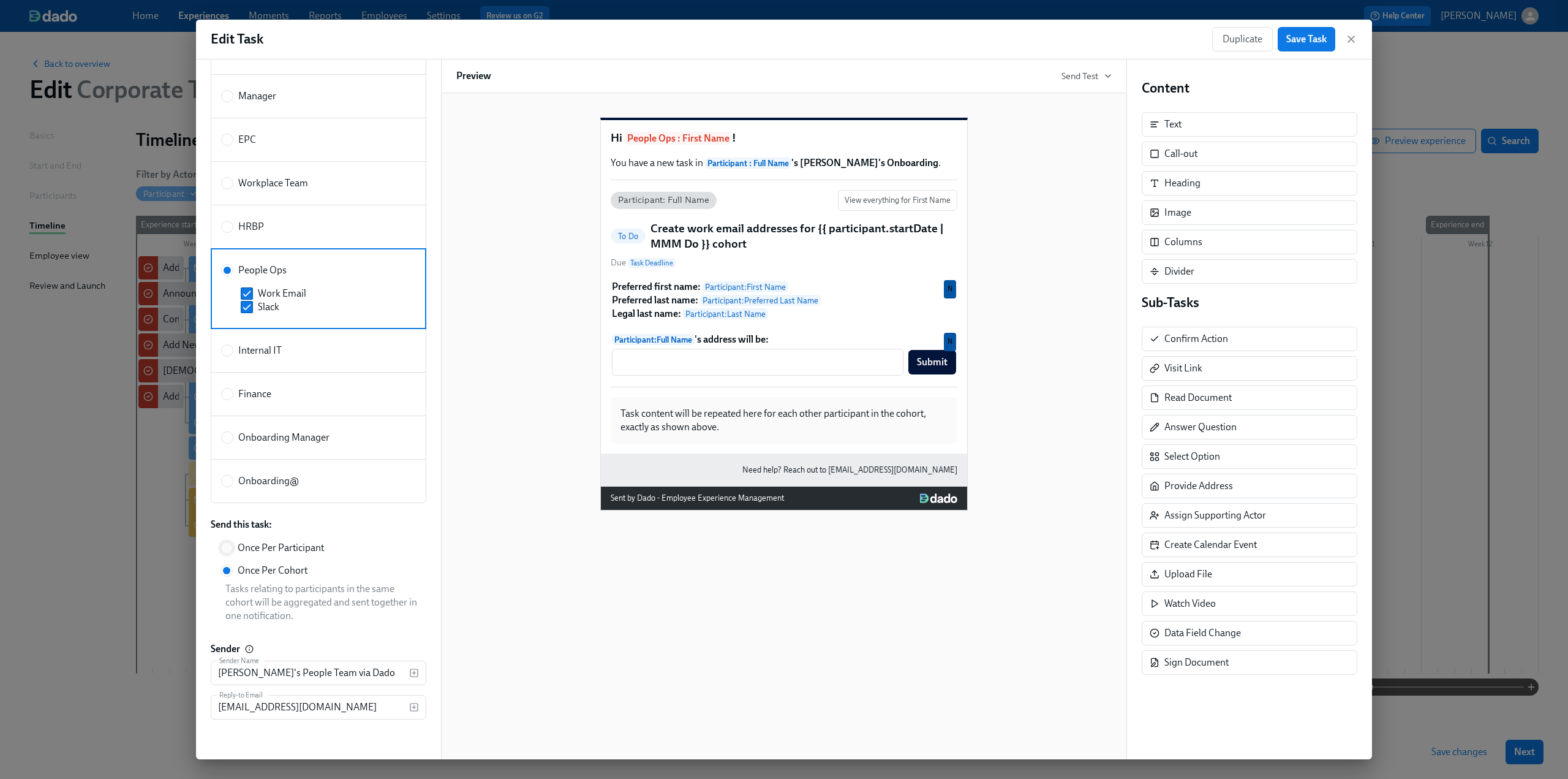
click at [227, 544] on input "Once Per Participant" at bounding box center [227, 548] width 11 height 11
radio input "true"
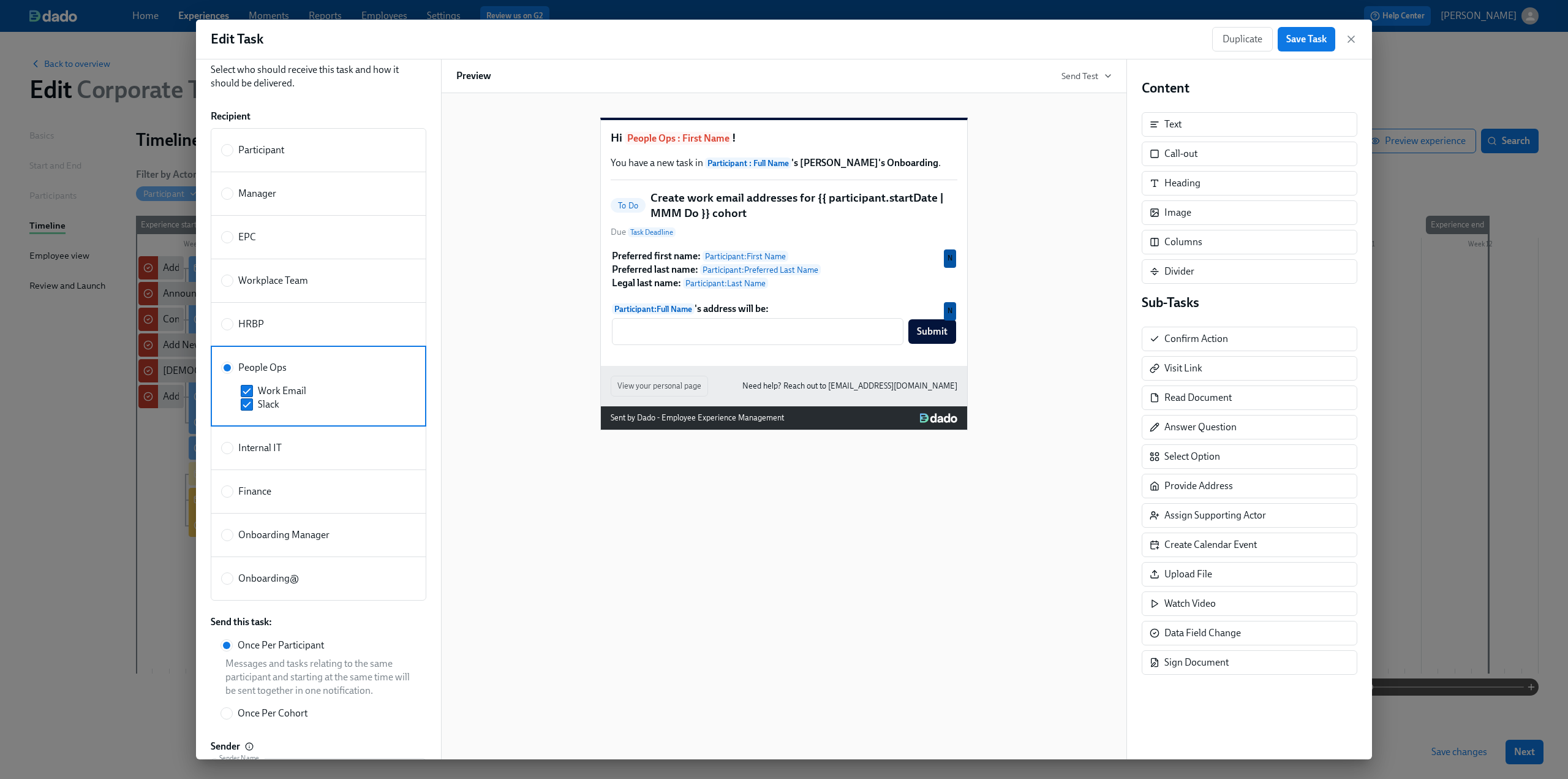
scroll to position [0, 0]
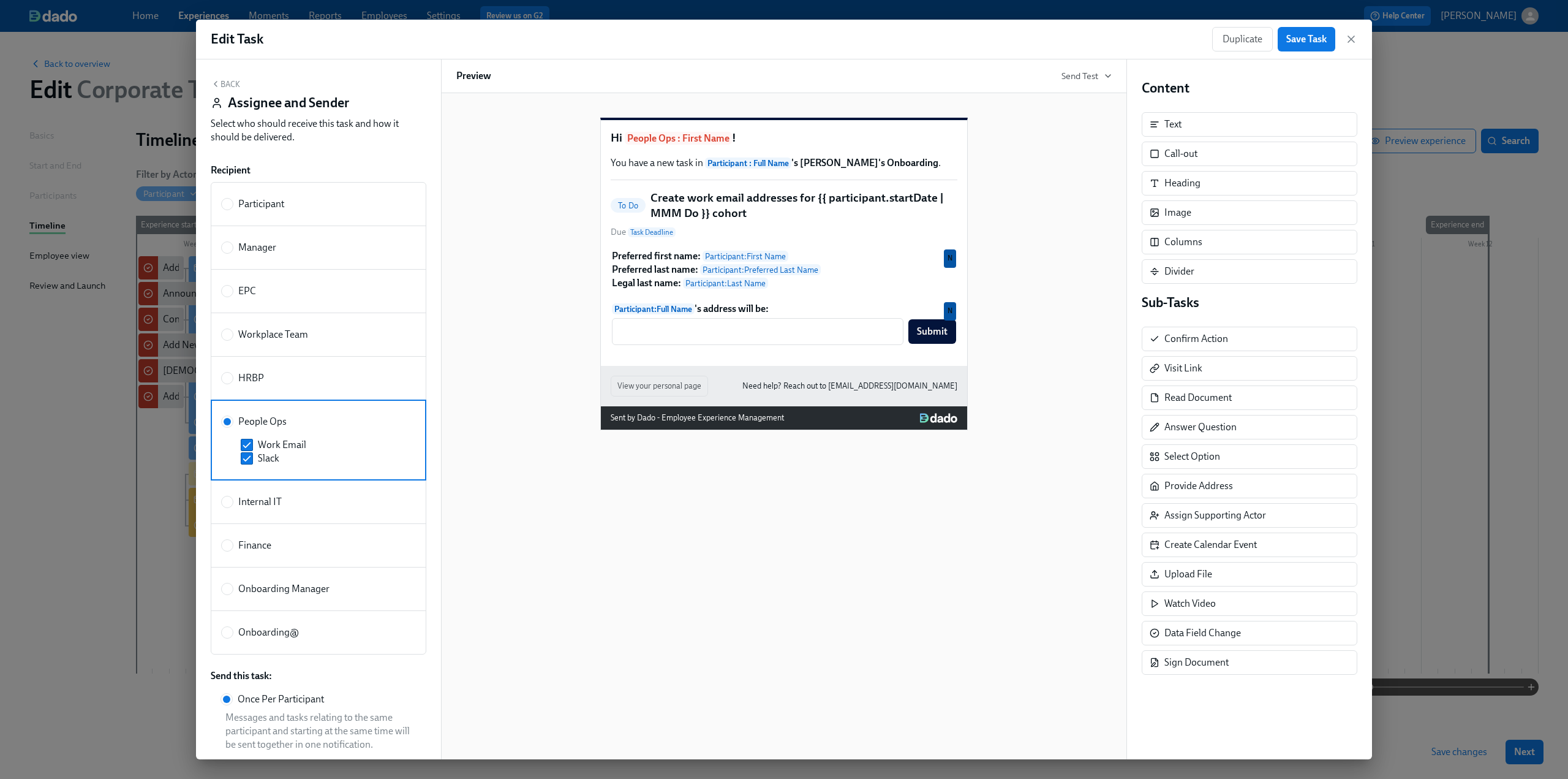
click at [223, 86] on button "Back" at bounding box center [225, 84] width 29 height 9
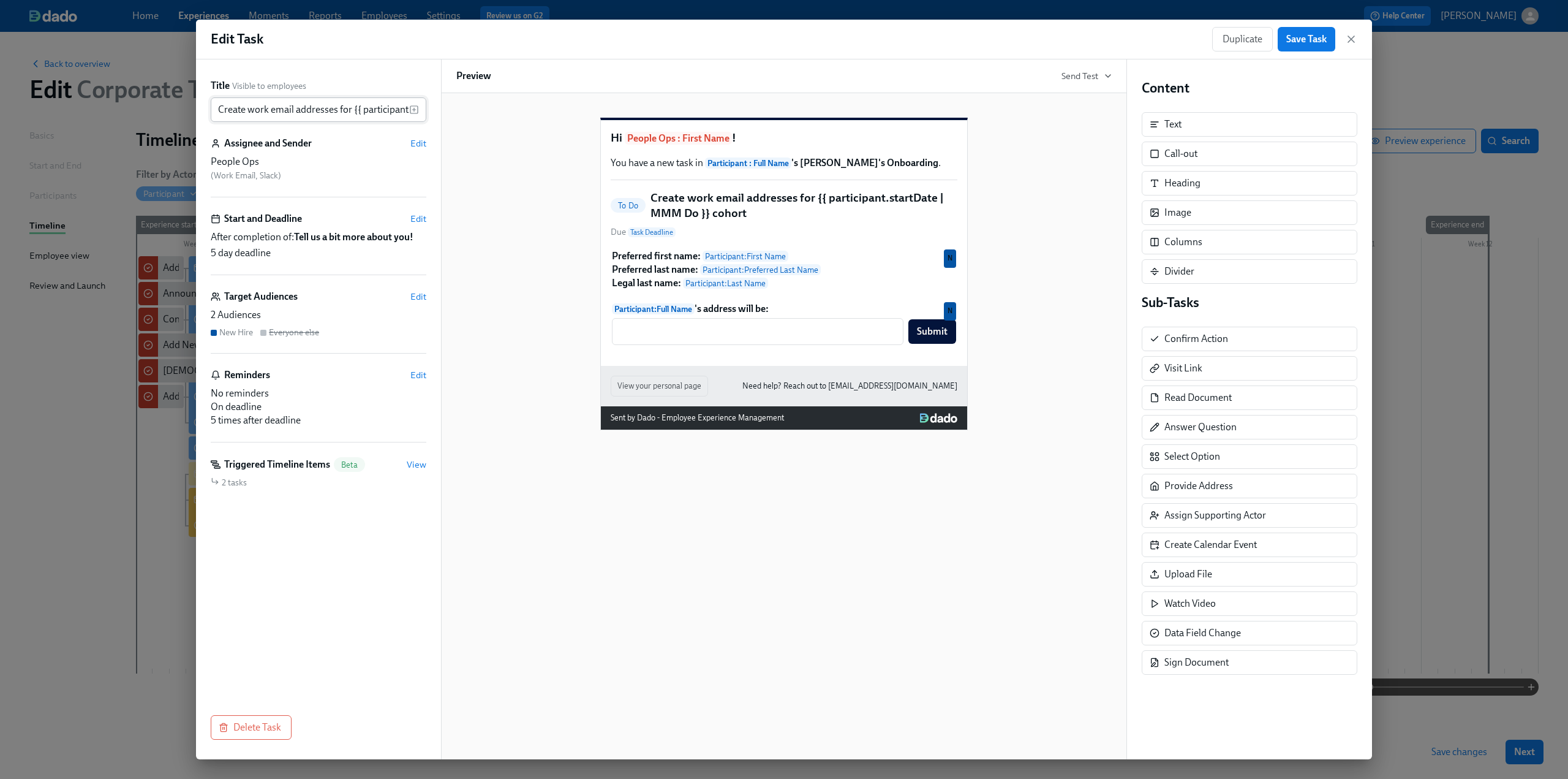
click at [333, 112] on input "Create work email addresses for {{ participant.startDate | MMM Do }} cohort" at bounding box center [310, 109] width 199 height 24
drag, startPoint x: 352, startPoint y: 110, endPoint x: 484, endPoint y: 126, distance: 133.0
click at [484, 126] on div "Title Visible to employees Create work email addresses for {{ participant.start…" at bounding box center [784, 410] width 1176 height 700
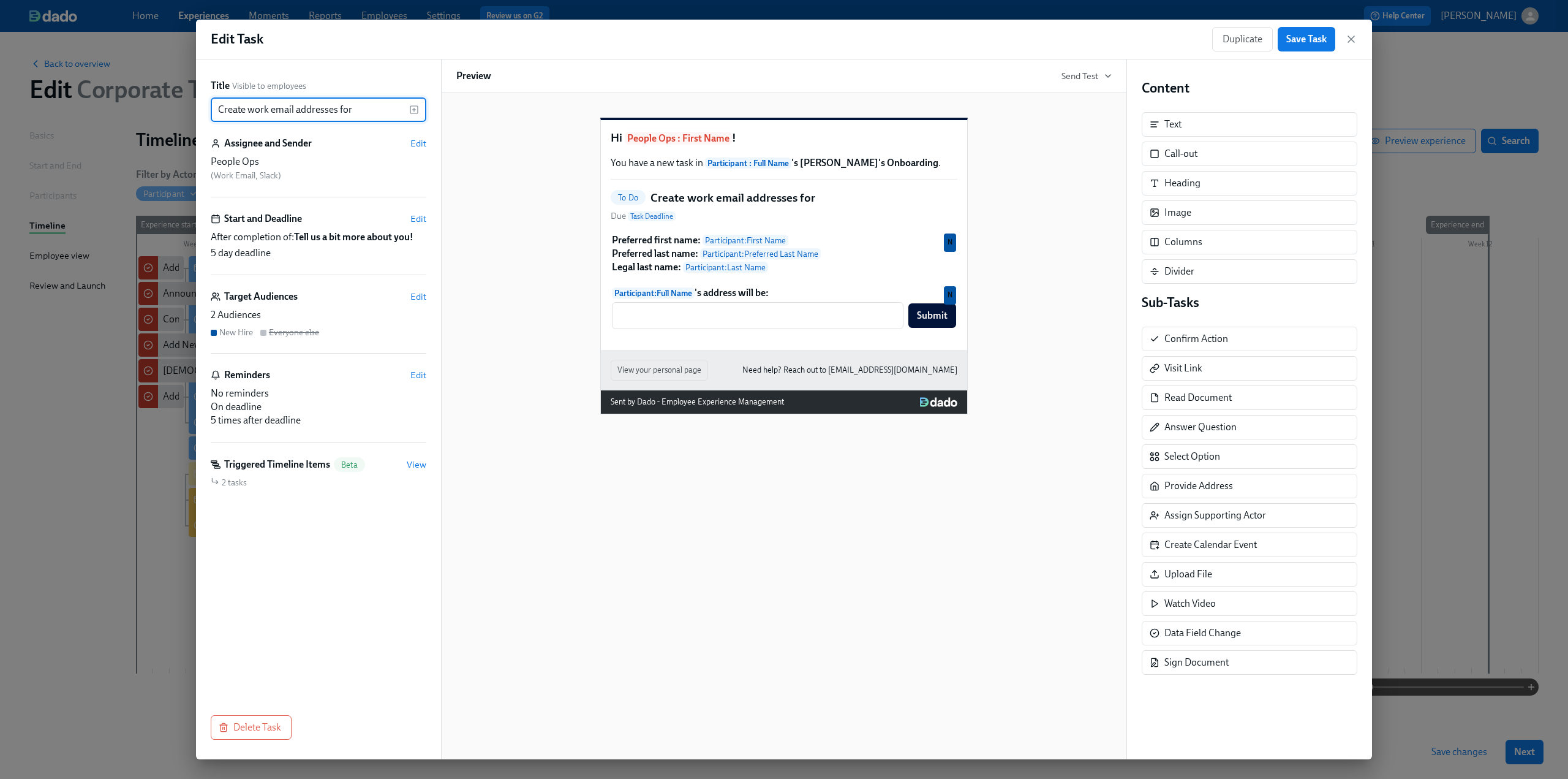
scroll to position [0, 0]
click at [418, 108] on rect "button" at bounding box center [413, 109] width 7 height 7
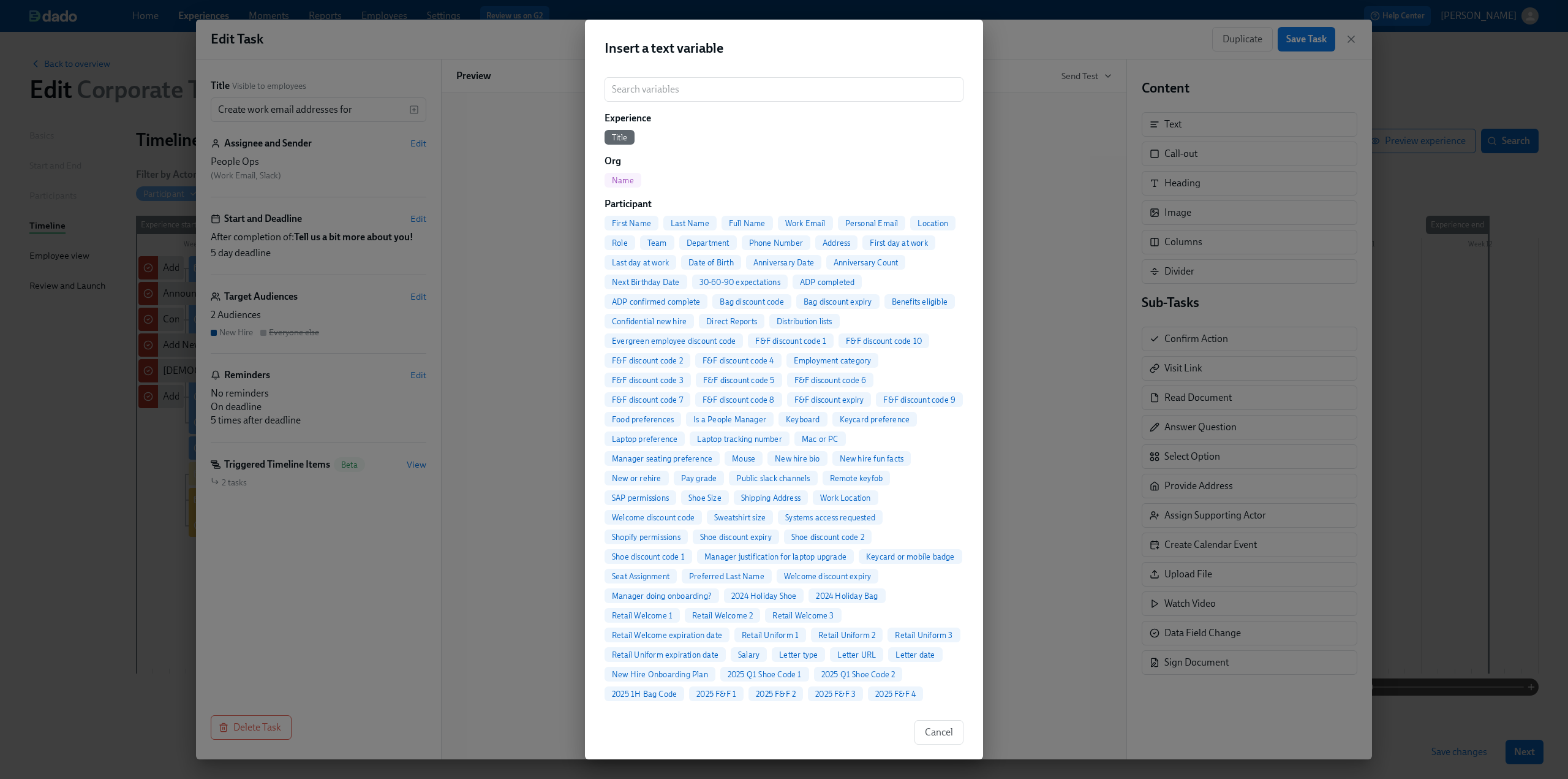
click at [755, 220] on span "Full Name" at bounding box center [748, 223] width 52 height 9
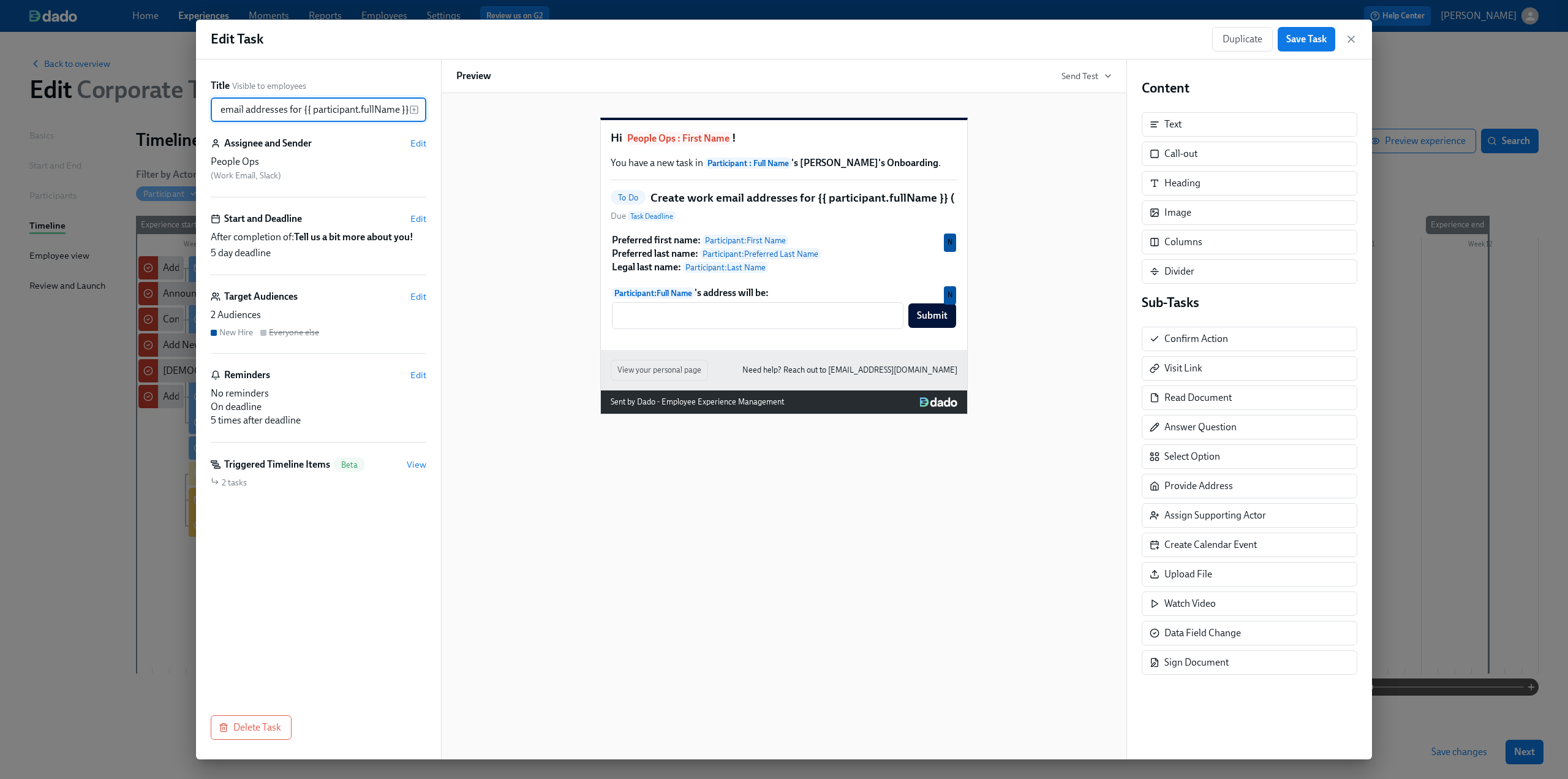
scroll to position [0, 54]
type input "Create work email addresses for {{ participant.fullName }} ("
click at [419, 108] on div "Create work email addresses for {{ participant.fullName }} ( ​" at bounding box center [318, 109] width 216 height 24
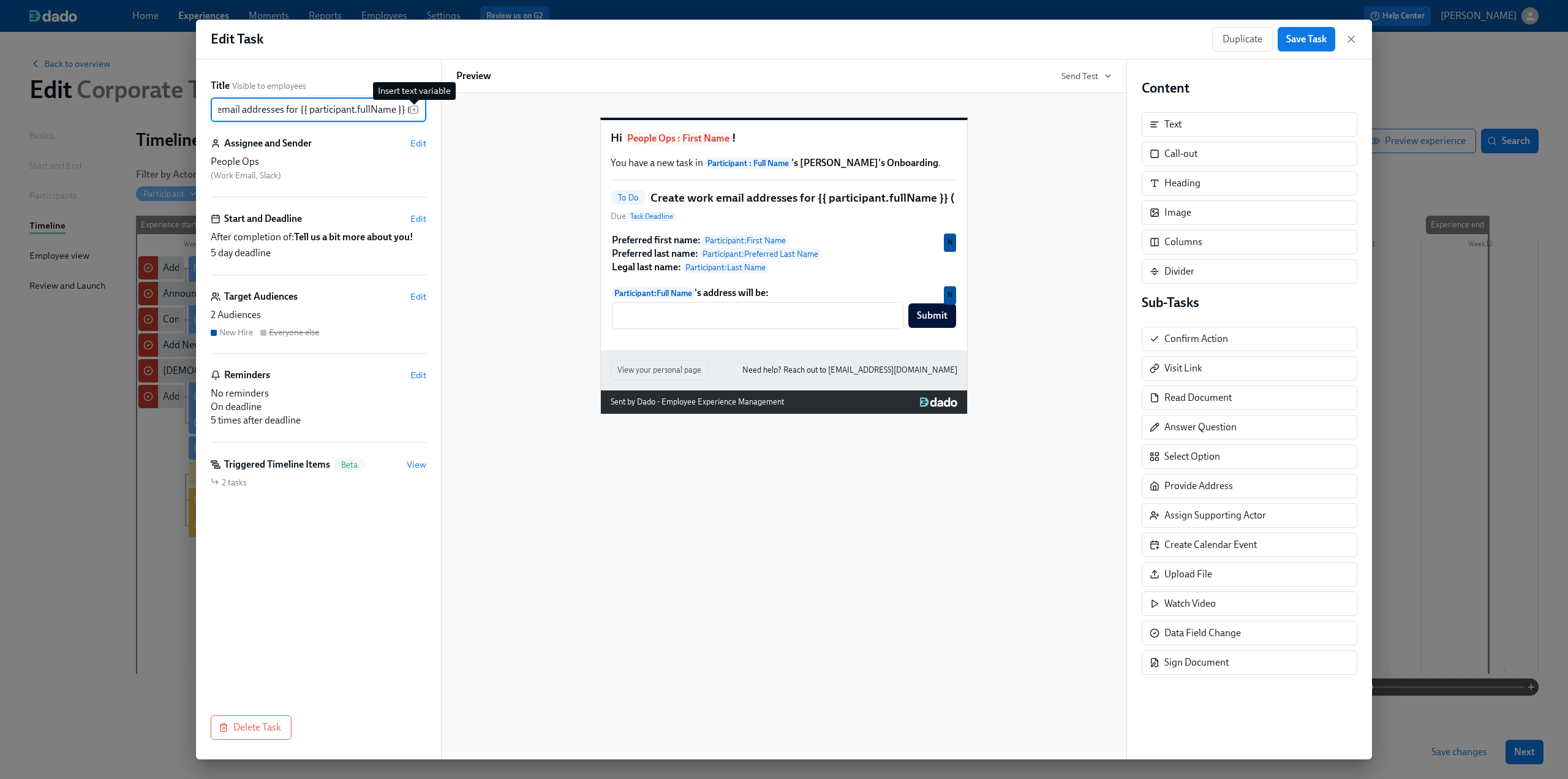
click at [413, 108] on icon "button" at bounding box center [414, 109] width 9 height 9
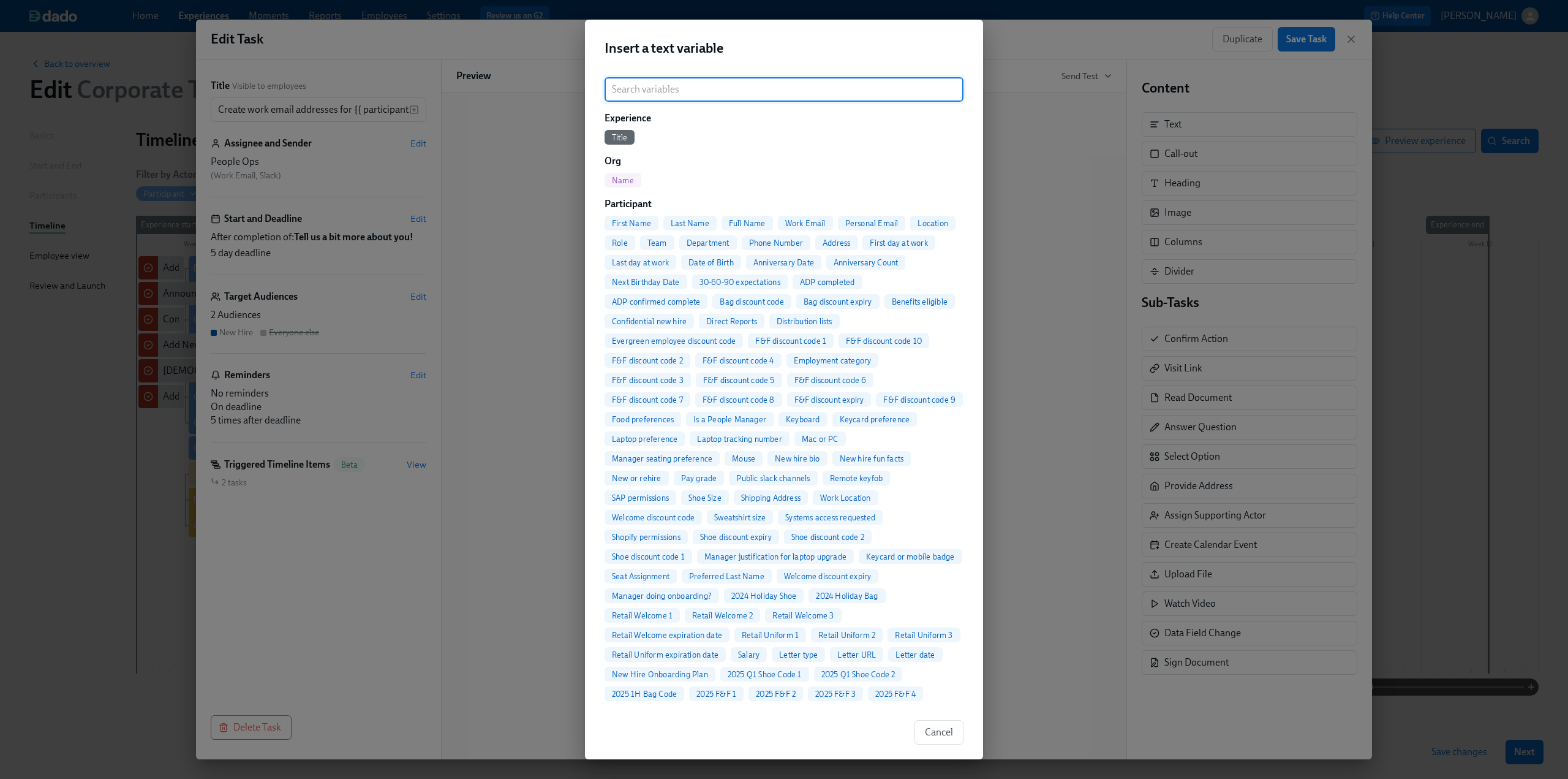
click at [657, 88] on input "search" at bounding box center [784, 89] width 359 height 24
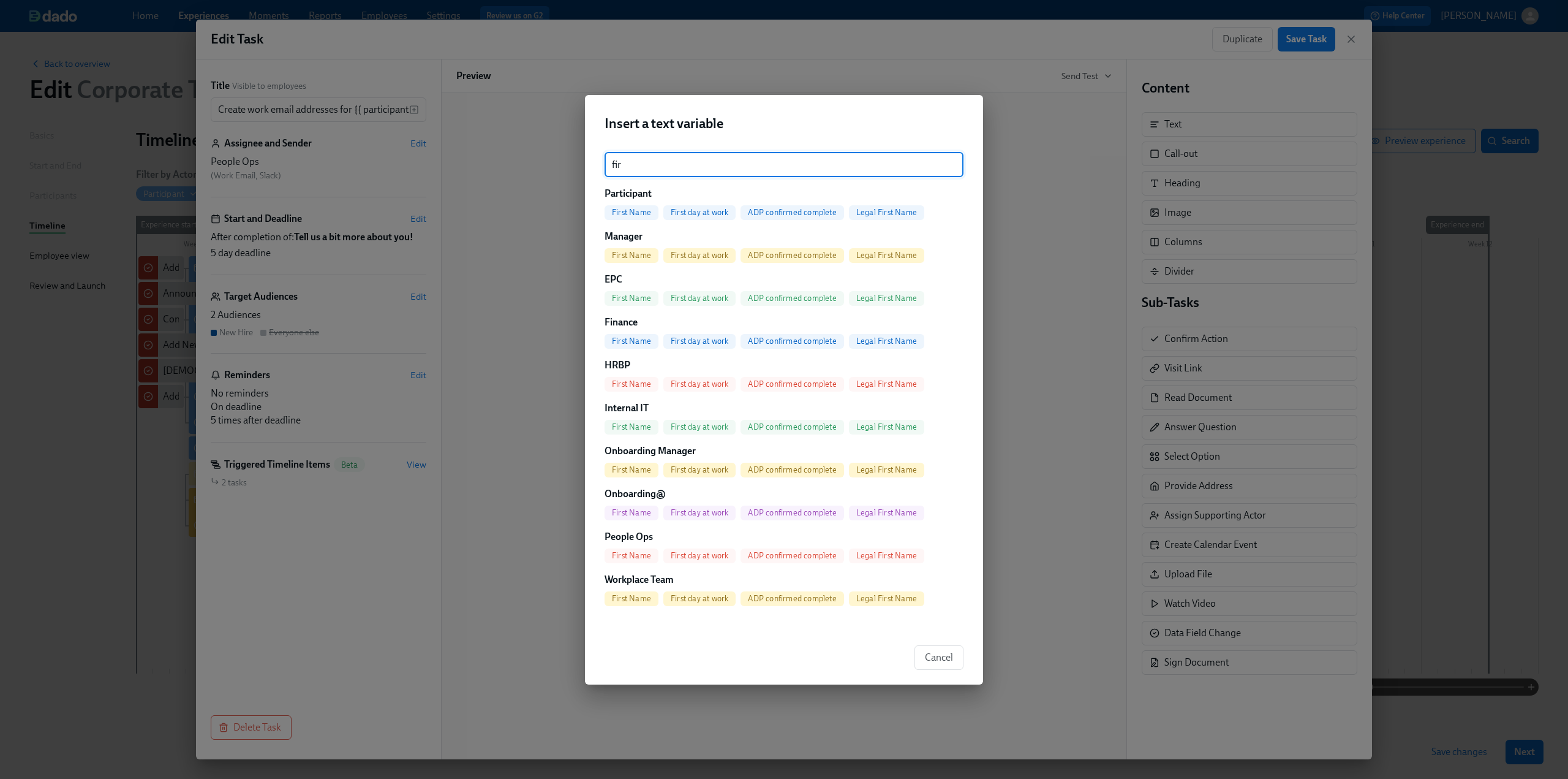
type input "fir"
click at [694, 215] on span "First day at work" at bounding box center [700, 212] width 72 height 9
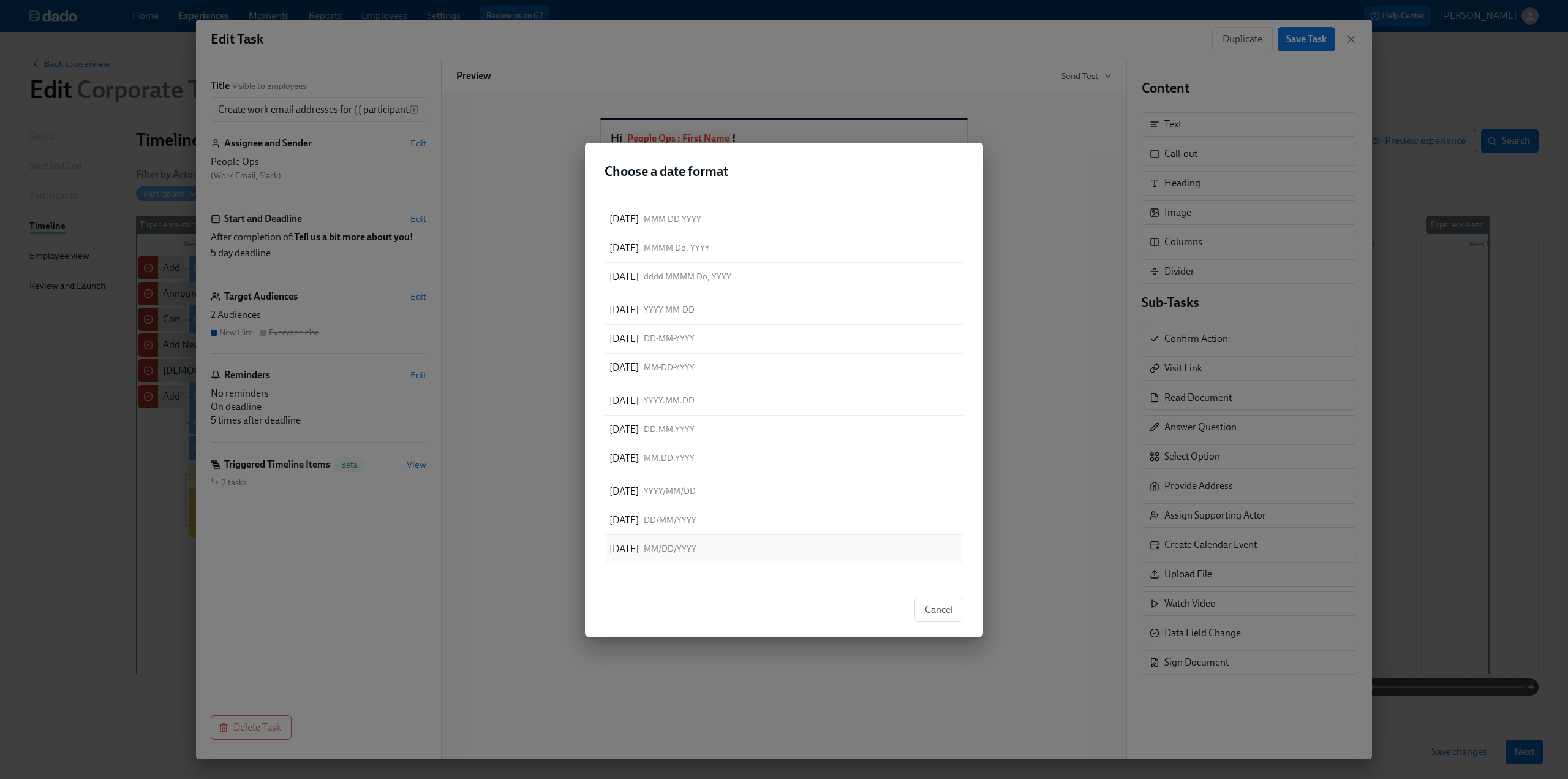
click at [694, 538] on div "[DATE] MM/DD/YYYY" at bounding box center [784, 549] width 359 height 28
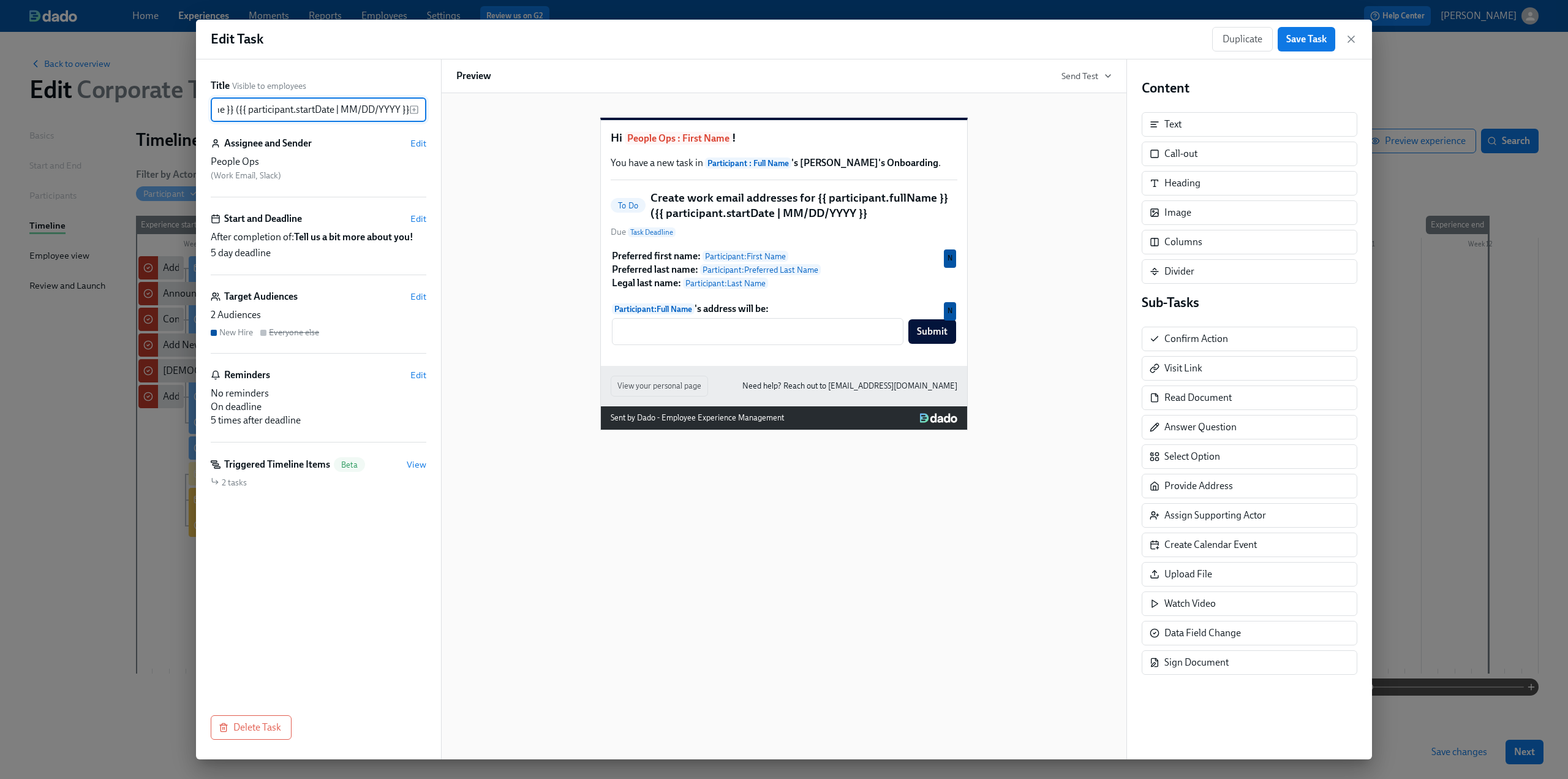
scroll to position [0, 229]
type input "Create work email addresses for {{ participant.fullName }} ({{ participant.star…"
click at [418, 373] on span "Edit" at bounding box center [418, 375] width 16 height 13
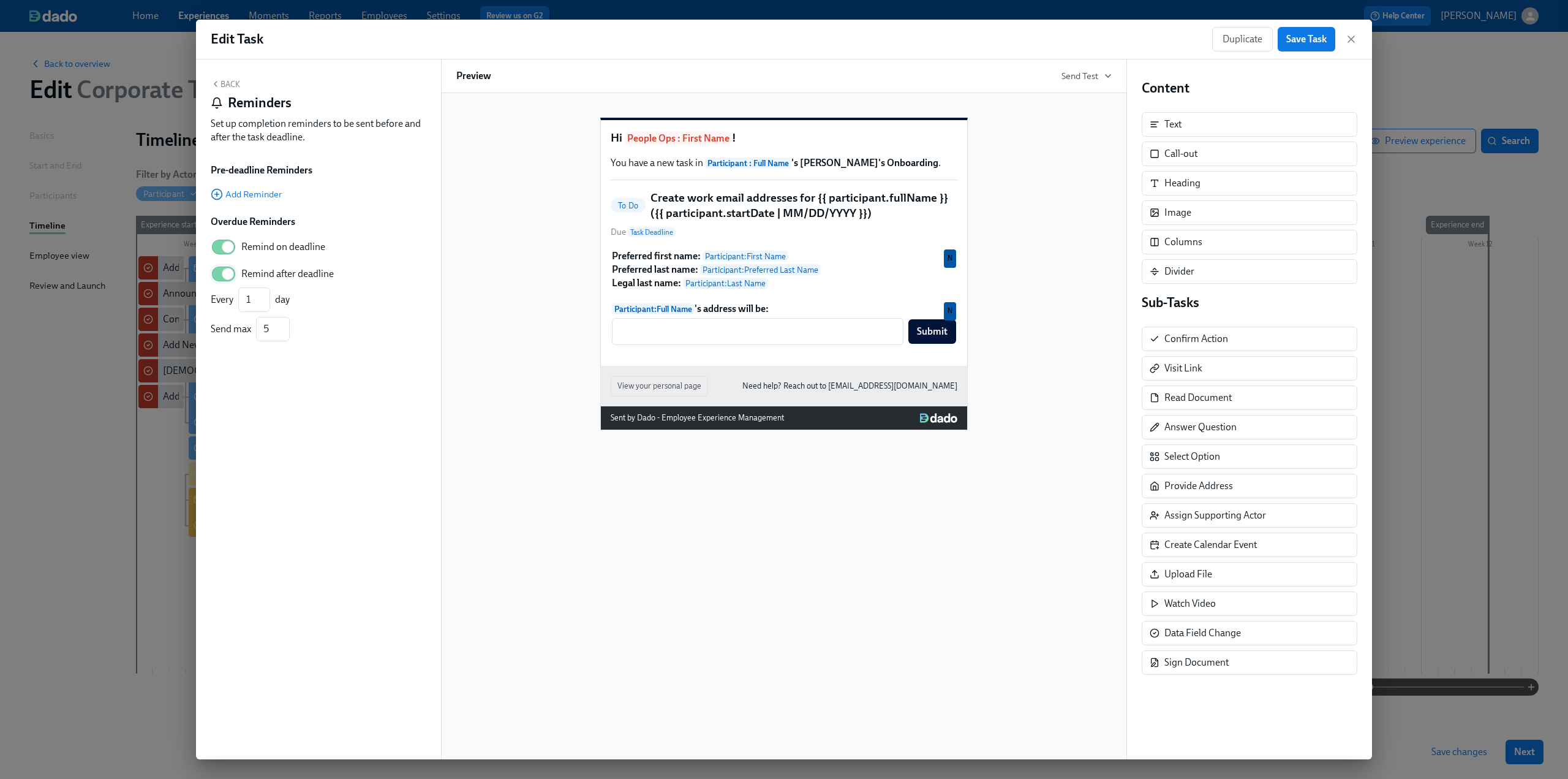
click at [224, 275] on input "Remind after deadline" at bounding box center [228, 274] width 81 height 27
checkbox input "false"
click at [225, 248] on input "Remind on deadline" at bounding box center [228, 247] width 81 height 27
checkbox input "false"
click at [227, 86] on button "Back" at bounding box center [225, 84] width 29 height 9
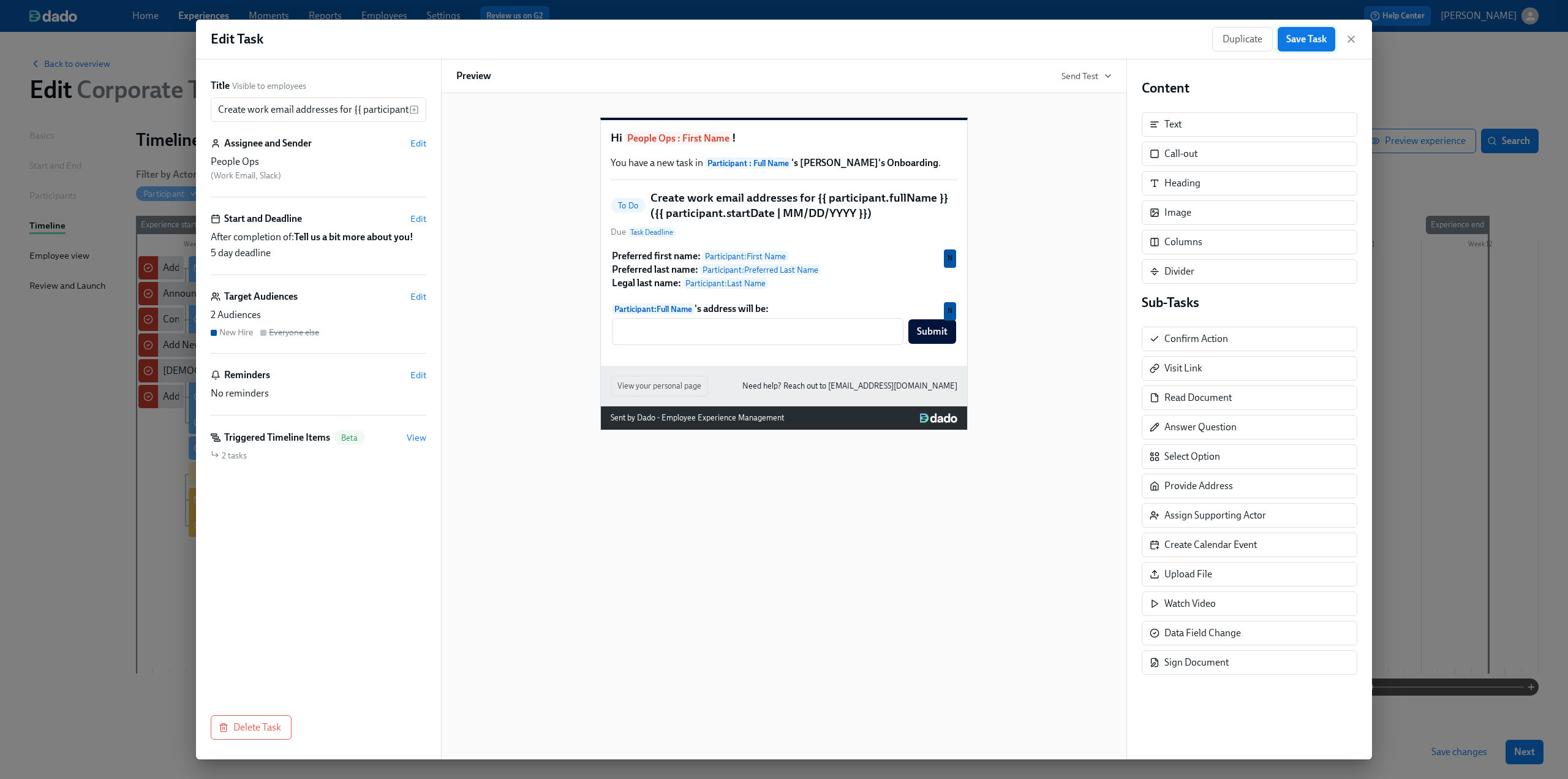
click at [1295, 43] on span "Save Task" at bounding box center [1306, 39] width 40 height 13
click at [1353, 35] on icon "button" at bounding box center [1352, 39] width 13 height 13
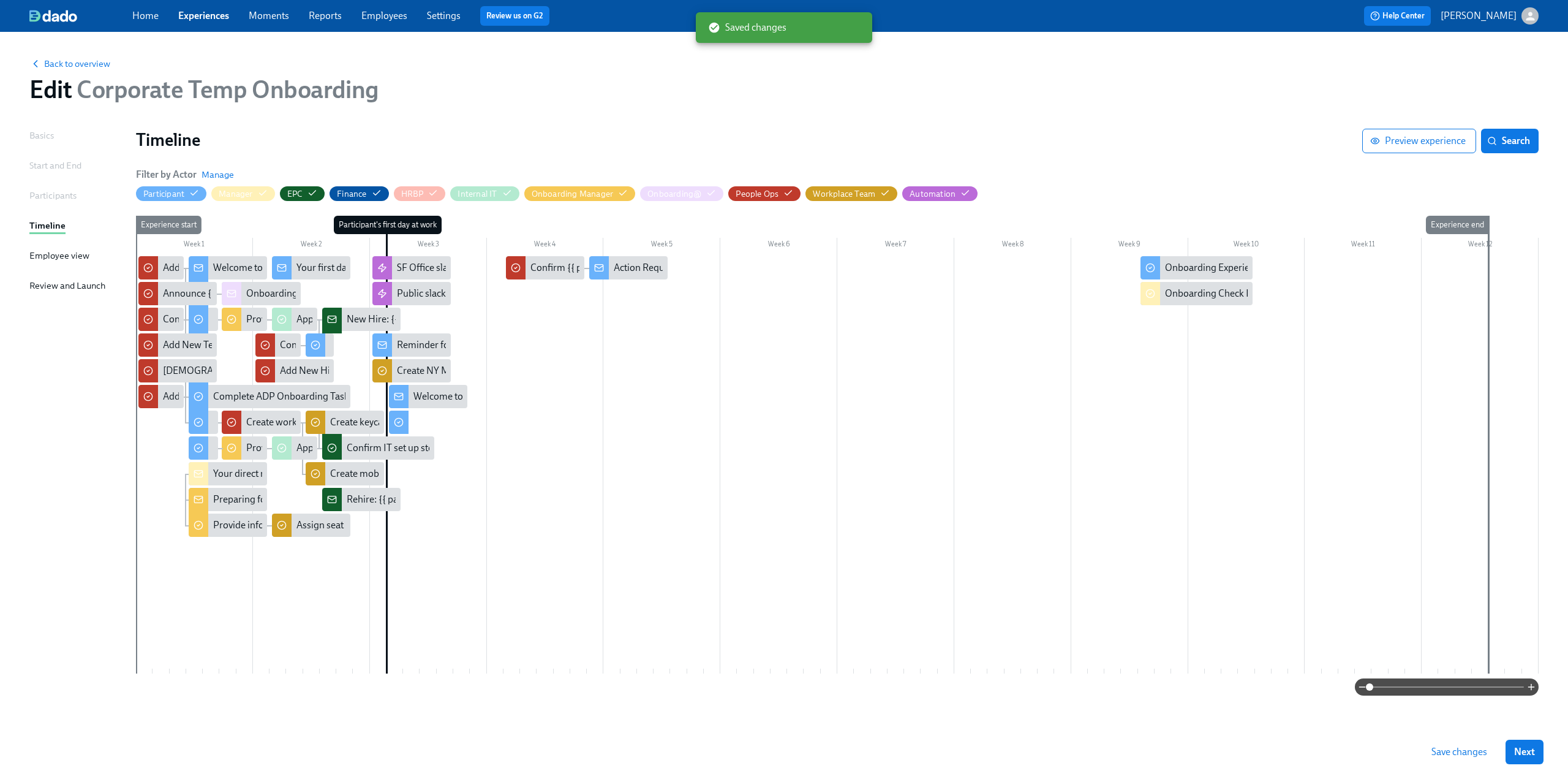
click at [1456, 749] on span "Save changes" at bounding box center [1459, 752] width 56 height 13
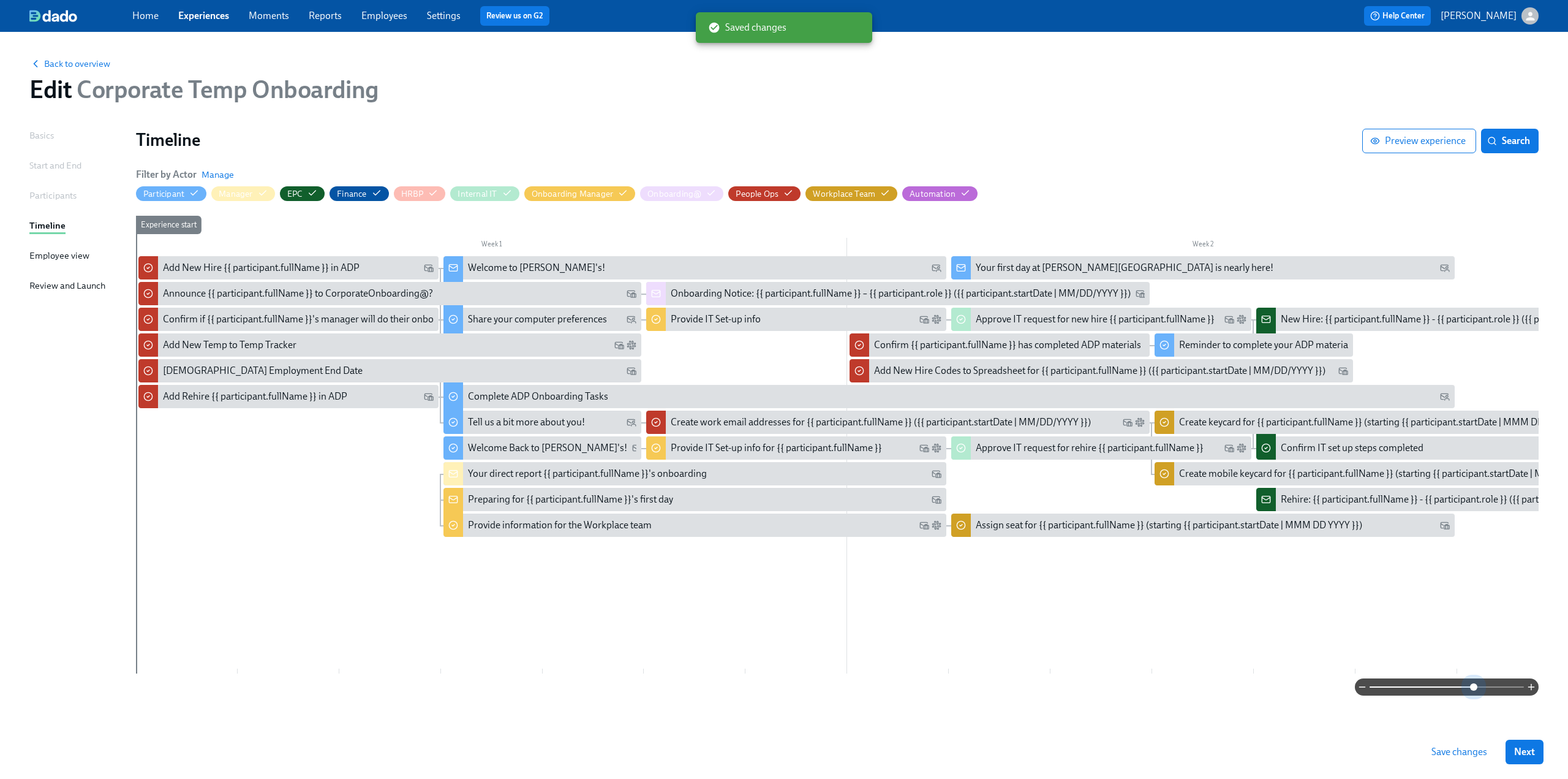
click at [1475, 689] on span at bounding box center [1447, 687] width 155 height 17
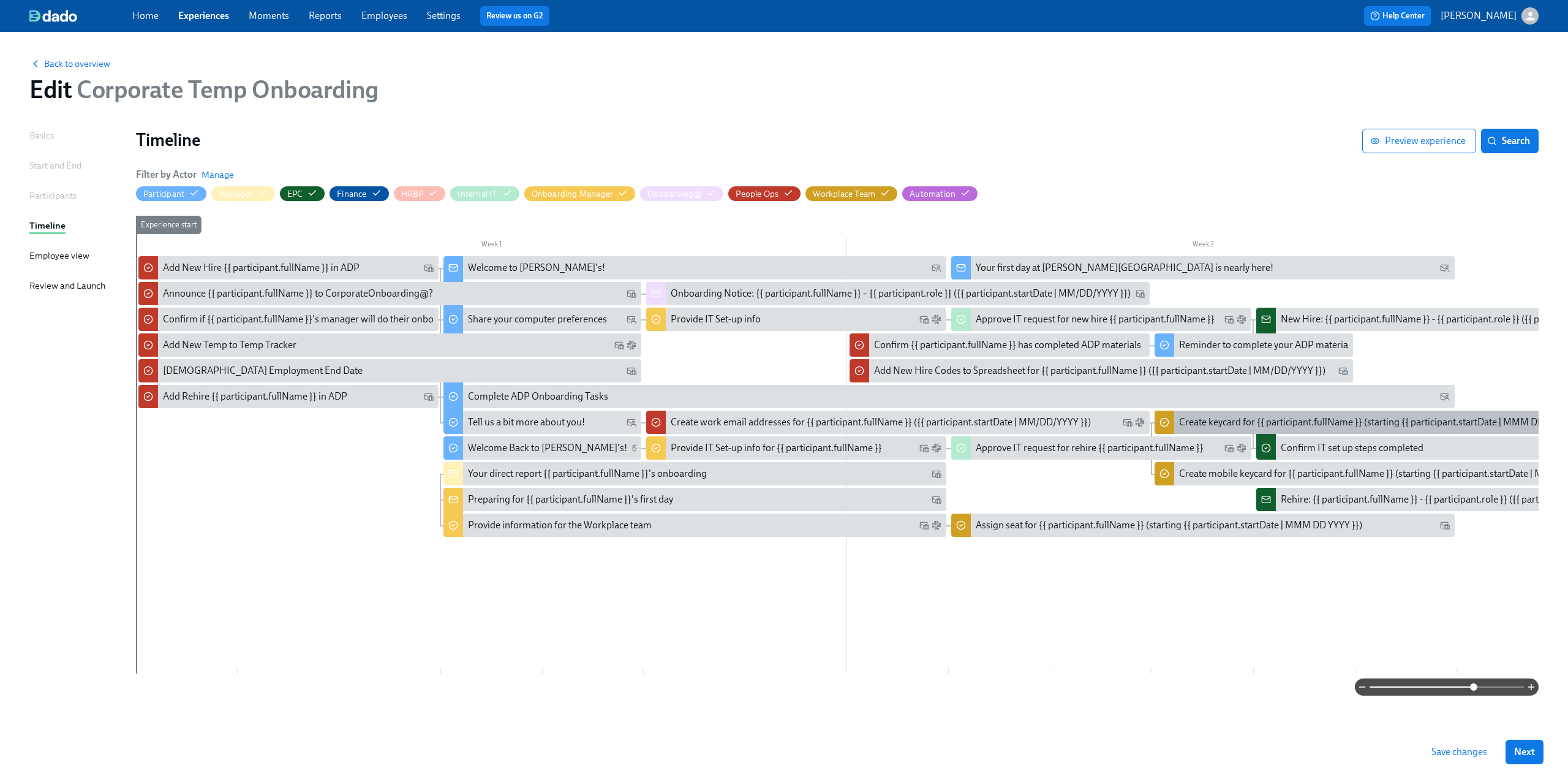
click at [1244, 417] on div "Create keycard for {{ participant.fullName }} (starting {{ participant.startDat…" at bounding box center [1379, 422] width 401 height 13
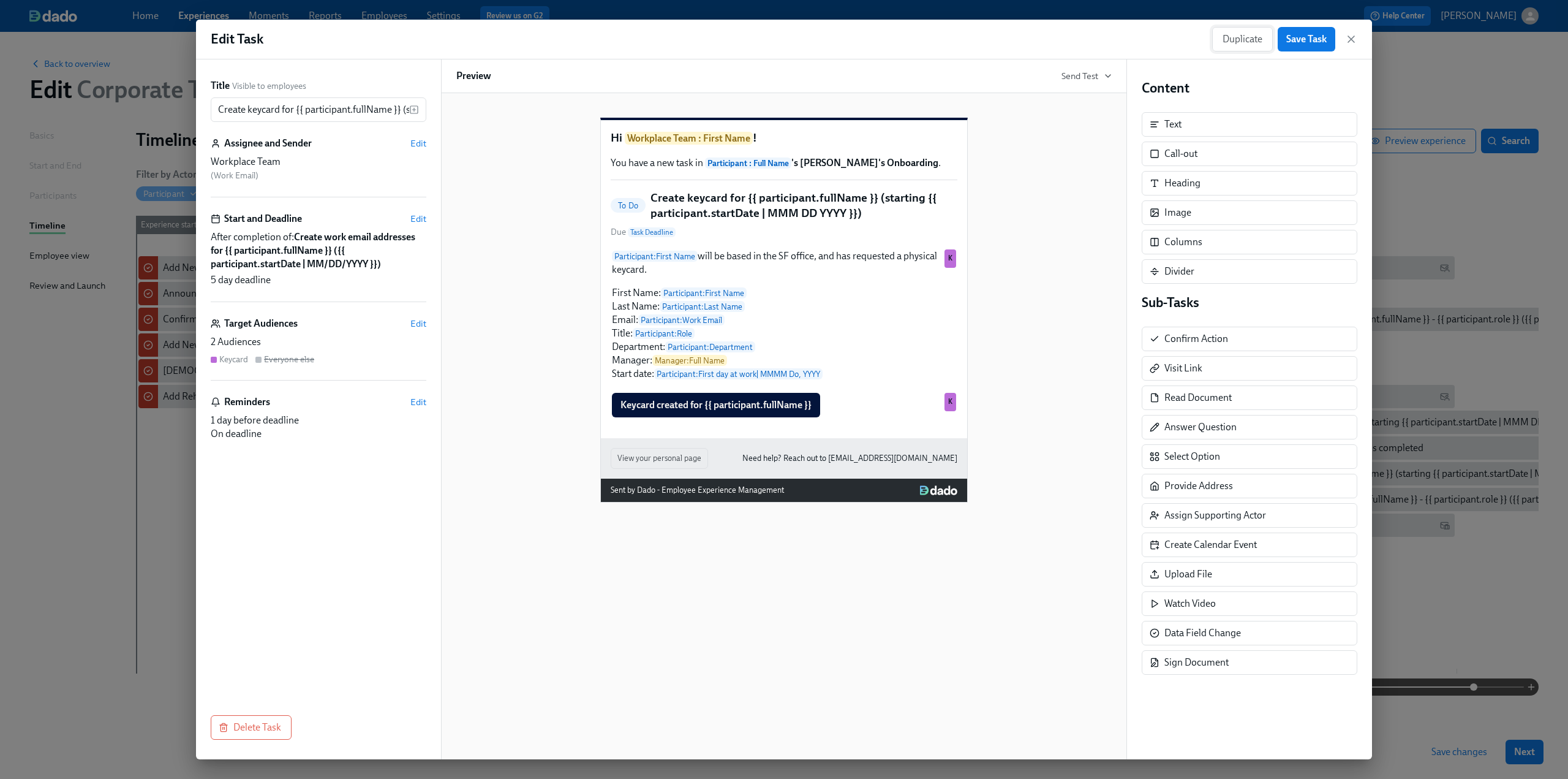
click at [1234, 41] on span "Duplicate" at bounding box center [1243, 39] width 40 height 13
click at [407, 321] on div "Target Audiences Edit" at bounding box center [318, 323] width 216 height 13
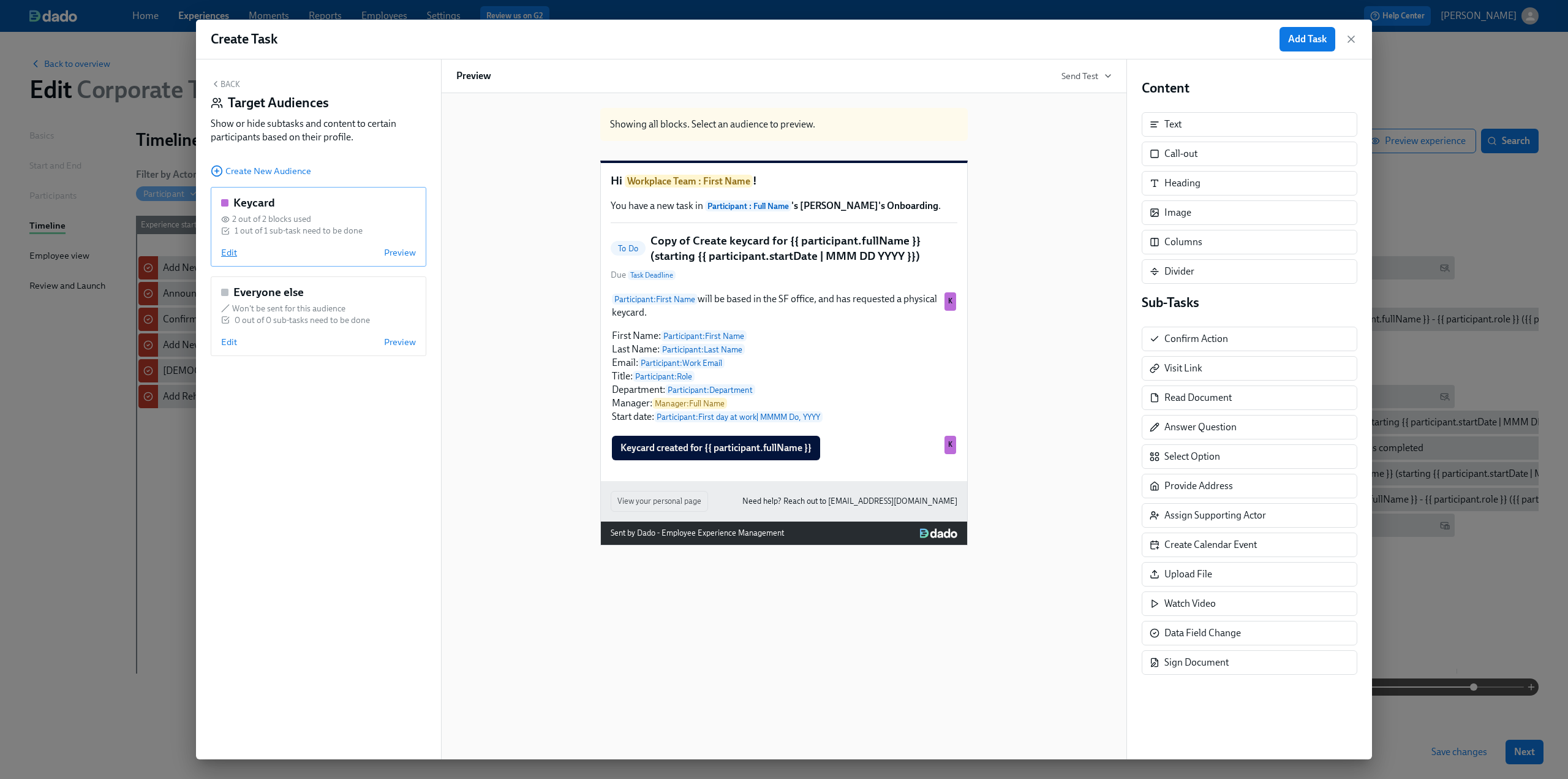
click at [227, 251] on span "Edit" at bounding box center [229, 252] width 16 height 13
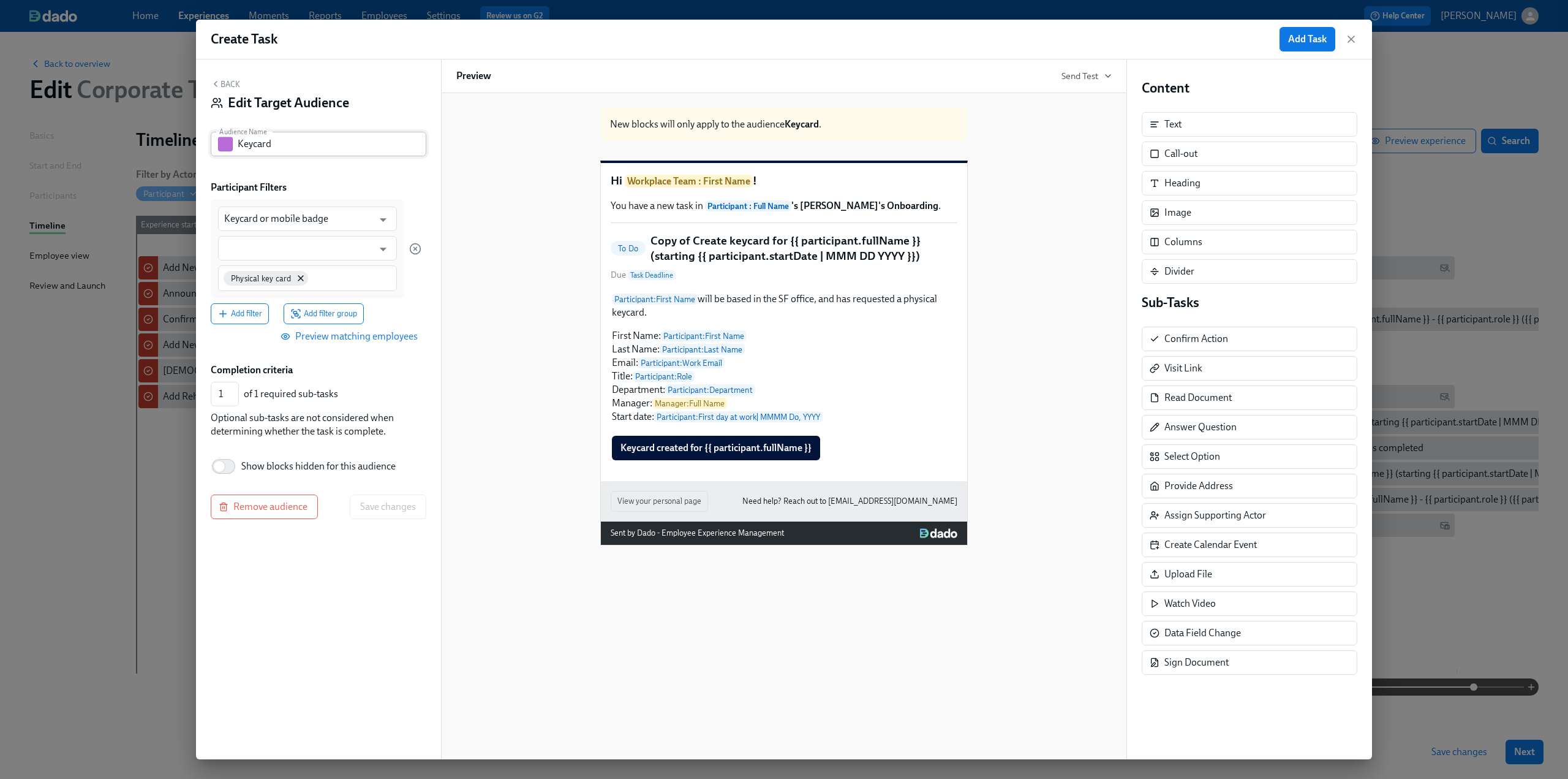
click at [303, 140] on input "Keycard" at bounding box center [332, 144] width 189 height 24
type input "Keycard rehire"
click at [244, 312] on span "Add filter" at bounding box center [240, 314] width 45 height 13
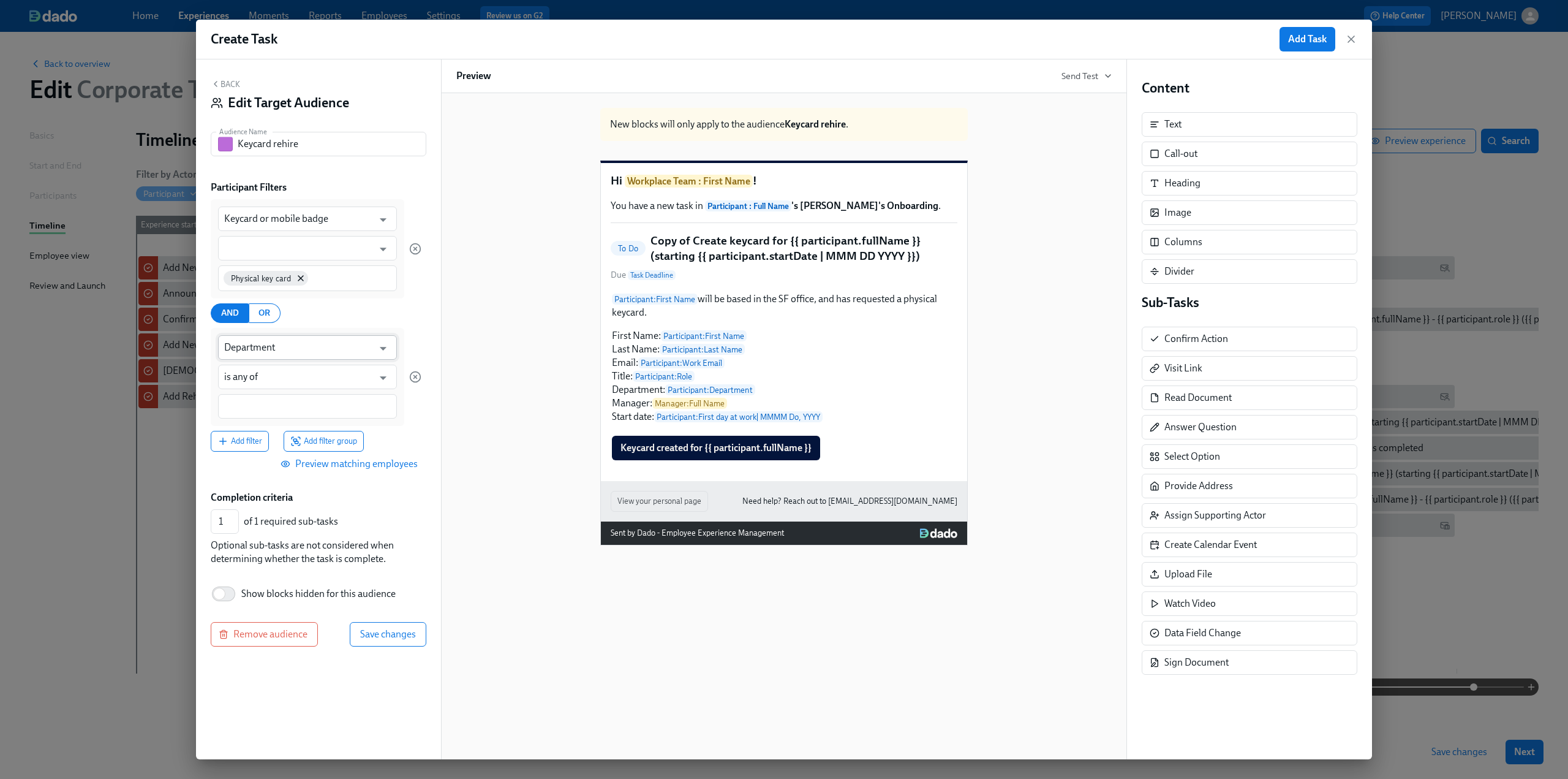
click at [283, 344] on input "Department" at bounding box center [299, 347] width 149 height 24
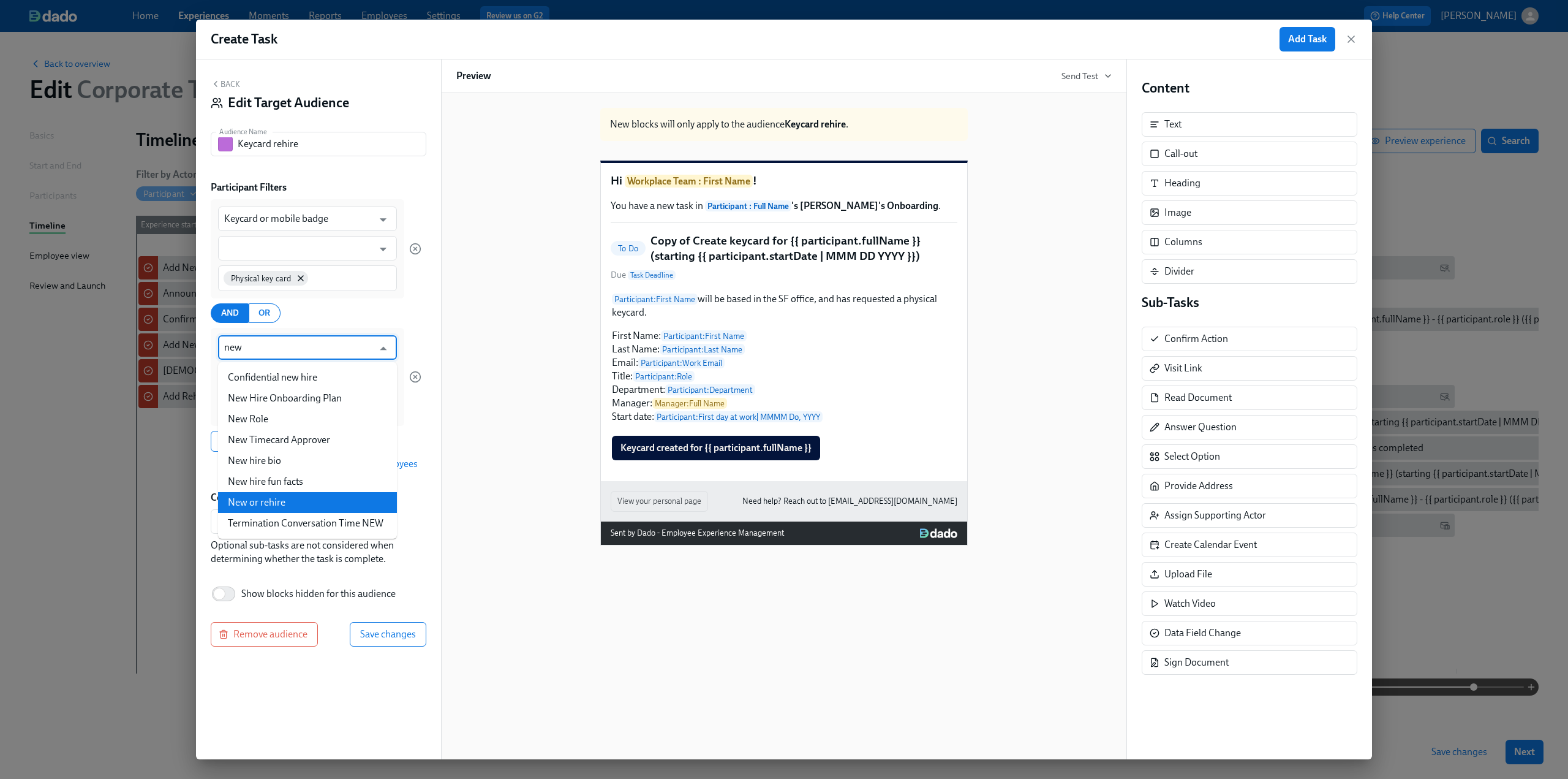
click at [284, 502] on li "New or rehire" at bounding box center [308, 502] width 179 height 21
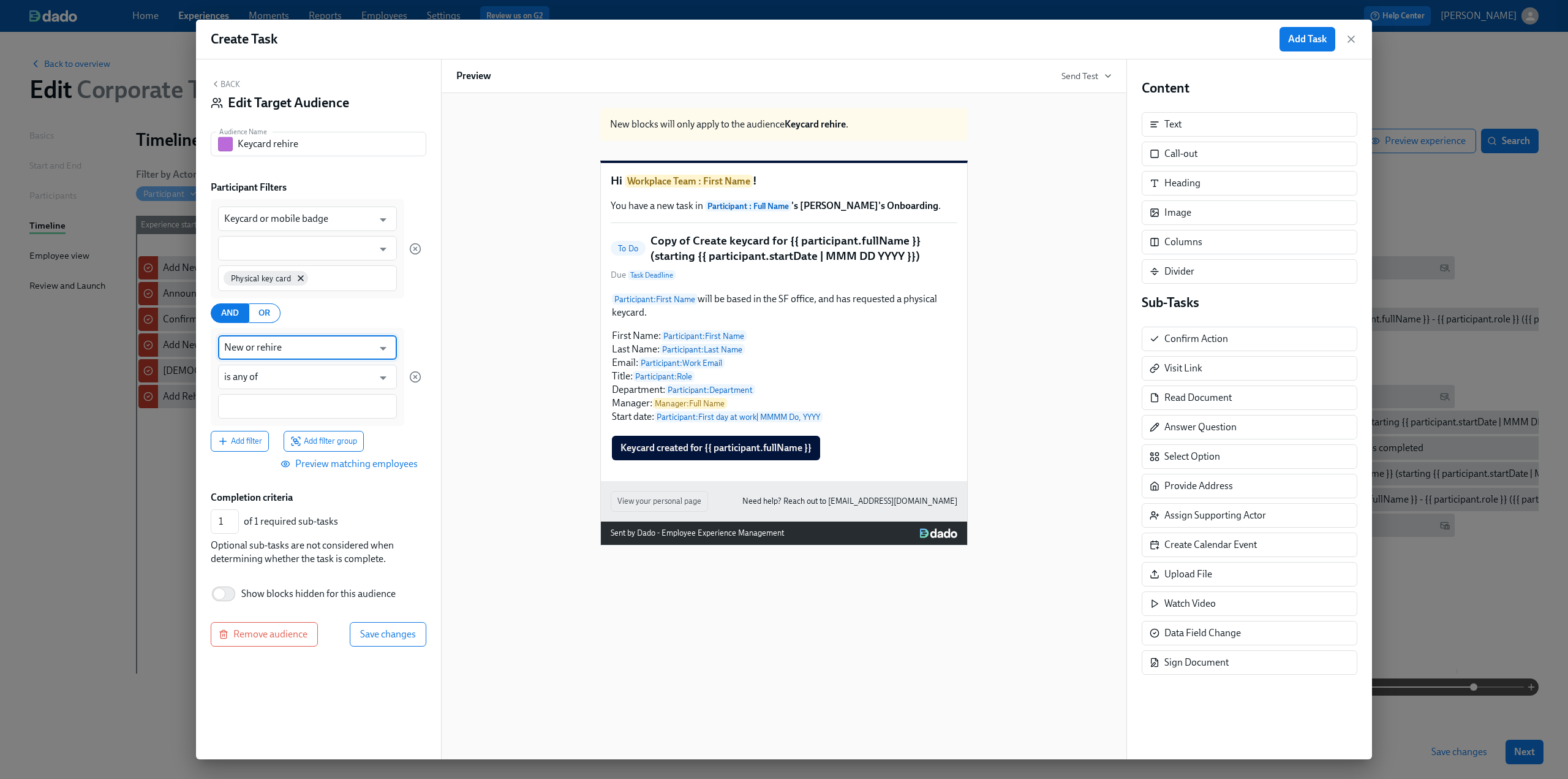
type input "New or rehire"
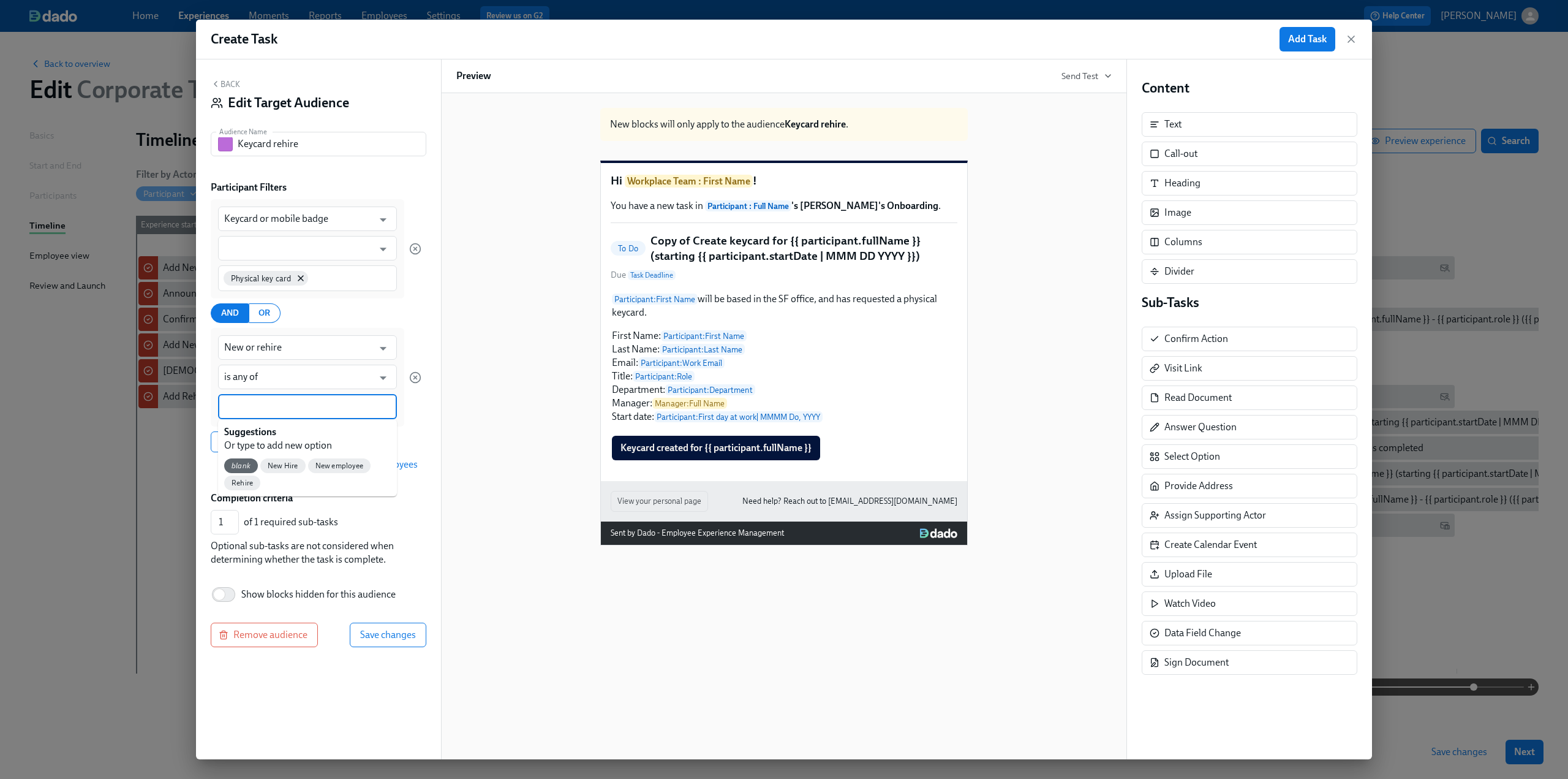
click at [262, 405] on input at bounding box center [307, 406] width 167 height 13
type input "re"
click at [296, 469] on span "Rehire" at bounding box center [290, 466] width 36 height 9
click at [388, 628] on button "Save changes" at bounding box center [387, 635] width 76 height 24
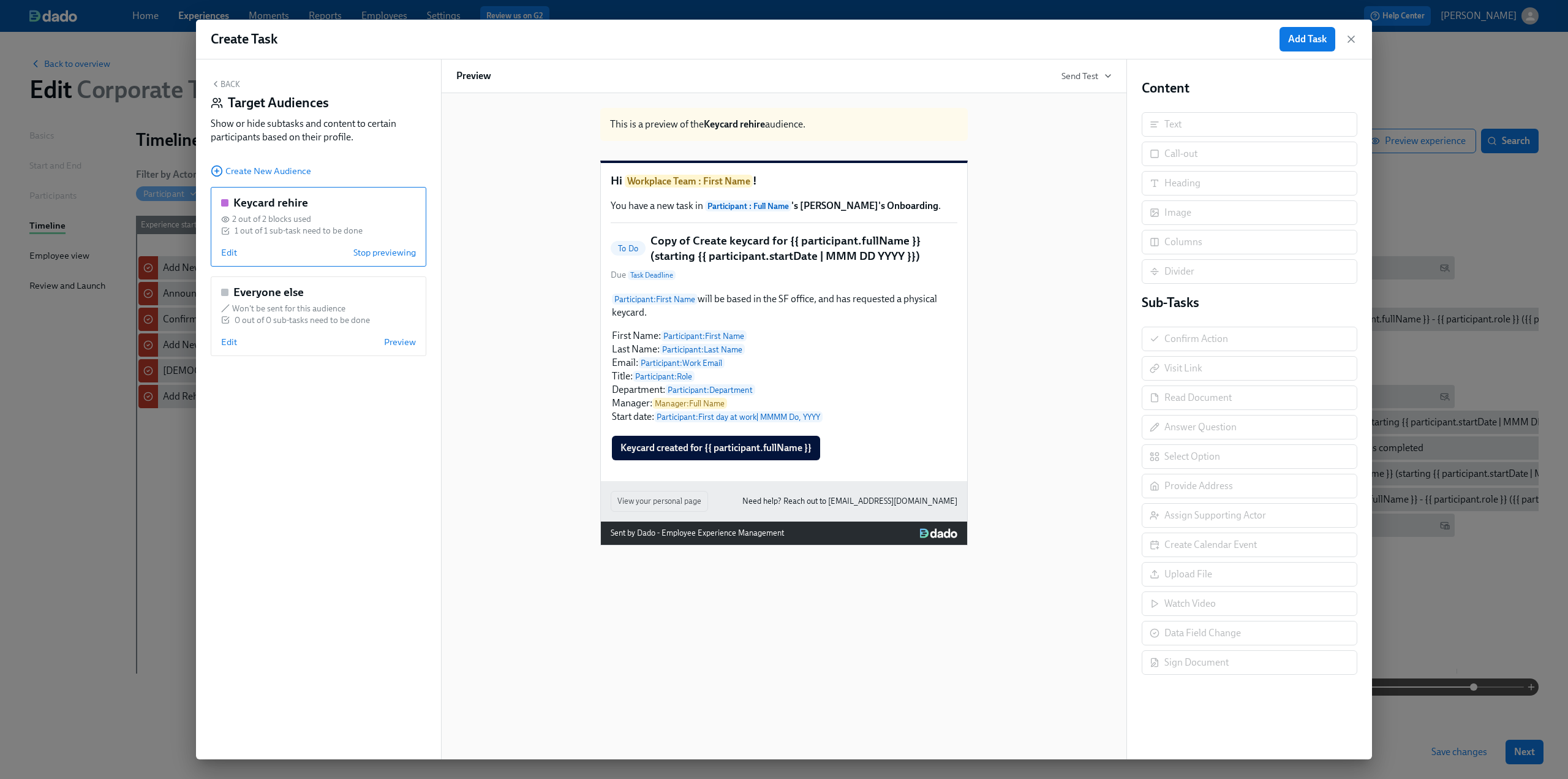
click at [229, 82] on button "Back" at bounding box center [225, 84] width 29 height 9
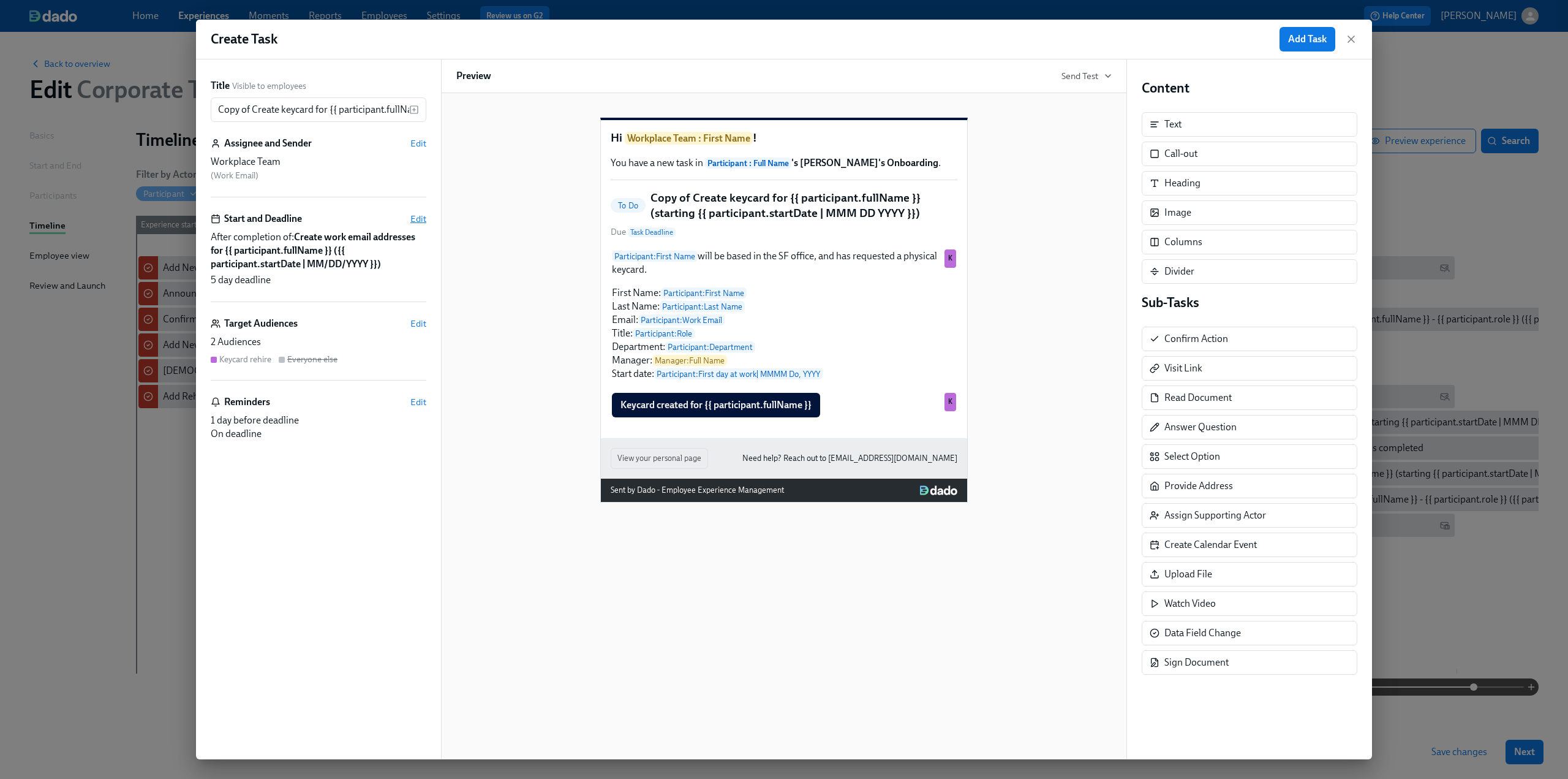
click at [417, 218] on span "Edit" at bounding box center [418, 219] width 16 height 13
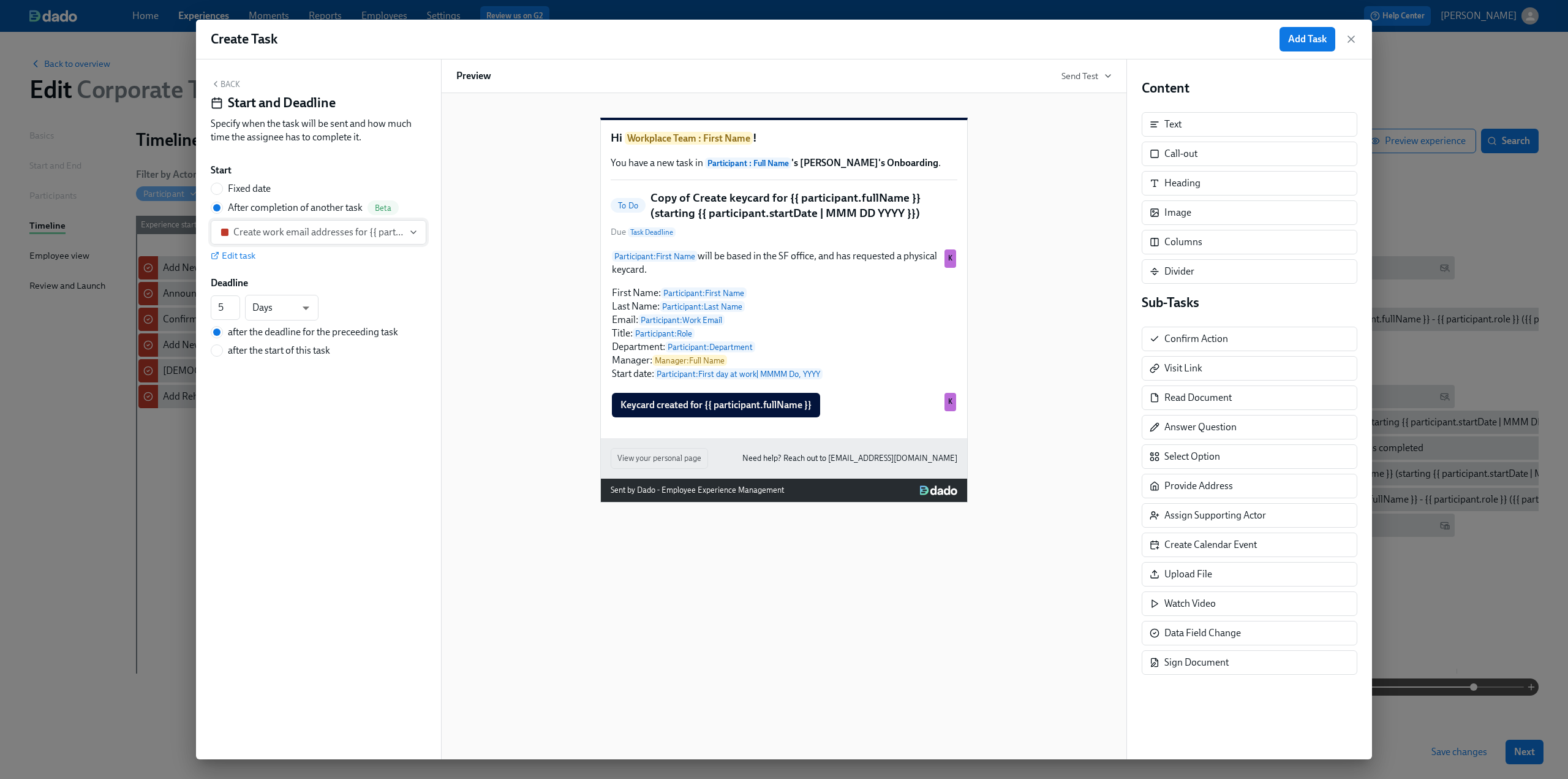
click at [306, 230] on div "Create work email addresses for {{ participant.fullName }} ({{ participant.star…" at bounding box center [318, 233] width 170 height 13
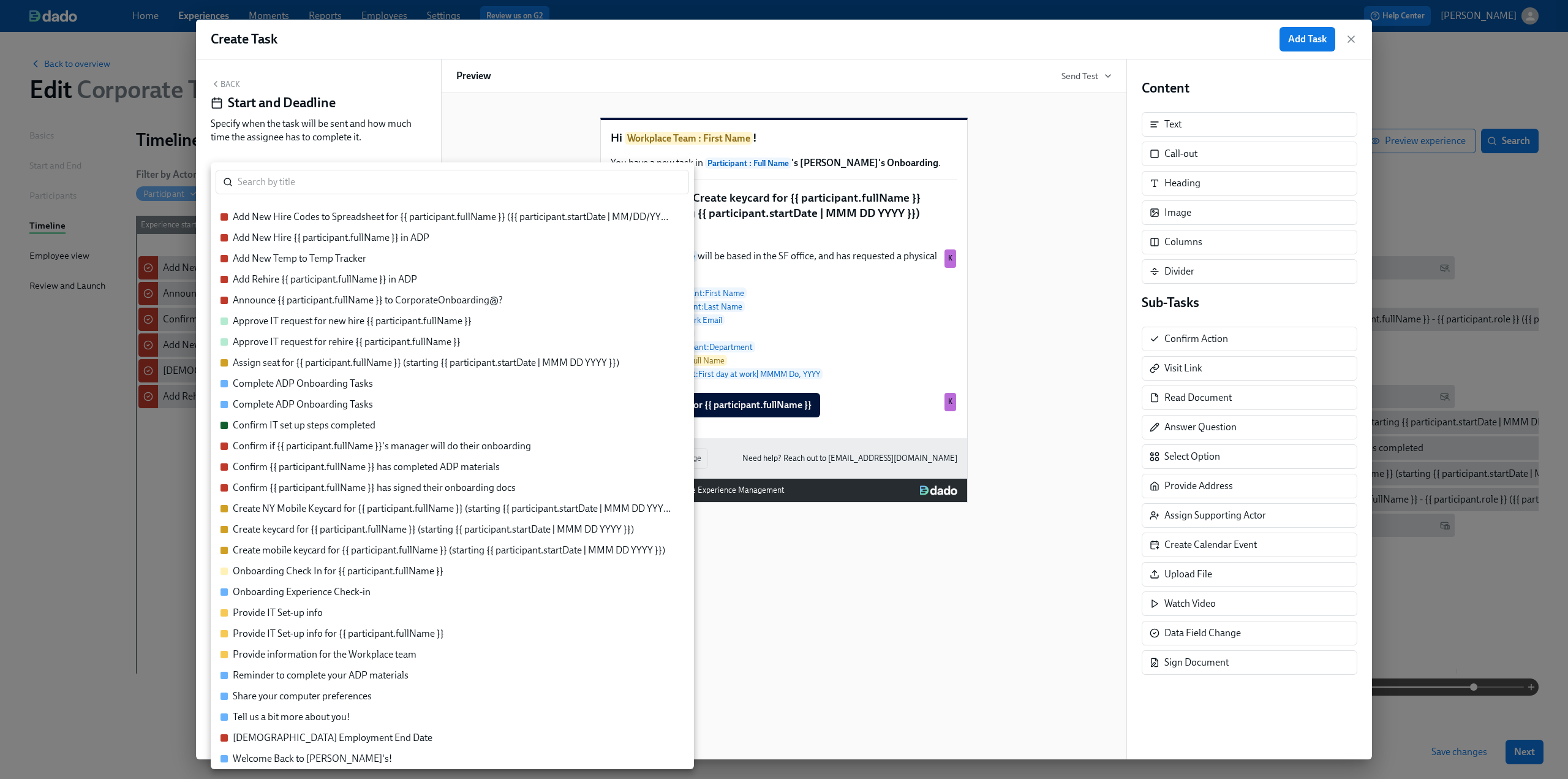
click at [333, 717] on div "Tell us a bit more about you!" at bounding box center [291, 717] width 117 height 13
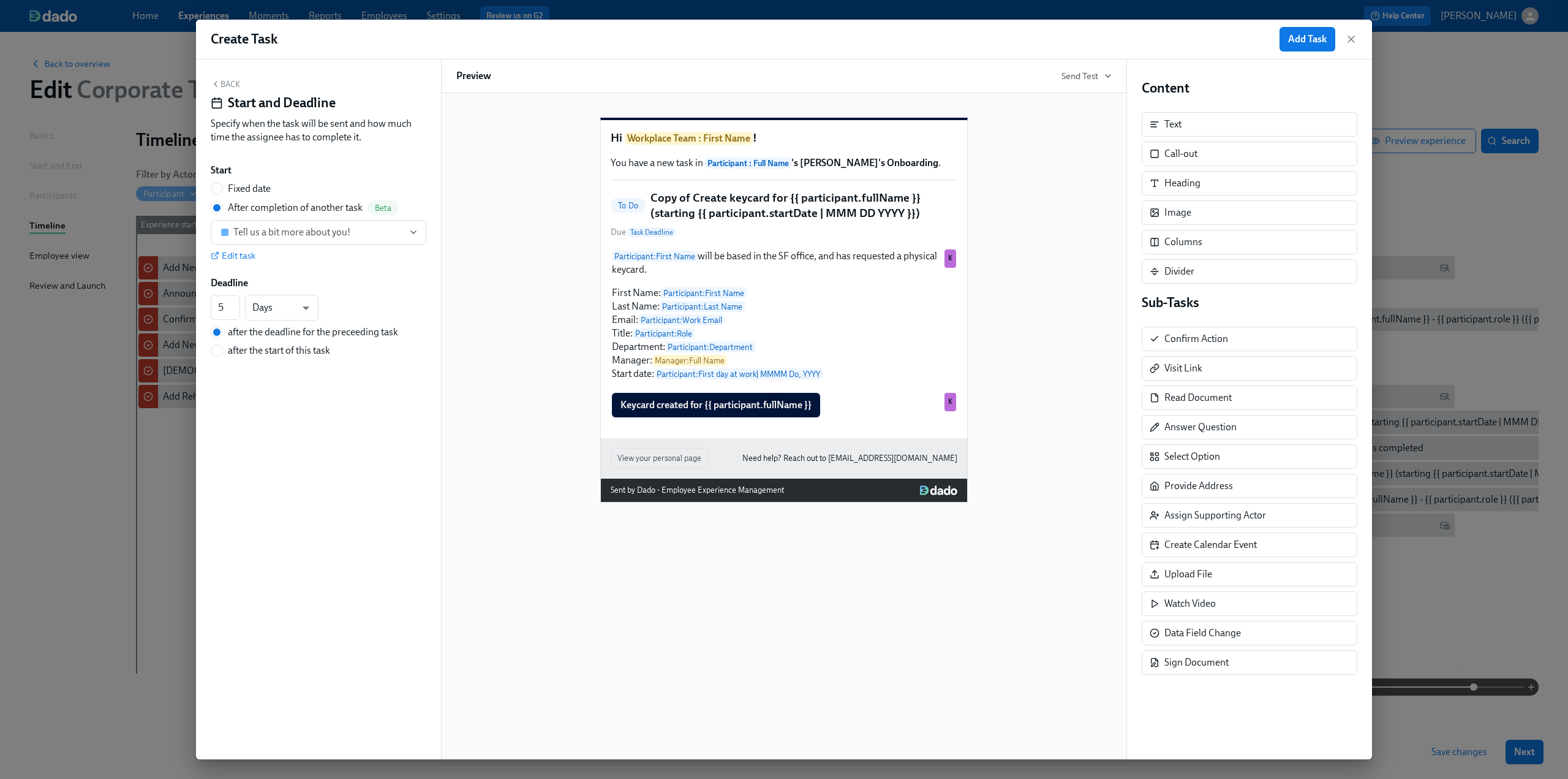
click at [229, 86] on button "Back" at bounding box center [225, 84] width 29 height 9
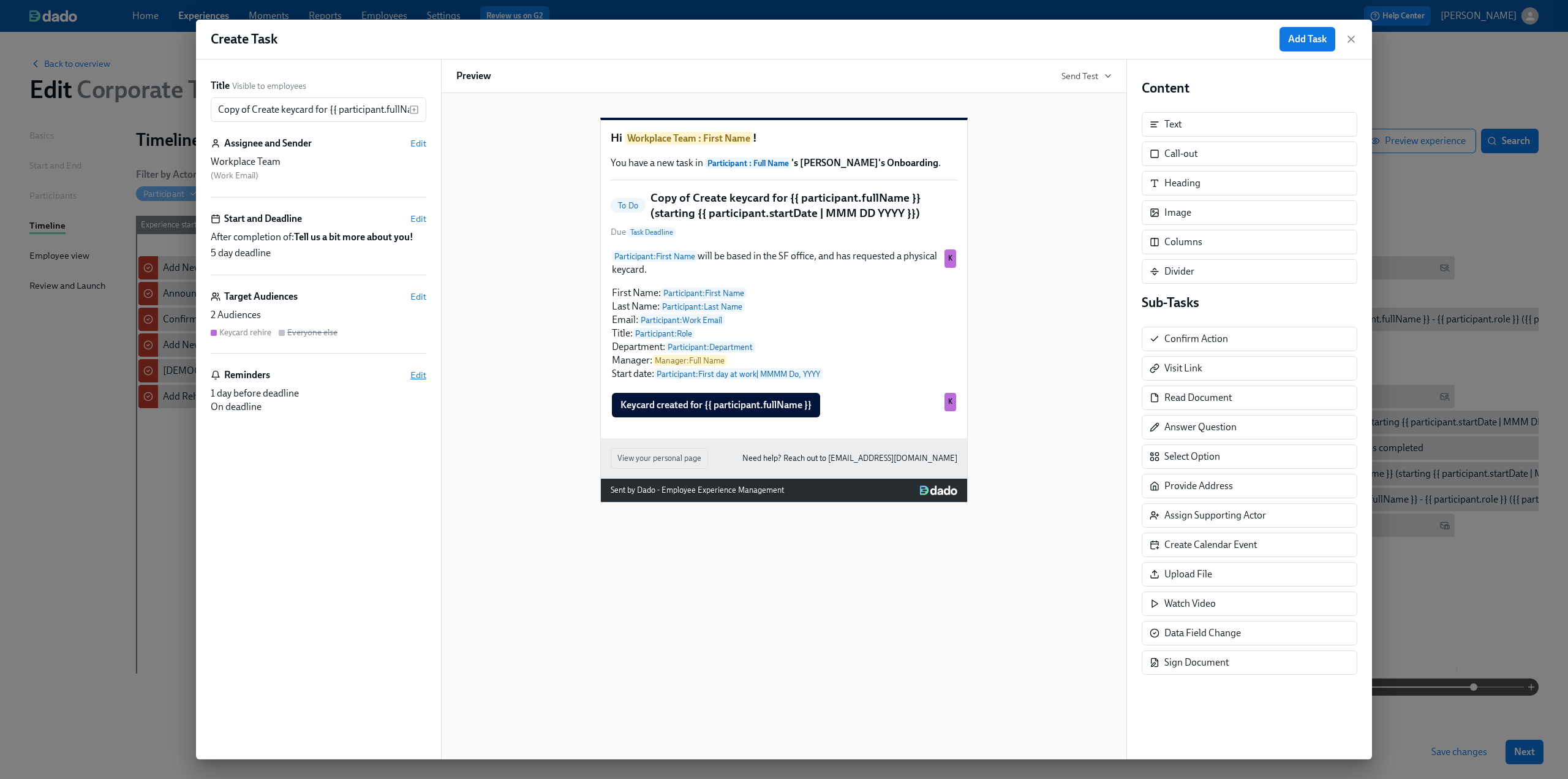
click at [420, 380] on span "Edit" at bounding box center [418, 375] width 16 height 13
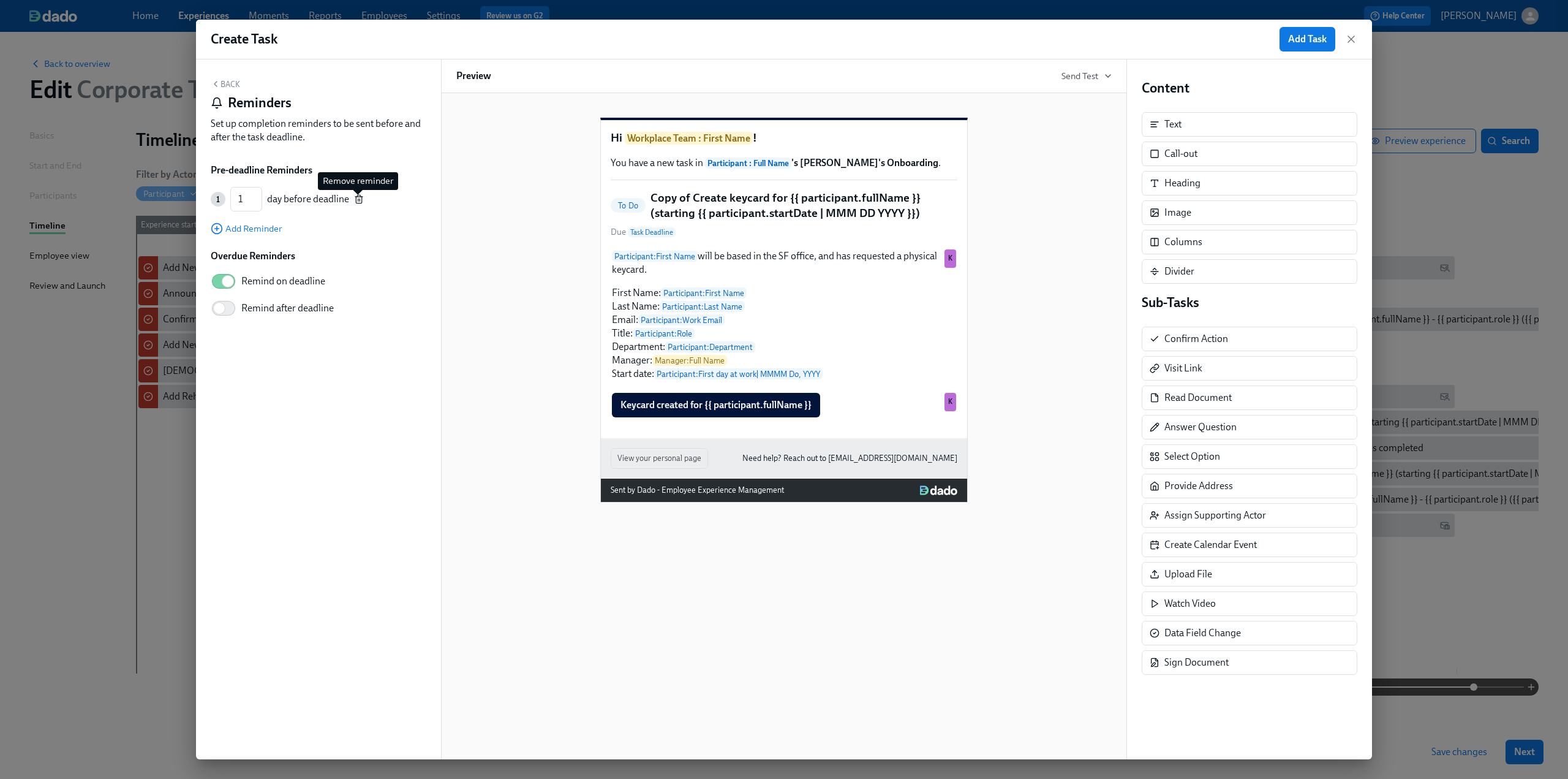
click at [357, 198] on icon "button" at bounding box center [359, 199] width 9 height 9
click at [222, 252] on input "Remind on deadline" at bounding box center [228, 247] width 81 height 27
click at [227, 248] on input "Remind on deadline" at bounding box center [219, 247] width 81 height 27
checkbox input "true"
click at [229, 81] on button "Back" at bounding box center [225, 84] width 29 height 9
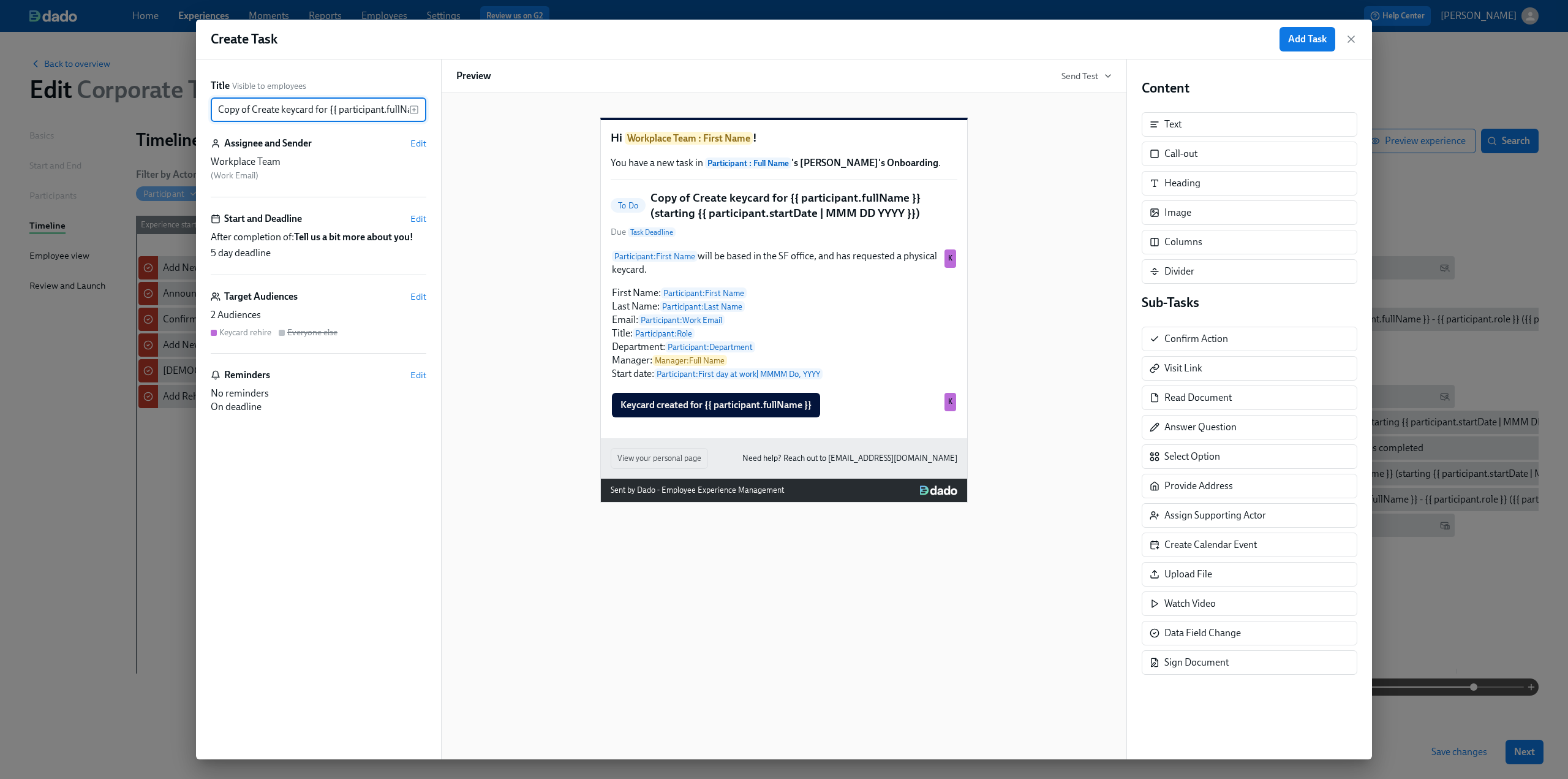
drag, startPoint x: 252, startPoint y: 110, endPoint x: 219, endPoint y: 105, distance: 33.4
click at [219, 105] on input "Copy of Create keycard for {{ participant.fullName }} (starting {{ participant.…" at bounding box center [310, 109] width 199 height 24
type input "Create keycard for {{ participant.fullName }} (starting {{ participant.startDat…"
click at [1293, 40] on span "Add Task" at bounding box center [1307, 39] width 38 height 13
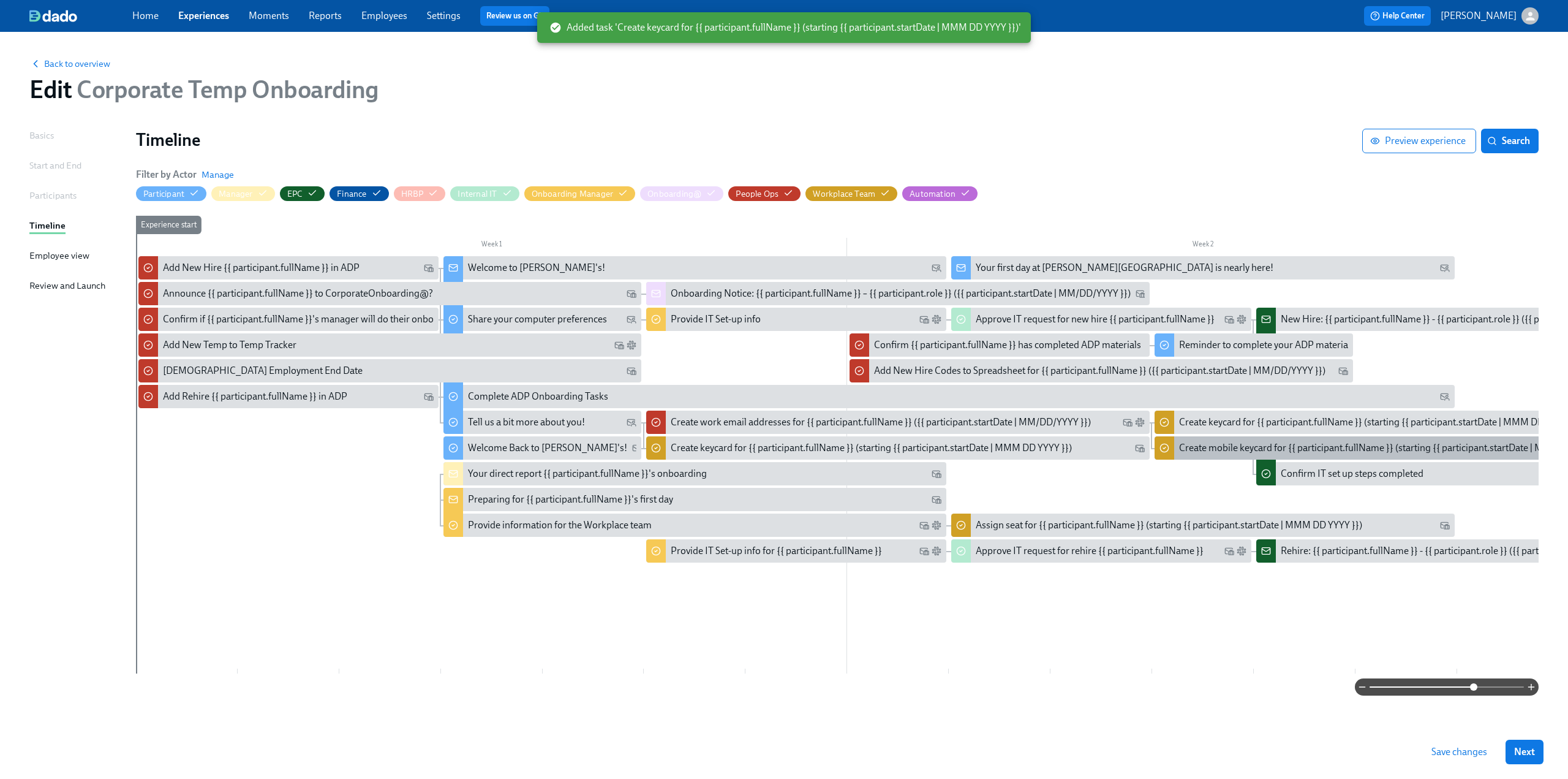
click at [1236, 450] on div "Create mobile keycard for {{ participant.fullName }} (starting {{ participant.s…" at bounding box center [1395, 447] width 433 height 13
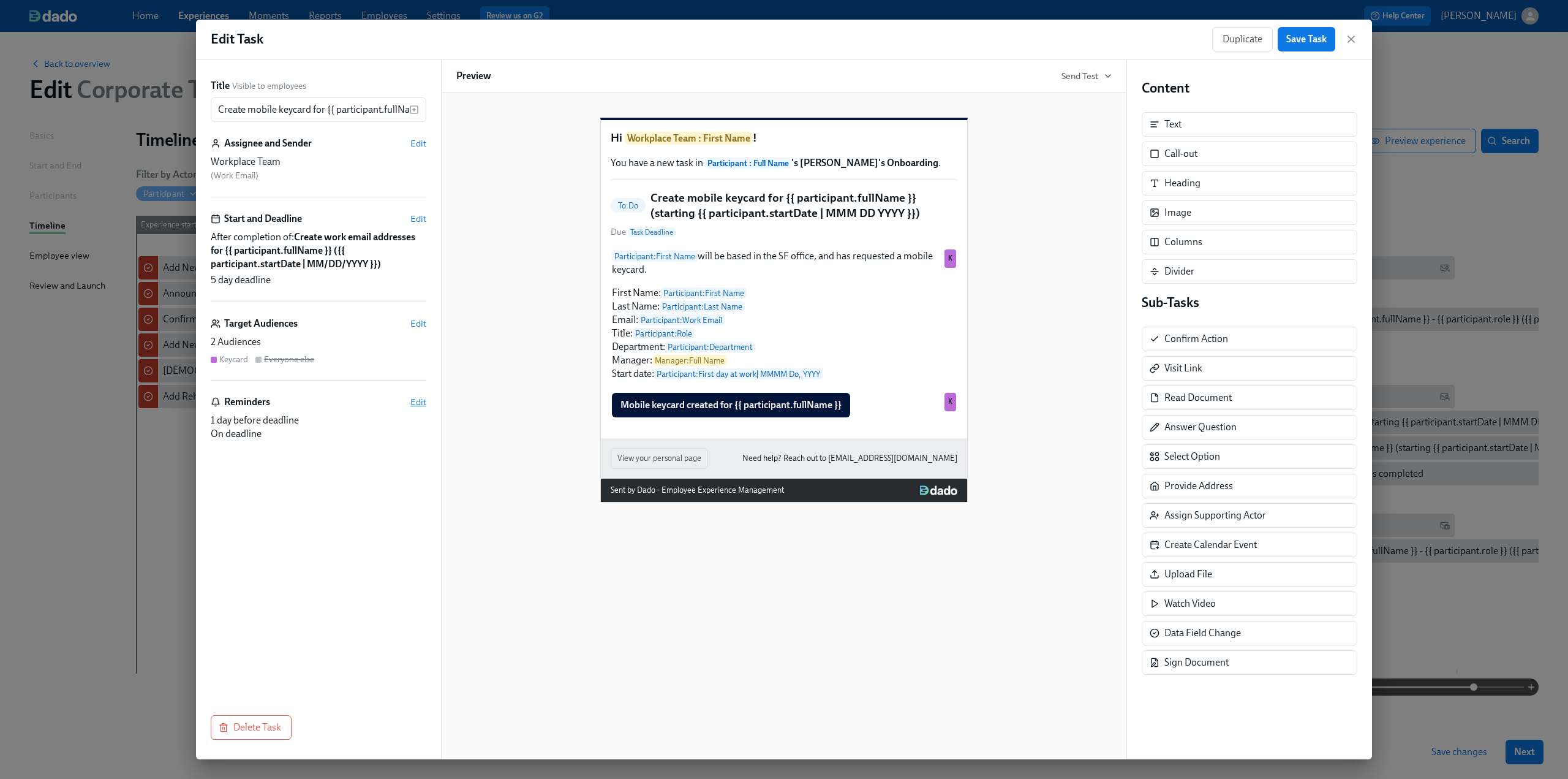
click at [417, 402] on span "Edit" at bounding box center [418, 402] width 16 height 13
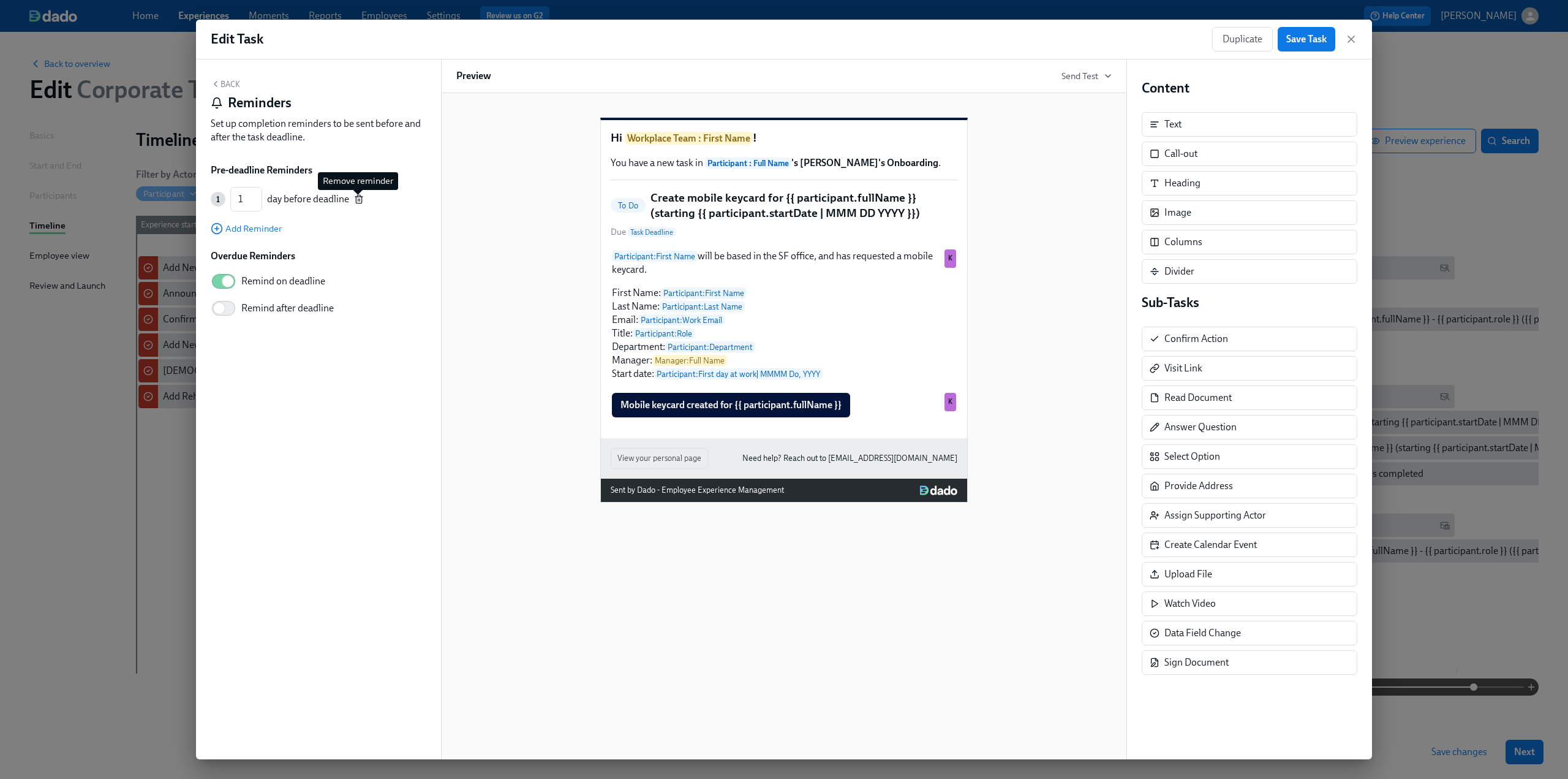
click at [354, 199] on icon "button" at bounding box center [359, 199] width 9 height 9
click at [222, 79] on button "Back" at bounding box center [225, 84] width 29 height 9
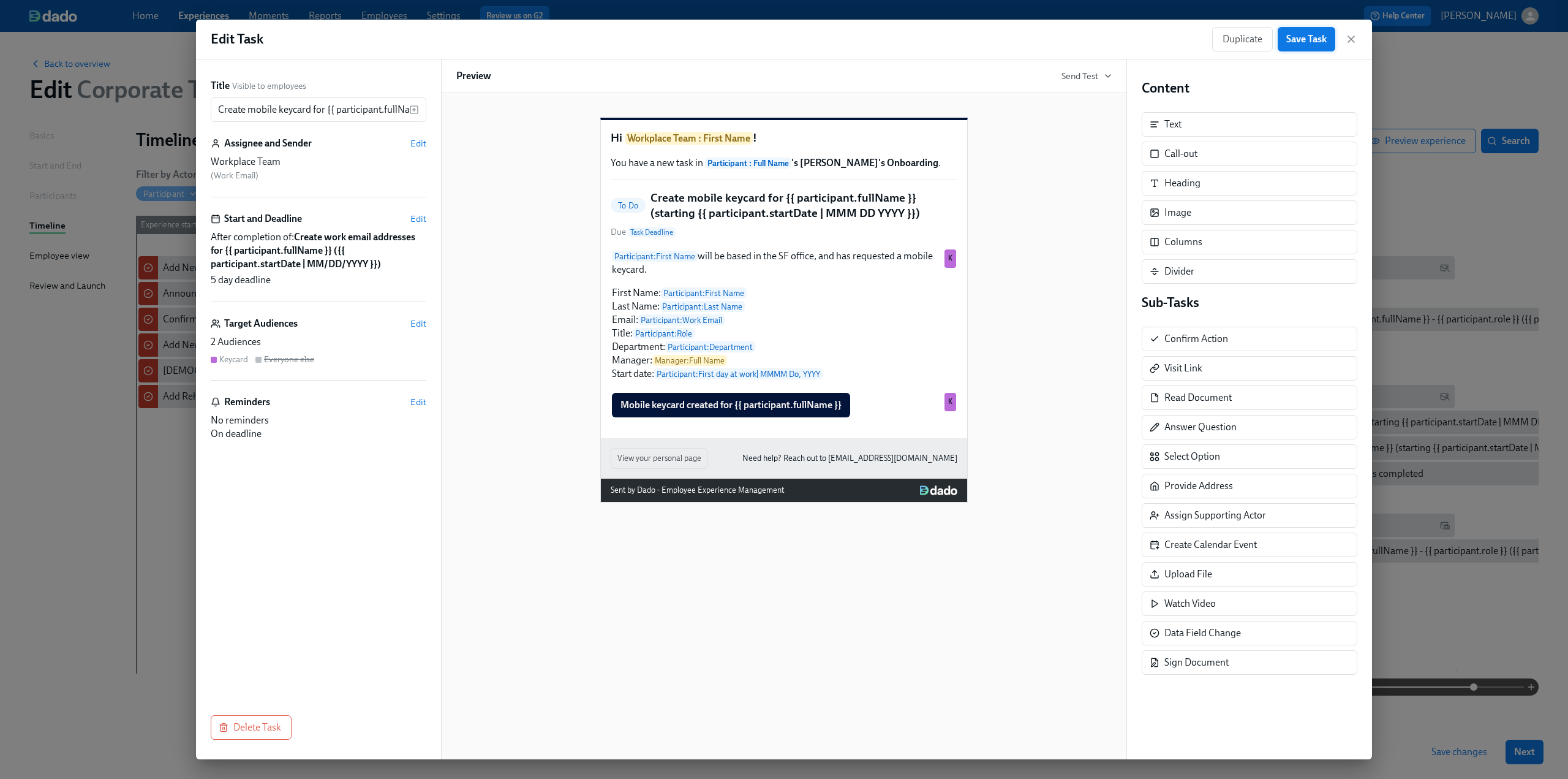
click at [1316, 39] on span "Save Task" at bounding box center [1306, 39] width 40 height 13
click at [1236, 43] on span "Duplicate" at bounding box center [1243, 39] width 40 height 13
click at [416, 223] on span "Edit" at bounding box center [418, 219] width 16 height 13
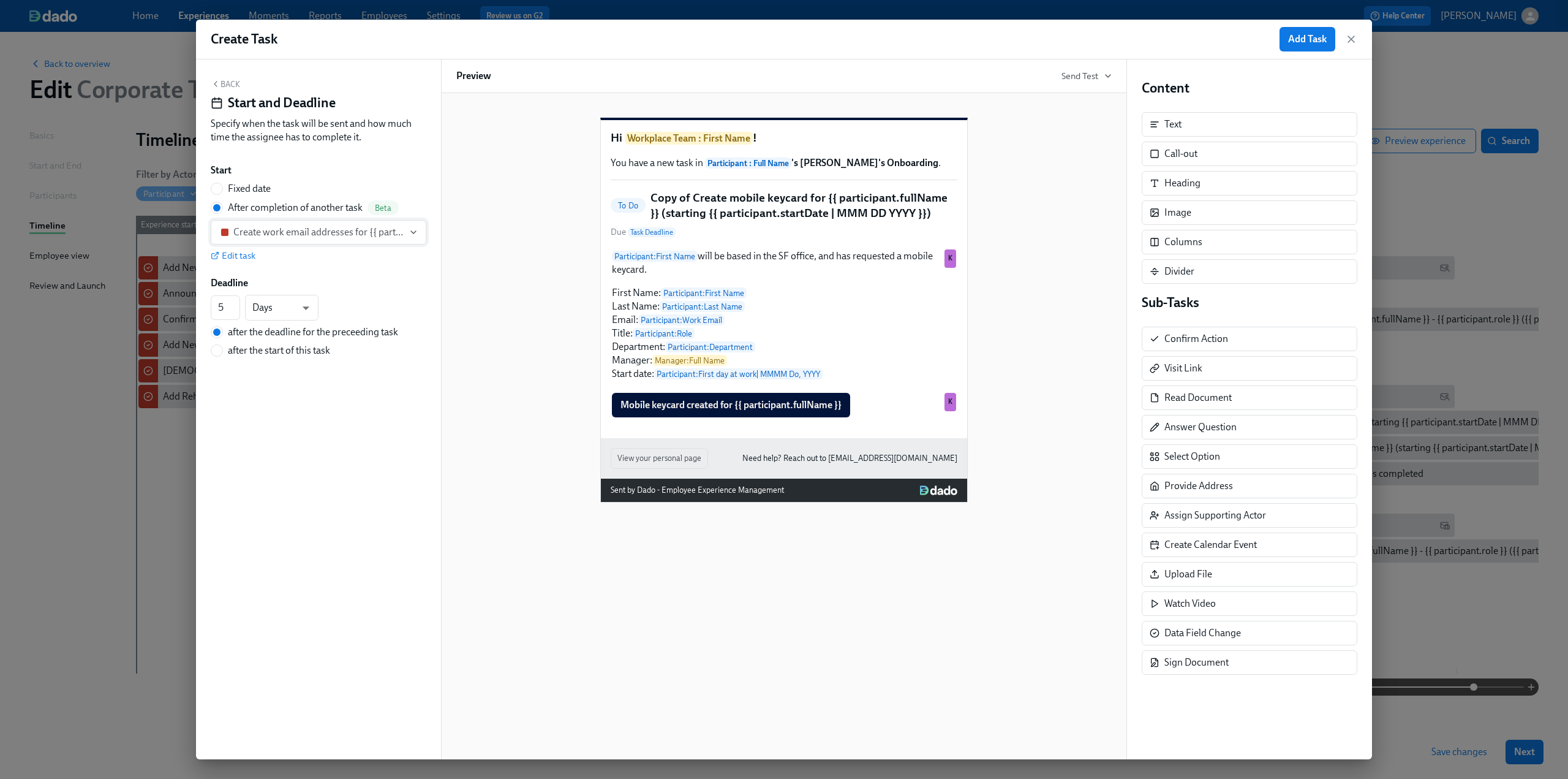
click at [263, 237] on div "Create work email addresses for {{ participant.fullName }} ({{ participant.star…" at bounding box center [318, 233] width 170 height 13
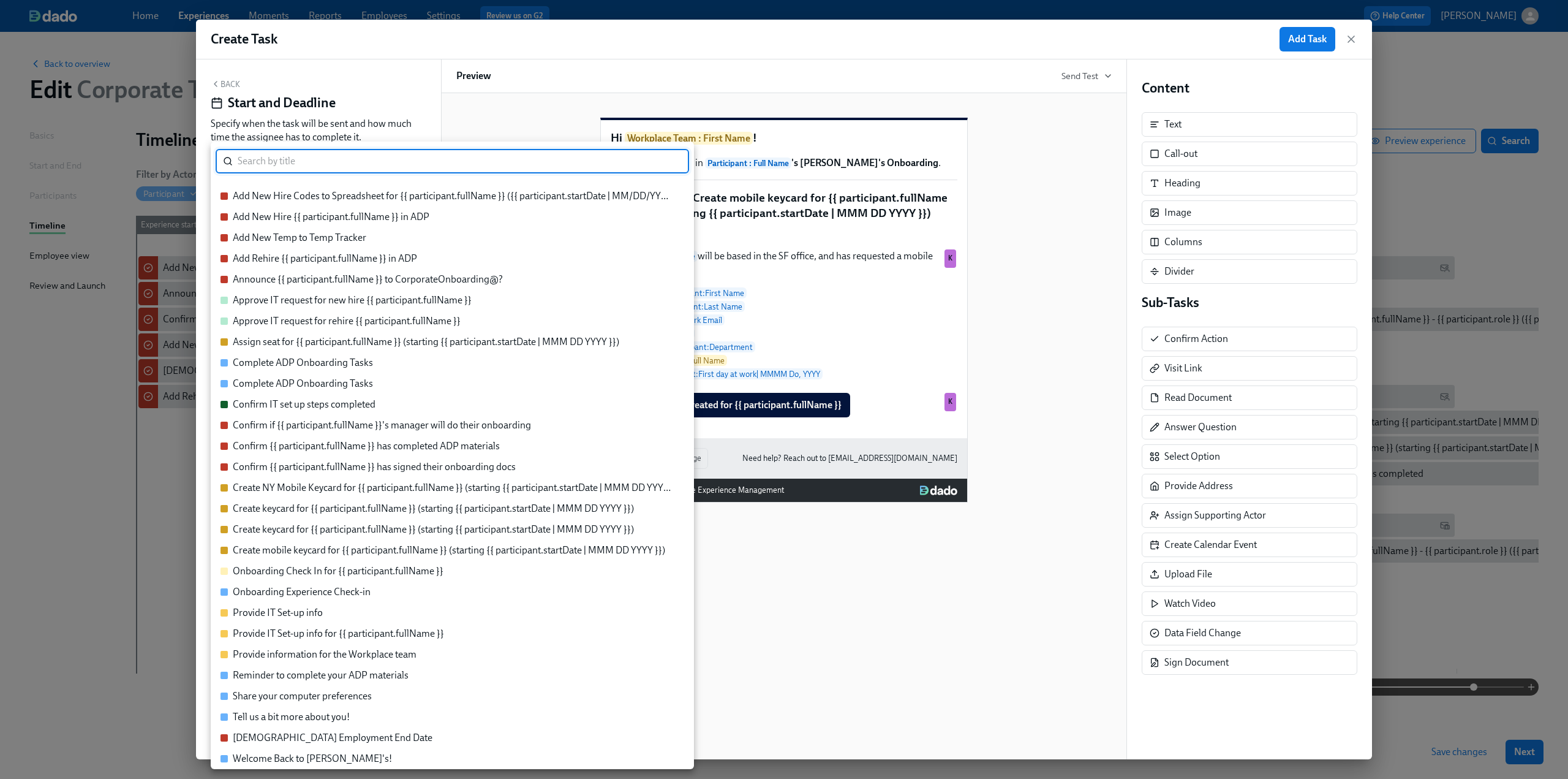
click at [319, 719] on div "Tell us a bit more about you!" at bounding box center [291, 717] width 117 height 13
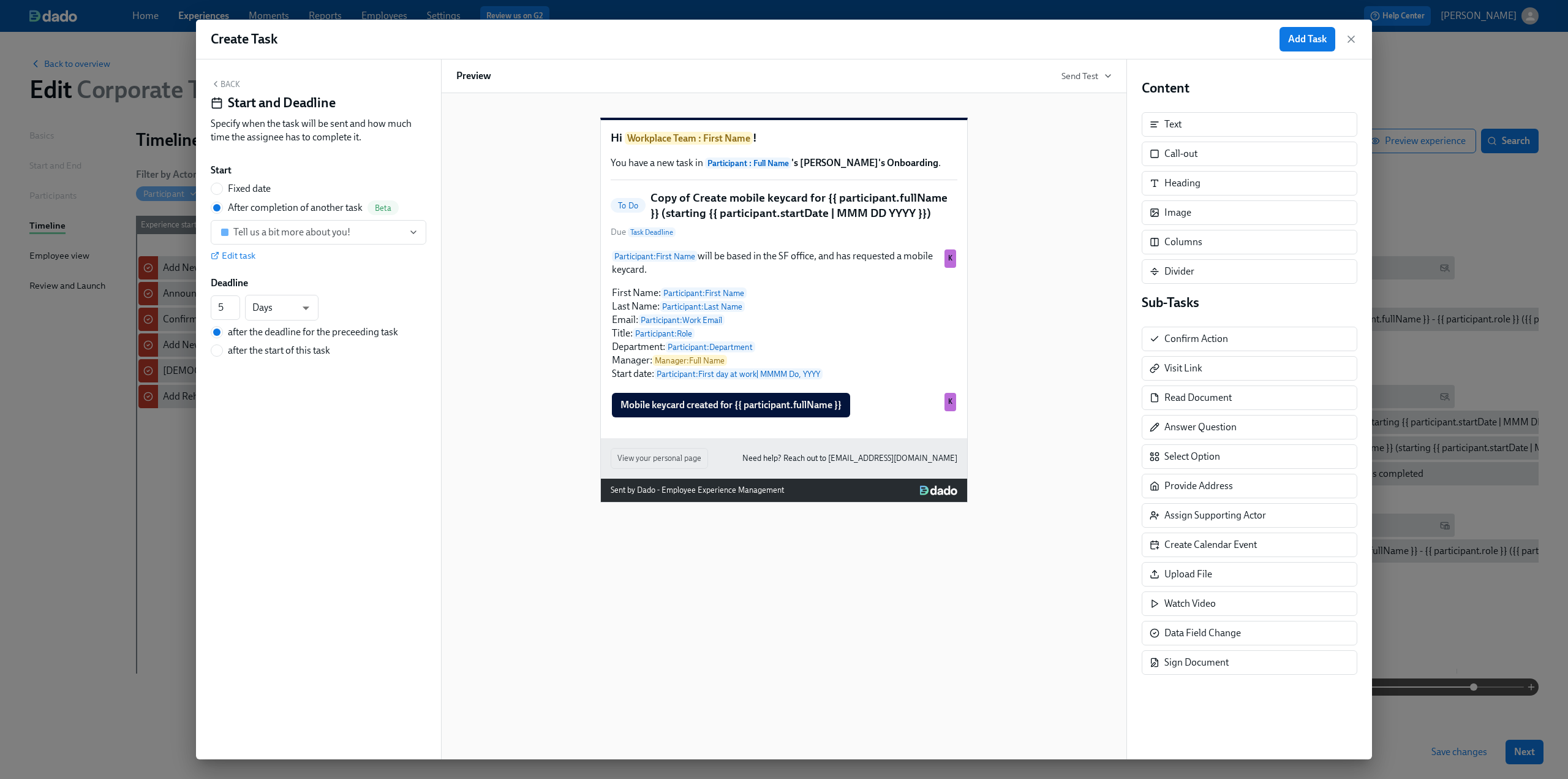
click at [229, 87] on button "Back" at bounding box center [225, 84] width 29 height 9
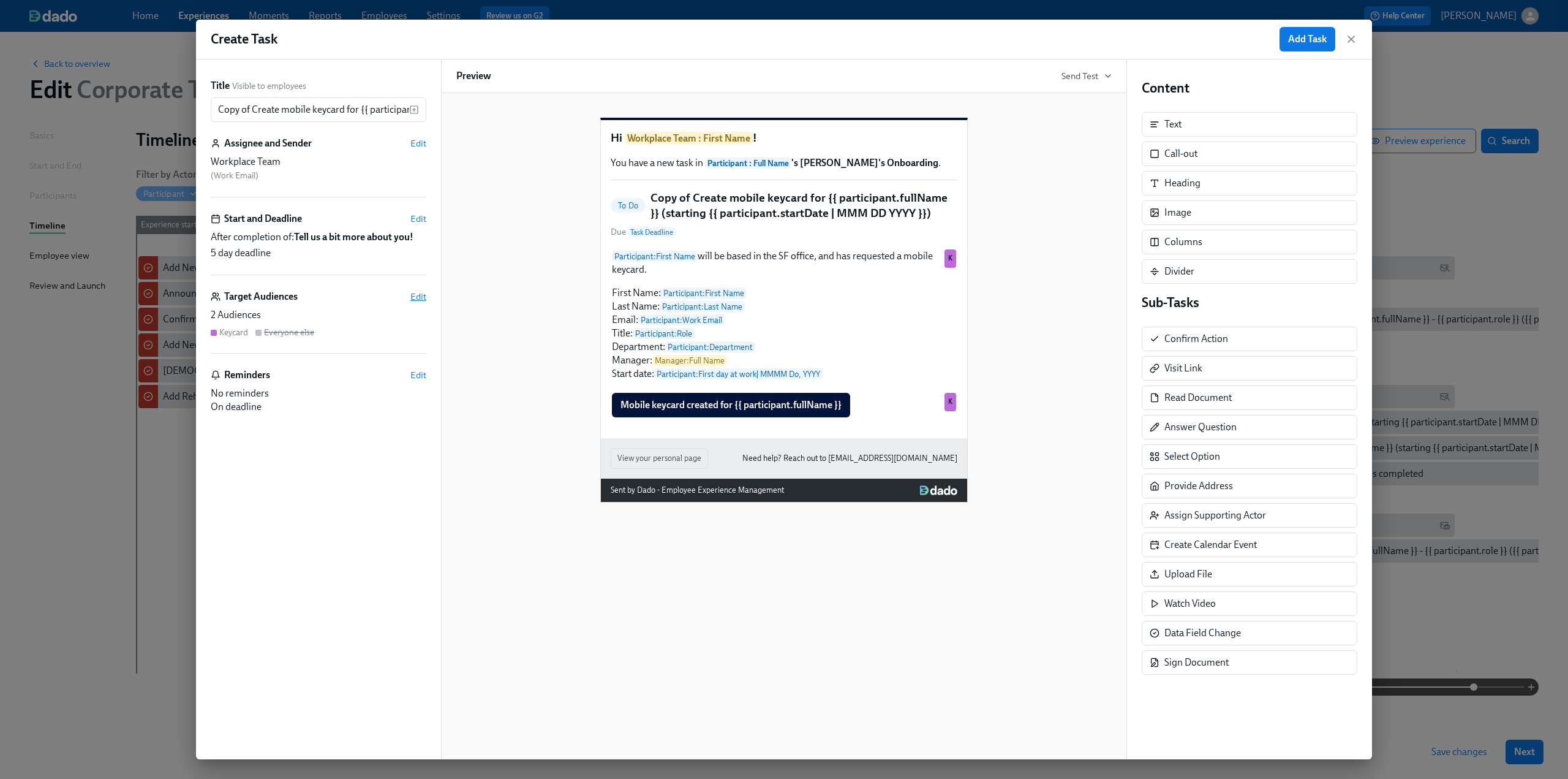
click at [420, 296] on span "Edit" at bounding box center [418, 297] width 16 height 13
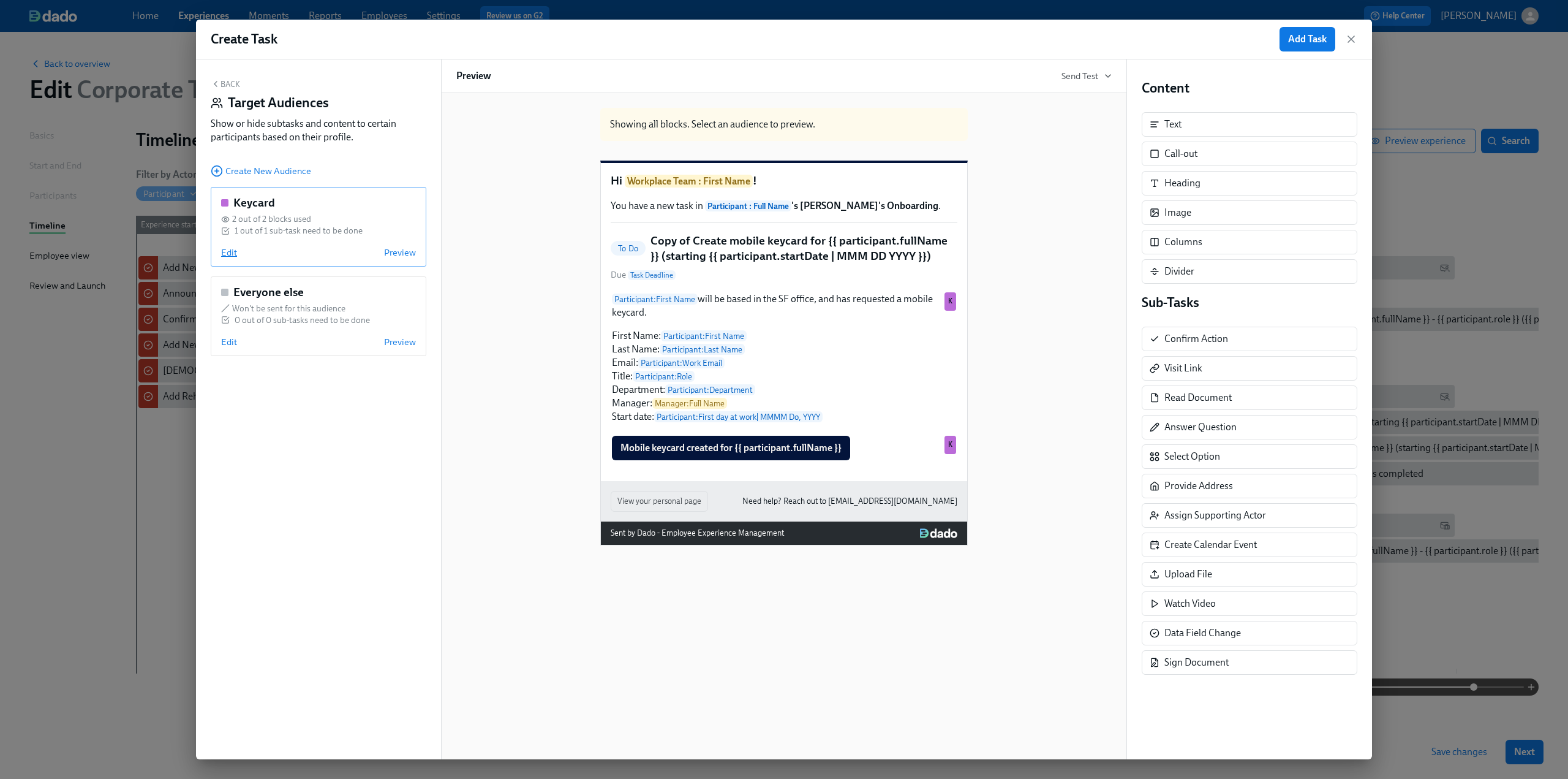
click at [229, 248] on span "Edit" at bounding box center [229, 252] width 16 height 13
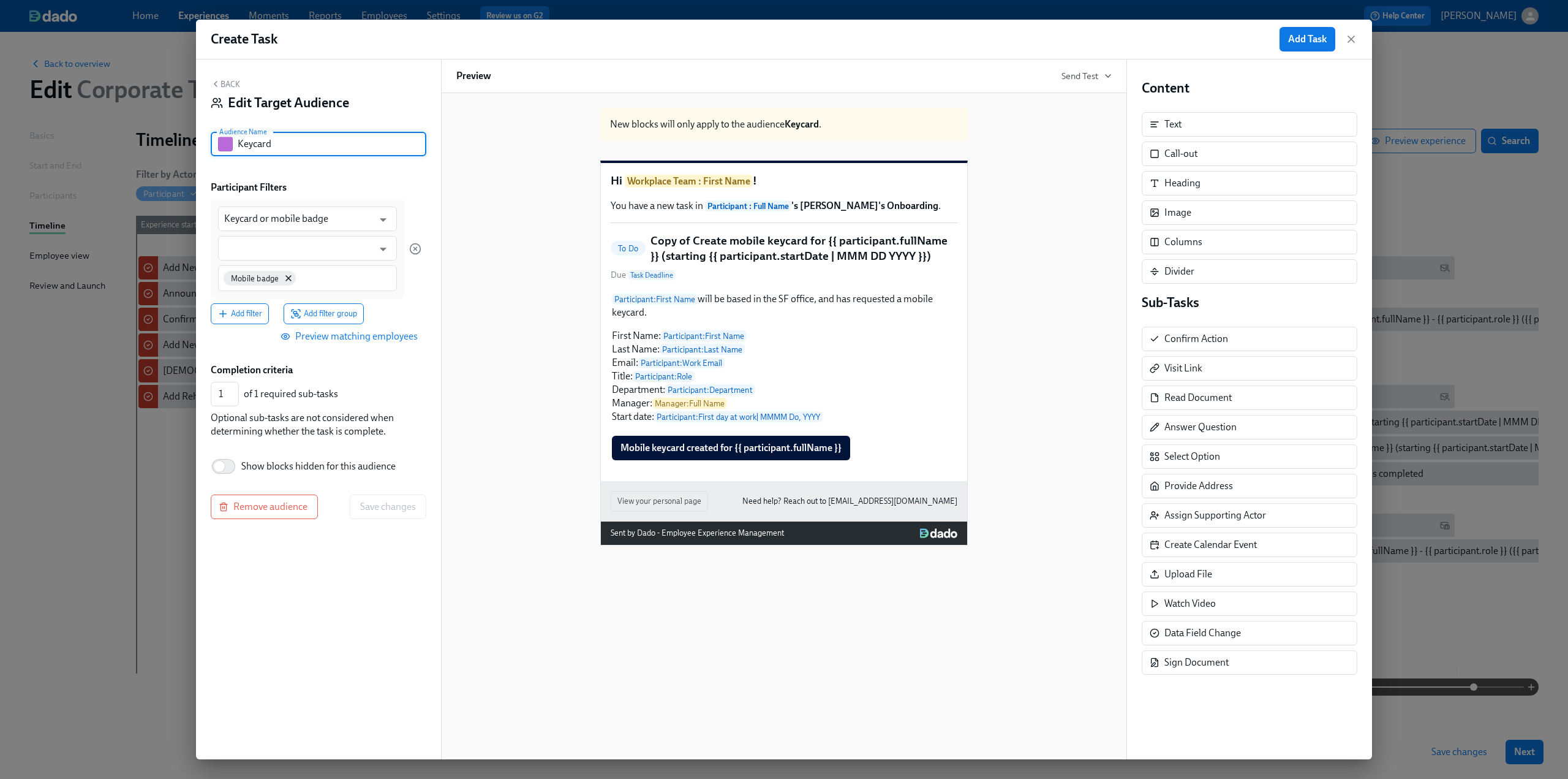
drag, startPoint x: 286, startPoint y: 141, endPoint x: 214, endPoint y: 141, distance: 72.0
click at [214, 141] on div "Keycard Audience Name" at bounding box center [318, 144] width 216 height 24
type input "Mobile badge rehire"
click at [238, 312] on span "Add filter" at bounding box center [240, 314] width 45 height 13
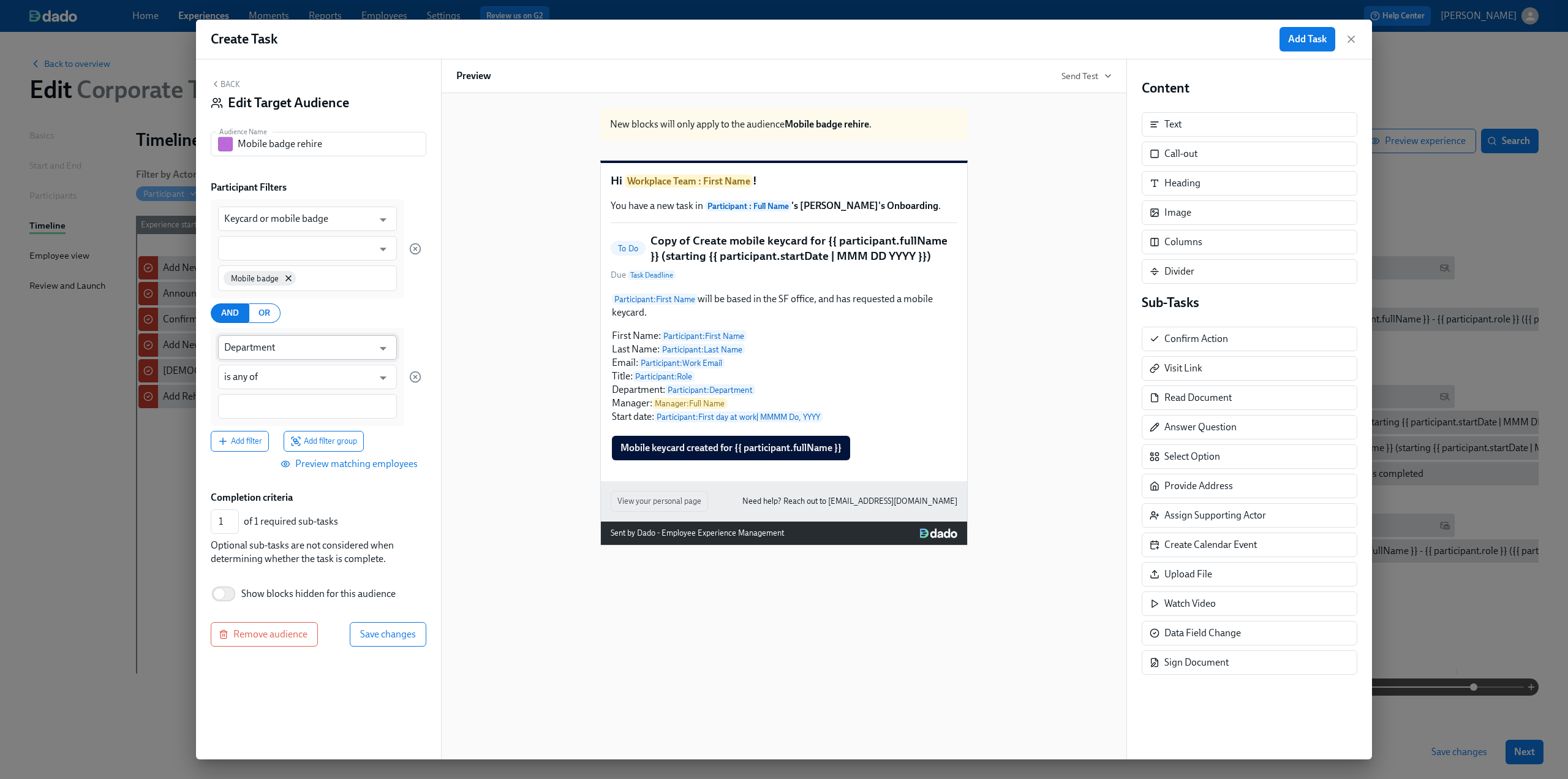
click at [263, 347] on input "Department" at bounding box center [299, 347] width 149 height 24
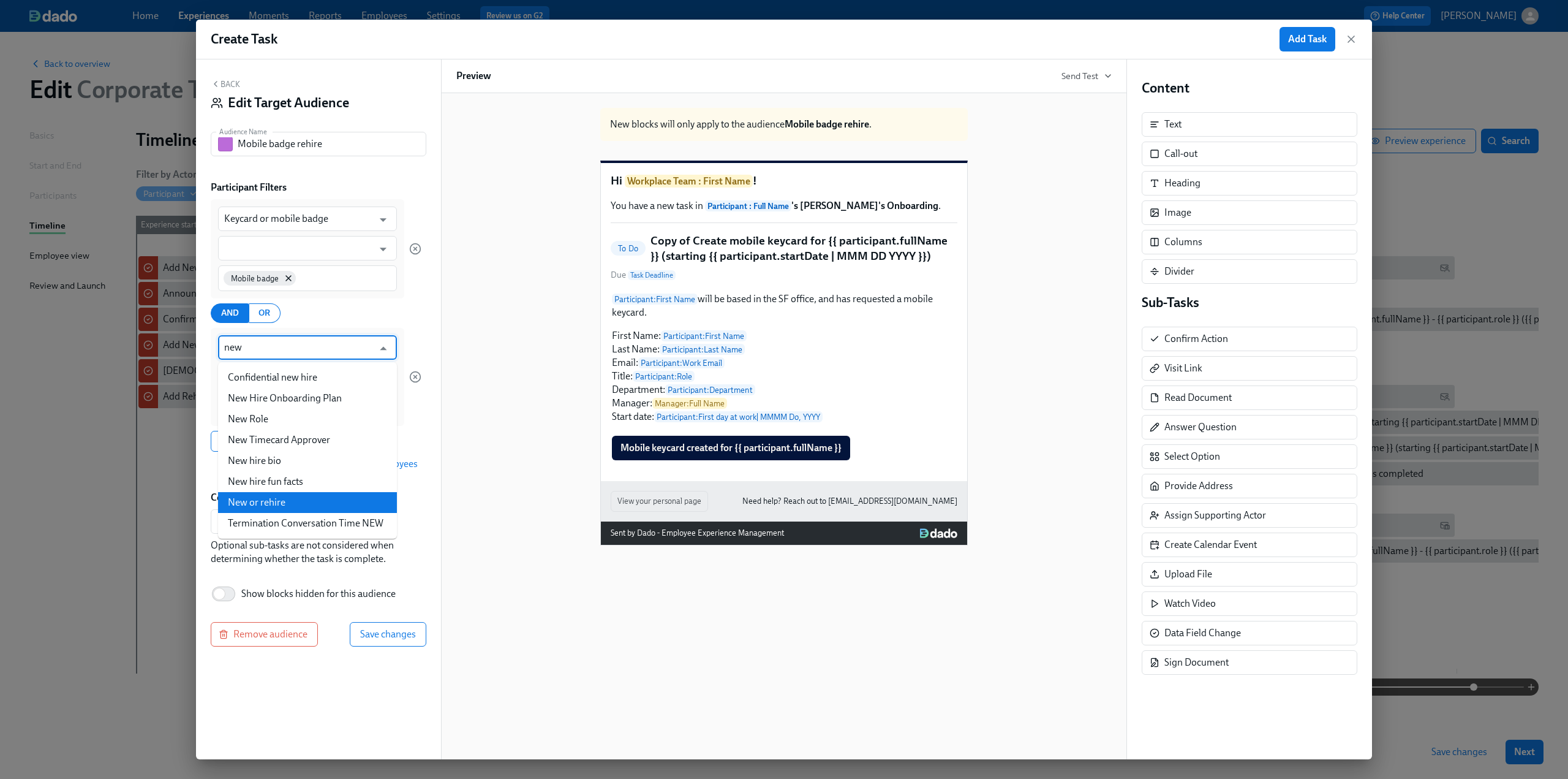
drag, startPoint x: 274, startPoint y: 497, endPoint x: 274, endPoint y: 484, distance: 13.0
click at [274, 497] on li "New or rehire" at bounding box center [308, 502] width 179 height 21
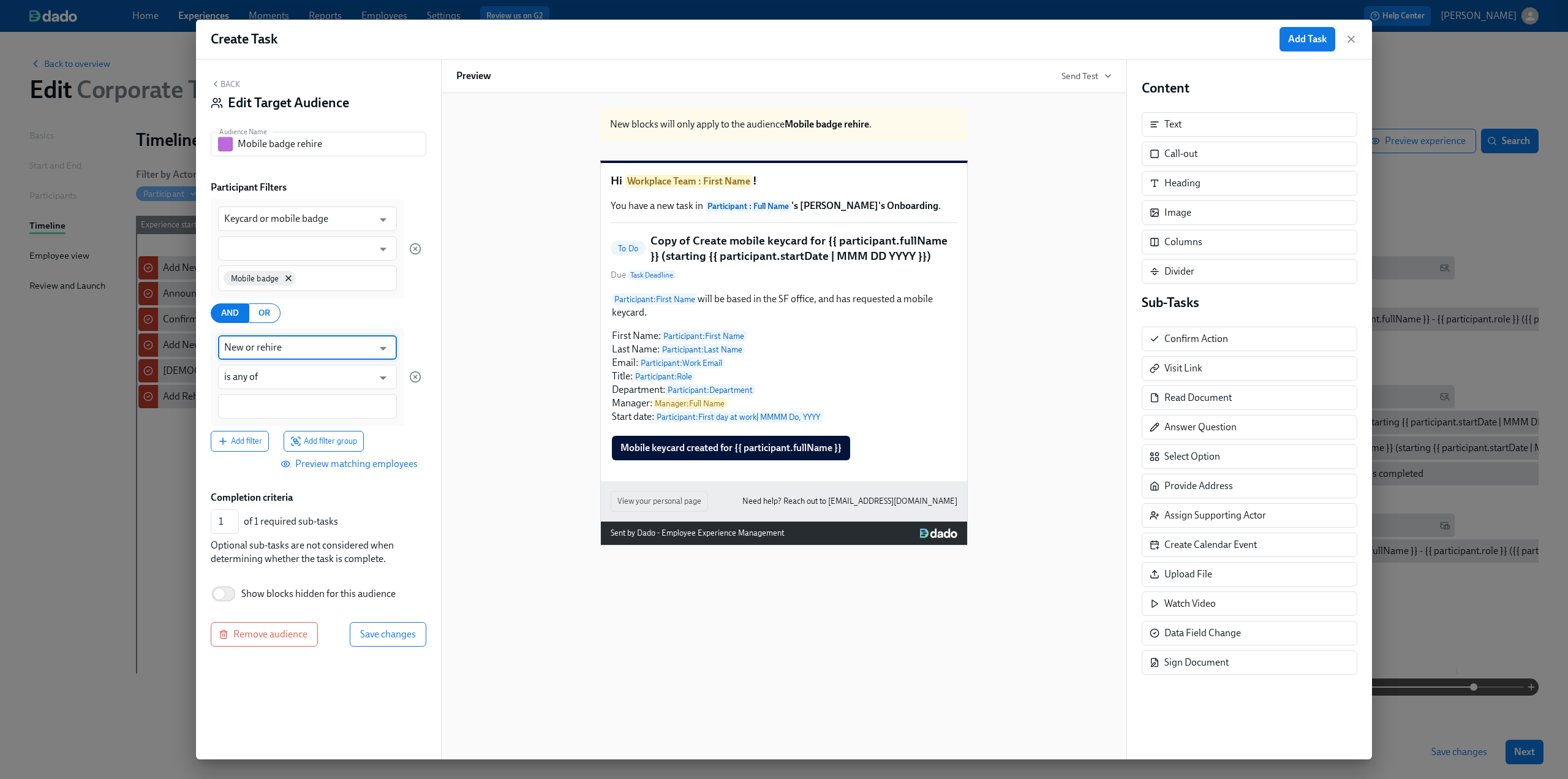
type input "New or rehire"
click at [266, 399] on div at bounding box center [308, 406] width 179 height 25
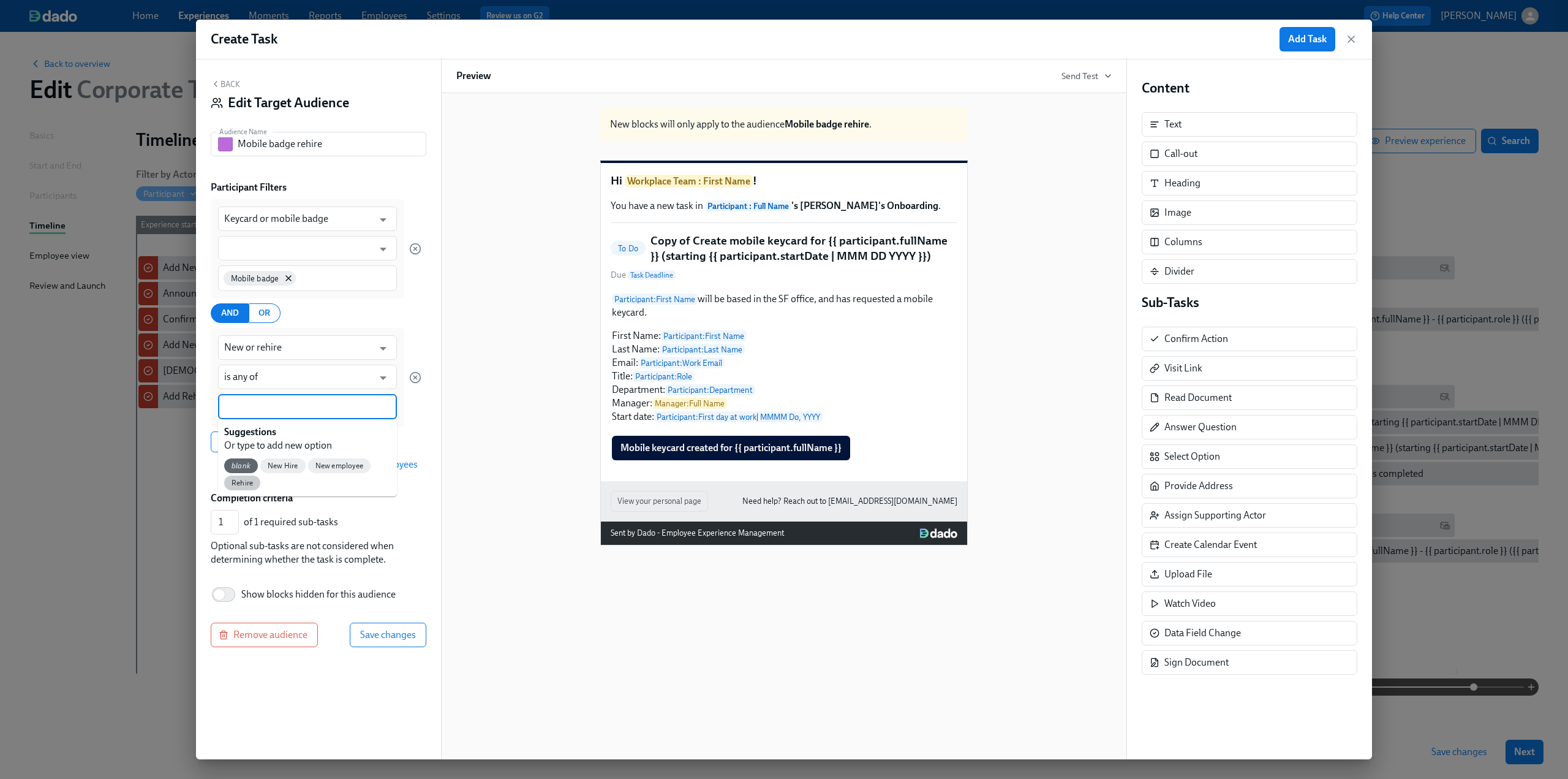
click at [247, 485] on span "Rehire" at bounding box center [242, 483] width 36 height 9
click at [390, 636] on span "Save changes" at bounding box center [388, 636] width 56 height 13
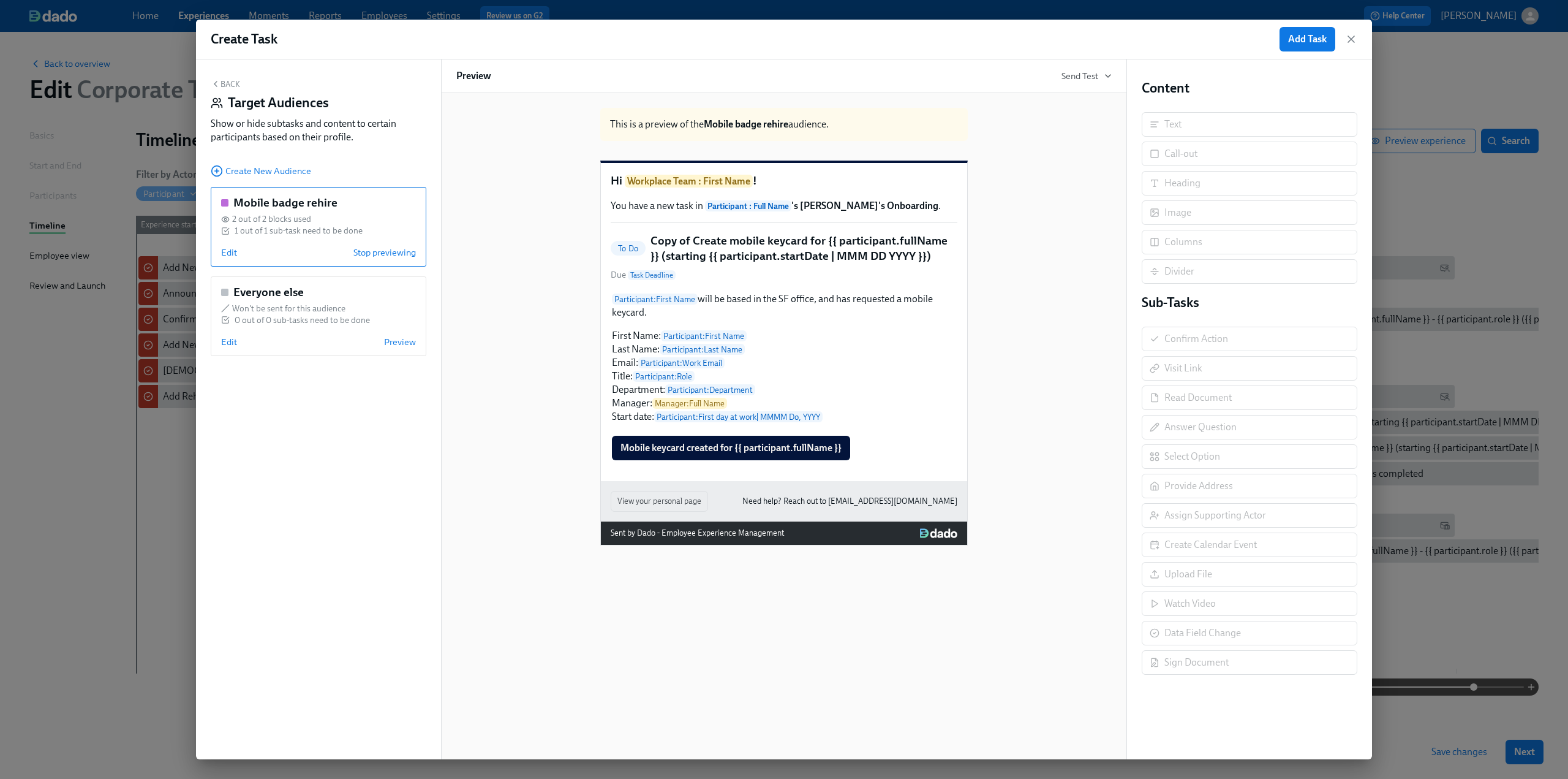
click at [227, 85] on button "Back" at bounding box center [225, 84] width 29 height 9
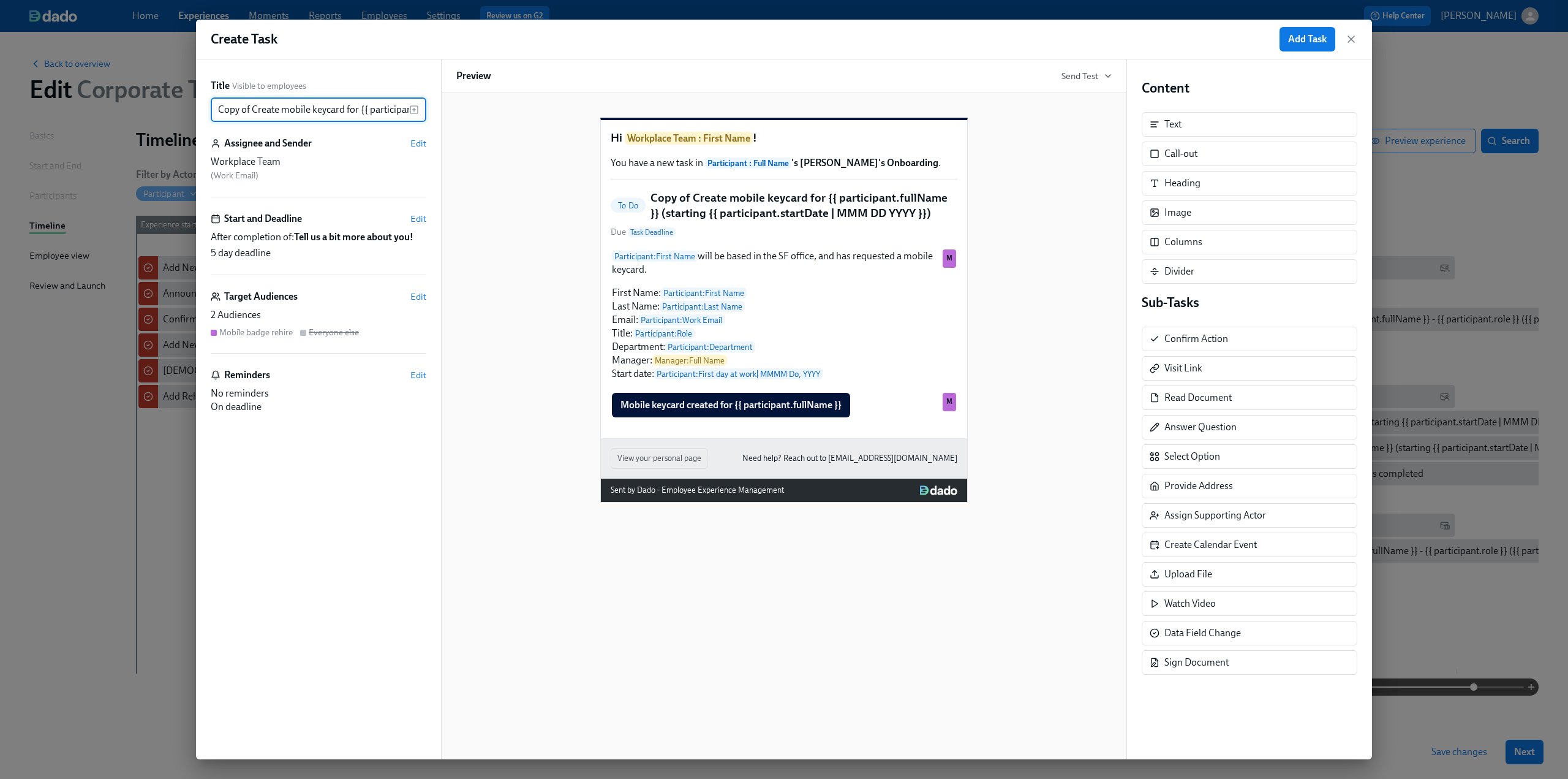
drag, startPoint x: 252, startPoint y: 108, endPoint x: 200, endPoint y: 106, distance: 52.0
click at [200, 106] on div "Title Visible to employees Copy of Create mobile keycard for {{ participant.ful…" at bounding box center [319, 410] width 245 height 700
type input "Create mobile keycard for {{ participant.fullName }} (starting {{ participant.s…"
click at [350, 428] on div "Title Visible to employees Create mobile keycard for {{ participant.fullName }}…" at bounding box center [318, 410] width 216 height 661
click at [1317, 35] on span "Add Task" at bounding box center [1307, 39] width 38 height 13
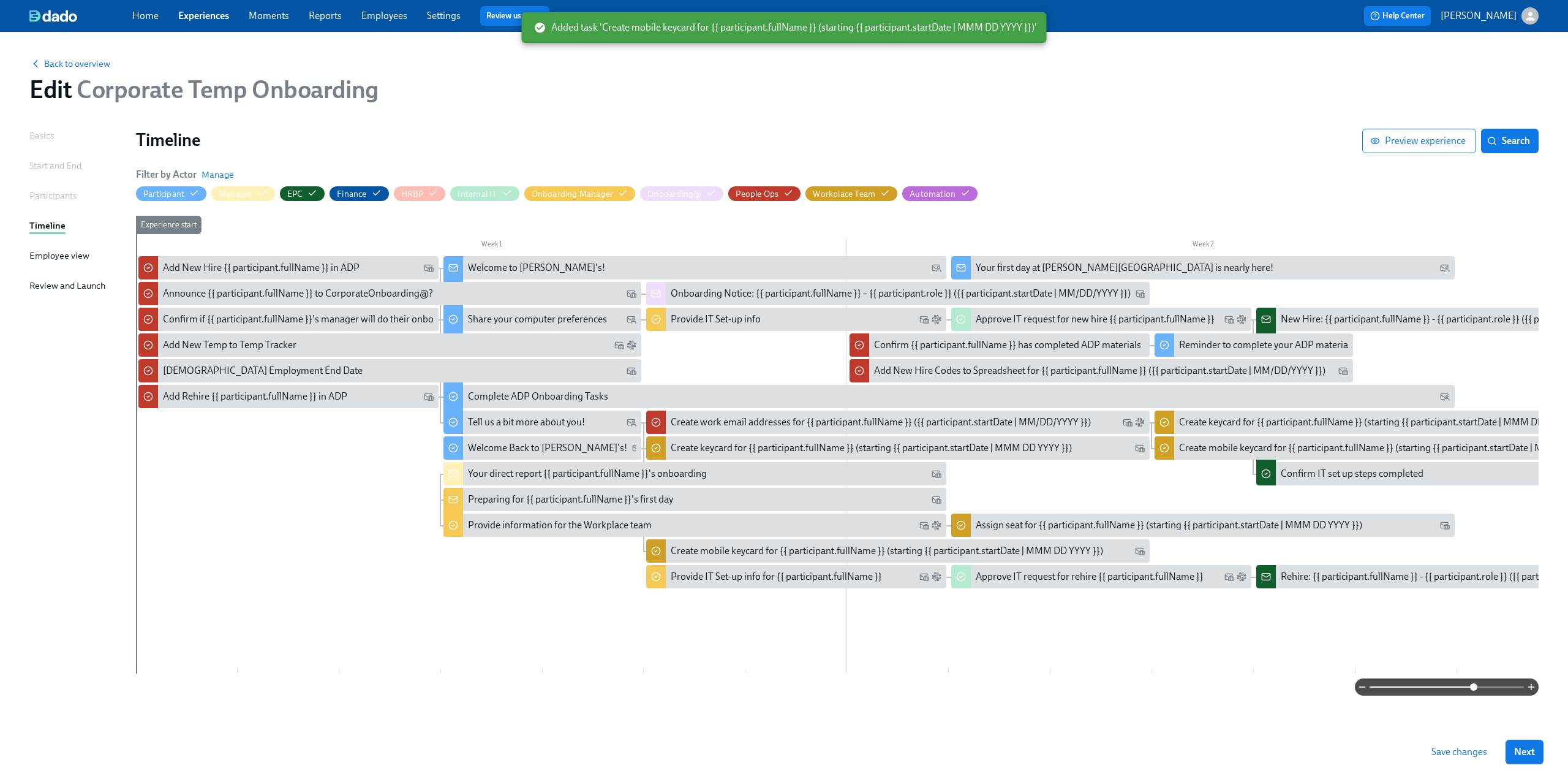
click at [1443, 748] on span "Save changes" at bounding box center [1459, 752] width 56 height 13
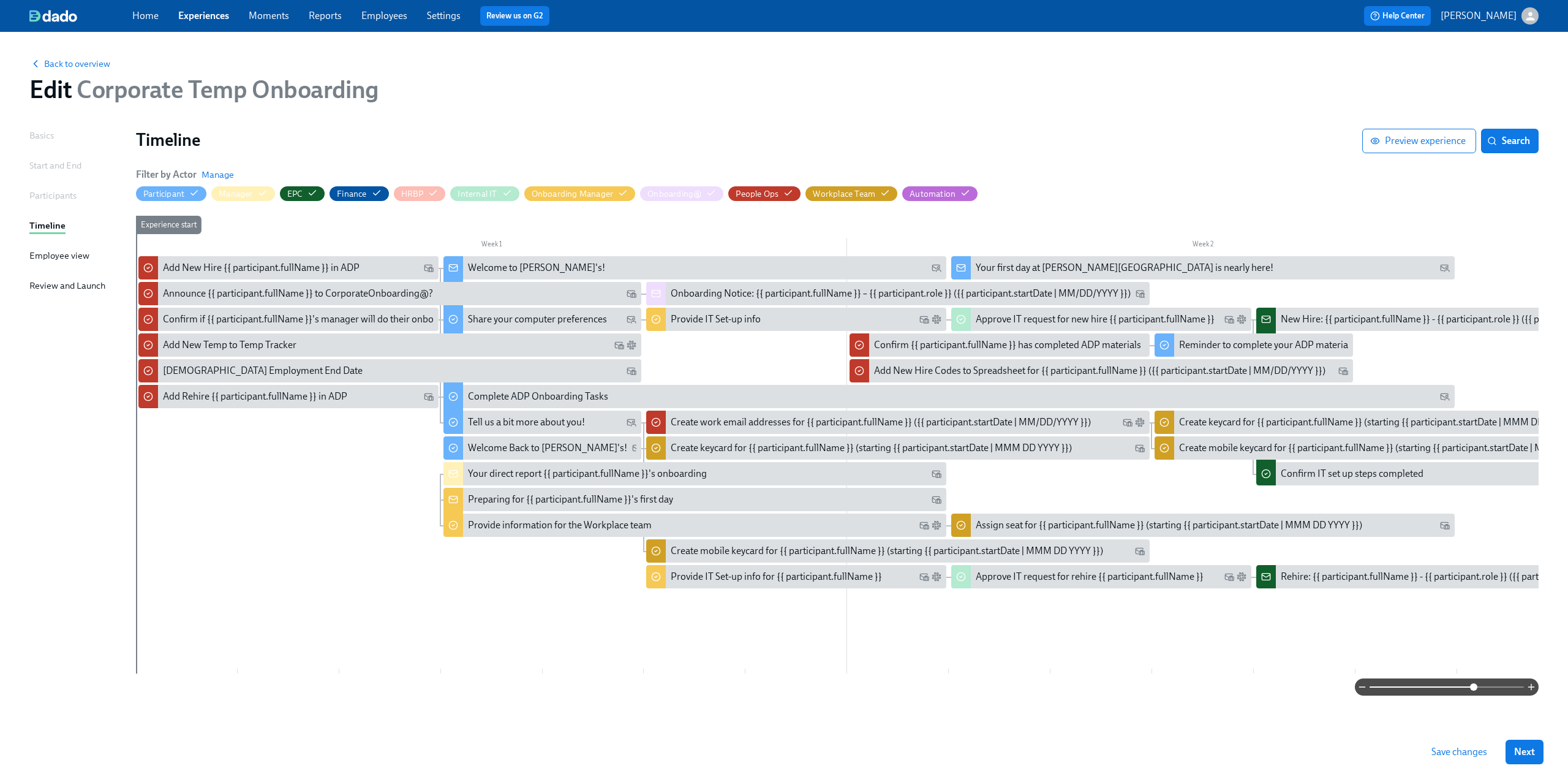
click at [182, 466] on div "Experience start" at bounding box center [186, 445] width 102 height 458
click at [162, 468] on div "Experience start" at bounding box center [186, 445] width 102 height 458
click at [210, 485] on div "Experience start" at bounding box center [186, 445] width 102 height 458
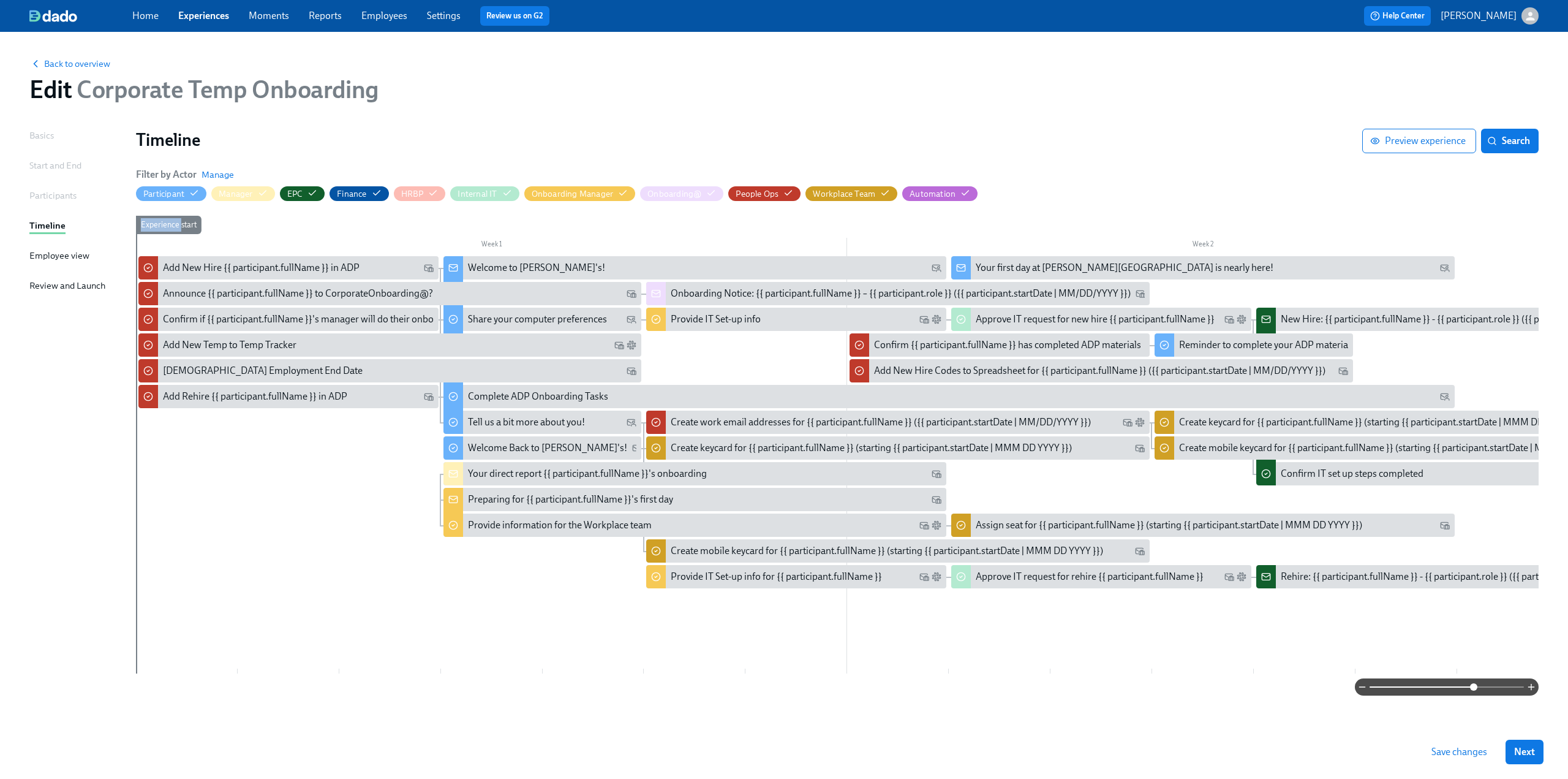
click at [1473, 756] on span "Save changes" at bounding box center [1459, 752] width 56 height 13
click at [87, 64] on span "Back to overview" at bounding box center [69, 64] width 81 height 13
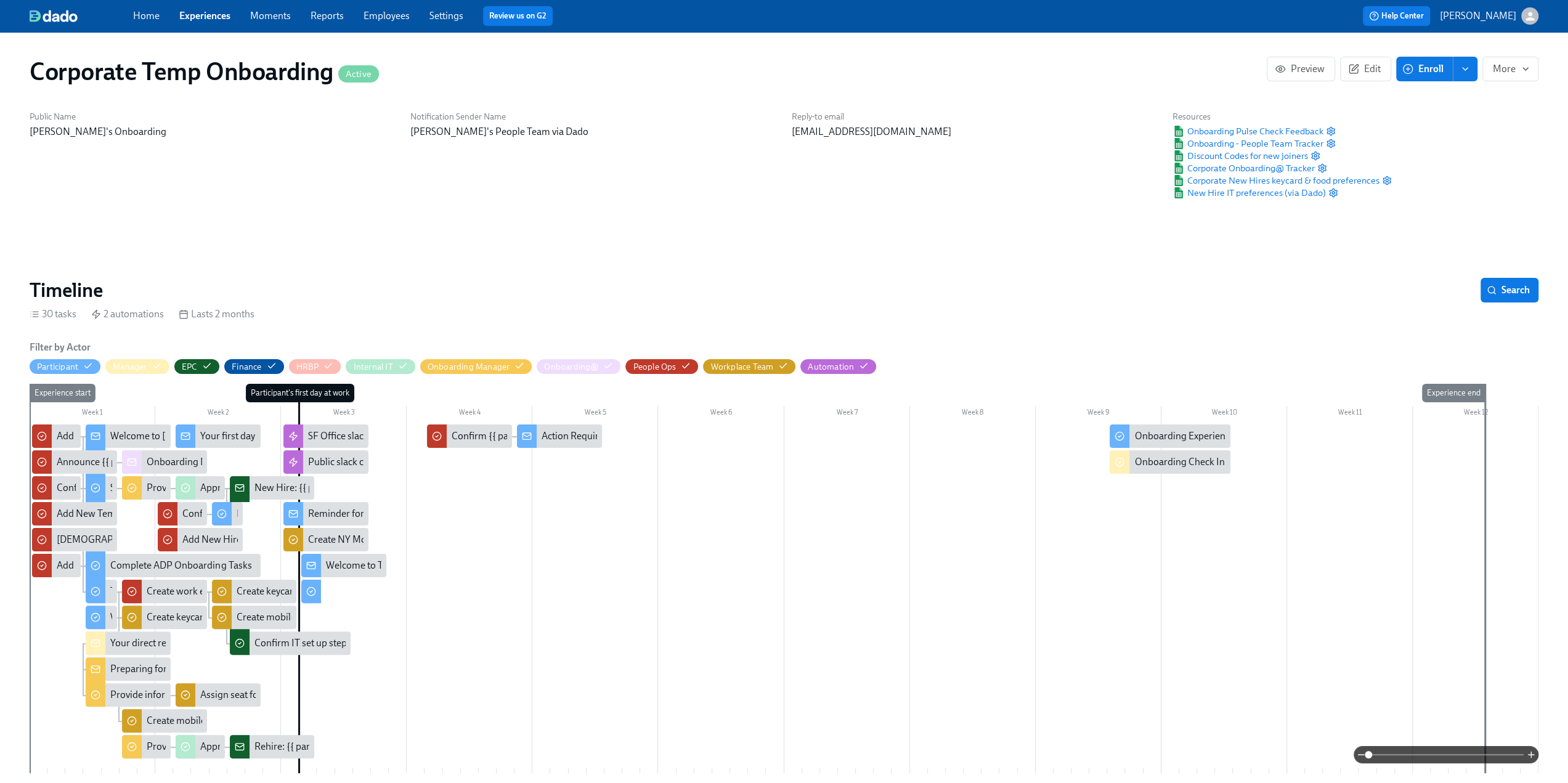
click at [1446, 743] on div at bounding box center [784, 593] width 1509 height 337
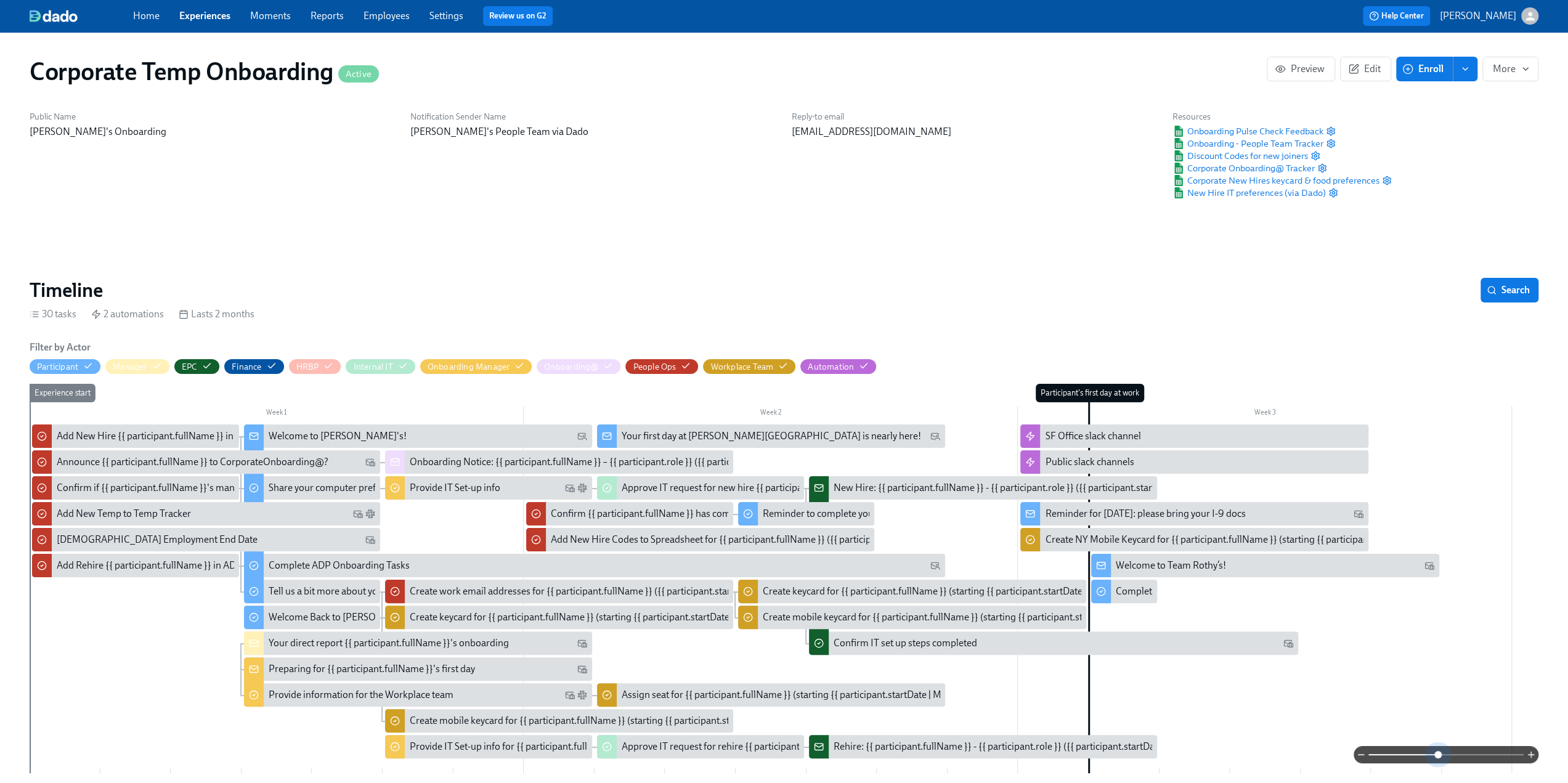
click at [1437, 754] on span at bounding box center [1446, 755] width 156 height 17
click at [58, 655] on div "Experience start" at bounding box center [65, 578] width 71 height 390
click at [84, 661] on div "Experience start" at bounding box center [65, 578] width 71 height 390
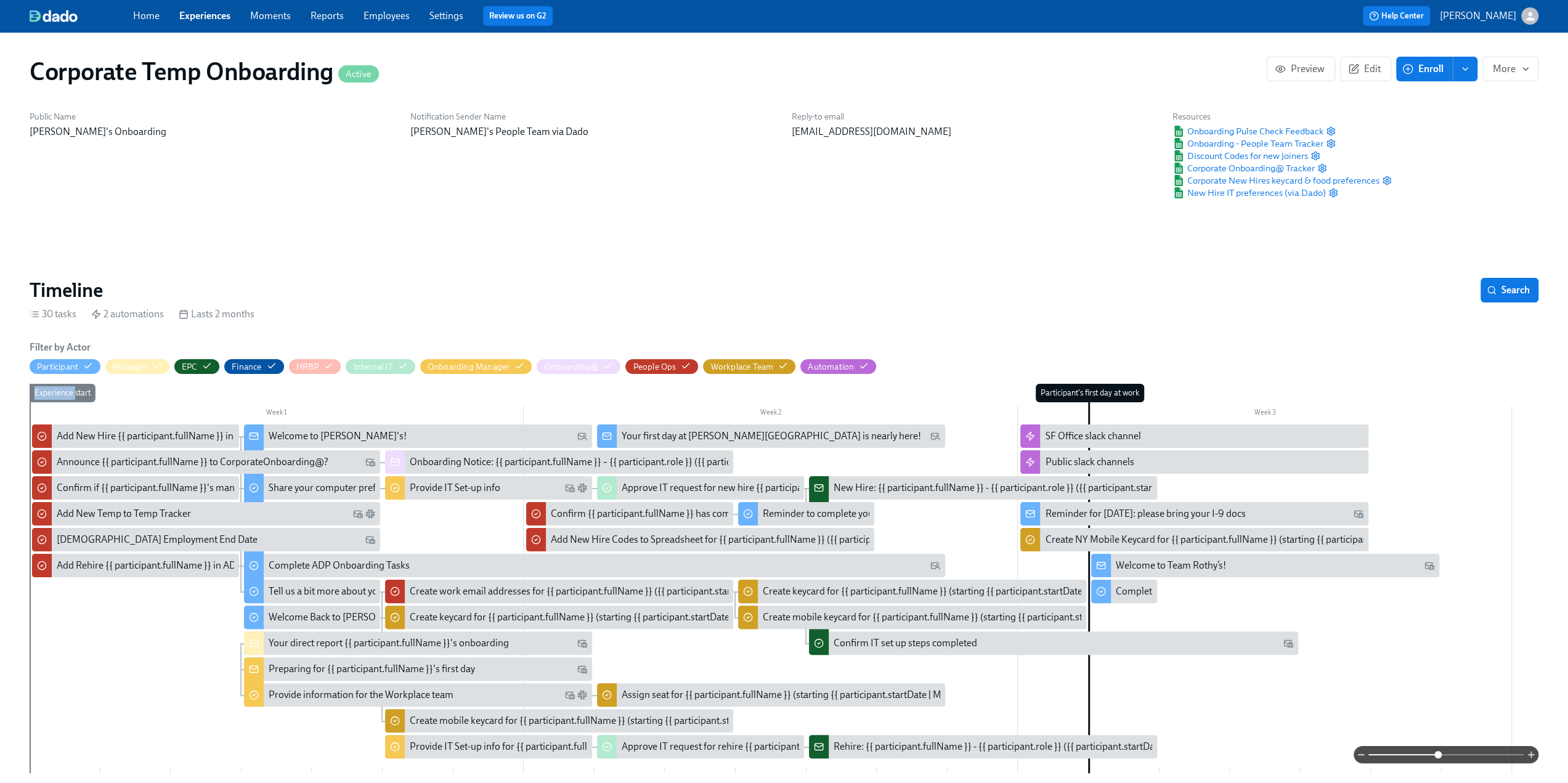
click at [1387, 71] on button "Edit" at bounding box center [1365, 69] width 51 height 24
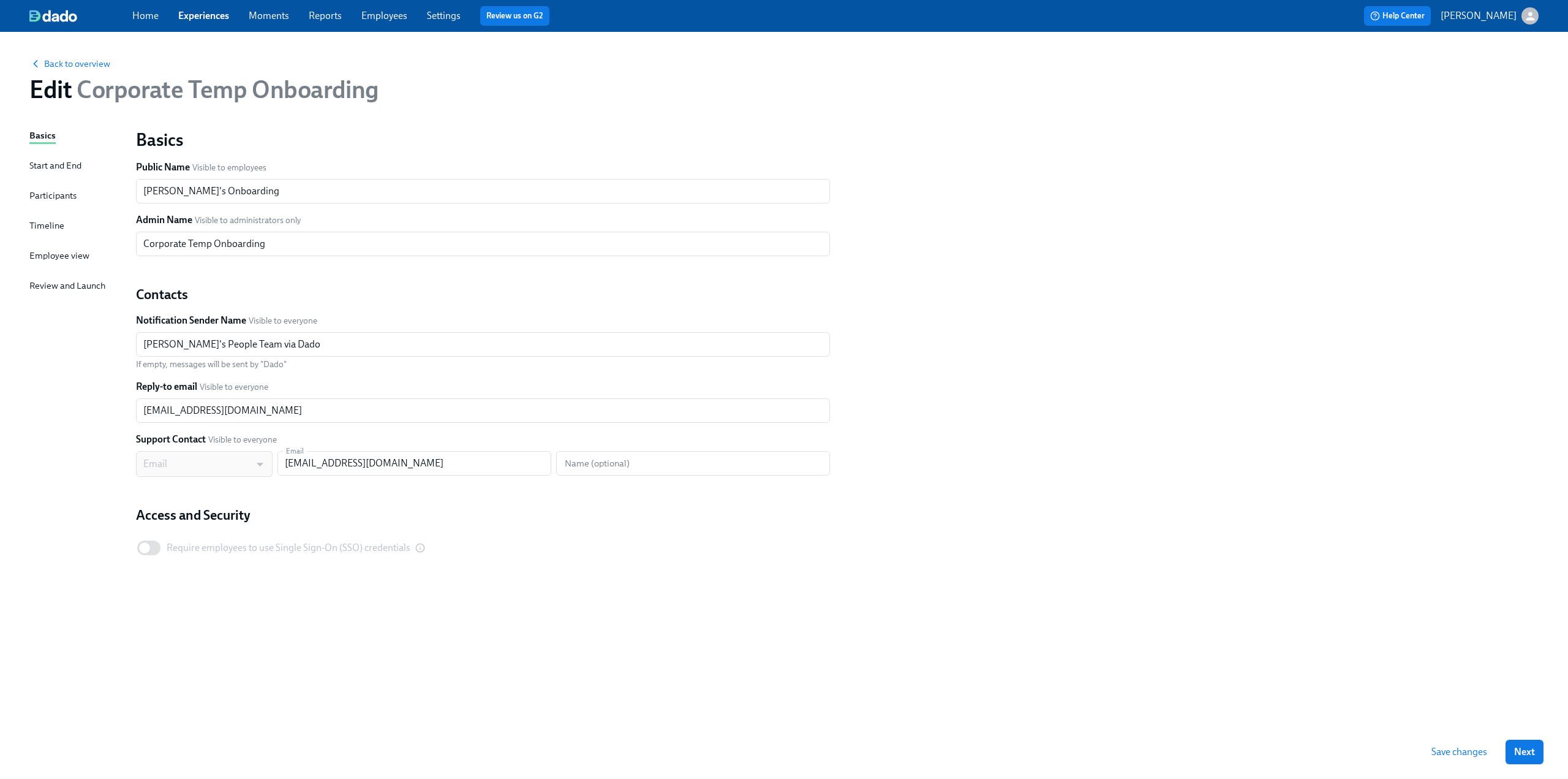
click at [64, 221] on div "Basics Start and End Participants Timeline Employee view Review and Launch" at bounding box center [75, 427] width 92 height 597
click at [54, 222] on div "Timeline" at bounding box center [46, 225] width 35 height 13
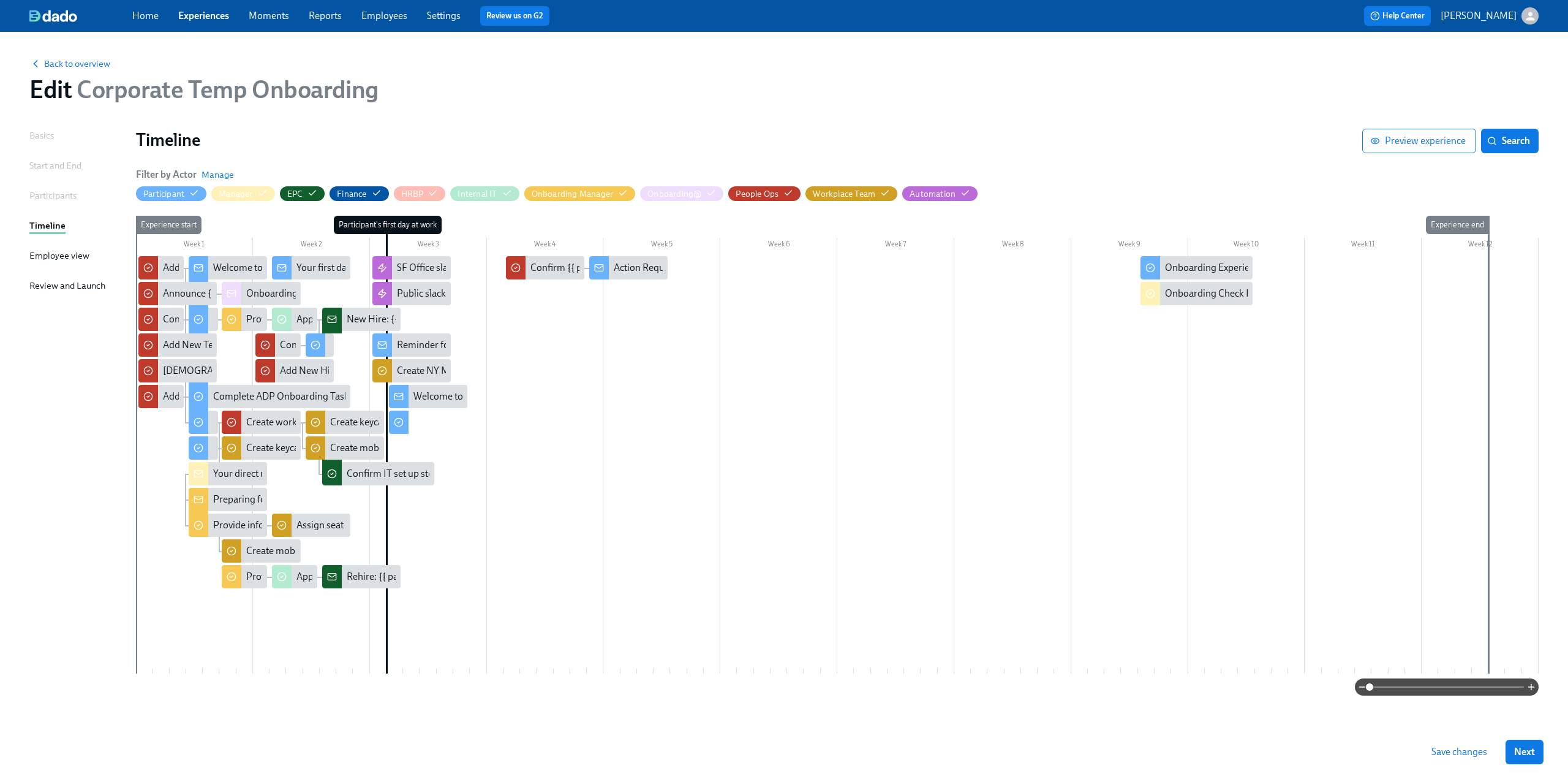
click at [151, 514] on div "Experience start" at bounding box center [144, 445] width 17 height 458
click at [152, 557] on div "Experience start" at bounding box center [144, 445] width 17 height 458
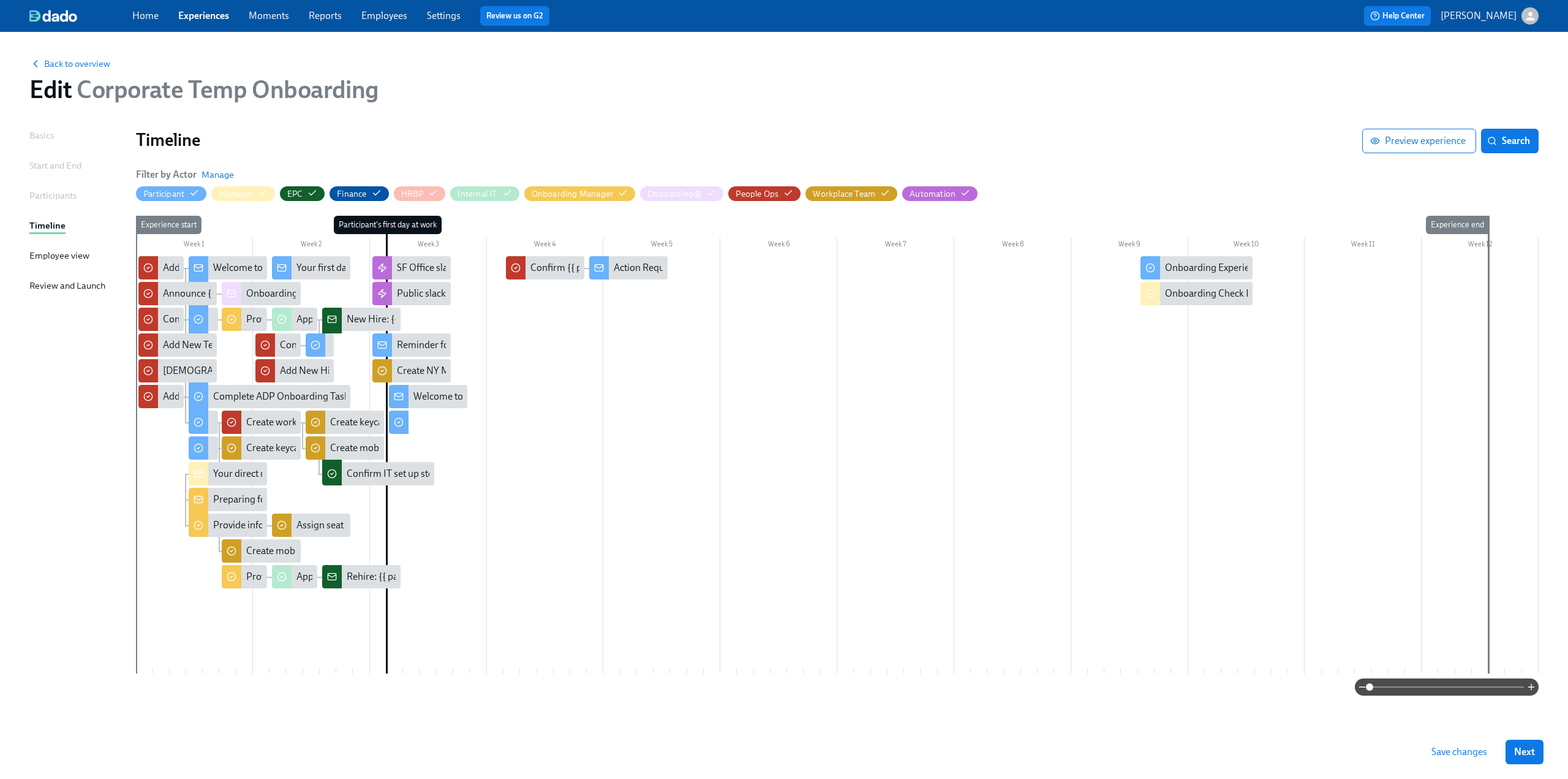
click at [152, 557] on div at bounding box center [837, 465] width 1403 height 417
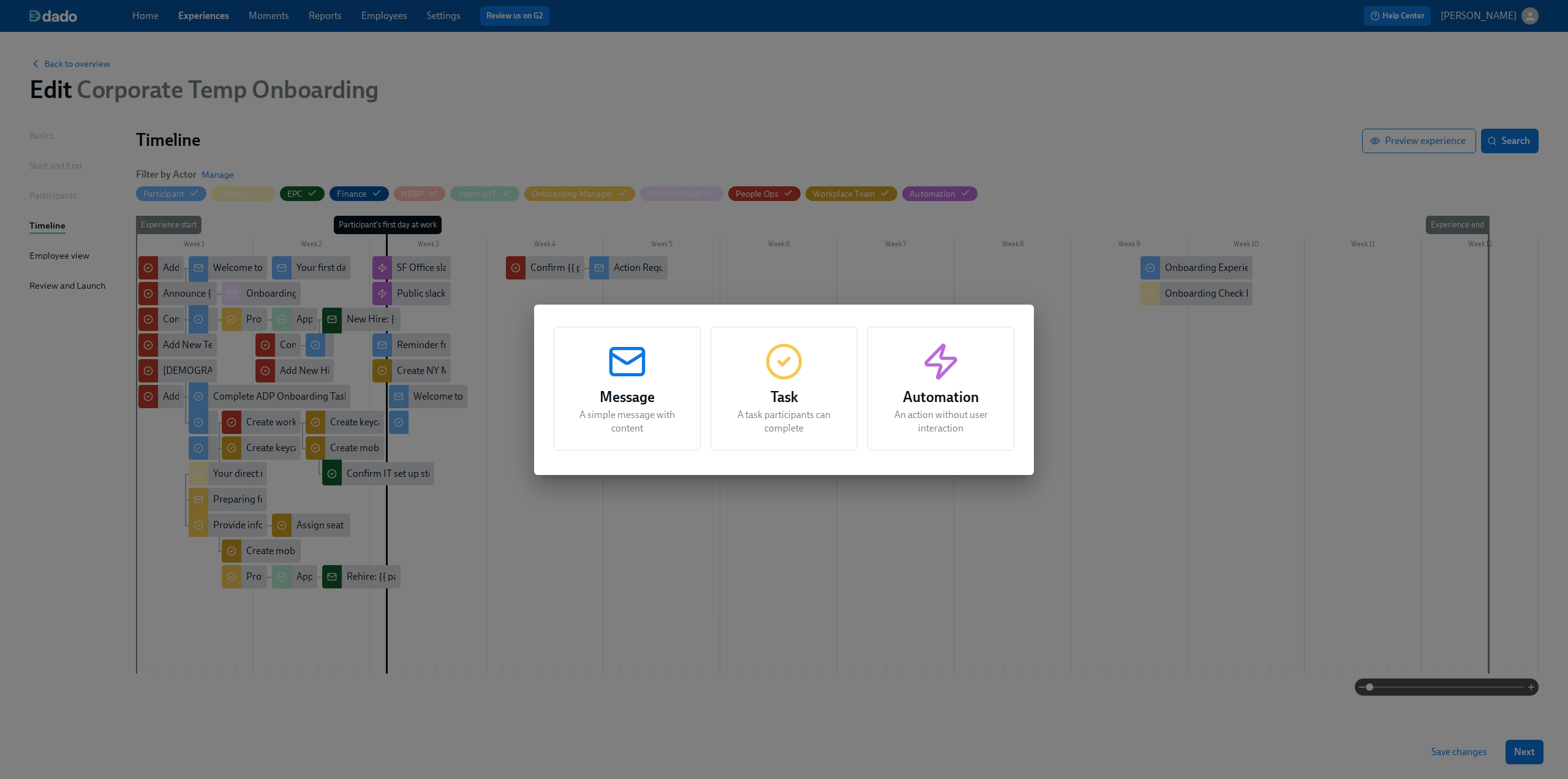
click at [943, 388] on h3 "Automation" at bounding box center [941, 397] width 116 height 22
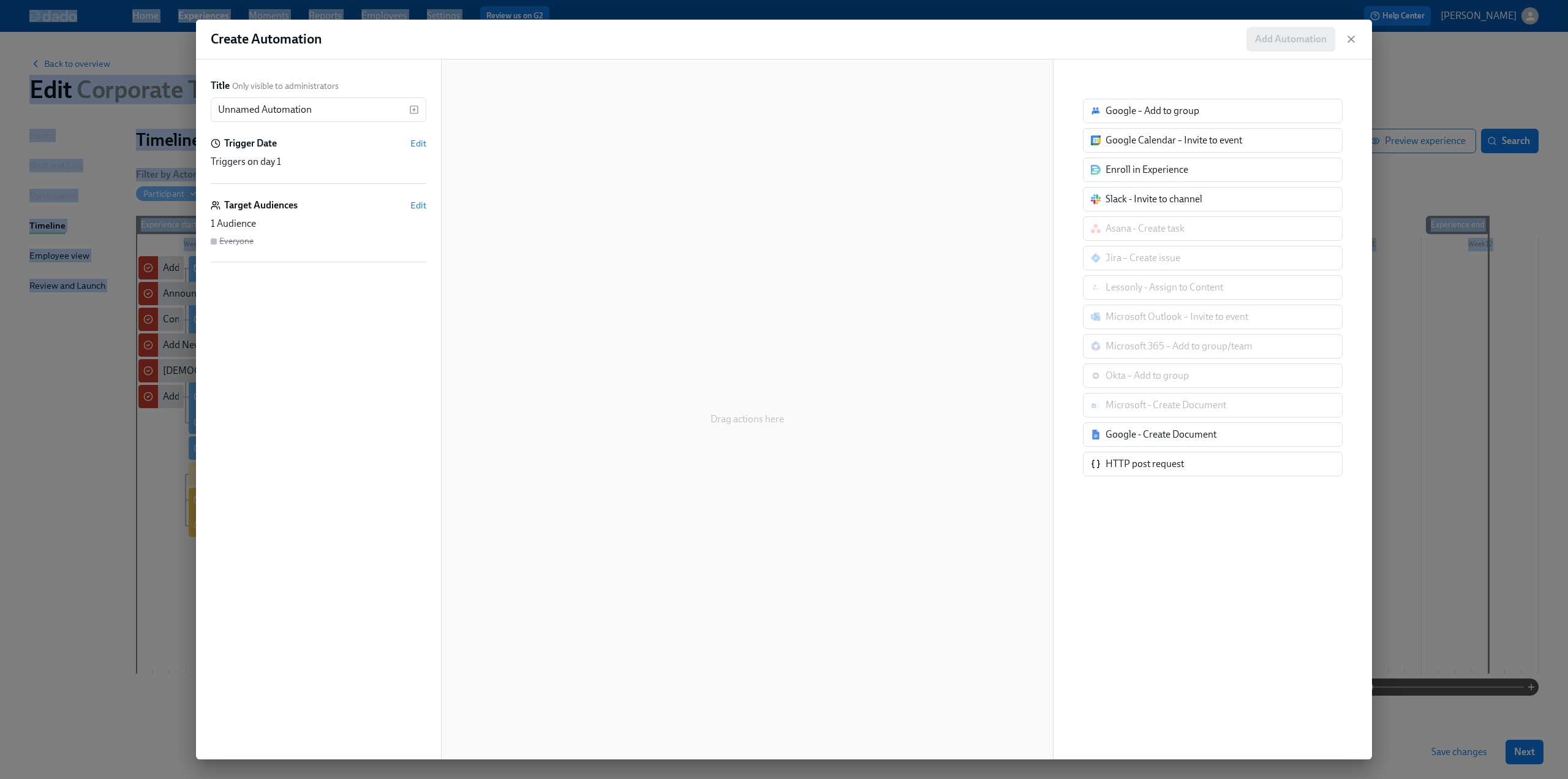
click at [943, 388] on div "Drag actions here" at bounding box center [747, 419] width 582 height 661
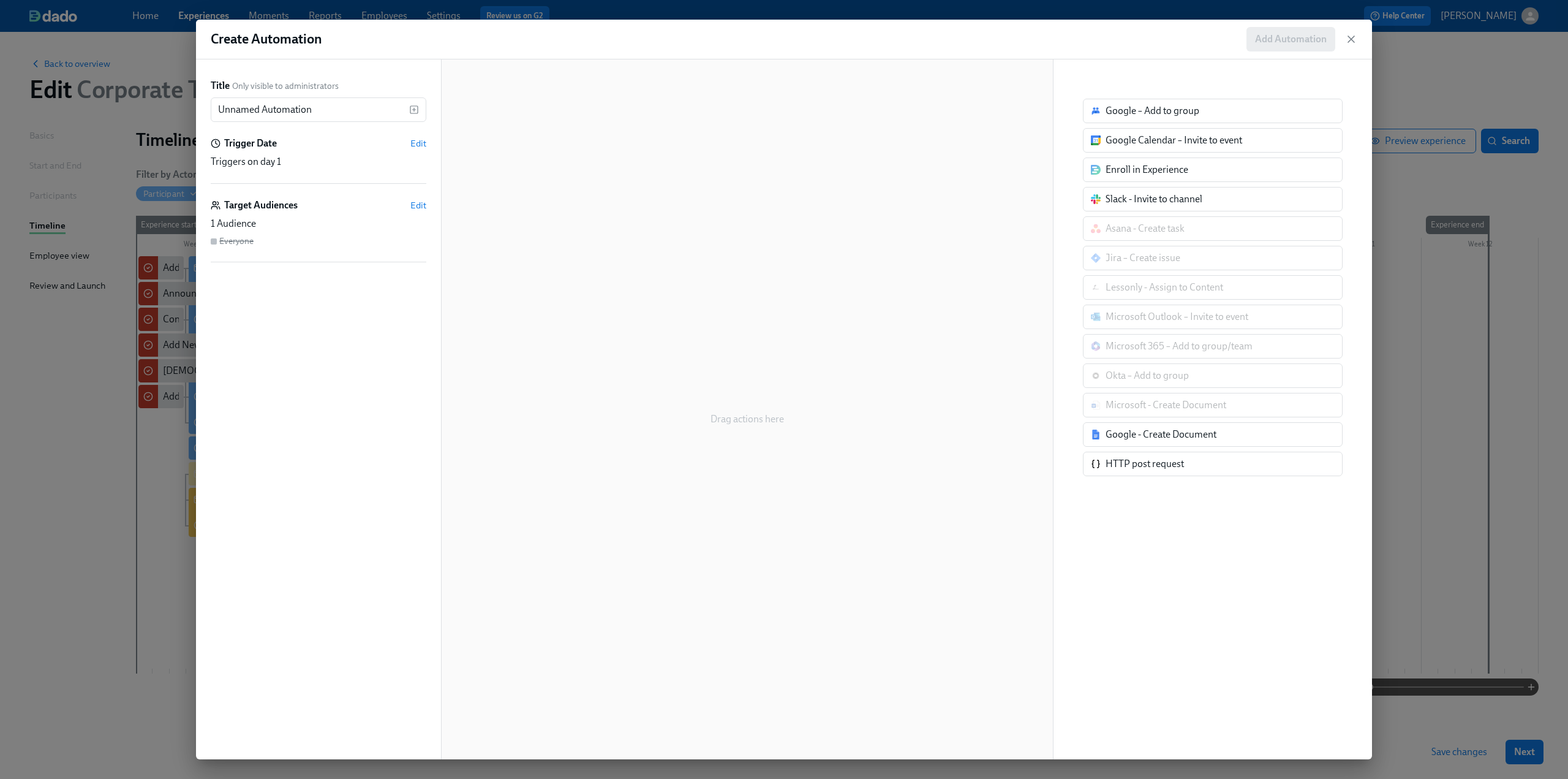
click at [1361, 39] on div "Create Automation Add Automation" at bounding box center [784, 39] width 1176 height 40
click at [1352, 40] on icon "button" at bounding box center [1351, 39] width 6 height 6
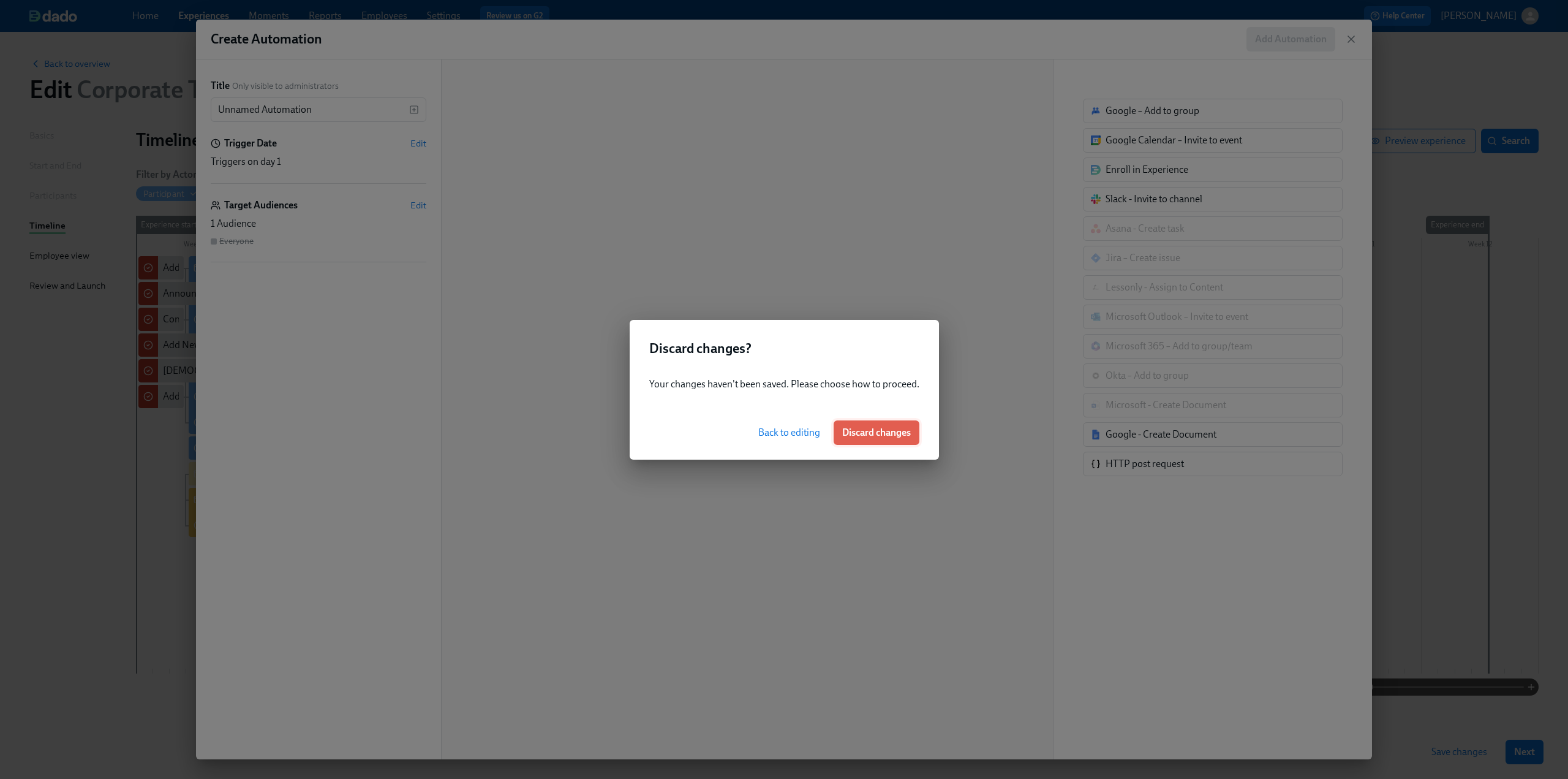
click at [869, 431] on span "Discard changes" at bounding box center [876, 433] width 68 height 13
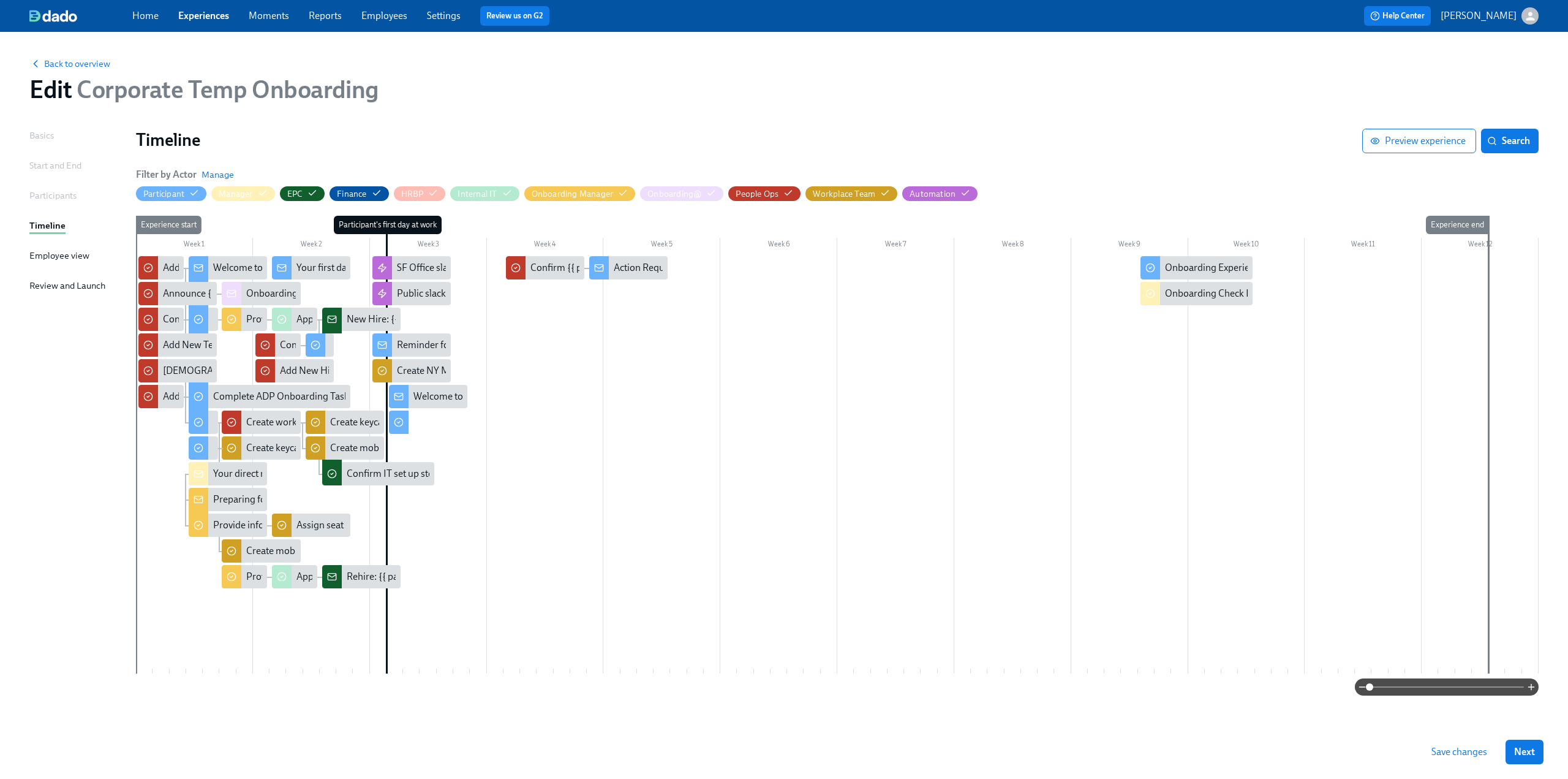
click at [191, 663] on div at bounding box center [837, 465] width 1403 height 417
click at [121, 656] on div "Basics Start and End Participants Timeline Employee view Review and Launch Time…" at bounding box center [784, 427] width 1510 height 597
click at [192, 643] on div at bounding box center [837, 465] width 1403 height 417
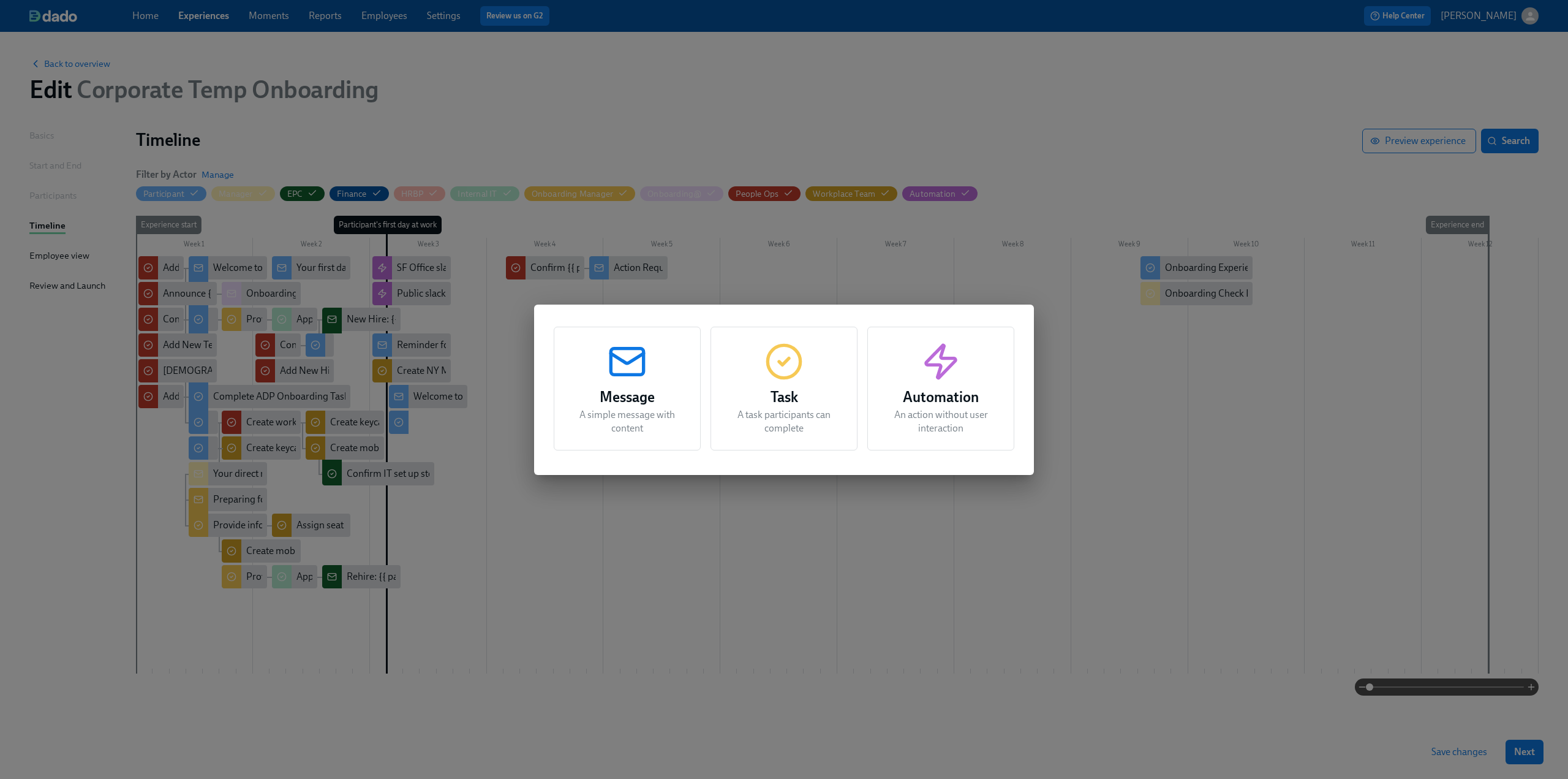
click at [782, 374] on icon "button" at bounding box center [784, 362] width 39 height 39
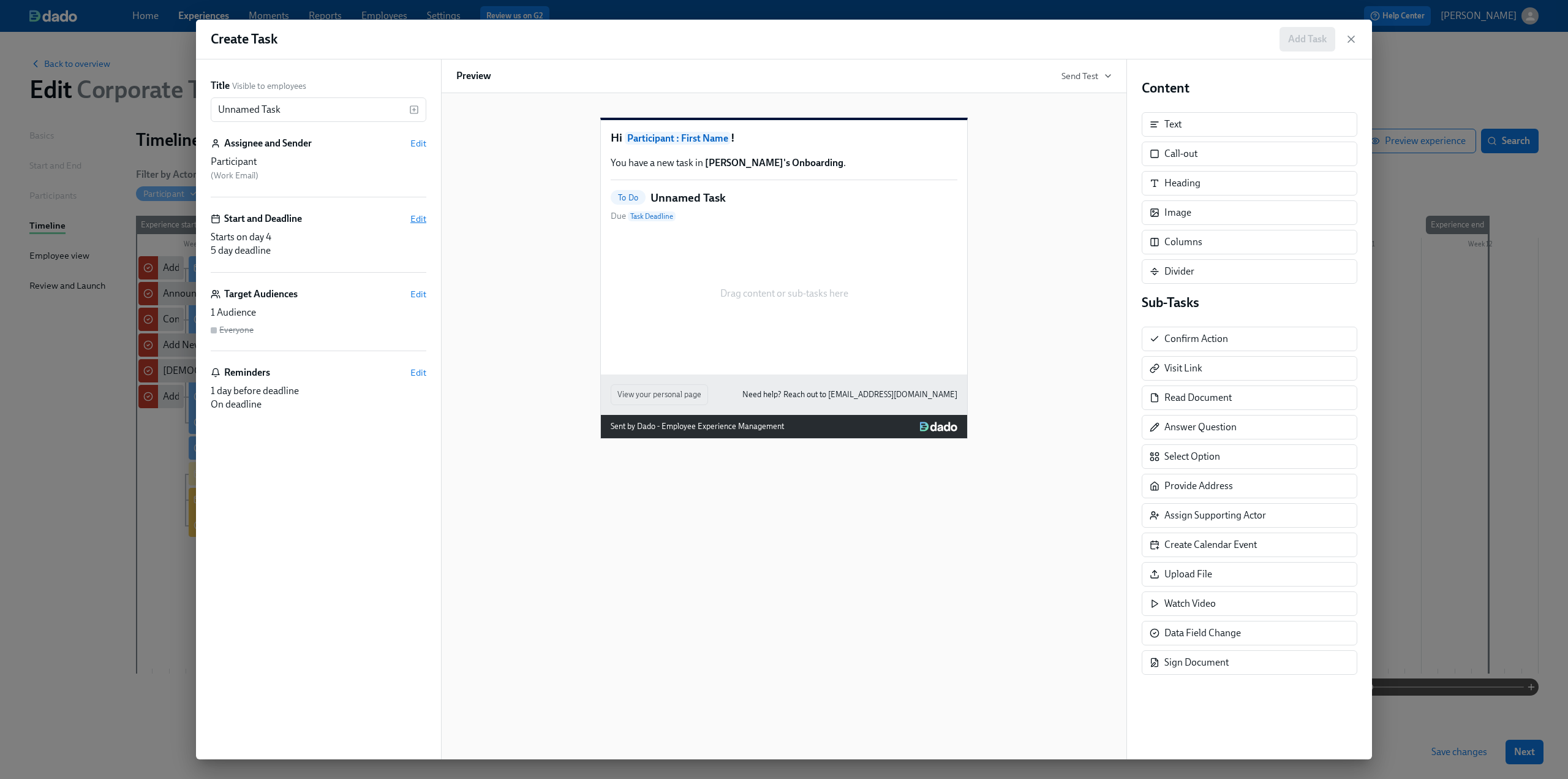
click at [423, 216] on span "Edit" at bounding box center [418, 219] width 16 height 13
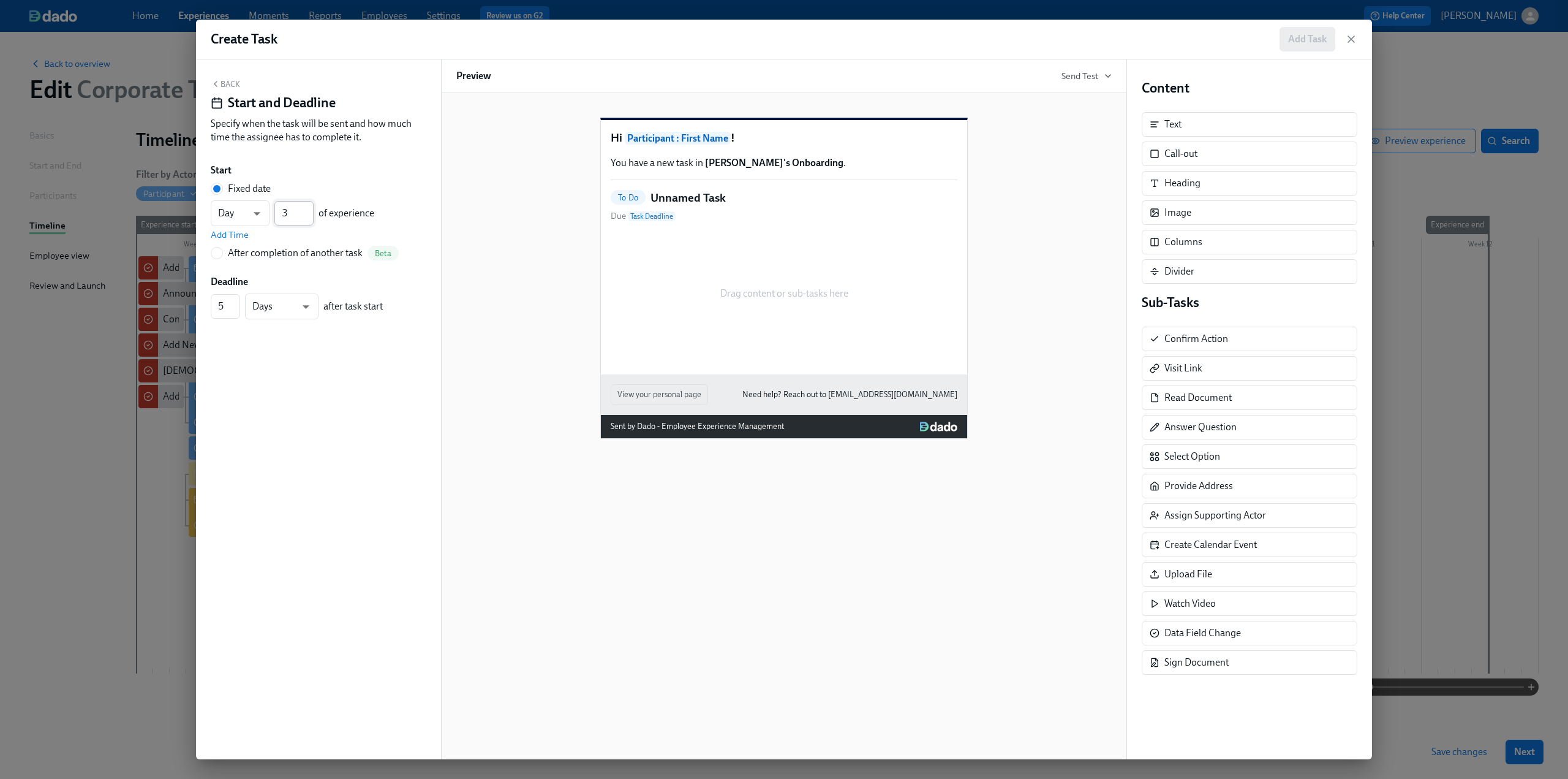
click at [310, 220] on input "3" at bounding box center [294, 213] width 39 height 24
click at [310, 219] on input "2" at bounding box center [294, 213] width 39 height 24
type input "1"
click at [310, 219] on input "1" at bounding box center [294, 213] width 39 height 24
click at [236, 90] on div "Back Start and Deadline Specify when the task will be sent and how much time th…" at bounding box center [318, 114] width 216 height 70
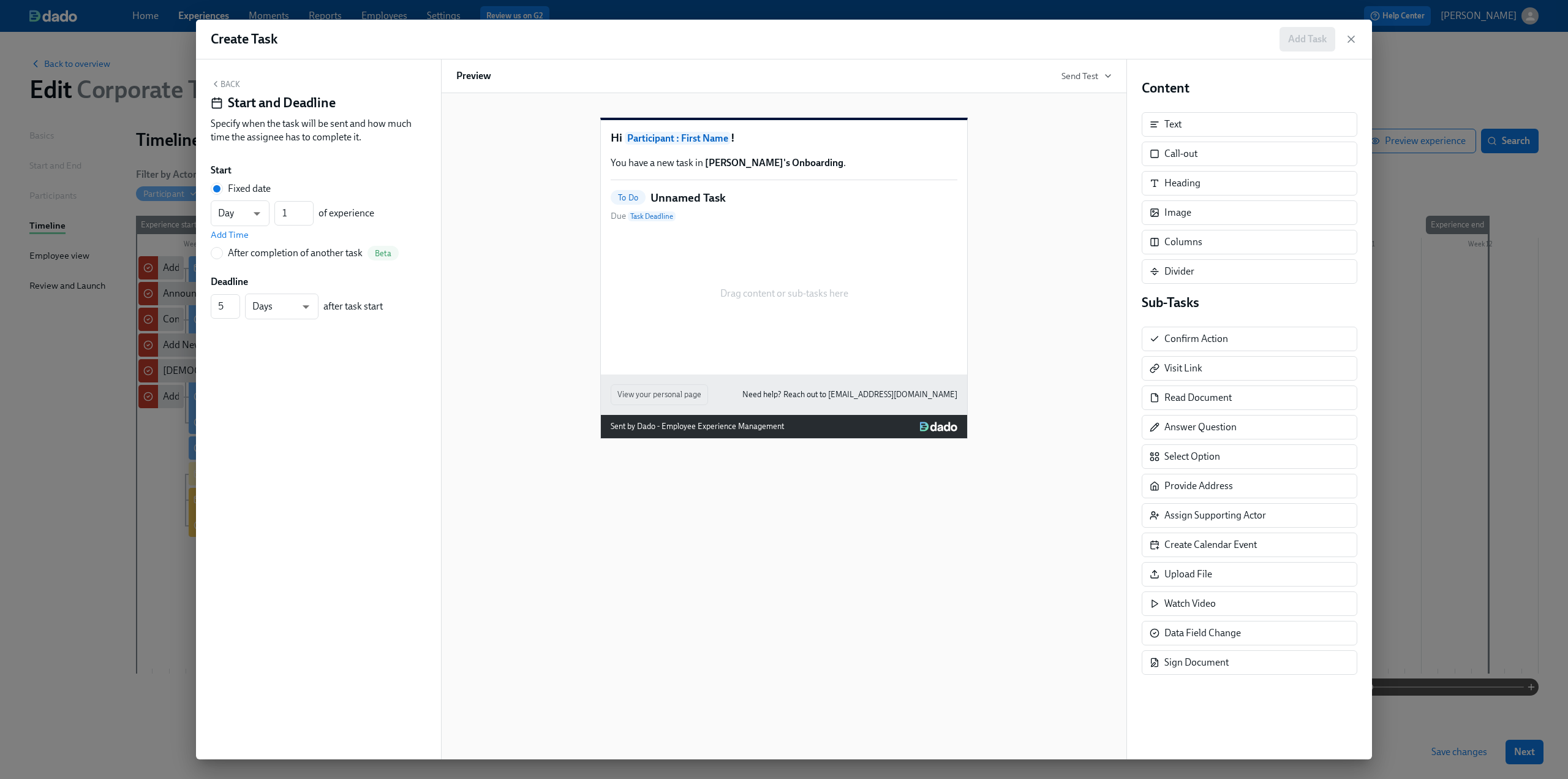
click at [233, 83] on button "Back" at bounding box center [225, 84] width 29 height 9
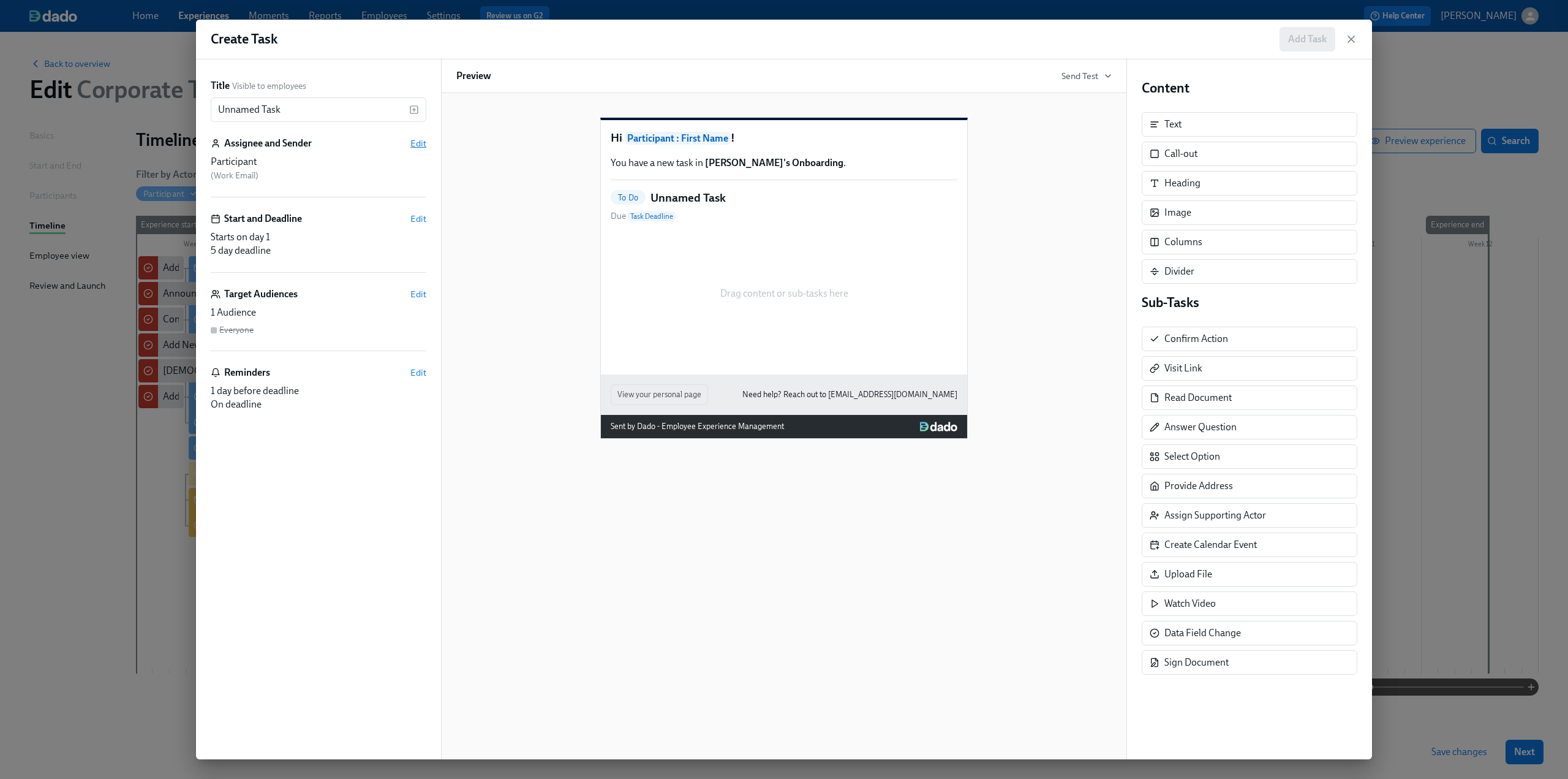
click at [416, 141] on span "Edit" at bounding box center [418, 144] width 16 height 13
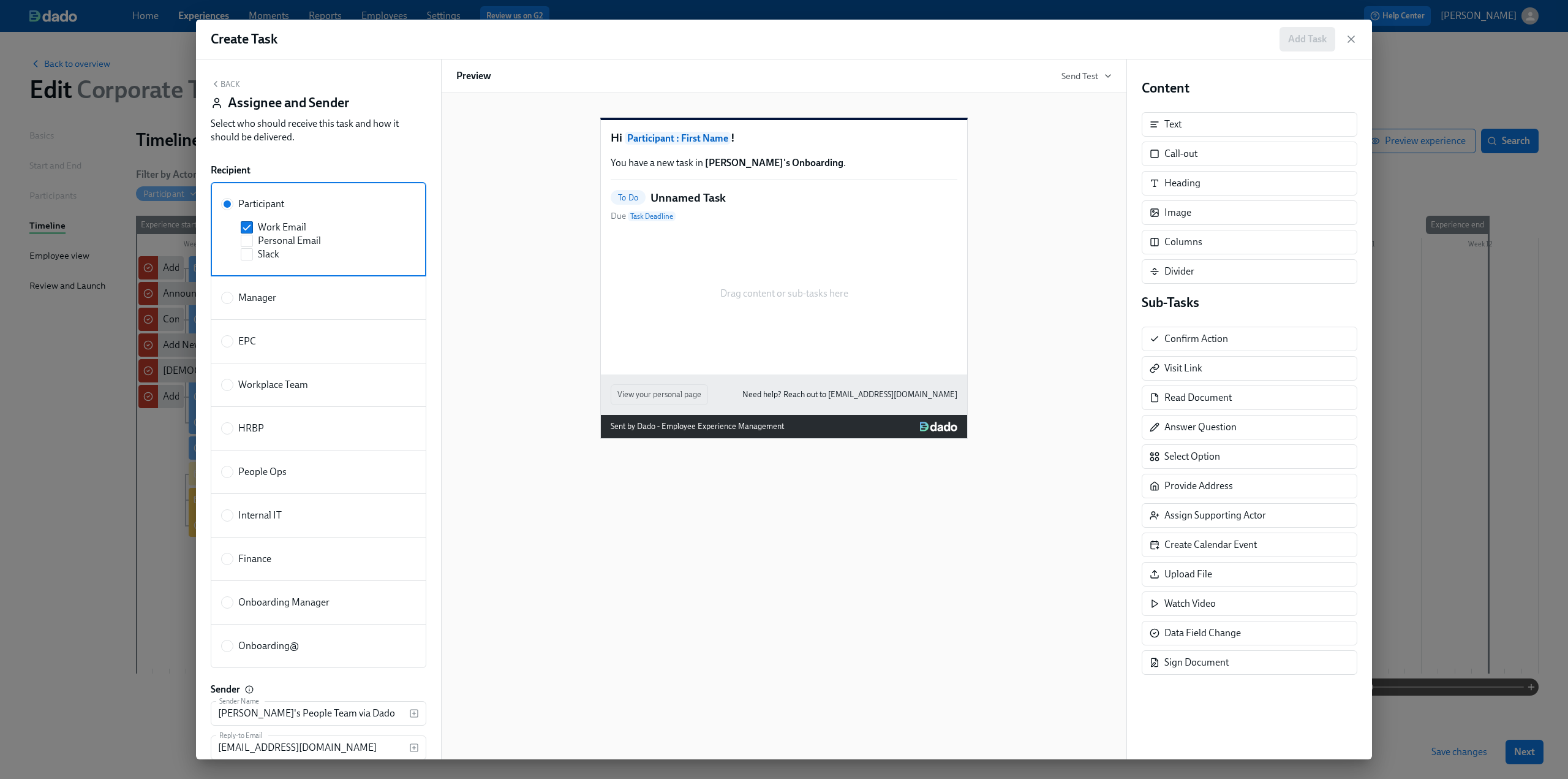
click at [235, 472] on label "People Ops" at bounding box center [254, 472] width 65 height 13
click at [233, 472] on input "People Ops" at bounding box center [227, 472] width 11 height 11
radio input "true"
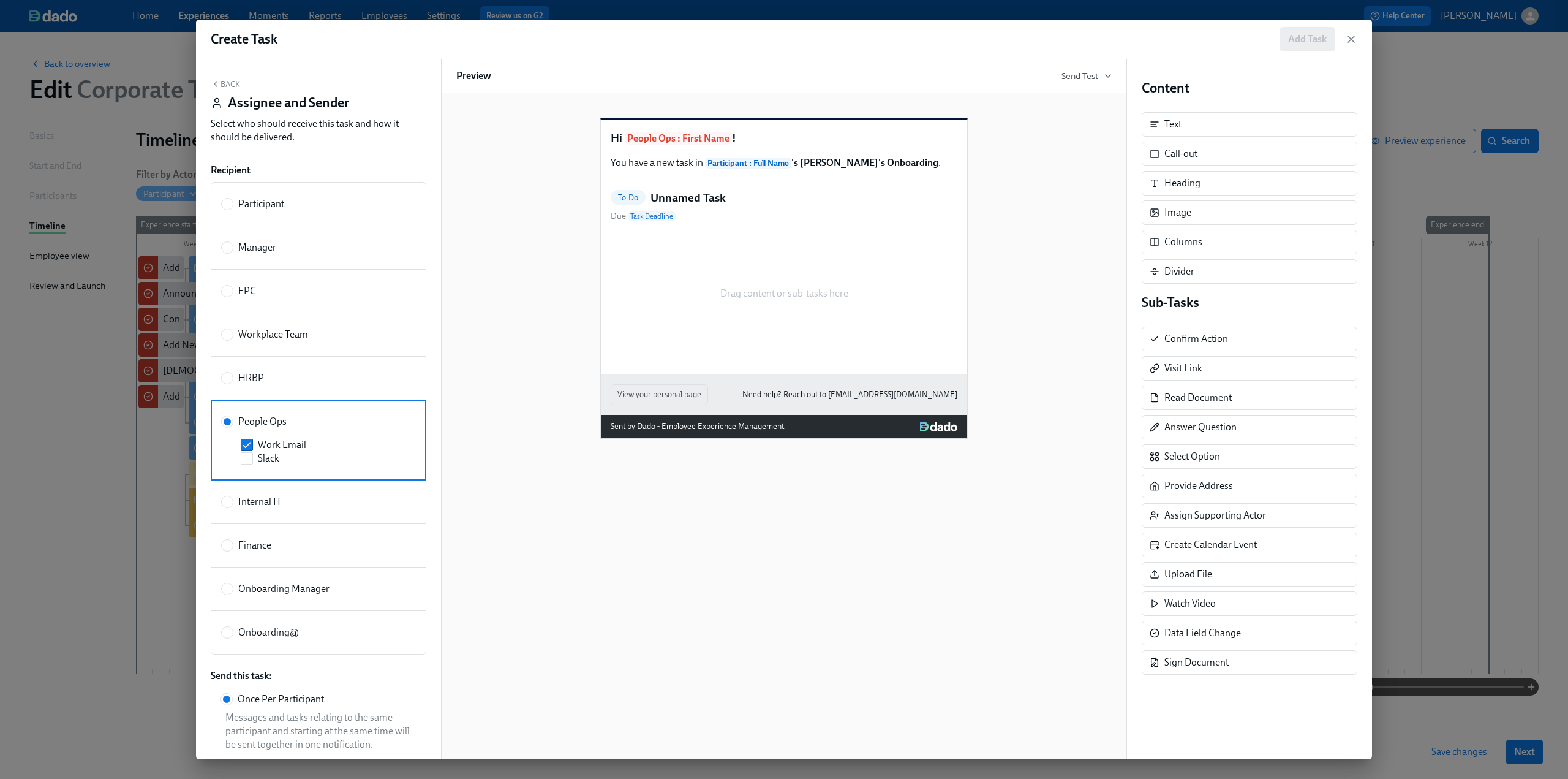
click at [229, 85] on button "Back" at bounding box center [225, 84] width 29 height 9
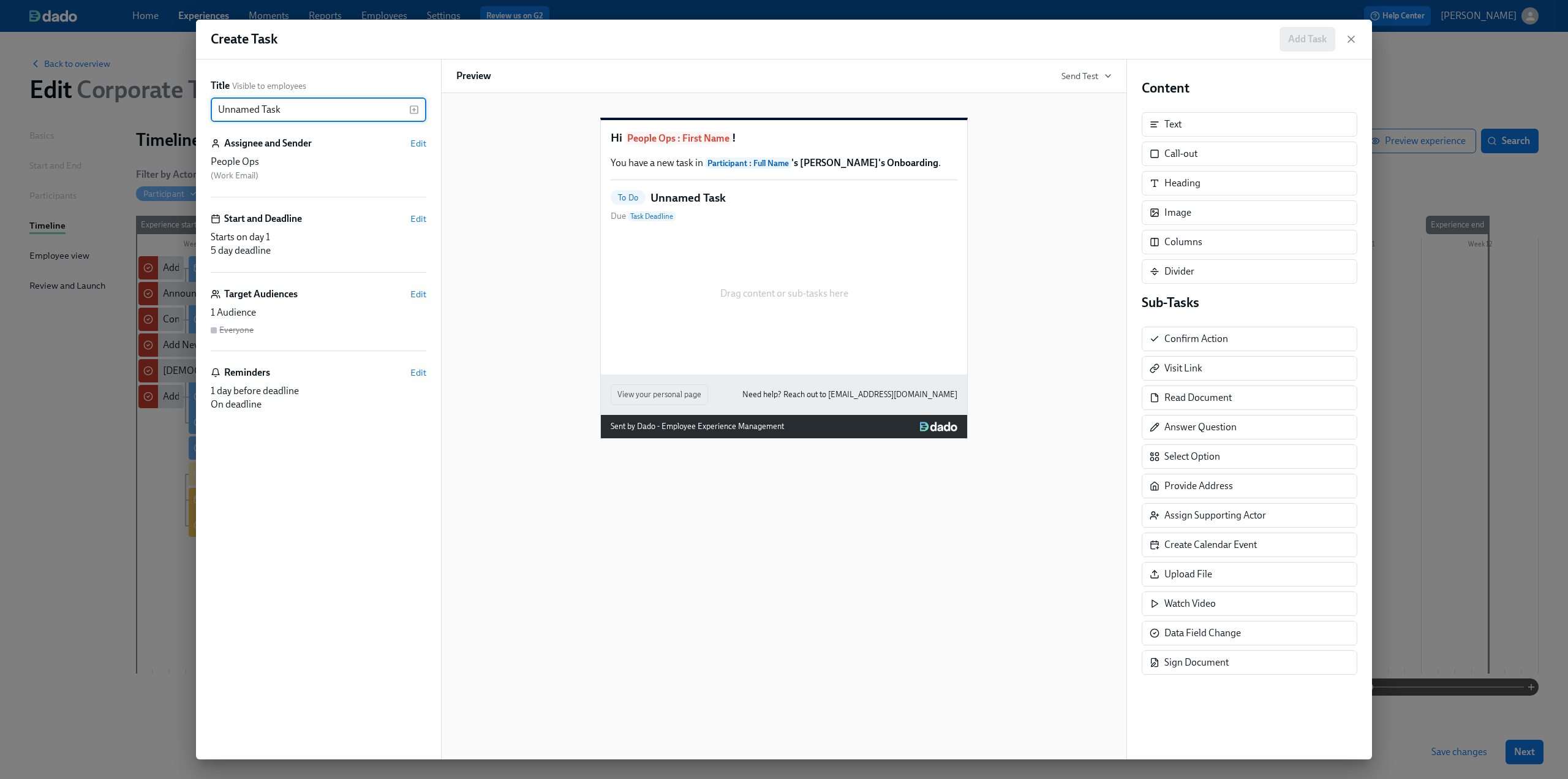
drag, startPoint x: 306, startPoint y: 106, endPoint x: 204, endPoint y: 108, distance: 102.0
click at [204, 108] on div "Title Visible to employees Unnamed Task ​ Assignee and Sender Edit People Ops (…" at bounding box center [319, 410] width 245 height 700
paste input "Add Rehire to Dado Corrections Sheet - {{ participant.fullName }}"
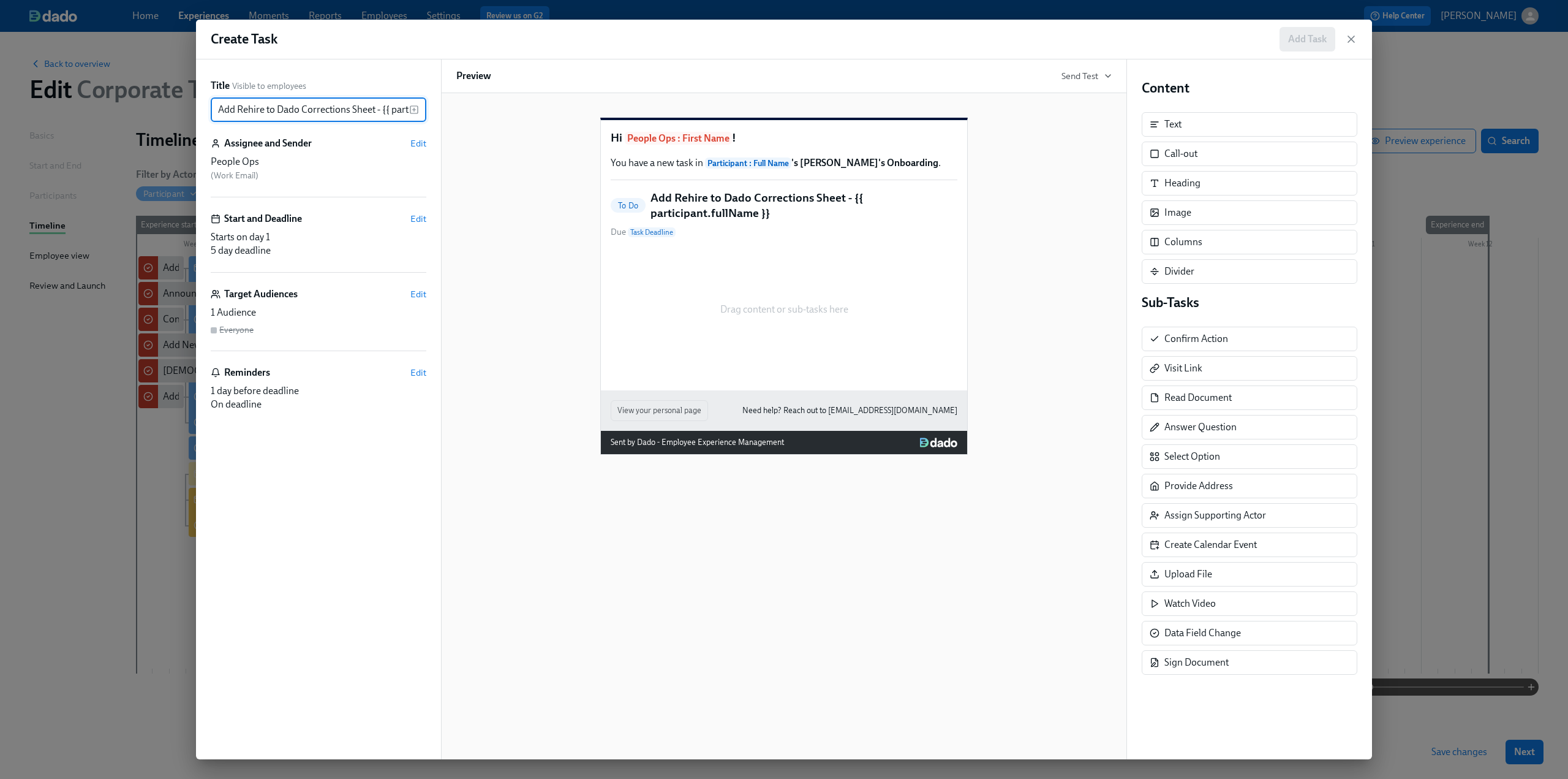
scroll to position [0, 81]
type input "Add Rehire to Dado Corrections Sheet - {{ participant.fullName }}"
click at [413, 293] on span "Edit" at bounding box center [418, 295] width 16 height 13
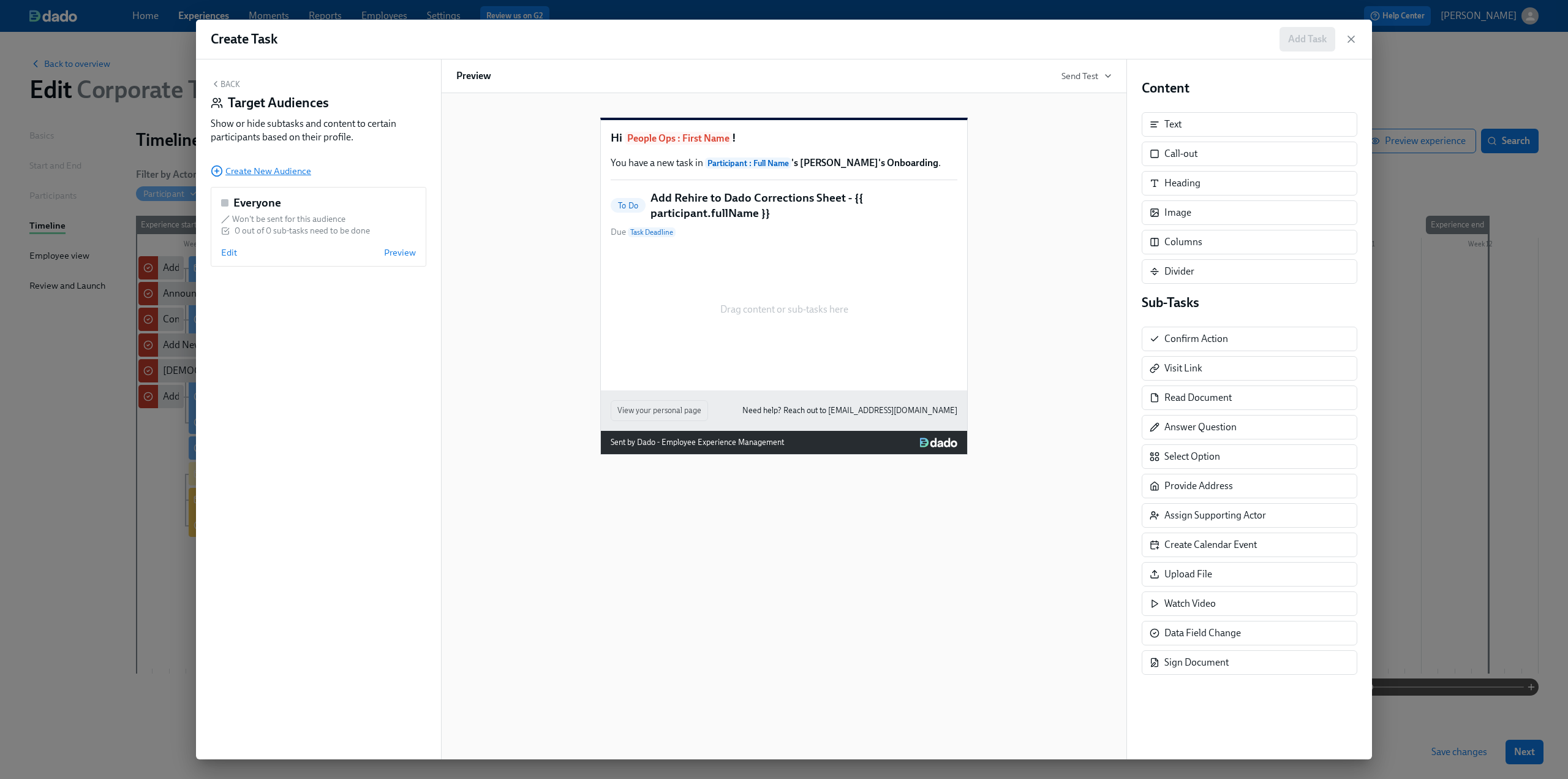
click at [239, 171] on span "Create New Audience" at bounding box center [261, 171] width 101 height 13
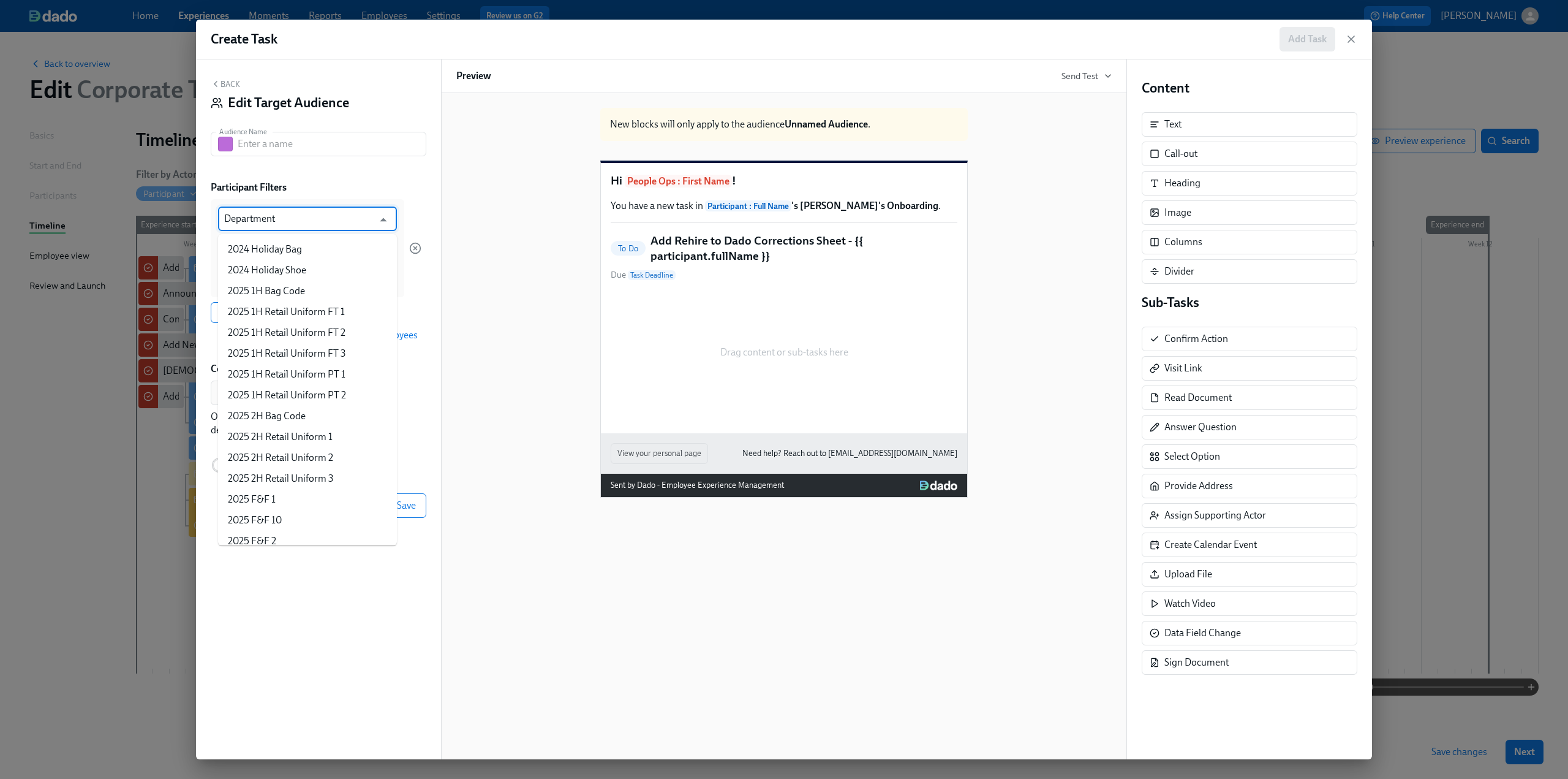
click at [261, 218] on input "Department" at bounding box center [299, 219] width 149 height 24
click at [275, 144] on input "text" at bounding box center [332, 144] width 189 height 24
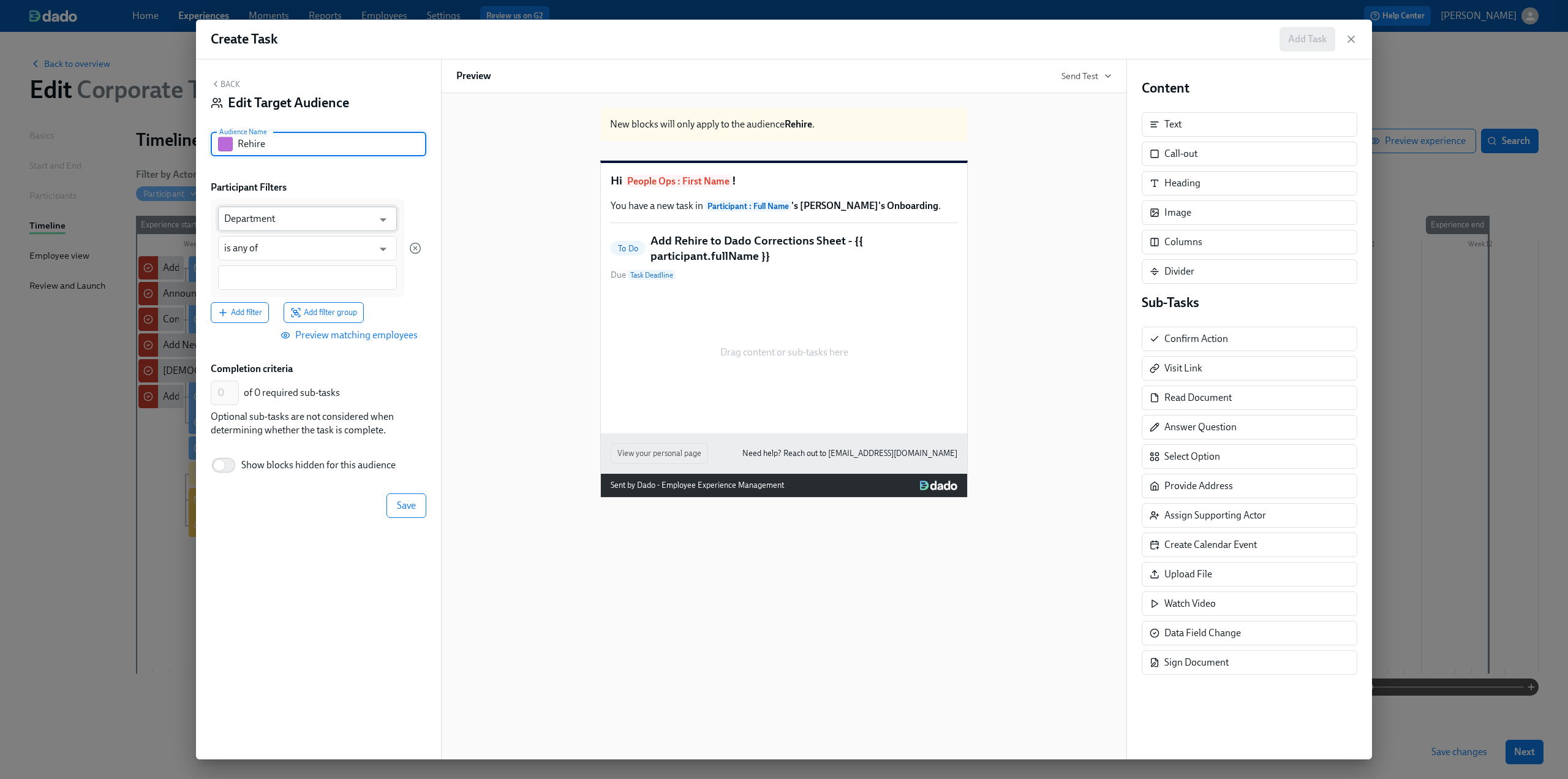
type input "Rehire"
click at [303, 218] on input "Department" at bounding box center [299, 219] width 149 height 24
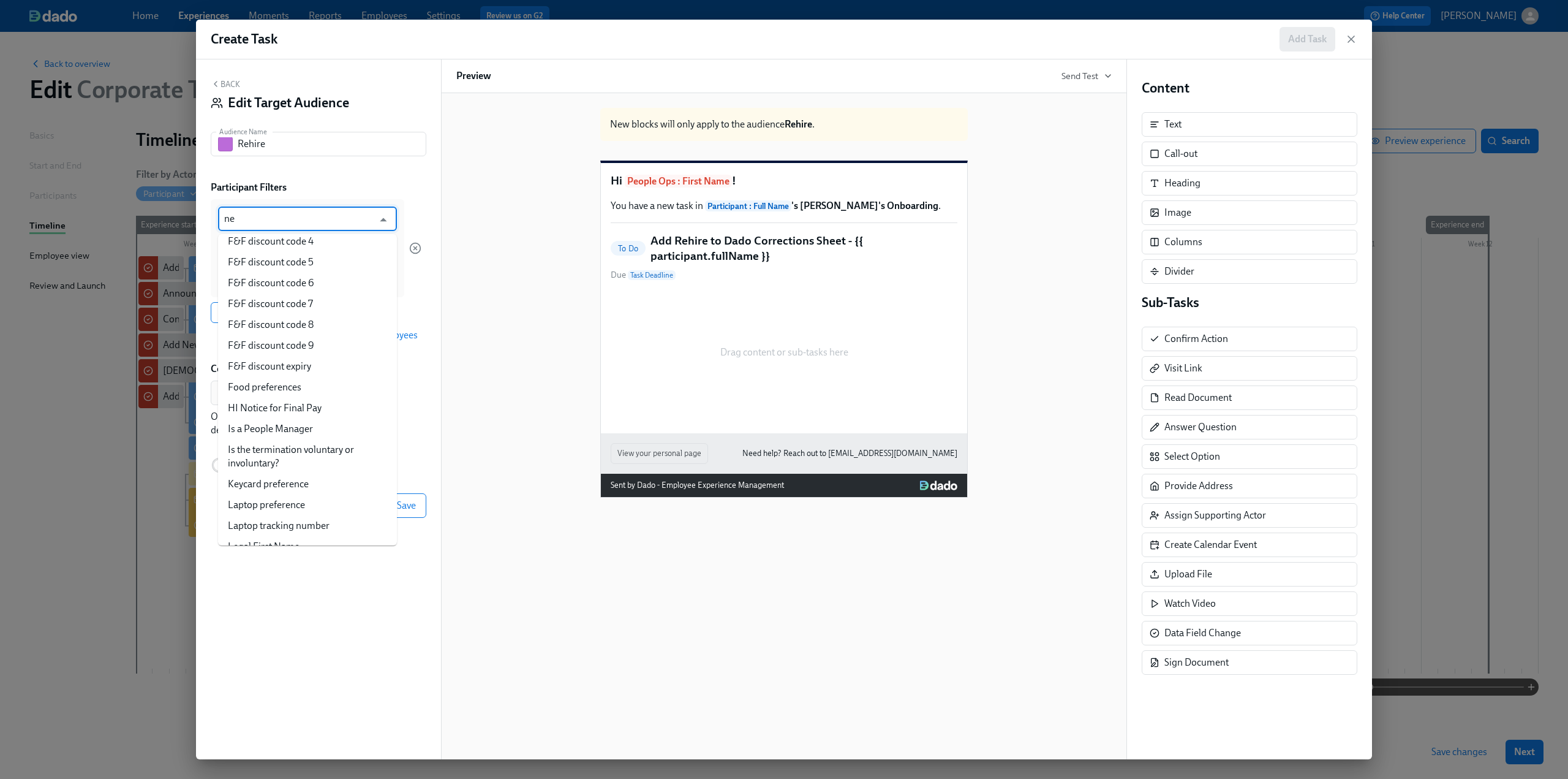
scroll to position [0, 0]
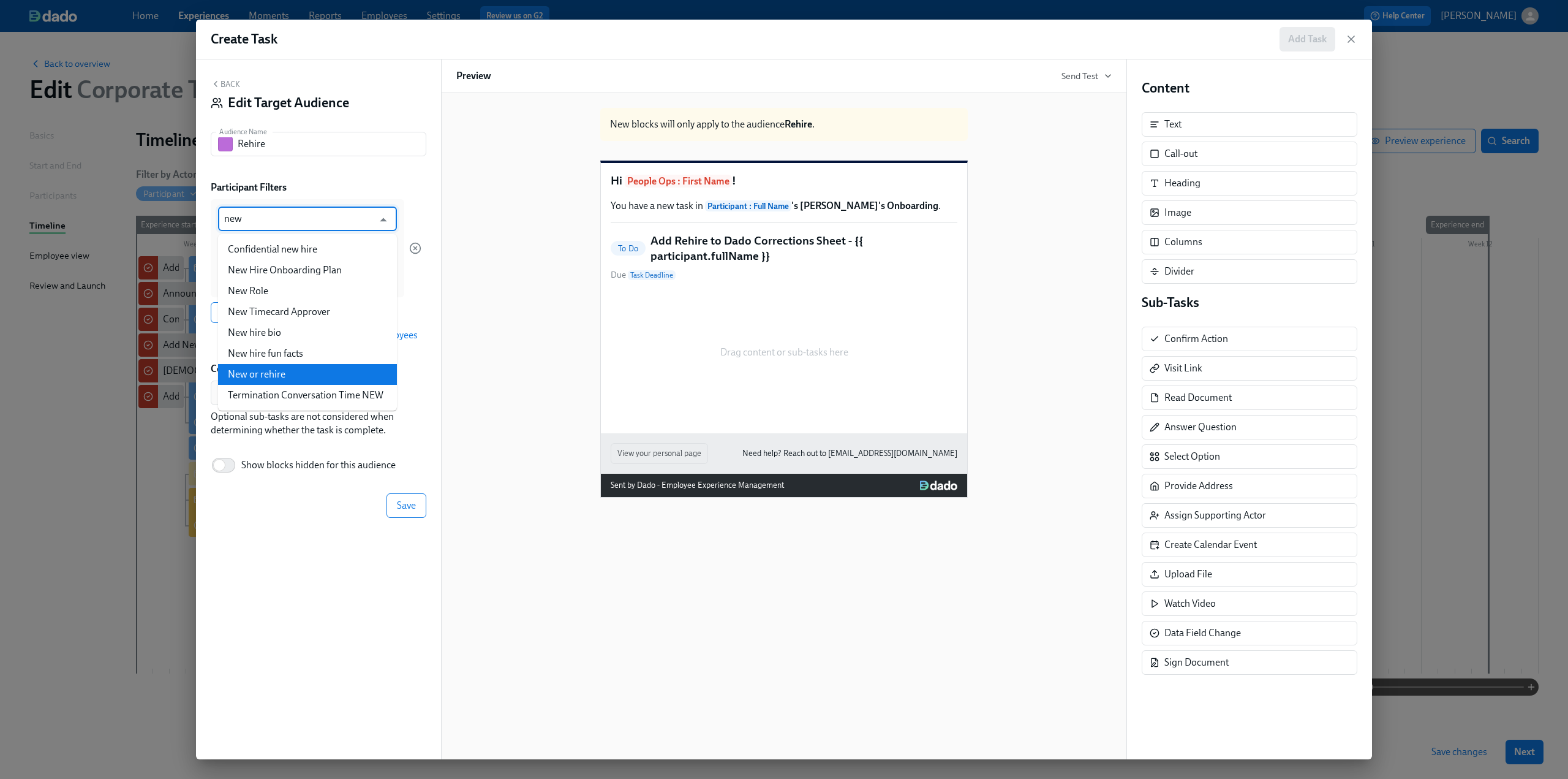
click at [282, 370] on li "New or rehire" at bounding box center [308, 374] width 179 height 21
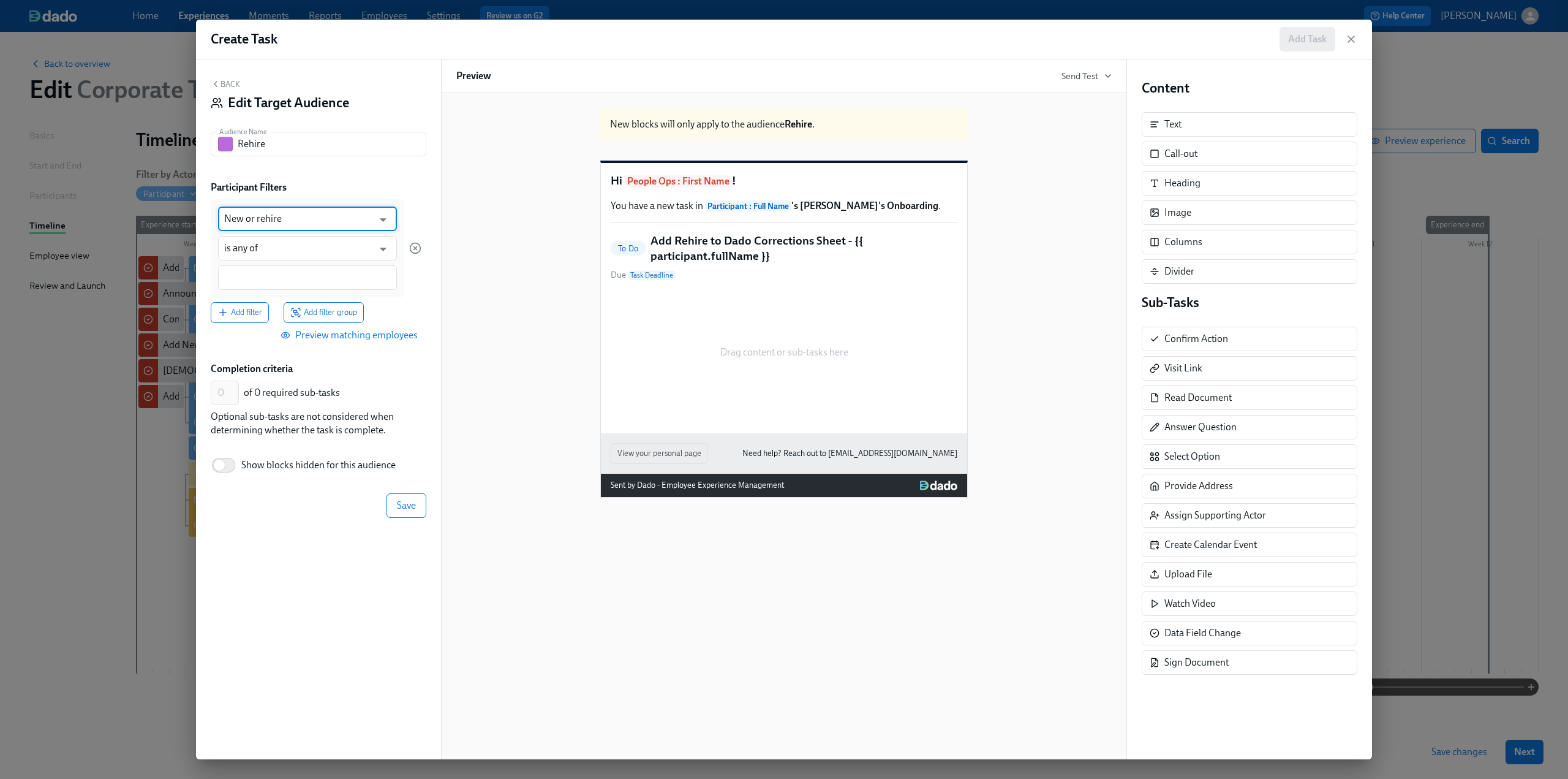
type input "New or rehire"
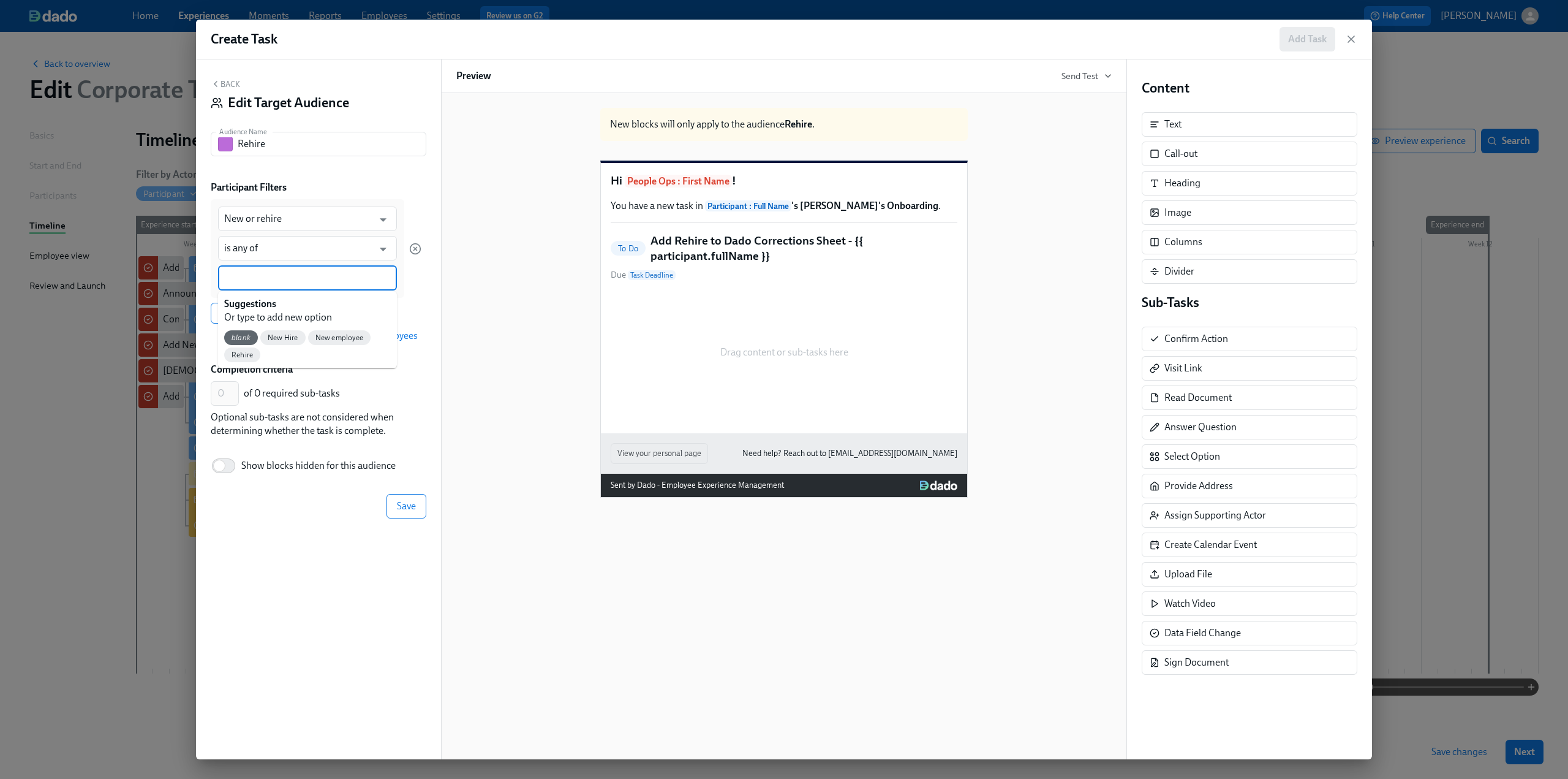
click at [276, 281] on input at bounding box center [307, 277] width 167 height 13
click at [247, 351] on span "Rehire" at bounding box center [242, 355] width 36 height 9
click at [401, 505] on span "Save" at bounding box center [406, 507] width 19 height 13
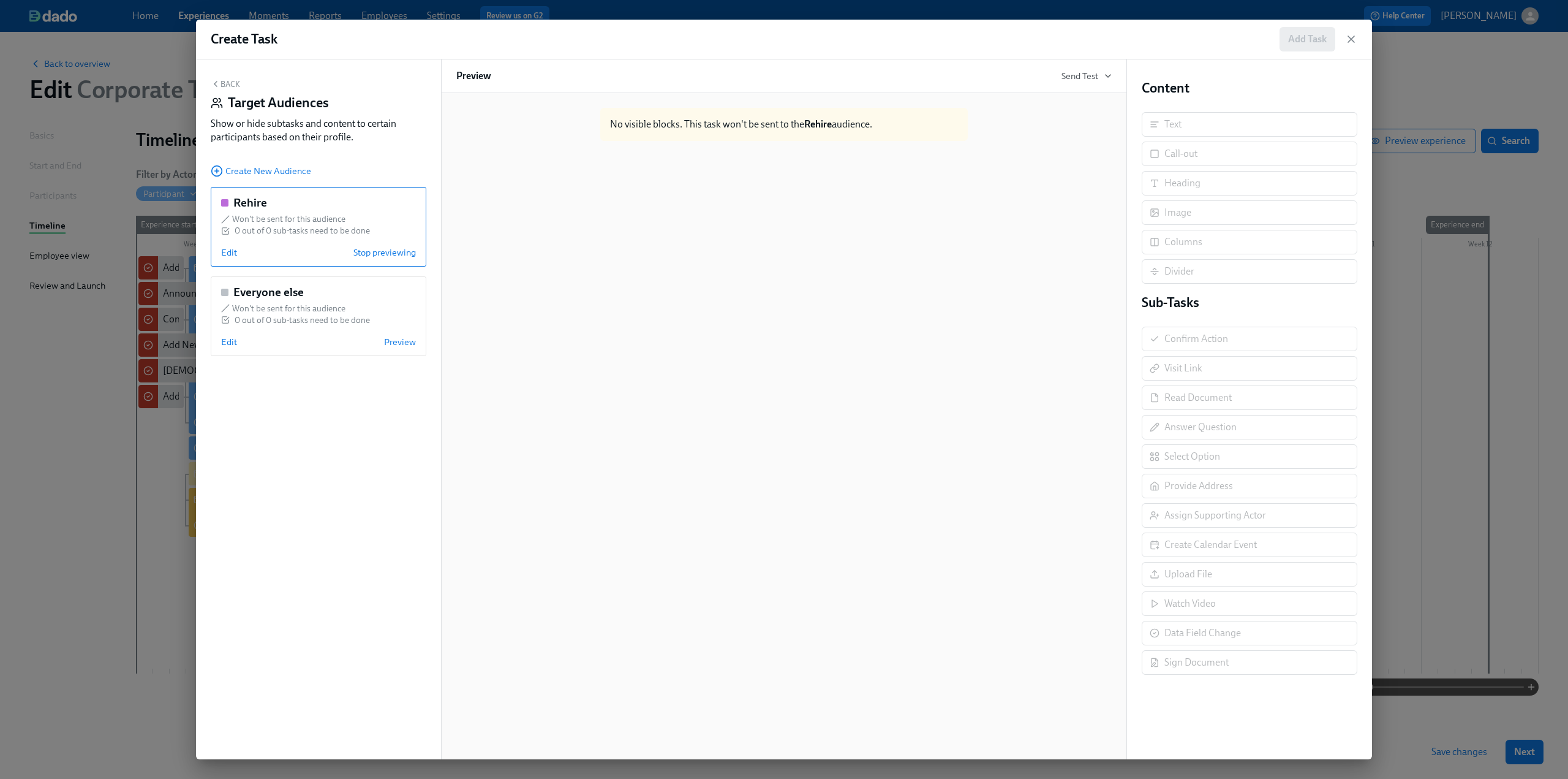
click at [236, 87] on button "Back" at bounding box center [225, 84] width 29 height 9
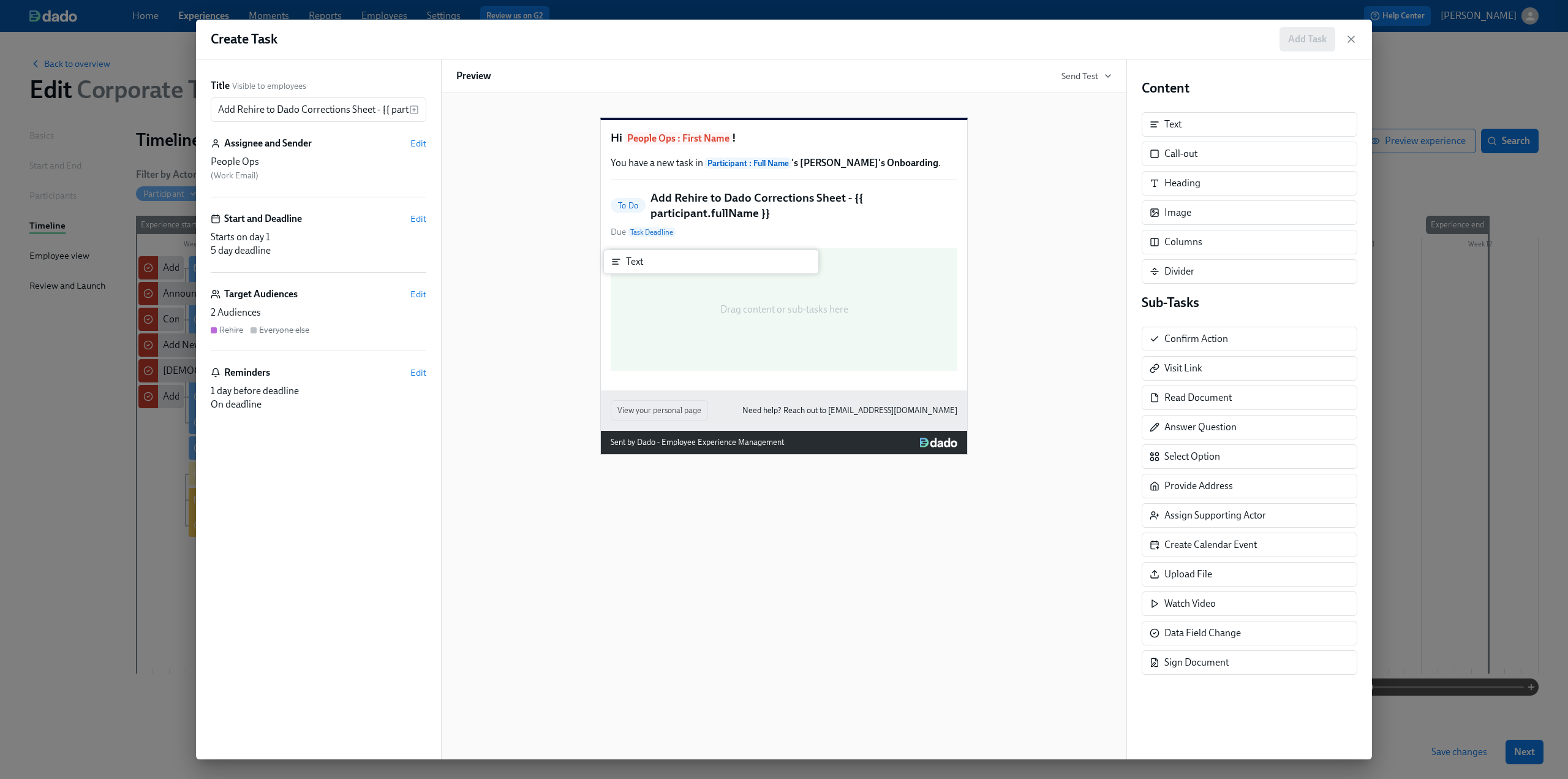
drag, startPoint x: 1211, startPoint y: 124, endPoint x: 654, endPoint y: 265, distance: 574.6
click at [654, 265] on div "Title Visible to employees Add Rehire to Dado Corrections Sheet - {{ participan…" at bounding box center [784, 410] width 1176 height 700
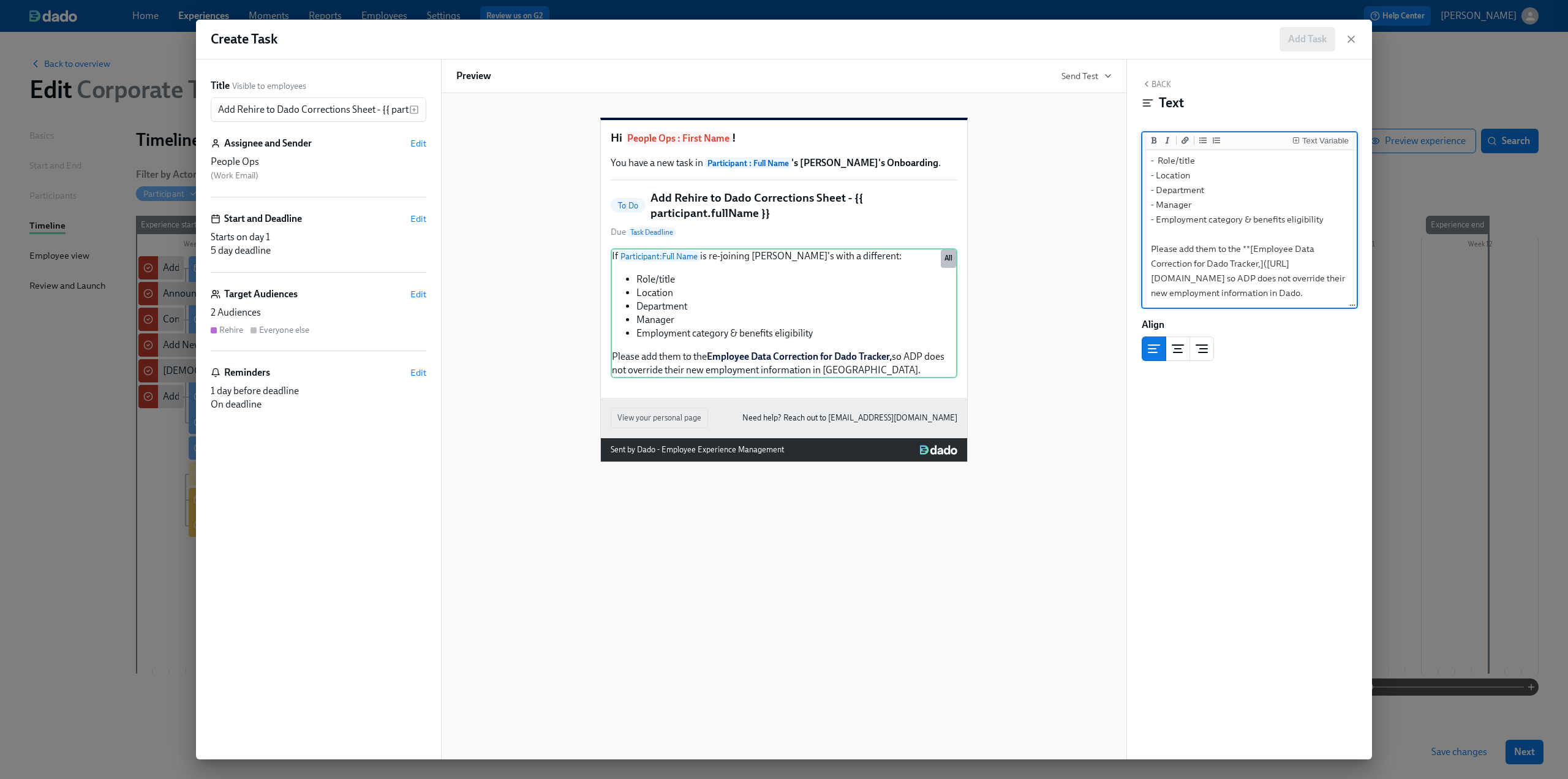
scroll to position [94, 0]
type textarea "If {{ participant.fullName }} is re-joining [PERSON_NAME]'s with a different: -…"
click at [1151, 82] on icon "button" at bounding box center [1147, 84] width 9 height 9
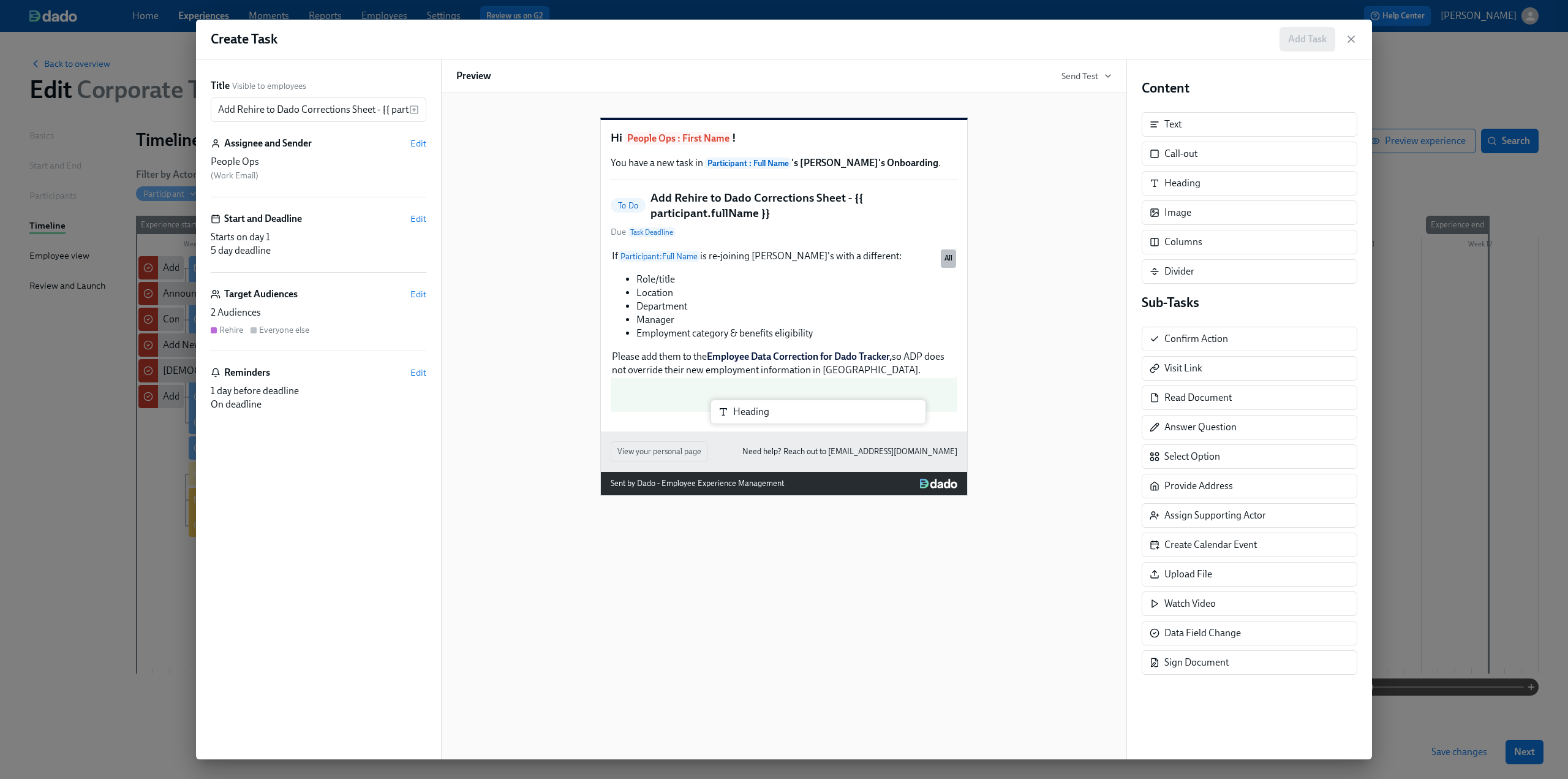
drag, startPoint x: 1200, startPoint y: 185, endPoint x: 756, endPoint y: 418, distance: 501.4
click at [756, 418] on div "Title Visible to employees Add Rehire to Dado Corrections Sheet - {{ participan…" at bounding box center [784, 410] width 1176 height 700
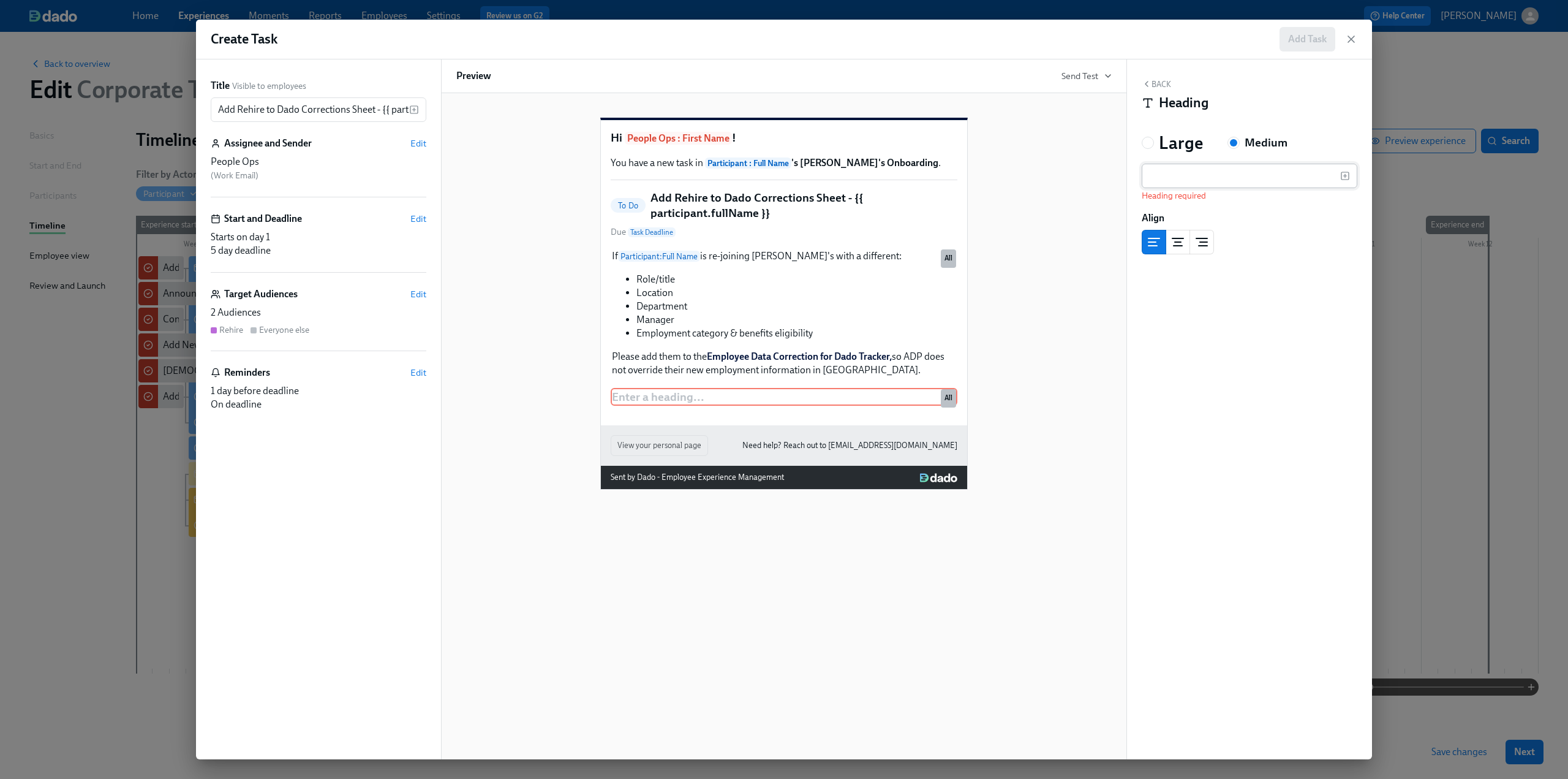
click at [1195, 181] on input "text" at bounding box center [1241, 175] width 199 height 24
paste input "**Once details have been added to the correction tracker- run and imports in [G…"
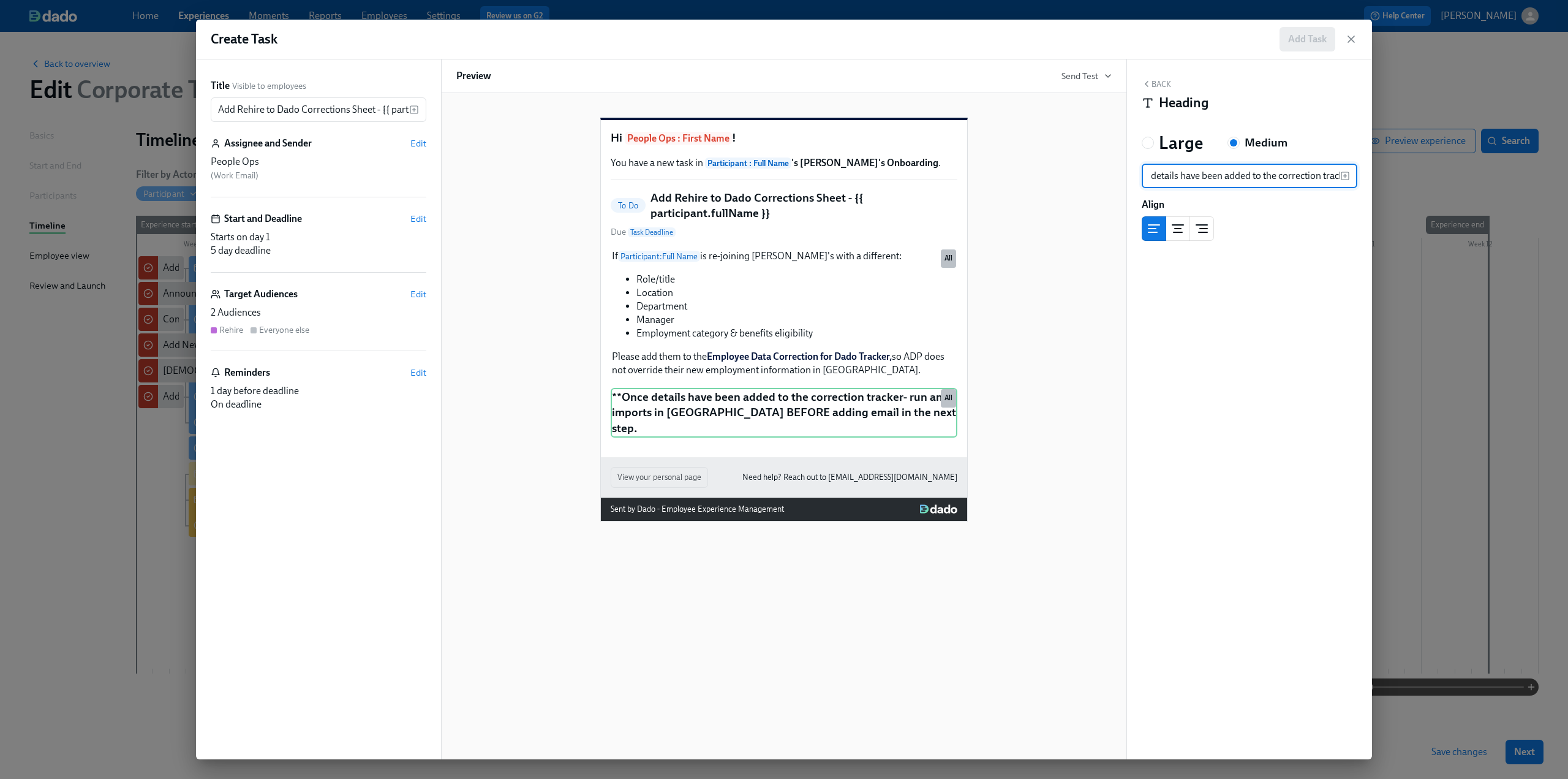
scroll to position [0, 0]
drag, startPoint x: 1150, startPoint y: 171, endPoint x: 1097, endPoint y: 176, distance: 53.2
click at [1097, 176] on div "Title Visible to employees Add Rehire to Dado Corrections Sheet - {{ participan…" at bounding box center [784, 410] width 1176 height 700
click at [1154, 171] on input "**Once details have been added to the correction tracker- run and imports in [G…" at bounding box center [1241, 175] width 199 height 24
type input "Once details have been added to the correction tracker- run and imports in [GEO…"
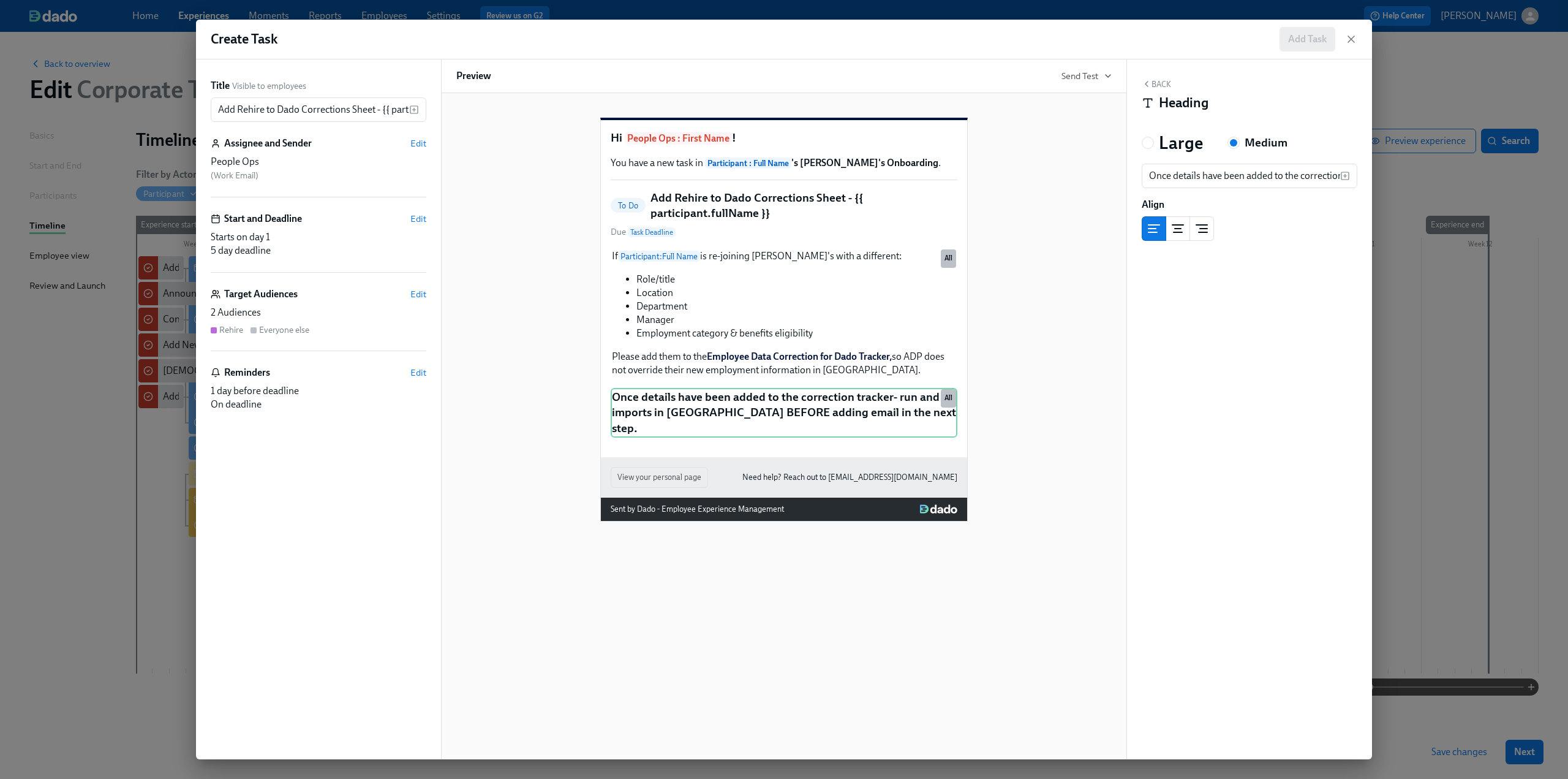
click at [1189, 385] on div "Back Heading Large Medium Once details have been added to the correction tracke…" at bounding box center [1250, 410] width 245 height 700
click at [1153, 82] on button "Back" at bounding box center [1156, 84] width 29 height 9
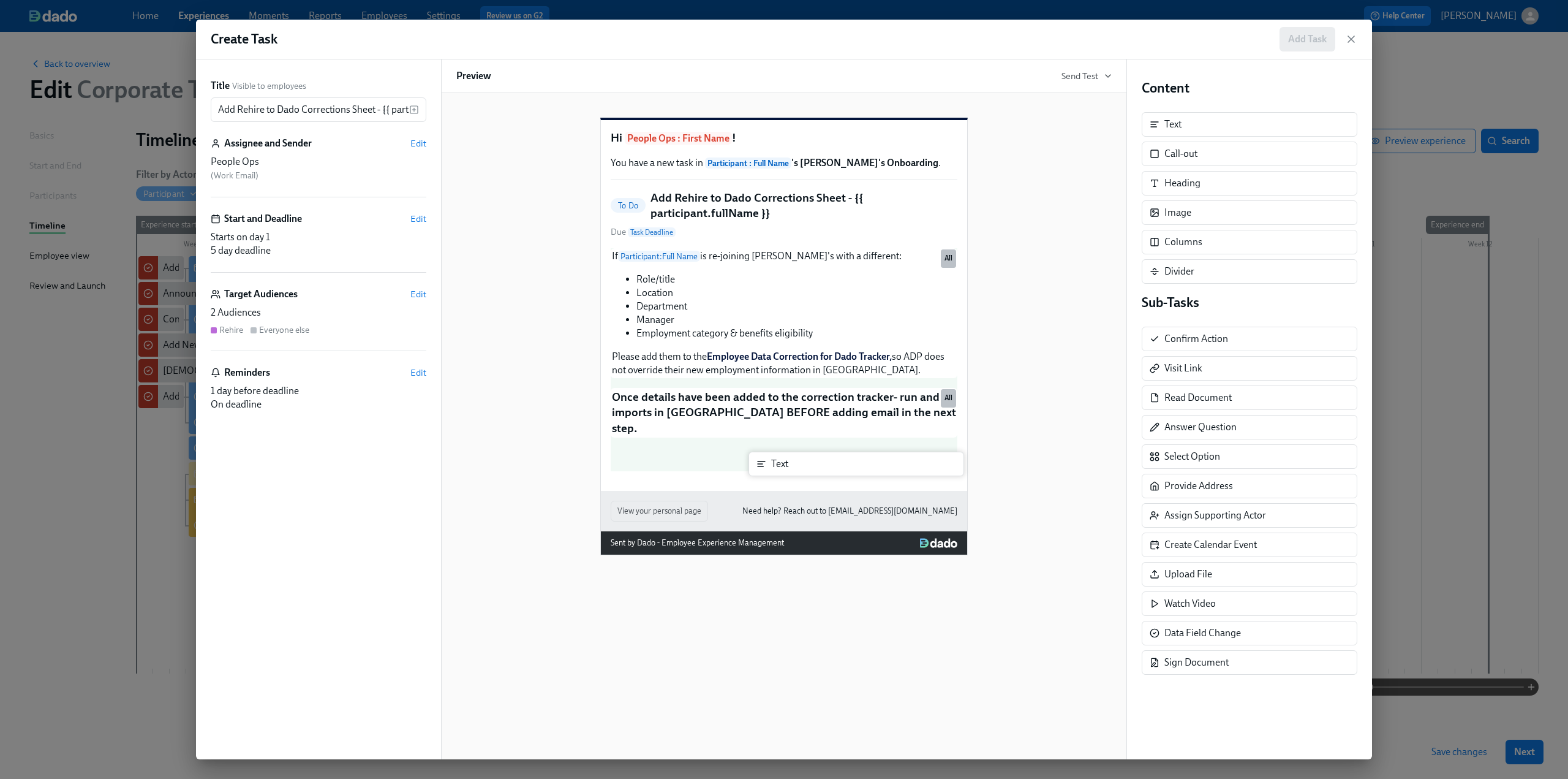
drag, startPoint x: 1218, startPoint y: 128, endPoint x: 821, endPoint y: 468, distance: 522.7
click at [821, 468] on div "Title Visible to employees Add Rehire to Dado Corrections Sheet - {{ participan…" at bounding box center [784, 410] width 1176 height 700
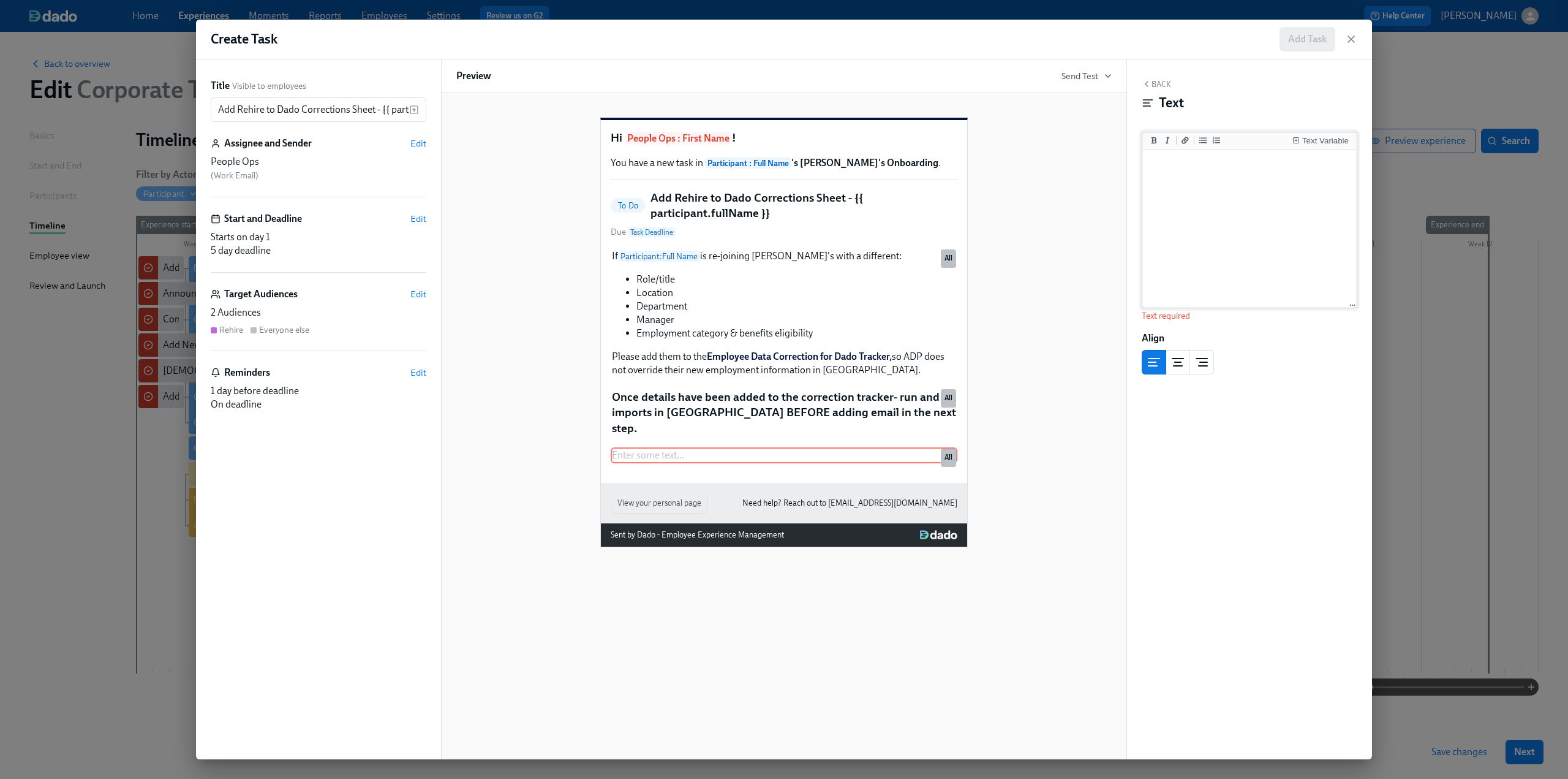
click at [1206, 203] on textarea at bounding box center [1250, 230] width 210 height 154
paste textarea "If there is no change to the rehired's details, please click the "Rehired w/ sa…"
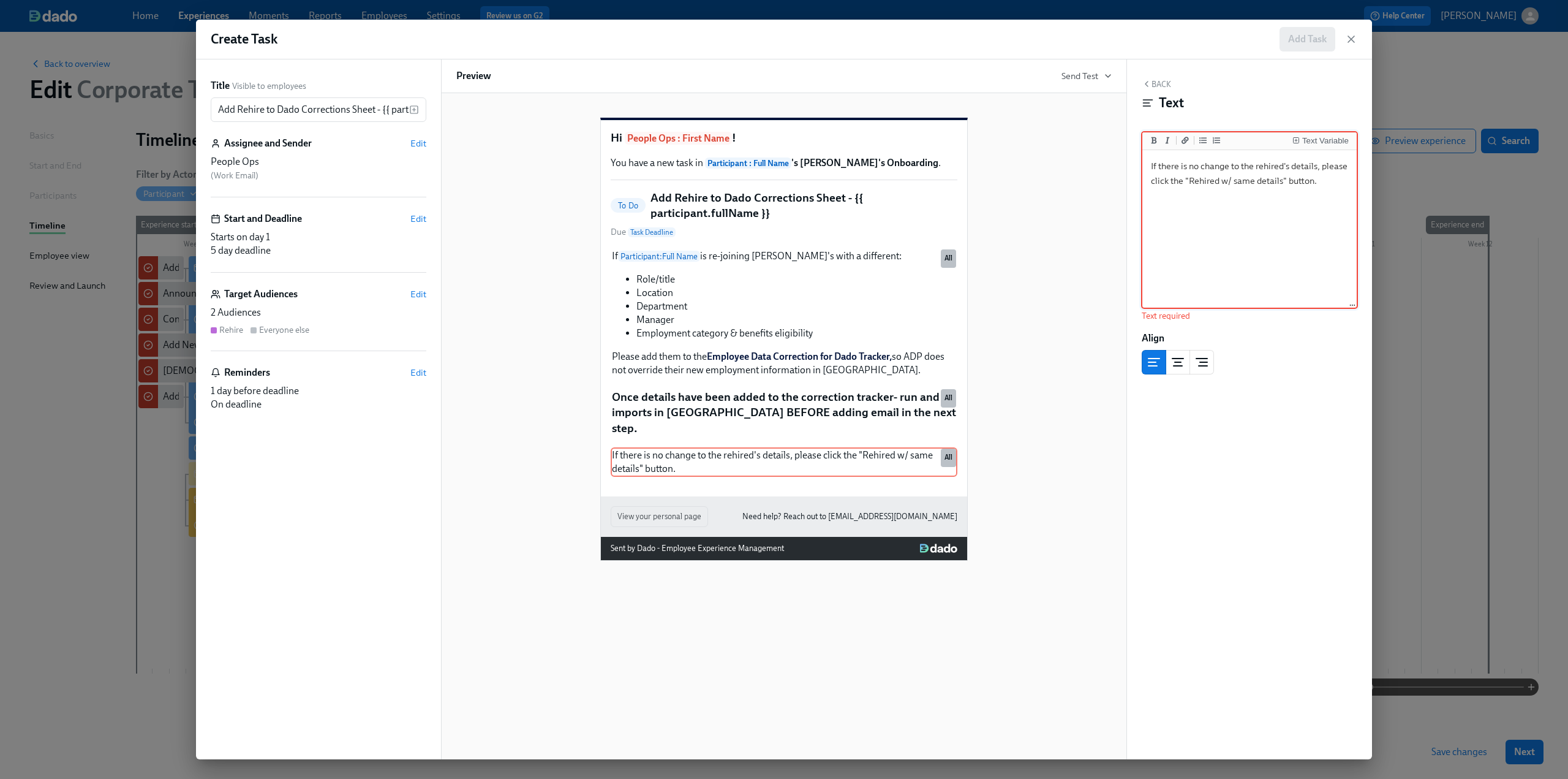
type textarea "If there is no change to the rehired's details, please click the "Rehired w/ sa…"
click at [1161, 83] on button "Back" at bounding box center [1156, 84] width 29 height 9
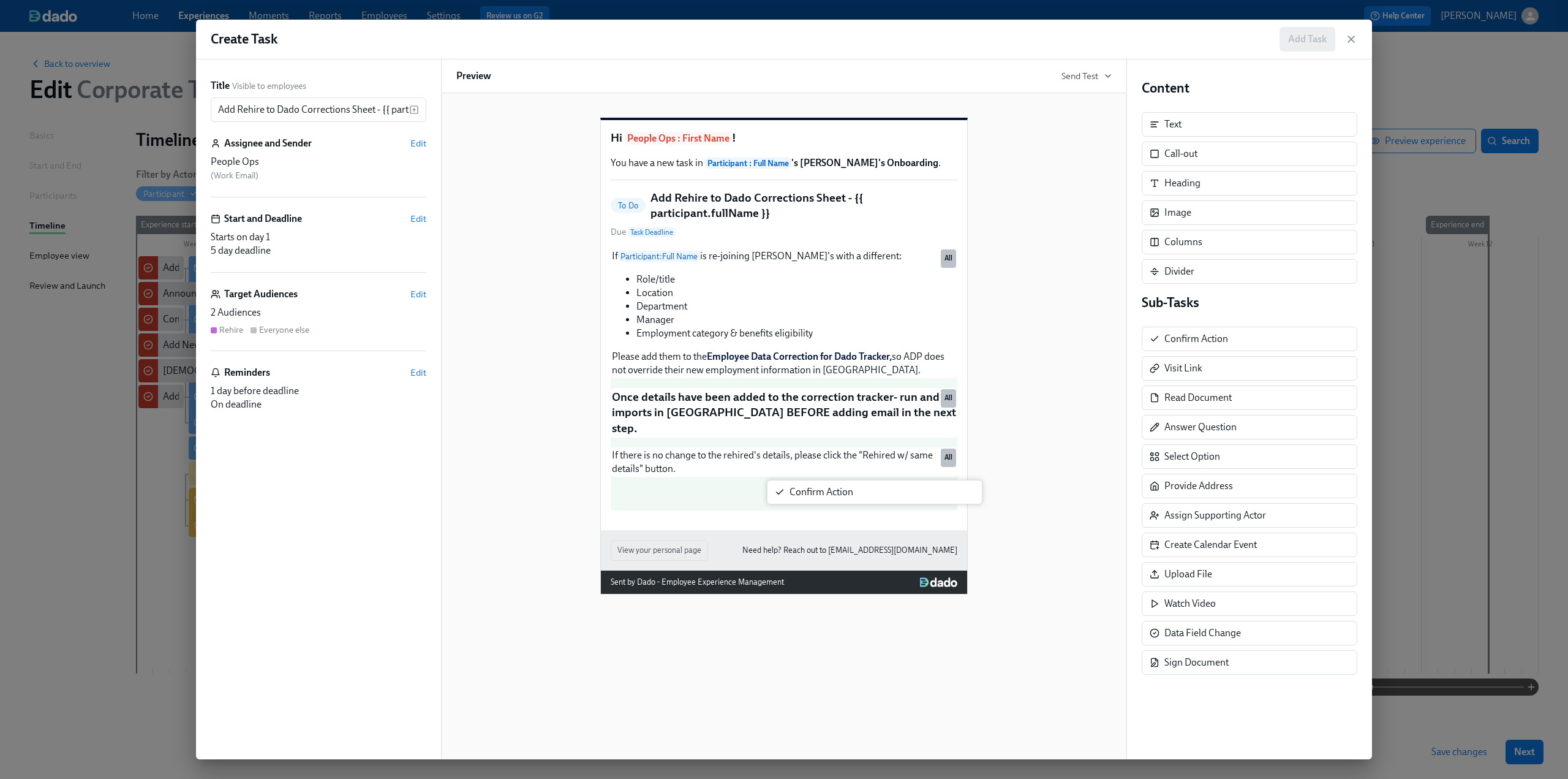
drag, startPoint x: 1193, startPoint y: 341, endPoint x: 811, endPoint y: 497, distance: 412.6
click at [811, 497] on div "Title Visible to employees Add Rehire to Dado Corrections Sheet - {{ participan…" at bounding box center [784, 410] width 1176 height 700
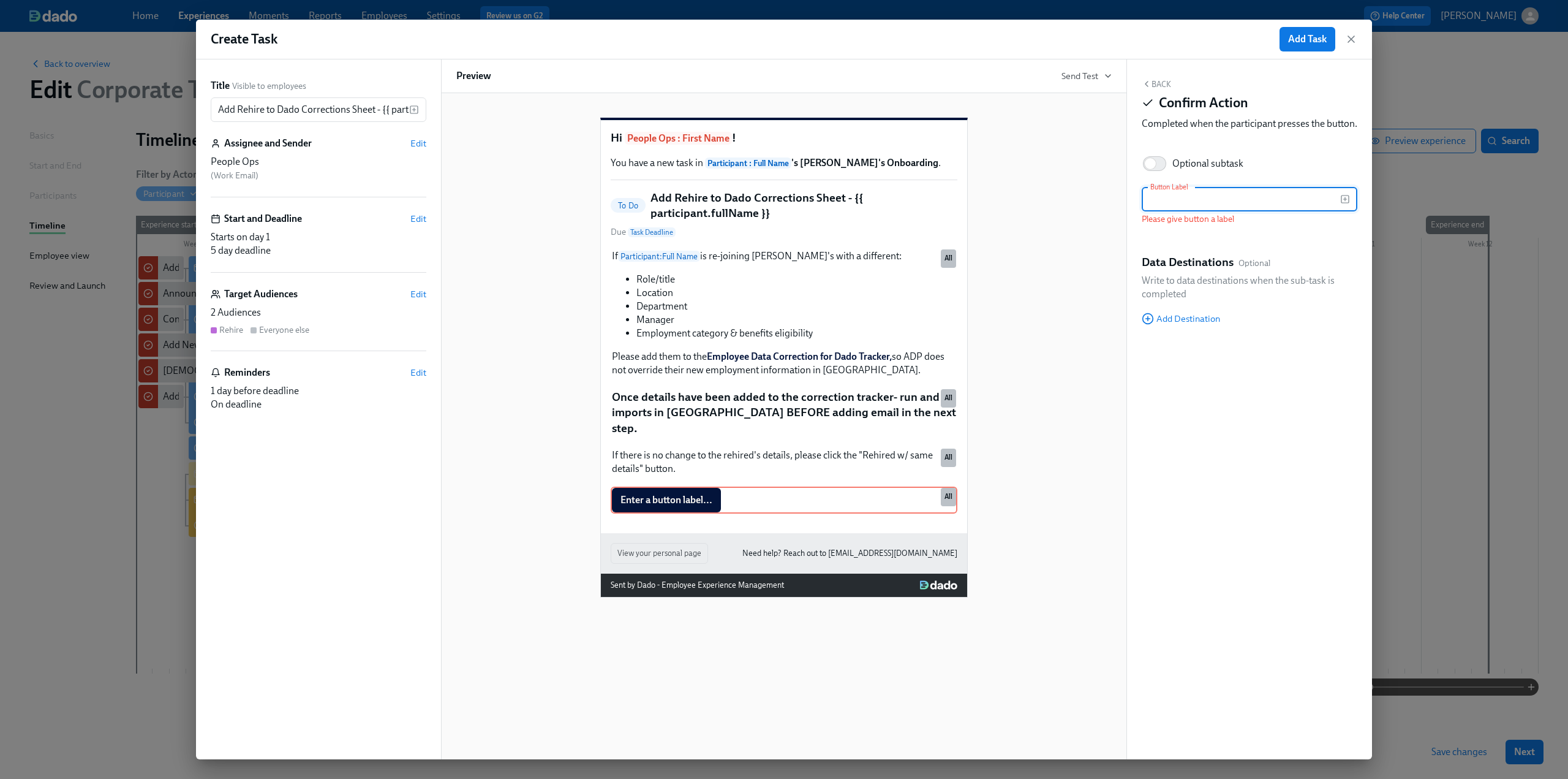
click at [1200, 211] on input "text" at bounding box center [1241, 199] width 199 height 24
paste input "Added to tracker"
type input "Added to tracker"
click at [1181, 311] on span "Add Destination" at bounding box center [1181, 306] width 79 height 13
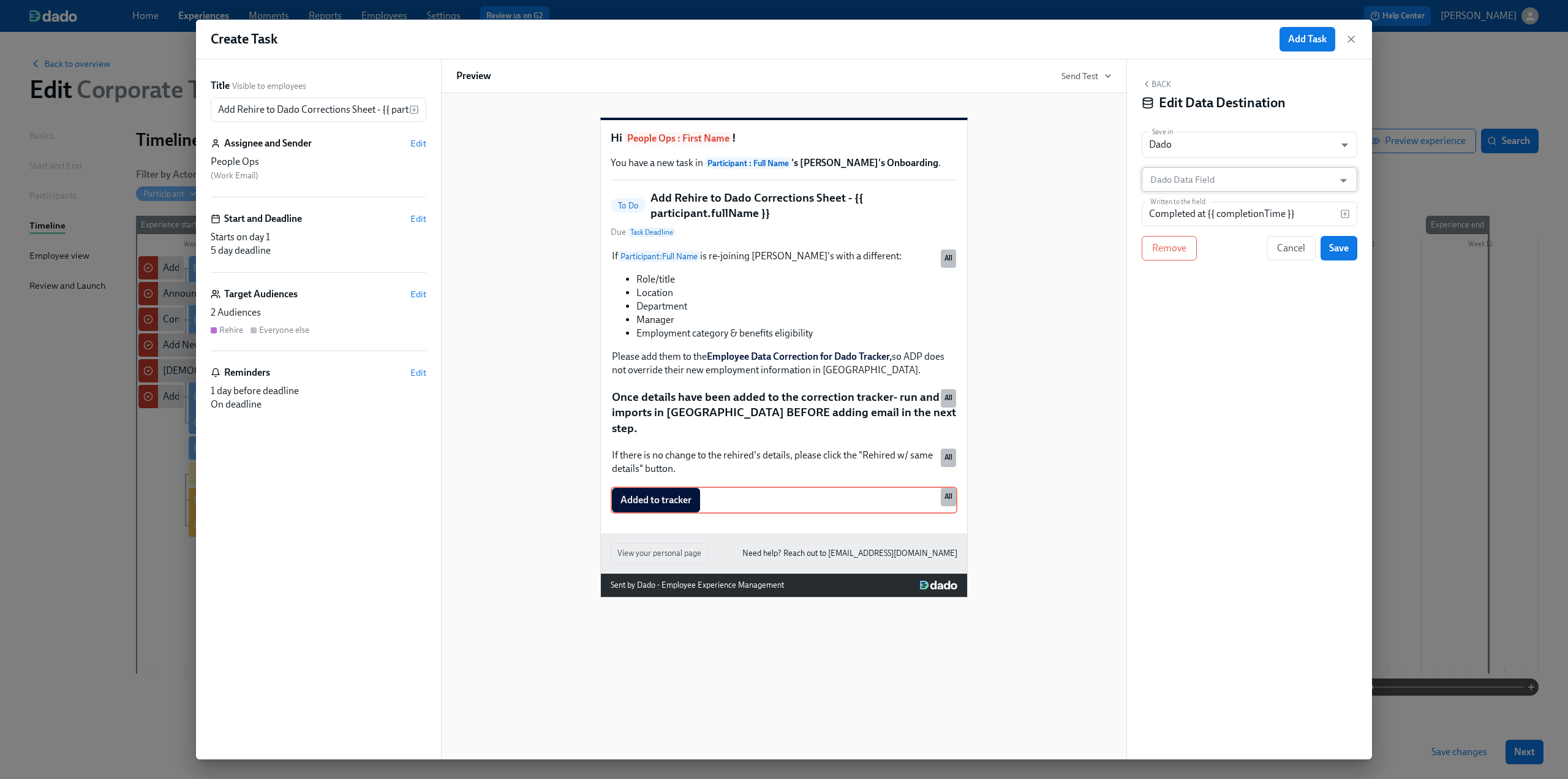
click at [1208, 175] on input "Dado Data Field" at bounding box center [1240, 179] width 185 height 24
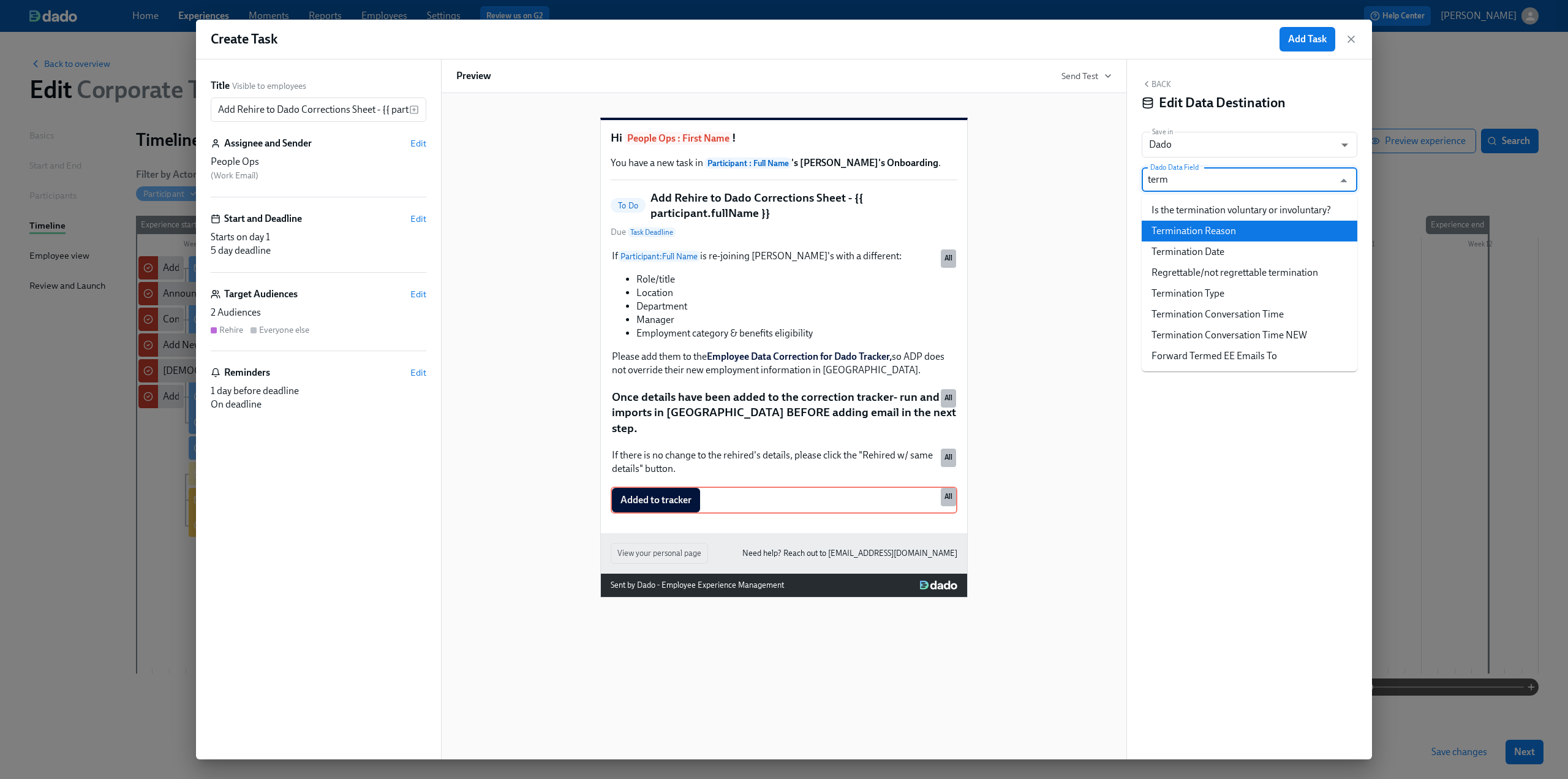
click at [1195, 230] on li "Termination Reason" at bounding box center [1250, 231] width 216 height 21
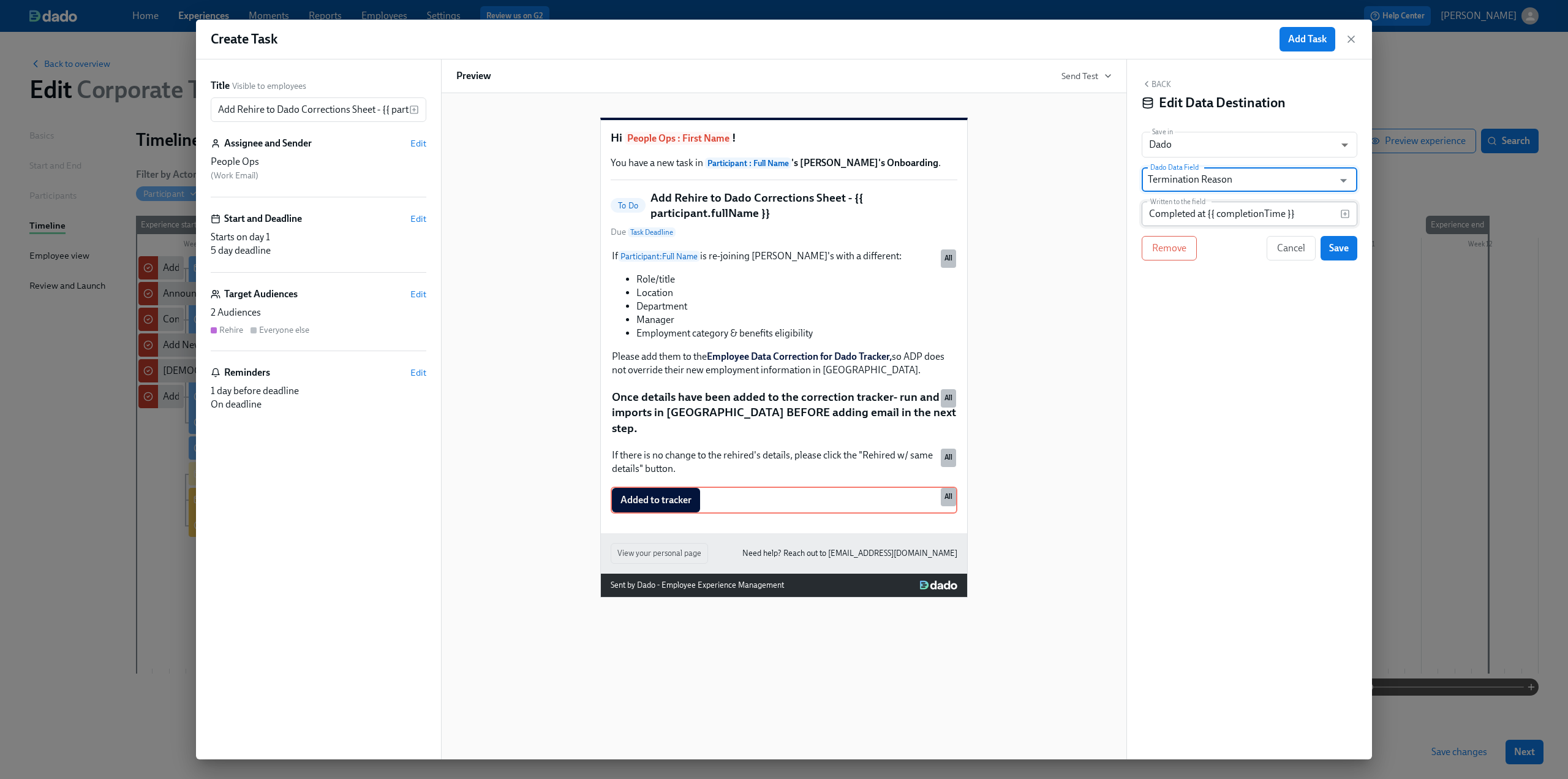
type input "Termination Reason"
drag, startPoint x: 1301, startPoint y: 213, endPoint x: 1095, endPoint y: 229, distance: 206.6
click at [1095, 229] on div "Title Visible to employees Add Rehire to Dado Corrections Sheet - {{ participan…" at bounding box center [784, 410] width 1176 height 700
type input "Data cleared"
click at [1329, 249] on button "Save" at bounding box center [1339, 248] width 37 height 24
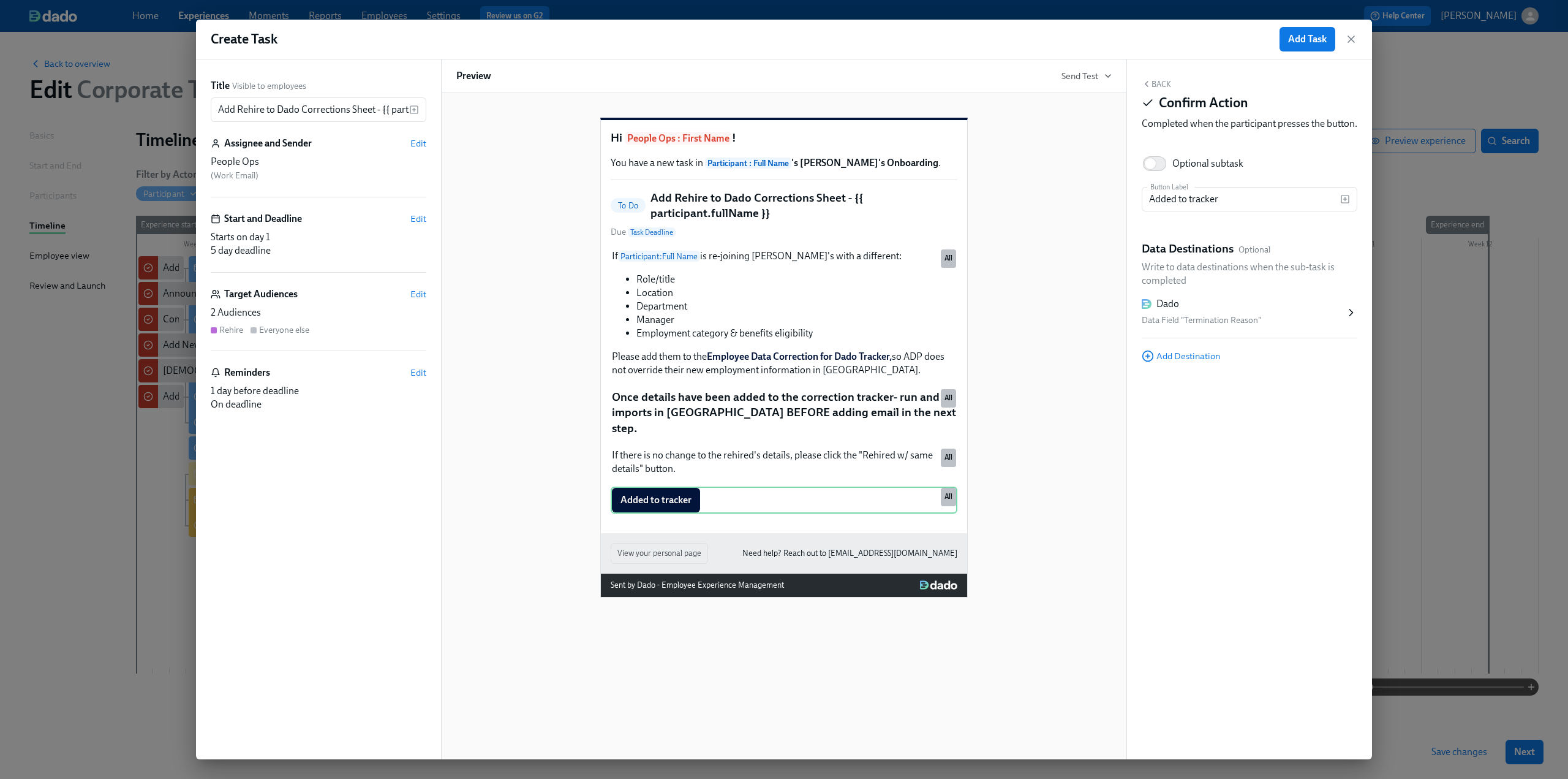
click at [1166, 82] on button "Back" at bounding box center [1156, 84] width 29 height 9
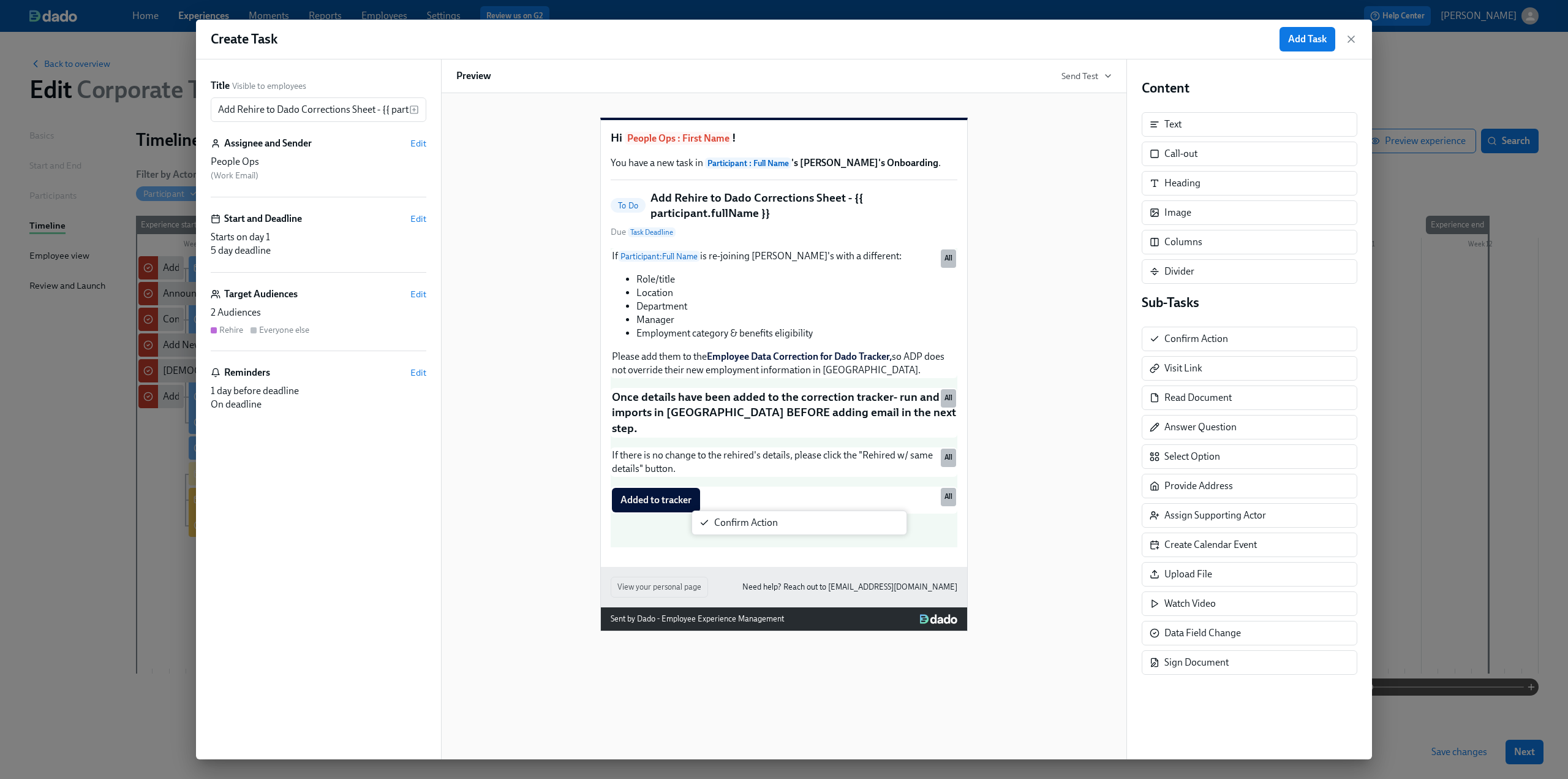
drag, startPoint x: 1215, startPoint y: 330, endPoint x: 750, endPoint y: 534, distance: 507.8
click at [750, 534] on div "Title Visible to employees Add Rehire to Dado Corrections Sheet - {{ participan…" at bounding box center [784, 410] width 1176 height 700
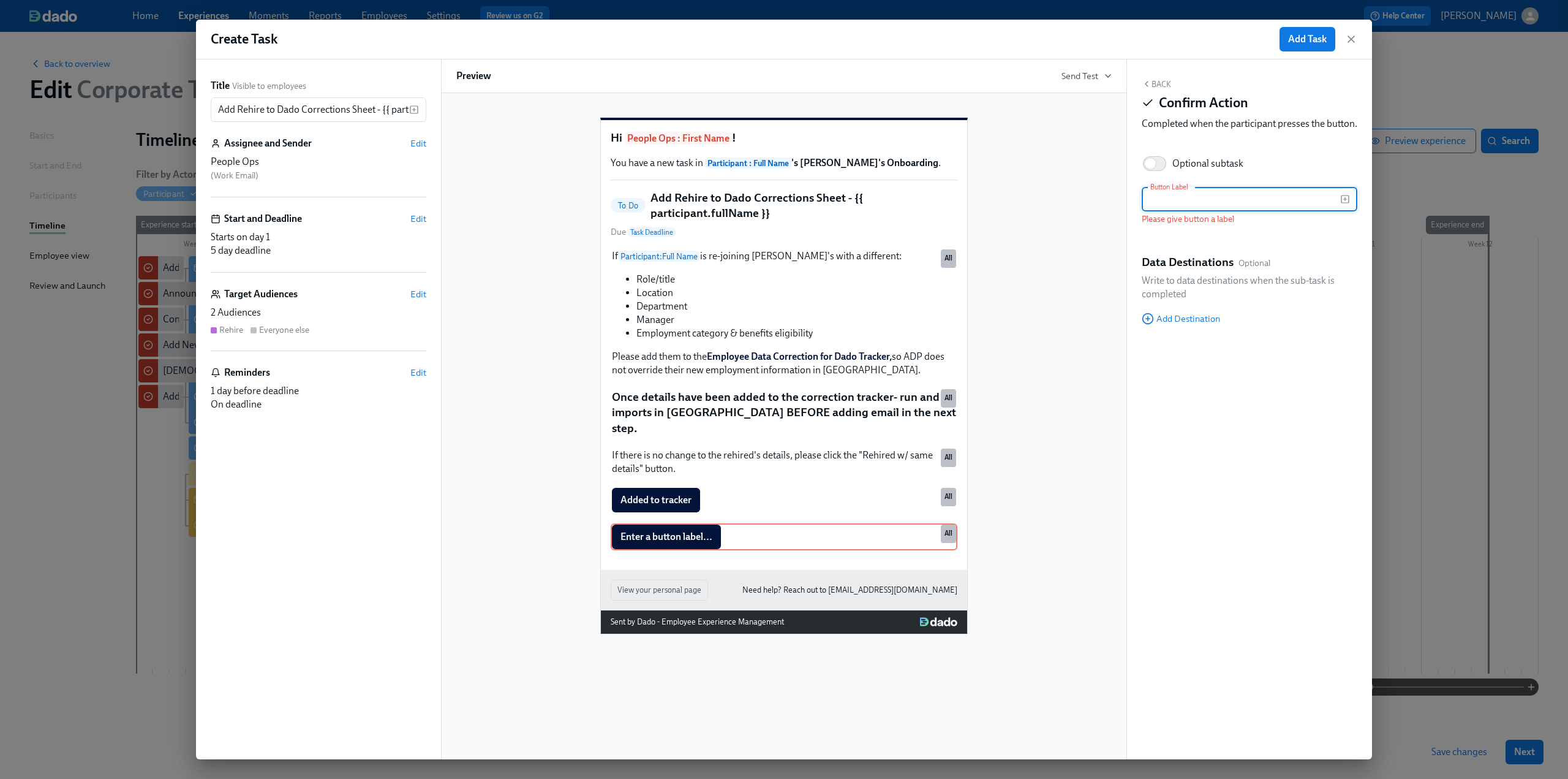
click at [1175, 211] on input "text" at bounding box center [1241, 199] width 199 height 24
paste input "Rehired w/ same details- not need to add to tracker"
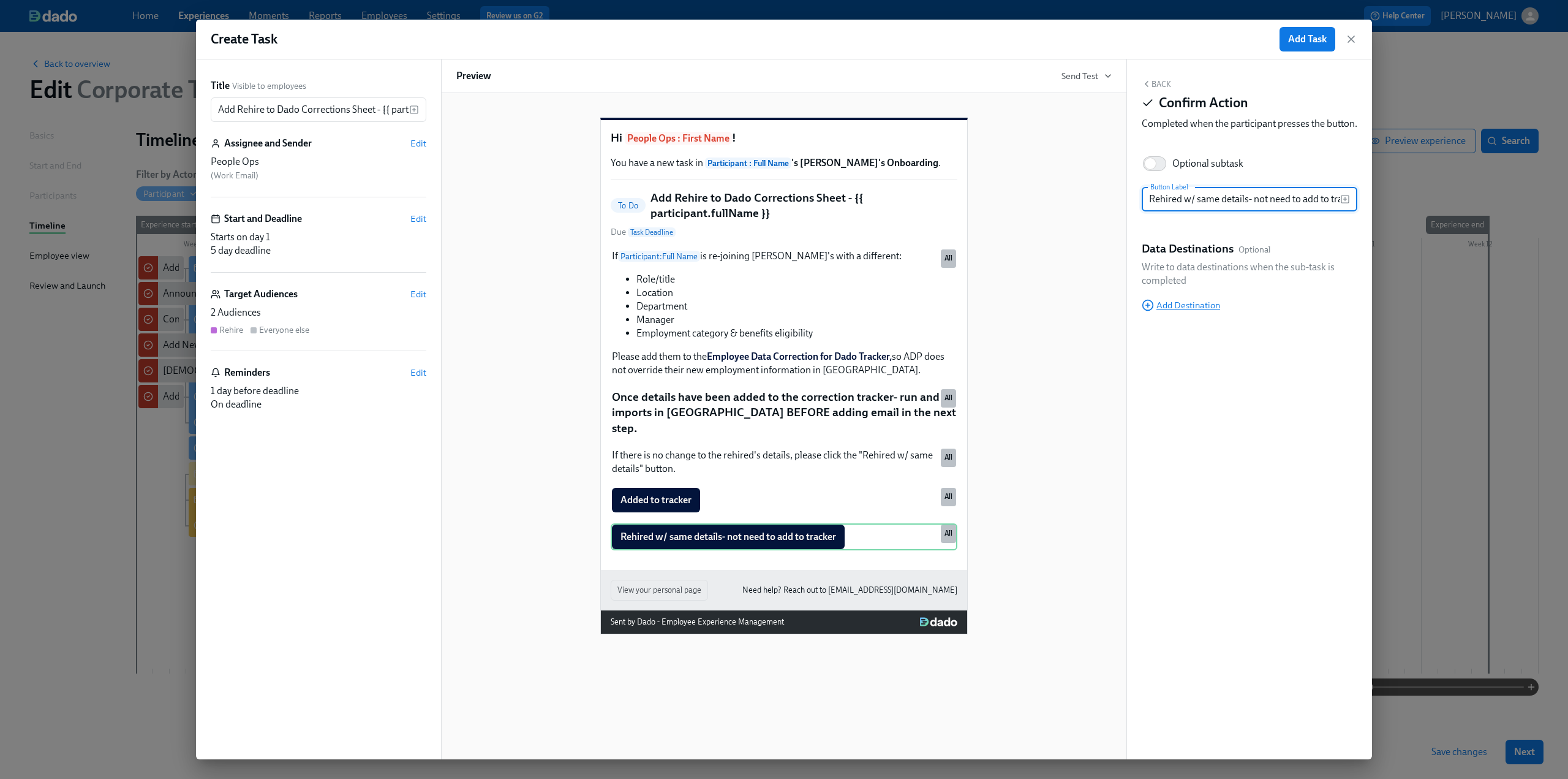
scroll to position [0, 20]
type input "Rehired w/ same details- not need to add to tracker"
click at [1192, 311] on span "Add Destination" at bounding box center [1181, 306] width 79 height 13
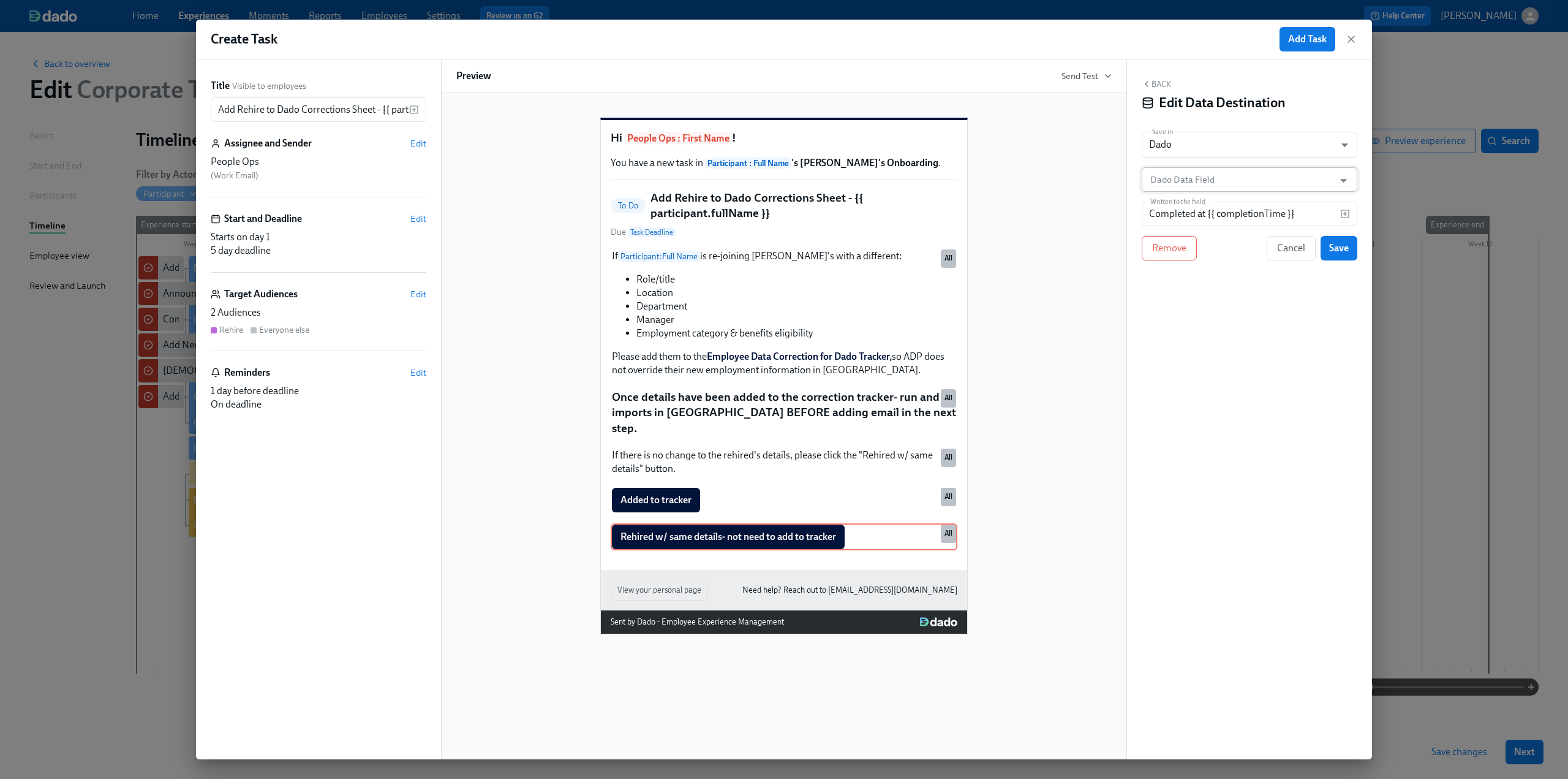
click at [1182, 178] on input "Dado Data Field" at bounding box center [1240, 179] width 185 height 24
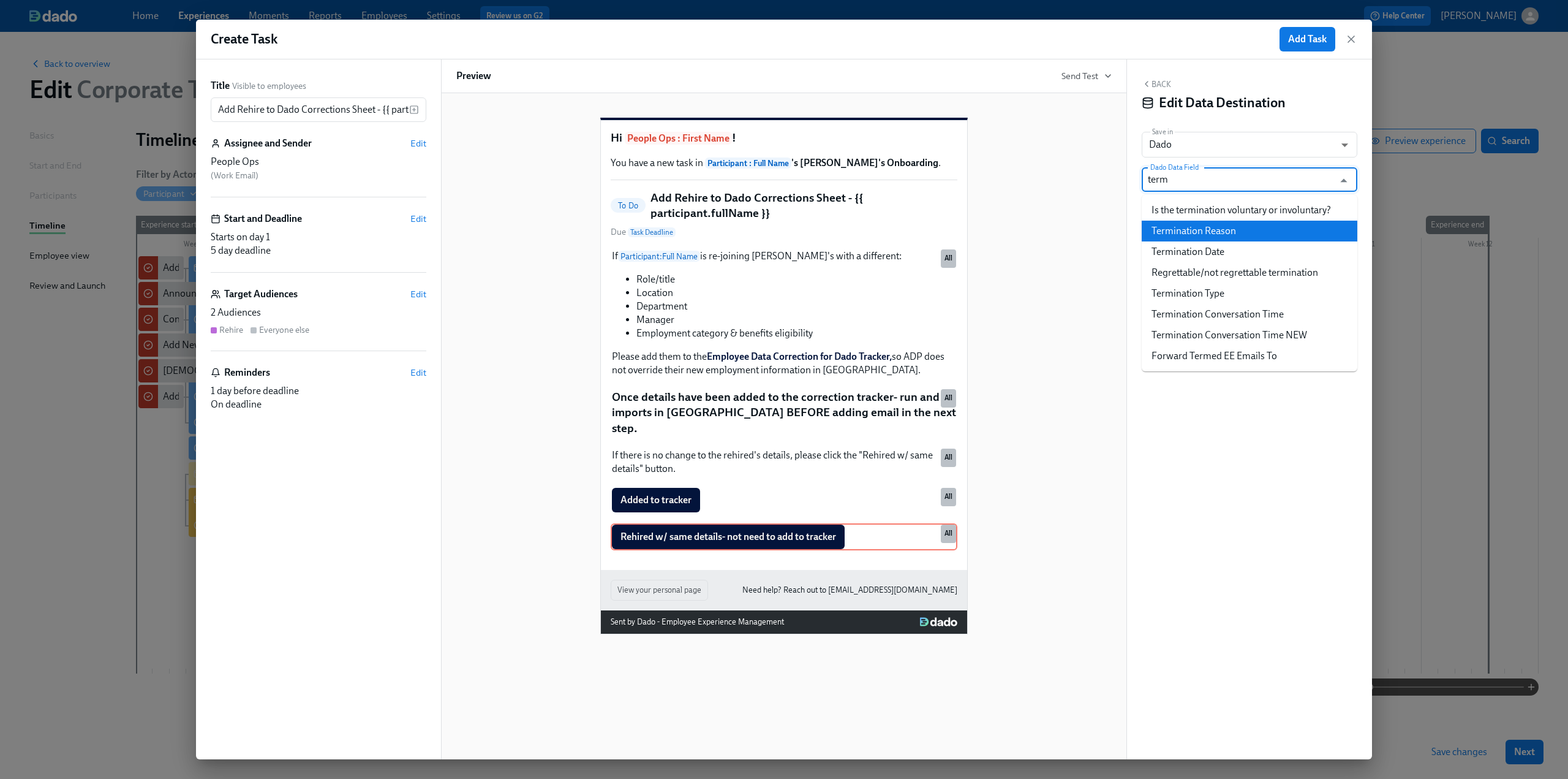
click at [1207, 236] on li "Termination Reason" at bounding box center [1250, 231] width 216 height 21
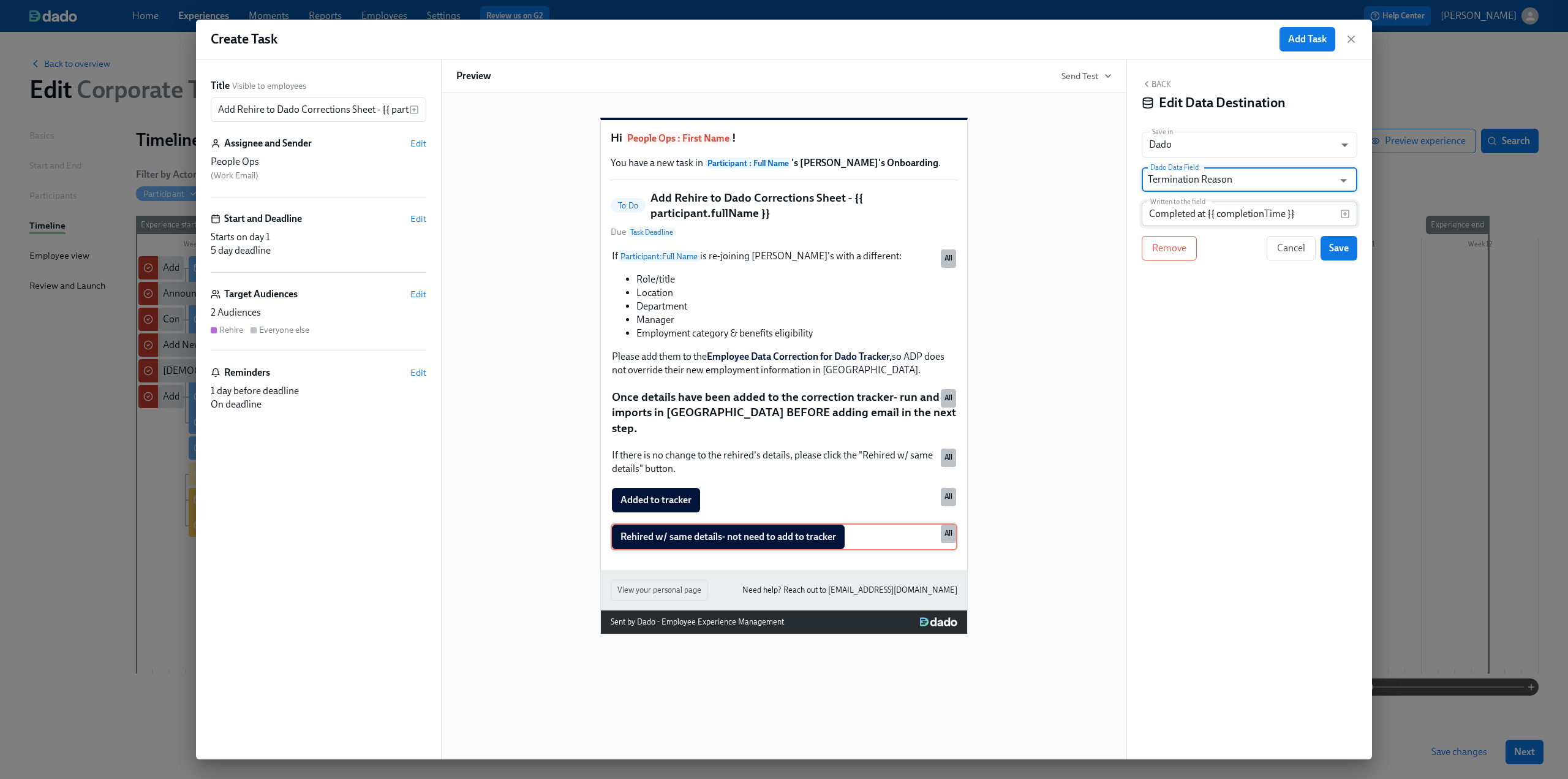
type input "Termination Reason"
drag, startPoint x: 1303, startPoint y: 215, endPoint x: 1123, endPoint y: 219, distance: 180.0
click at [1123, 219] on div "Title Visible to employees Add Rehire to Dado Corrections Sheet - {{ participan…" at bounding box center [784, 410] width 1176 height 700
type input "Data cleared"
click at [1342, 241] on button "Save" at bounding box center [1339, 248] width 37 height 24
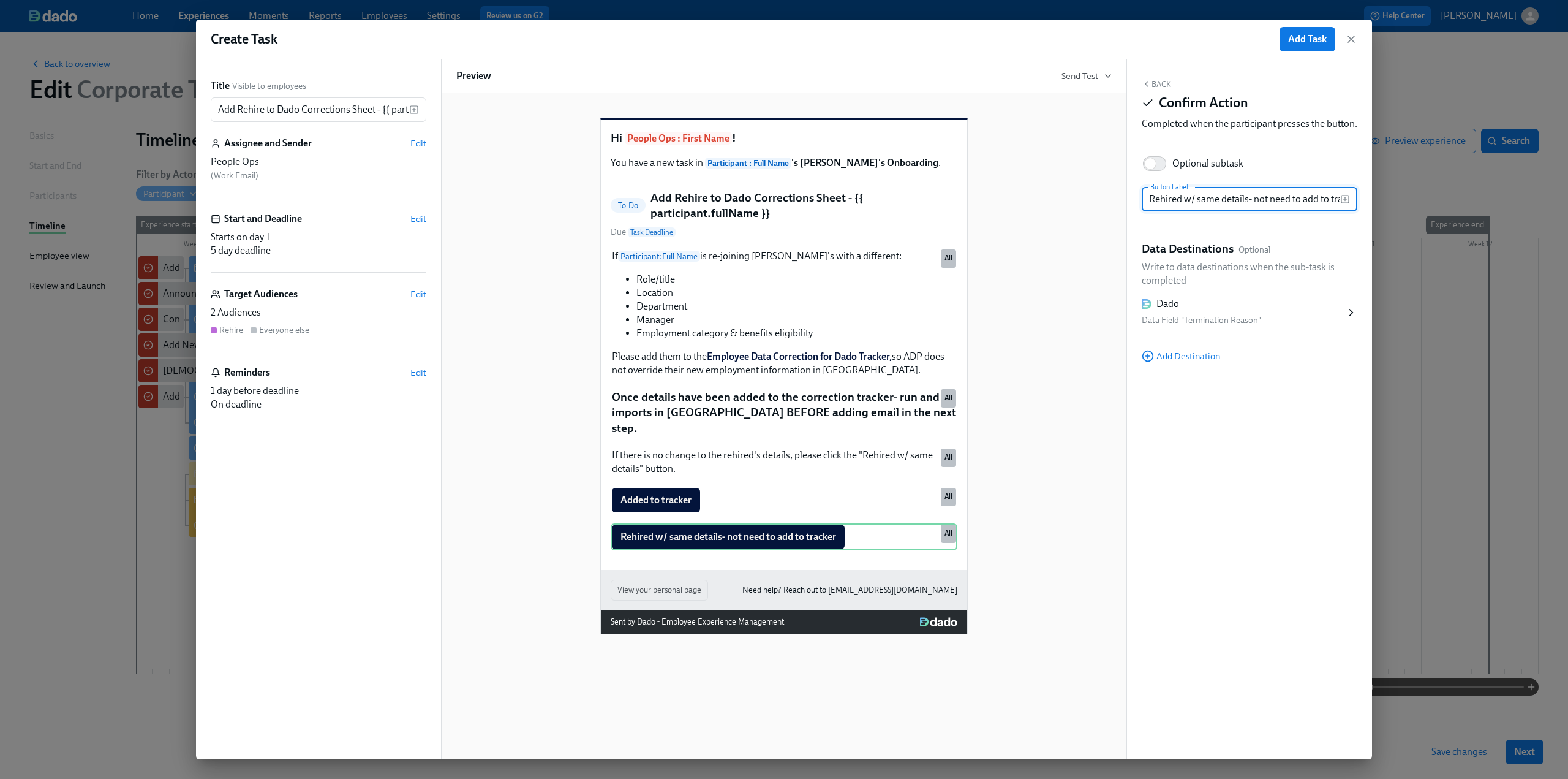
click at [1158, 84] on button "Back" at bounding box center [1156, 84] width 29 height 9
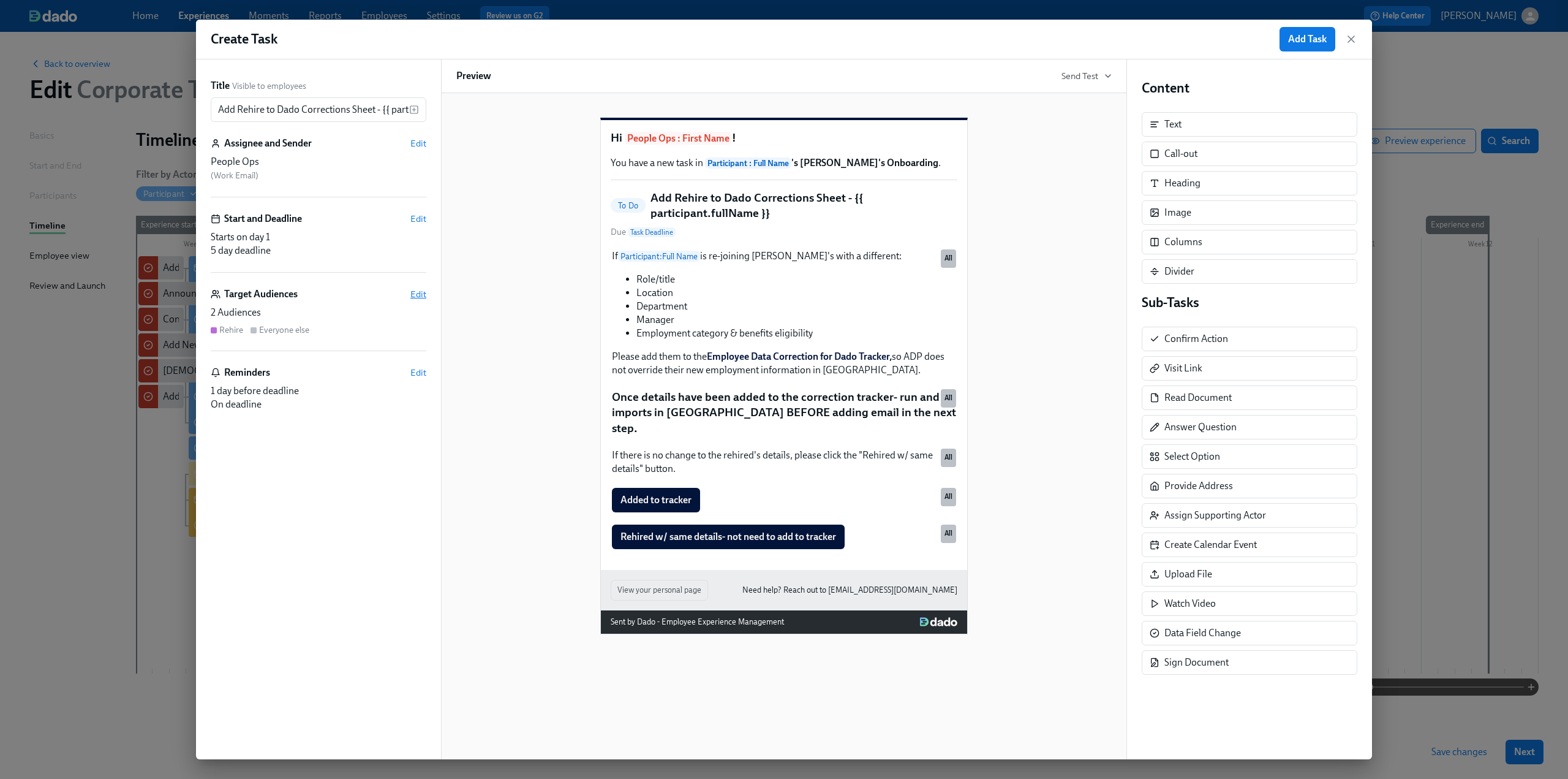
click at [416, 290] on span "Edit" at bounding box center [418, 295] width 16 height 13
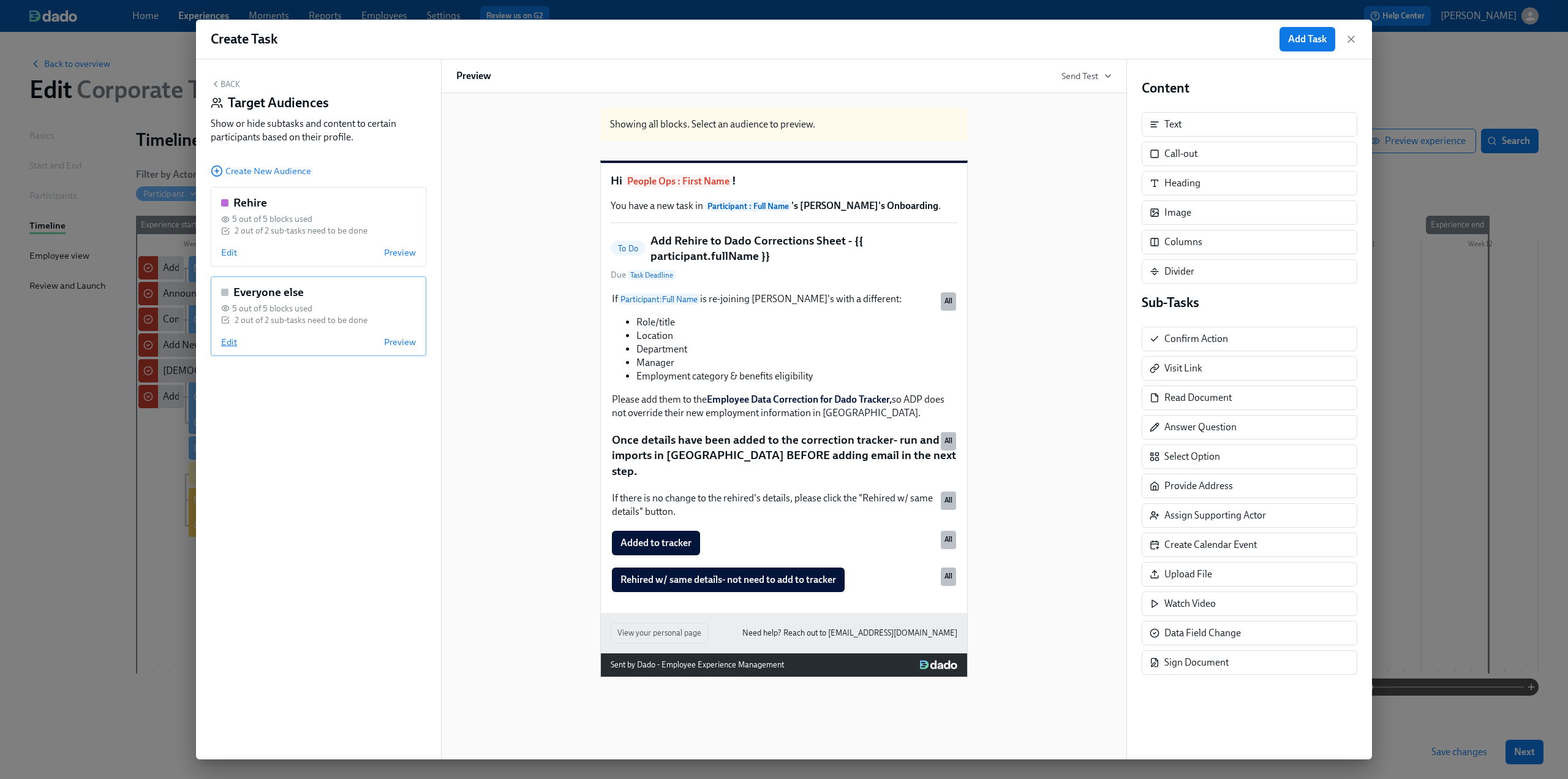
click at [233, 341] on span "Edit" at bounding box center [229, 342] width 16 height 13
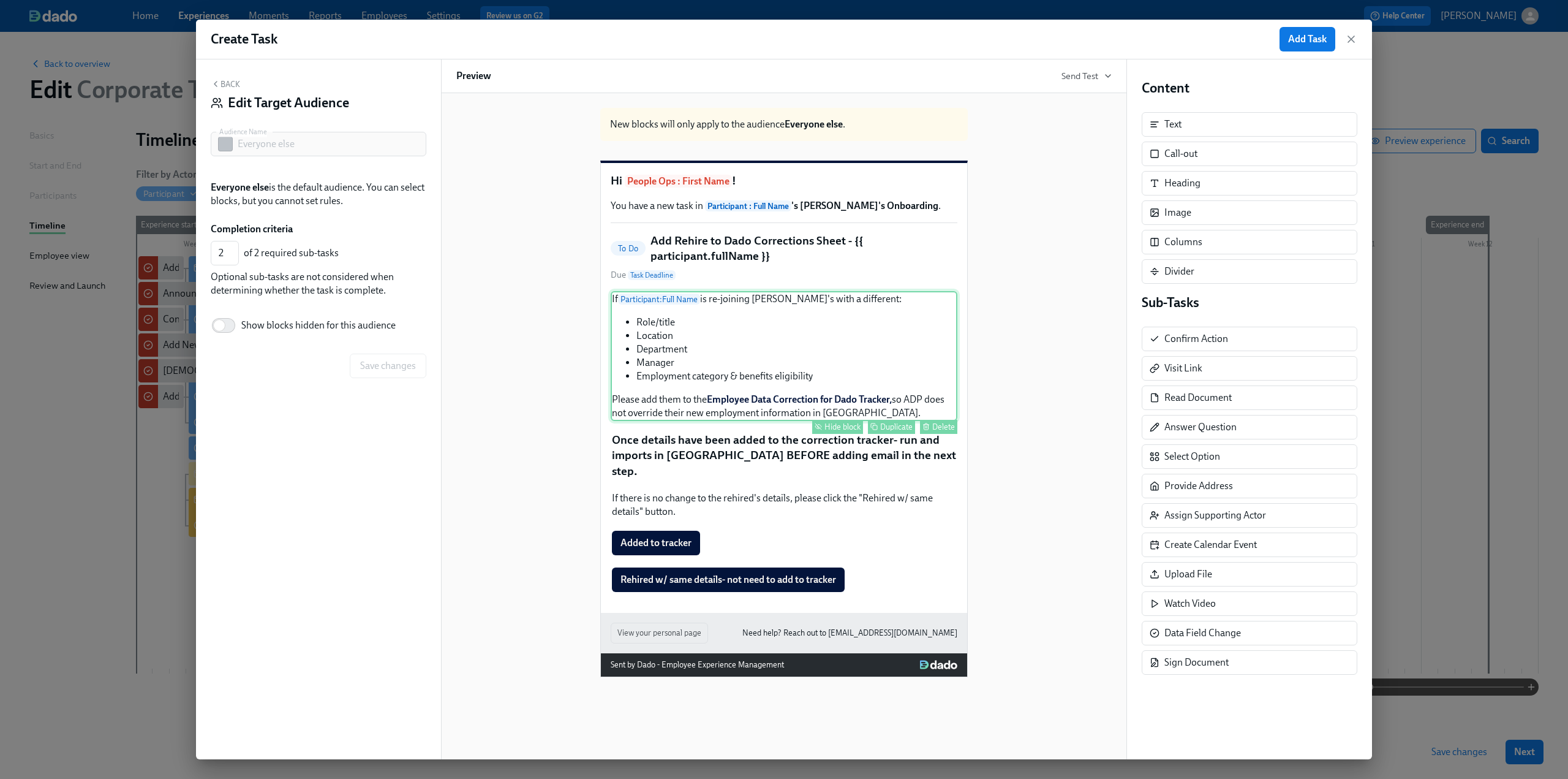
click at [836, 432] on div "Hide block" at bounding box center [843, 427] width 36 height 9
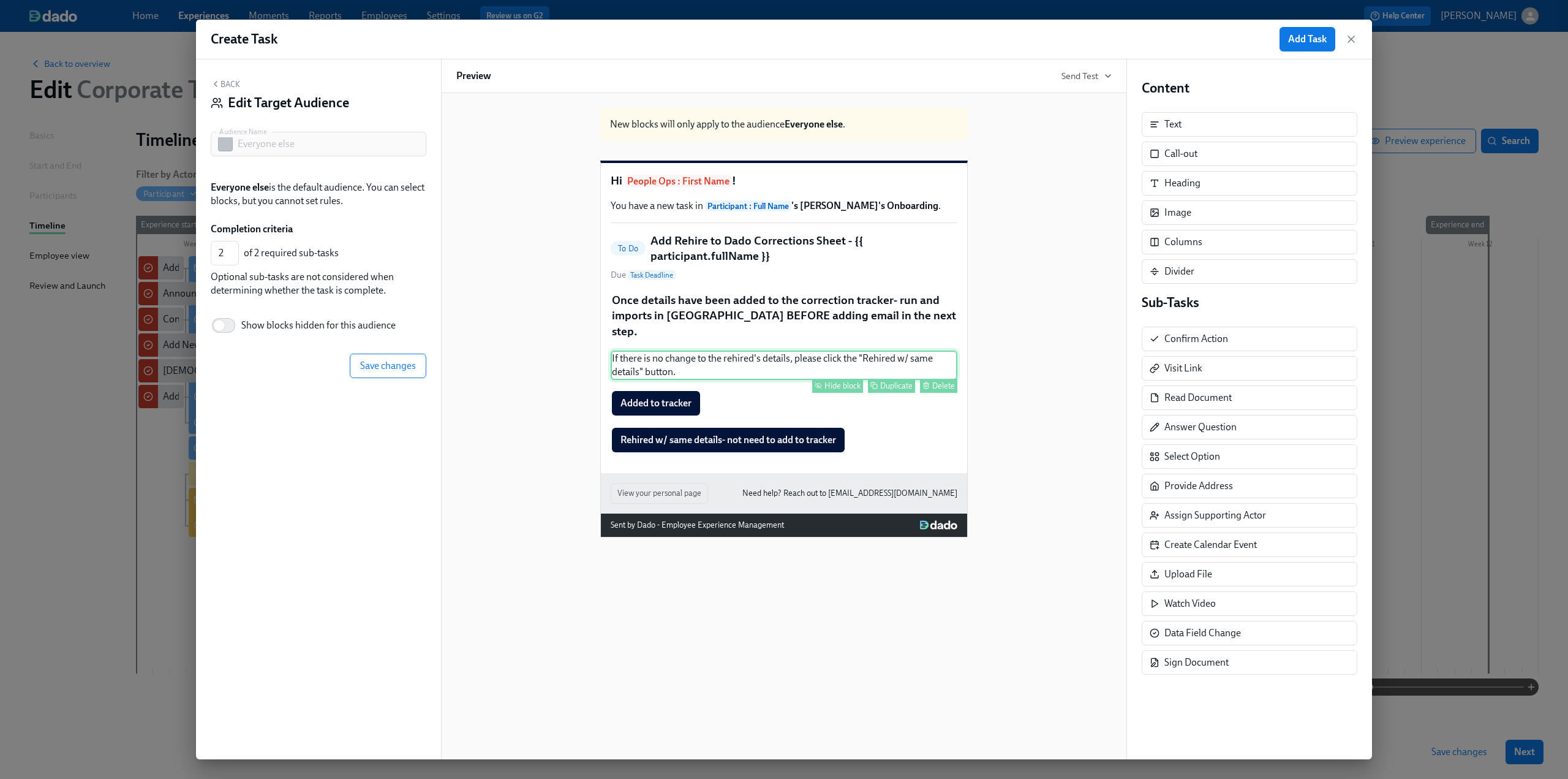
click at [833, 388] on div "Hide block" at bounding box center [843, 386] width 36 height 9
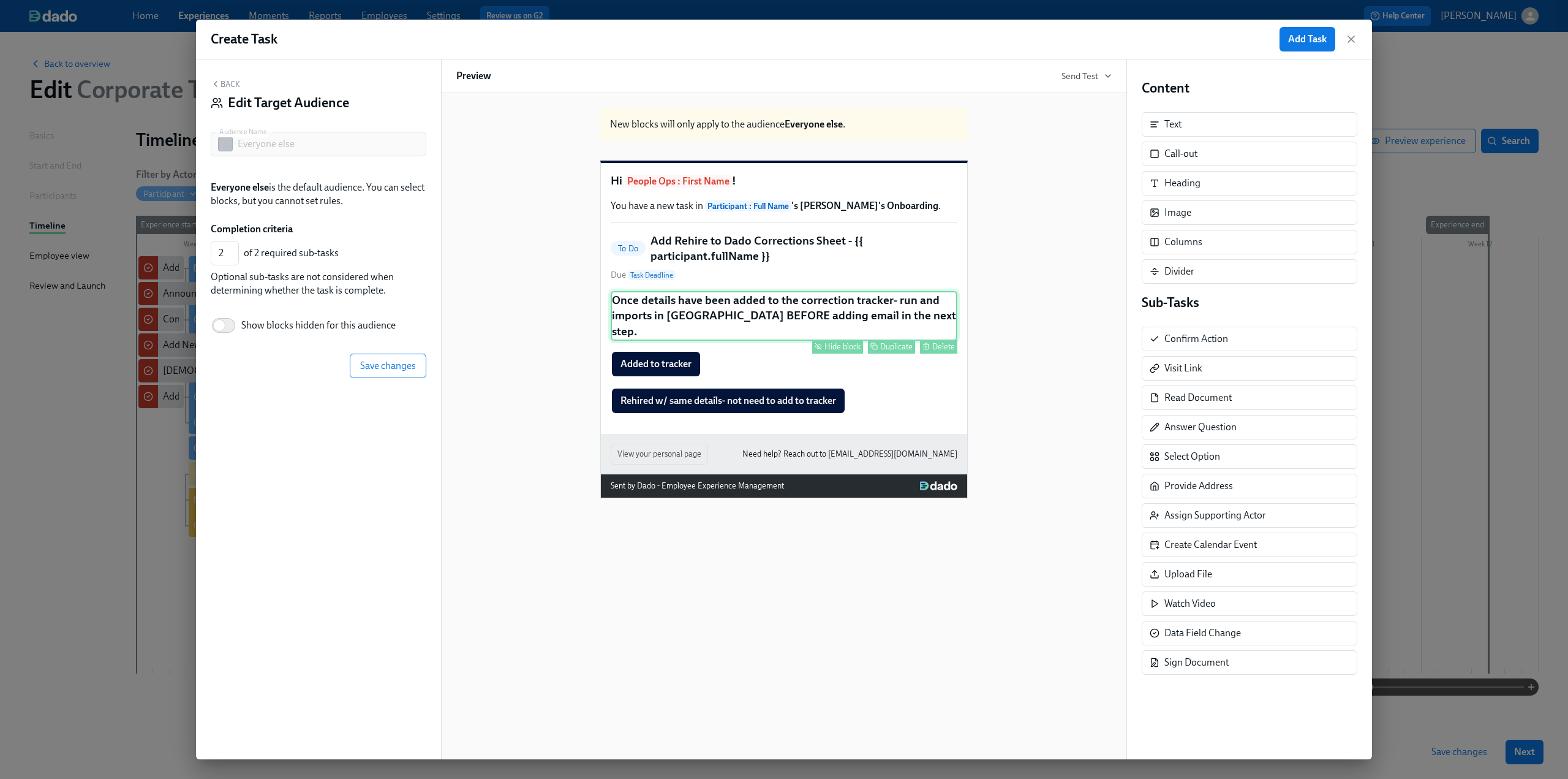
click at [841, 347] on div "Hide block" at bounding box center [843, 347] width 36 height 9
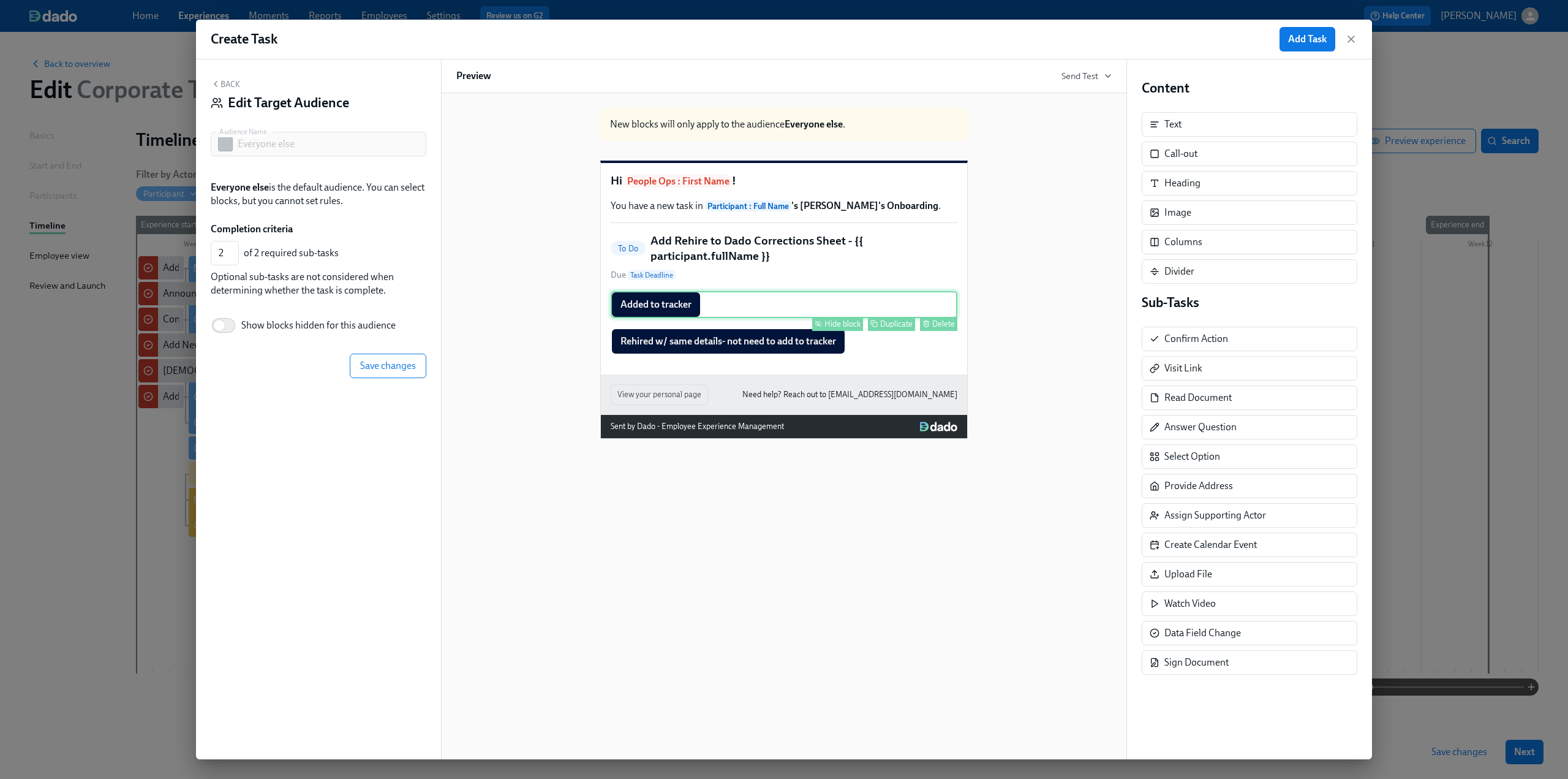
click at [843, 329] on div "Hide block" at bounding box center [843, 324] width 36 height 9
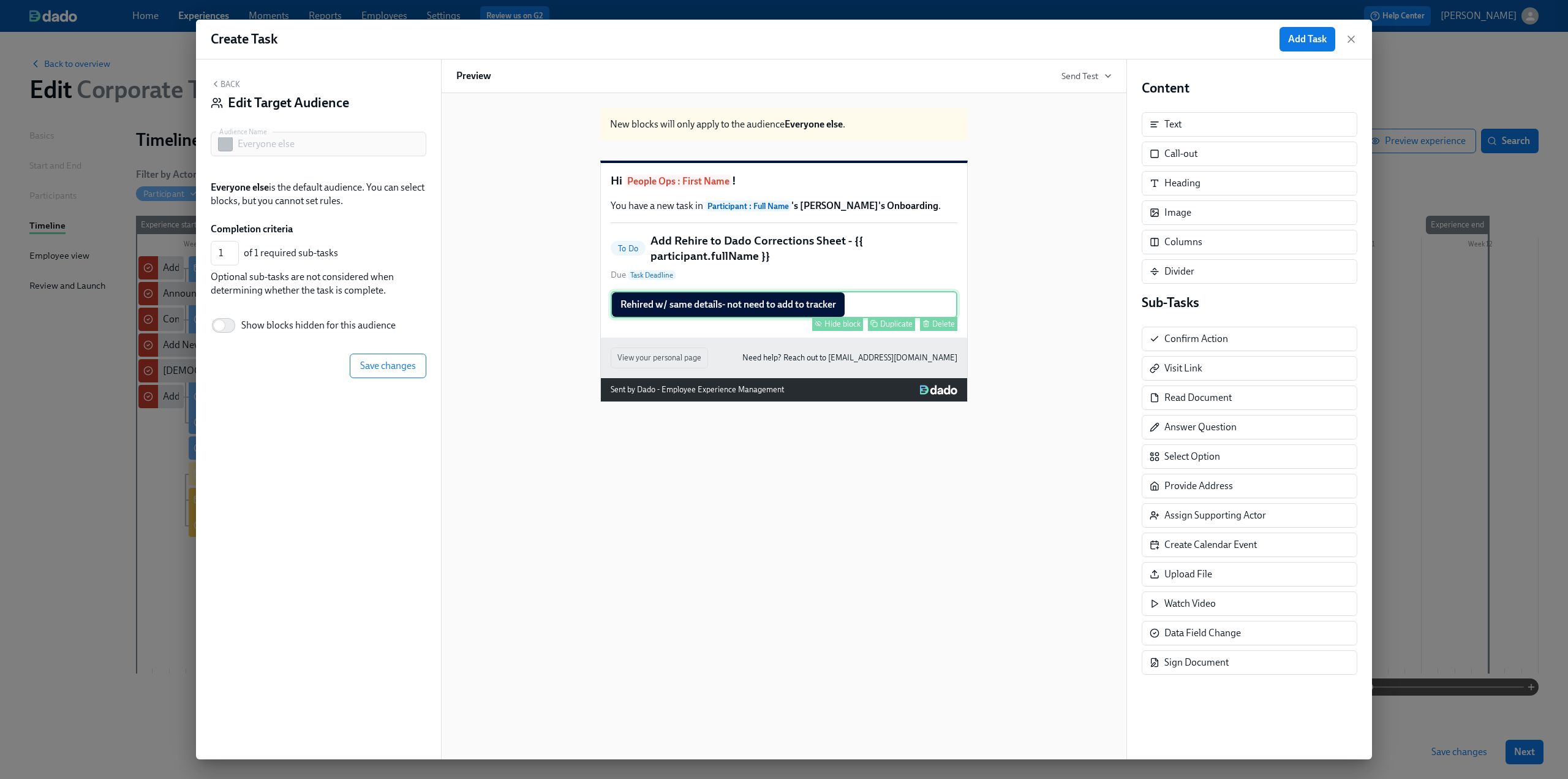
click at [848, 329] on div "Hide block" at bounding box center [843, 324] width 36 height 9
type input "0"
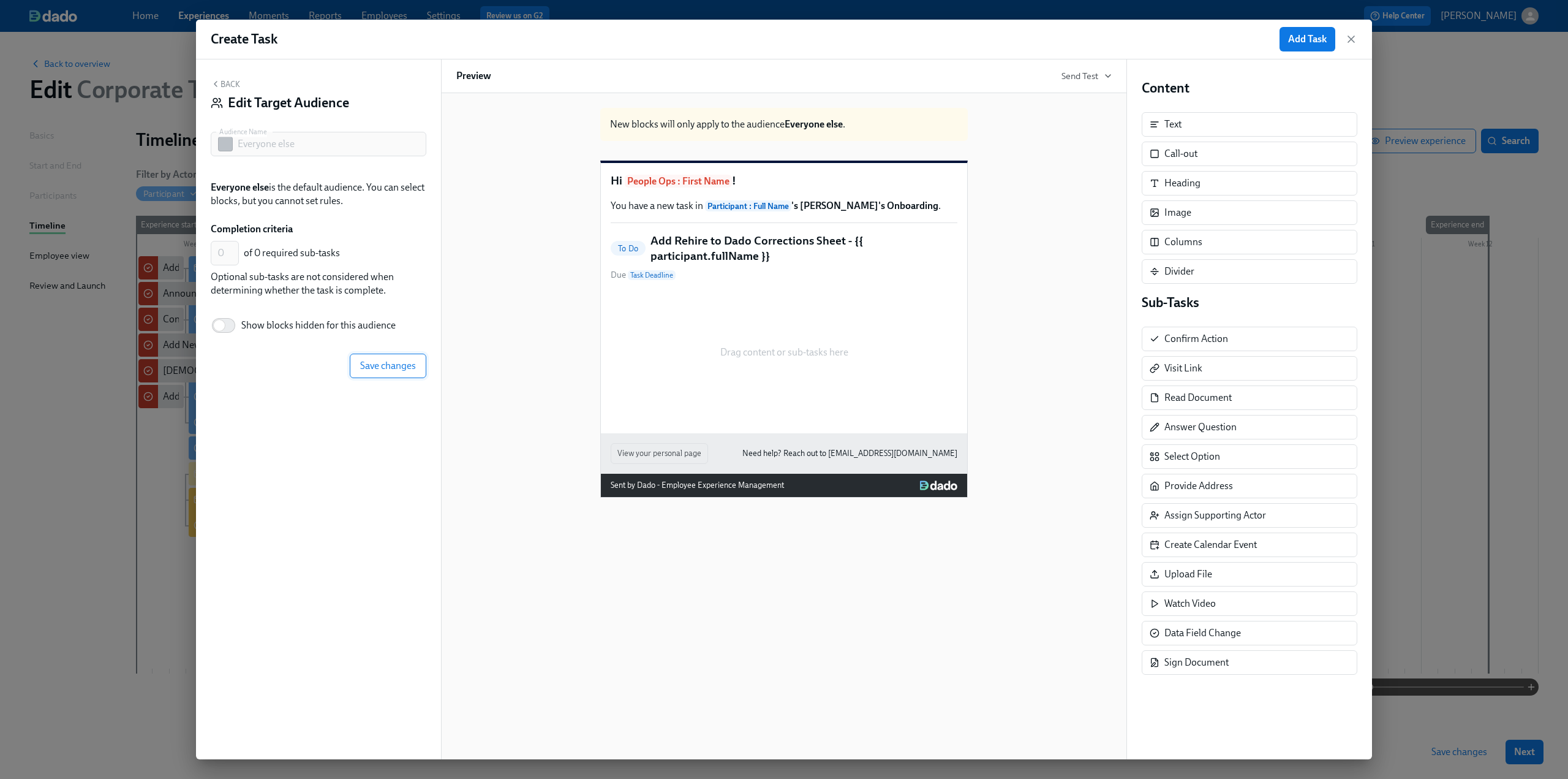
click at [383, 369] on span "Save changes" at bounding box center [388, 366] width 56 height 13
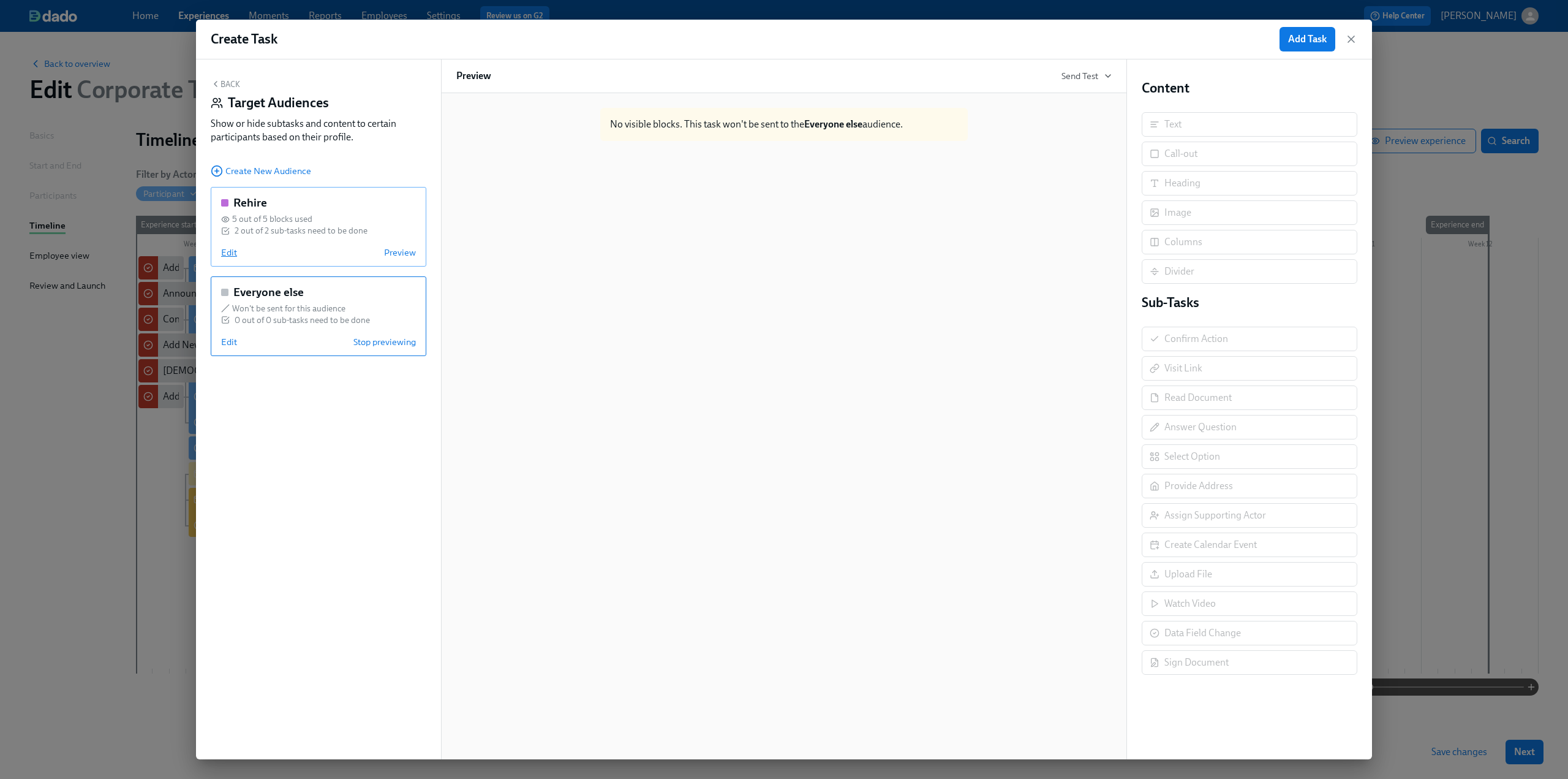
click at [227, 252] on span "Edit" at bounding box center [229, 252] width 16 height 13
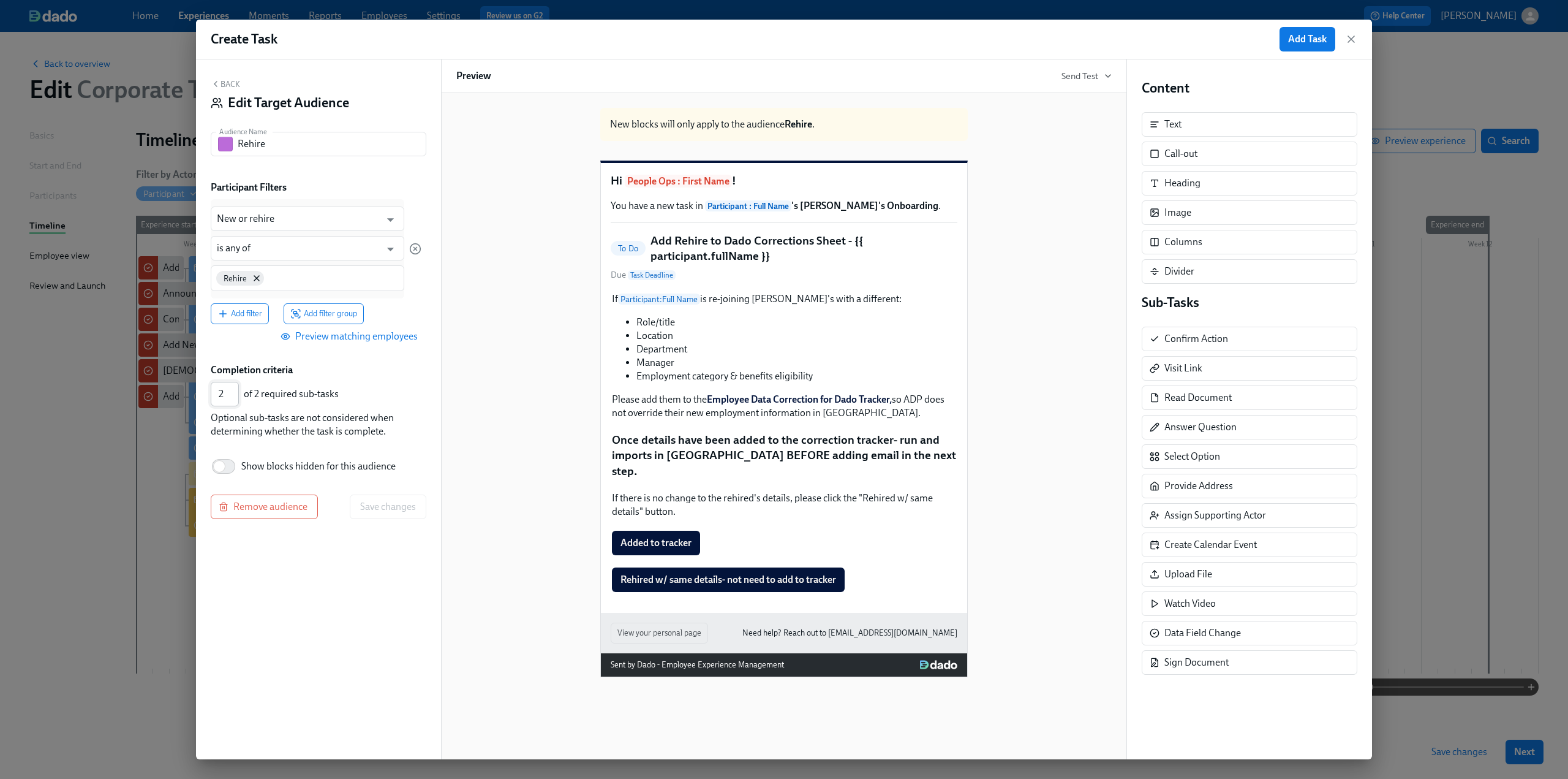
click at [233, 387] on input "2" at bounding box center [225, 394] width 28 height 24
click at [236, 391] on input "2" at bounding box center [225, 394] width 28 height 24
click at [235, 391] on input "2" at bounding box center [225, 394] width 28 height 24
click at [233, 391] on input "2" at bounding box center [225, 394] width 28 height 24
click at [233, 390] on input "2" at bounding box center [225, 394] width 28 height 24
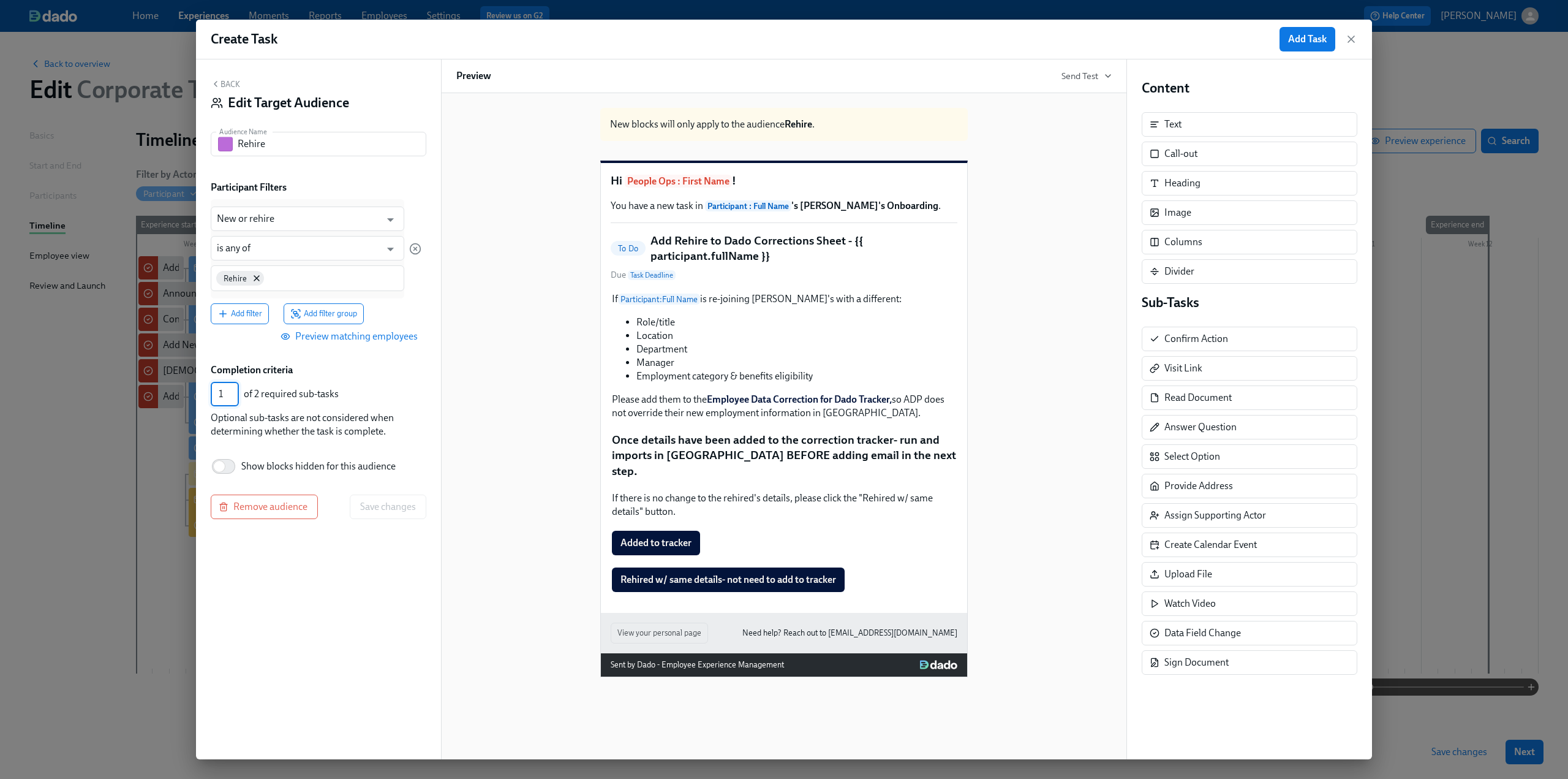
type input "1"
click at [235, 395] on input "1" at bounding box center [225, 394] width 28 height 24
click at [396, 501] on span "Save changes" at bounding box center [388, 507] width 56 height 13
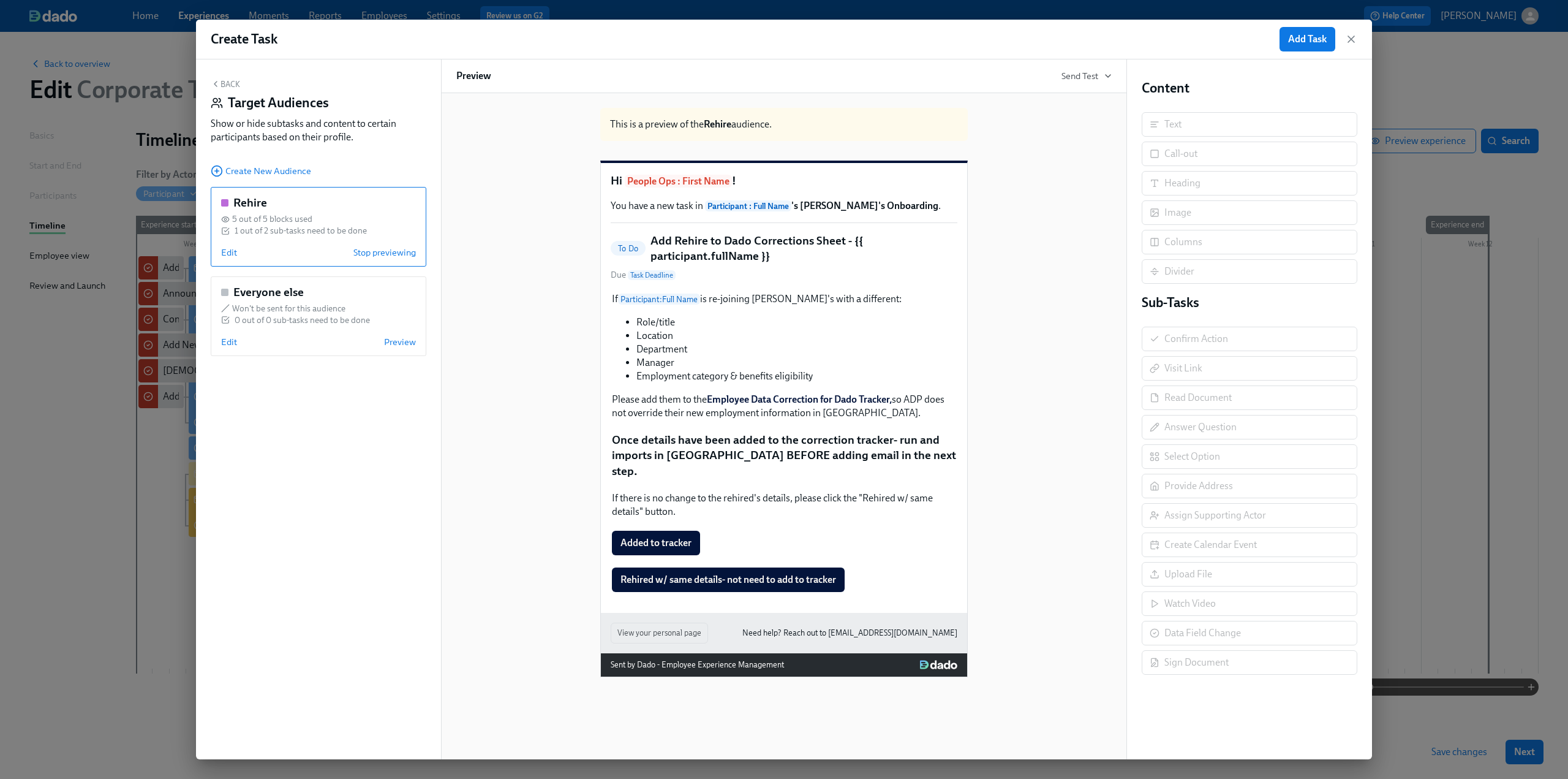
click at [233, 83] on button "Back" at bounding box center [225, 84] width 29 height 9
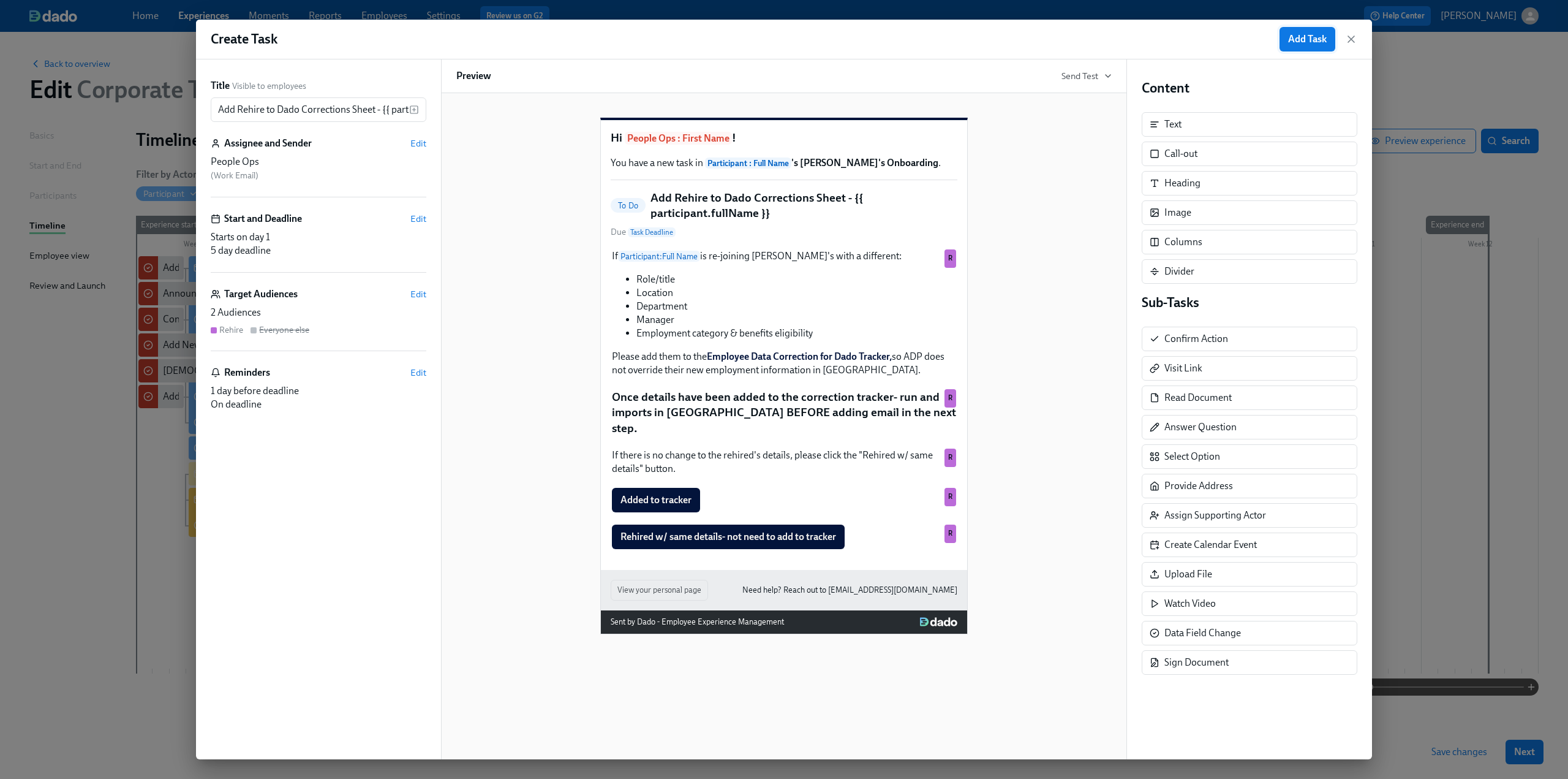
click at [1305, 43] on span "Add Task" at bounding box center [1307, 39] width 38 height 13
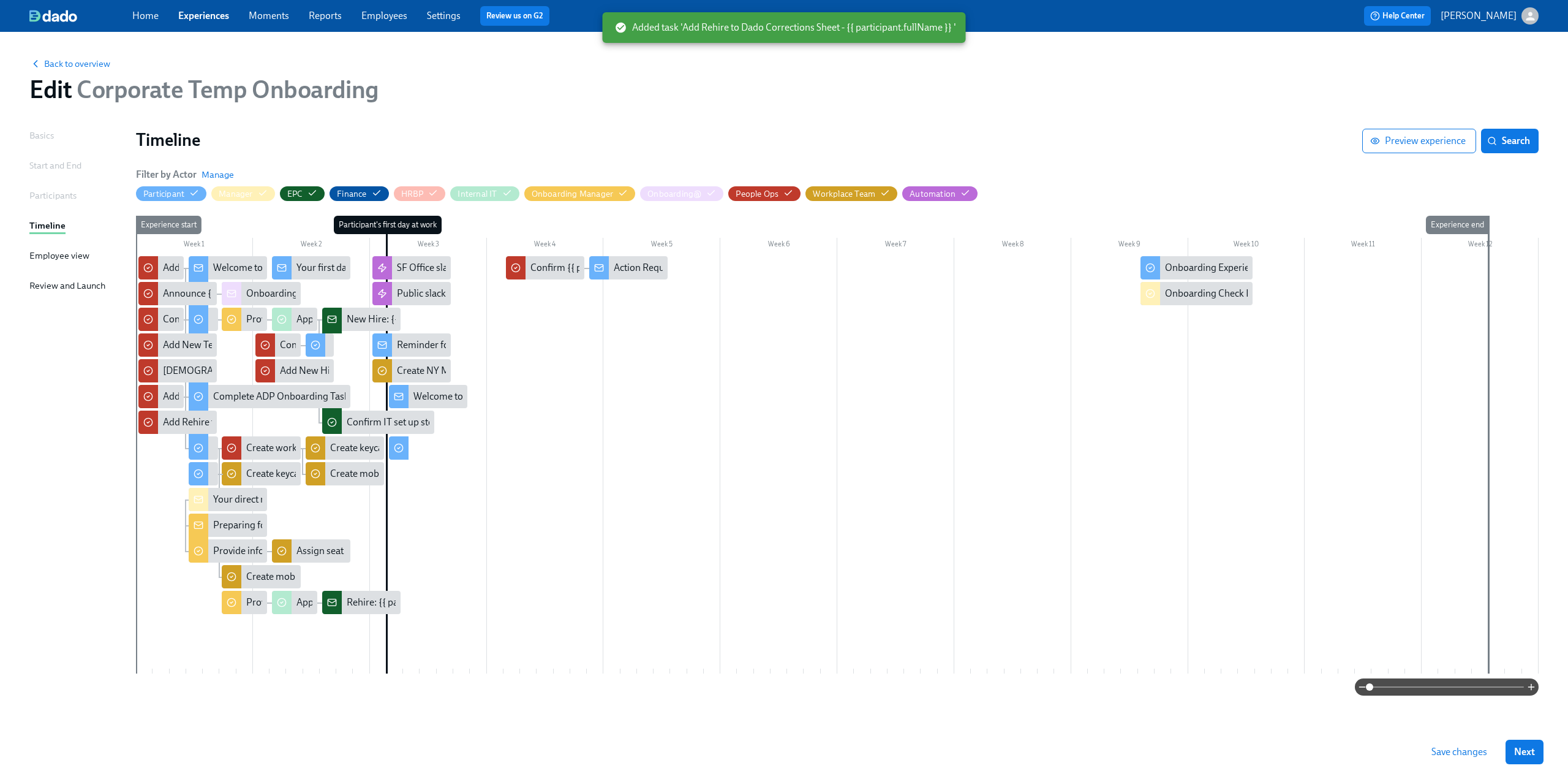
click at [1471, 753] on span "Save changes" at bounding box center [1459, 752] width 56 height 13
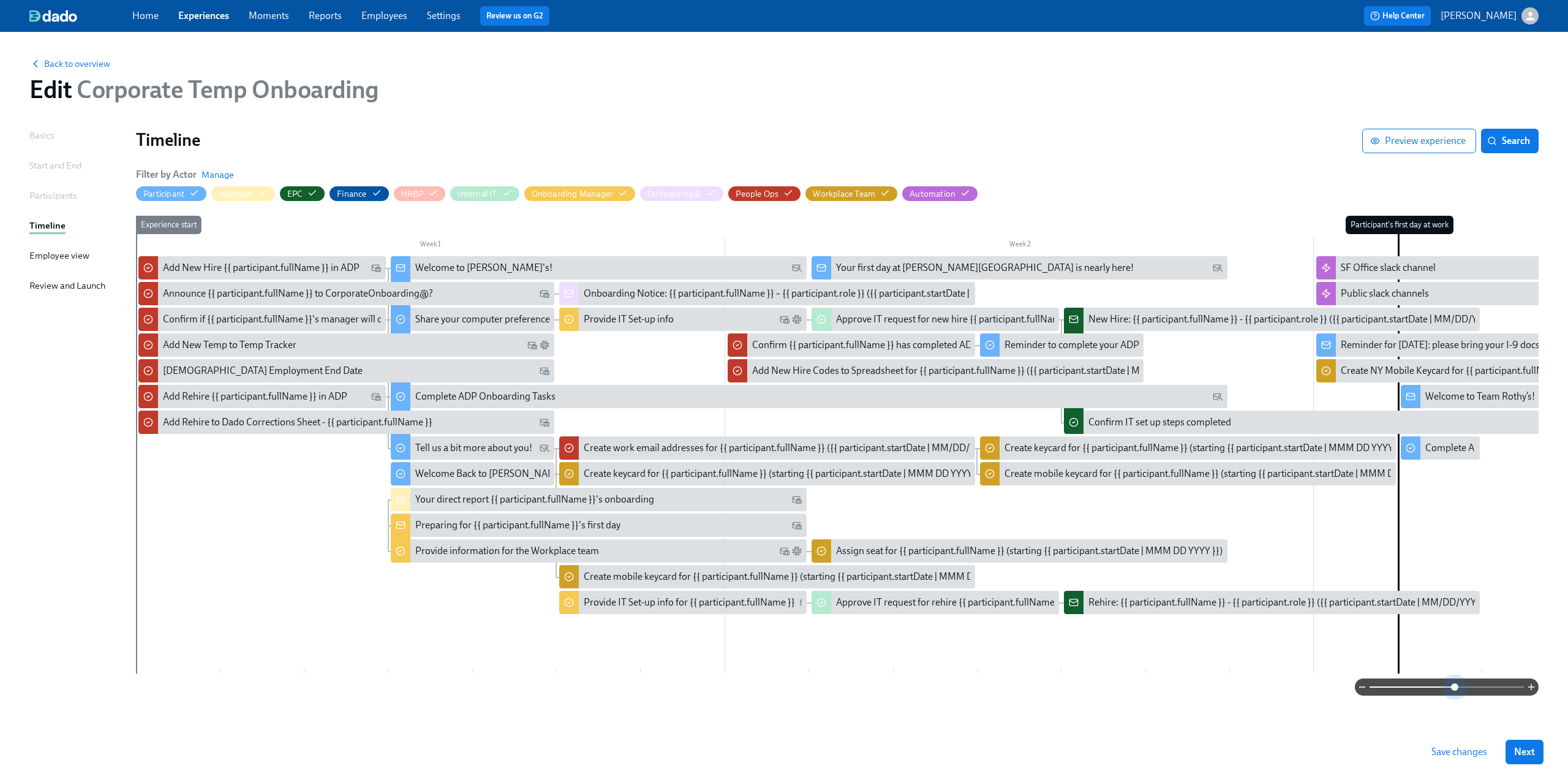
click at [1453, 687] on span at bounding box center [1447, 687] width 155 height 17
click at [733, 444] on div "Create work email addresses for {{ participant.fullName }} ({{ participant.star…" at bounding box center [793, 447] width 420 height 13
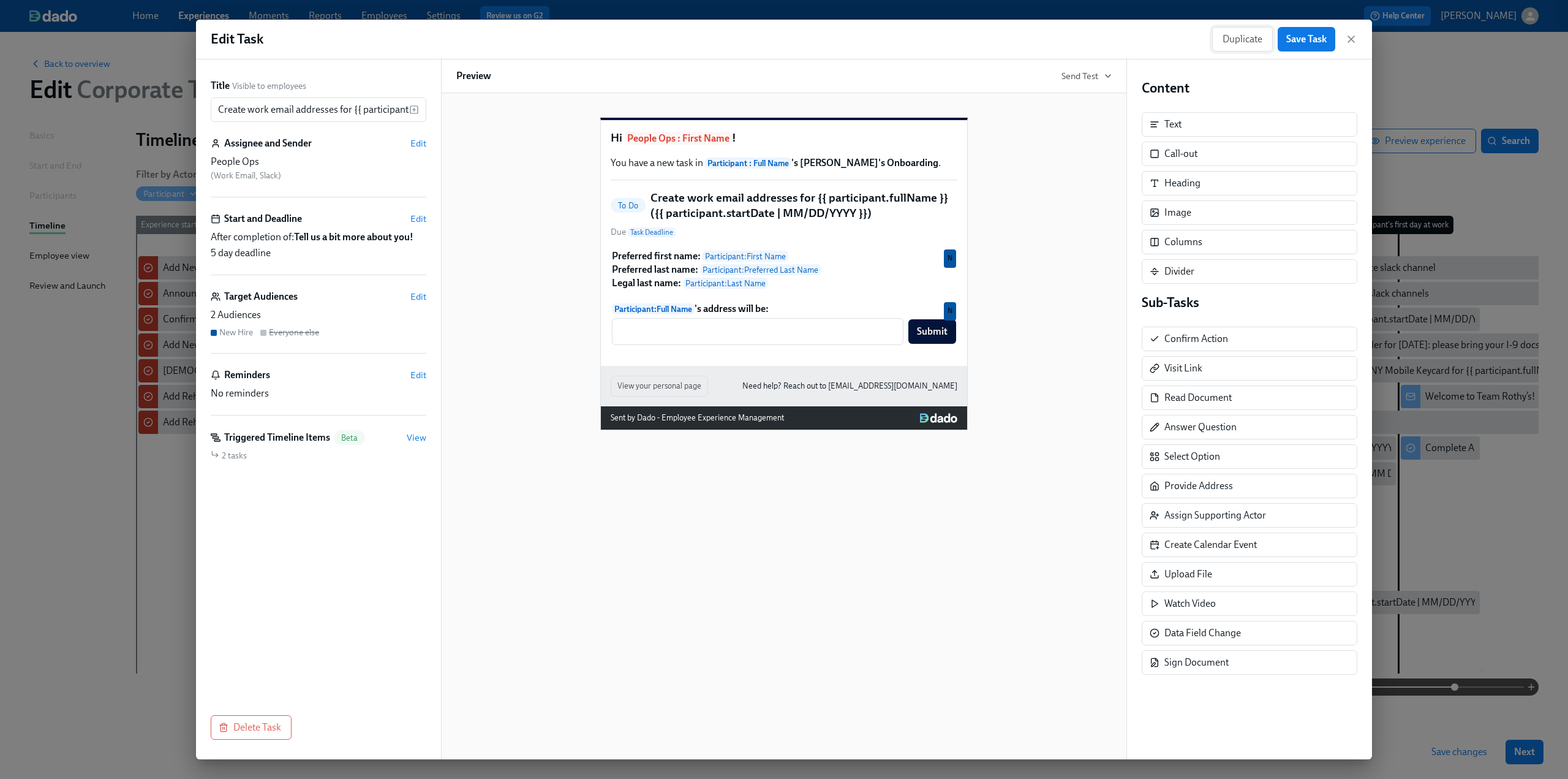
click at [1234, 30] on button "Duplicate" at bounding box center [1242, 39] width 60 height 24
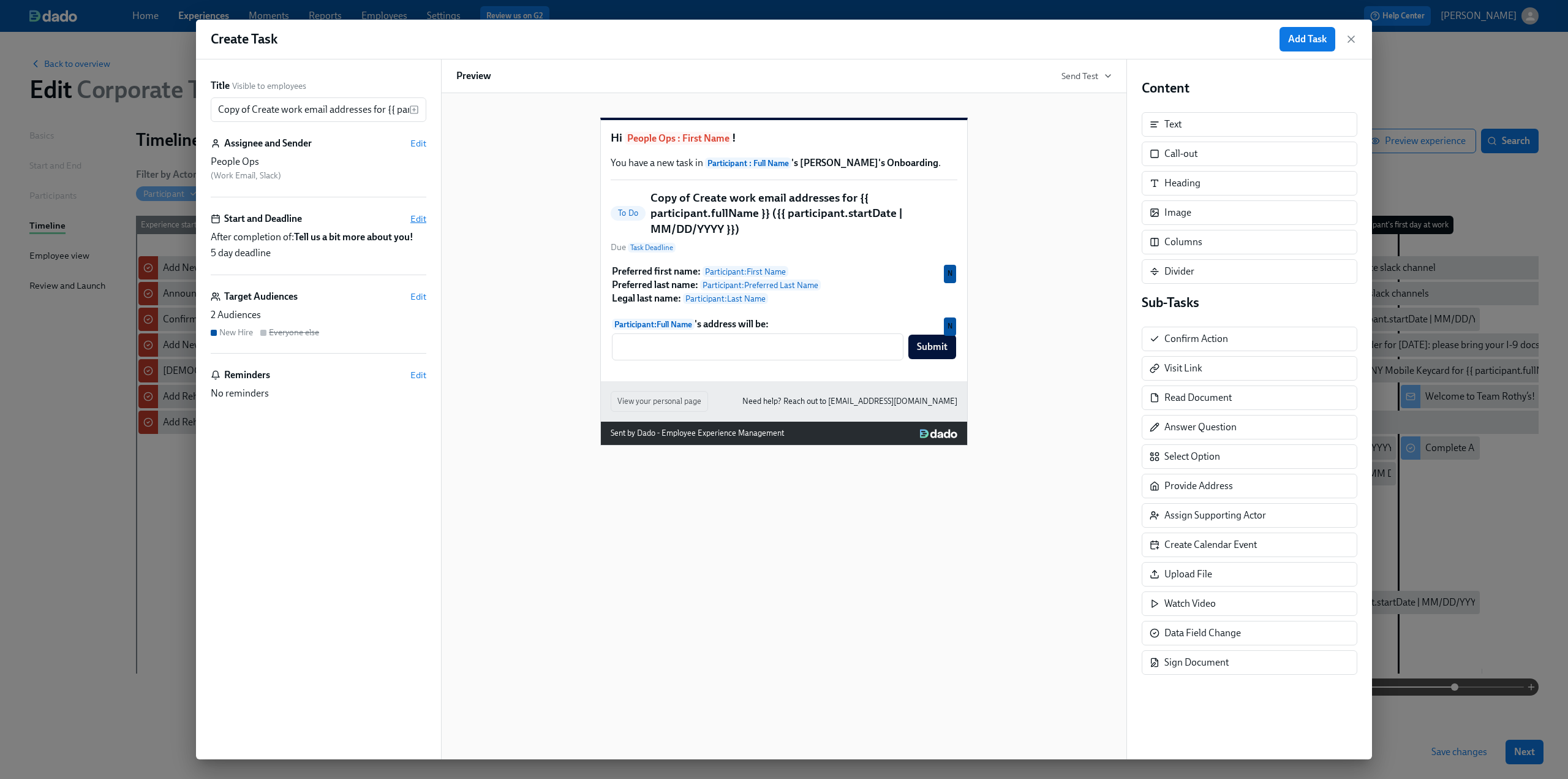
click at [419, 219] on span "Edit" at bounding box center [418, 219] width 16 height 13
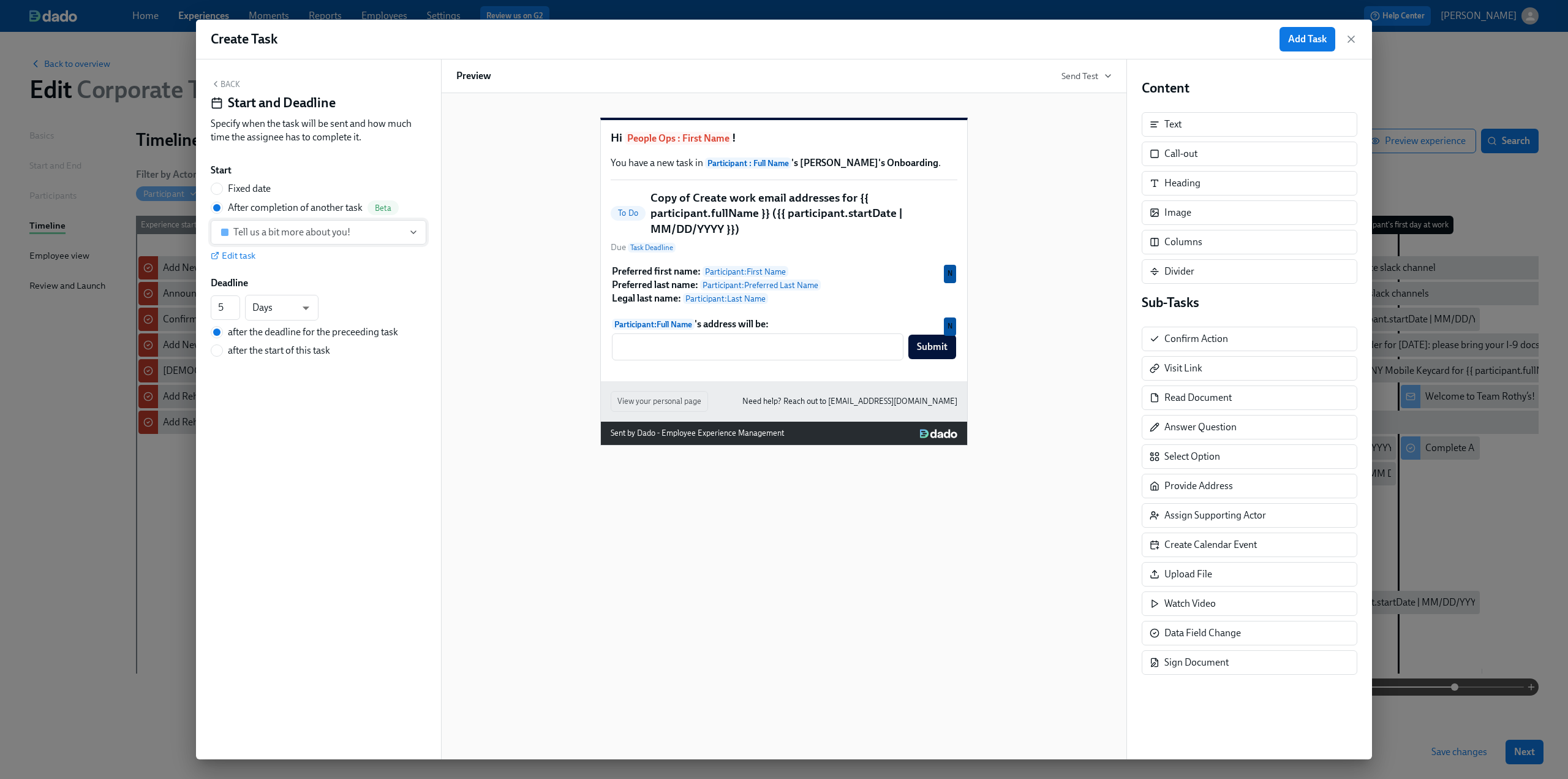
click at [351, 224] on button "Tell us a bit more about you!" at bounding box center [318, 232] width 216 height 24
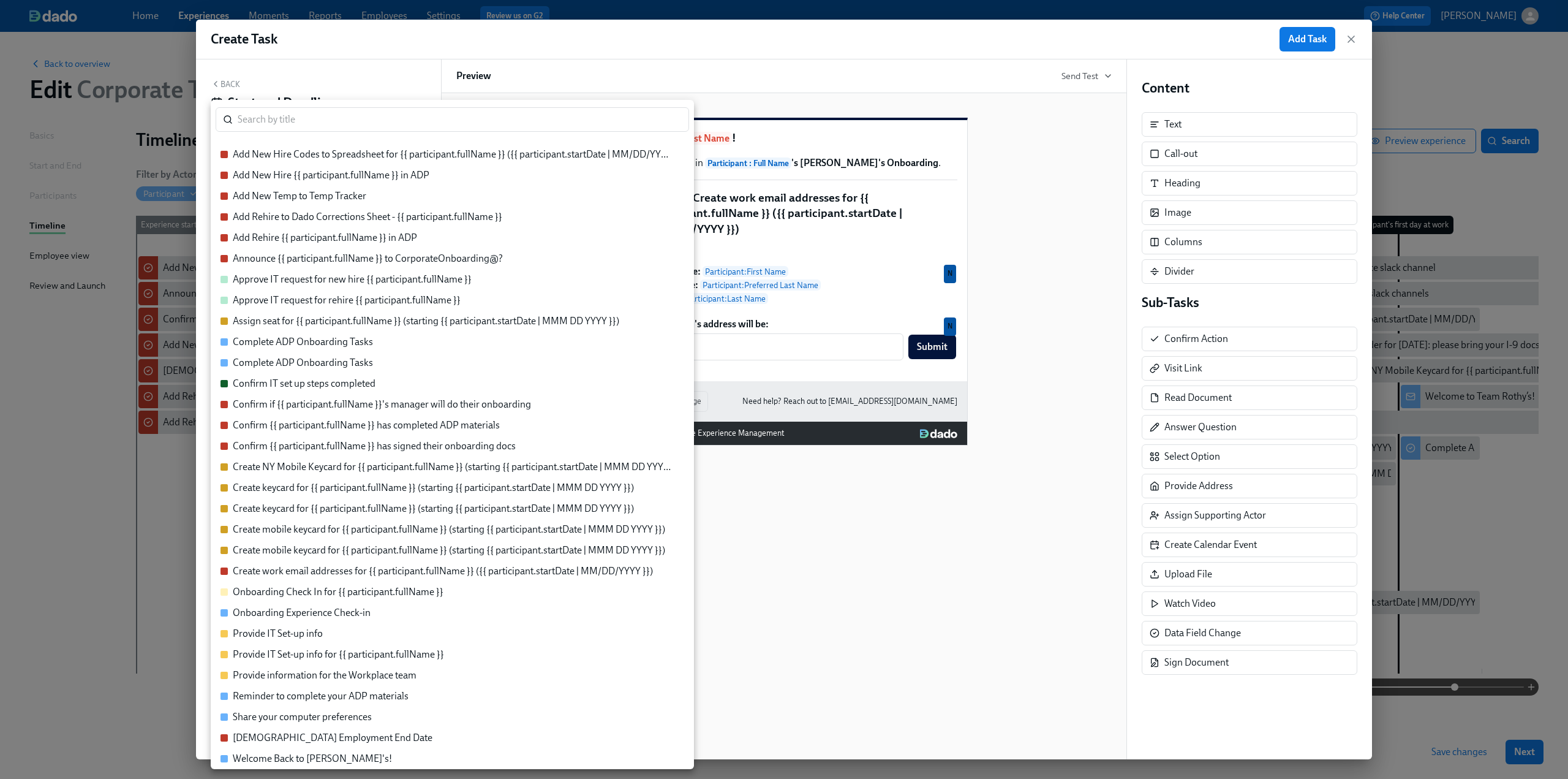
click at [401, 218] on div "Add Rehire to Dado Corrections Sheet - {{ participant.fullName }}" at bounding box center [367, 216] width 269 height 13
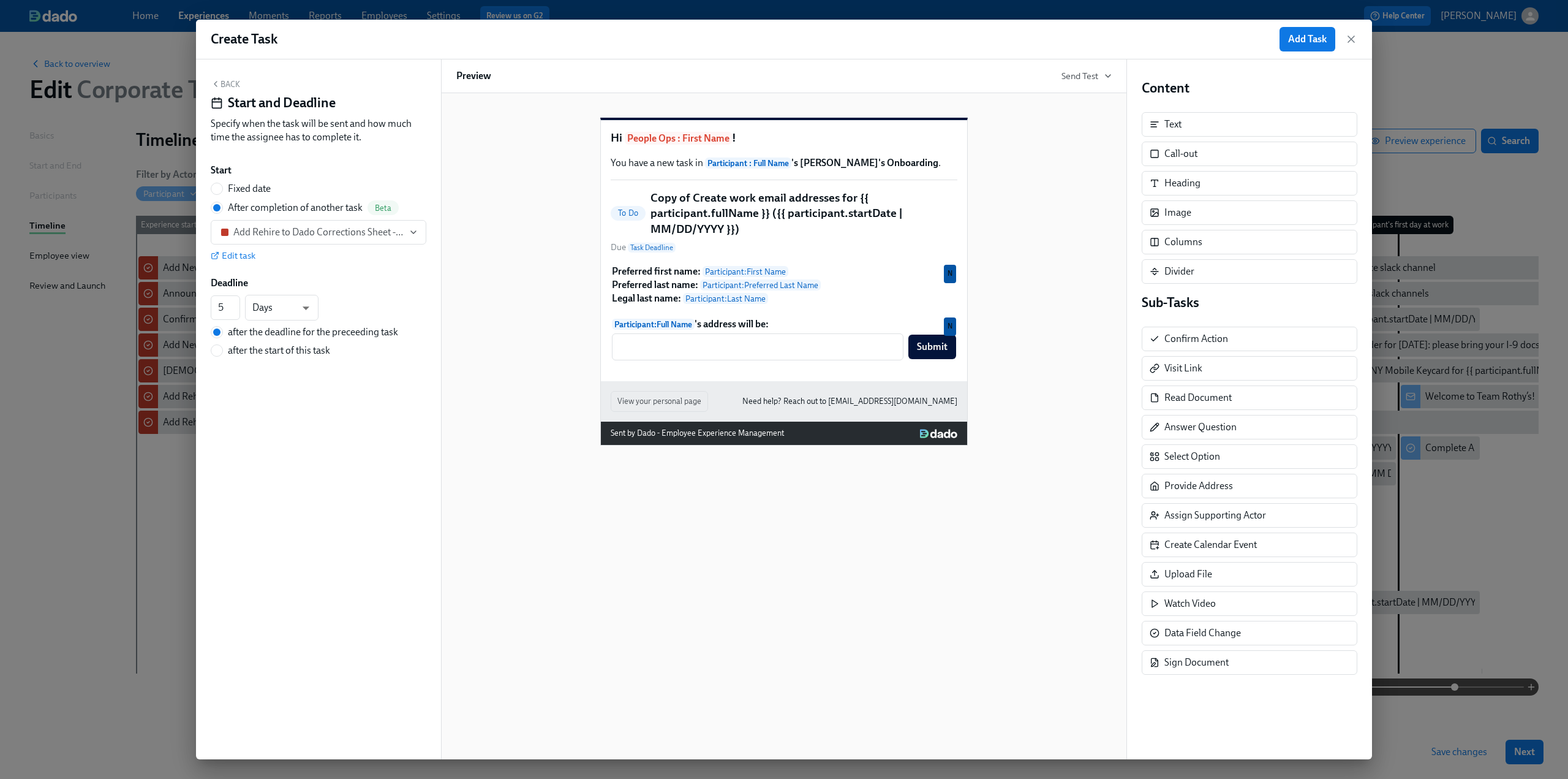
click at [230, 86] on button "Back" at bounding box center [225, 84] width 29 height 9
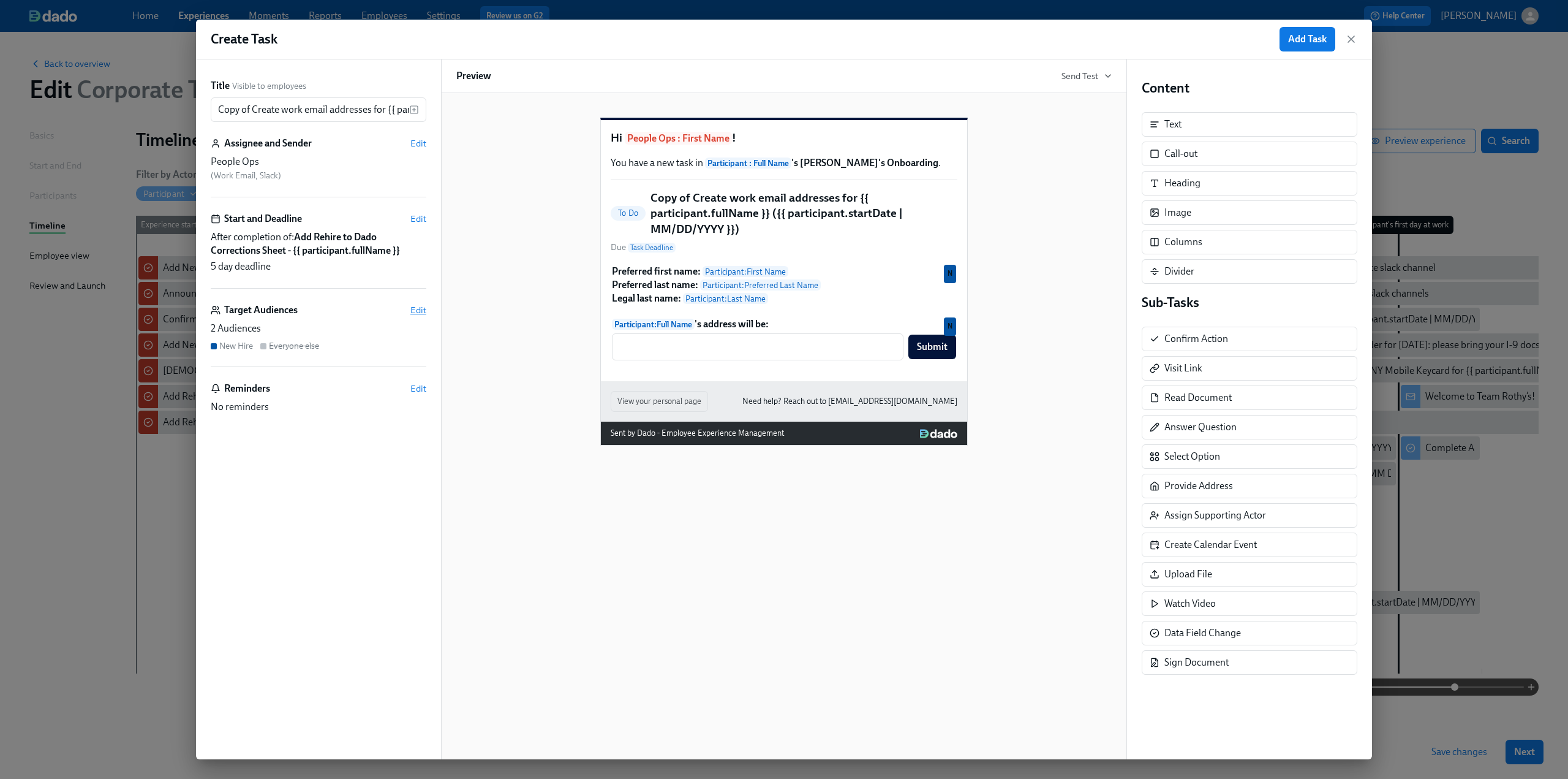
click at [420, 310] on span "Edit" at bounding box center [418, 310] width 16 height 13
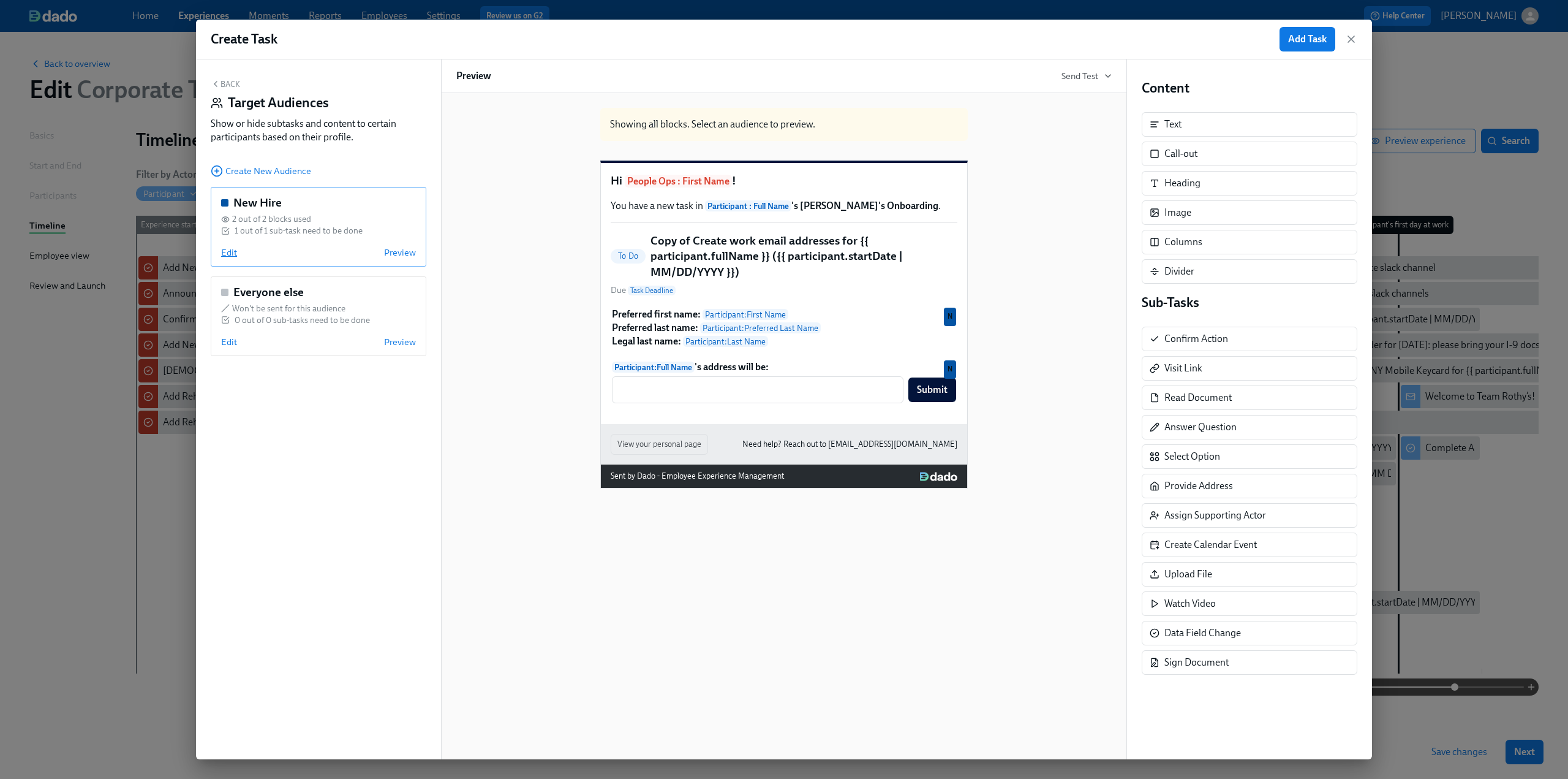
click at [233, 257] on span "Edit" at bounding box center [229, 252] width 16 height 13
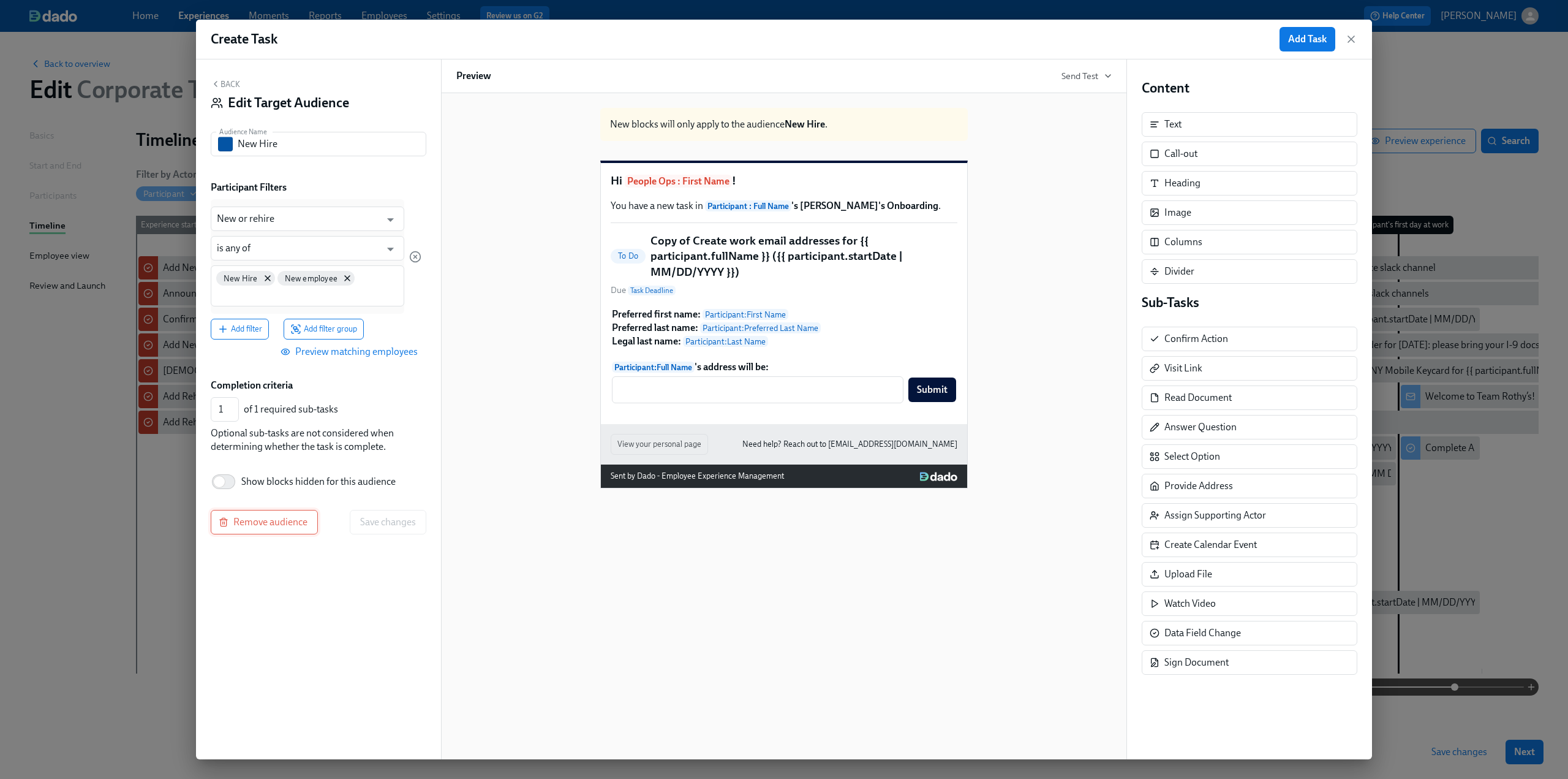
click at [256, 523] on span "Remove audience" at bounding box center [265, 523] width 86 height 13
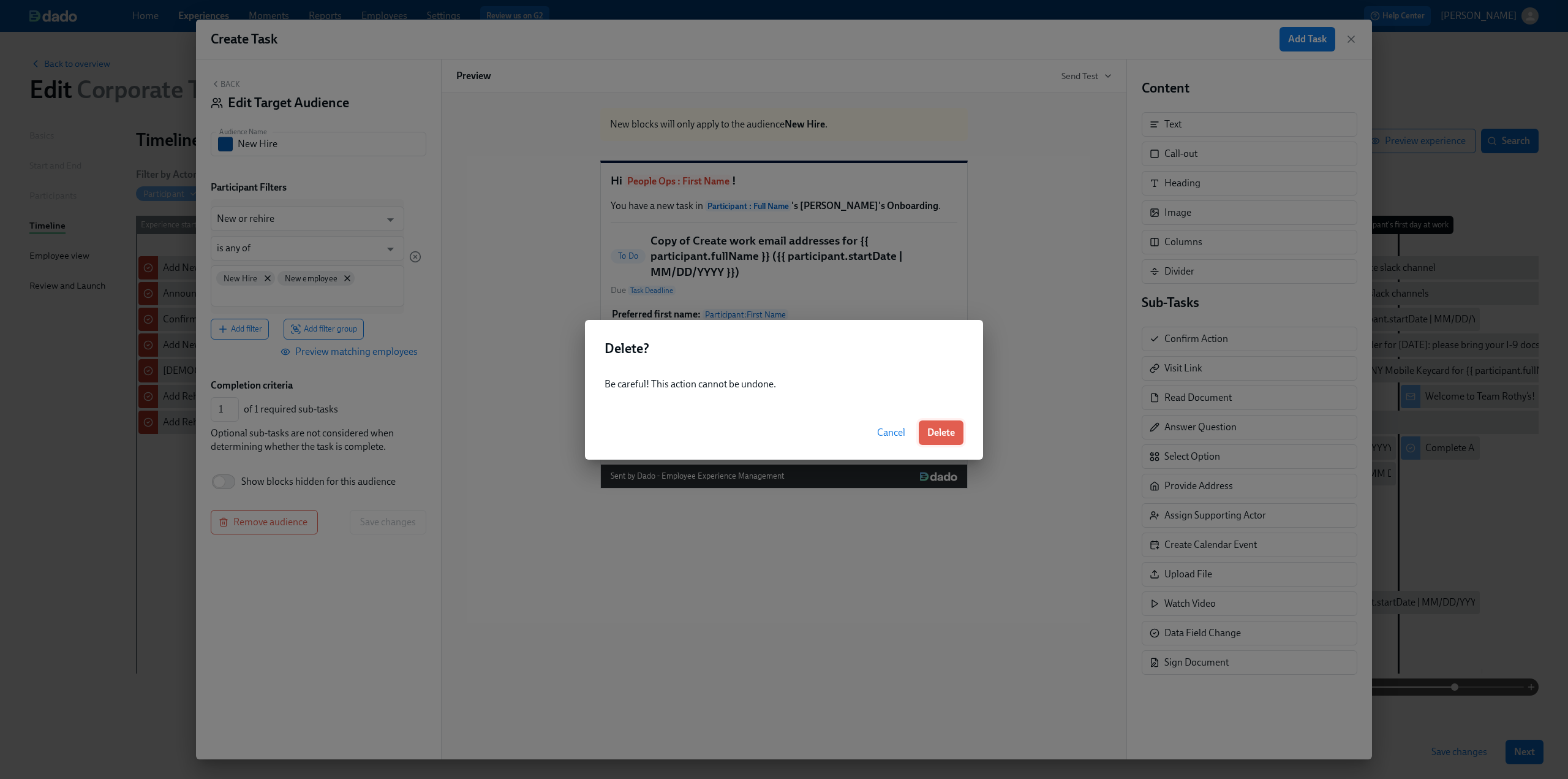
click at [934, 433] on span "Delete" at bounding box center [941, 433] width 27 height 13
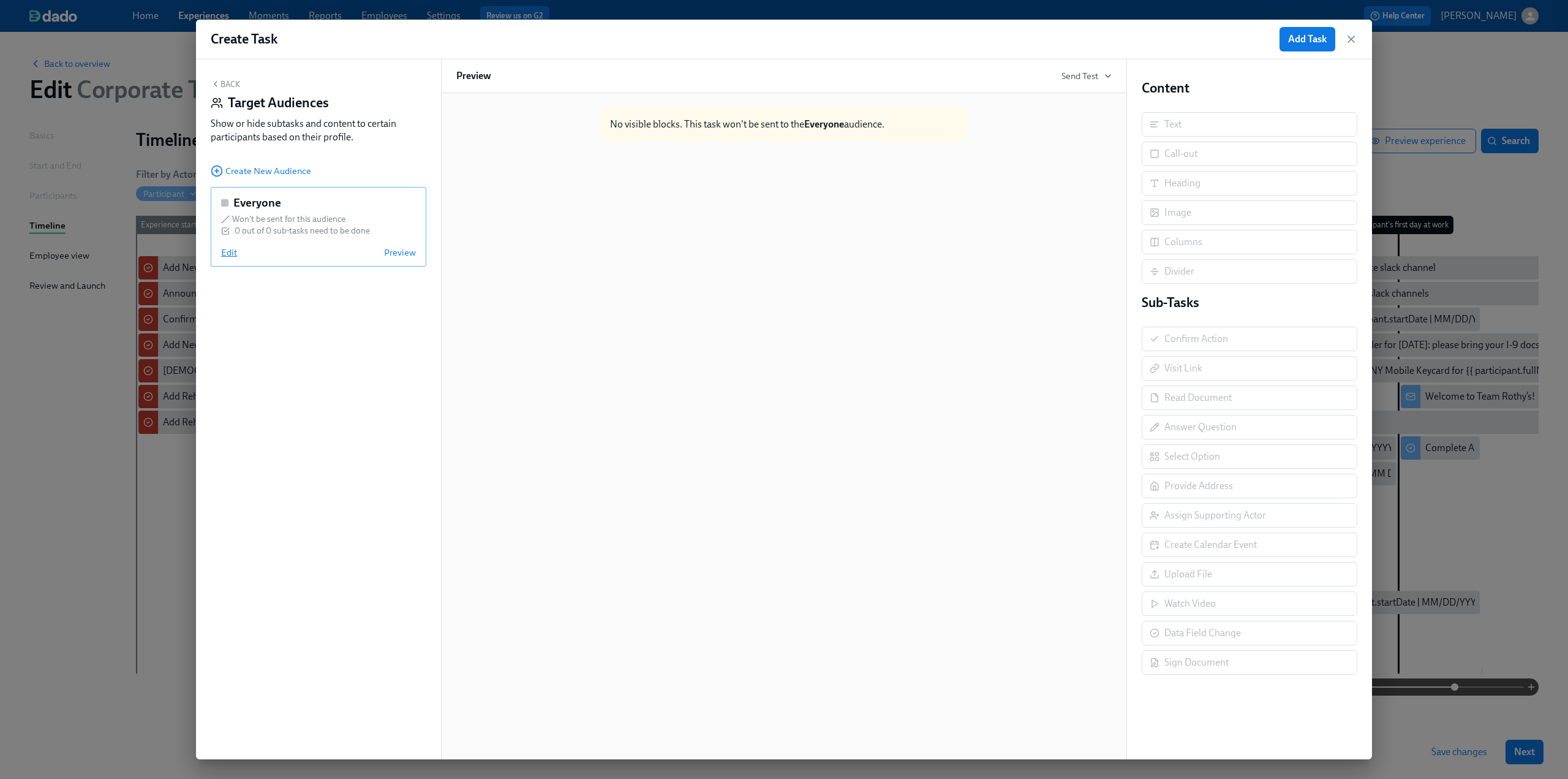
click at [223, 255] on span "Edit" at bounding box center [229, 252] width 16 height 13
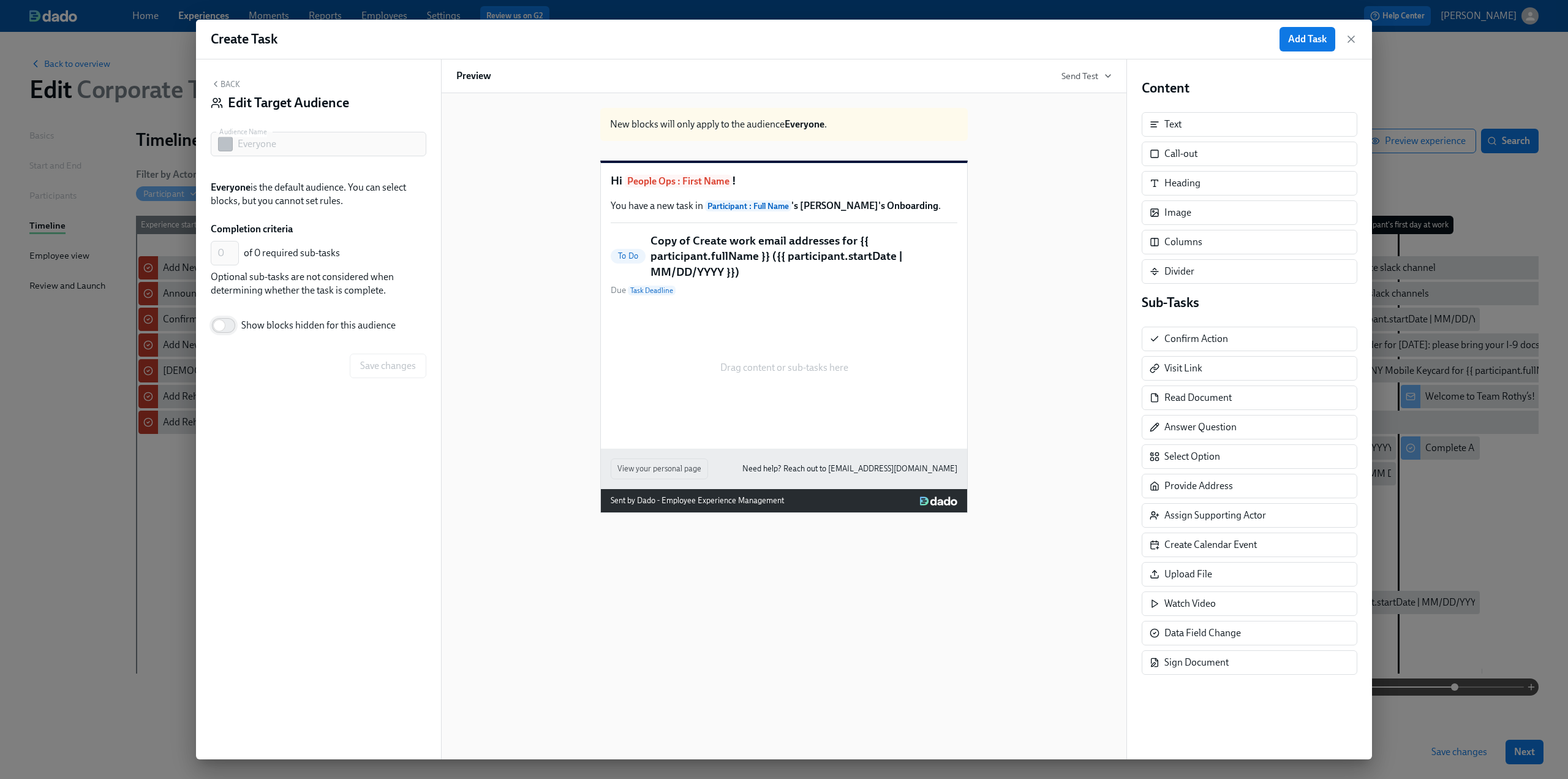
click at [224, 329] on input "Show blocks hidden for this audience" at bounding box center [219, 325] width 81 height 27
checkbox input "true"
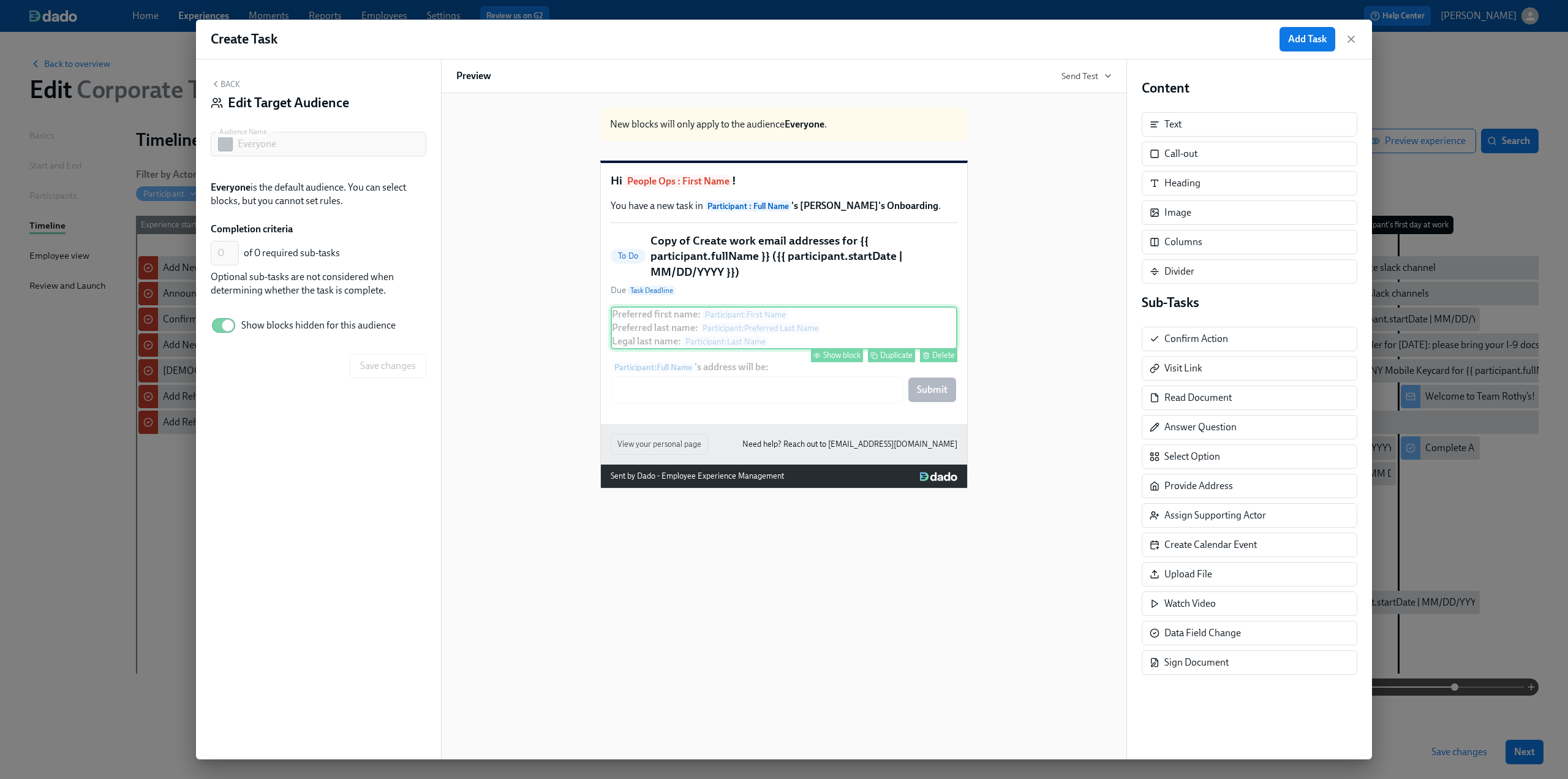
click at [853, 360] on div "Show block" at bounding box center [842, 355] width 38 height 9
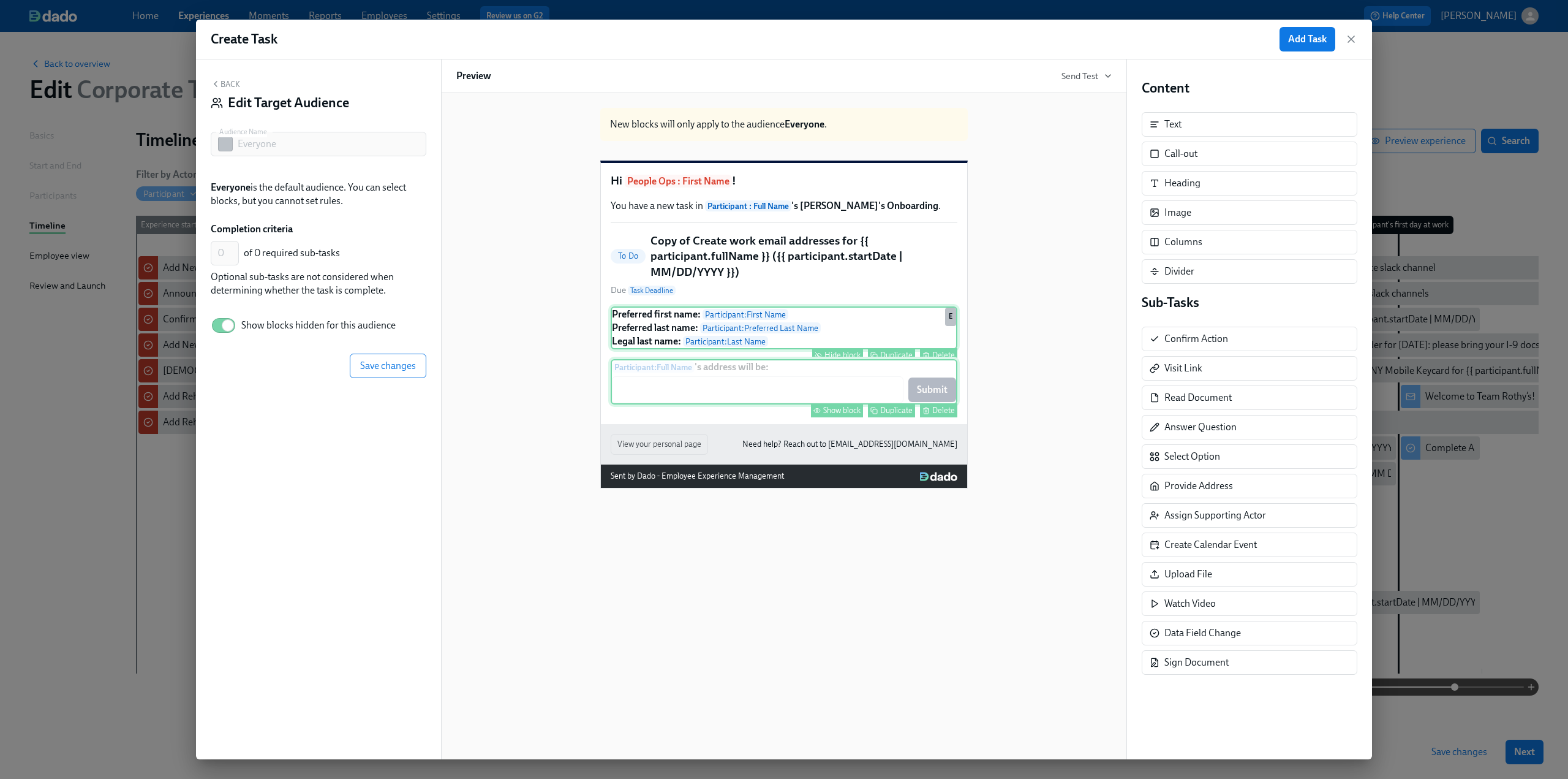
click at [844, 415] on div "Show block" at bounding box center [842, 410] width 38 height 9
type input "1"
click at [386, 369] on span "Save changes" at bounding box center [388, 366] width 56 height 13
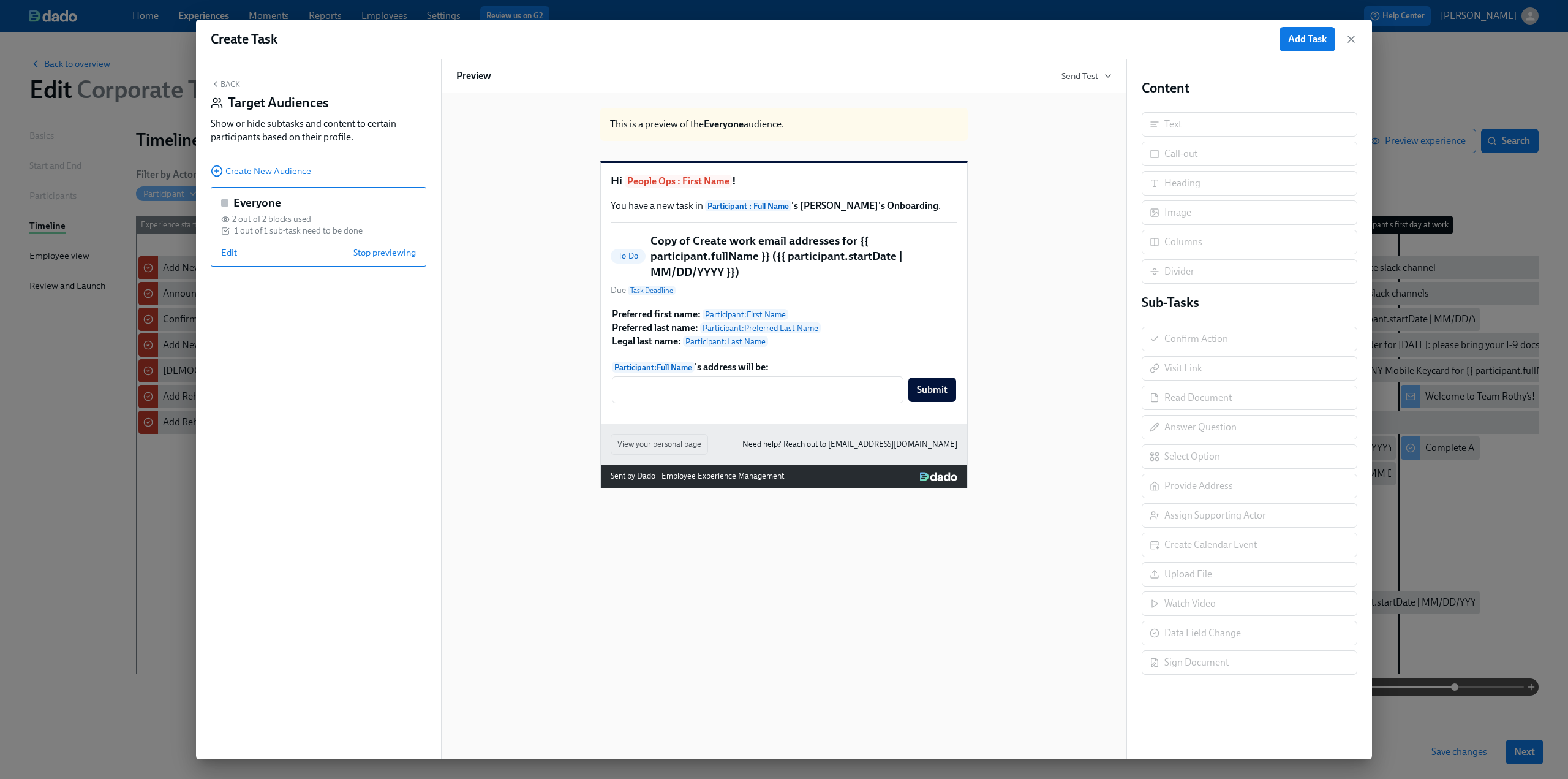
click at [229, 79] on button "Back" at bounding box center [225, 84] width 29 height 9
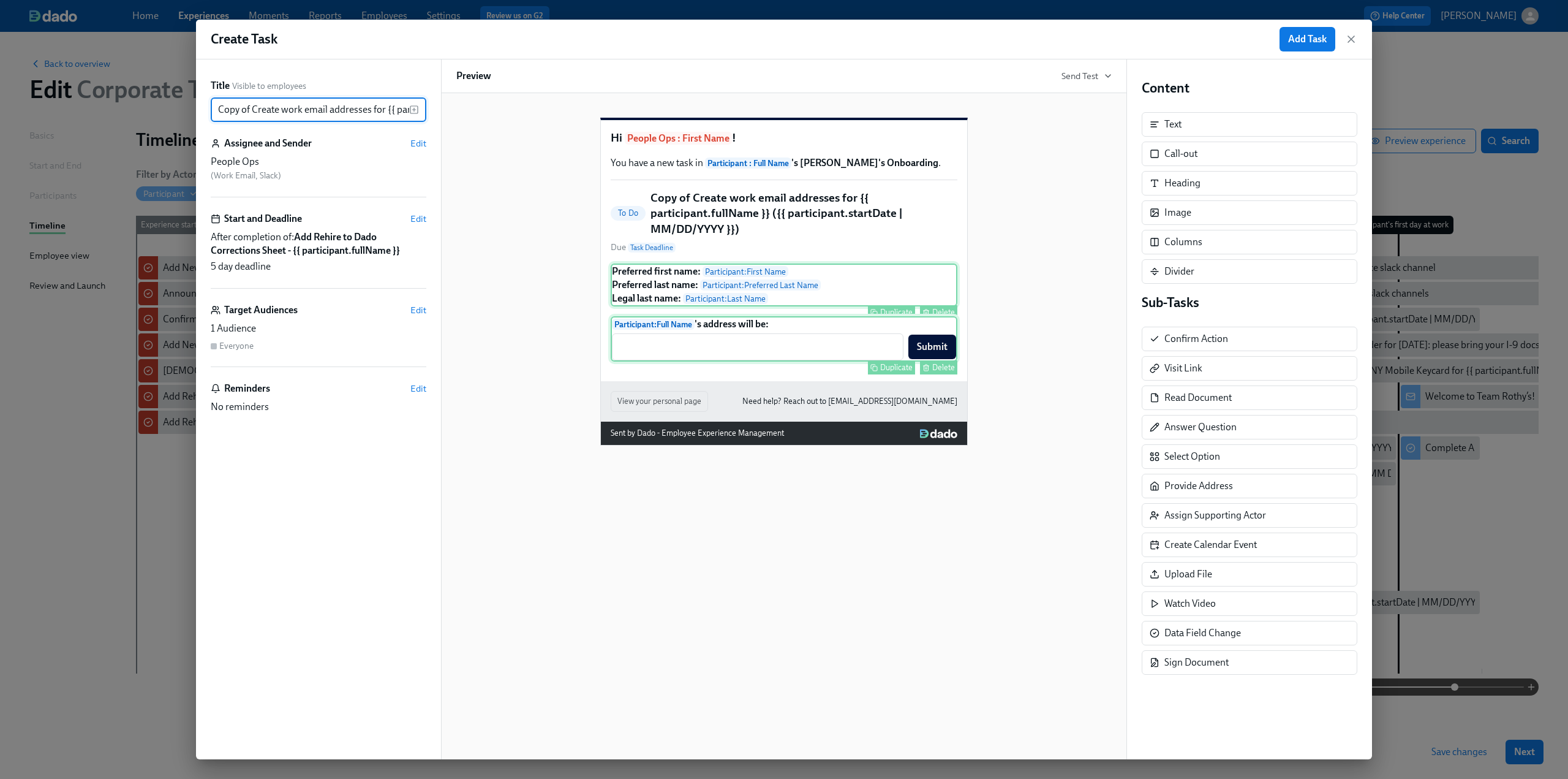
drag, startPoint x: 253, startPoint y: 112, endPoint x: 211, endPoint y: 112, distance: 42.0
click at [211, 112] on input "Copy of Create work email addresses for {{ participant.fullName }} ({{ particip…" at bounding box center [310, 109] width 199 height 24
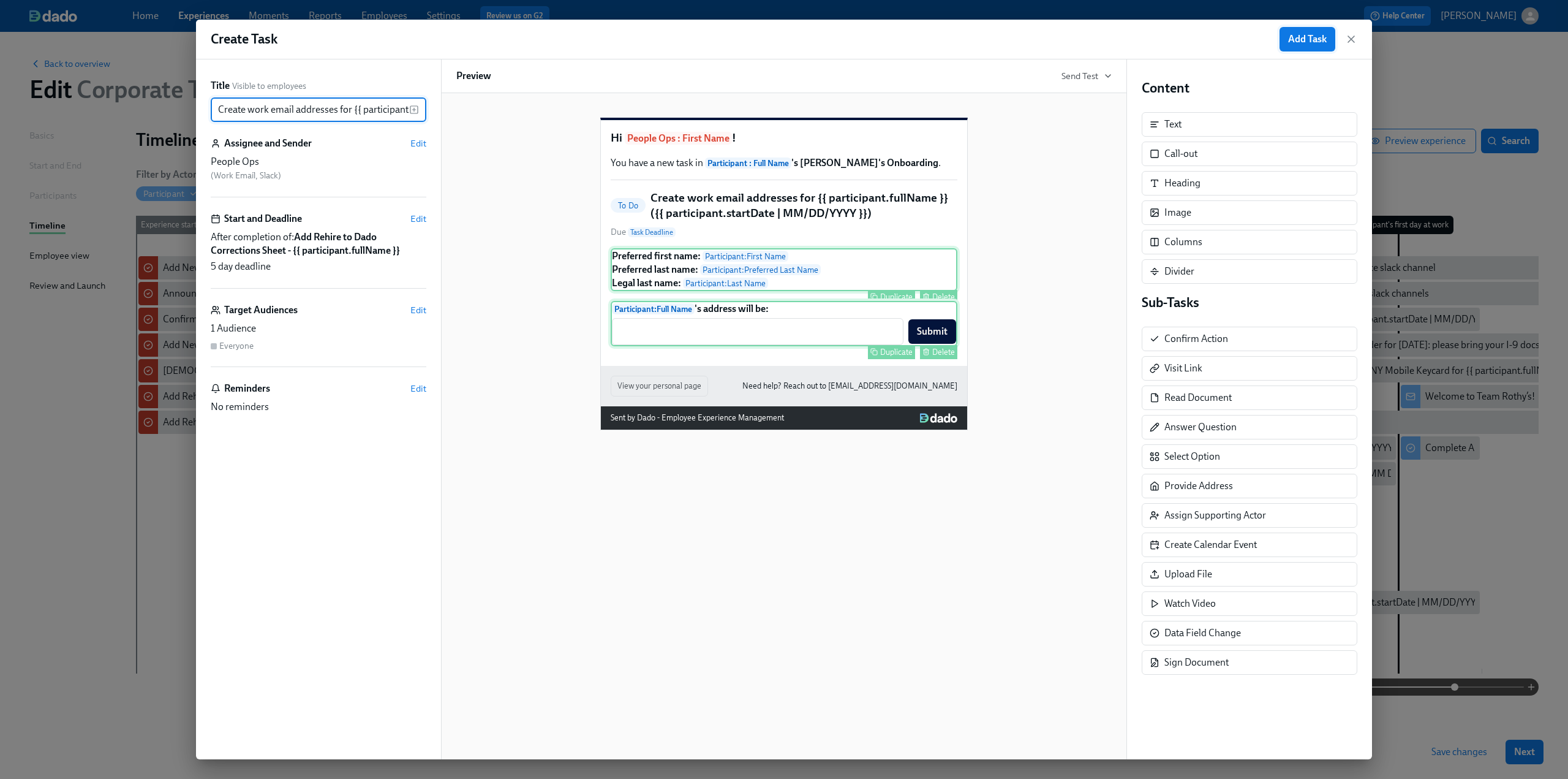
type input "Create work email addresses for {{ participant.fullName }} ({{ participant.star…"
click at [1310, 35] on span "Add Task" at bounding box center [1307, 39] width 38 height 13
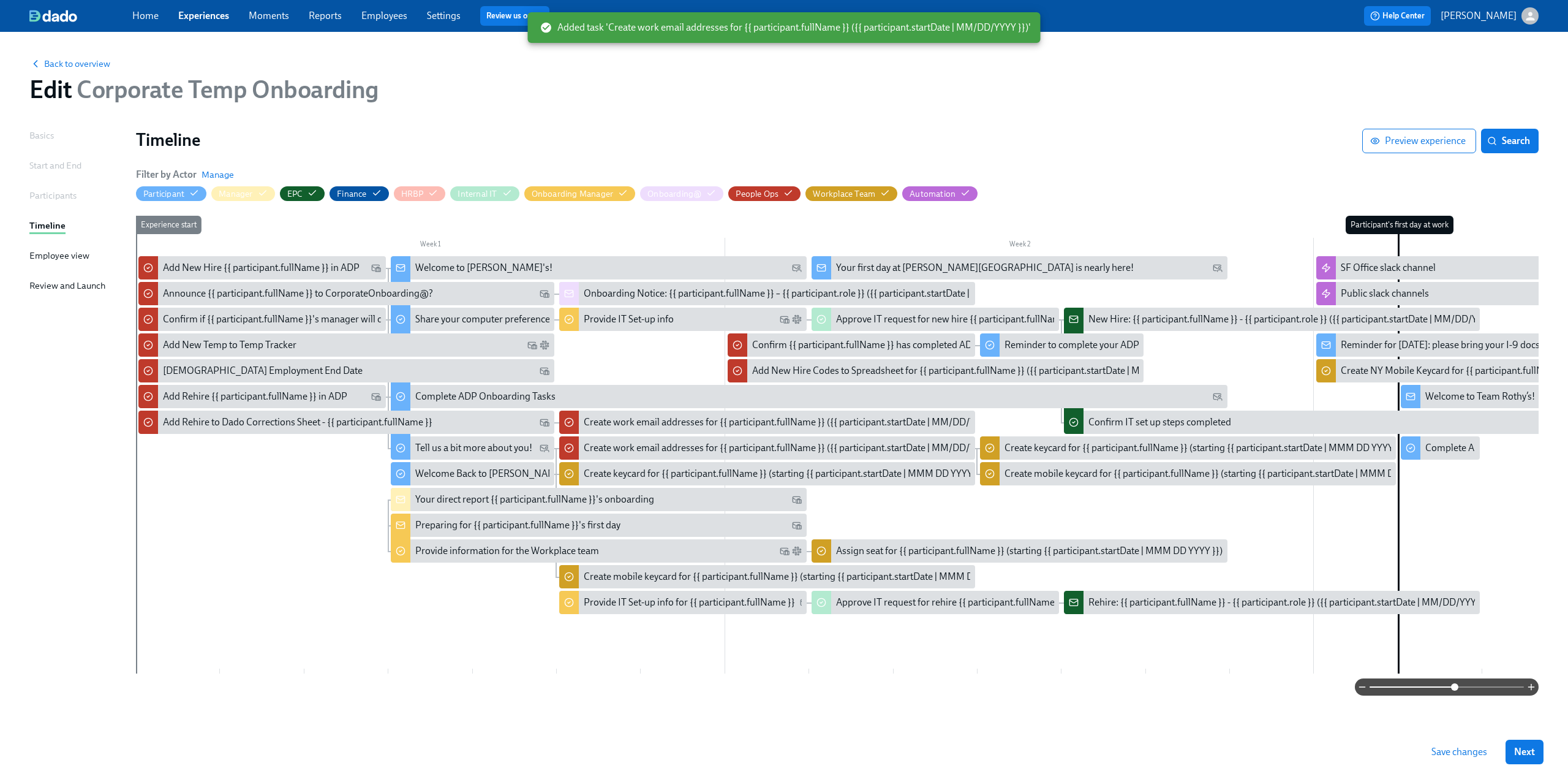
click at [1469, 753] on span "Save changes" at bounding box center [1459, 752] width 56 height 13
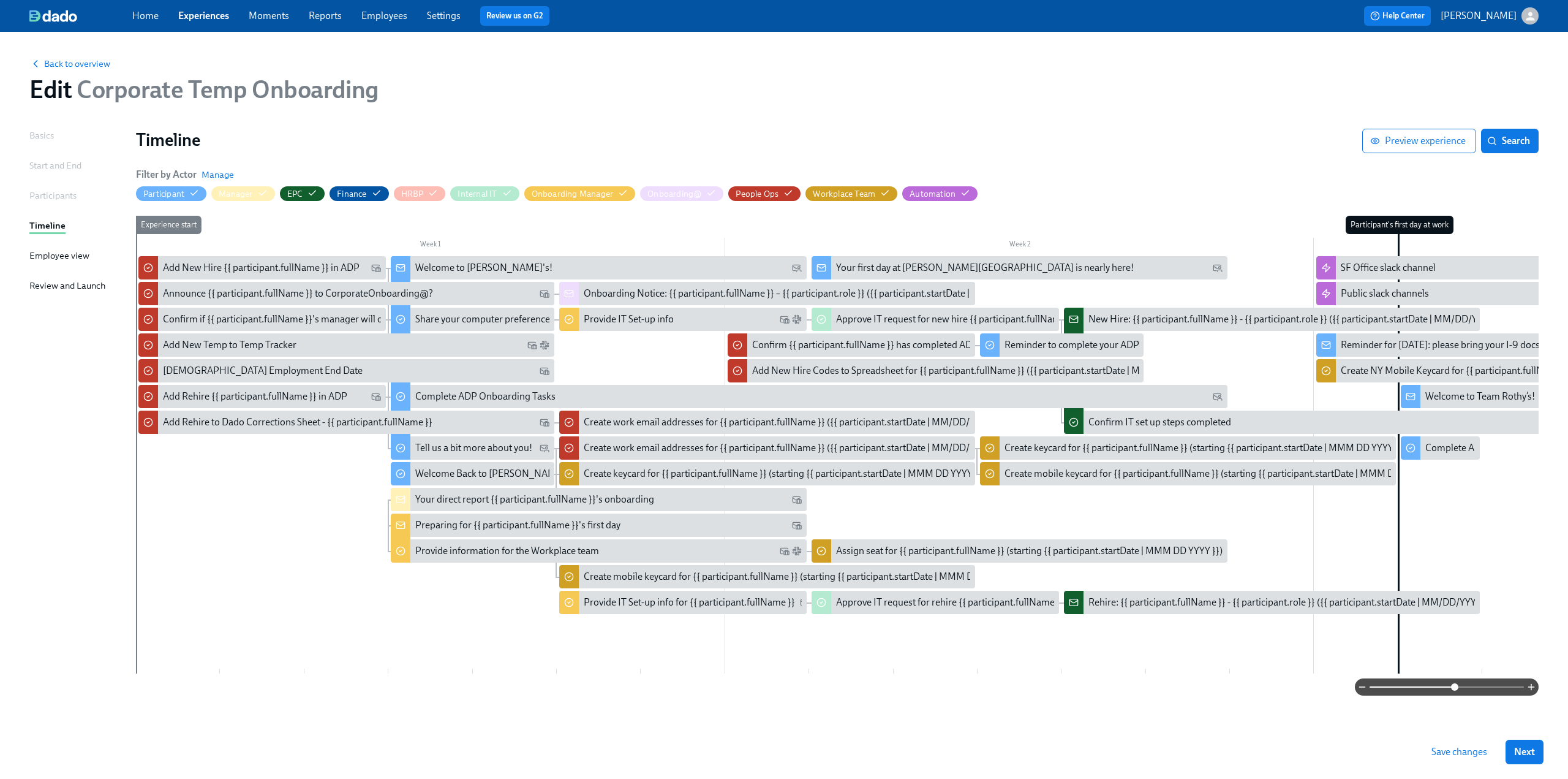
click at [1460, 748] on span "Save changes" at bounding box center [1459, 752] width 56 height 13
click at [1456, 753] on span "Save changes" at bounding box center [1459, 752] width 56 height 13
click at [1530, 745] on button "Next" at bounding box center [1525, 751] width 38 height 24
click at [1515, 755] on span "Next" at bounding box center [1525, 752] width 21 height 13
click at [1462, 756] on span "Save changes" at bounding box center [1459, 752] width 56 height 13
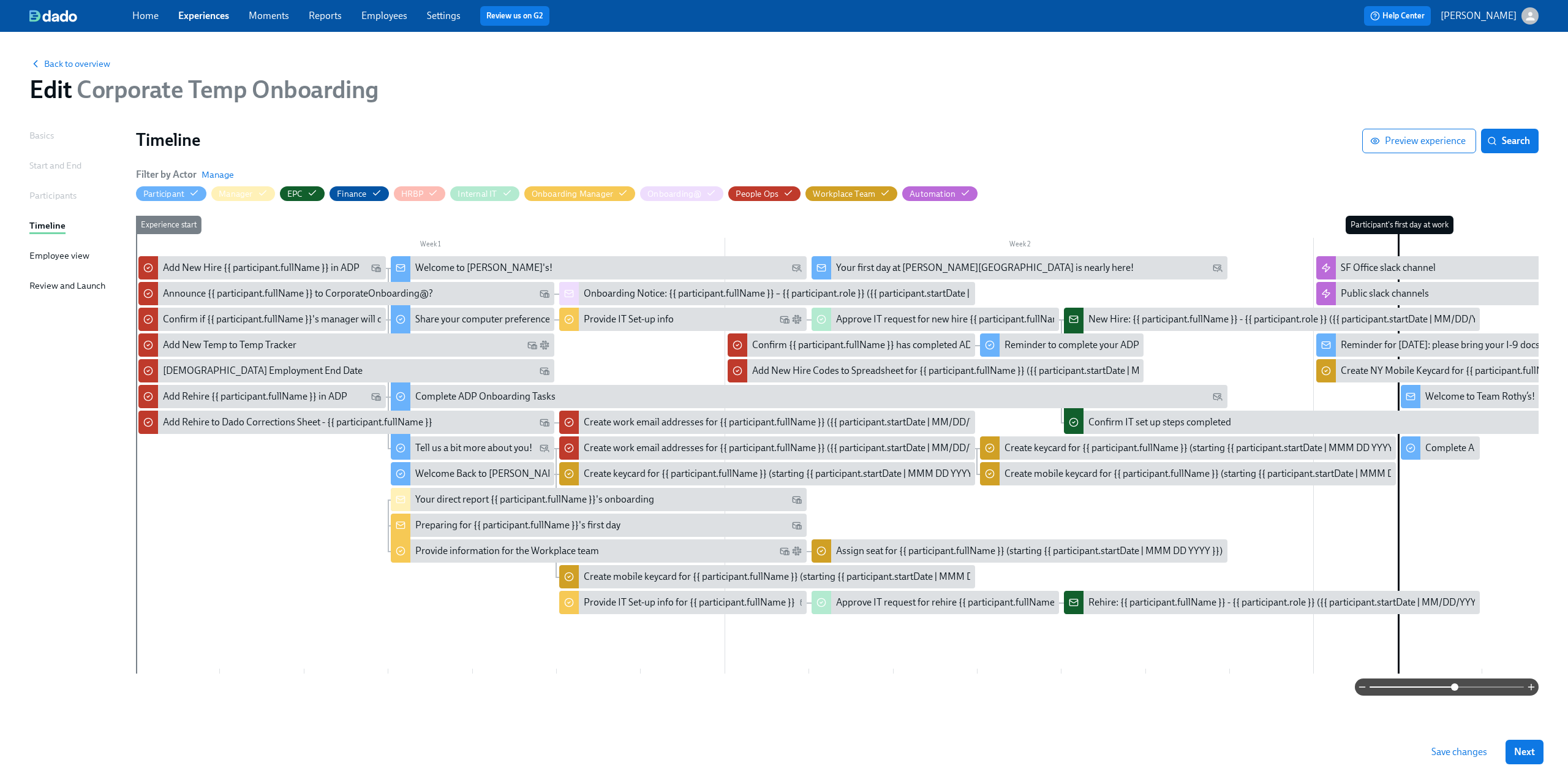
click at [1460, 755] on span "Save changes" at bounding box center [1459, 752] width 56 height 13
click at [1451, 750] on span "Save changes" at bounding box center [1459, 752] width 56 height 13
drag, startPoint x: 1438, startPoint y: 744, endPoint x: 42, endPoint y: 244, distance: 1482.8
click at [42, 241] on div "Basics Start and End Participants Timeline Employee view Review and Launch" at bounding box center [75, 427] width 92 height 597
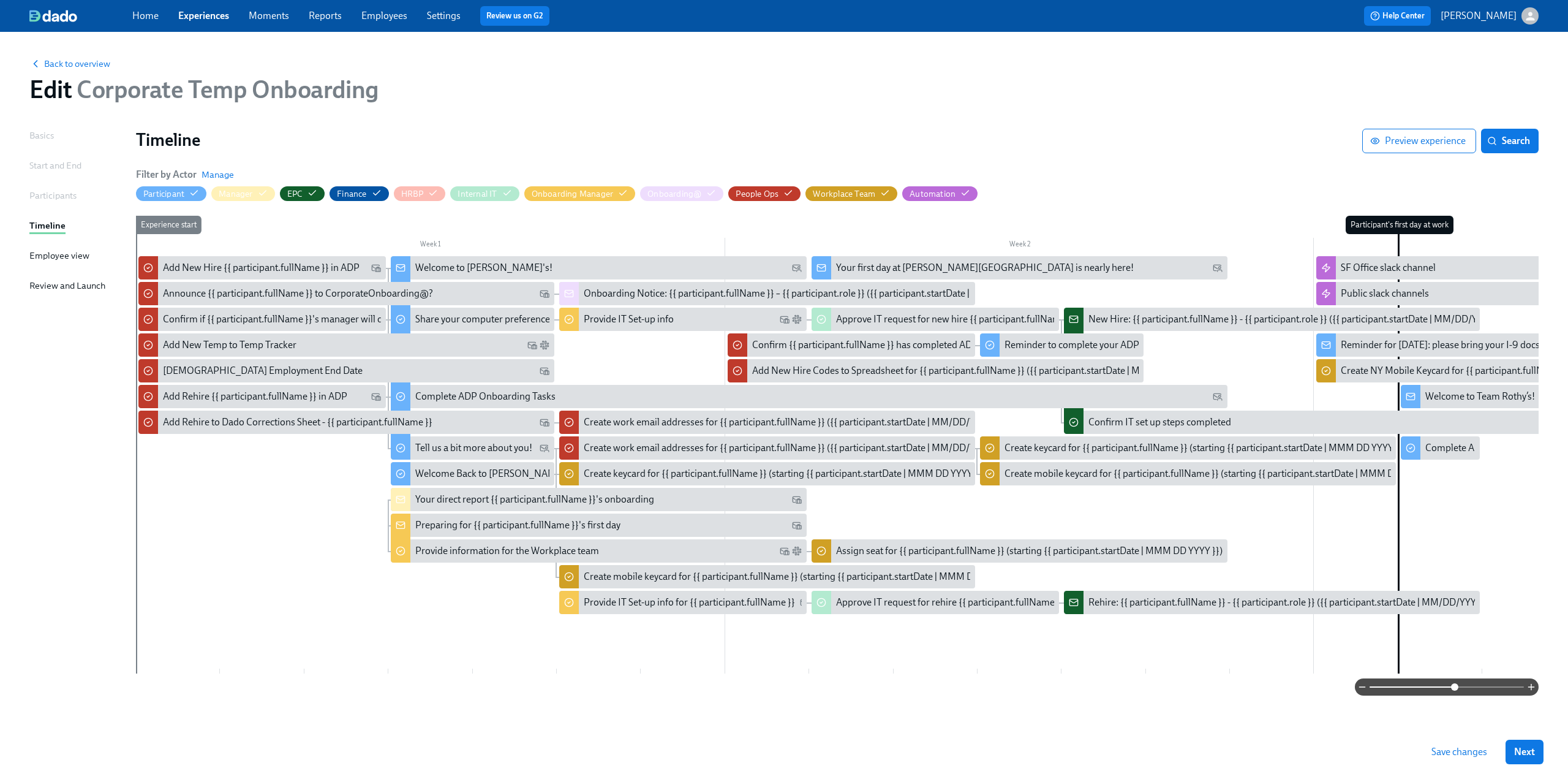
click at [43, 252] on div "Employee view" at bounding box center [59, 255] width 60 height 13
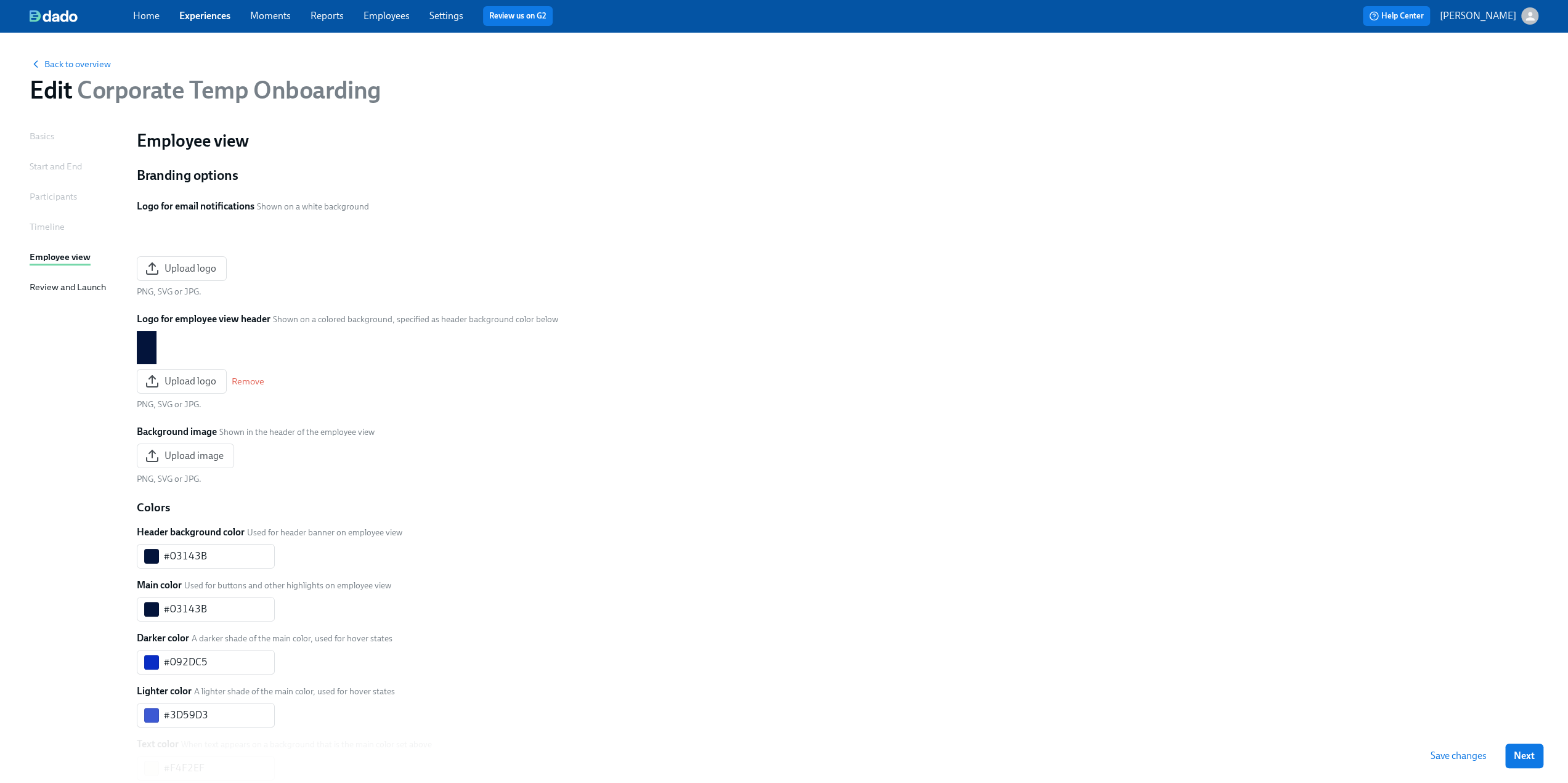
click at [44, 226] on div "Timeline" at bounding box center [47, 226] width 35 height 13
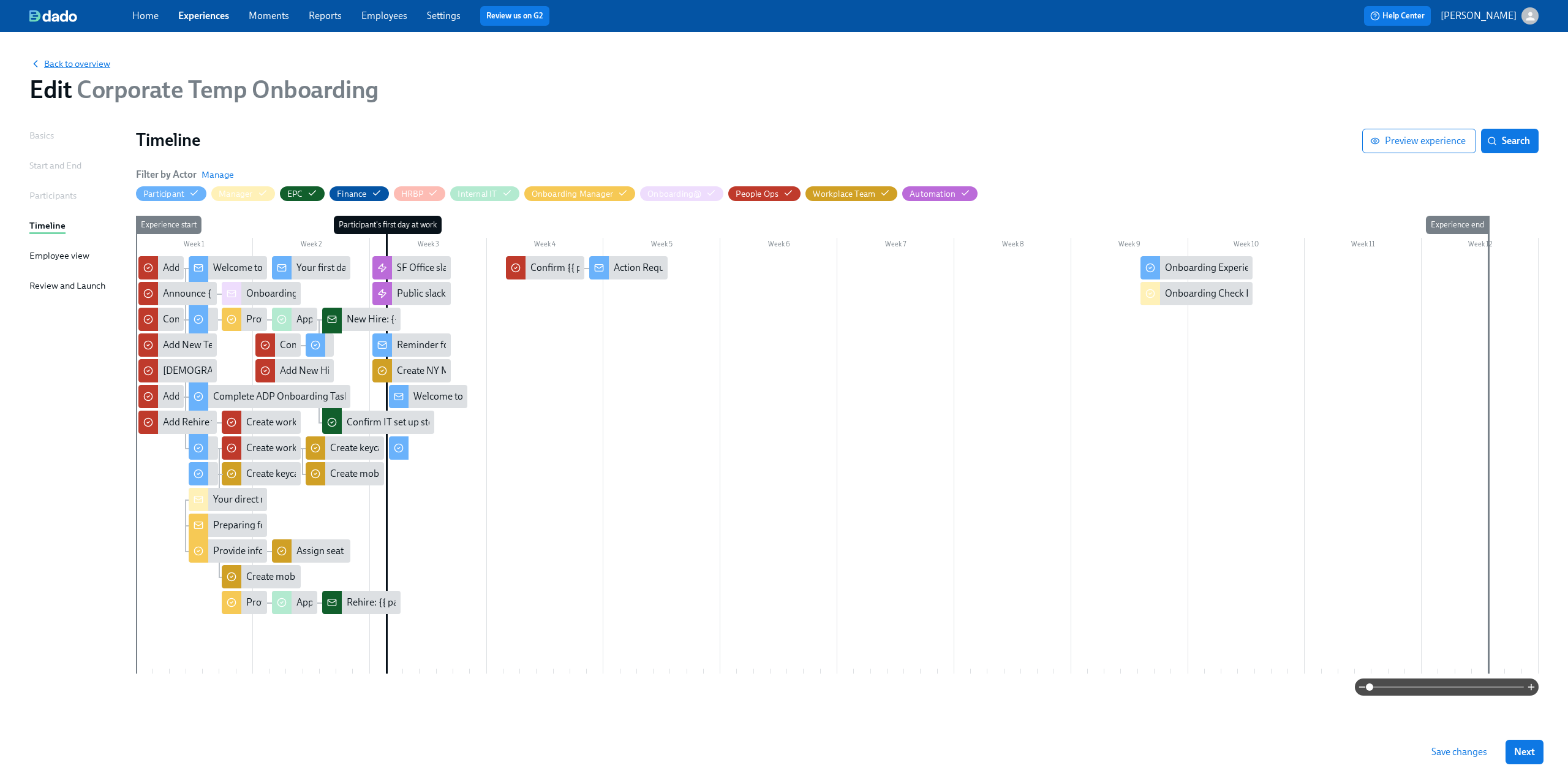
click at [79, 63] on span "Back to overview" at bounding box center [69, 64] width 81 height 13
click at [1469, 757] on span "Save changes" at bounding box center [1459, 752] width 56 height 13
click at [1469, 677] on div "Week 1 Week 2 Week 3 Week 4 Week 5 Week 6 Week 7 Week 8 Week 9 Week 10 Week 11 …" at bounding box center [837, 447] width 1403 height 463
click at [1467, 686] on span at bounding box center [1447, 687] width 155 height 17
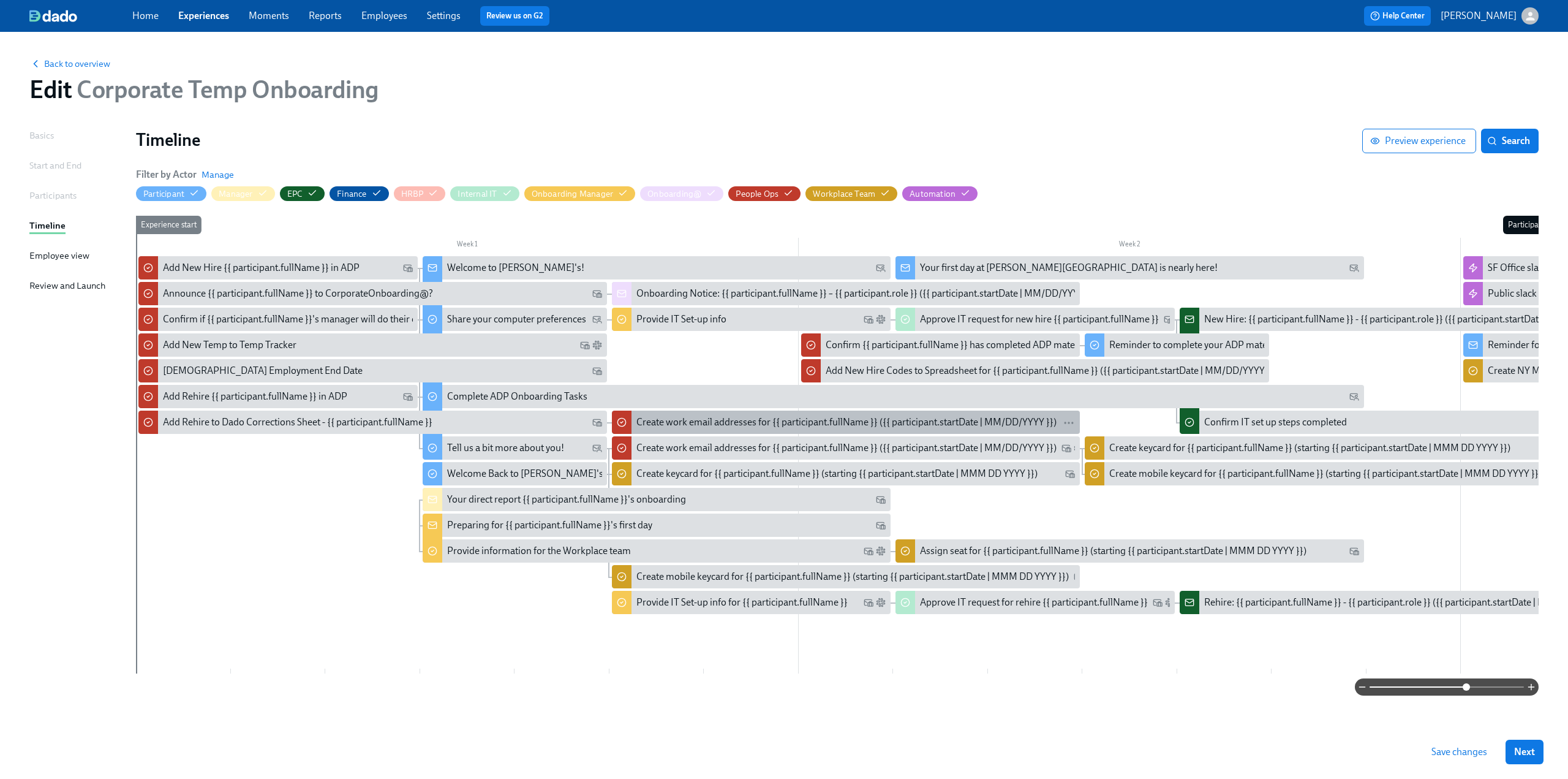
click at [701, 421] on div "Create work email addresses for {{ participant.fullName }} ({{ participant.star…" at bounding box center [846, 422] width 420 height 13
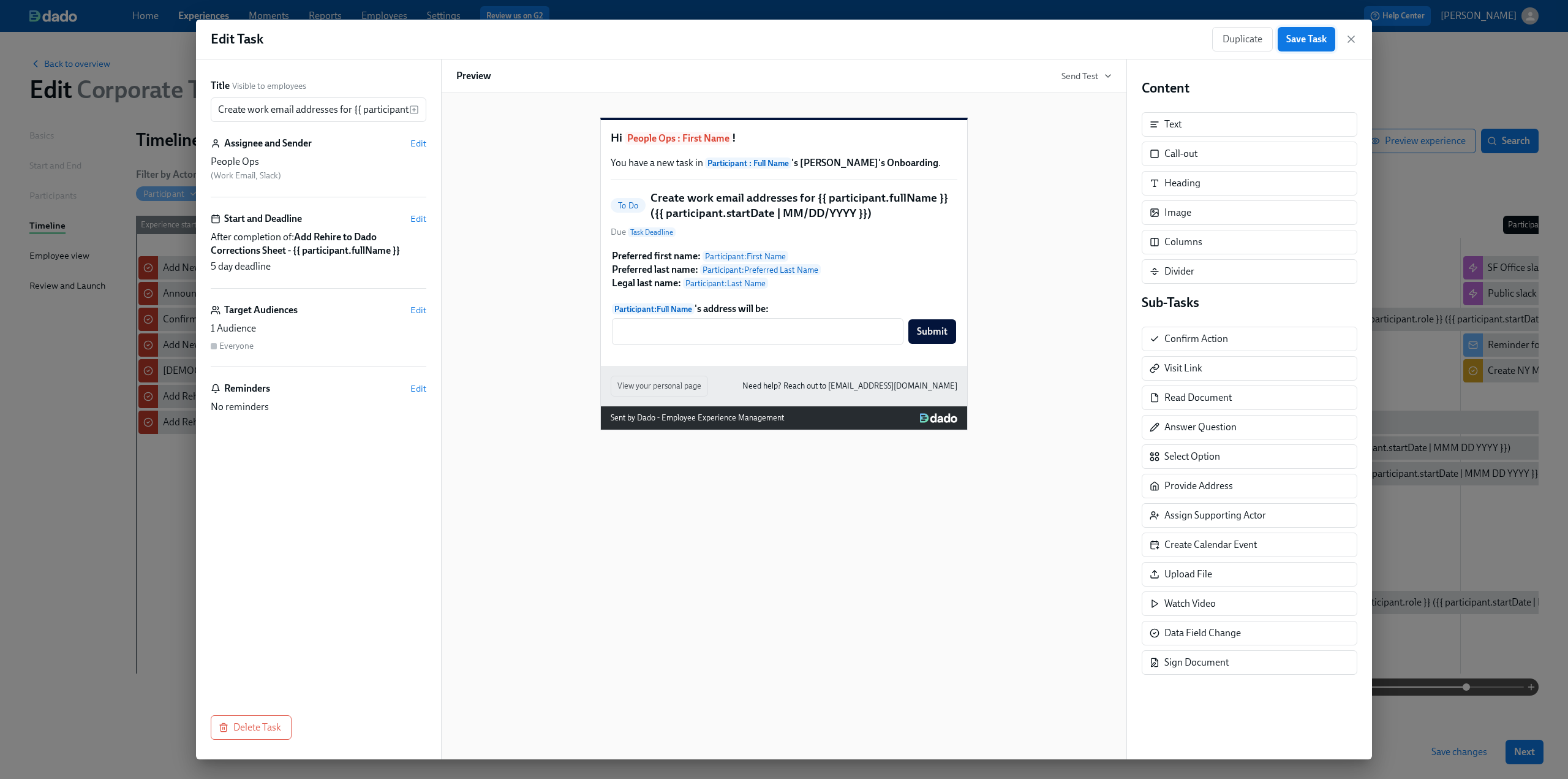
click at [1302, 35] on span "Save Task" at bounding box center [1306, 39] width 40 height 13
click at [1355, 38] on icon "button" at bounding box center [1352, 39] width 13 height 13
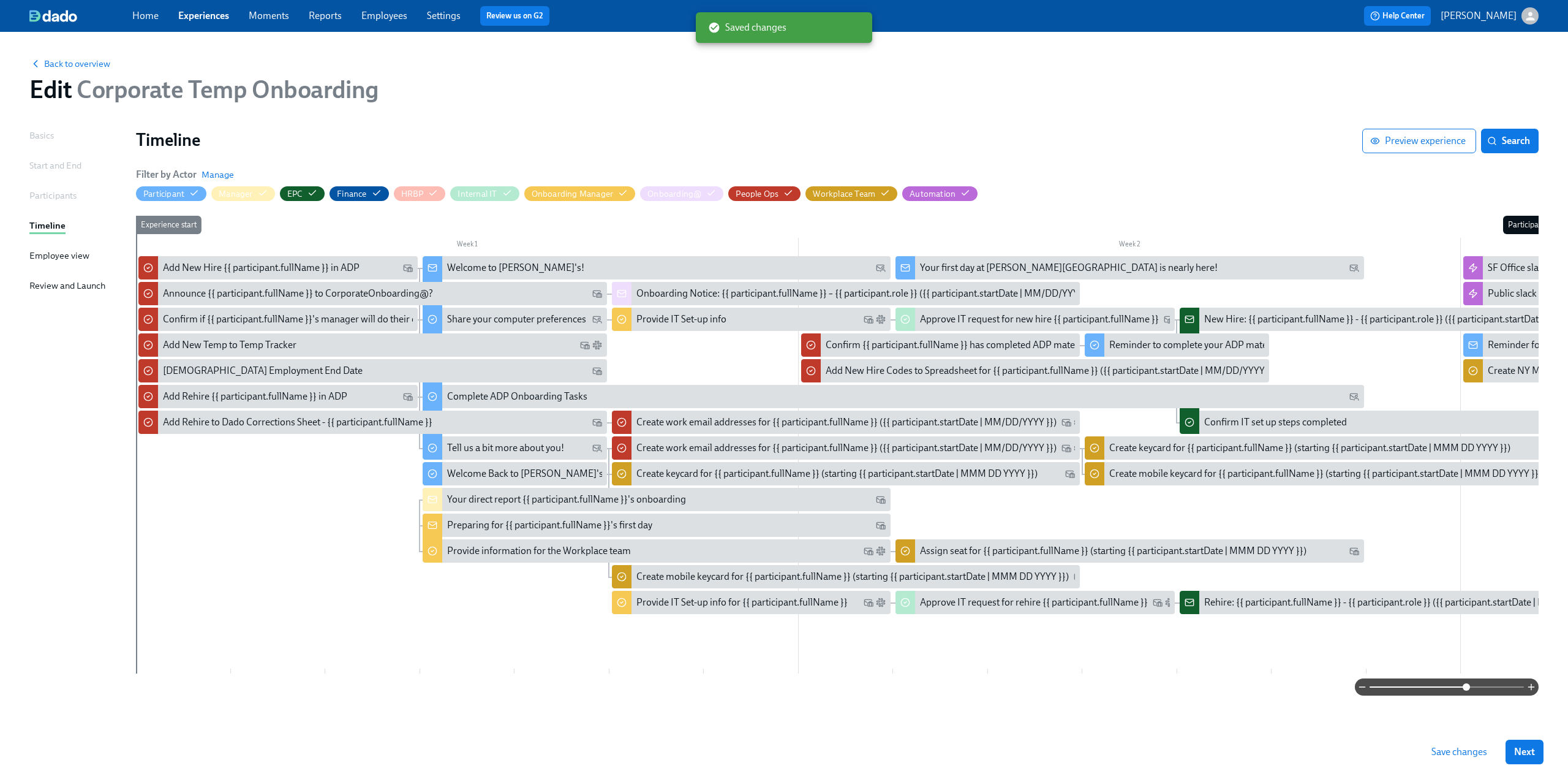
click at [1467, 751] on span "Save changes" at bounding box center [1459, 752] width 56 height 13
click at [1456, 754] on span "Save changes" at bounding box center [1459, 752] width 56 height 13
drag, startPoint x: 1460, startPoint y: 753, endPoint x: 1167, endPoint y: 671, distance: 304.3
click at [1460, 751] on span "Save changes" at bounding box center [1459, 752] width 56 height 13
click at [207, 14] on link "Experiences" at bounding box center [203, 15] width 51 height 12
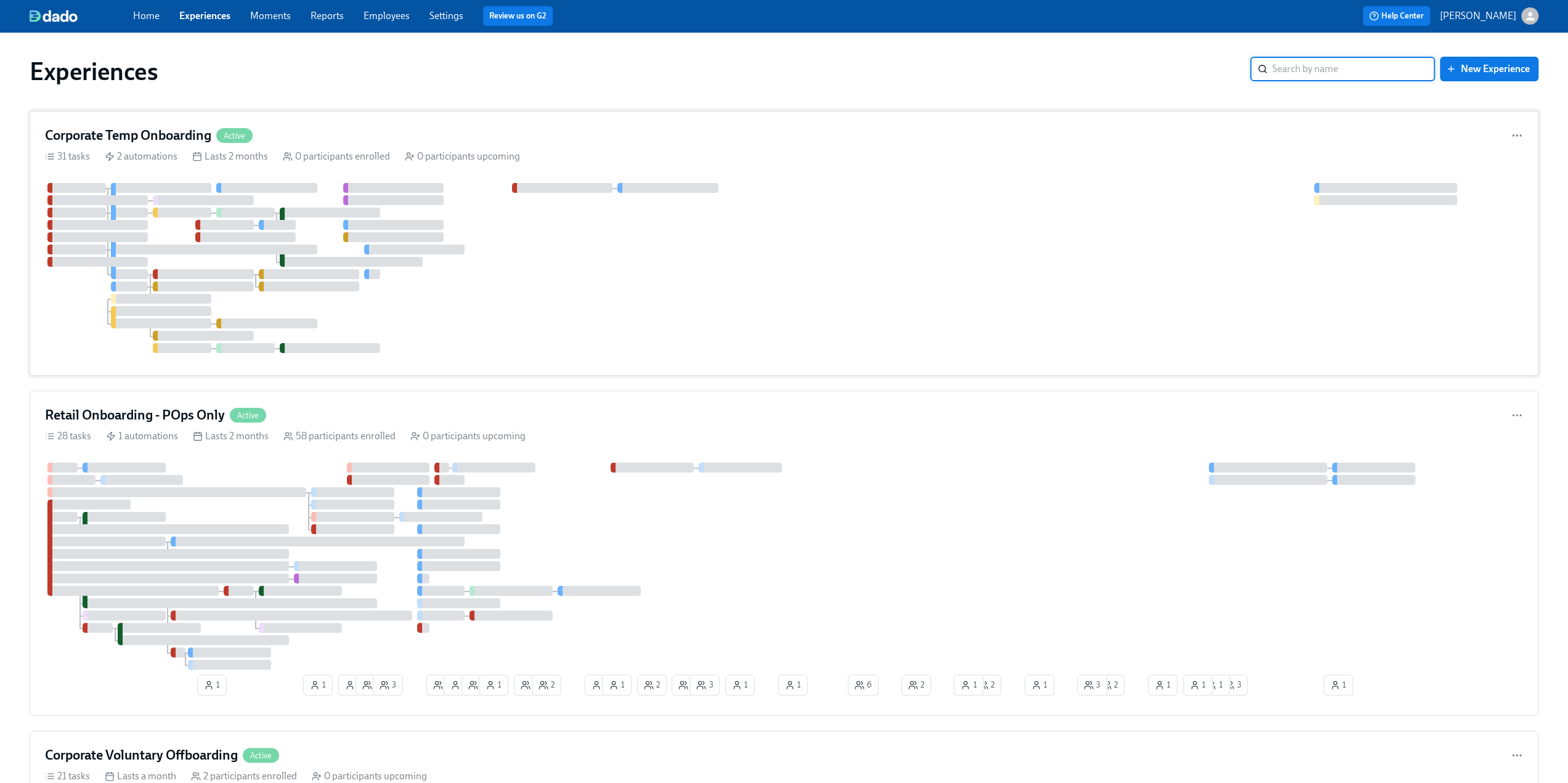
click at [170, 129] on h4 "Corporate Temp Onboarding" at bounding box center [128, 135] width 167 height 18
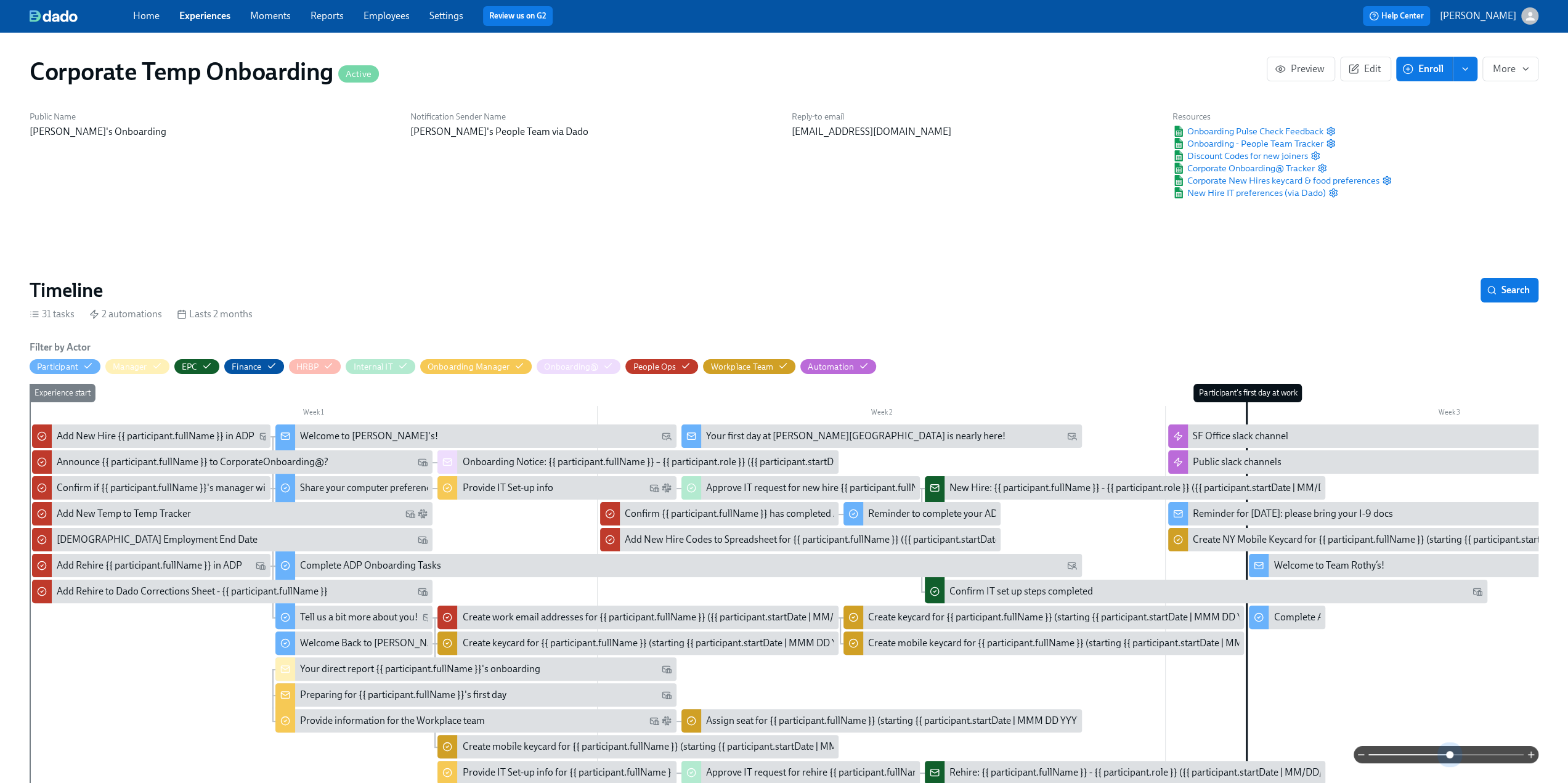
click at [1450, 752] on span at bounding box center [1446, 755] width 156 height 17
click at [1463, 751] on span at bounding box center [1446, 755] width 156 height 17
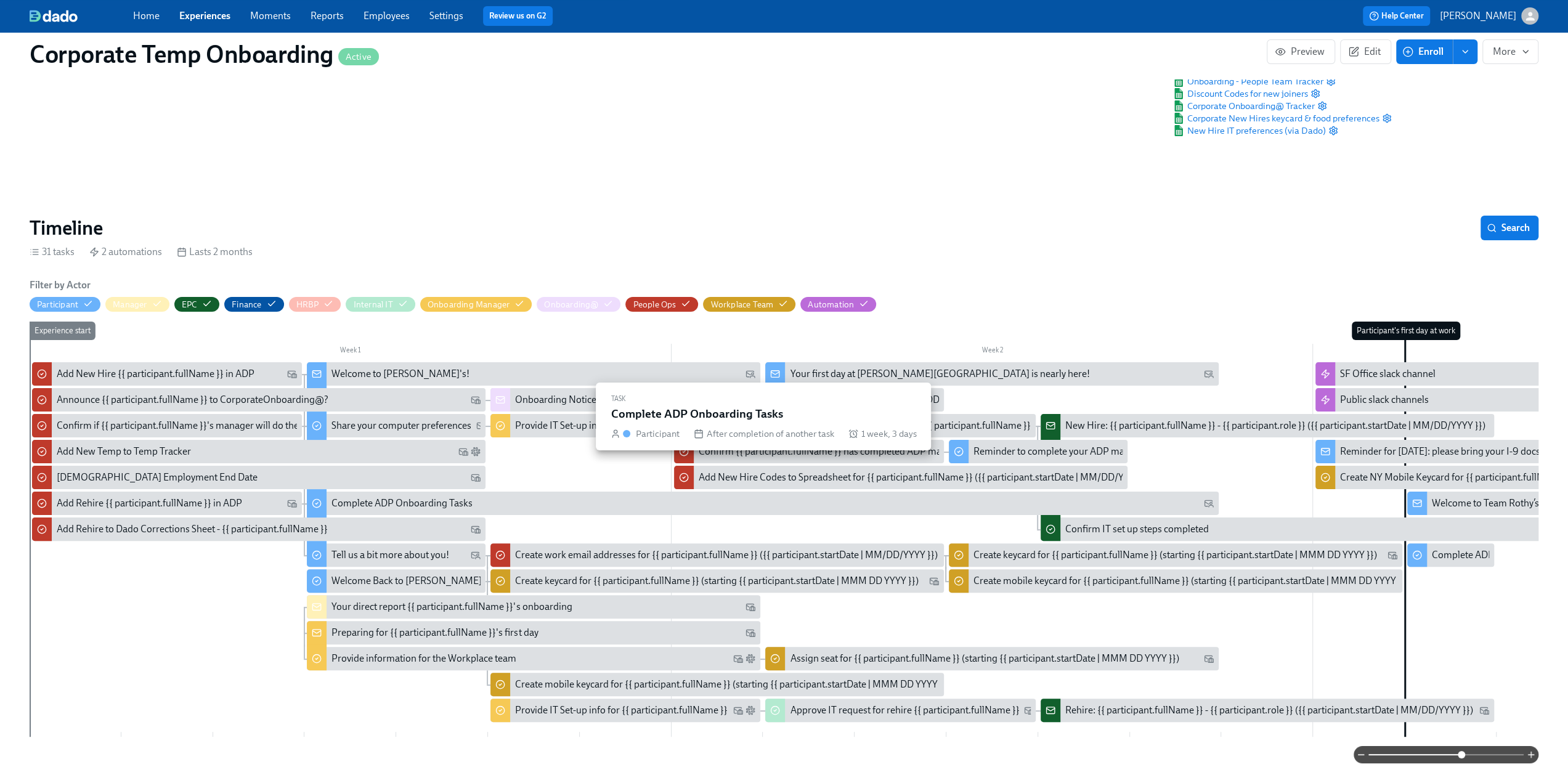
scroll to position [123, 0]
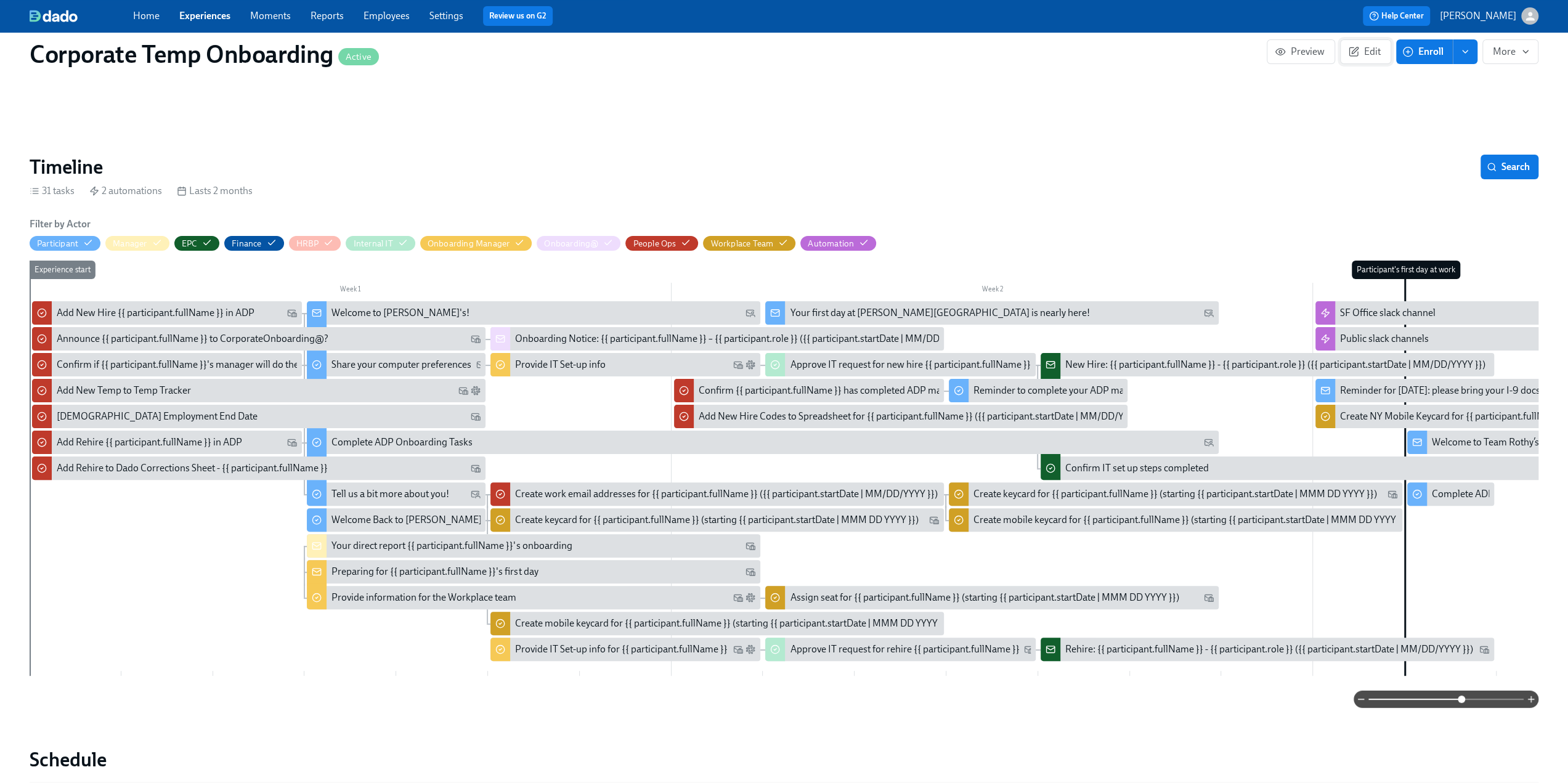
click at [1373, 43] on button "Edit" at bounding box center [1365, 51] width 51 height 24
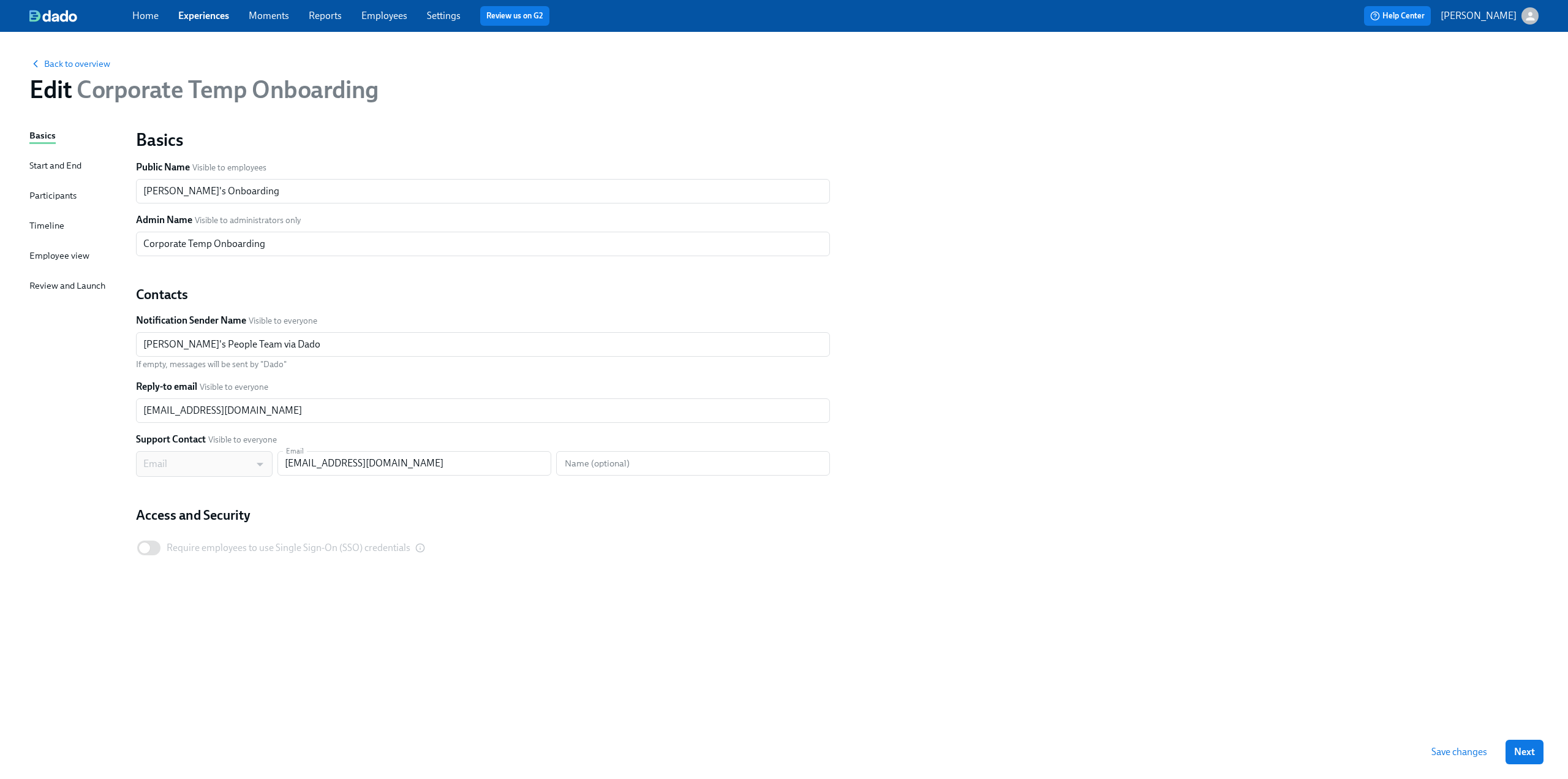
click at [38, 226] on div "Timeline" at bounding box center [46, 225] width 35 height 13
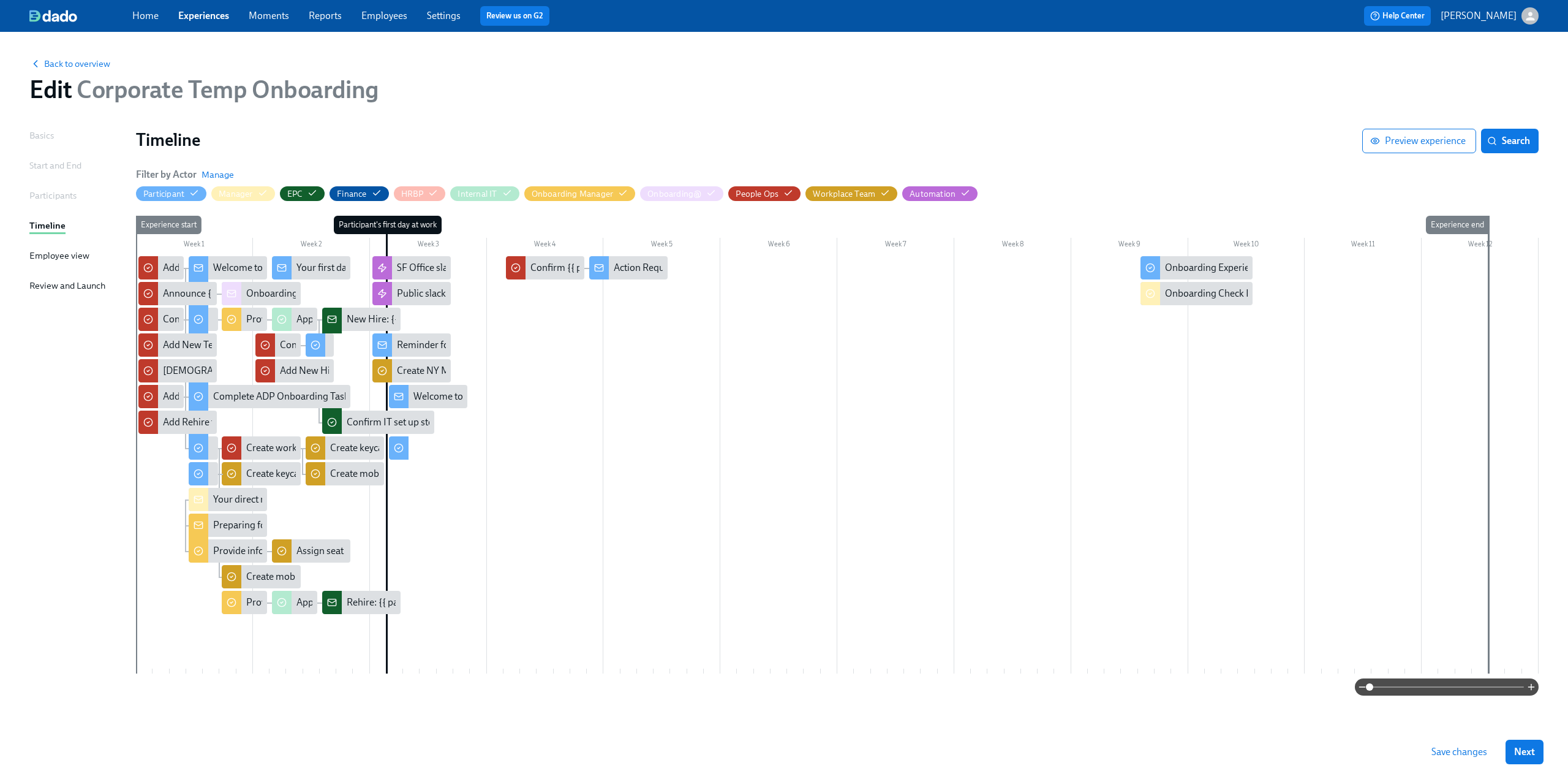
click at [1479, 689] on span at bounding box center [1447, 687] width 155 height 17
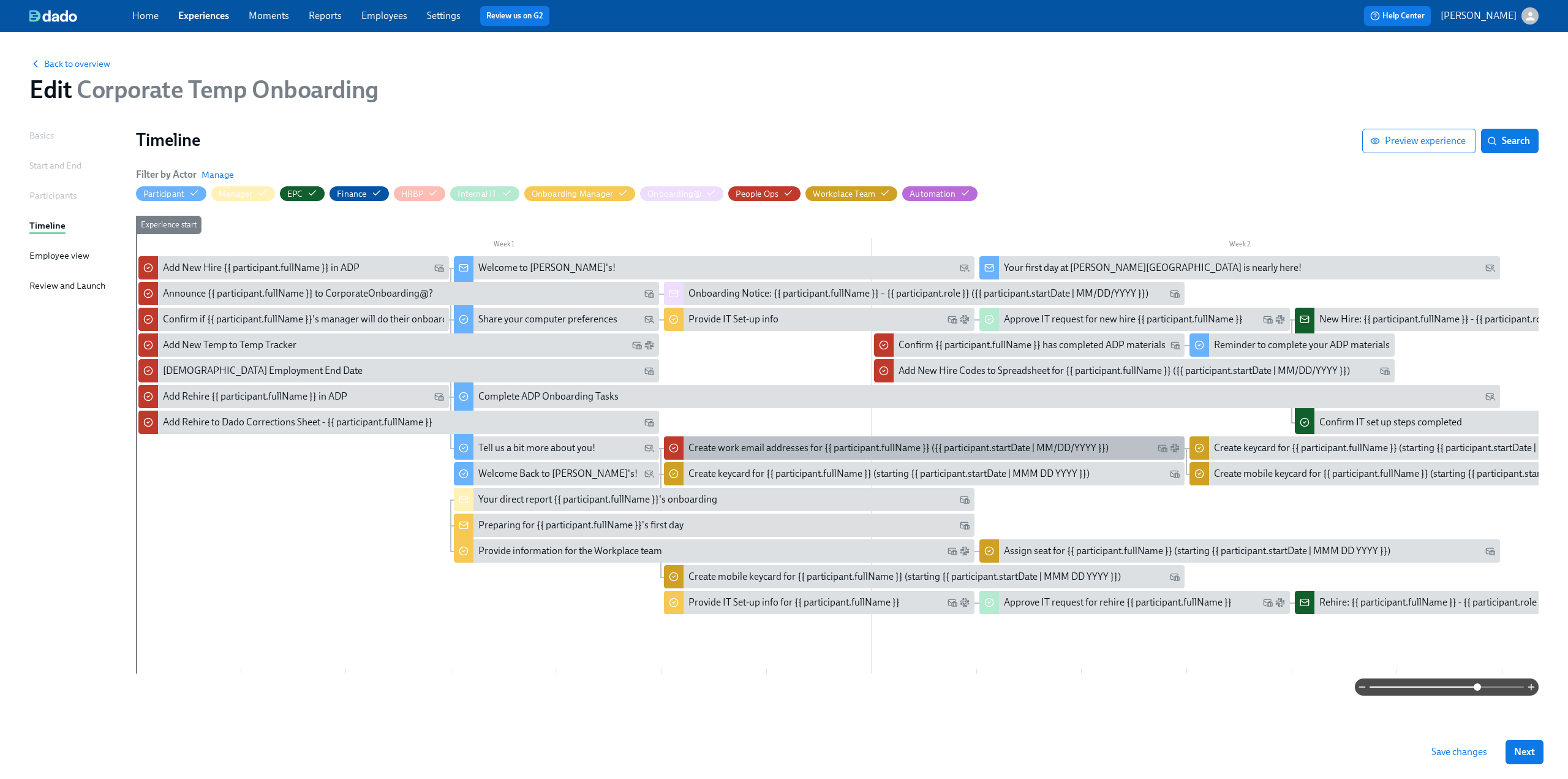
click at [853, 440] on div "Create work email addresses for {{ participant.fullName }} ({{ participant.star…" at bounding box center [924, 448] width 521 height 24
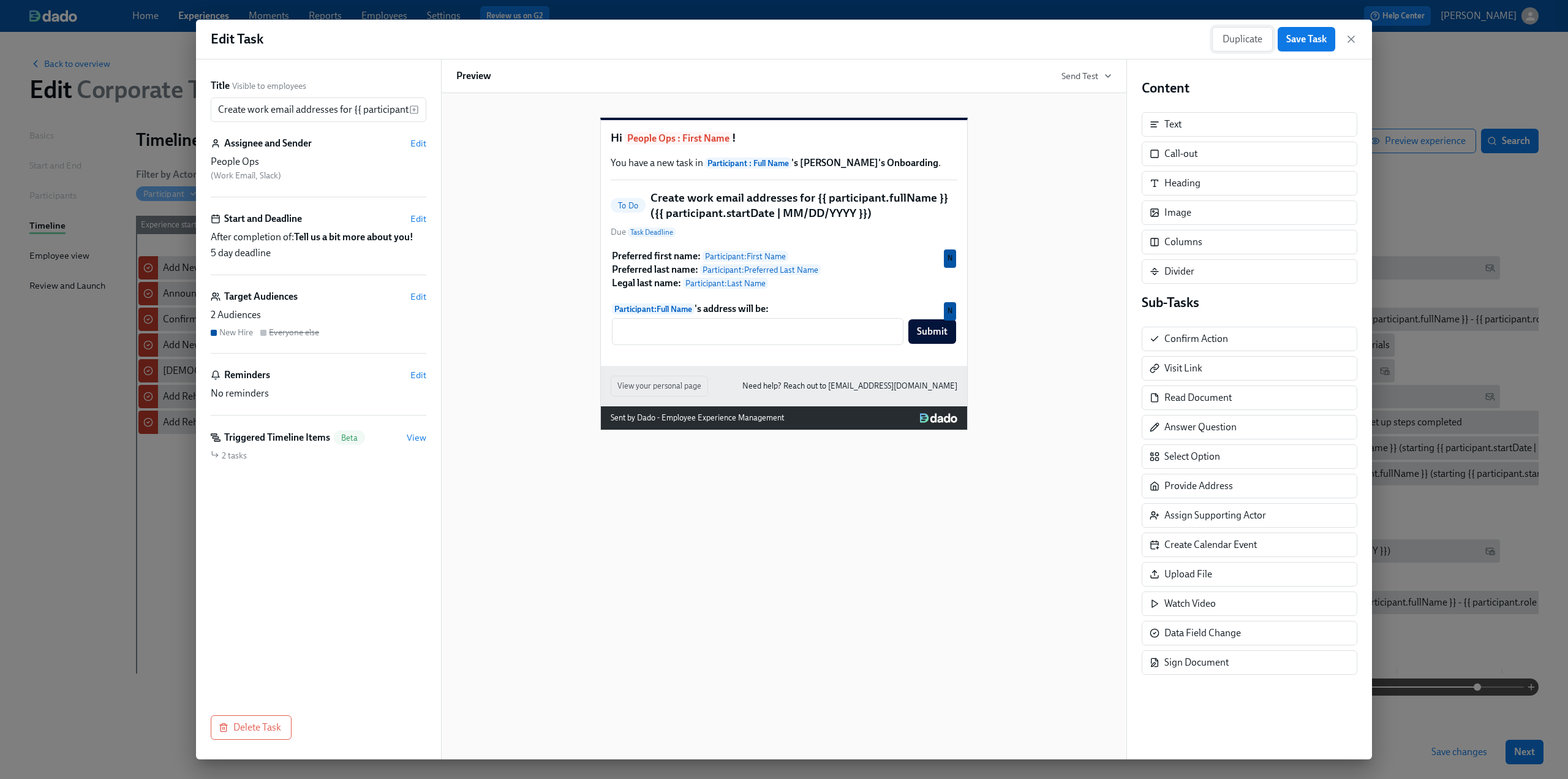
click at [1243, 39] on span "Duplicate" at bounding box center [1243, 39] width 40 height 13
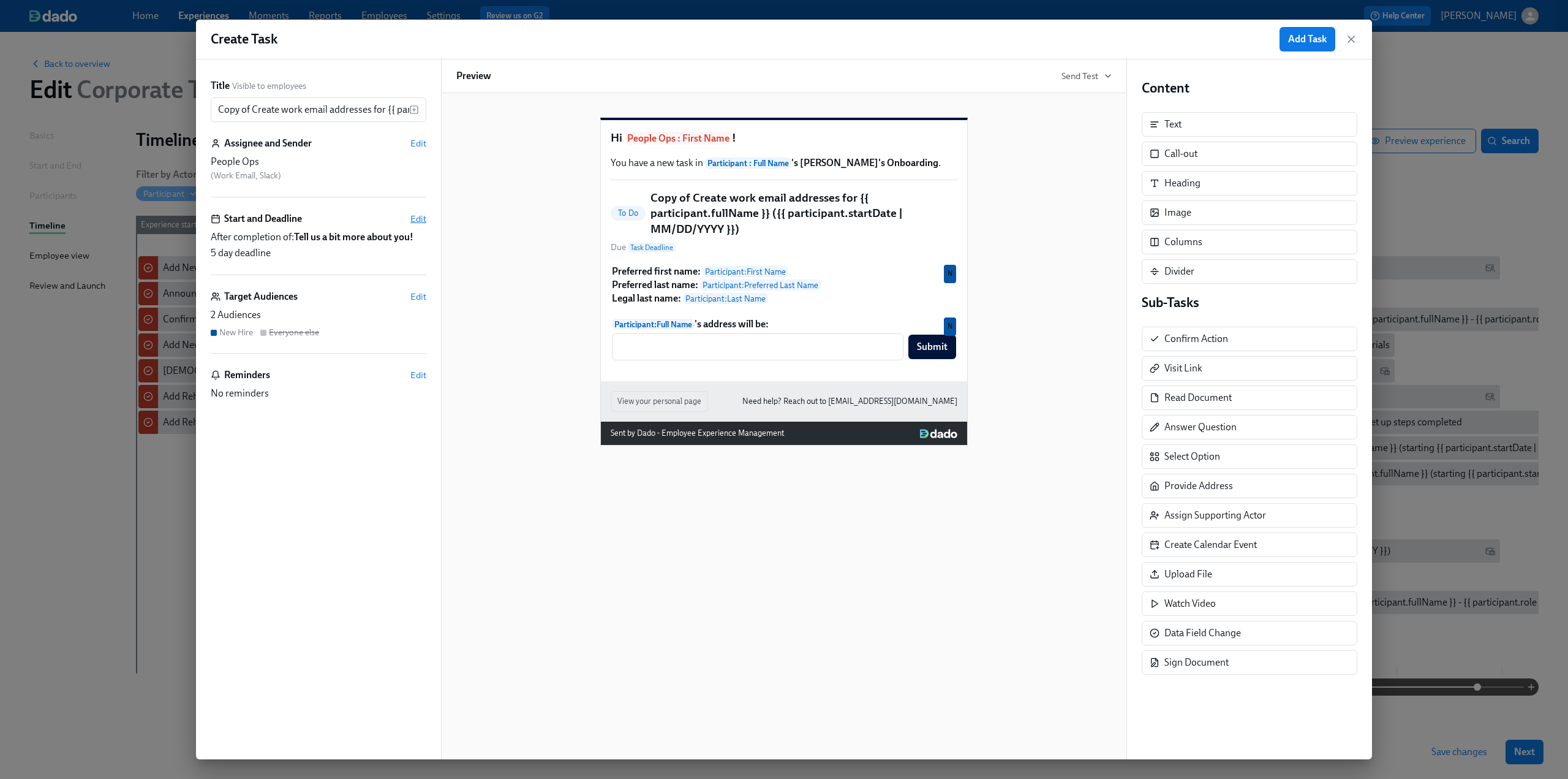
click at [424, 217] on span "Edit" at bounding box center [418, 219] width 16 height 13
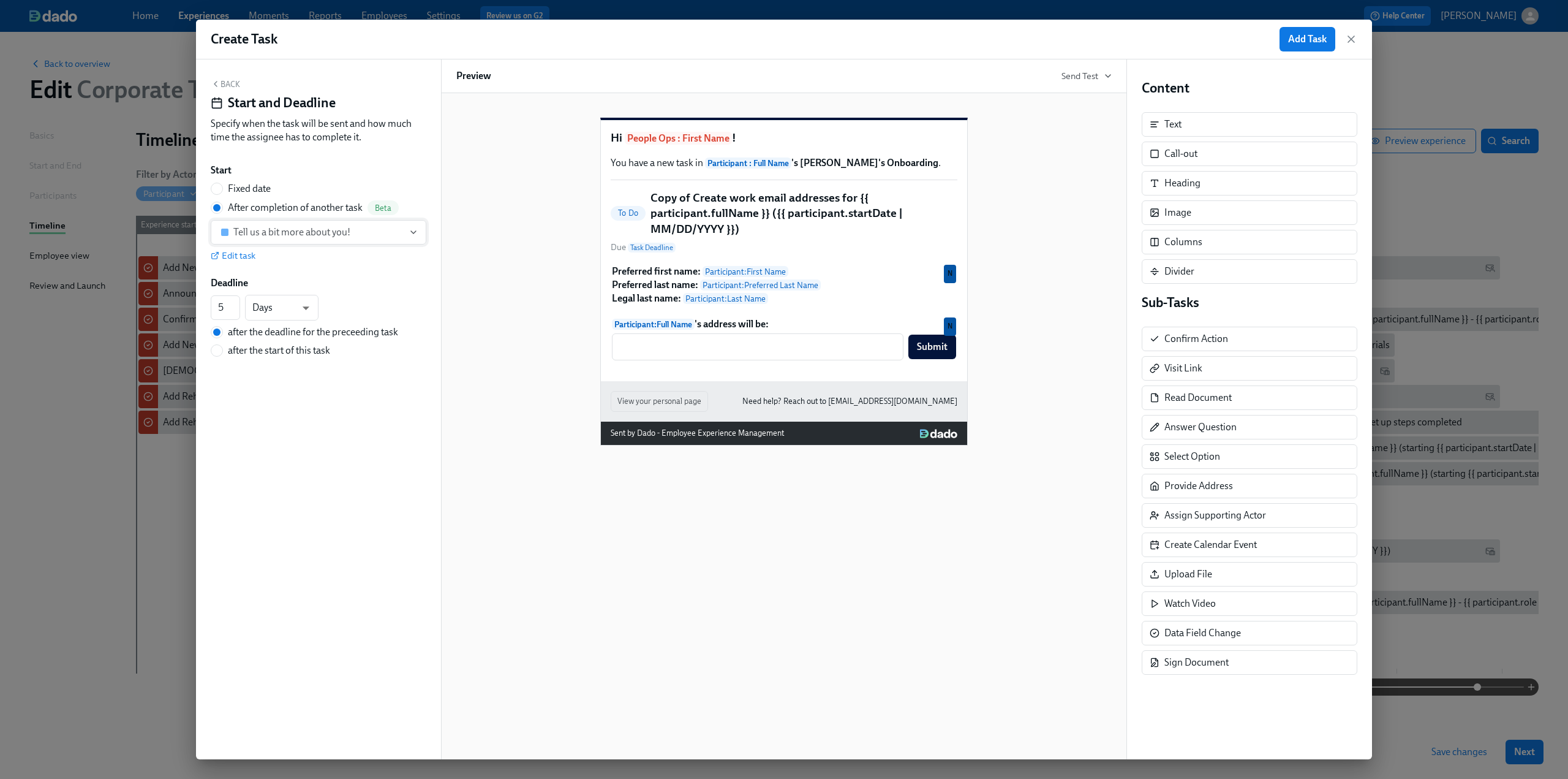
click at [258, 235] on div "Tell us a bit more about you!" at bounding box center [291, 233] width 117 height 13
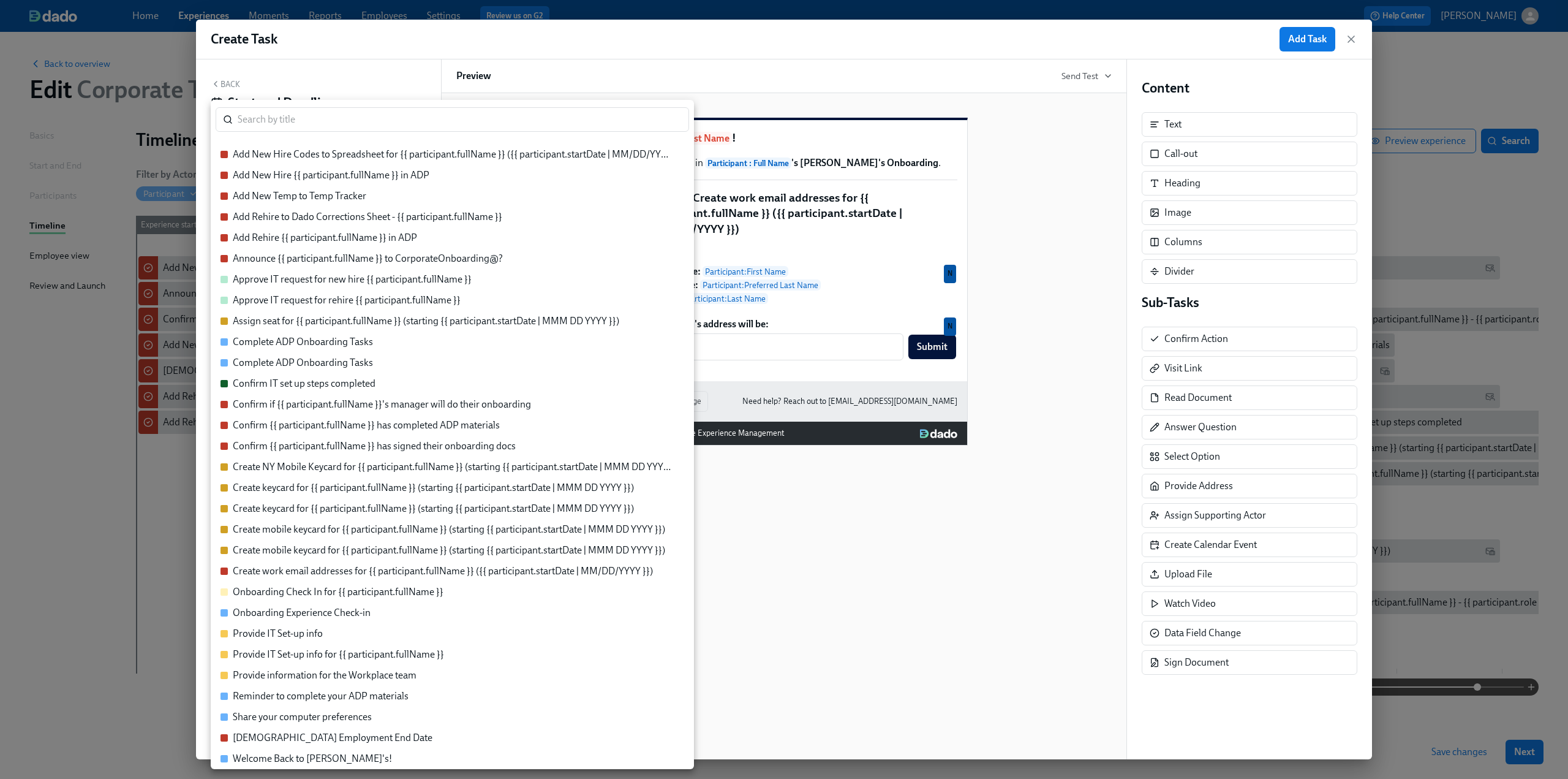
click at [310, 210] on div "Add Rehire to Dado Corrections Sheet - {{ participant.fullName }}" at bounding box center [367, 216] width 269 height 13
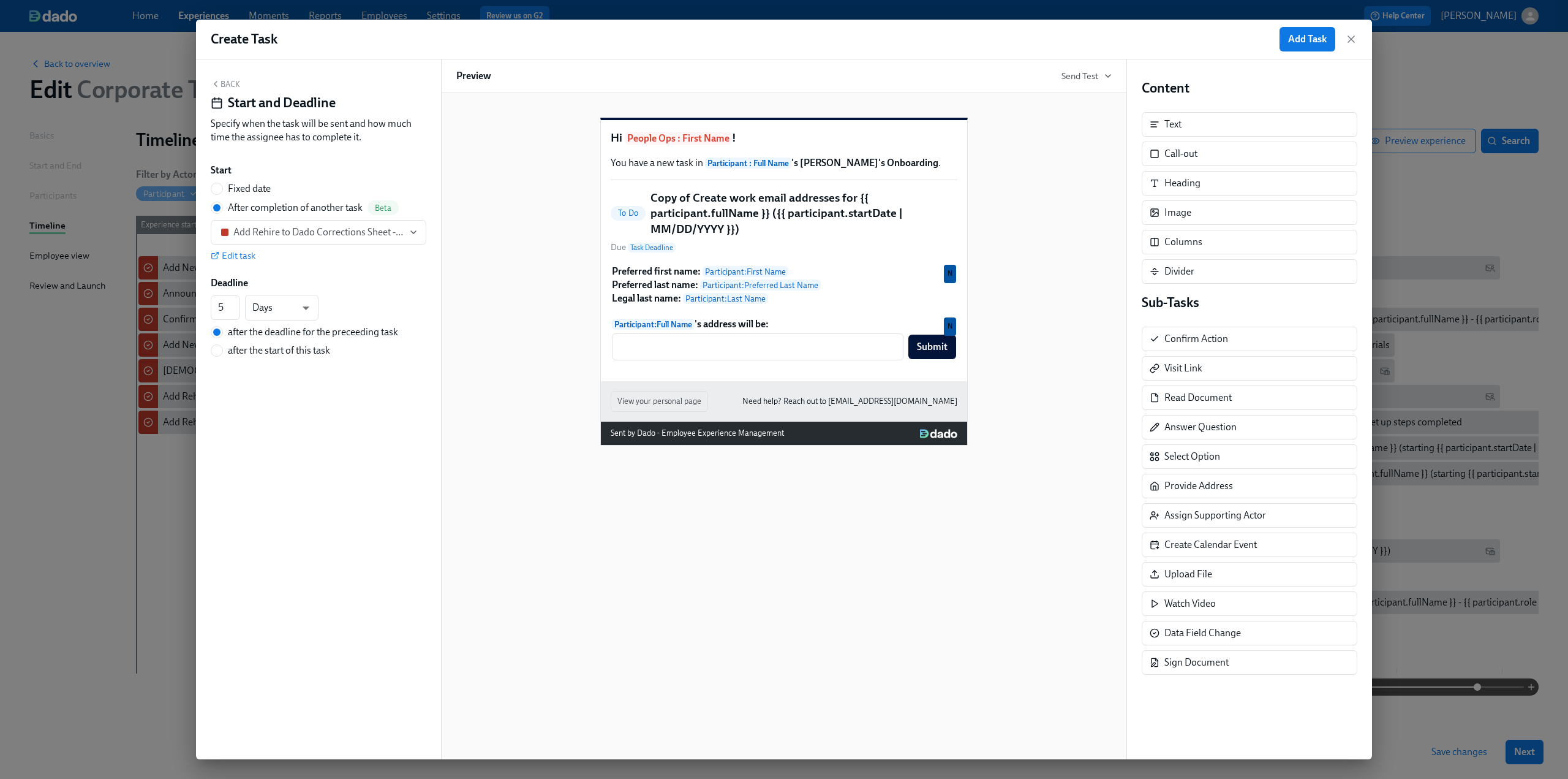
click at [227, 88] on button "Back" at bounding box center [225, 84] width 29 height 9
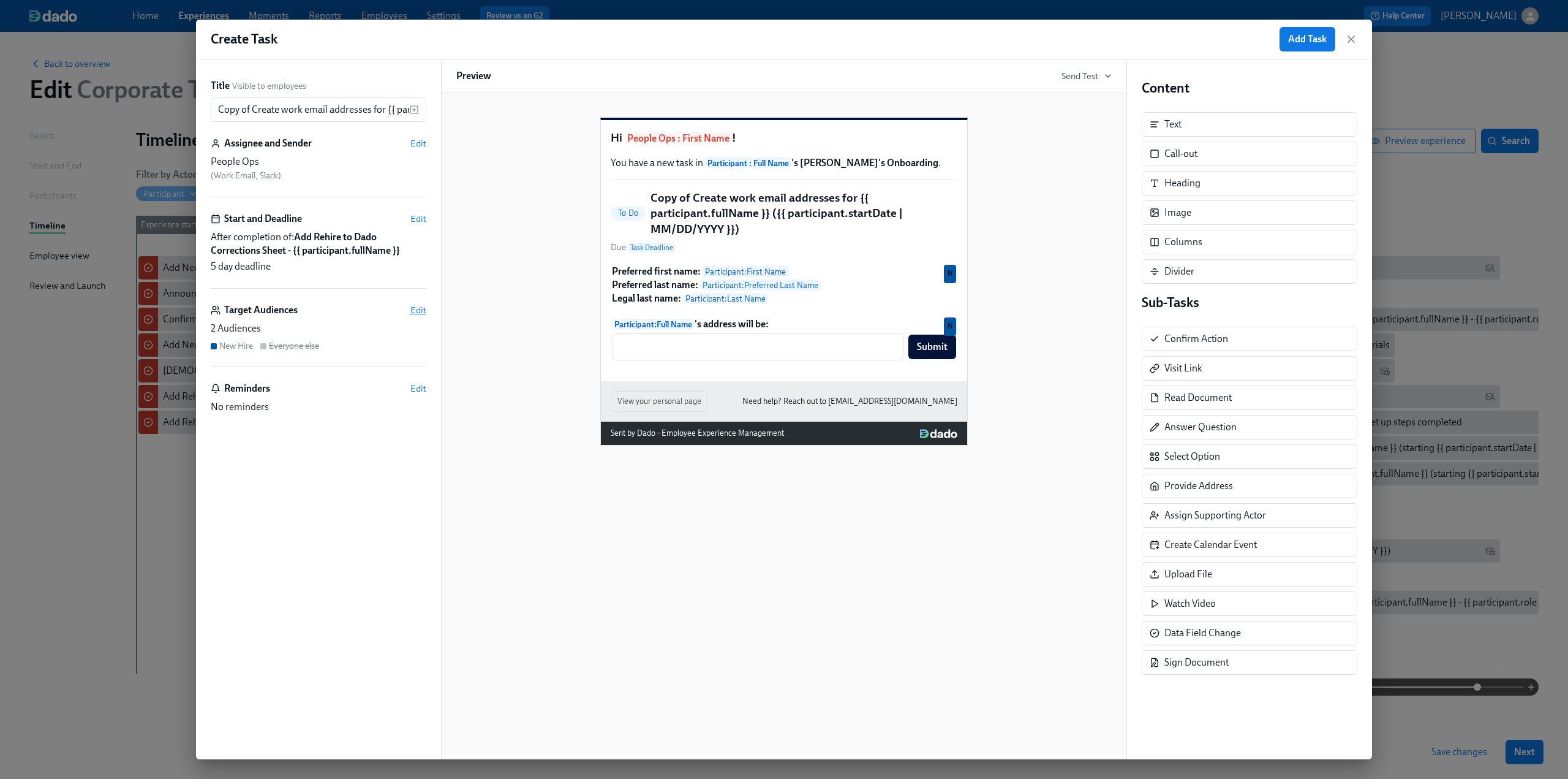
click at [423, 306] on span "Edit" at bounding box center [418, 310] width 16 height 13
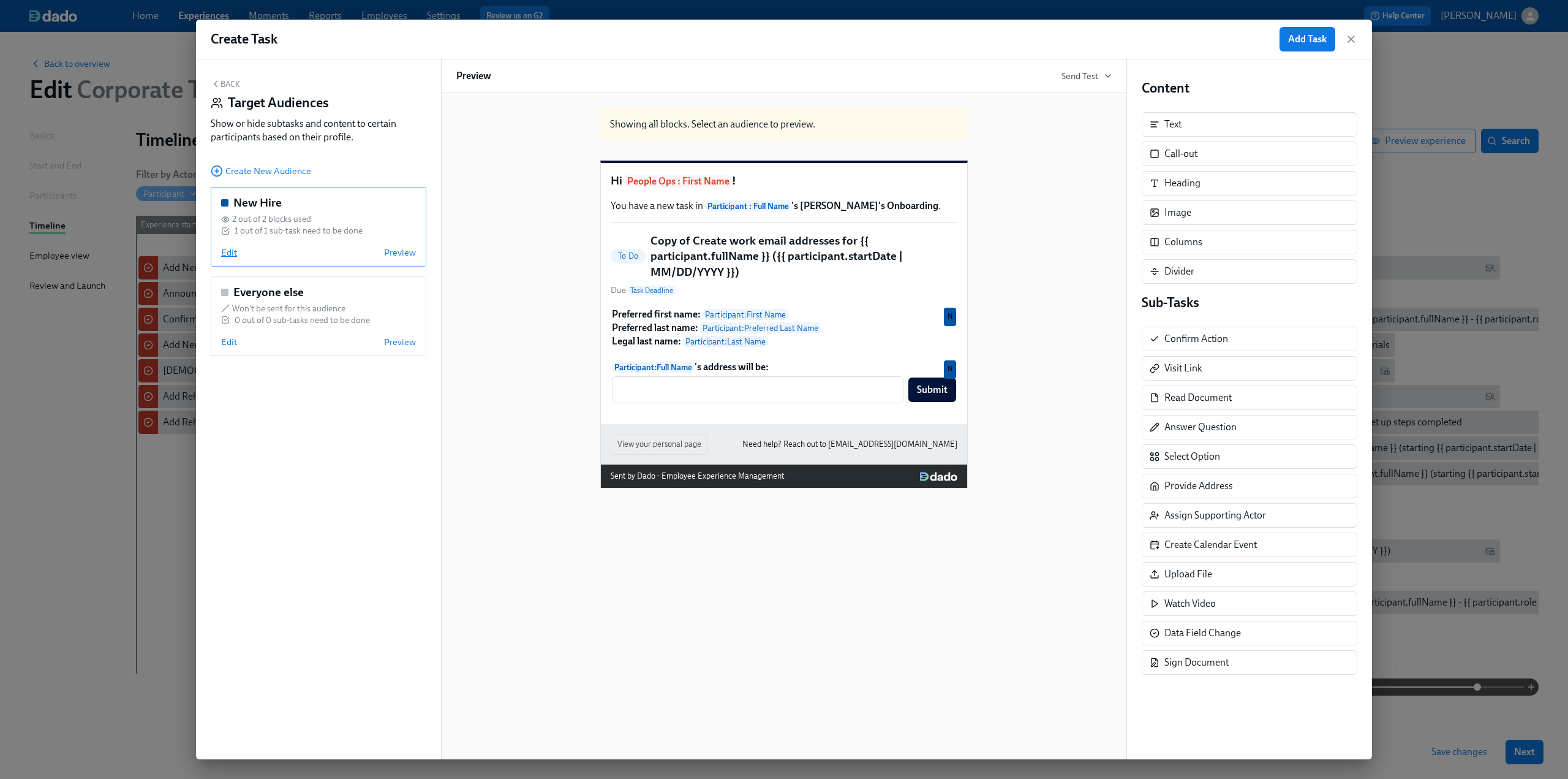
click at [228, 252] on span "Edit" at bounding box center [229, 252] width 16 height 13
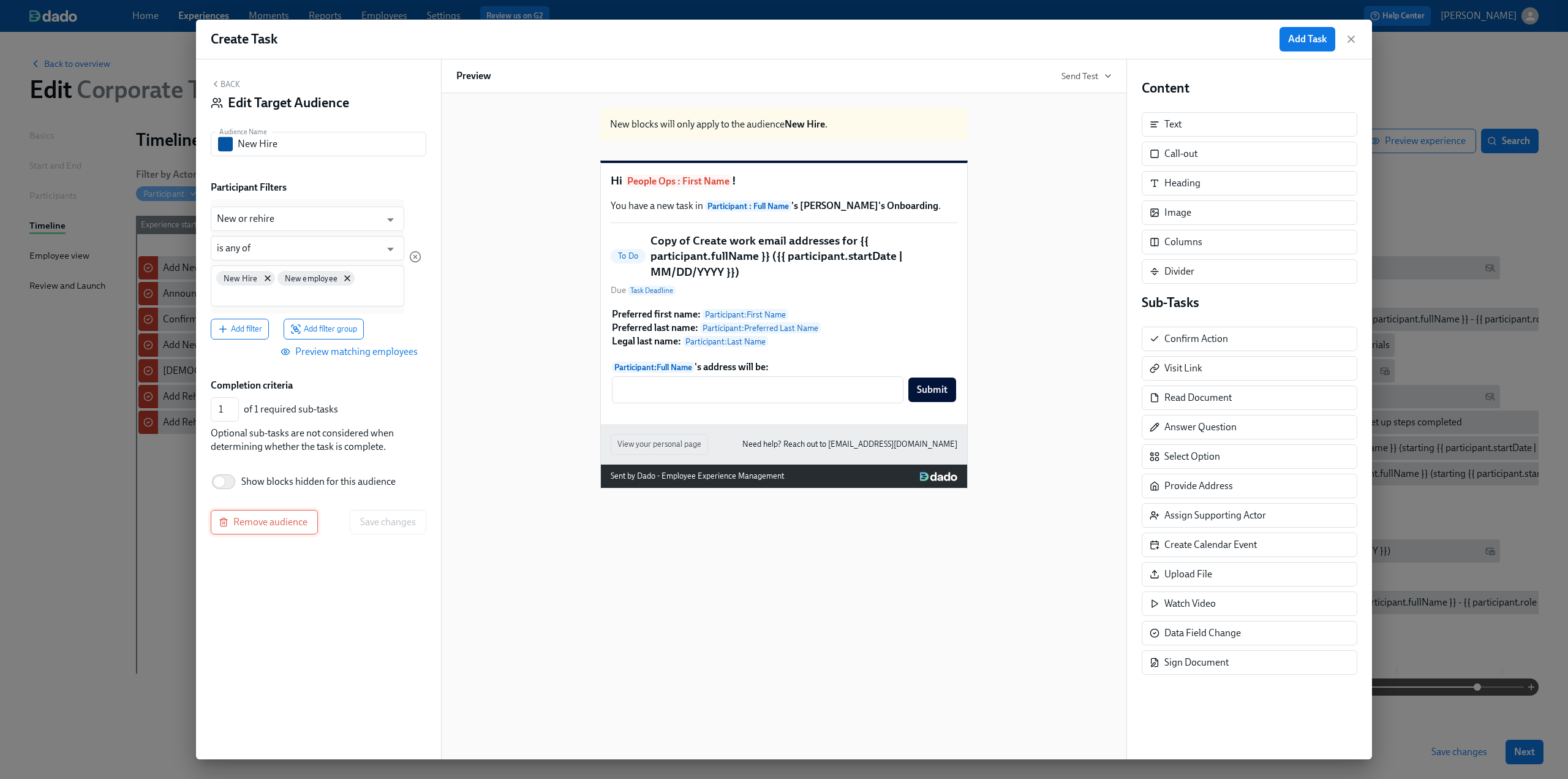
click at [280, 518] on span "Remove audience" at bounding box center [265, 523] width 86 height 13
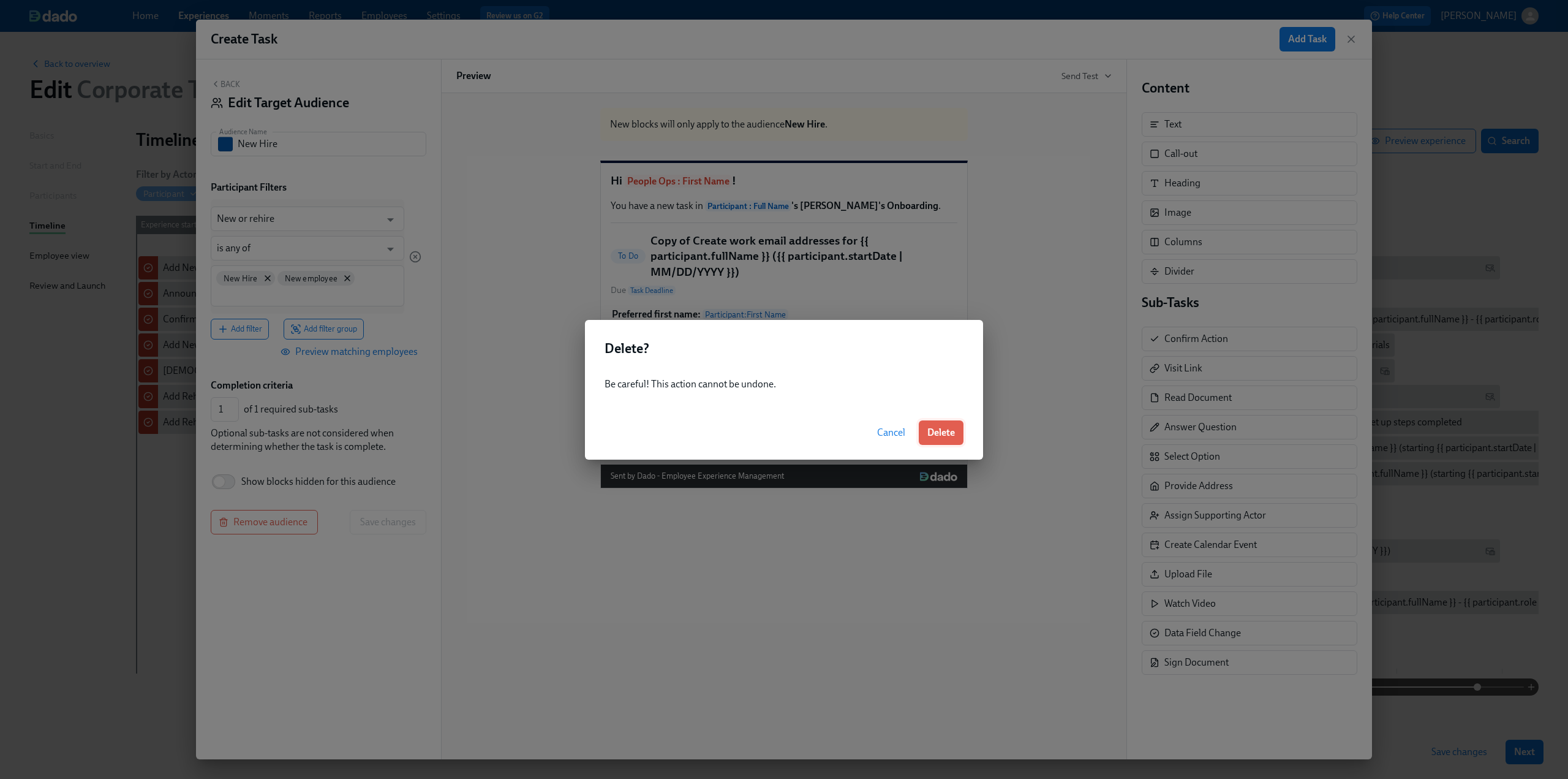
click at [952, 431] on span "Delete" at bounding box center [941, 433] width 27 height 13
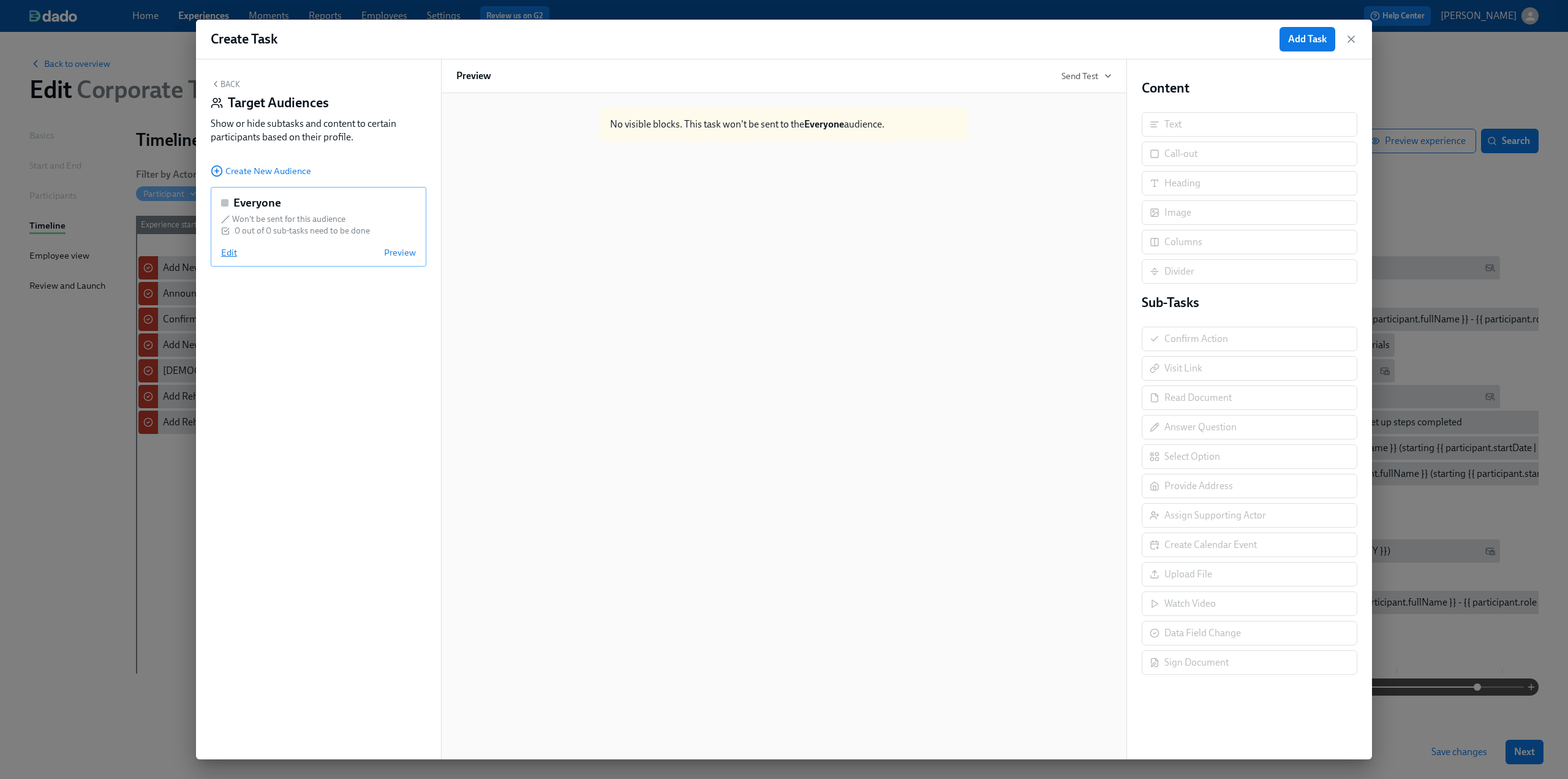
click at [229, 250] on span "Edit" at bounding box center [229, 252] width 16 height 13
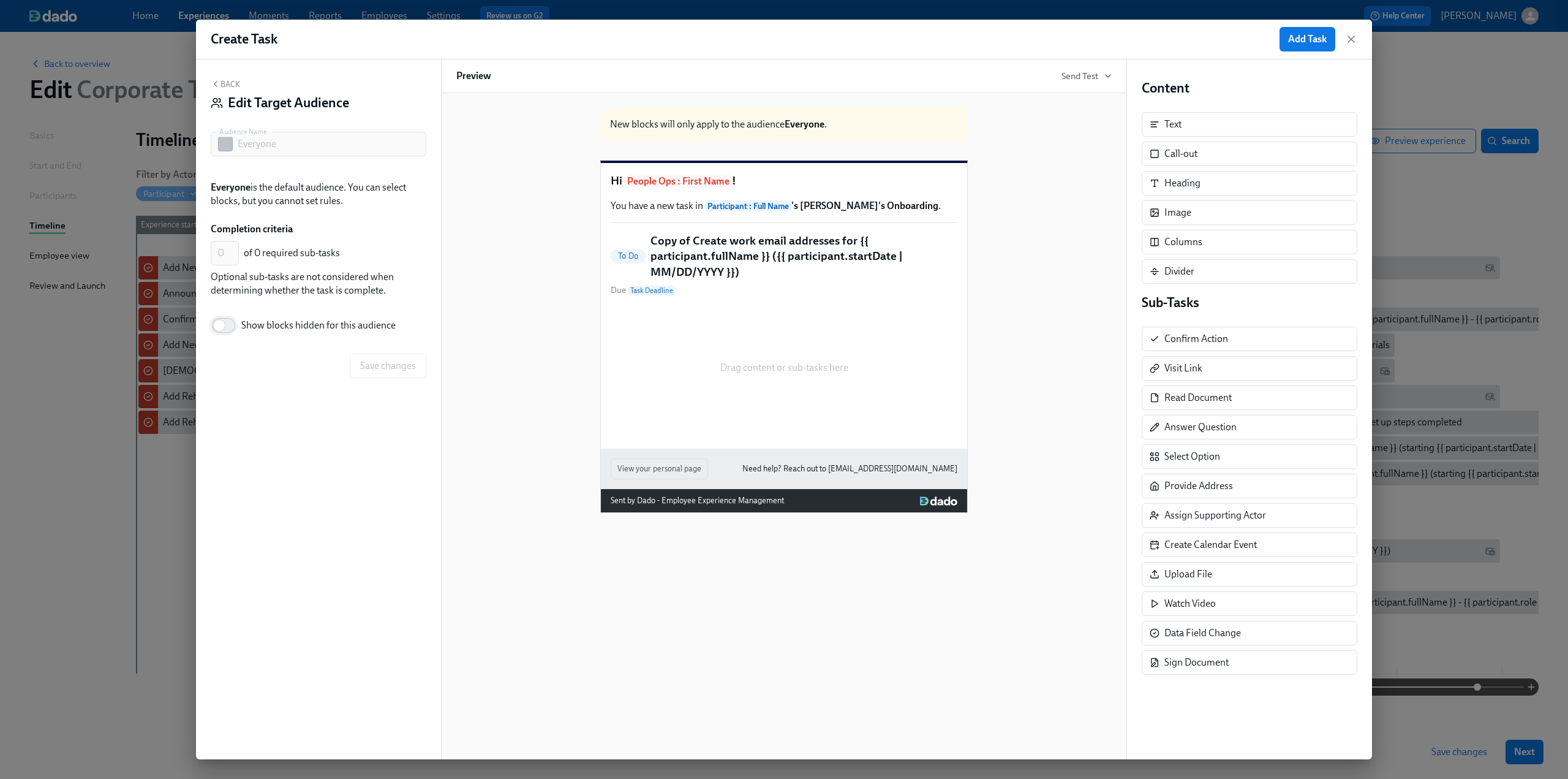
click at [219, 327] on input "Show blocks hidden for this audience" at bounding box center [219, 325] width 81 height 27
checkbox input "true"
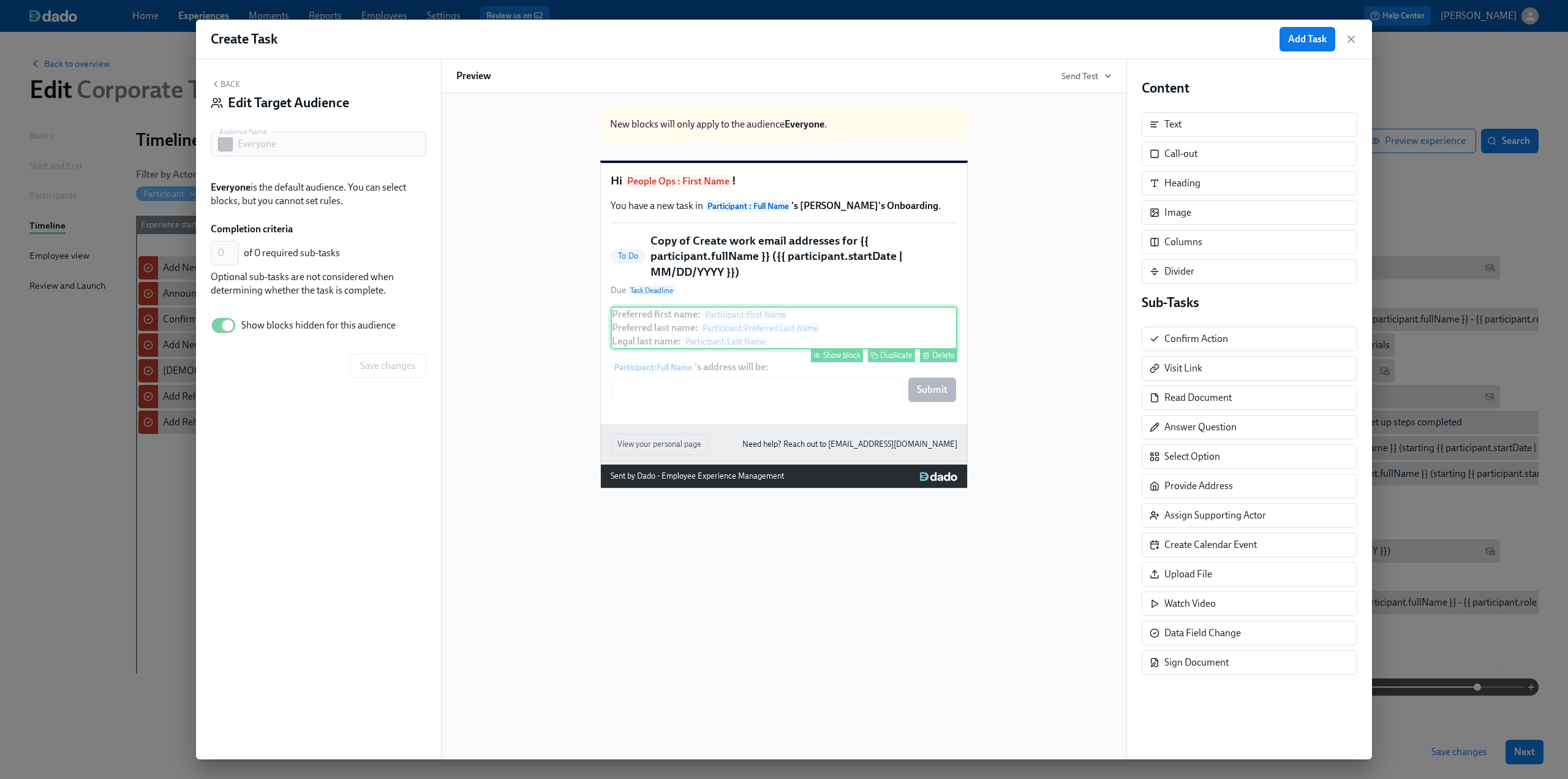
click at [849, 360] on div "Show block" at bounding box center [842, 355] width 38 height 9
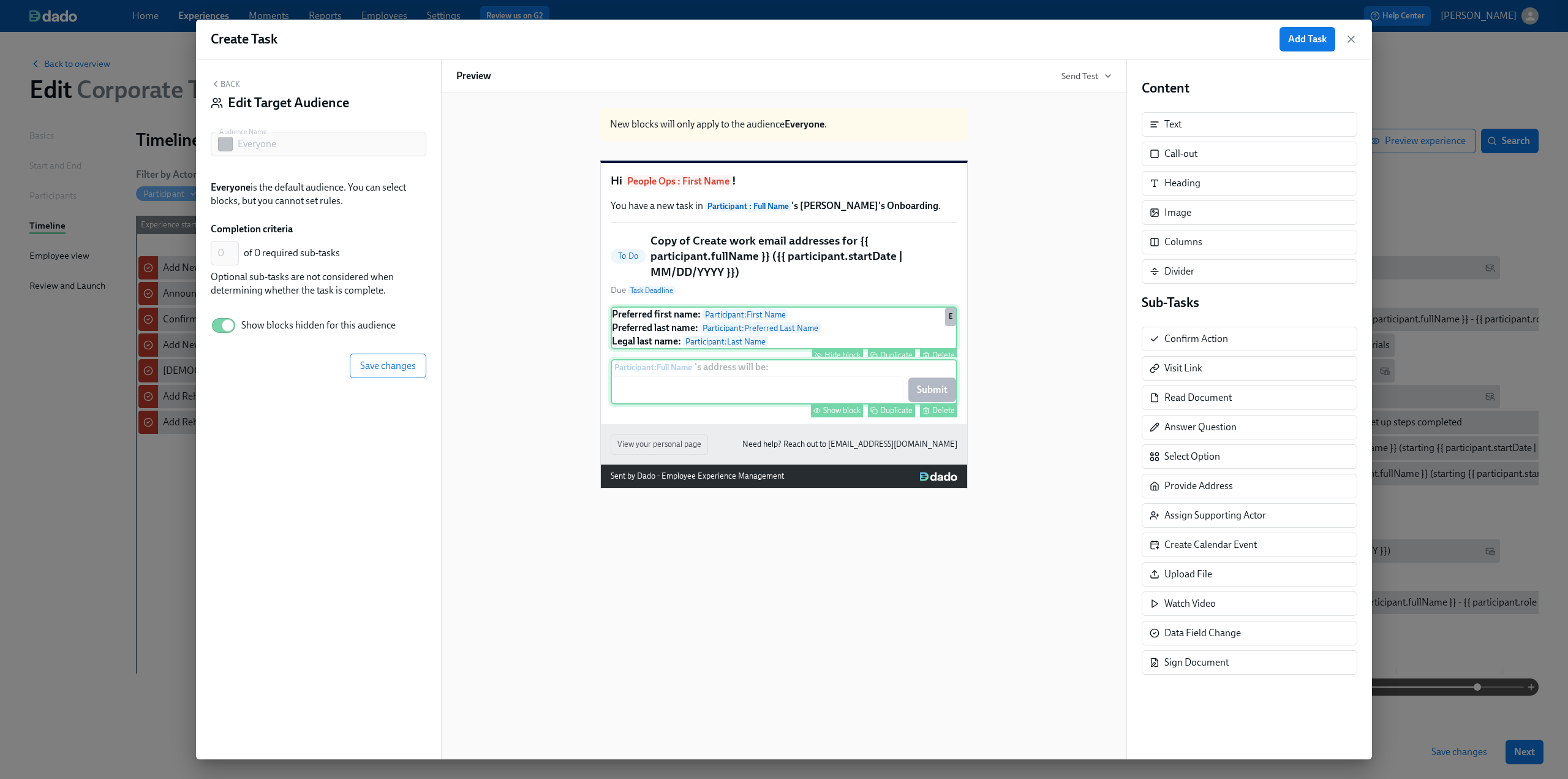
click at [844, 415] on div "Show block" at bounding box center [842, 410] width 38 height 9
type input "1"
click at [394, 368] on span "Save changes" at bounding box center [388, 366] width 56 height 13
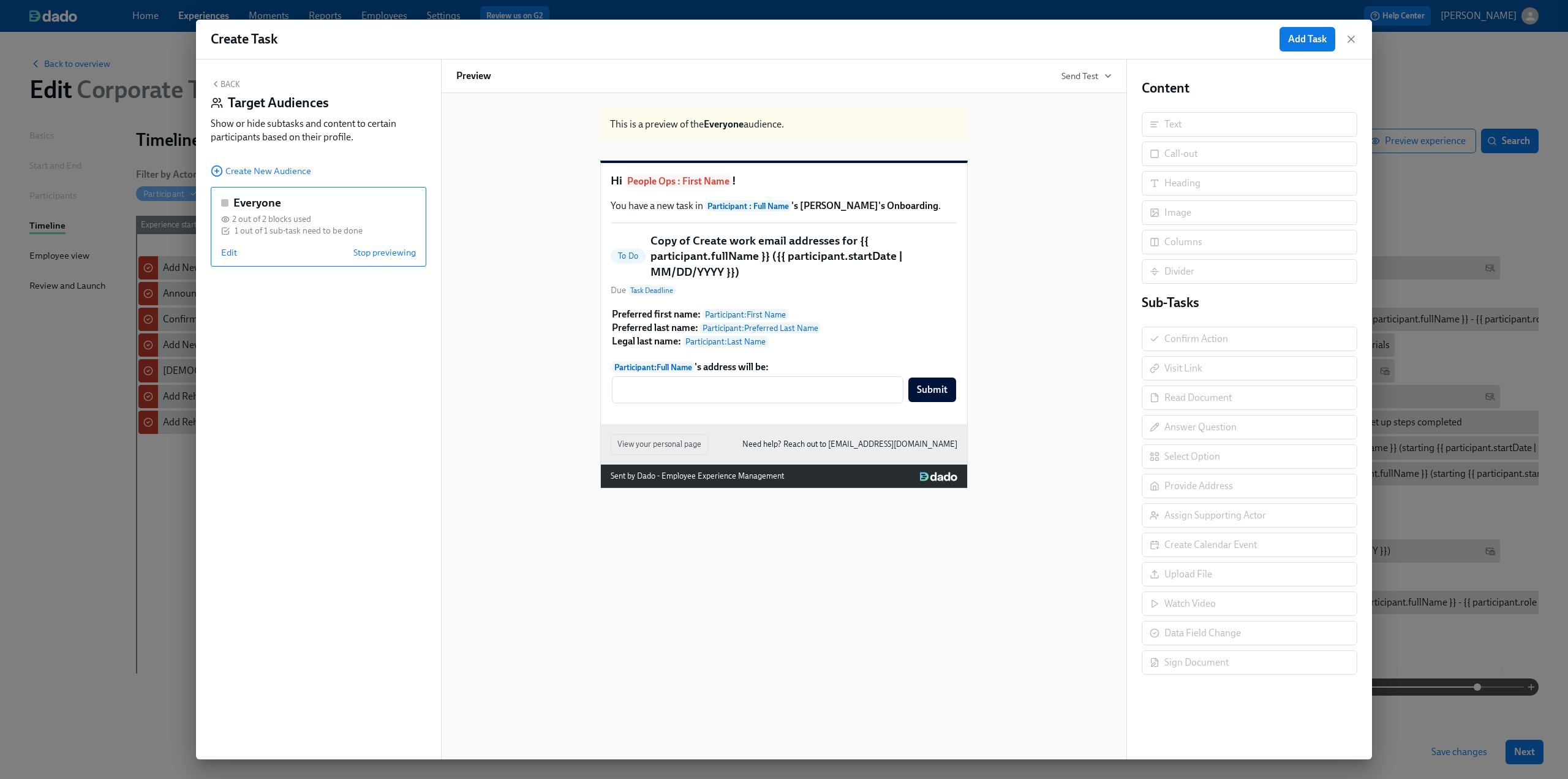
click at [221, 84] on button "Back" at bounding box center [225, 84] width 29 height 9
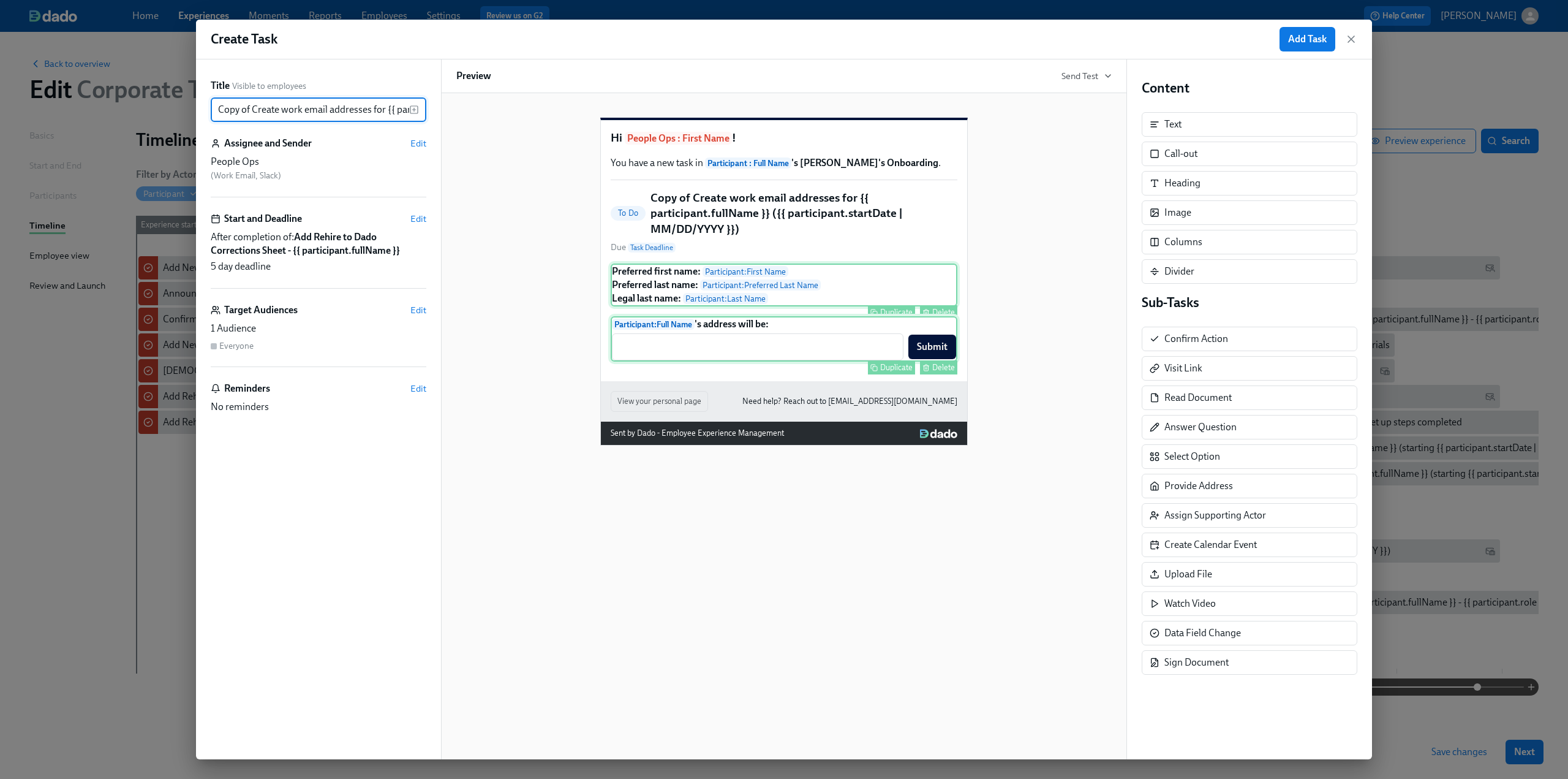
drag, startPoint x: 252, startPoint y: 111, endPoint x: 204, endPoint y: 111, distance: 48.0
click at [204, 111] on div "Title Visible to employees Copy of Create work email addresses for {{ participa…" at bounding box center [319, 410] width 245 height 700
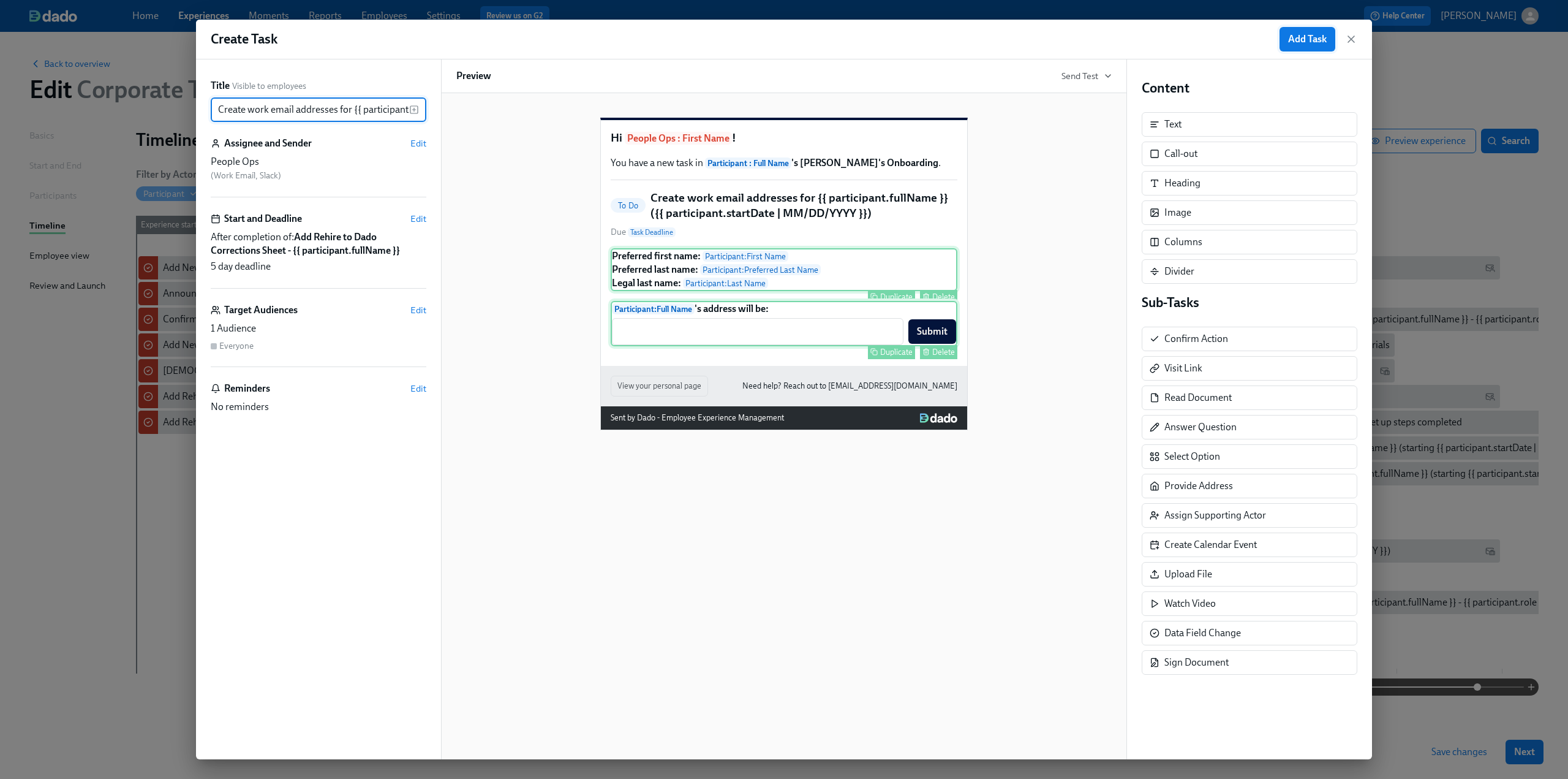
type input "Create work email addresses for {{ participant.fullName }} ({{ participant.star…"
click at [1320, 38] on span "Add Task" at bounding box center [1307, 39] width 38 height 13
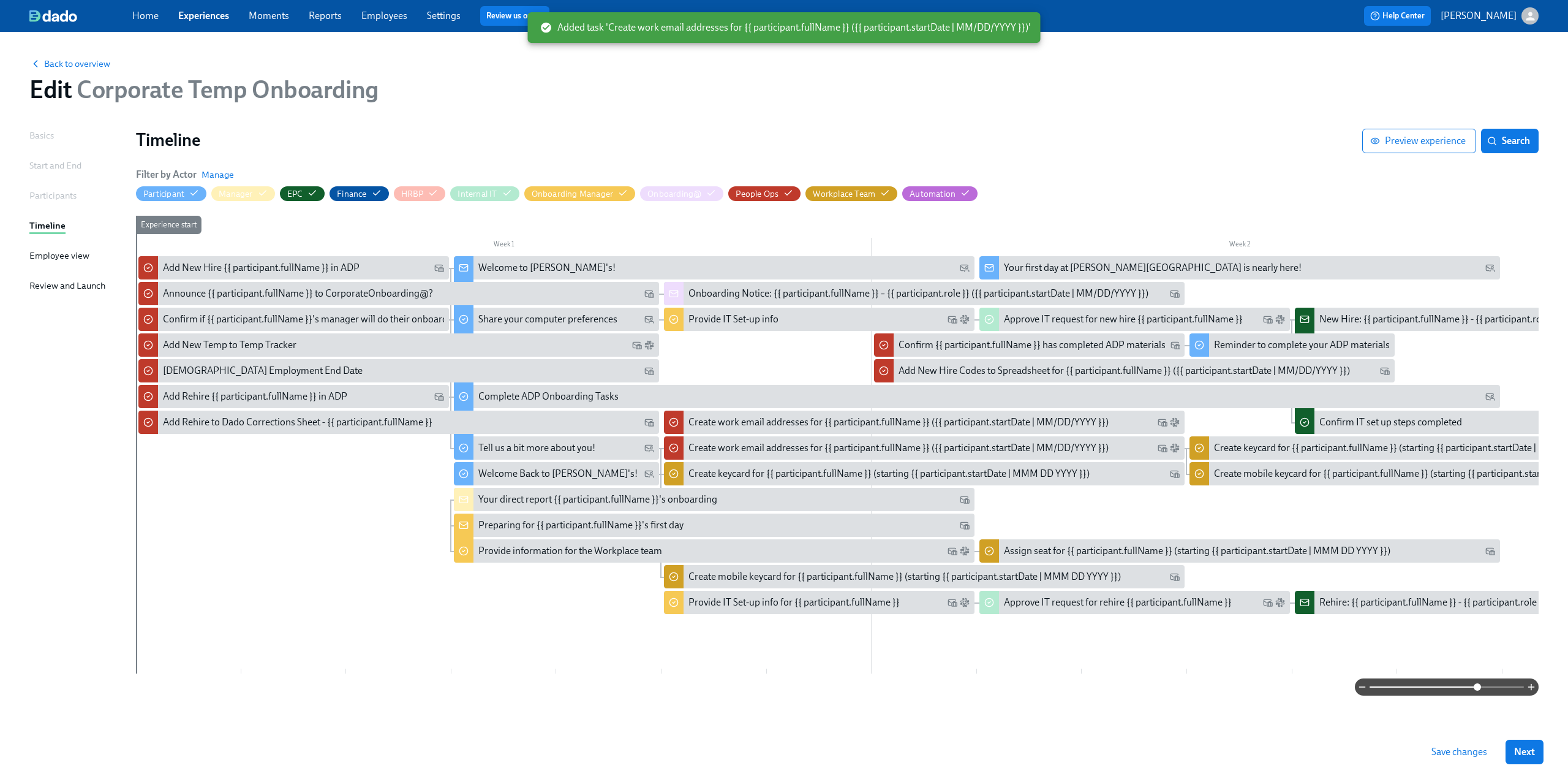
click at [1449, 755] on span "Save changes" at bounding box center [1459, 752] width 56 height 13
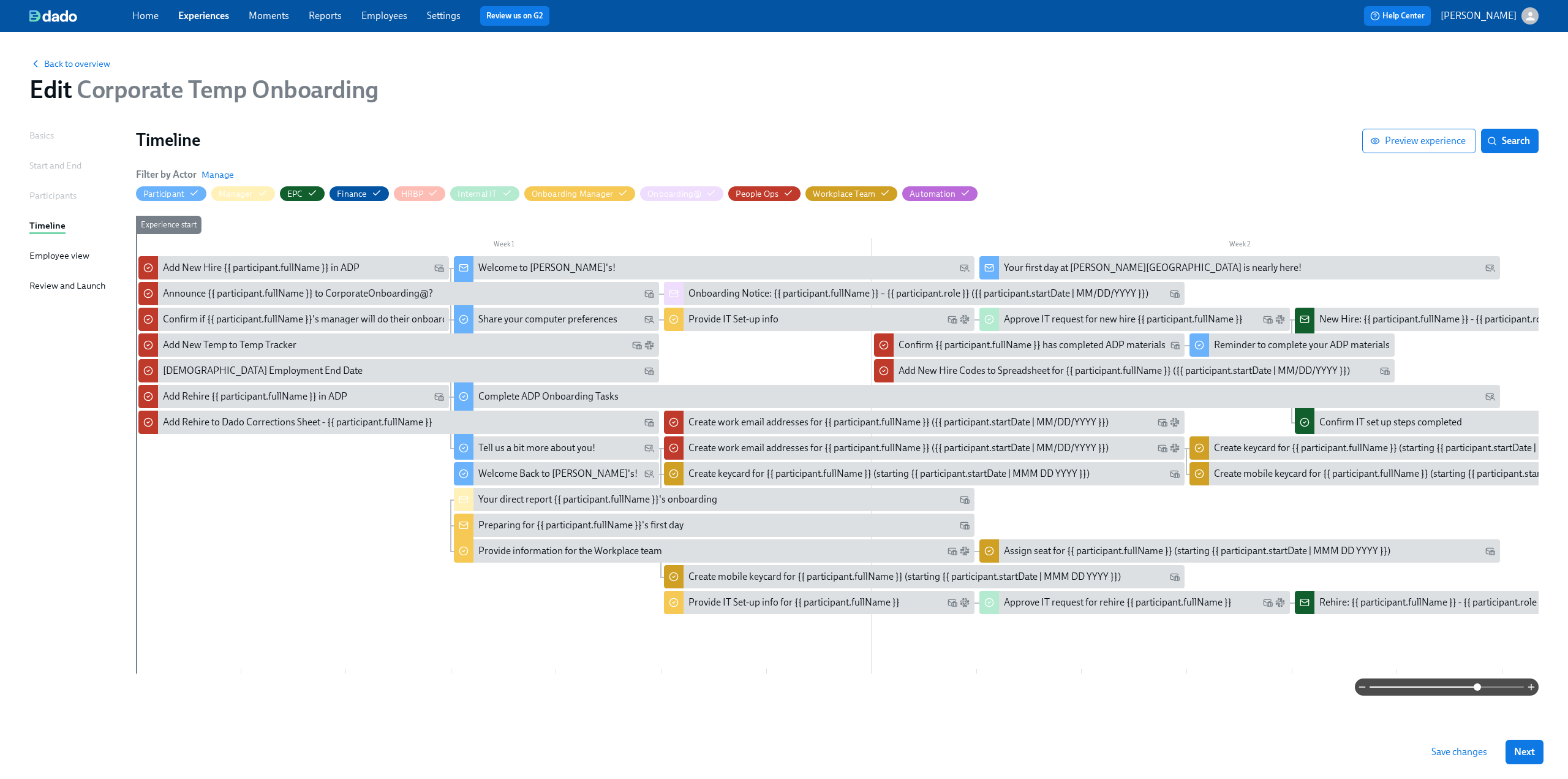
click at [1449, 755] on span "Save changes" at bounding box center [1459, 752] width 56 height 13
click at [1458, 751] on span "Save changes" at bounding box center [1459, 752] width 56 height 13
click at [1453, 750] on span "Save changes" at bounding box center [1459, 752] width 56 height 13
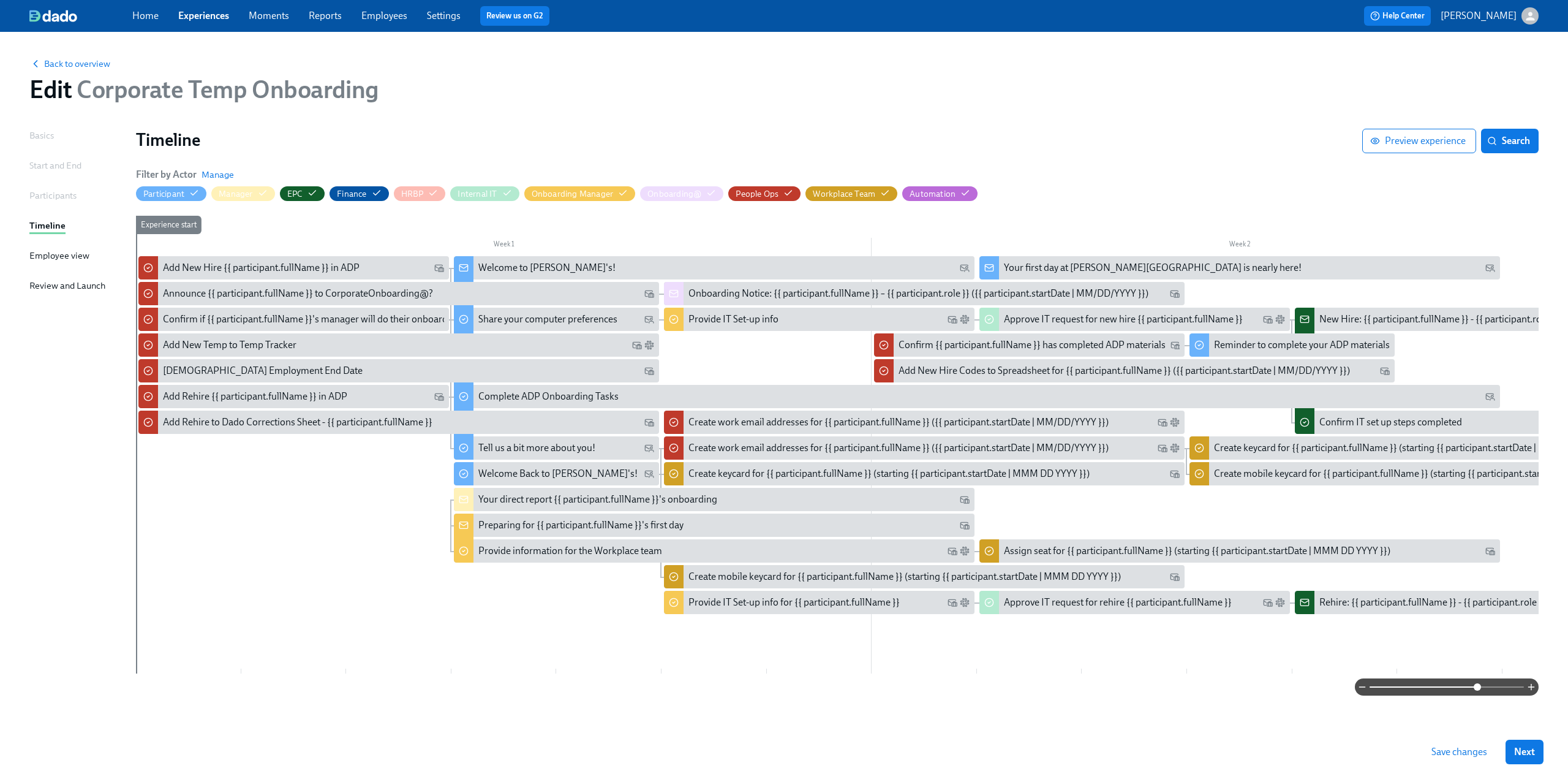
click at [1453, 750] on span "Save changes" at bounding box center [1459, 752] width 56 height 13
click at [1451, 751] on span "Save changes" at bounding box center [1459, 752] width 56 height 13
click at [92, 279] on div "Review and Launch" at bounding box center [67, 285] width 76 height 13
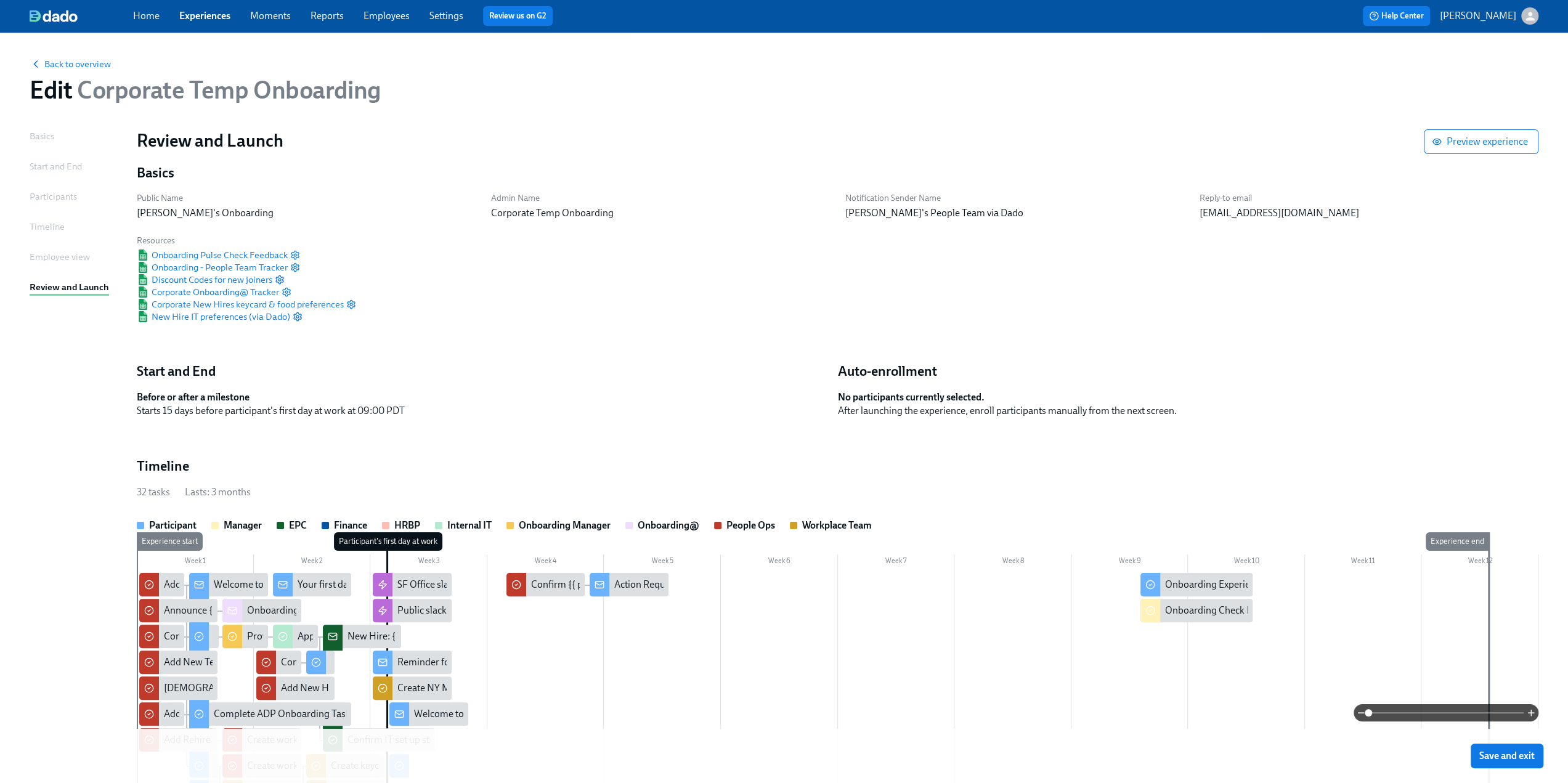
click at [69, 252] on div "Employee view" at bounding box center [59, 257] width 60 height 13
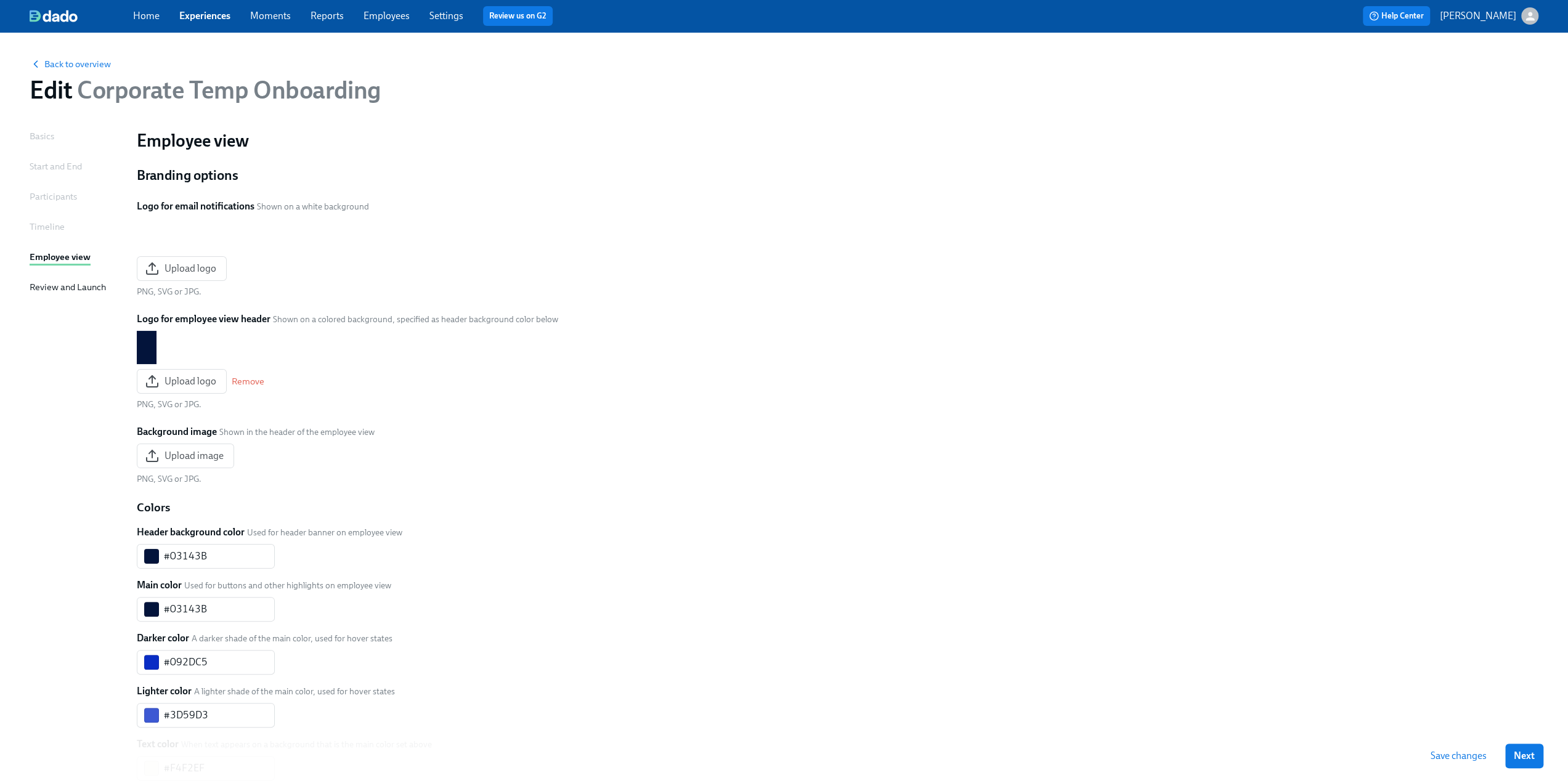
click at [52, 230] on div "Timeline" at bounding box center [47, 226] width 35 height 13
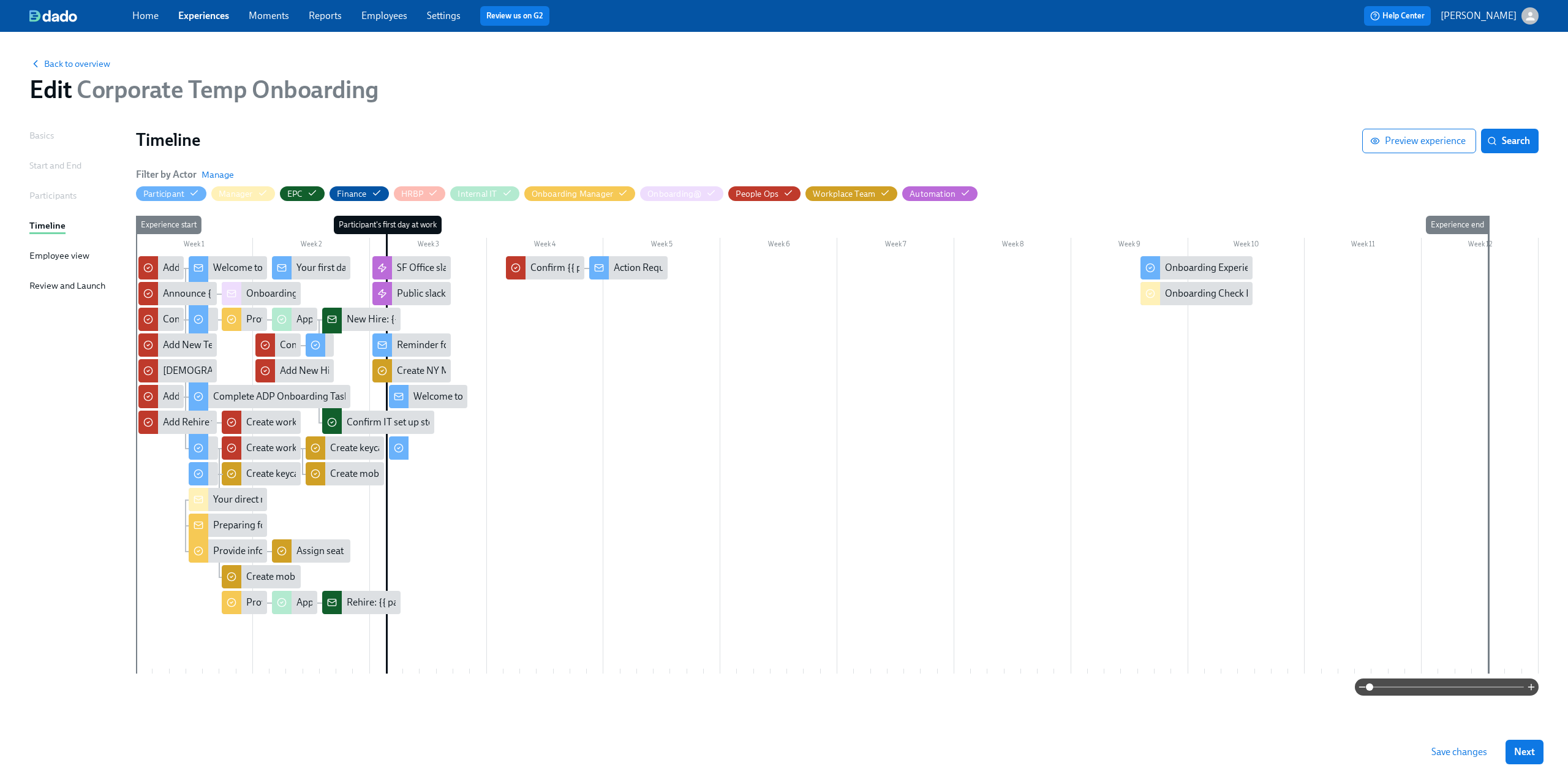
click at [1460, 748] on span "Save changes" at bounding box center [1459, 752] width 56 height 13
click at [186, 18] on link "Experiences" at bounding box center [203, 15] width 51 height 12
click at [260, 430] on div "Create work email addresses for {{ participant.fullName }} ({{ participant.star…" at bounding box center [261, 422] width 79 height 24
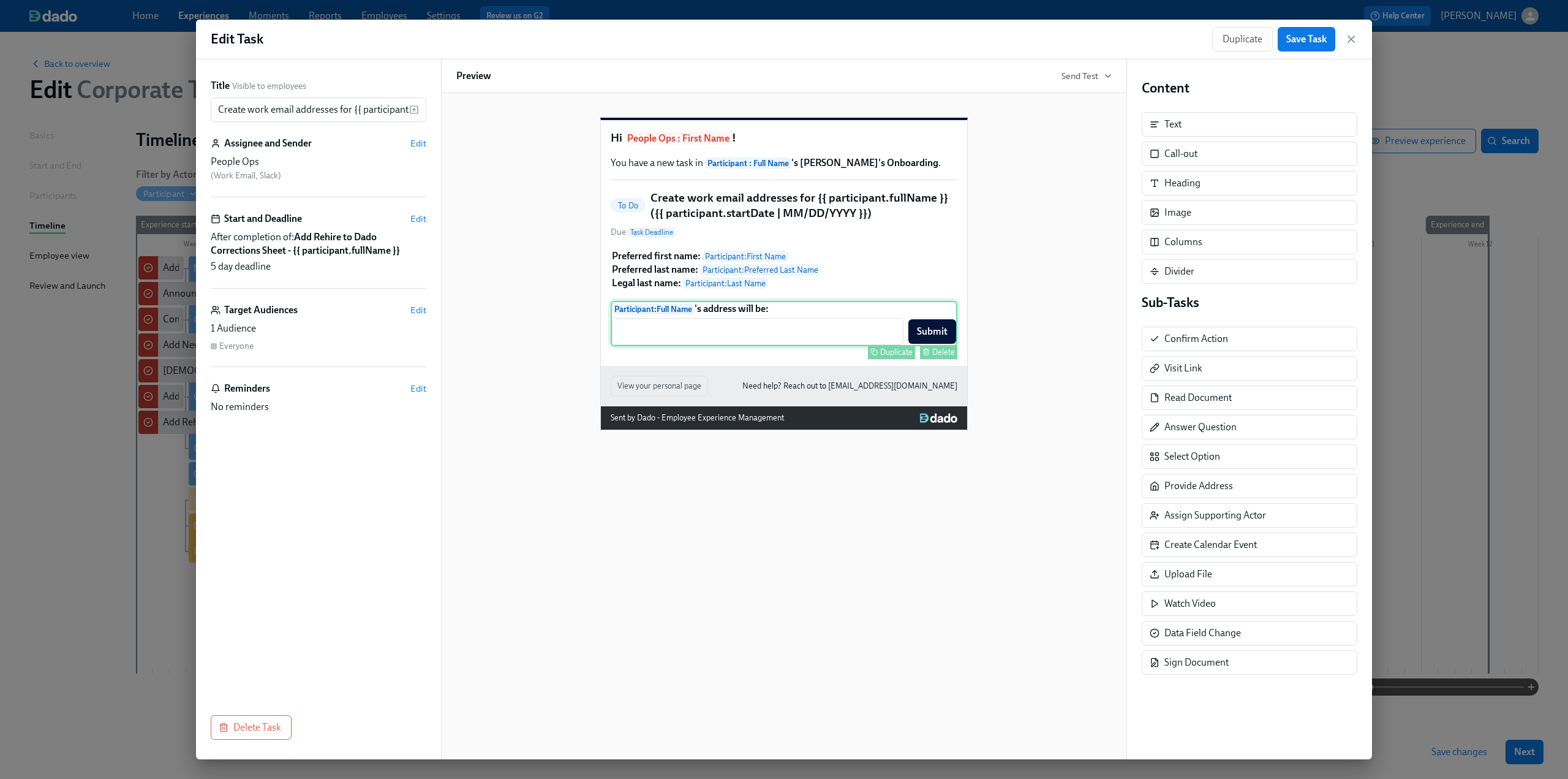
click at [892, 347] on div "Participant : Full Name 's address will be: ​ Submit Duplicate Delete" at bounding box center [783, 324] width 346 height 46
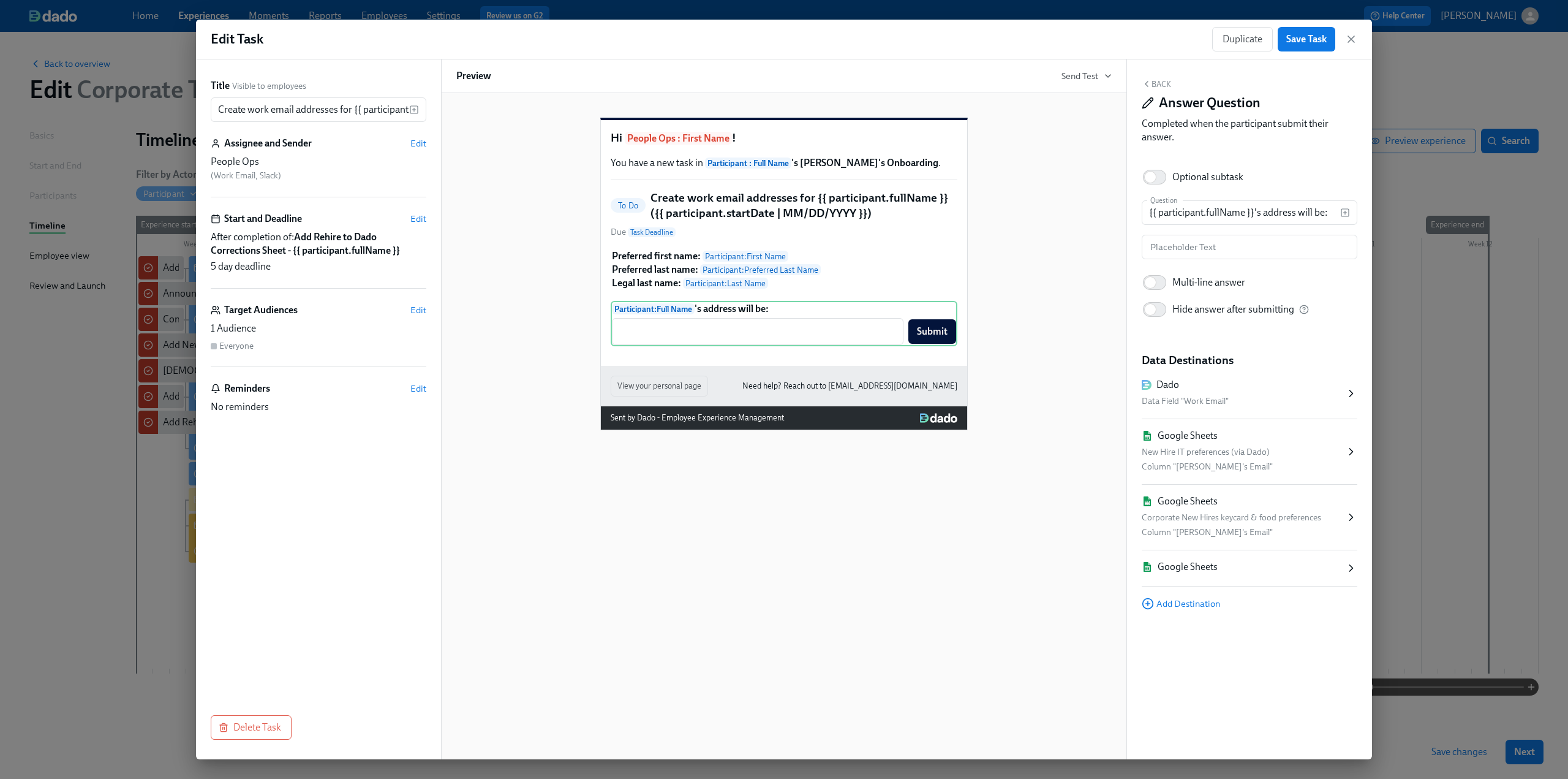
click at [1314, 571] on div "Google Sheets" at bounding box center [1244, 567] width 203 height 13
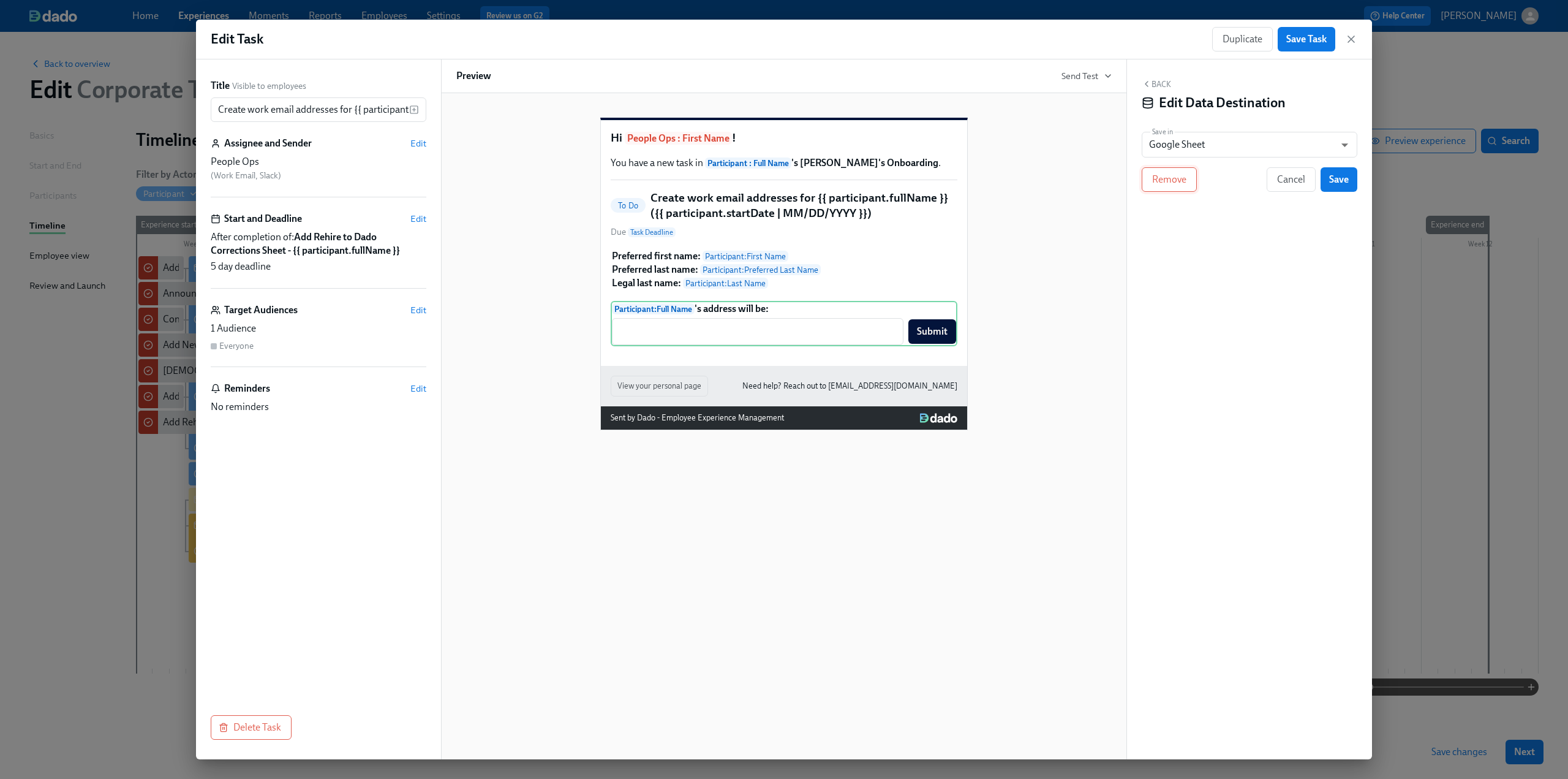
click at [1171, 185] on span "Remove" at bounding box center [1170, 180] width 35 height 13
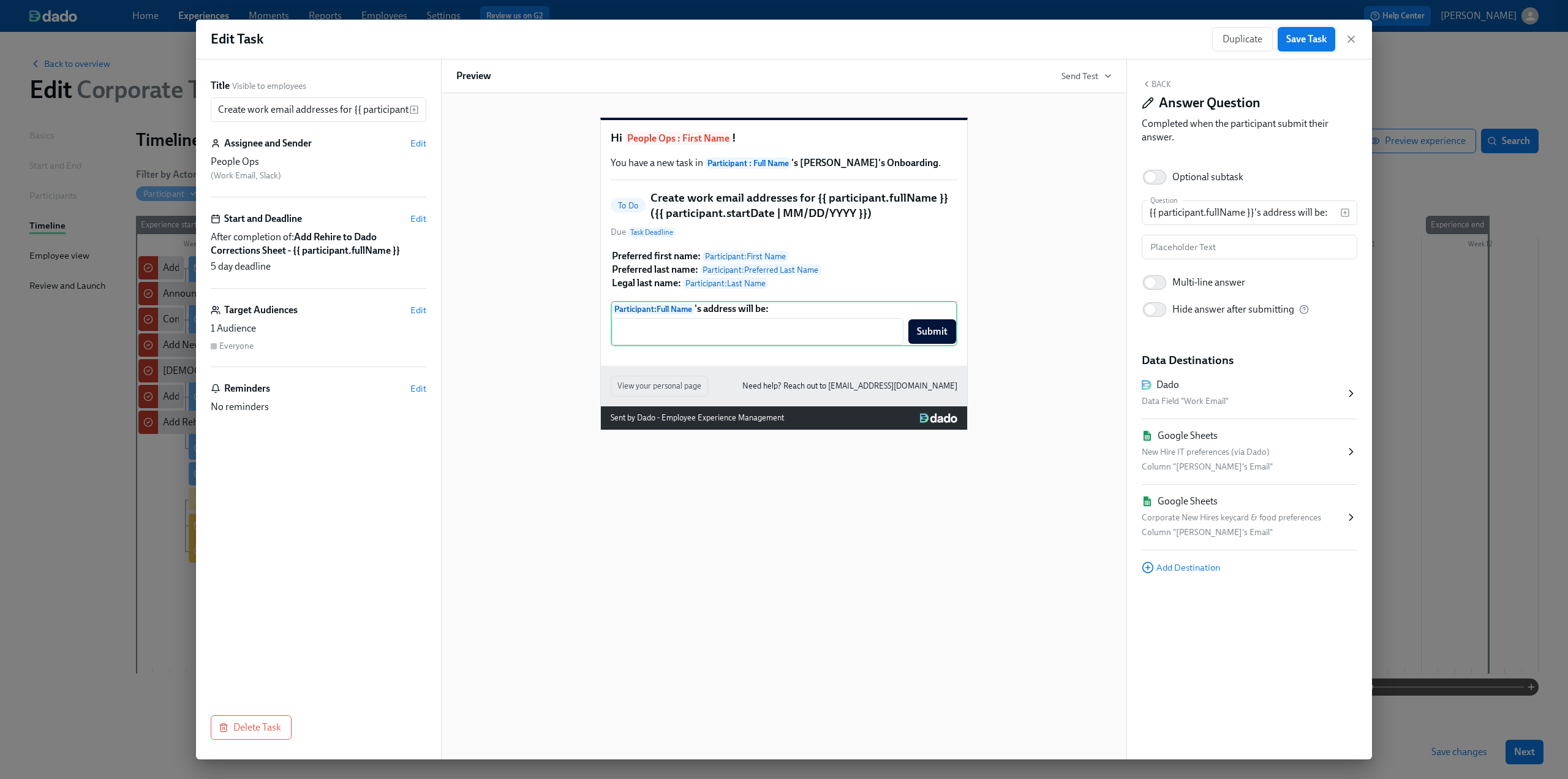
click at [1309, 42] on span "Save Task" at bounding box center [1306, 39] width 40 height 13
click at [1349, 36] on icon "button" at bounding box center [1351, 39] width 6 height 6
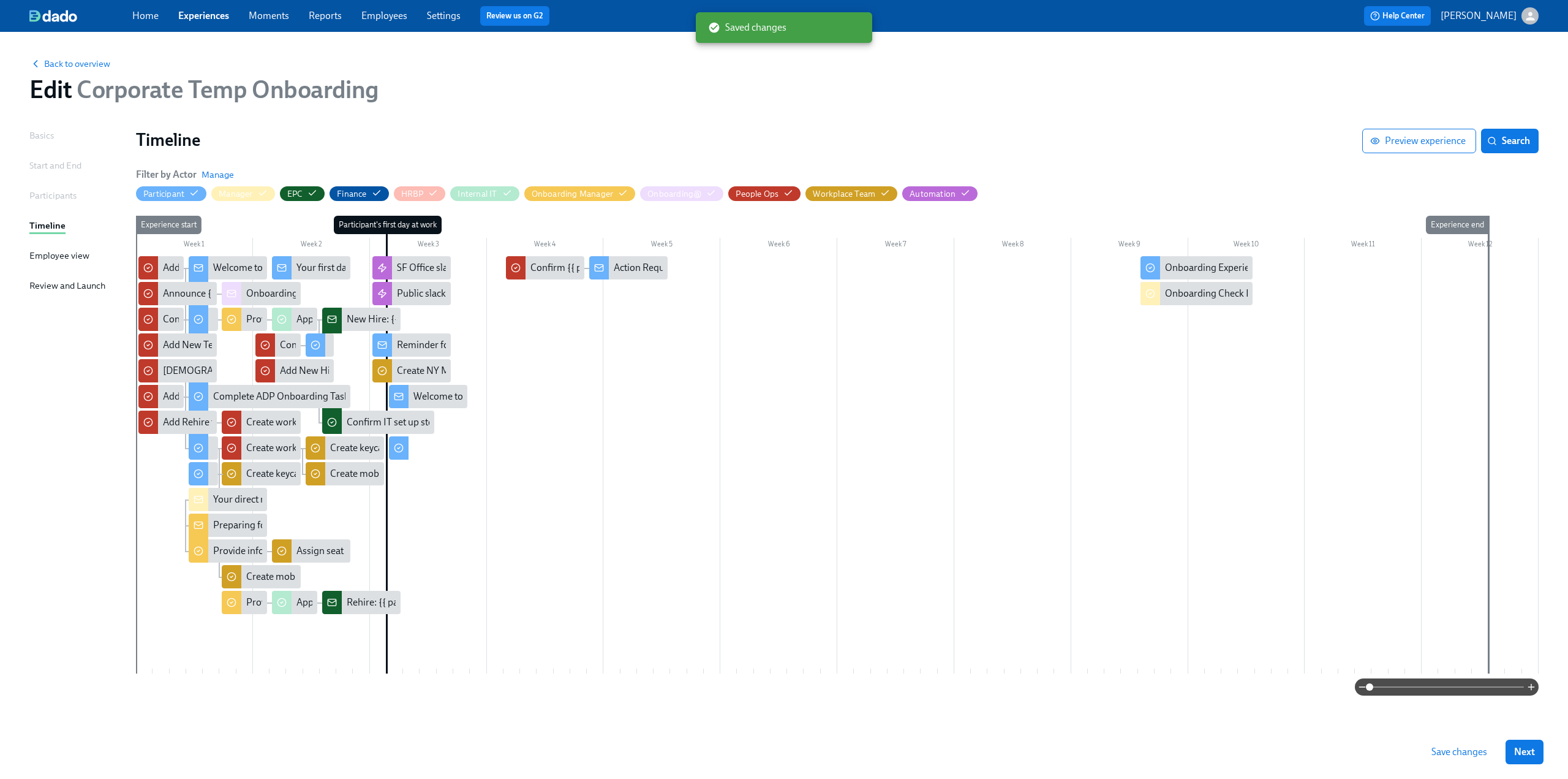
click at [1456, 755] on span "Save changes" at bounding box center [1459, 752] width 56 height 13
click at [1464, 750] on div "Save changes" at bounding box center [1460, 751] width 73 height 24
click at [199, 4] on div "Home Experiences Moments Reports Employees Settings Review us on G2 Help Center…" at bounding box center [784, 16] width 1568 height 32
click at [202, 15] on link "Experiences" at bounding box center [203, 15] width 51 height 12
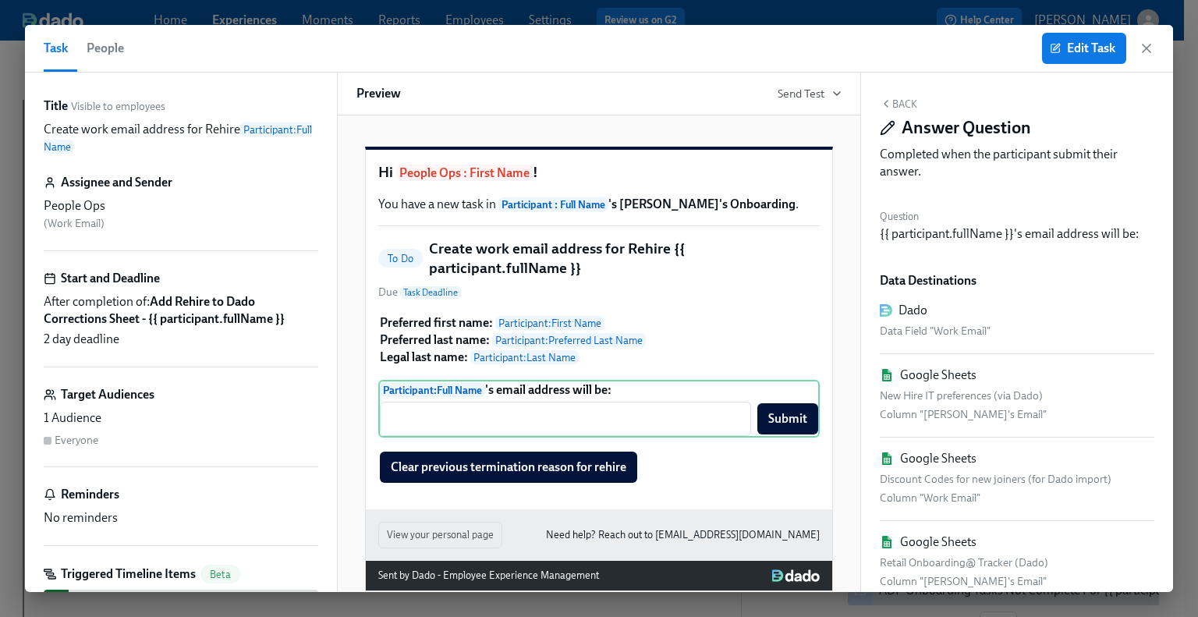
scroll to position [0, 15765]
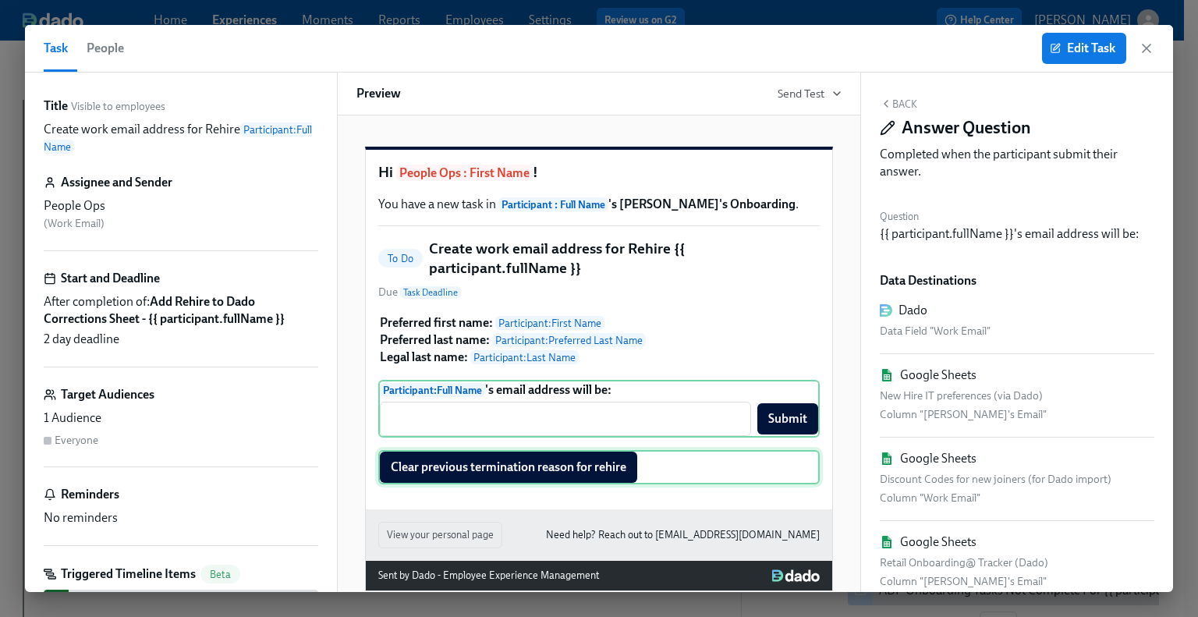
click at [600, 484] on div "Clear previous termination reason for rehire" at bounding box center [598, 467] width 441 height 34
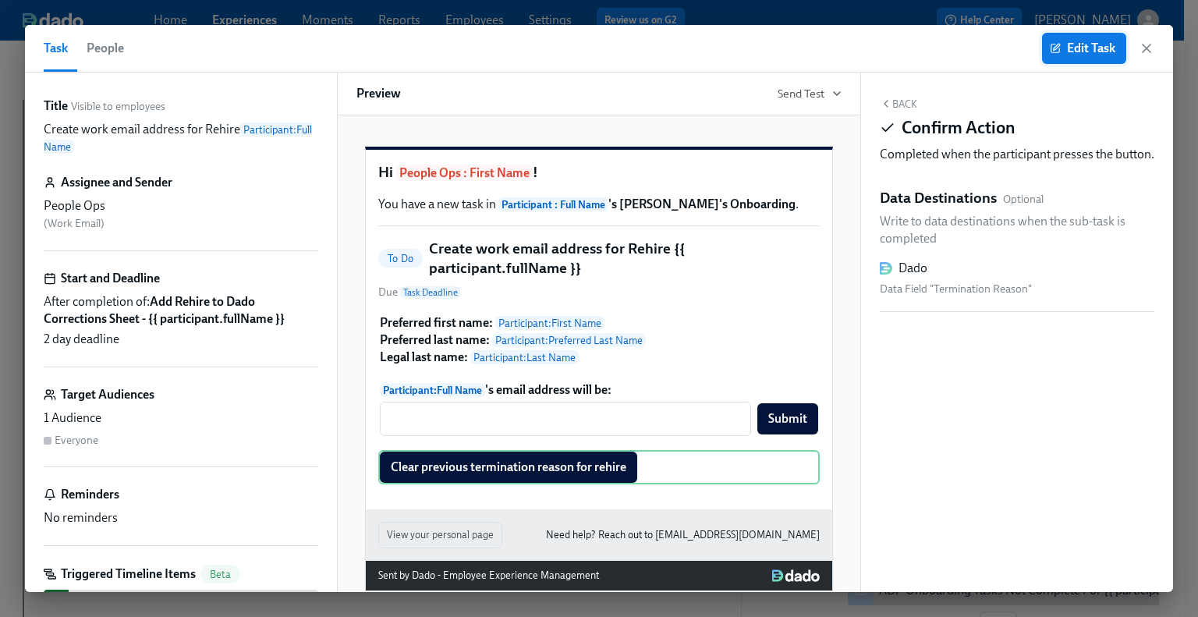
click at [1085, 48] on span "Edit Task" at bounding box center [1084, 49] width 62 height 16
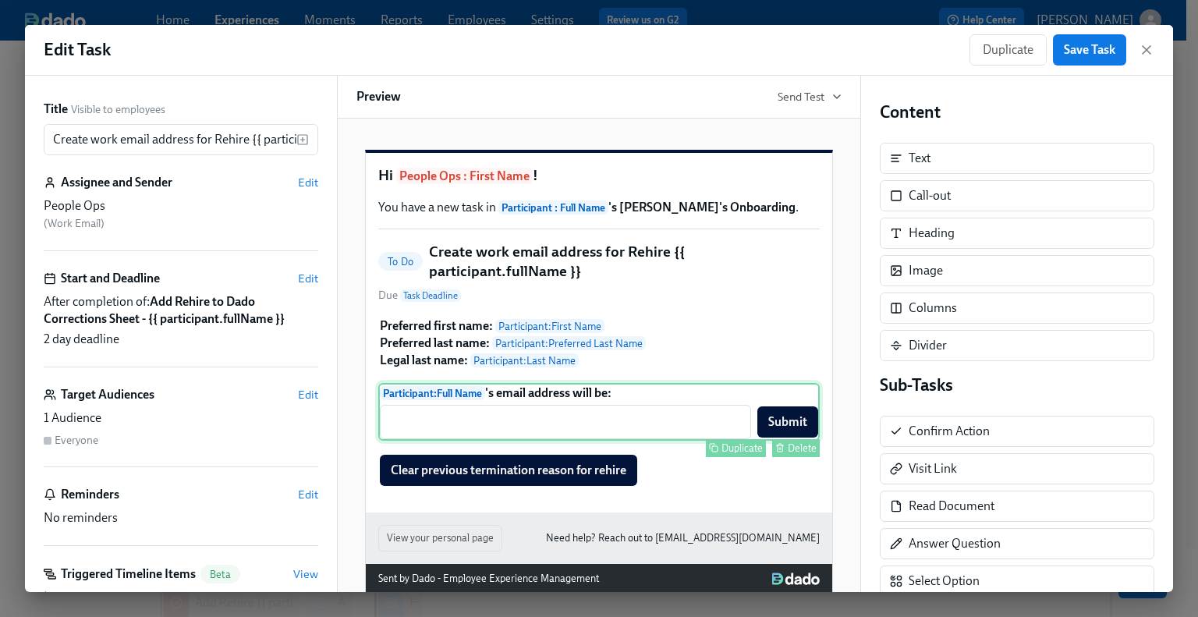
click at [634, 441] on div "Participant : Full Name 's email address will be: ​ Submit Duplicate Delete" at bounding box center [598, 412] width 441 height 58
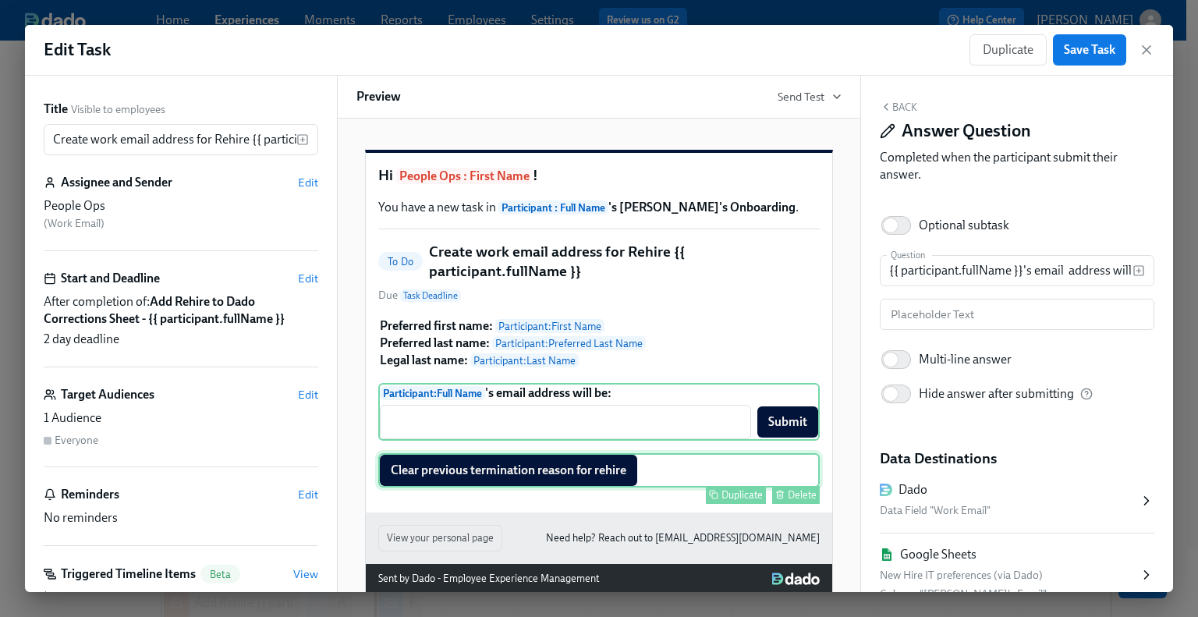
click at [597, 487] on div "Clear previous termination reason for rehire Duplicate Delete" at bounding box center [598, 470] width 441 height 34
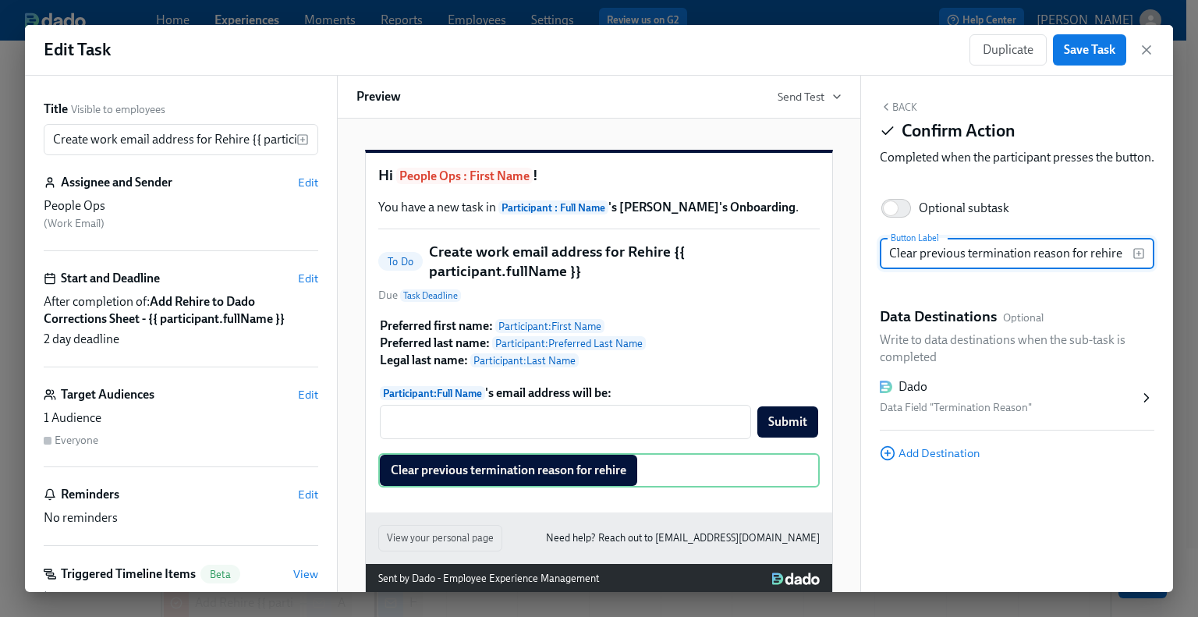
click at [1145, 406] on icon at bounding box center [1147, 398] width 16 height 16
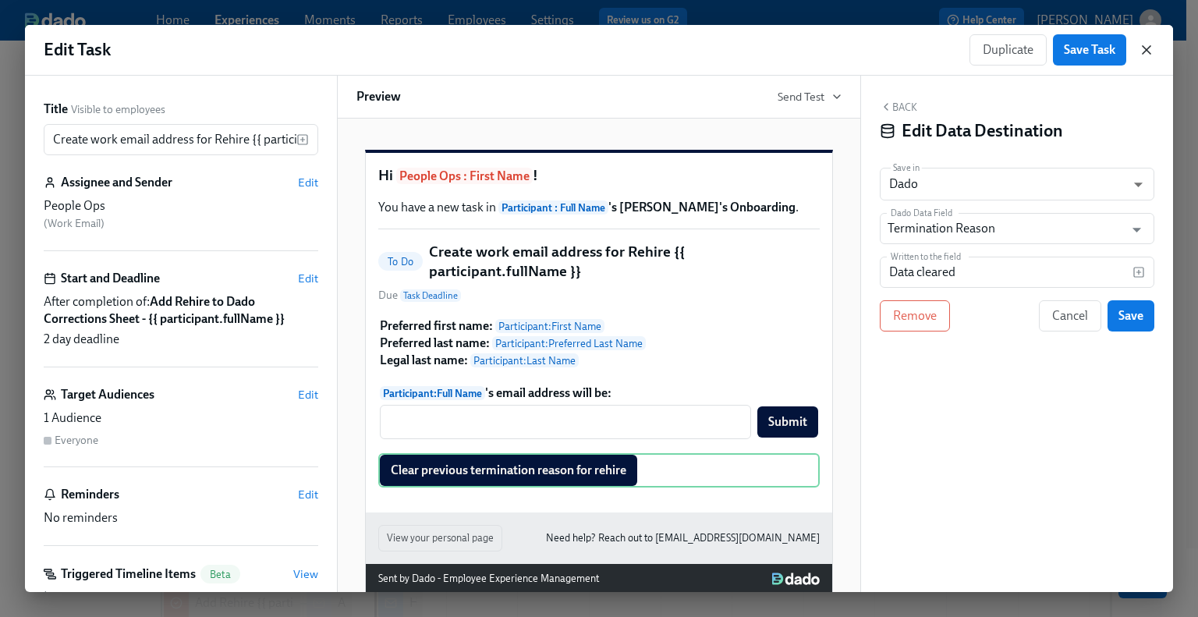
click at [1145, 51] on icon "button" at bounding box center [1146, 50] width 8 height 8
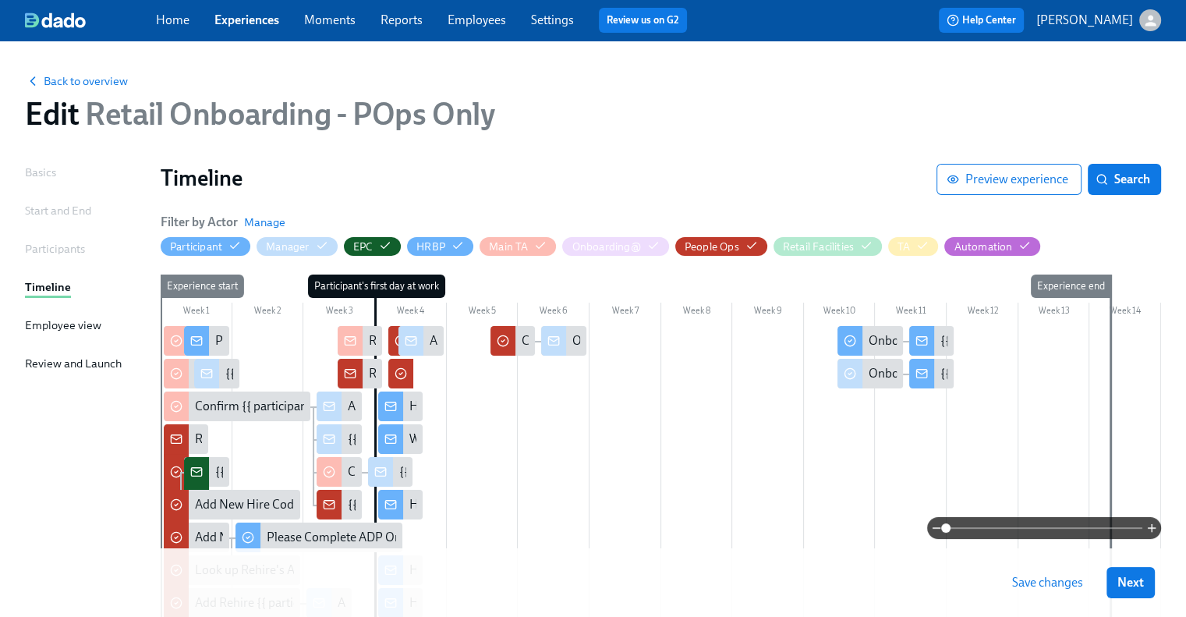
click at [220, 20] on link "Experiences" at bounding box center [246, 19] width 65 height 15
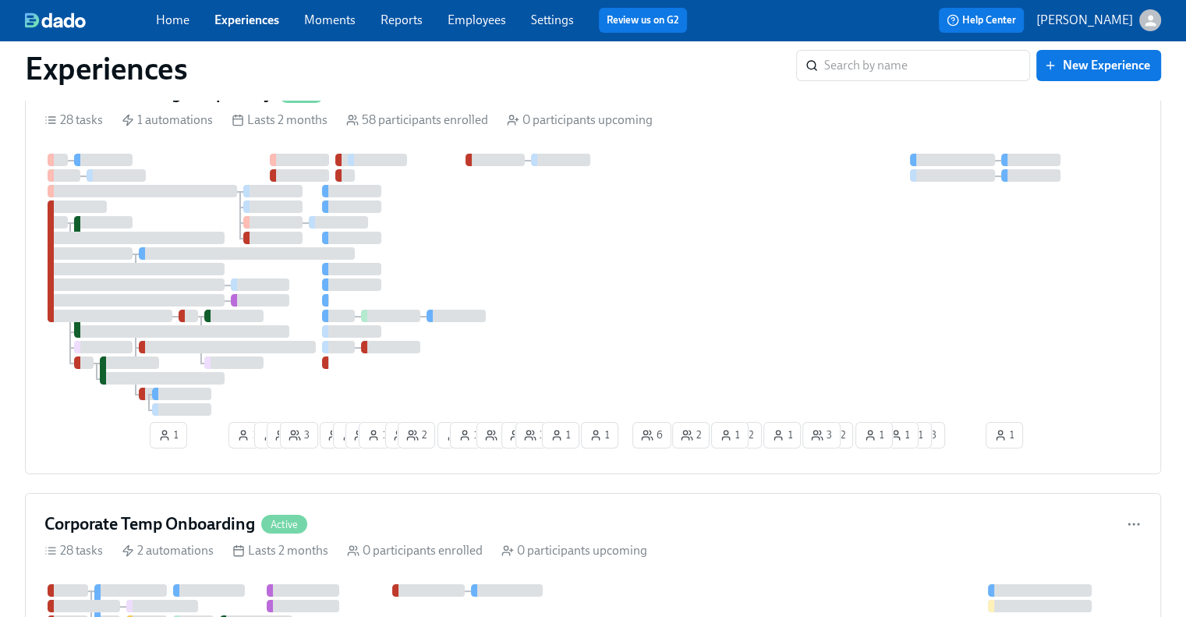
scroll to position [312, 0]
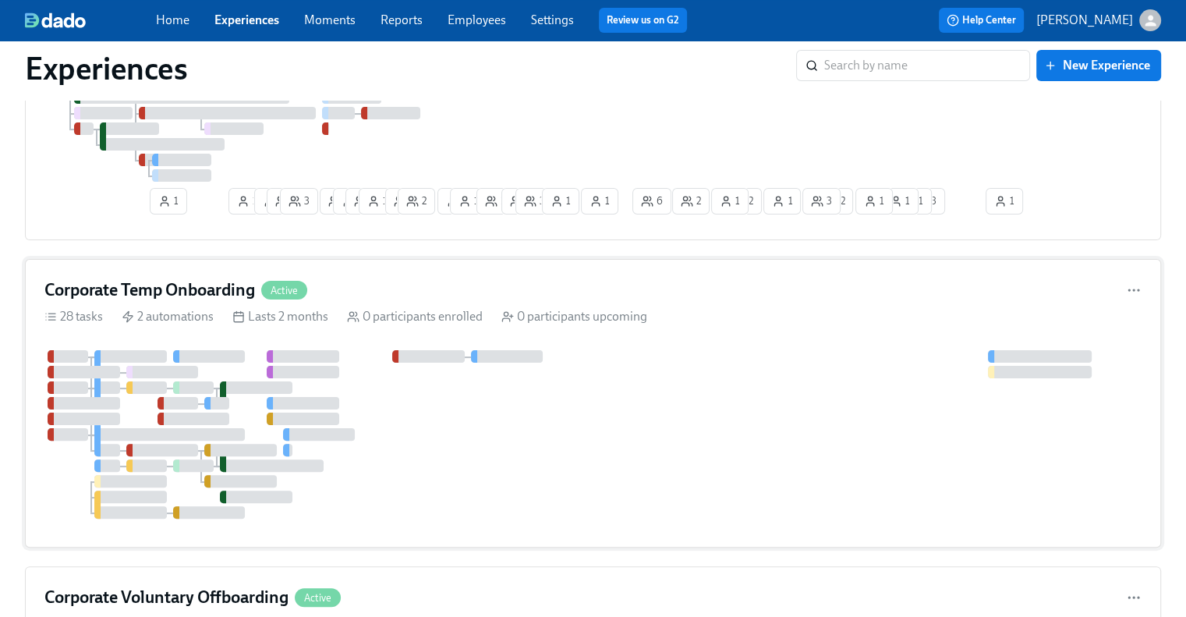
click at [227, 297] on h4 "Corporate Temp Onboarding" at bounding box center [149, 289] width 211 height 23
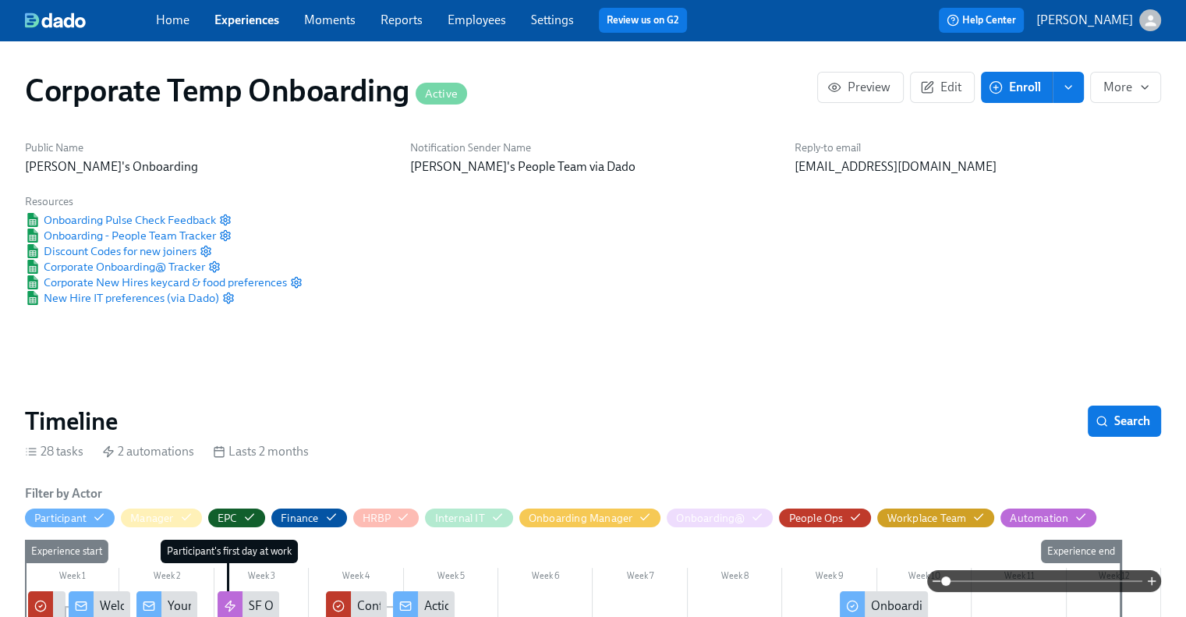
click at [323, 22] on link "Moments" at bounding box center [329, 19] width 51 height 15
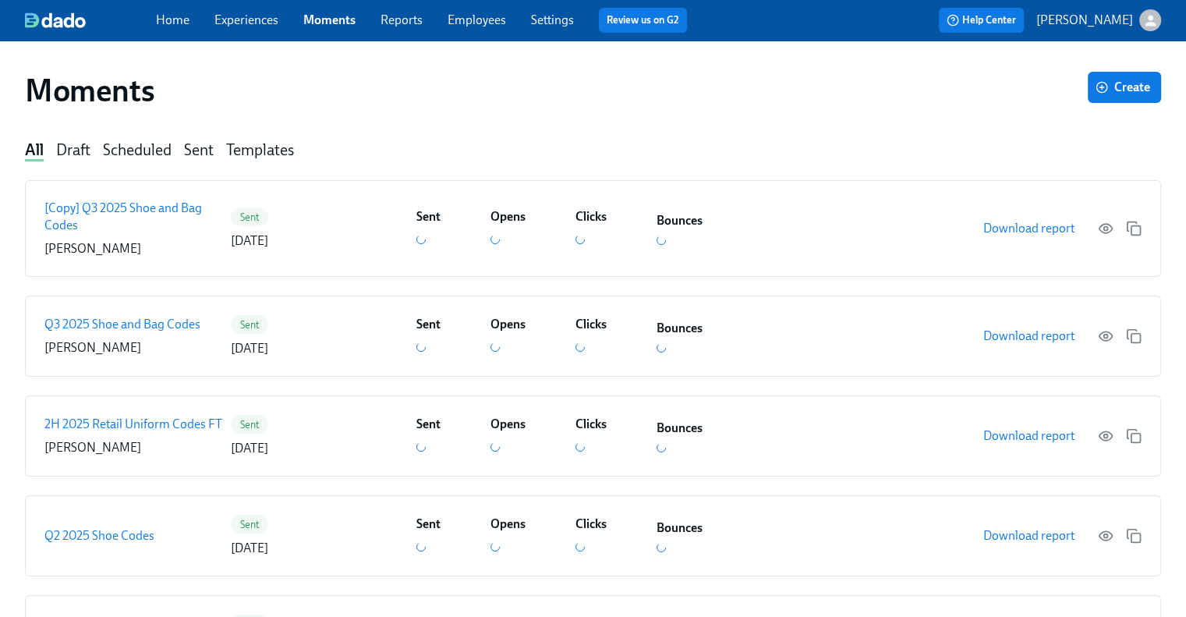
click at [232, 26] on link "Experiences" at bounding box center [246, 19] width 64 height 15
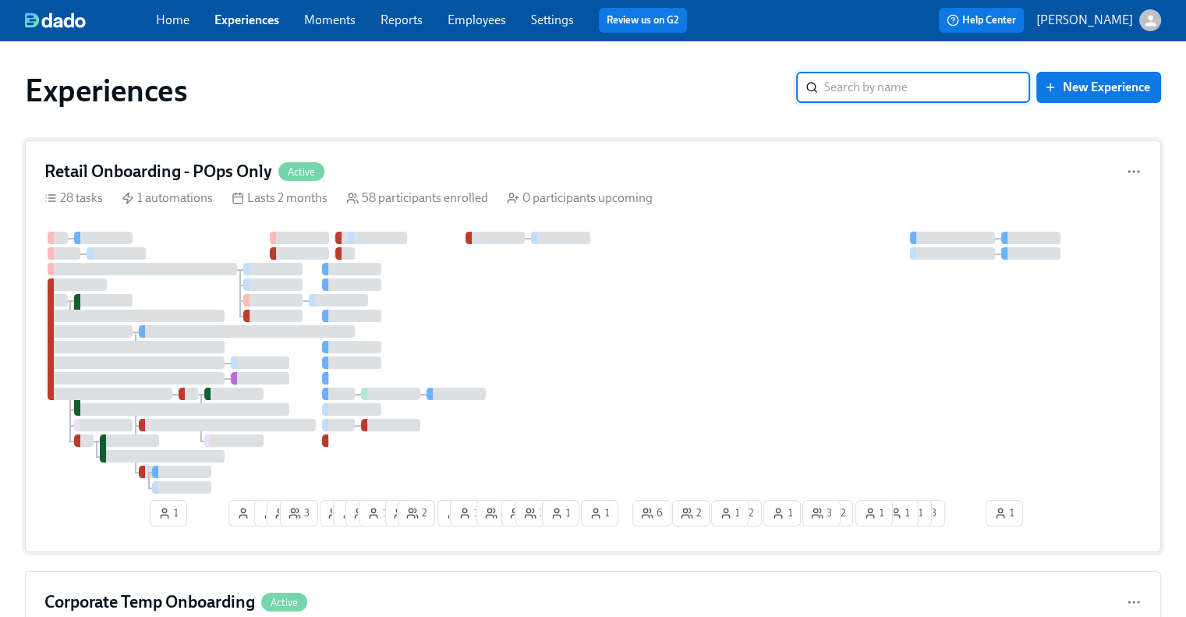
click at [193, 174] on h4 "Retail Onboarding - POps Only" at bounding box center [158, 171] width 228 height 23
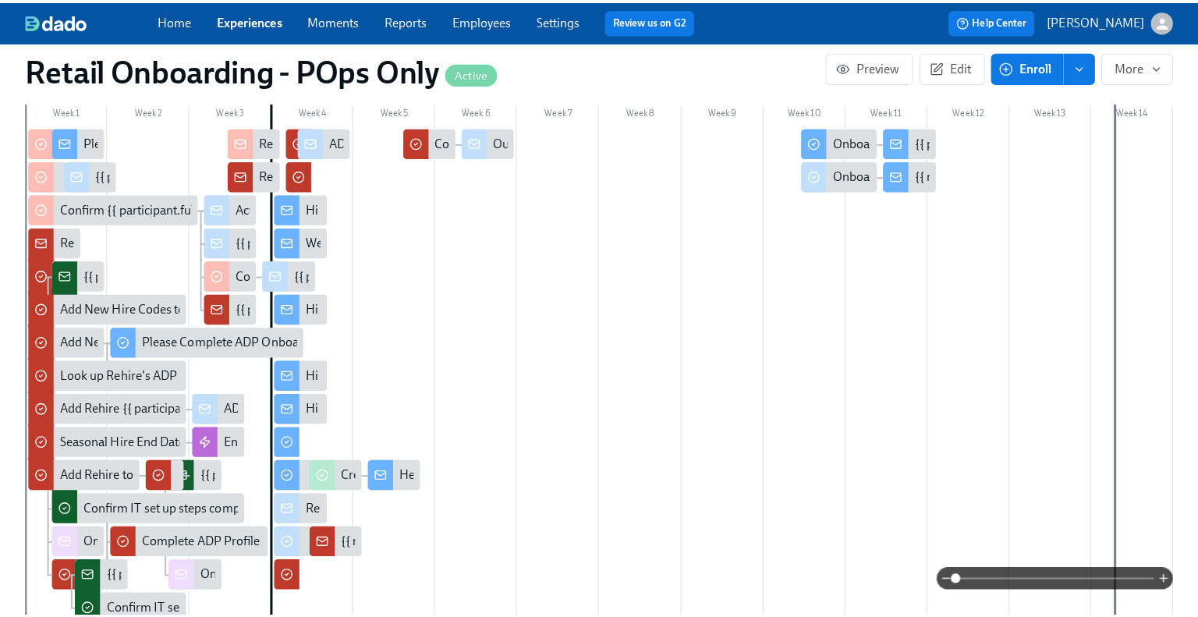
scroll to position [624, 0]
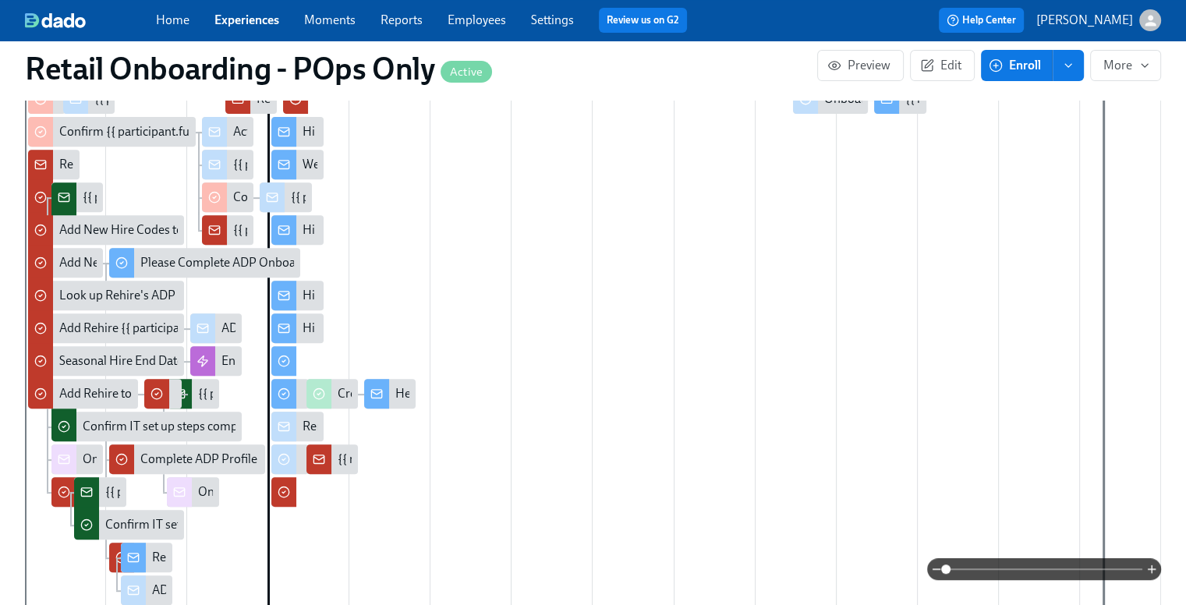
click at [1036, 575] on span at bounding box center [1044, 569] width 197 height 22
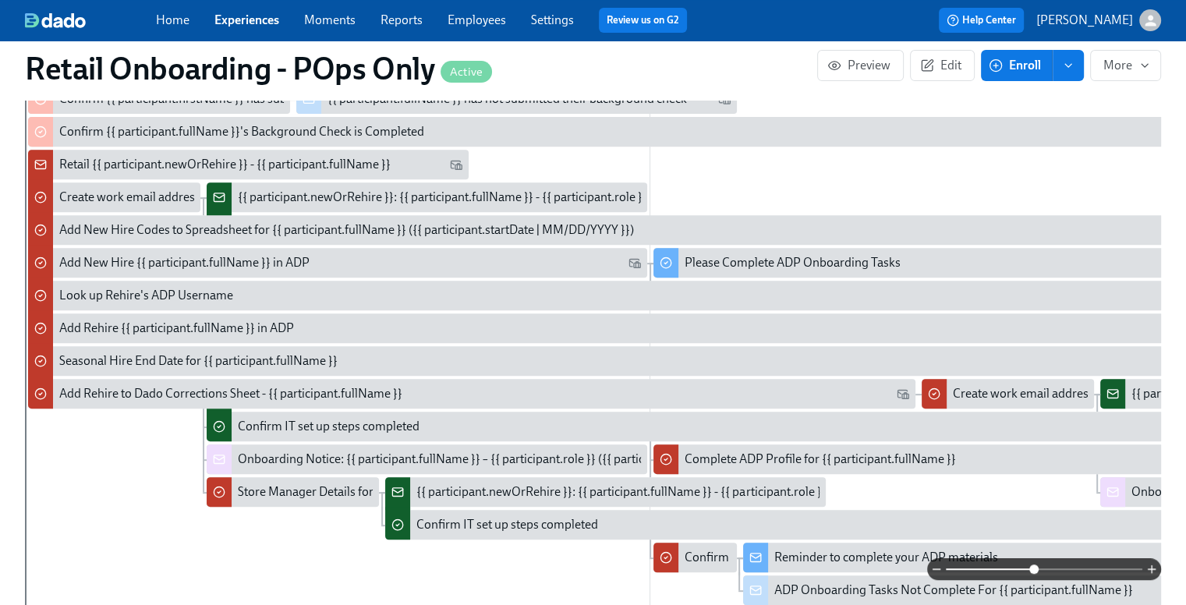
click at [1086, 570] on span at bounding box center [1044, 569] width 197 height 22
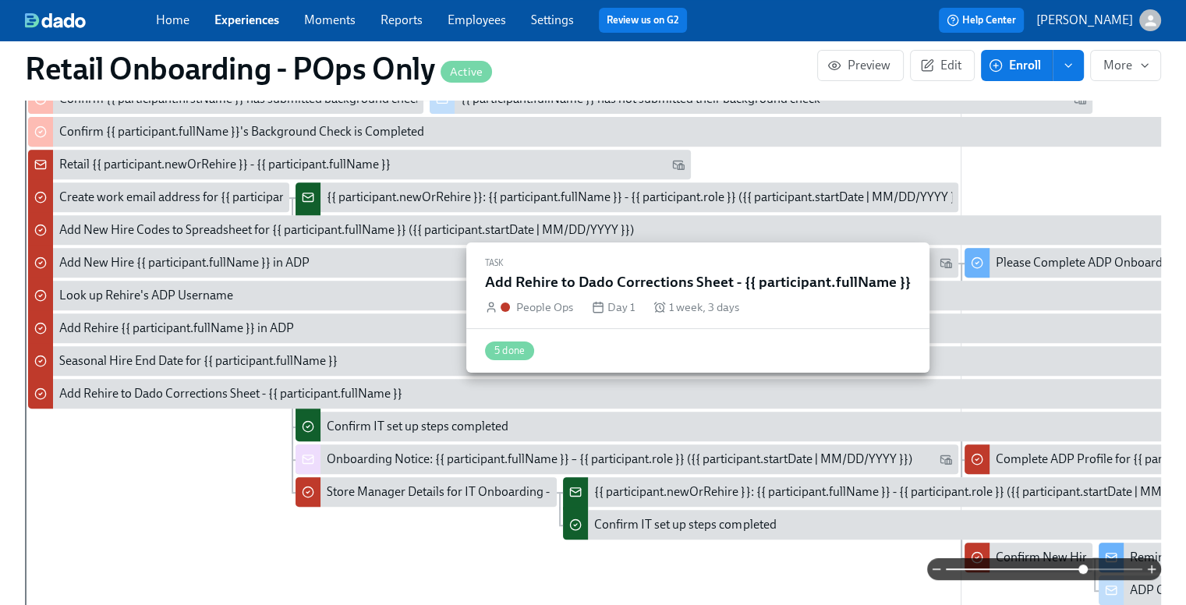
click at [249, 393] on div "Add Rehire to Dado Corrections Sheet - {{ participant.fullName }}" at bounding box center [230, 393] width 343 height 17
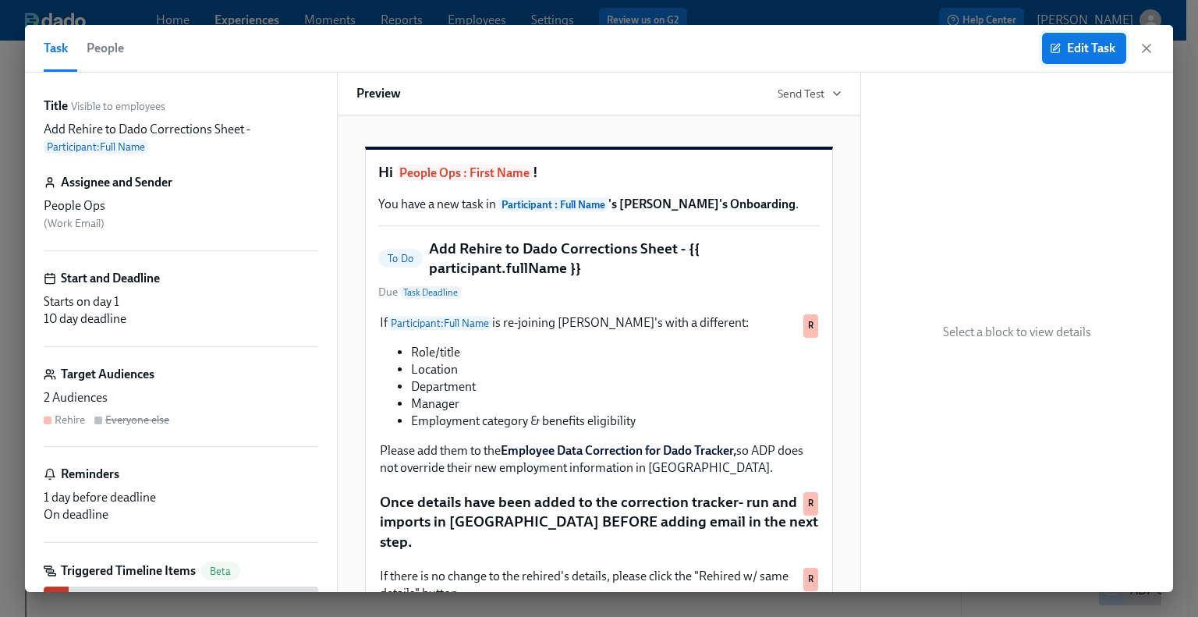
click at [1101, 47] on span "Edit Task" at bounding box center [1084, 49] width 62 height 16
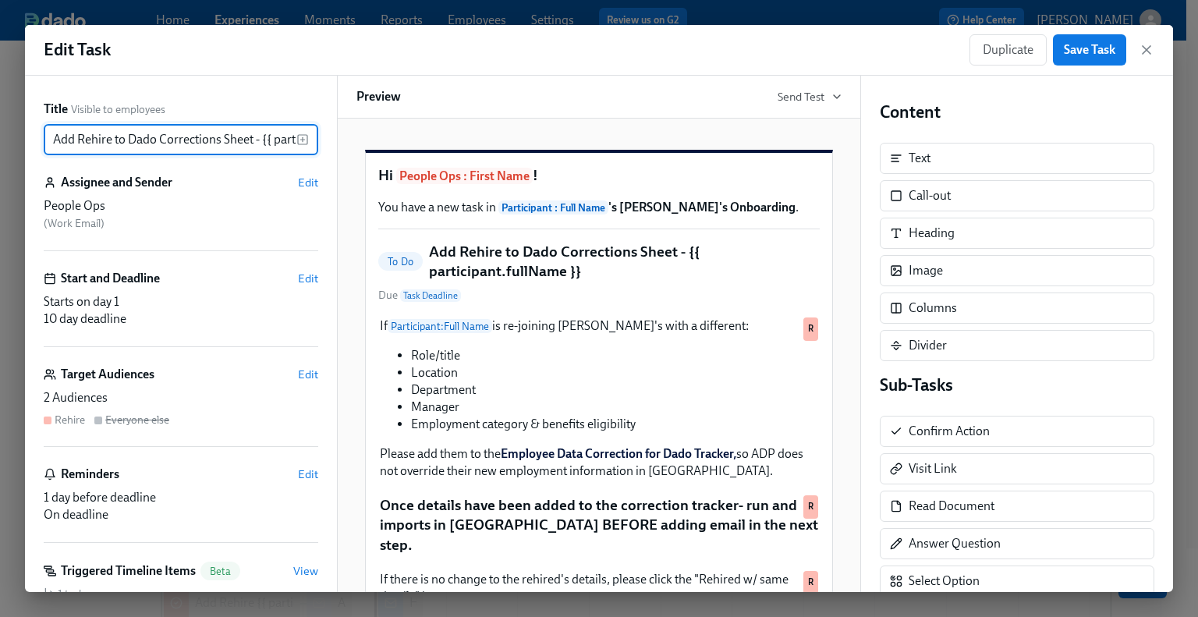
scroll to position [0, 115]
drag, startPoint x: 48, startPoint y: 138, endPoint x: 342, endPoint y: 142, distance: 293.2
click at [342, 142] on div "Title Visible to employees Add Rehire to Dado Corrections Sheet - {{ participan…" at bounding box center [599, 334] width 1148 height 516
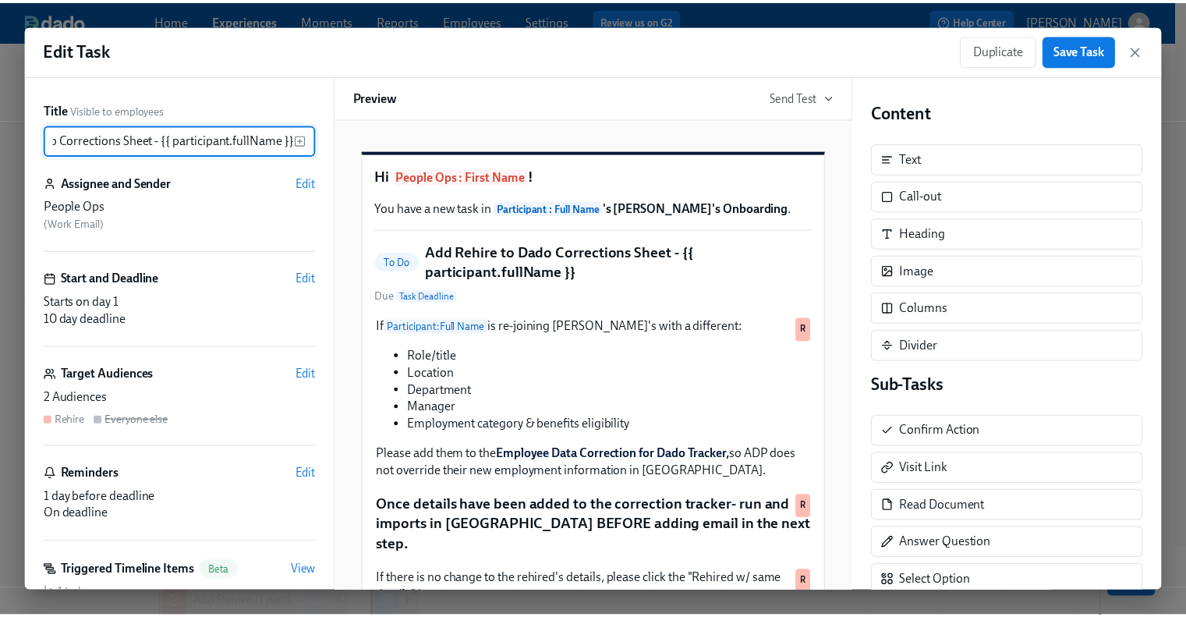
scroll to position [0, 0]
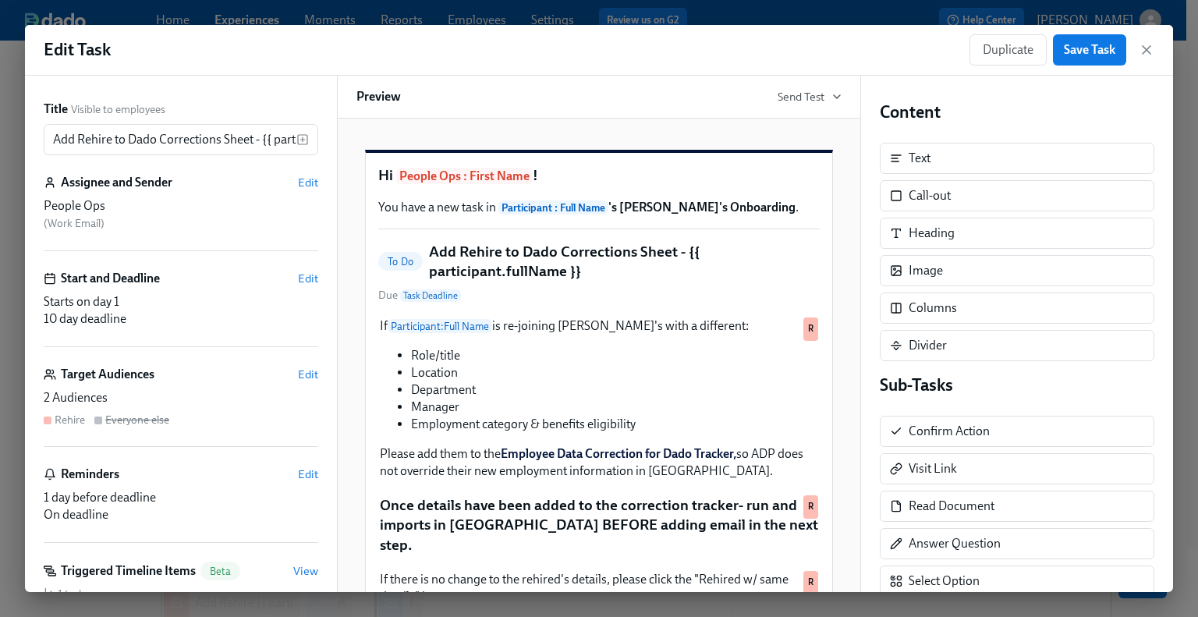
click at [642, 332] on div "Hi People Ops : First Name ! You have a new task in Participant : Full Name 's …" at bounding box center [599, 439] width 466 height 572
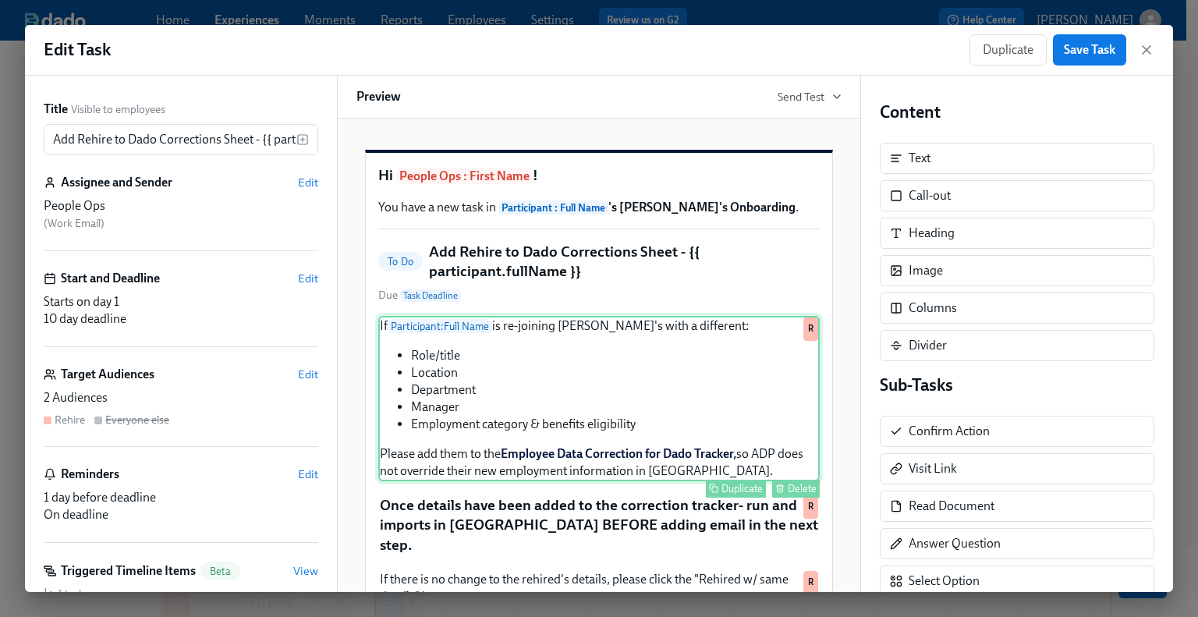
click at [628, 364] on div "If Participant : Full Name is re-joining Rothy's with a different: Role/title L…" at bounding box center [598, 398] width 441 height 165
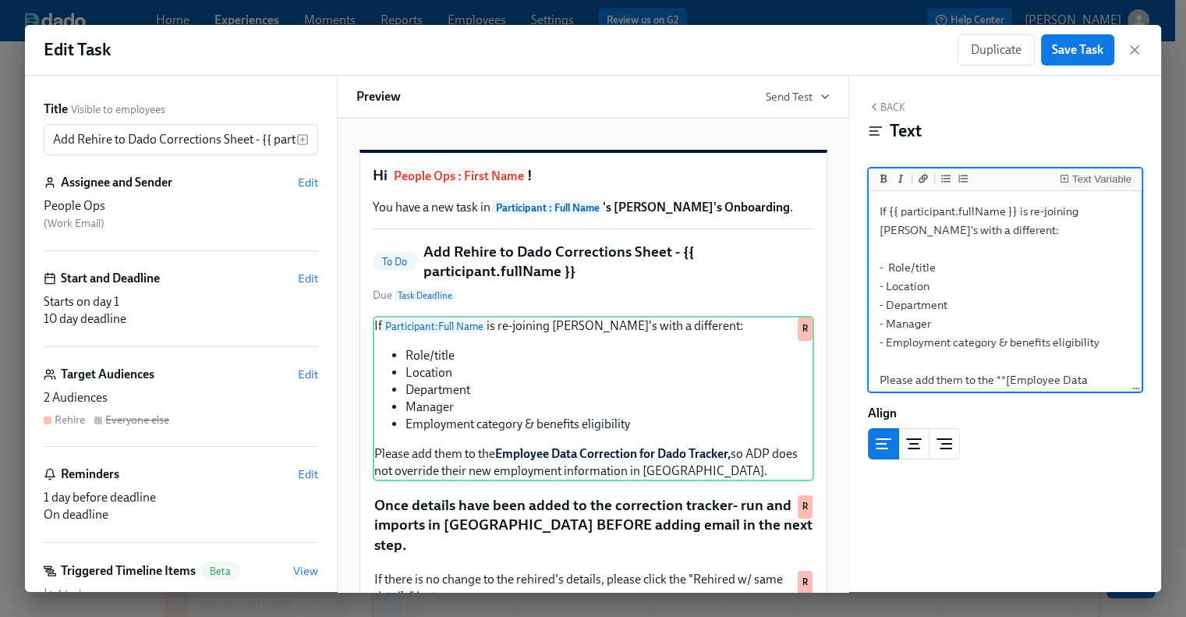
drag, startPoint x: 915, startPoint y: 361, endPoint x: 874, endPoint y: 167, distance: 198.4
click at [874, 167] on div "Back Text Text Variable If {{ participant.fullName }} is re-joining Rothy's wit…" at bounding box center [1005, 334] width 312 height 516
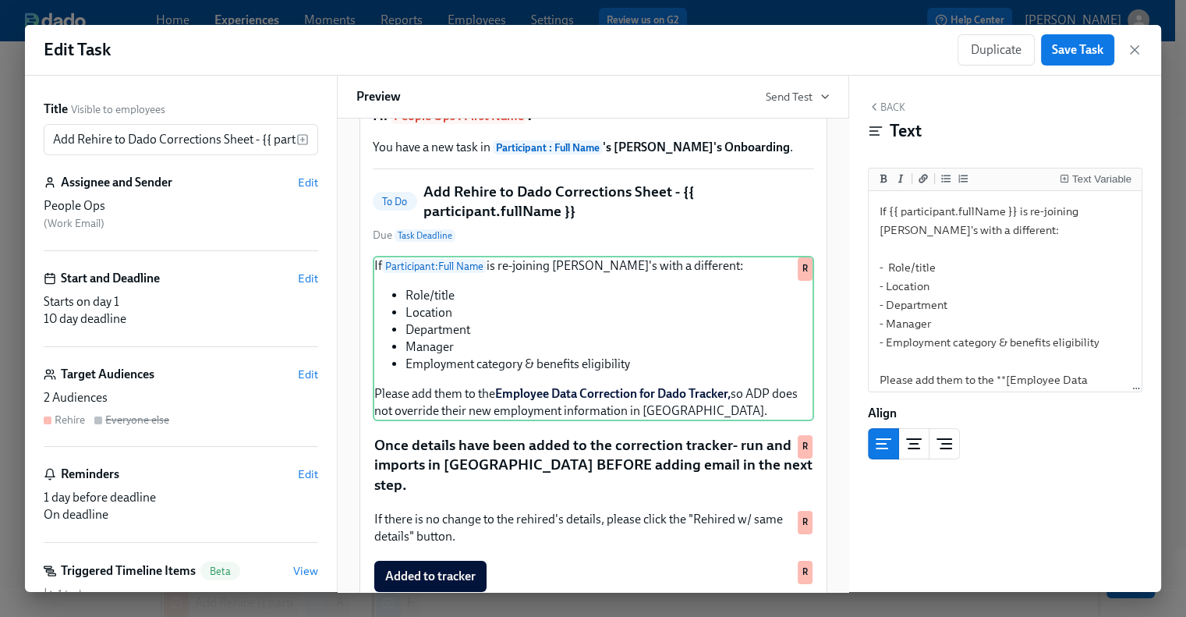
scroll to position [156, 0]
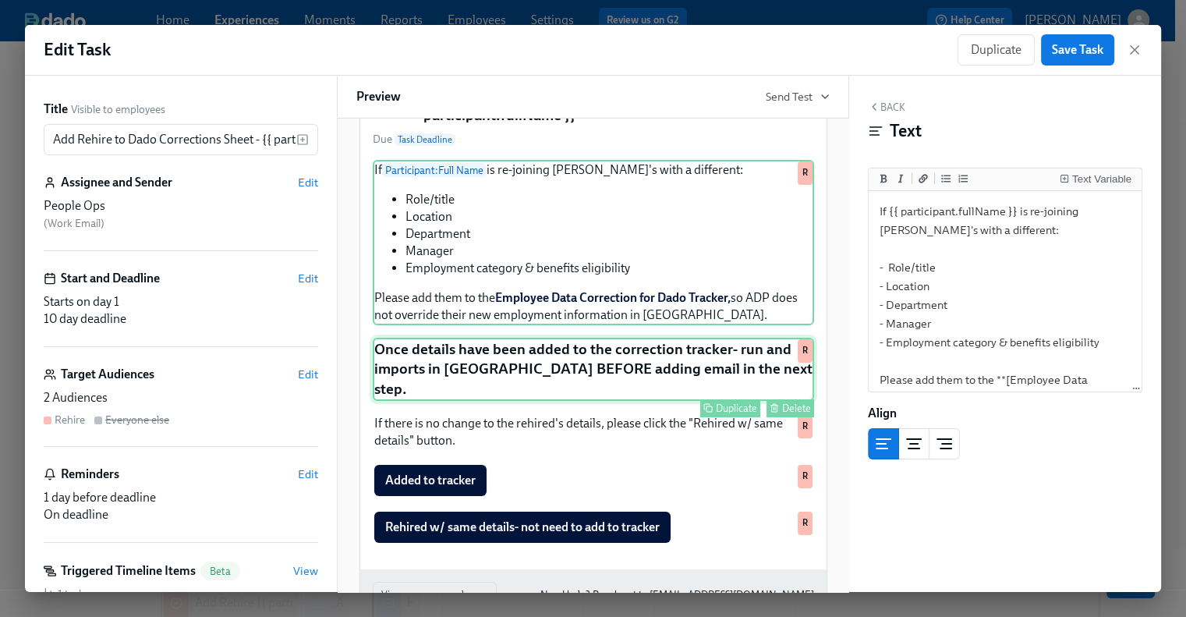
click at [571, 388] on div "Once details have been added to the correction tracker- run and imports in Dado…" at bounding box center [593, 369] width 441 height 63
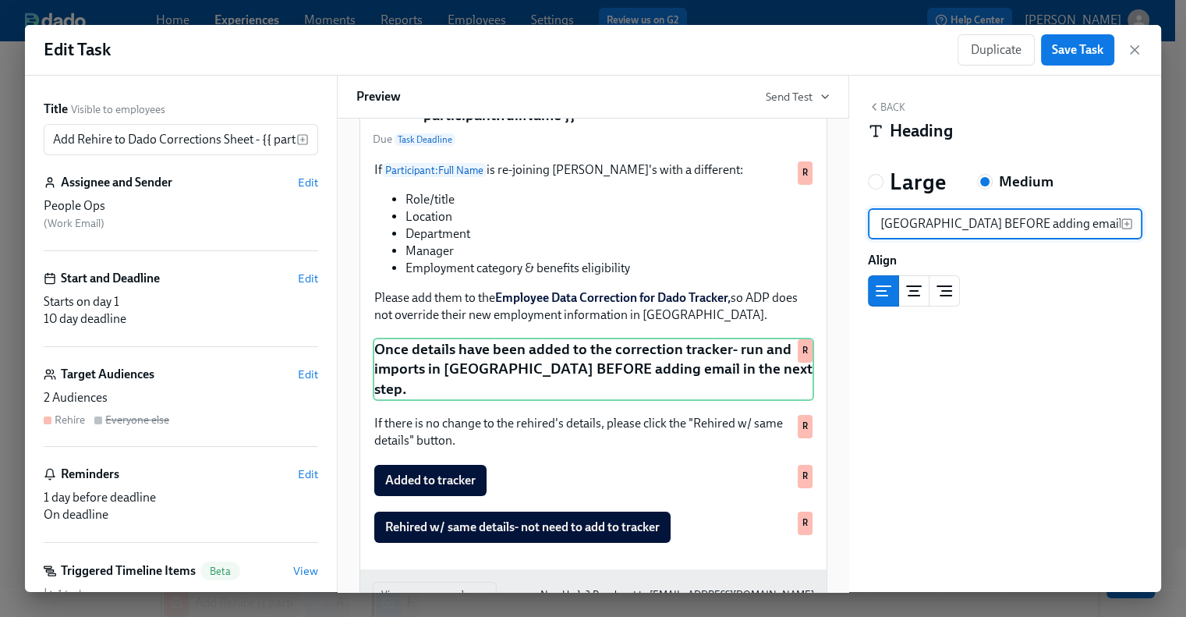
scroll to position [0, 406]
drag, startPoint x: 874, startPoint y: 224, endPoint x: 1195, endPoint y: 225, distance: 320.5
click at [1186, 225] on html "Home Experiences Moments Reports Employees Settings Review us on G2 Help Center…" at bounding box center [593, 514] width 1186 height 1029
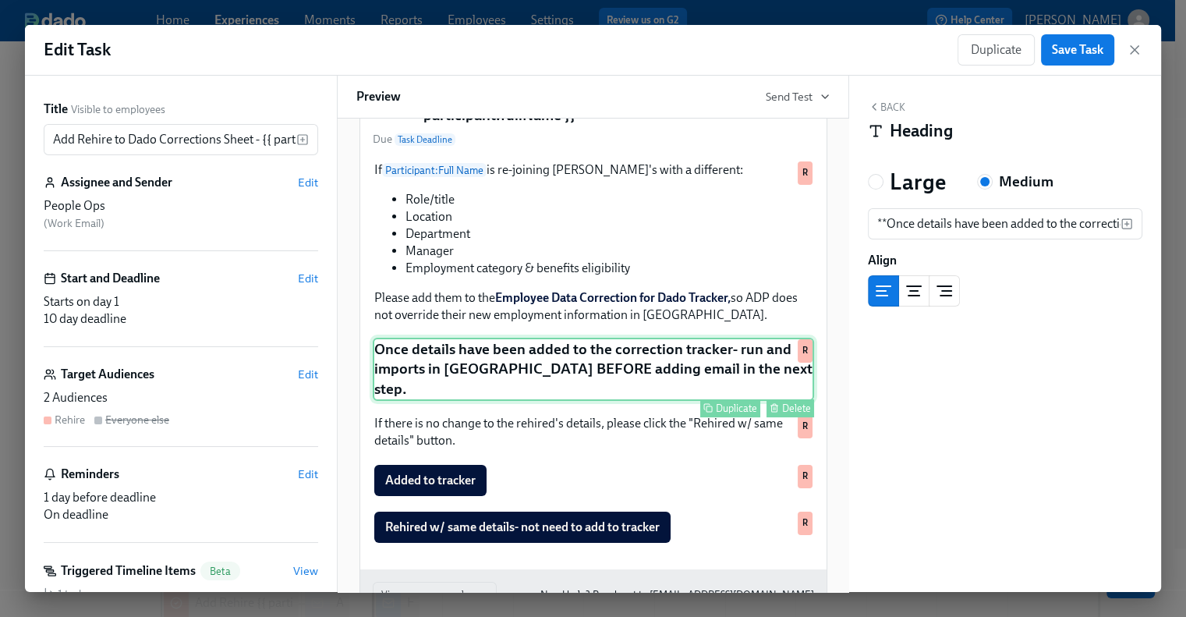
click at [484, 395] on div "Once details have been added to the correction tracker- run and imports in Dado…" at bounding box center [593, 369] width 441 height 63
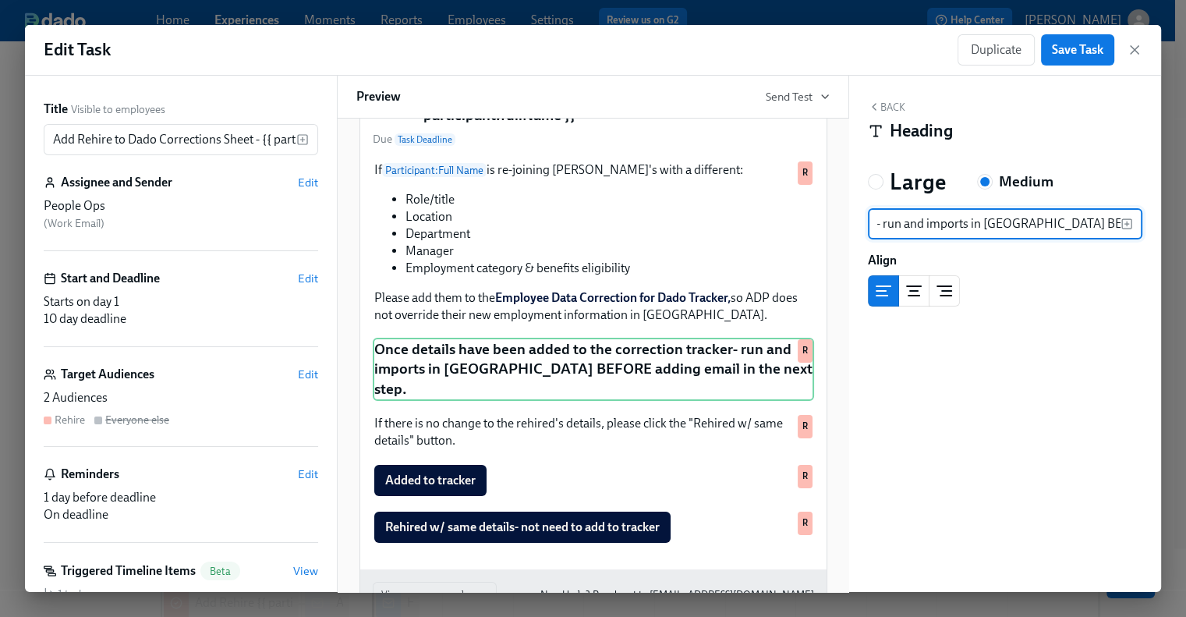
scroll to position [0, 406]
drag, startPoint x: 872, startPoint y: 223, endPoint x: 1210, endPoint y: 223, distance: 337.7
click at [1186, 223] on html "Home Experiences Moments Reports Employees Settings Review us on G2 Help Center…" at bounding box center [593, 514] width 1186 height 1029
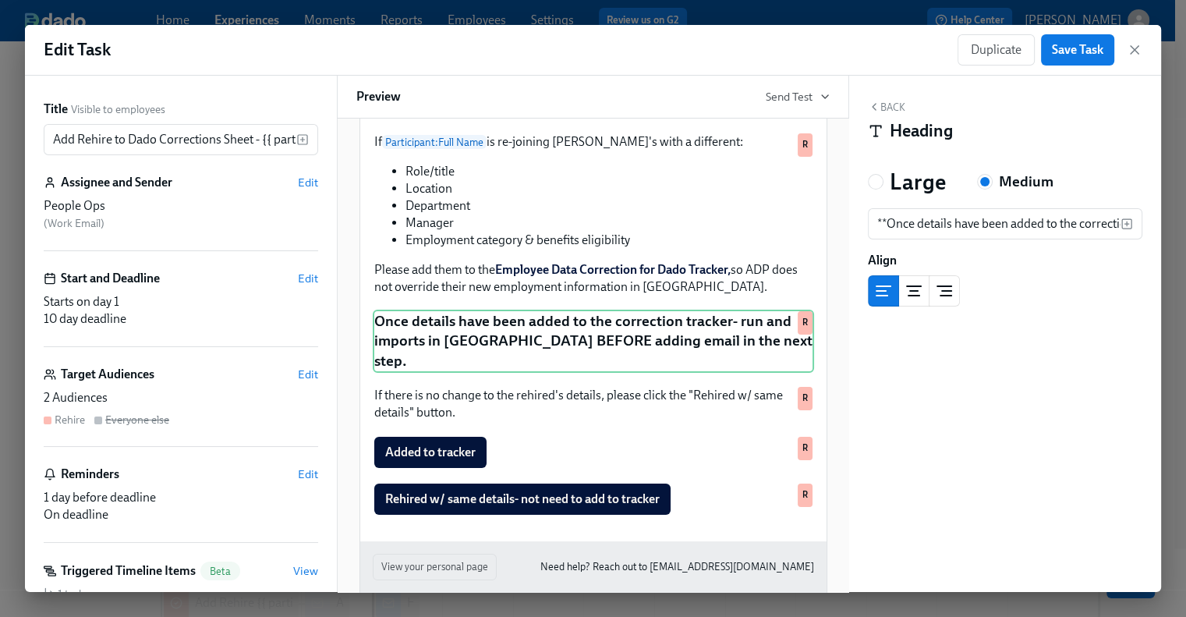
scroll to position [234, 0]
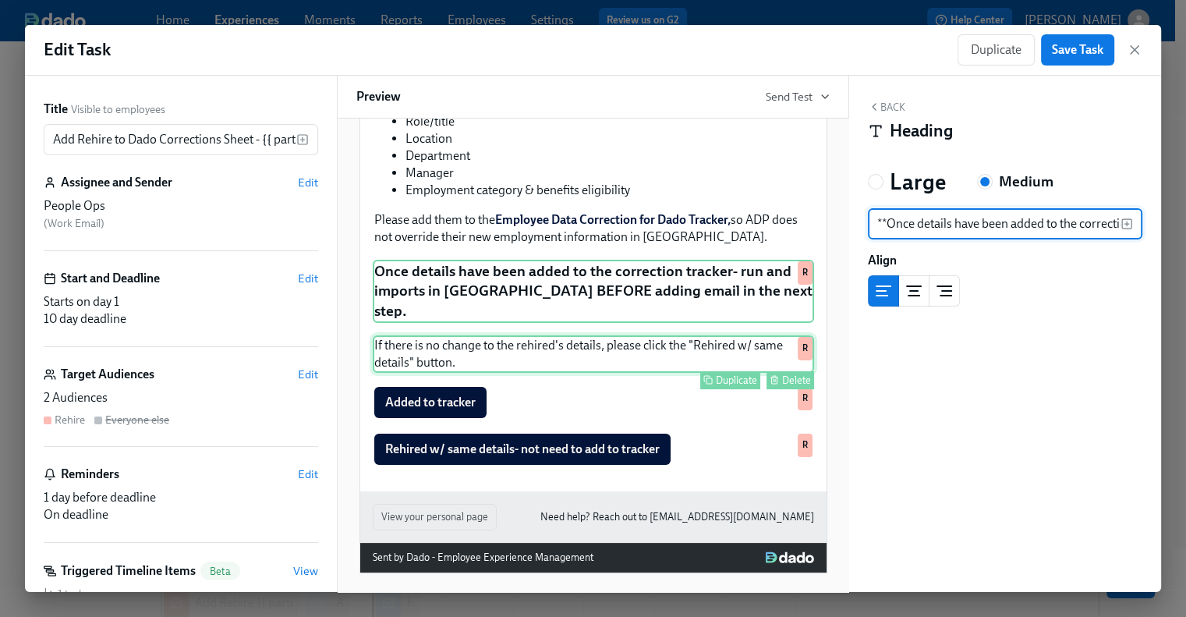
click at [593, 360] on div "If there is no change to the rehired's details, please click the "Rehired w/ sa…" at bounding box center [593, 353] width 441 height 37
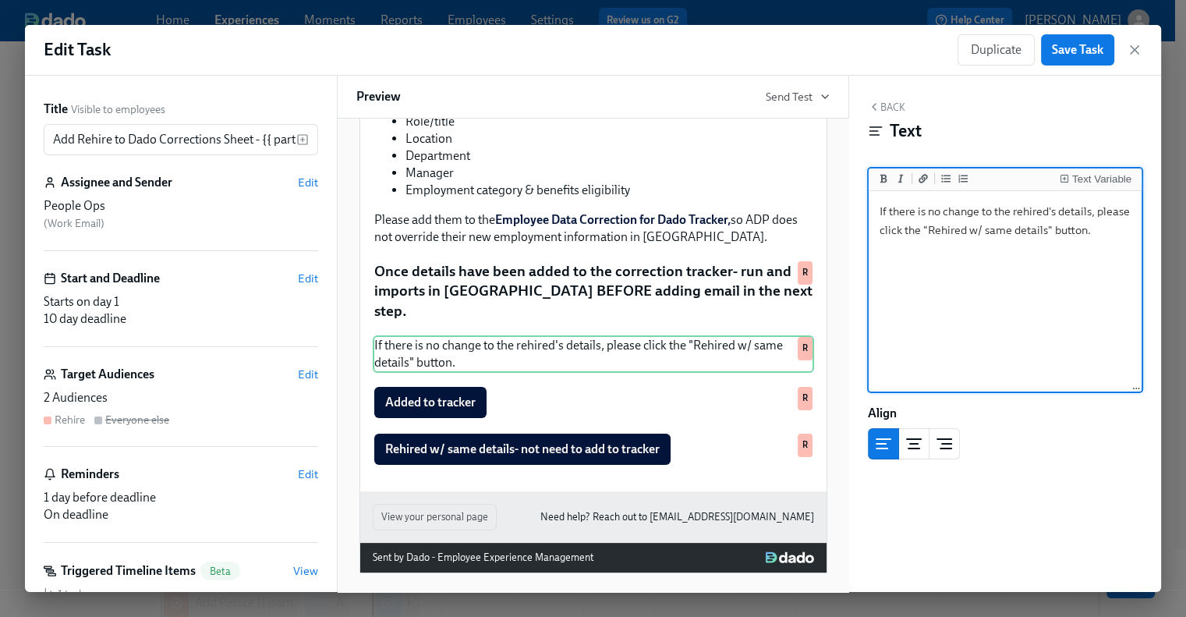
drag, startPoint x: 1104, startPoint y: 228, endPoint x: 863, endPoint y: 218, distance: 241.2
click at [863, 218] on div "Back Text Text Variable If there is no change to the rehired's details, please …" at bounding box center [1005, 334] width 312 height 516
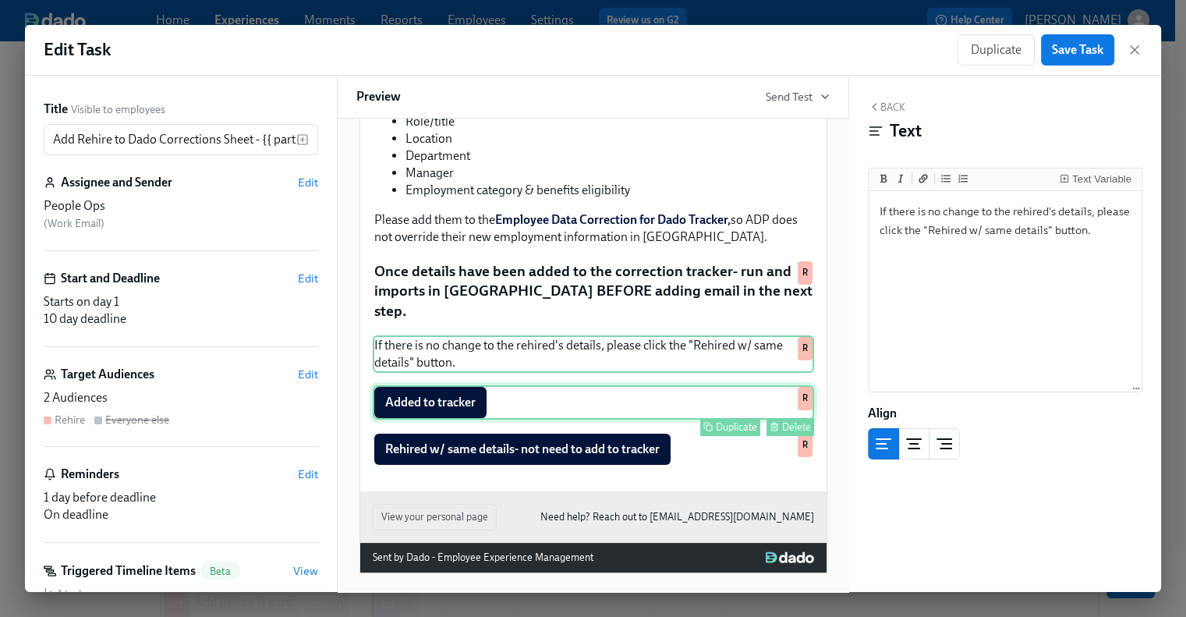
click at [413, 406] on div "Added to tracker Duplicate Delete R" at bounding box center [593, 402] width 441 height 34
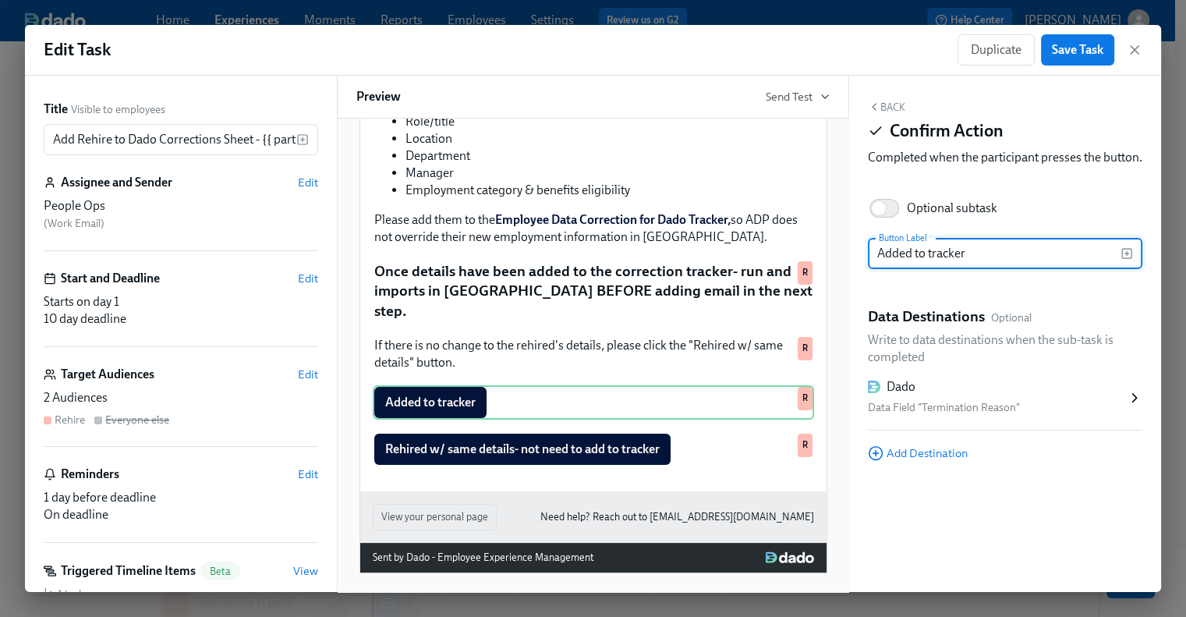
drag, startPoint x: 990, startPoint y: 281, endPoint x: 836, endPoint y: 278, distance: 154.4
click at [836, 278] on div "Title Visible to employees Add Rehire to Dado Corrections Sheet - {{ participan…" at bounding box center [593, 334] width 1136 height 516
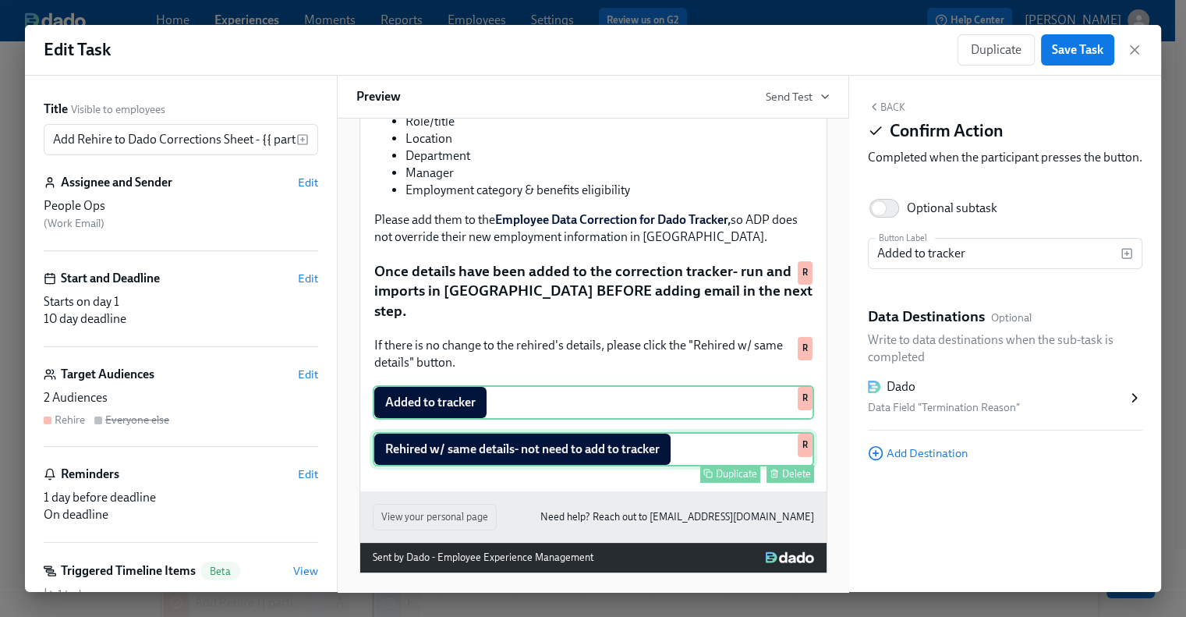
click at [601, 444] on div "Rehired w/ same details- not need to add to tracker Duplicate Delete R" at bounding box center [593, 449] width 441 height 34
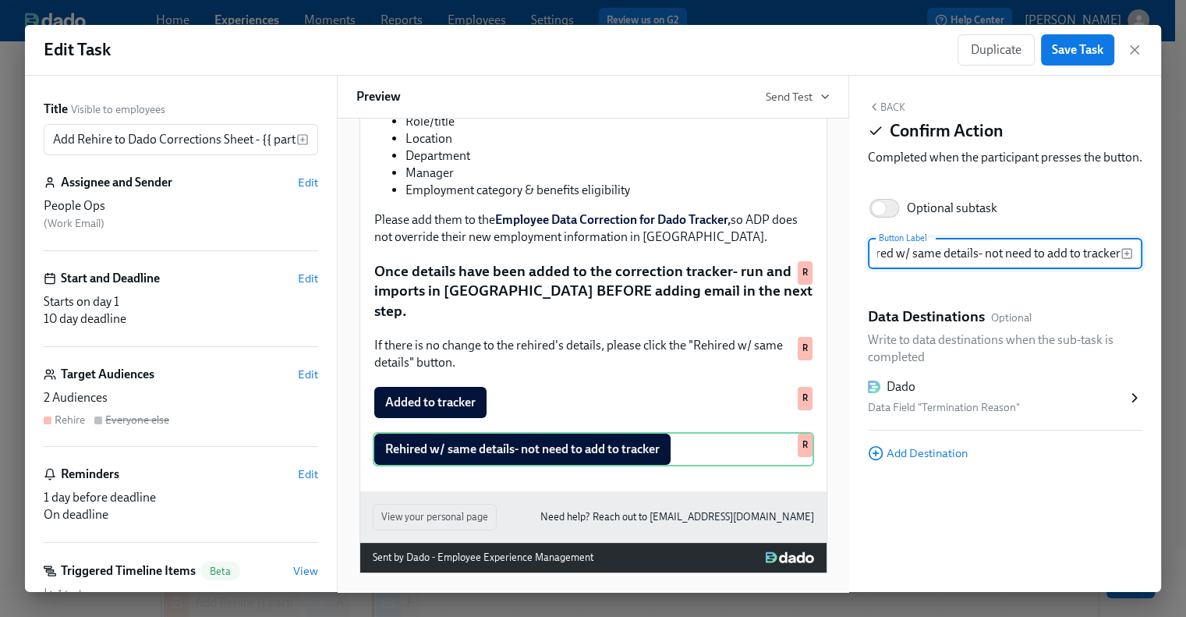
scroll to position [0, 0]
drag, startPoint x: 1117, startPoint y: 271, endPoint x: 858, endPoint y: 274, distance: 258.9
click at [858, 274] on div "Back Confirm Action Completed when the participant presses the button. Optional…" at bounding box center [1005, 334] width 312 height 516
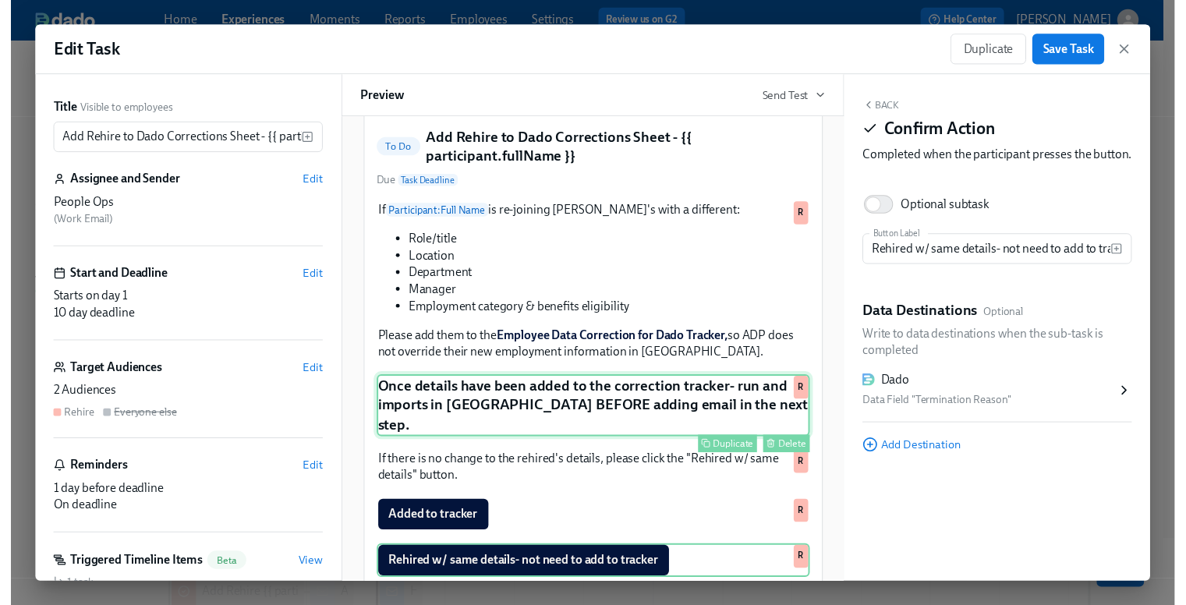
scroll to position [85, 0]
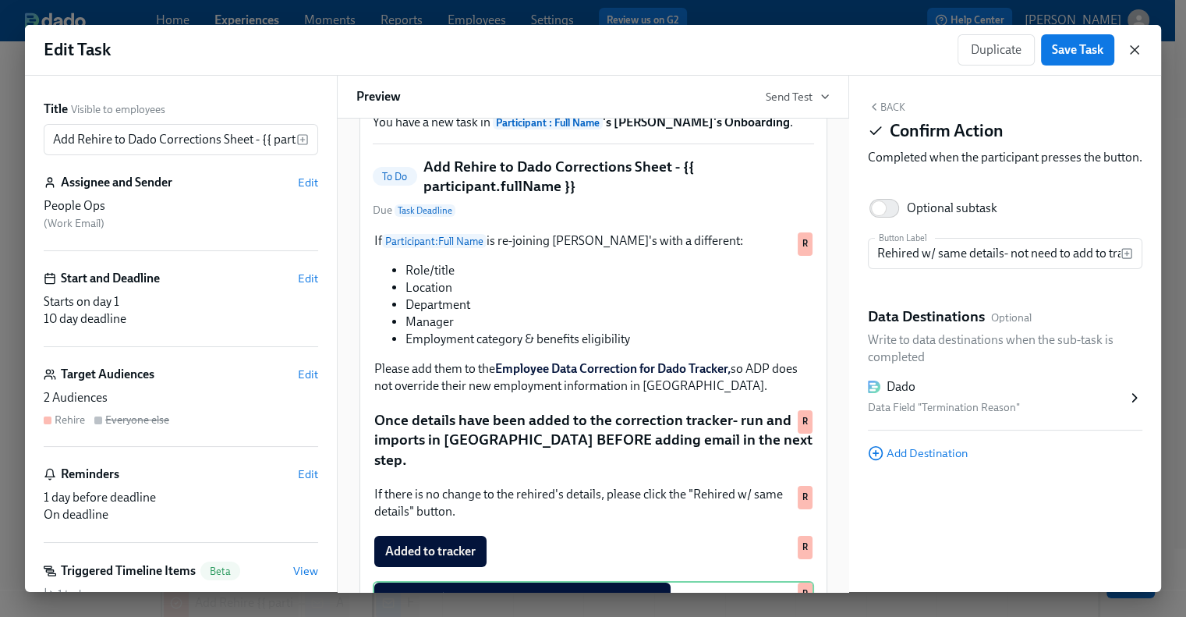
click at [1129, 55] on icon "button" at bounding box center [1135, 50] width 16 height 16
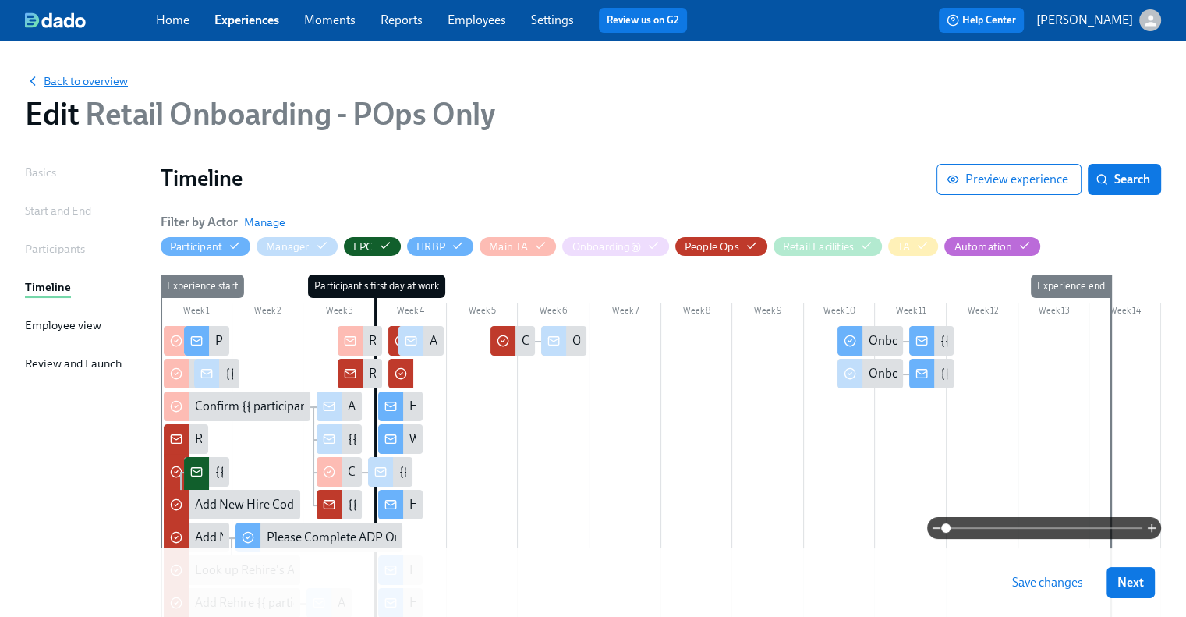
click at [78, 74] on span "Back to overview" at bounding box center [76, 81] width 103 height 16
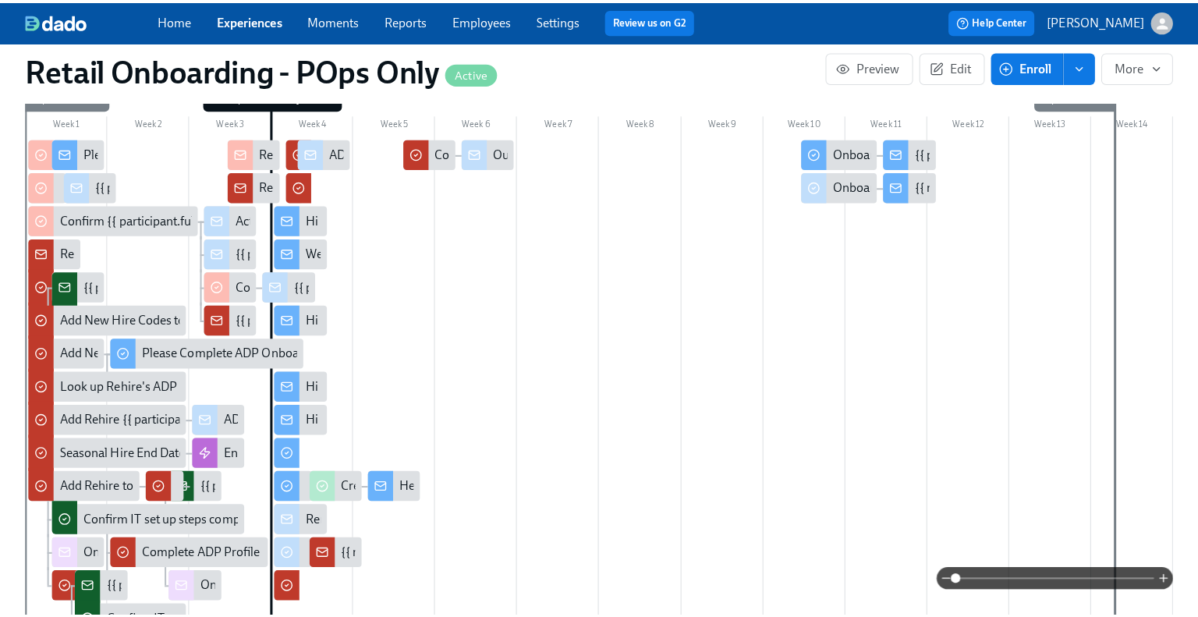
scroll to position [624, 0]
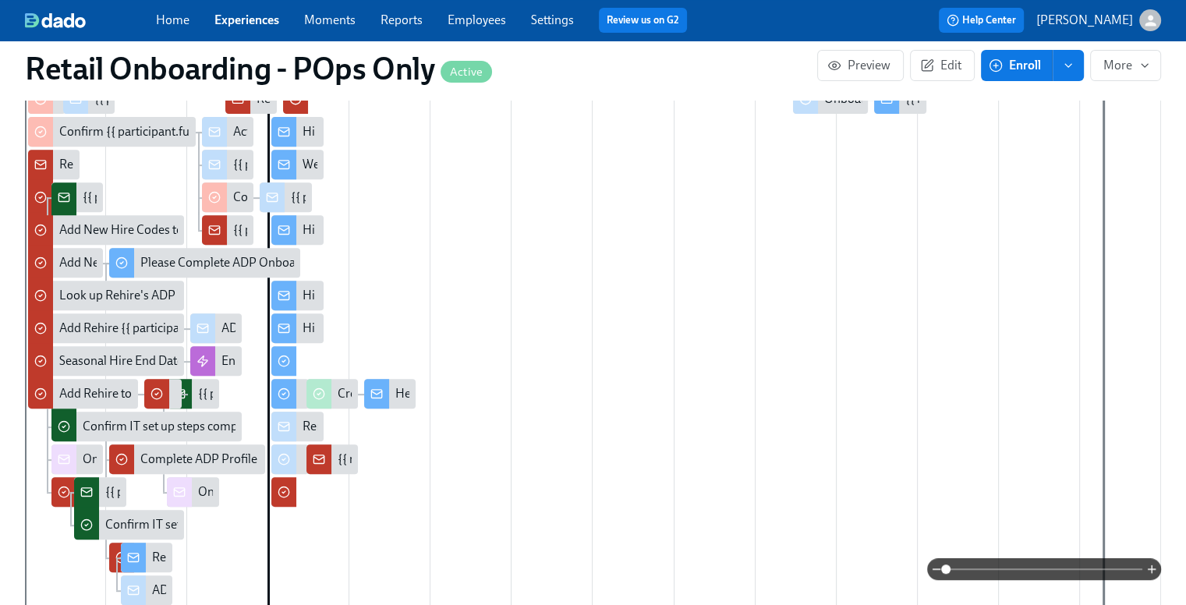
click at [1064, 567] on span at bounding box center [1044, 569] width 197 height 22
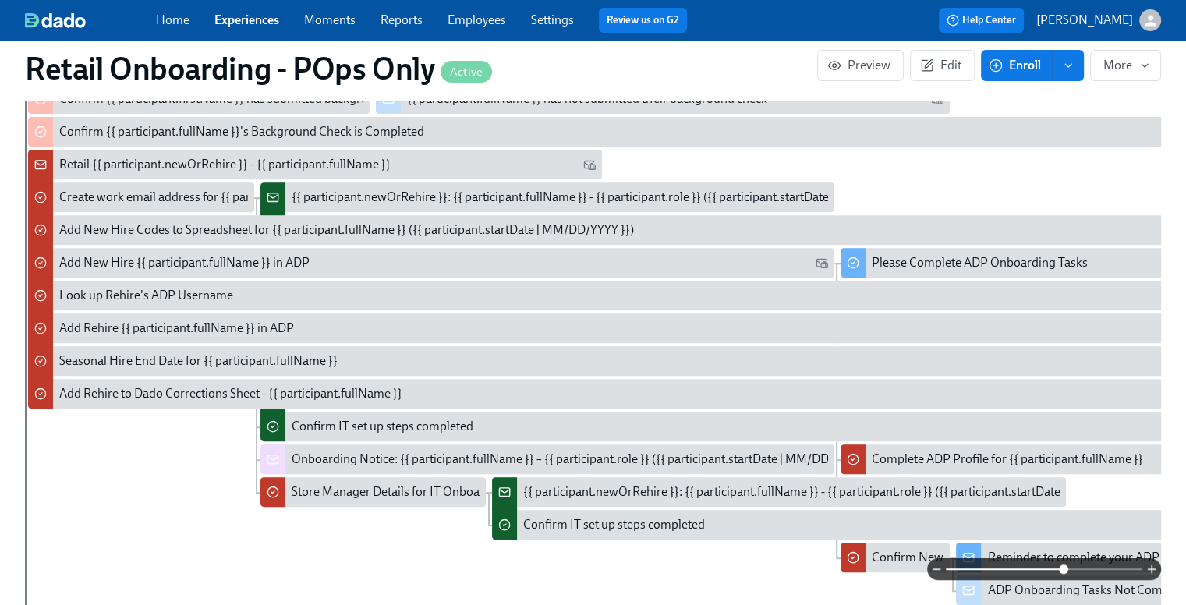
click at [193, 387] on div "Add Rehire to Dado Corrections Sheet - {{ participant.fullName }}" at bounding box center [230, 393] width 343 height 17
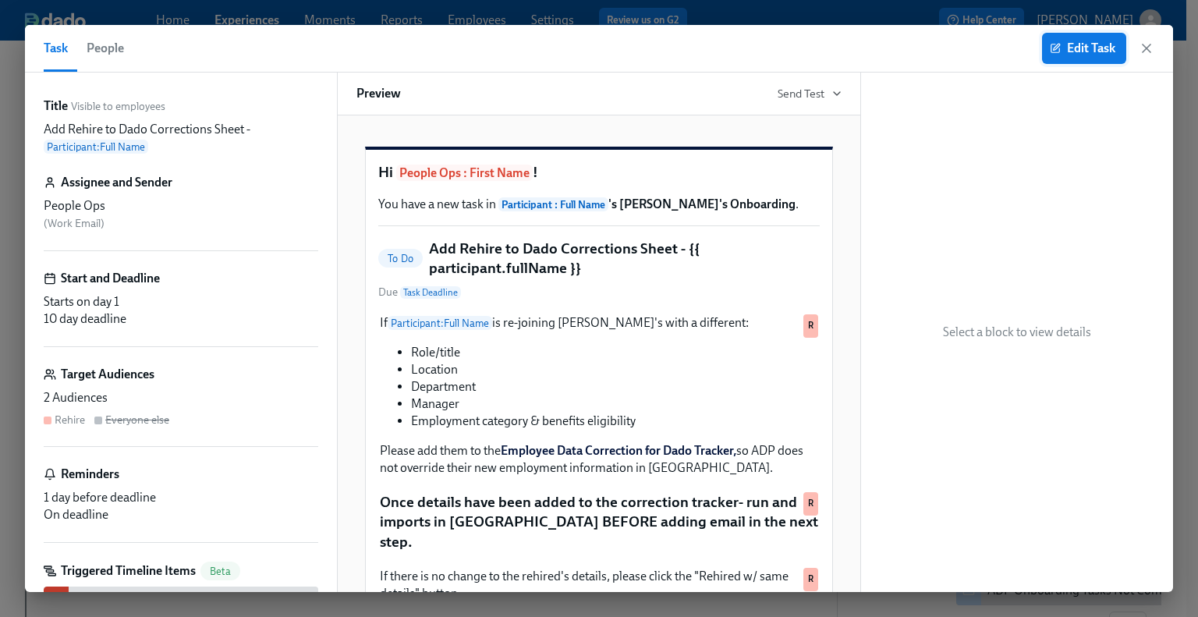
click at [1100, 43] on span "Edit Task" at bounding box center [1084, 49] width 62 height 16
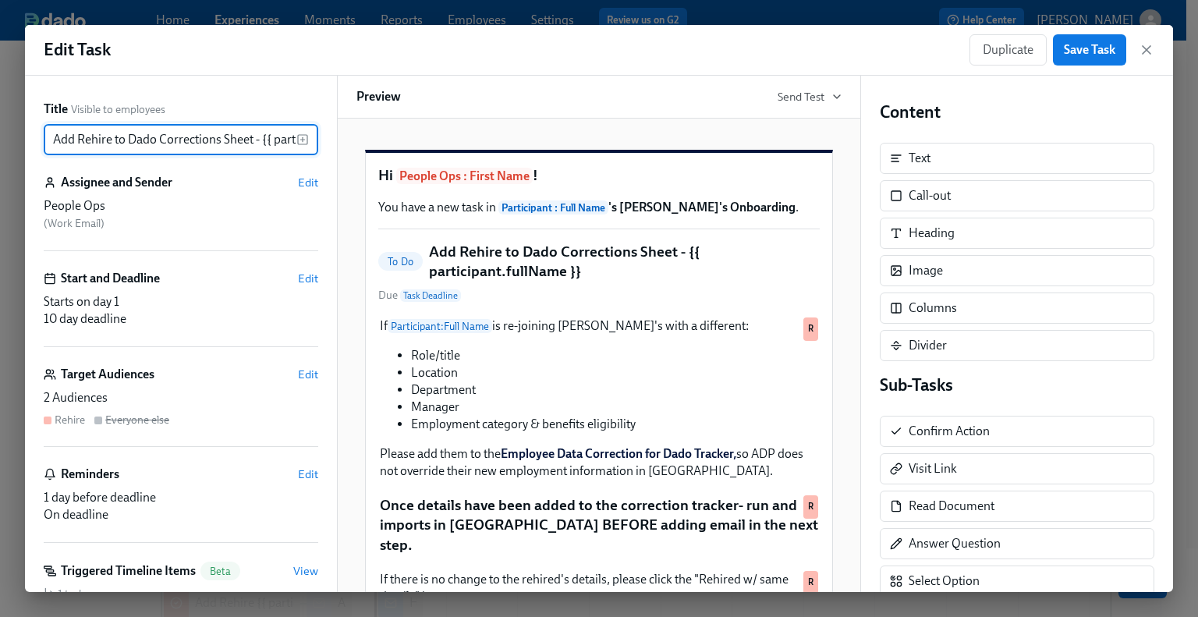
scroll to position [0, 115]
drag, startPoint x: 51, startPoint y: 137, endPoint x: 332, endPoint y: 140, distance: 280.8
click at [332, 140] on div "Title Visible to employees Add Rehire to Dado Corrections Sheet - {{ participan…" at bounding box center [181, 334] width 312 height 516
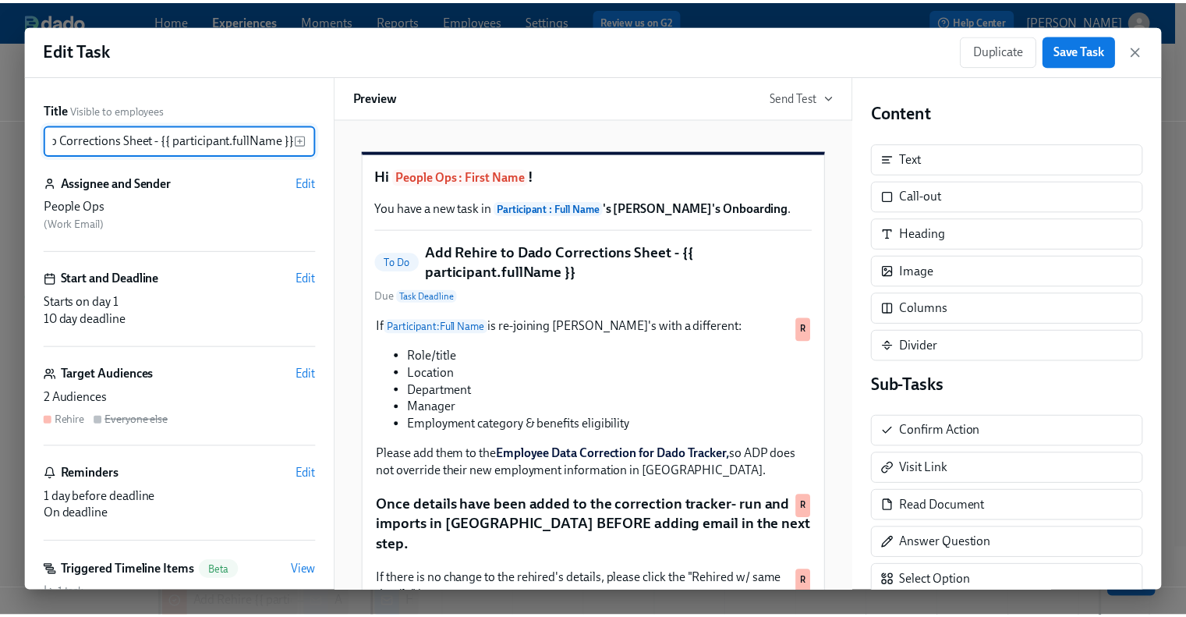
scroll to position [0, 0]
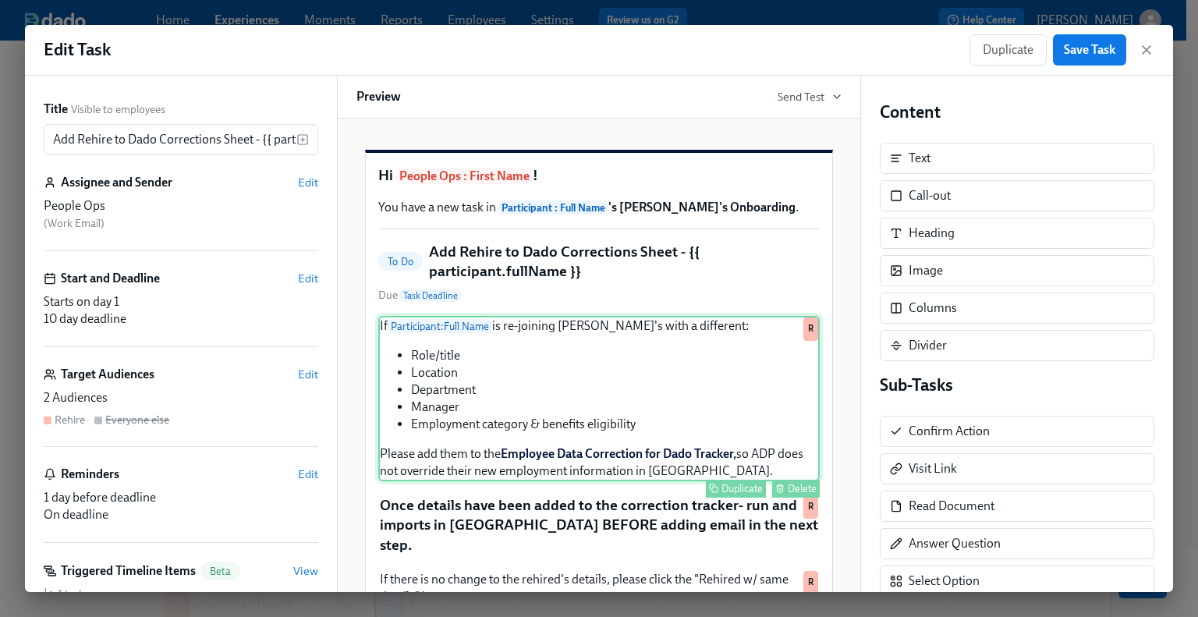
click at [565, 363] on div "If Participant : Full Name is re-joining Rothy's with a different: Role/title L…" at bounding box center [598, 398] width 441 height 165
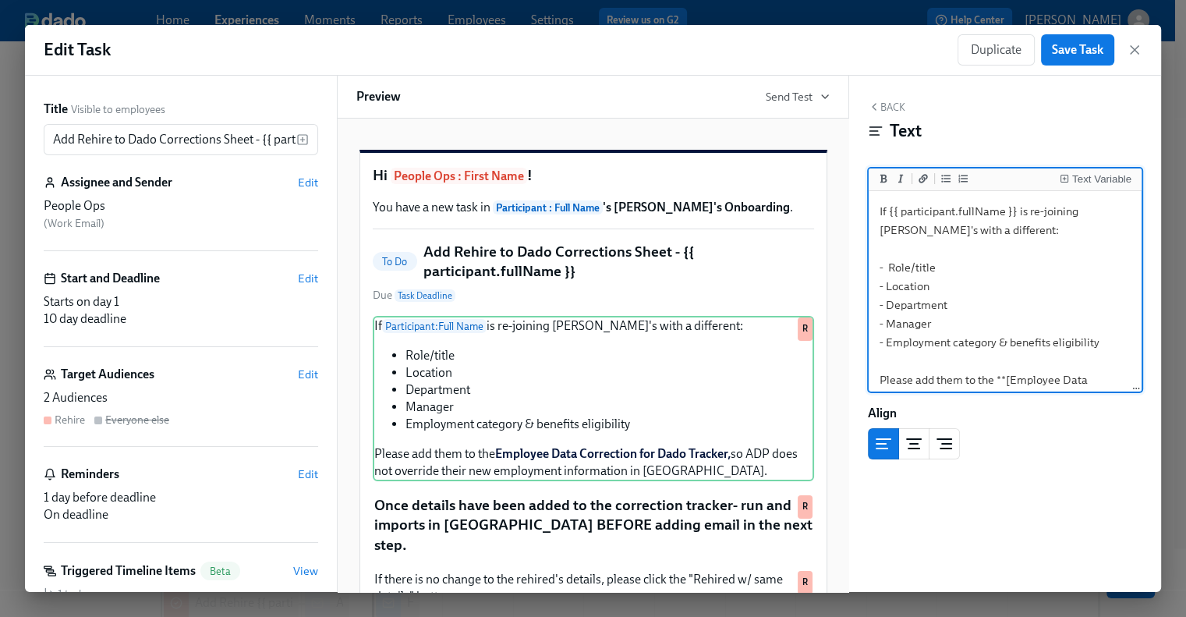
scroll to position [137, 0]
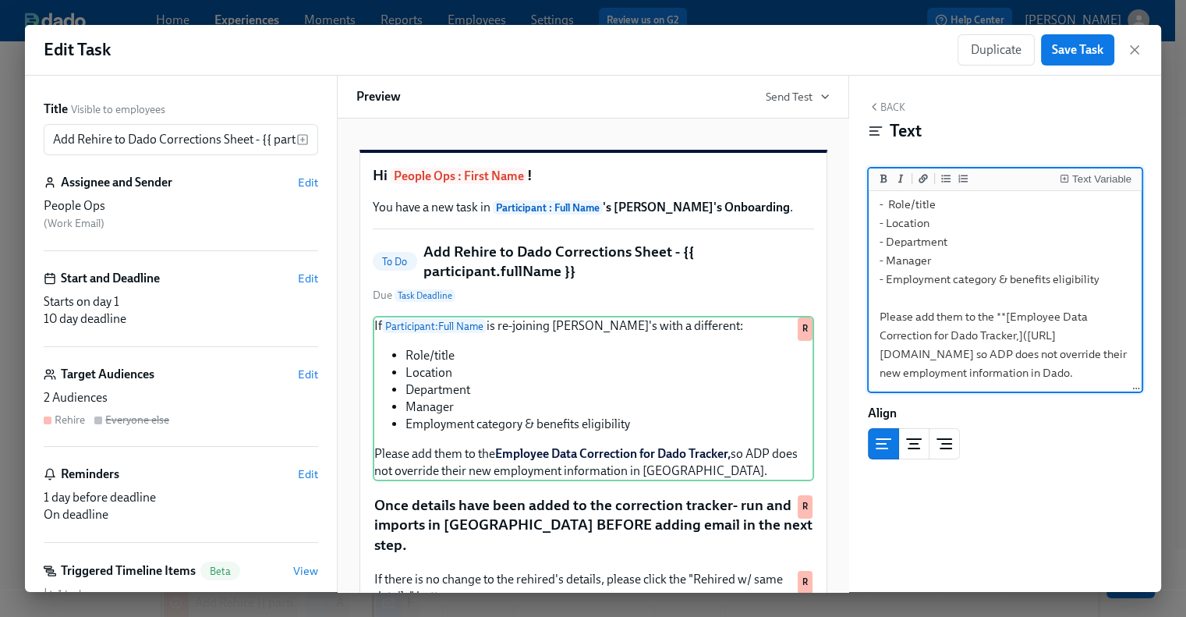
drag, startPoint x: 877, startPoint y: 211, endPoint x: 1104, endPoint y: 405, distance: 298.8
click at [1104, 405] on div "Back Text Text Variable If {{ participant.fullName }} is re-joining Rothy's wit…" at bounding box center [1005, 334] width 312 height 516
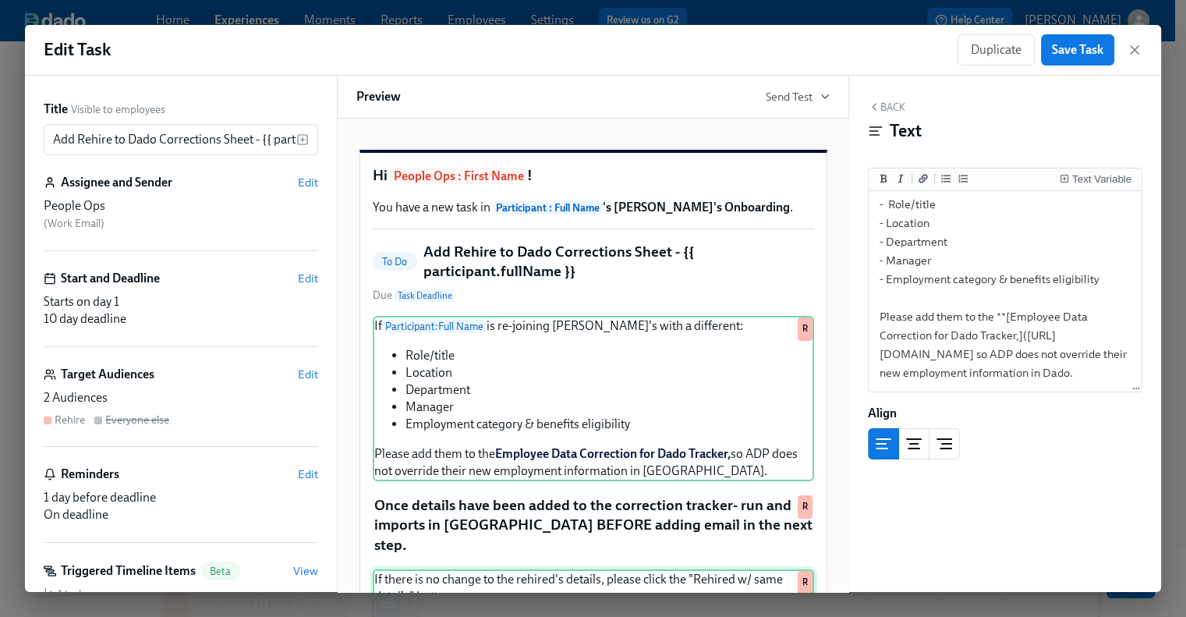
scroll to position [156, 0]
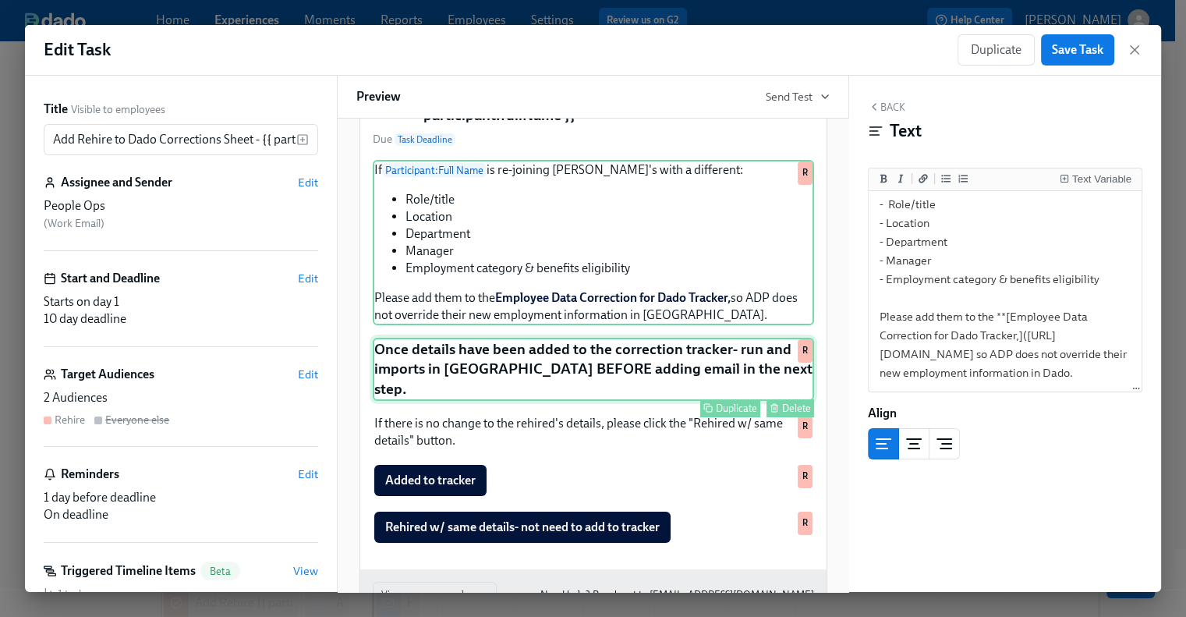
click at [518, 384] on div "Once details have been added to the correction tracker- run and imports in Dado…" at bounding box center [593, 369] width 441 height 63
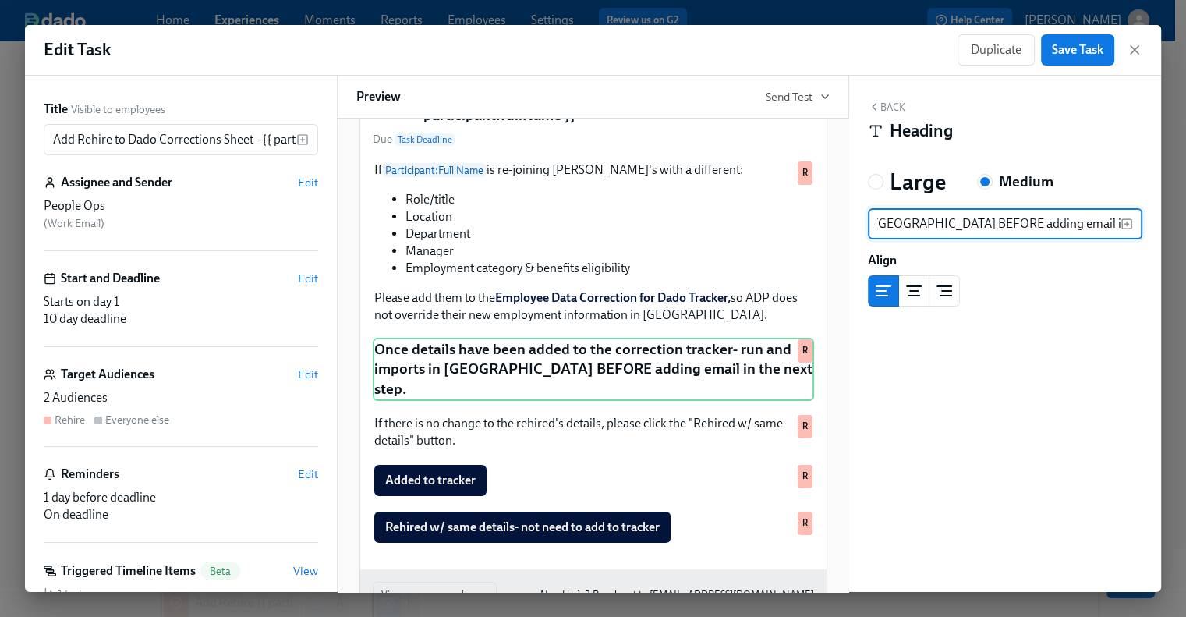
scroll to position [0, 391]
drag, startPoint x: 876, startPoint y: 221, endPoint x: 913, endPoint y: 221, distance: 37.4
click at [913, 221] on input "**Once details have been added to the correction tracker- run and imports in [G…" at bounding box center [994, 223] width 253 height 31
click at [932, 222] on input "**Once details have been added to the correction tracker- run and imports in [G…" at bounding box center [994, 223] width 253 height 31
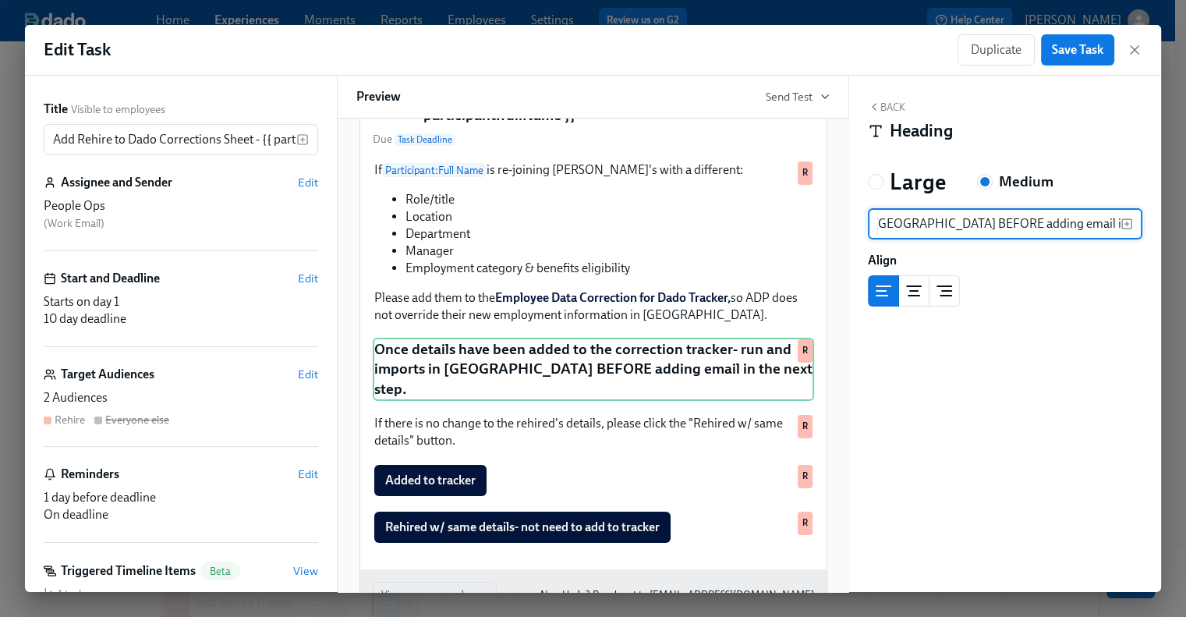
drag, startPoint x: 1062, startPoint y: 226, endPoint x: 1137, endPoint y: 221, distance: 75.0
click at [1137, 221] on div "**Once details have been added to the correction tracker- run and imports in Da…" at bounding box center [1005, 223] width 275 height 31
click at [1105, 221] on input "**Once details have been added to the correction tracker- run and imports in [G…" at bounding box center [994, 223] width 253 height 31
drag, startPoint x: 1110, startPoint y: 225, endPoint x: 836, endPoint y: 227, distance: 273.7
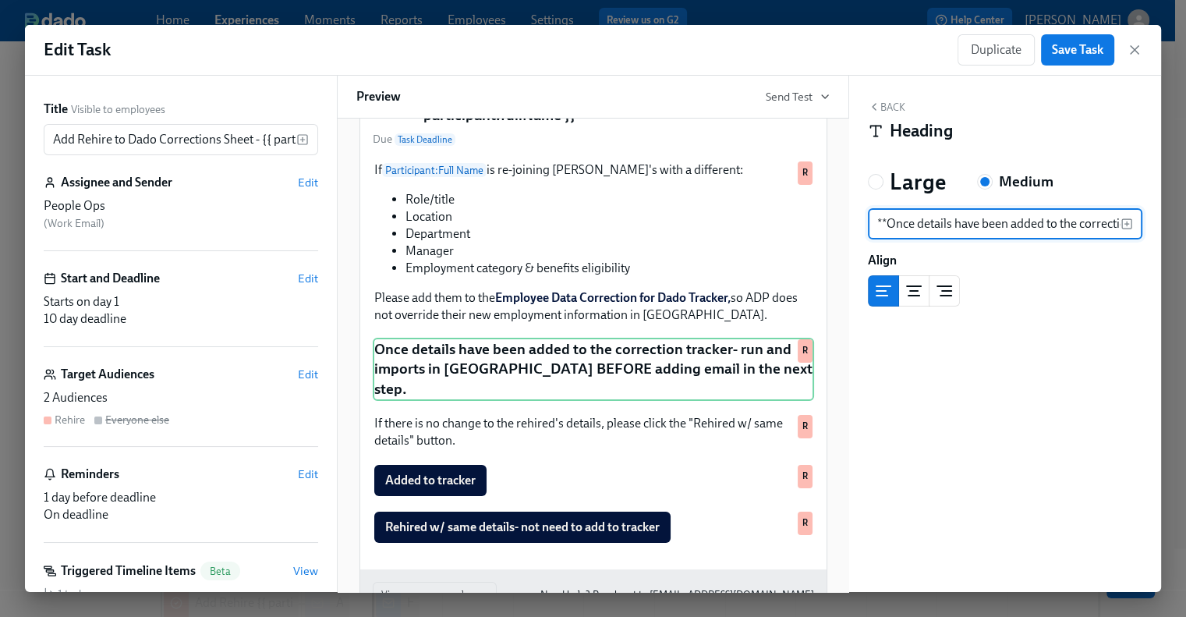
click at [836, 227] on div "Title Visible to employees Add Rehire to Dado Corrections Sheet - {{ participan…" at bounding box center [593, 334] width 1136 height 516
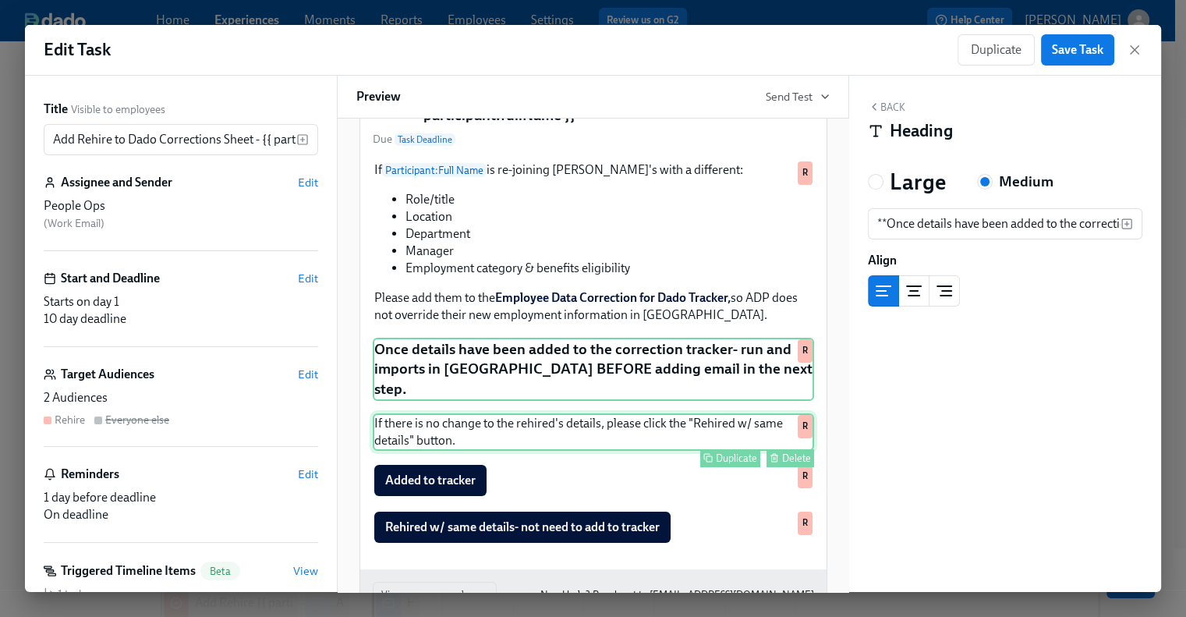
click at [459, 450] on div "If there is no change to the rehired's details, please click the "Rehired w/ sa…" at bounding box center [593, 431] width 441 height 37
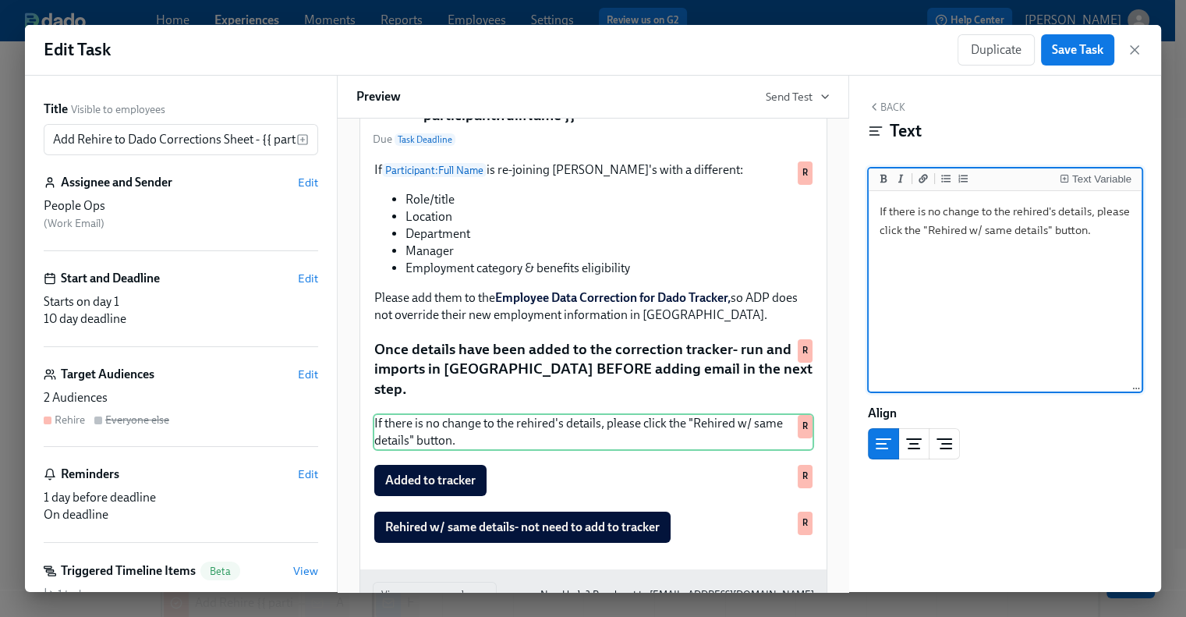
drag, startPoint x: 1102, startPoint y: 235, endPoint x: 877, endPoint y: 199, distance: 228.2
click at [877, 199] on textarea "If there is no change to the rehired's details, please click the "Rehired w/ sa…" at bounding box center [1005, 292] width 267 height 196
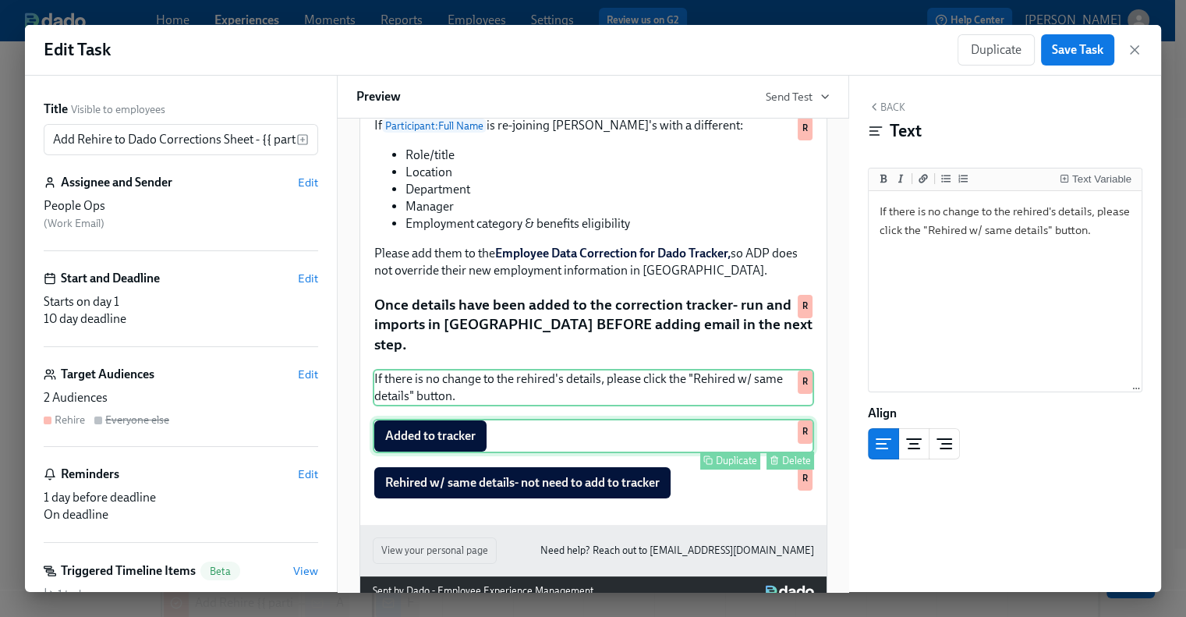
scroll to position [240, 0]
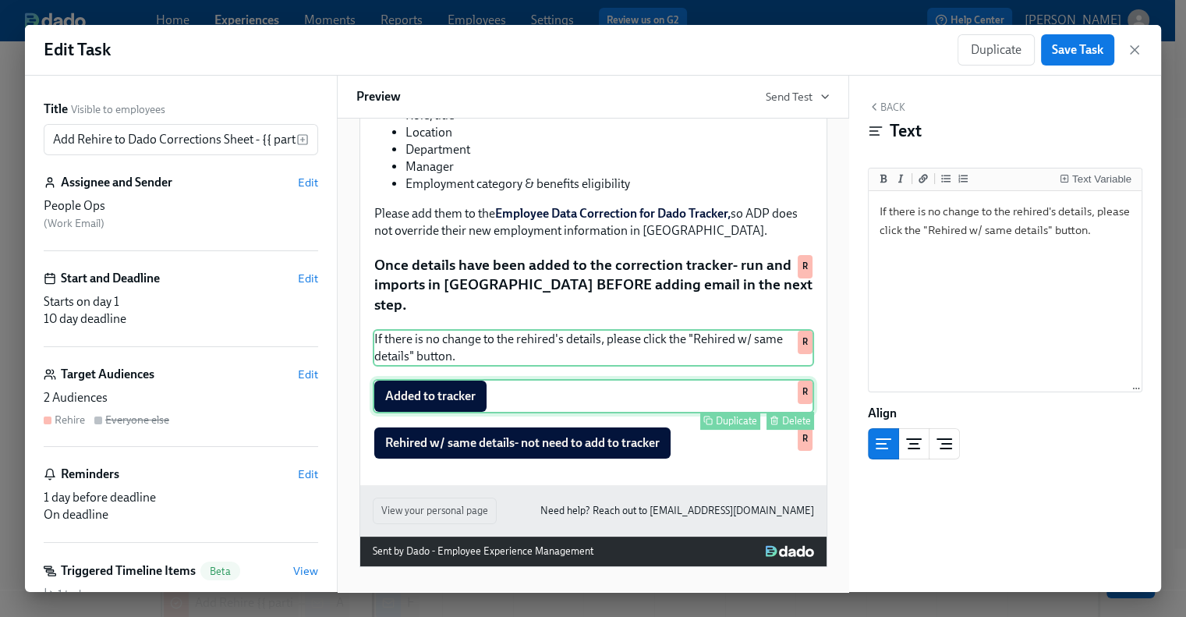
click at [577, 407] on div "Added to tracker Duplicate Delete R" at bounding box center [593, 396] width 441 height 34
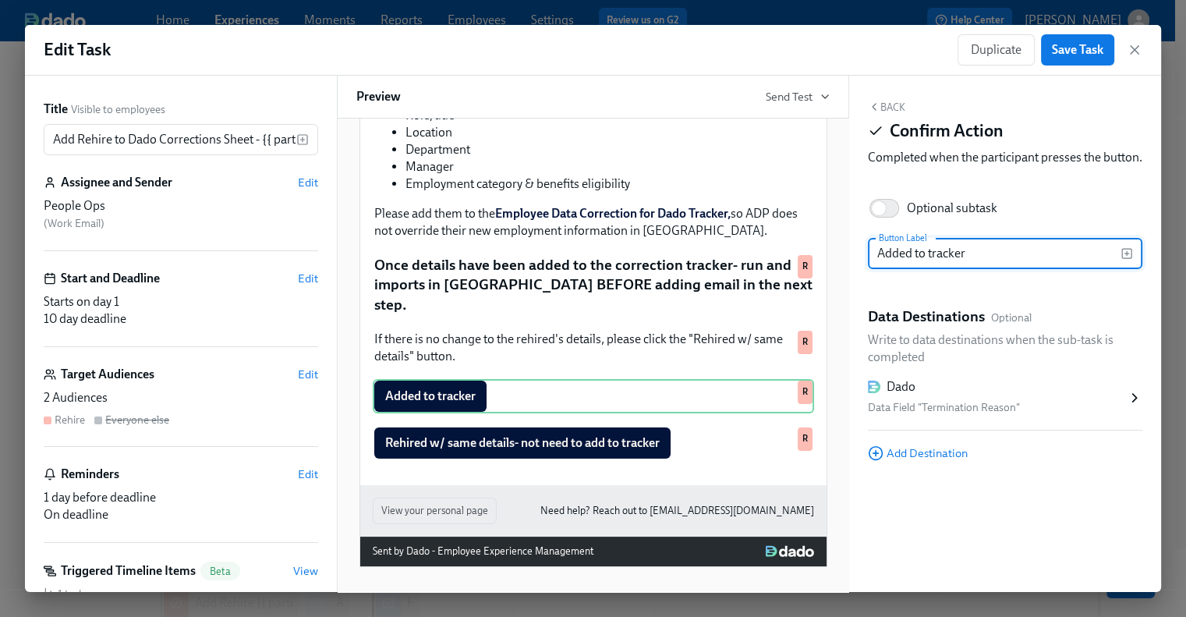
drag, startPoint x: 996, startPoint y: 267, endPoint x: 796, endPoint y: 271, distance: 199.7
click at [796, 271] on div "Title Visible to employees Add Rehire to Dado Corrections Sheet - {{ participan…" at bounding box center [593, 334] width 1136 height 516
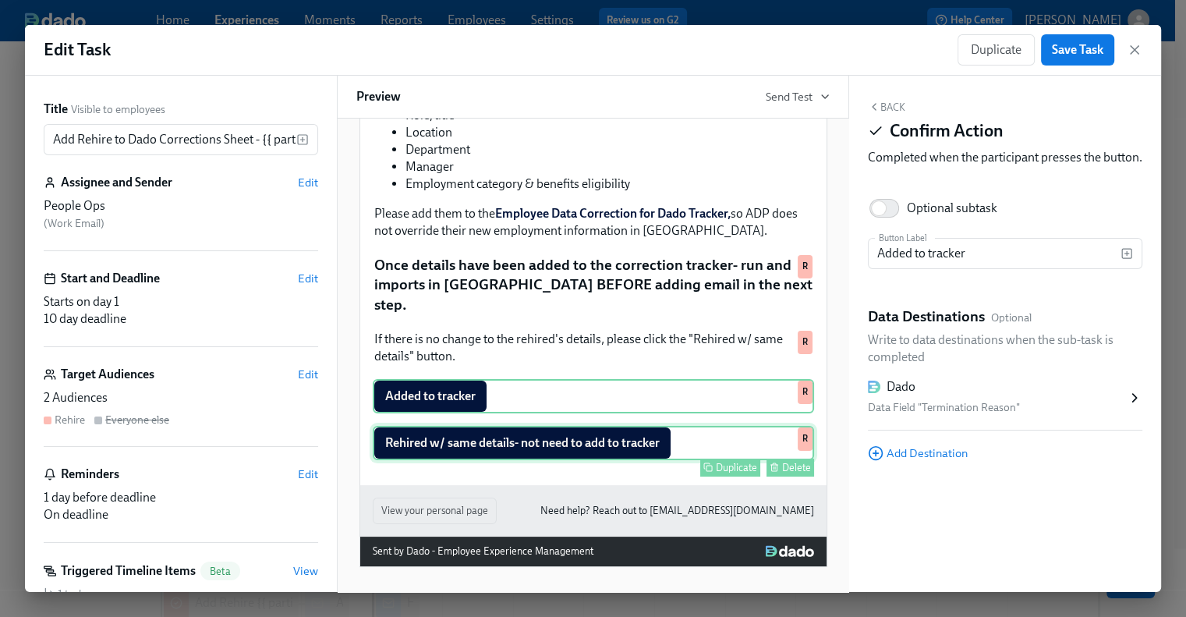
click at [548, 448] on div "Rehired w/ same details- not need to add to tracker Duplicate Delete R" at bounding box center [593, 443] width 441 height 34
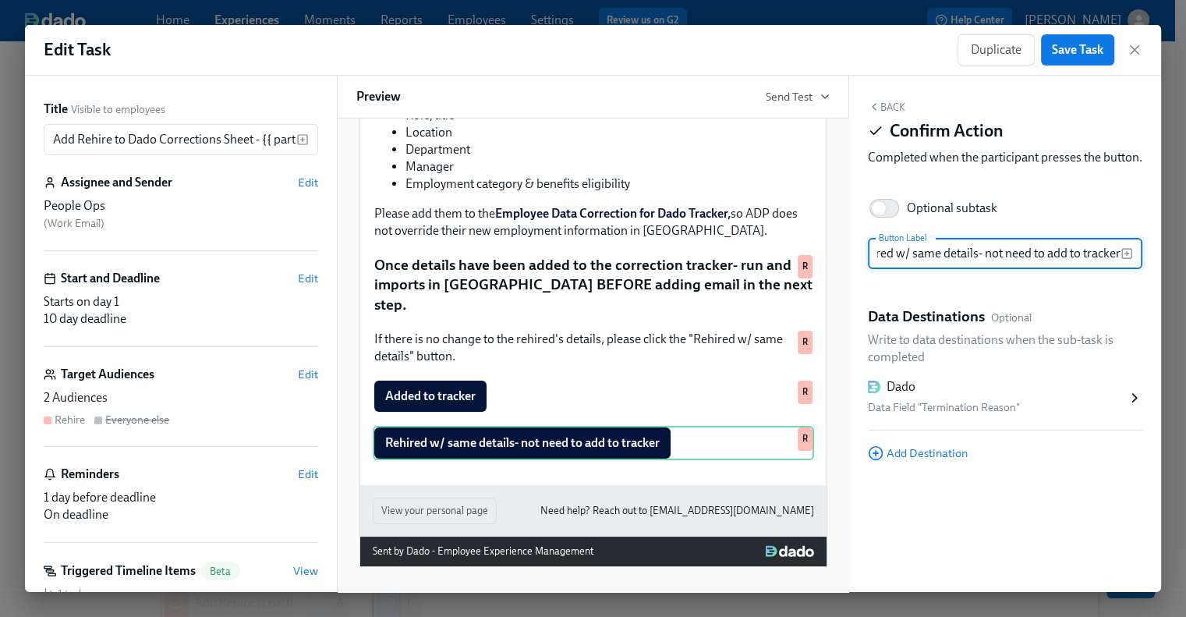
scroll to position [0, 0]
drag, startPoint x: 1118, startPoint y: 268, endPoint x: 824, endPoint y: 280, distance: 295.0
click at [824, 280] on div "Title Visible to employees Add Rehire to Dado Corrections Sheet - {{ participan…" at bounding box center [593, 334] width 1136 height 516
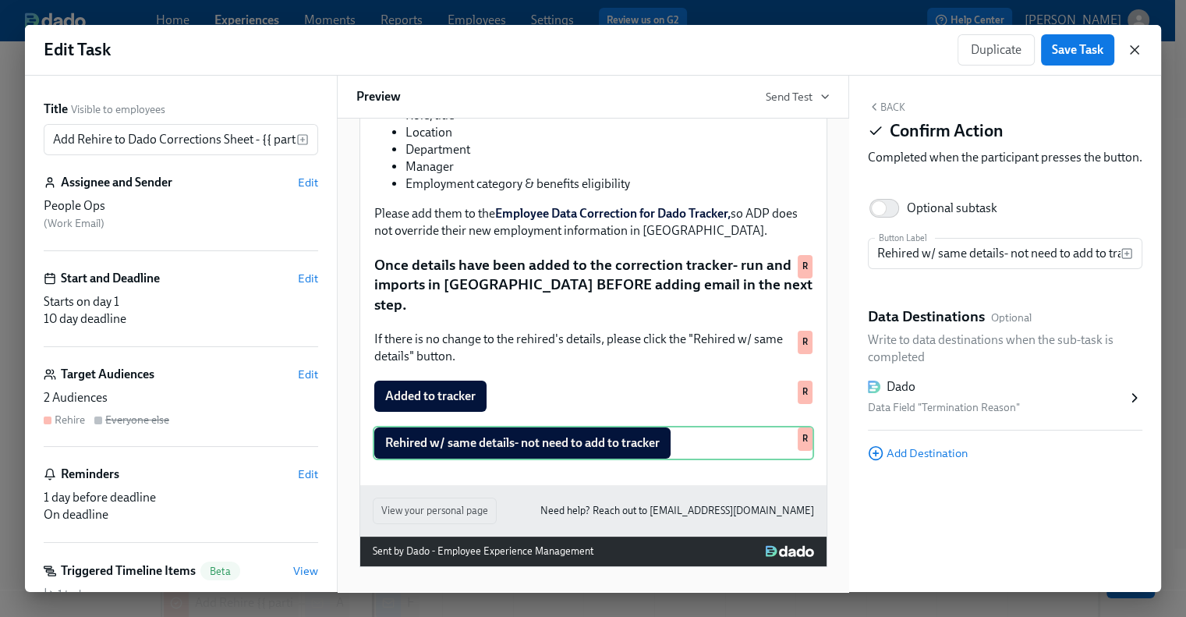
click at [1128, 45] on icon "button" at bounding box center [1135, 50] width 16 height 16
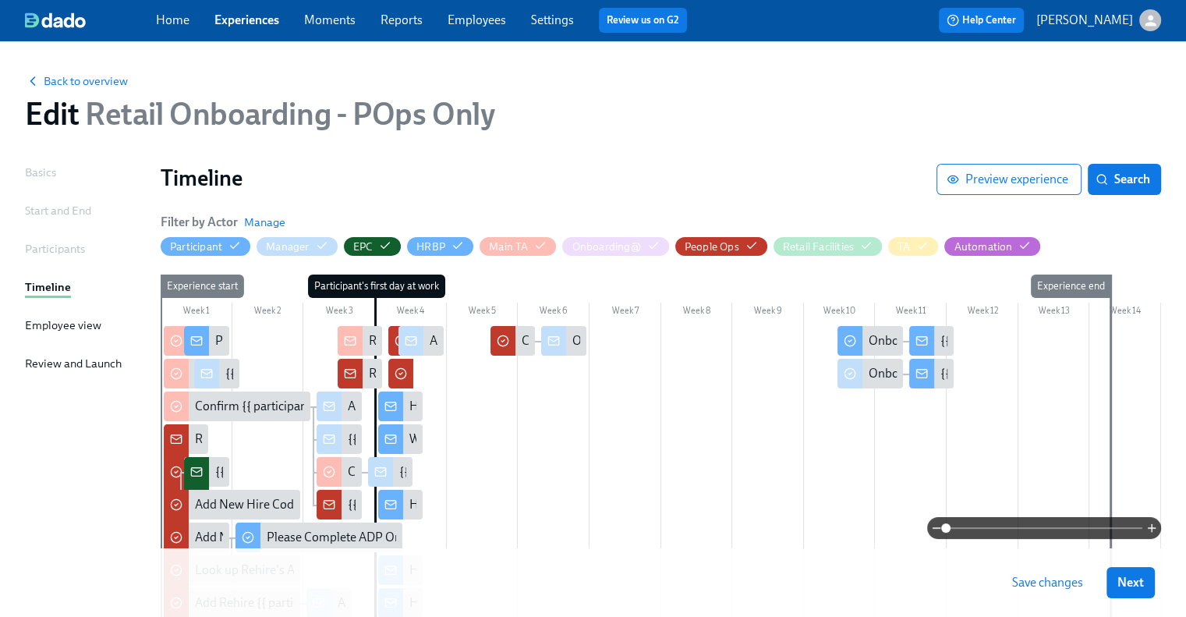
click at [223, 31] on div "Home Experiences Moments Reports Employees Settings Review us on G2" at bounding box center [428, 20] width 544 height 25
click at [235, 17] on link "Experiences" at bounding box center [246, 19] width 65 height 15
